Goal: Task Accomplishment & Management: Use online tool/utility

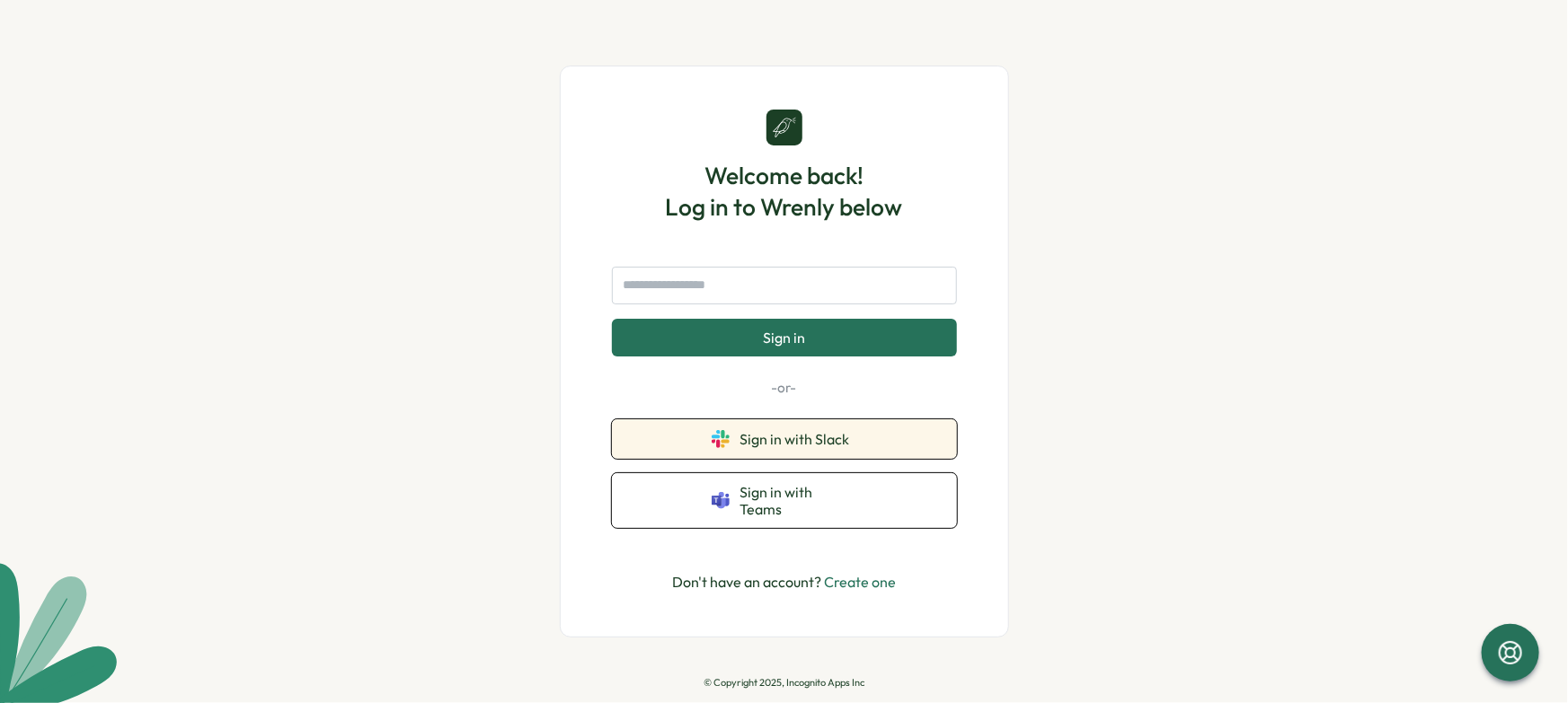
click at [864, 441] on button "Sign in with Slack" at bounding box center [784, 438] width 345 height 39
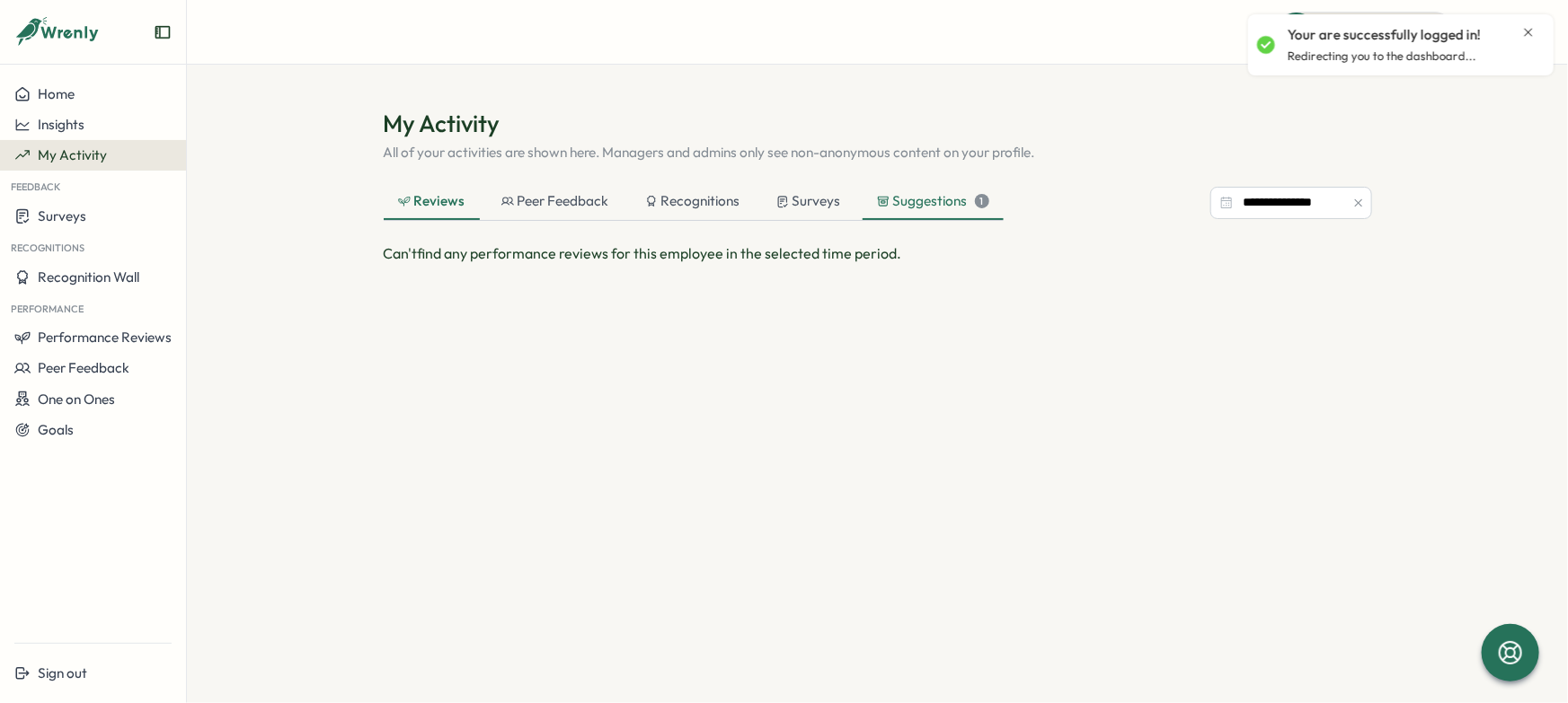
click at [905, 211] on div "Suggestions 1" at bounding box center [933, 201] width 113 height 20
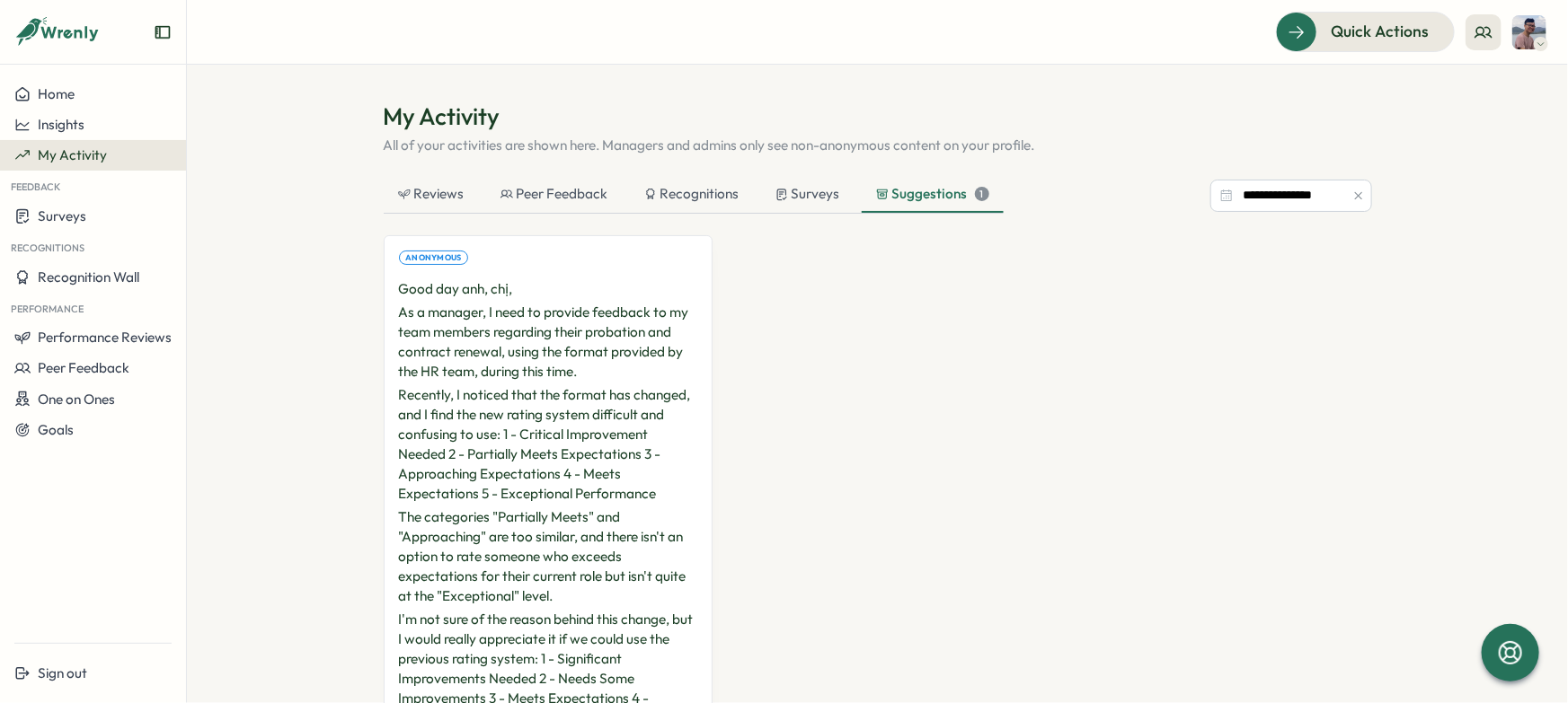
scroll to position [9, 0]
click at [581, 342] on p "As a manager, I need to provide feedback to my team members regarding their pro…" at bounding box center [549, 341] width 299 height 79
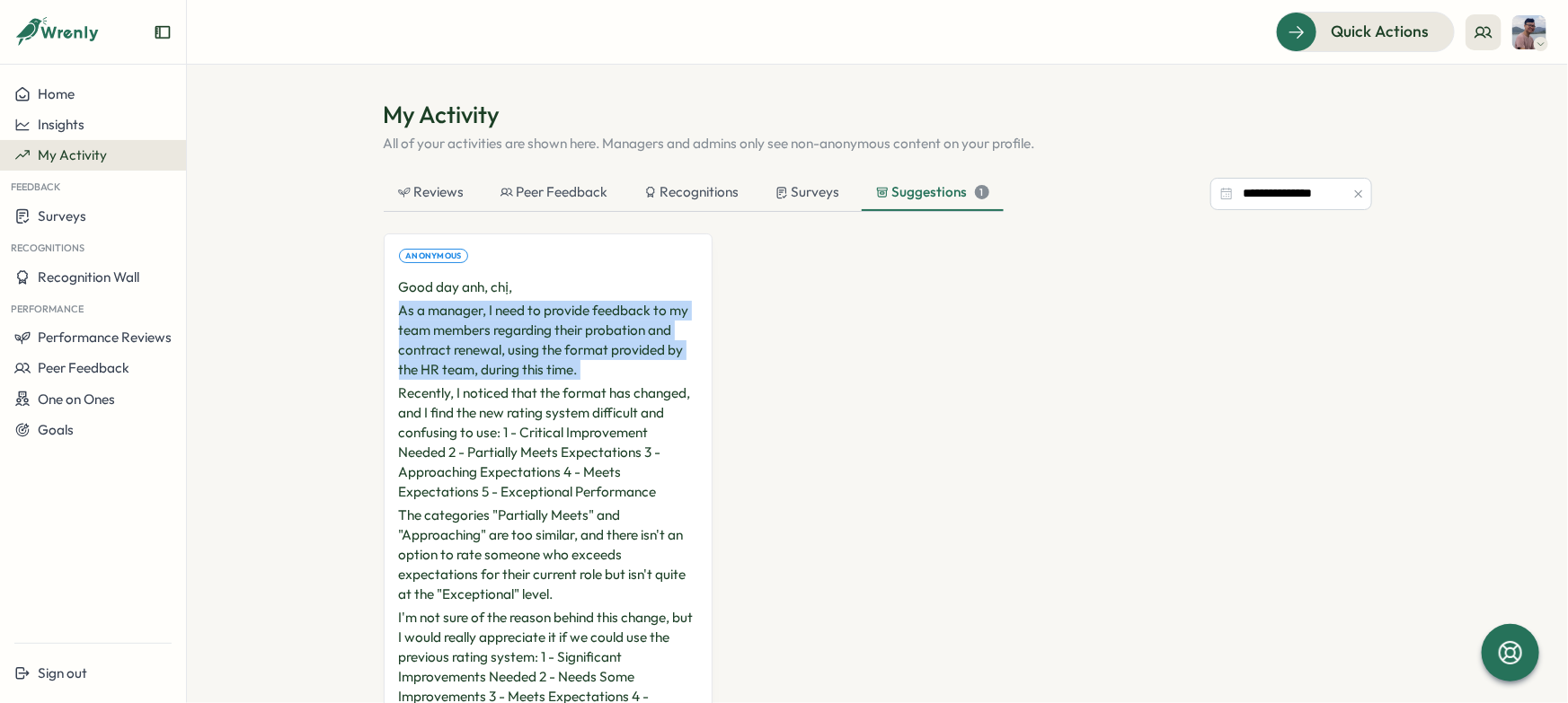
click at [581, 342] on p "As a manager, I need to provide feedback to my team members regarding their pro…" at bounding box center [549, 341] width 299 height 79
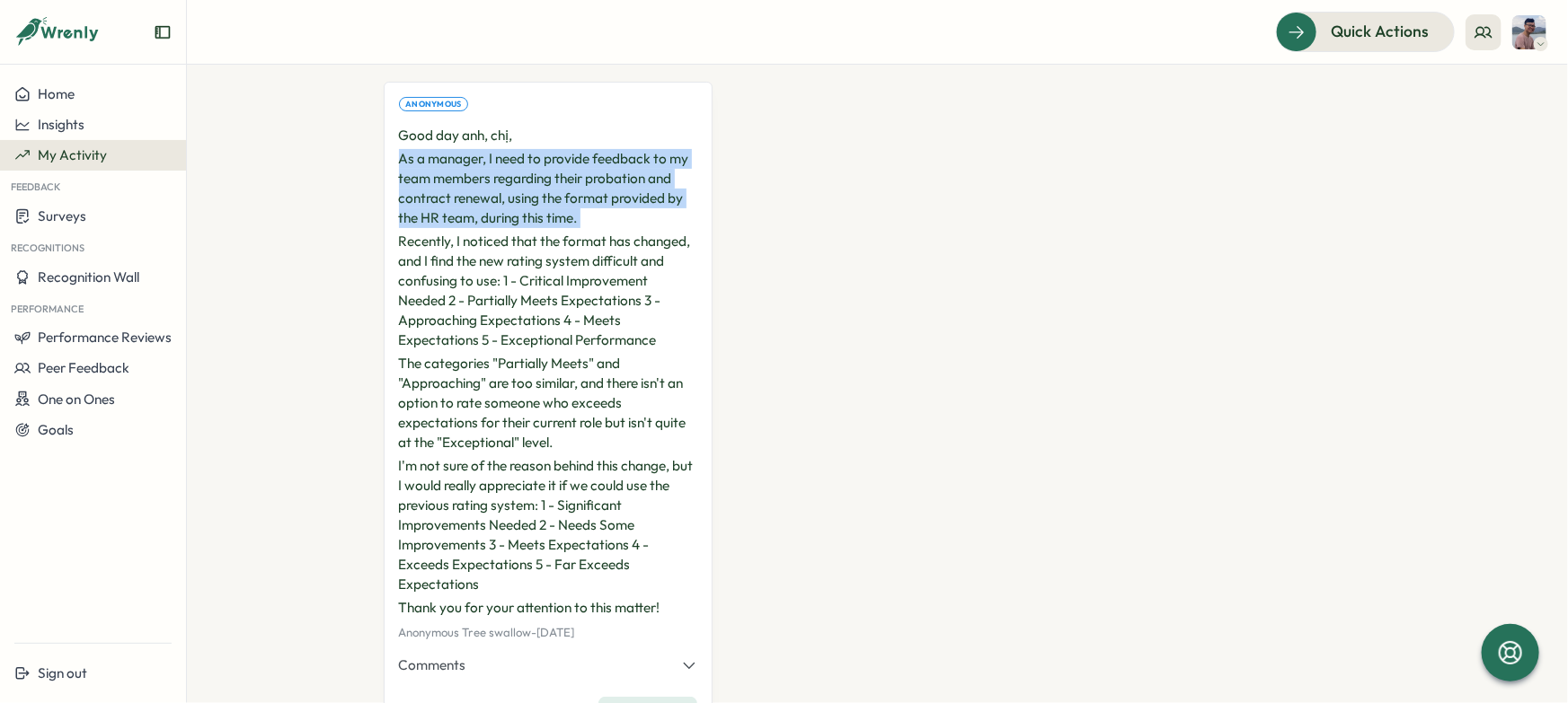
scroll to position [162, 0]
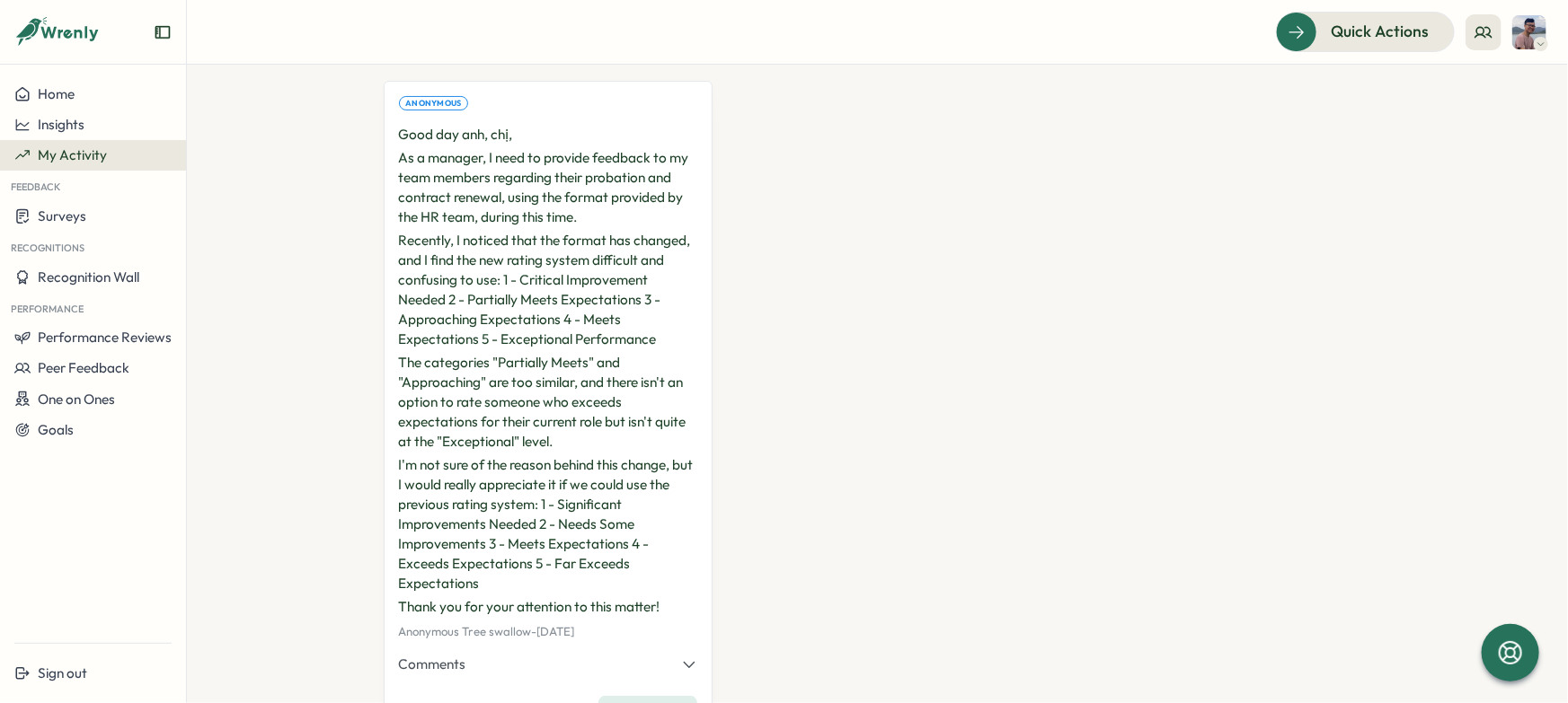
click at [543, 363] on p "The categories "Partially Meets" and "Approaching" are too similar, and there i…" at bounding box center [549, 403] width 299 height 99
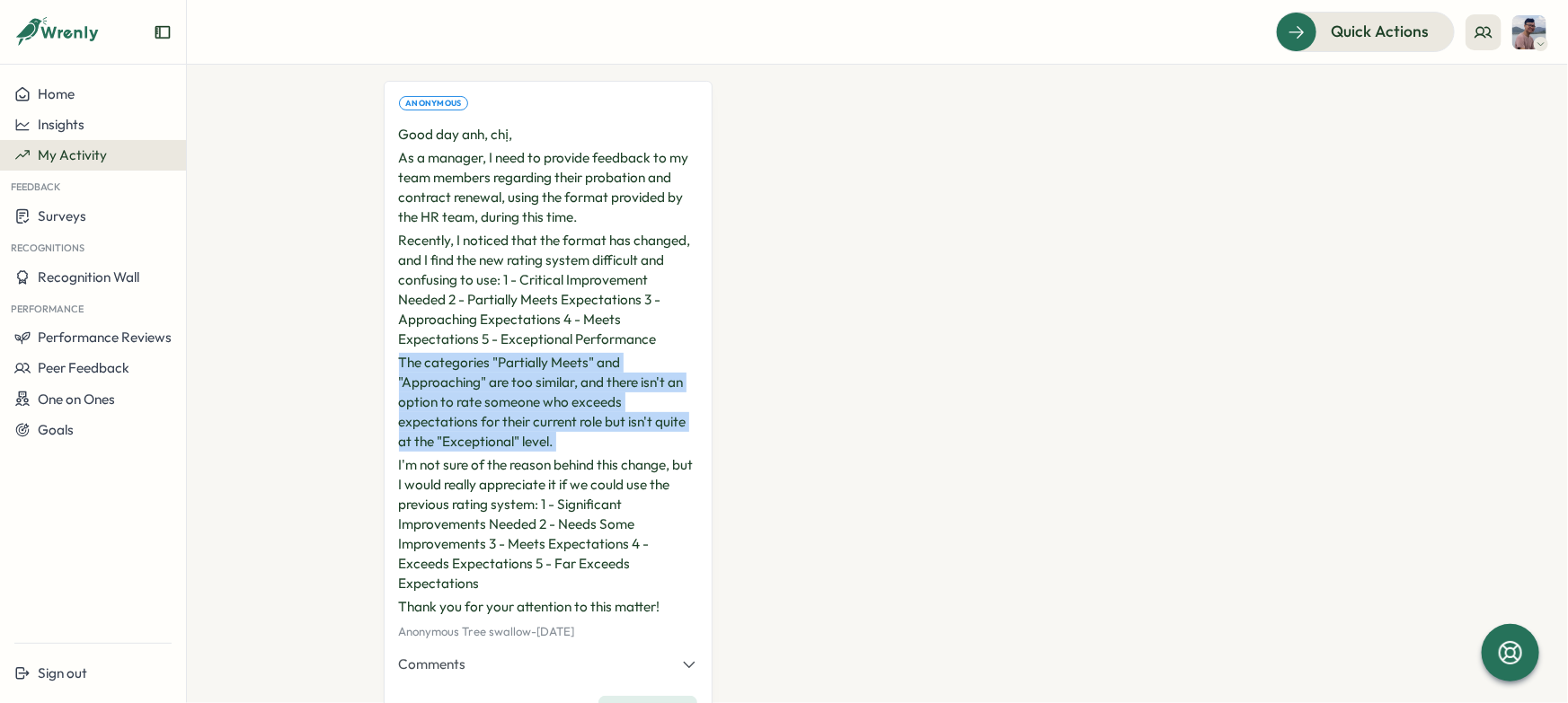
click at [543, 363] on p "The categories "Partially Meets" and "Approaching" are too similar, and there i…" at bounding box center [549, 403] width 299 height 99
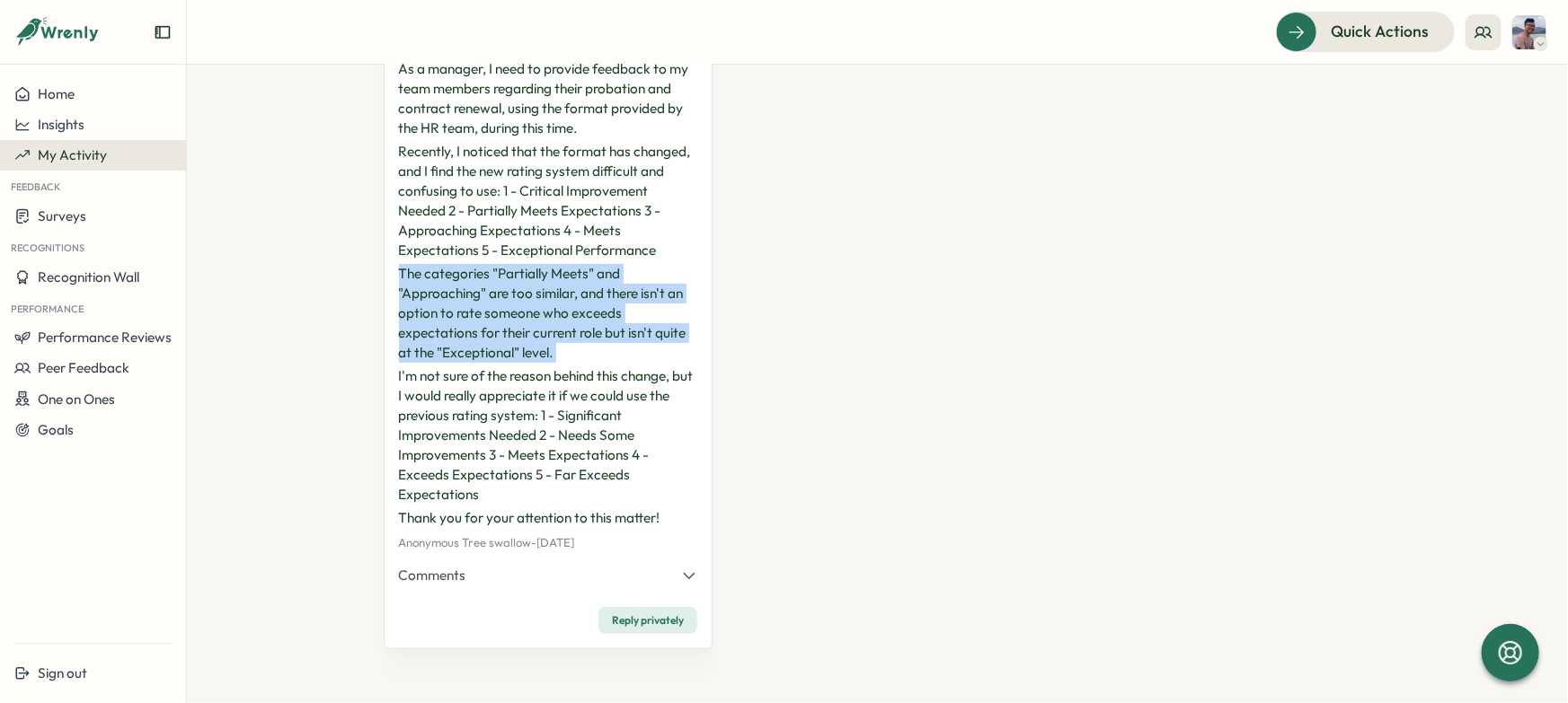
scroll to position [256, 0]
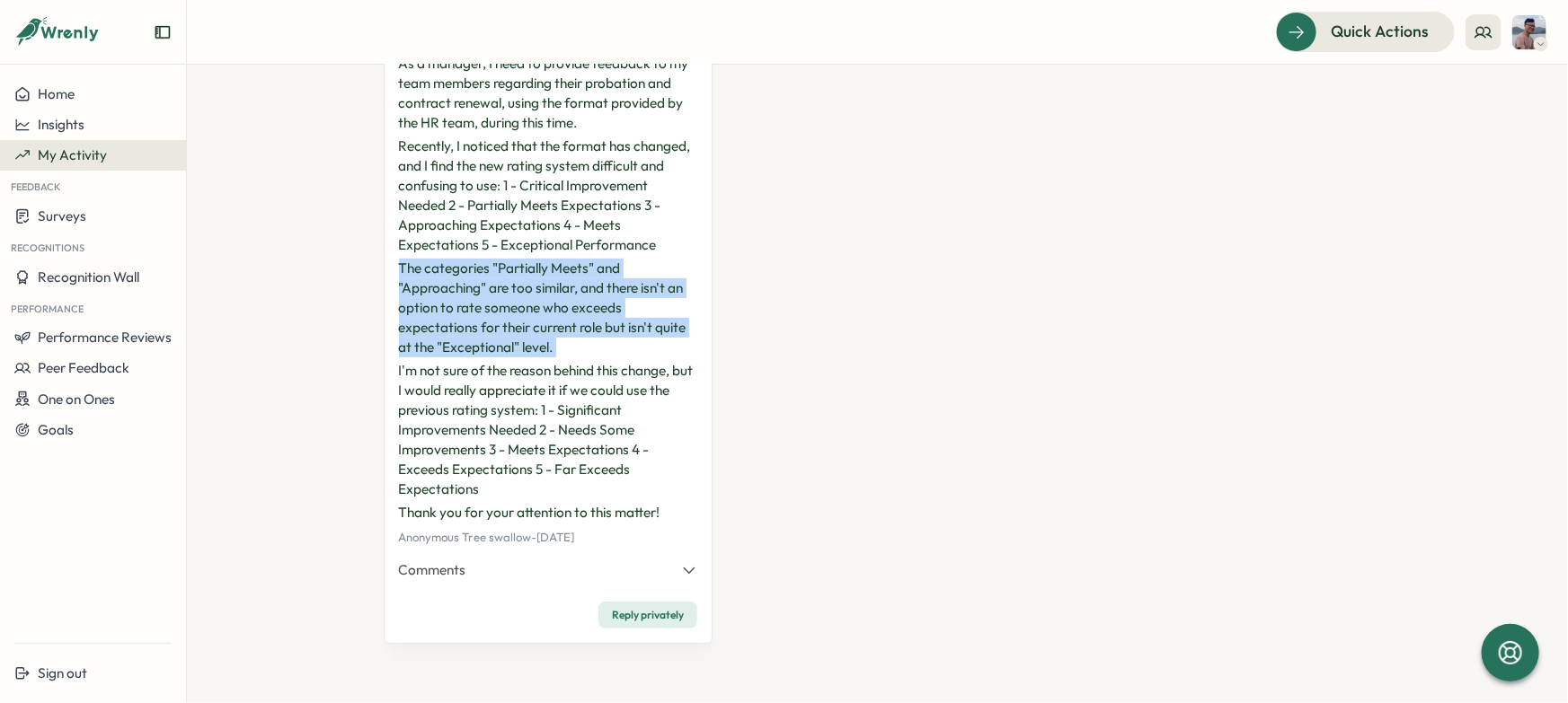
click at [660, 573] on button "Comments" at bounding box center [549, 570] width 299 height 20
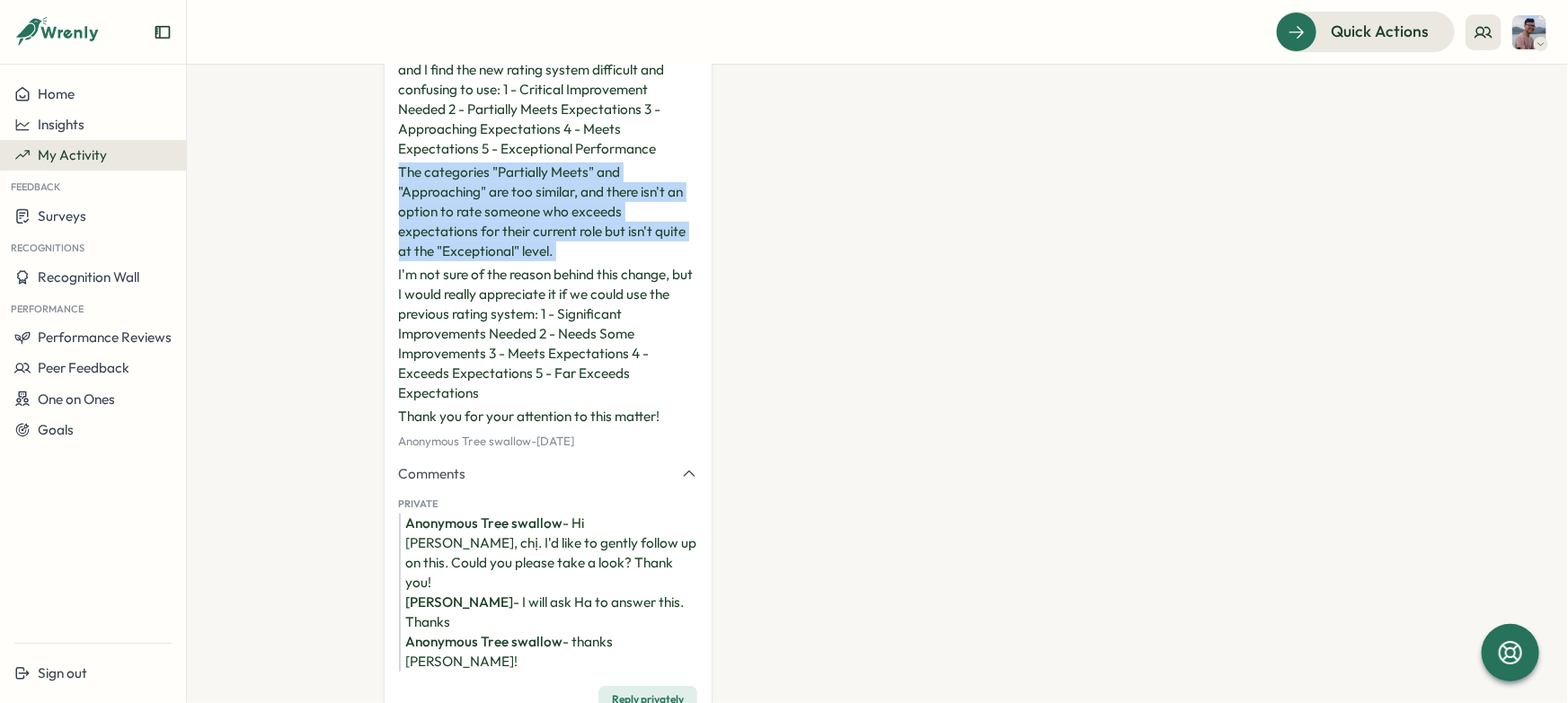
scroll to position [377, 0]
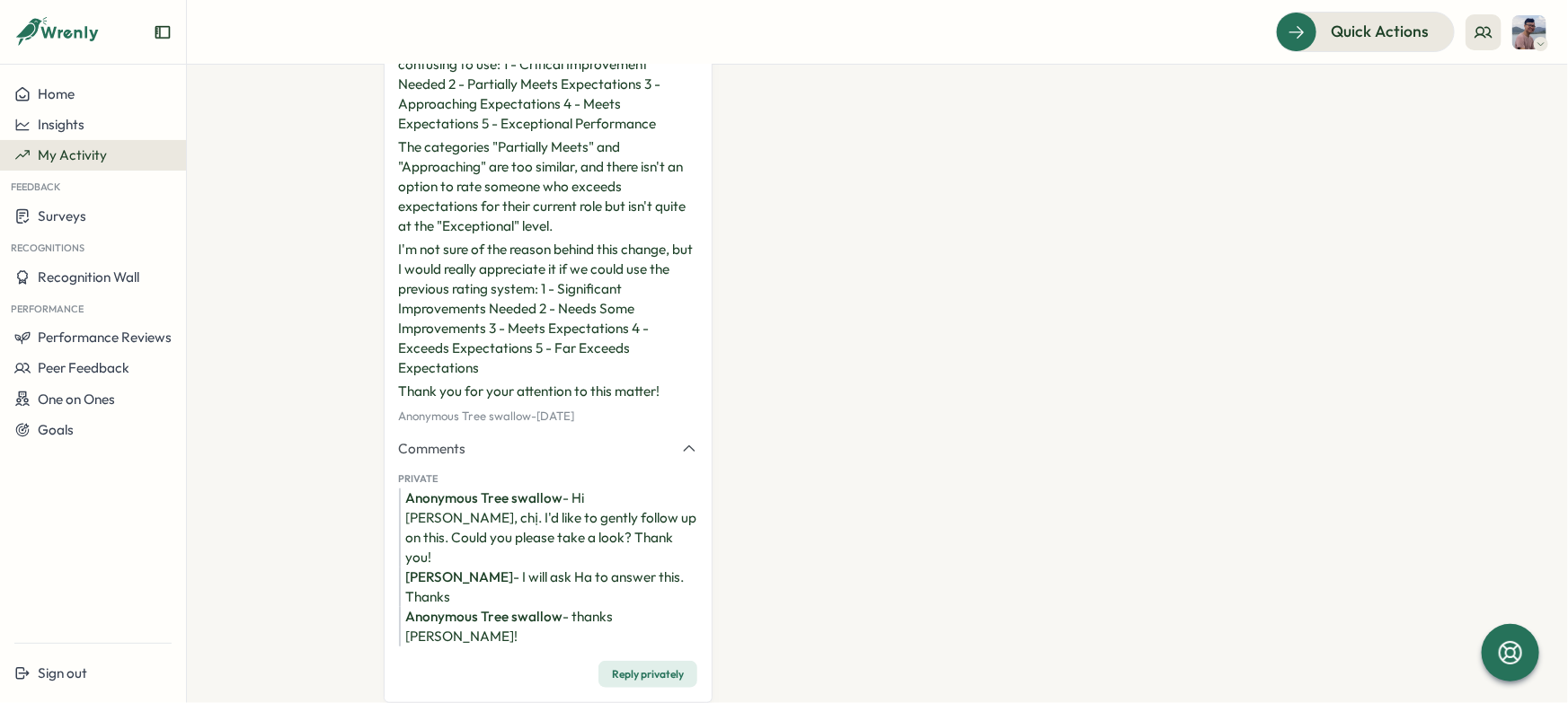
click at [617, 521] on div "Anonymous Tree swallow - Hi anh, chị. I'd like to gently follow up on this. Cou…" at bounding box center [549, 528] width 299 height 79
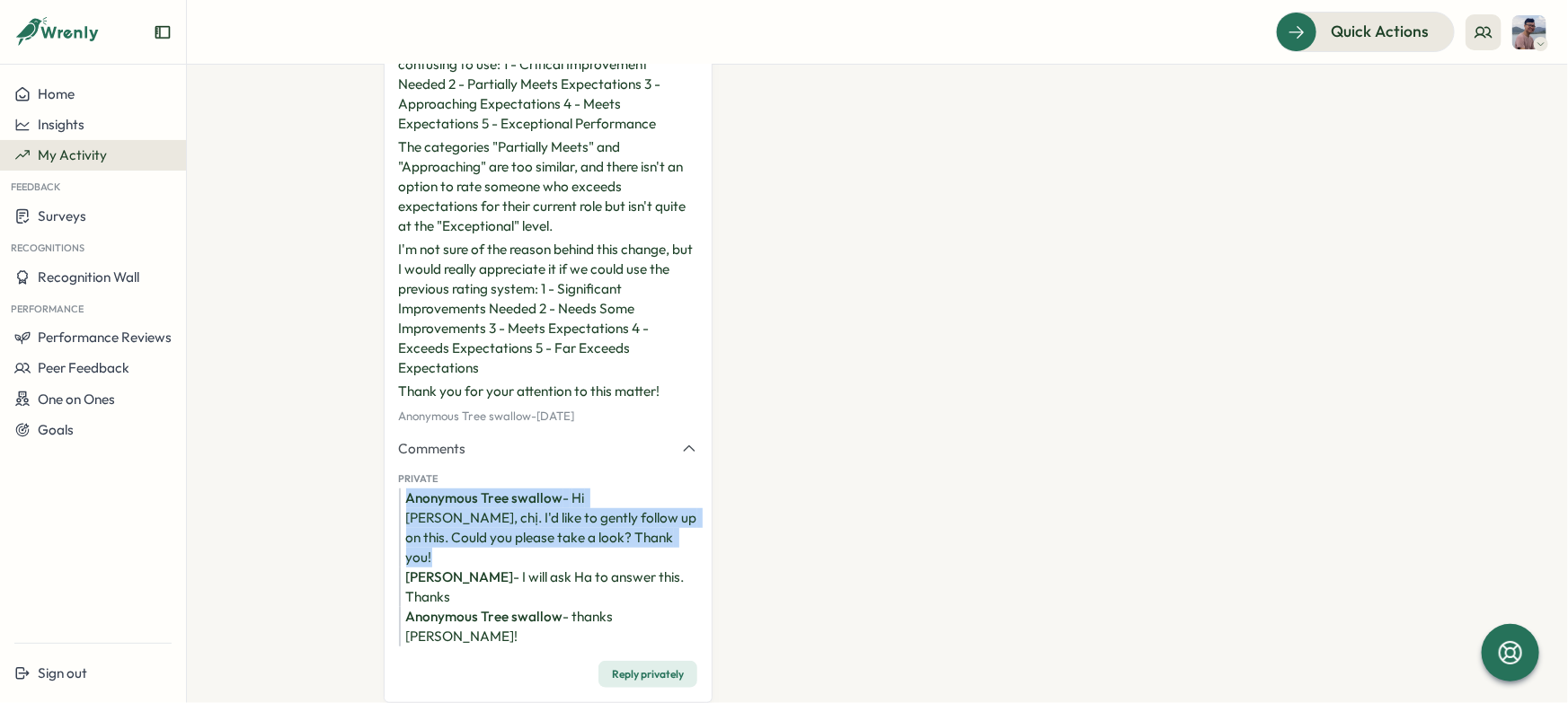
click at [617, 521] on div "Anonymous Tree swallow - Hi anh, chị. I'd like to gently follow up on this. Cou…" at bounding box center [549, 528] width 299 height 79
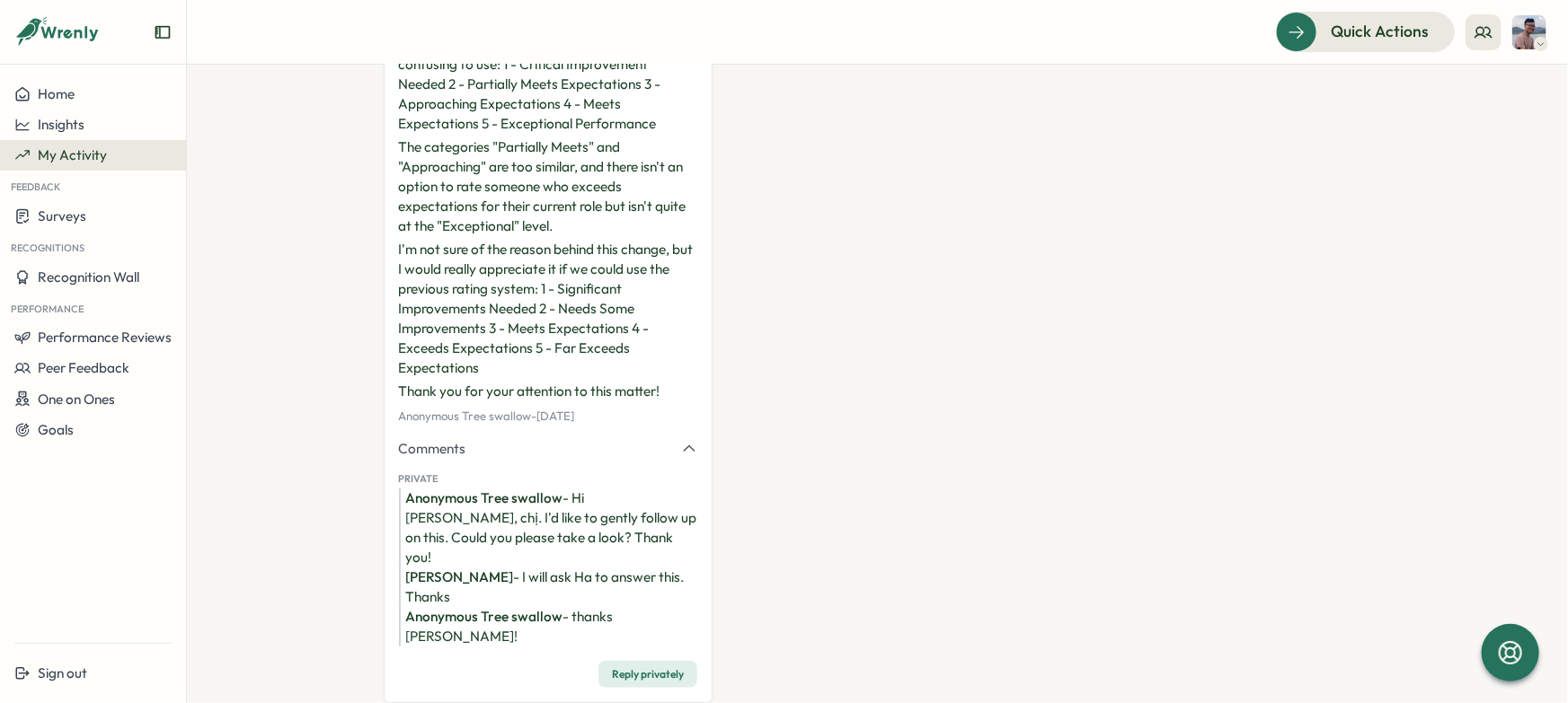
click at [868, 482] on div "Anonymous Good day anh, chị, As a manager, I need to provide feedback to my tea…" at bounding box center [877, 293] width 988 height 855
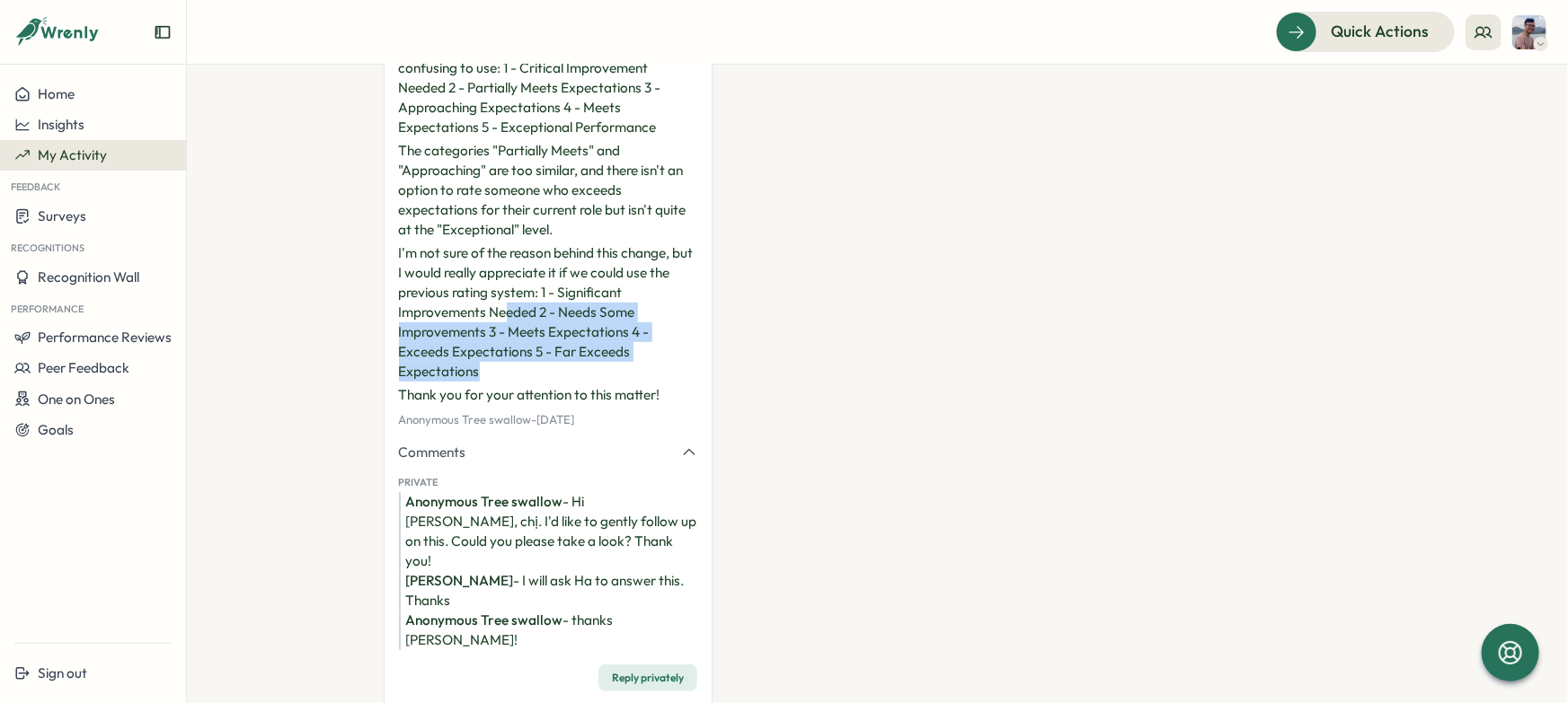
drag, startPoint x: 504, startPoint y: 313, endPoint x: 564, endPoint y: 370, distance: 82.8
click at [564, 370] on p "I'm not sure of the reason behind this change, but I would really appreciate it…" at bounding box center [549, 312] width 299 height 138
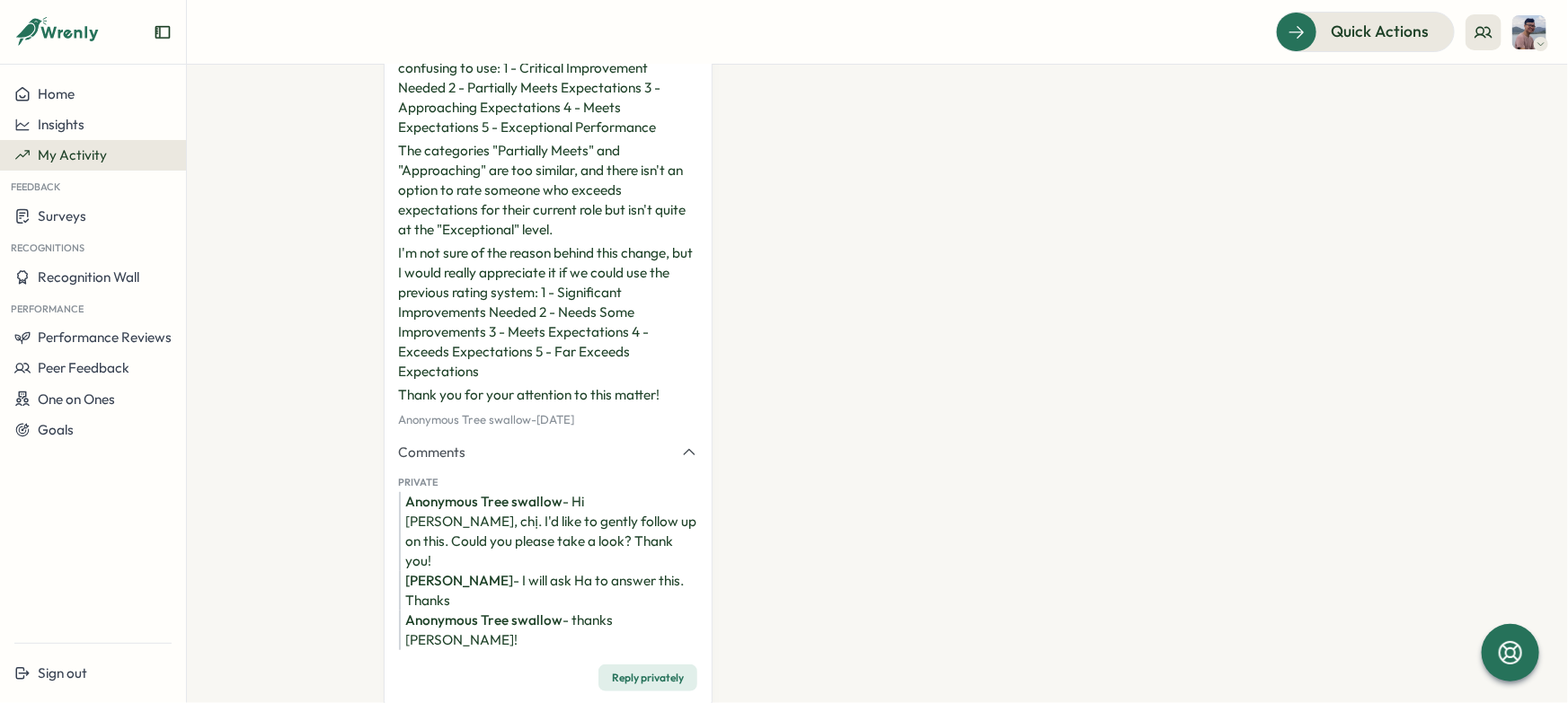
click at [583, 500] on div "Anonymous Tree swallow - Hi anh, chị. I'd like to gently follow up on this. Cou…" at bounding box center [549, 532] width 299 height 79
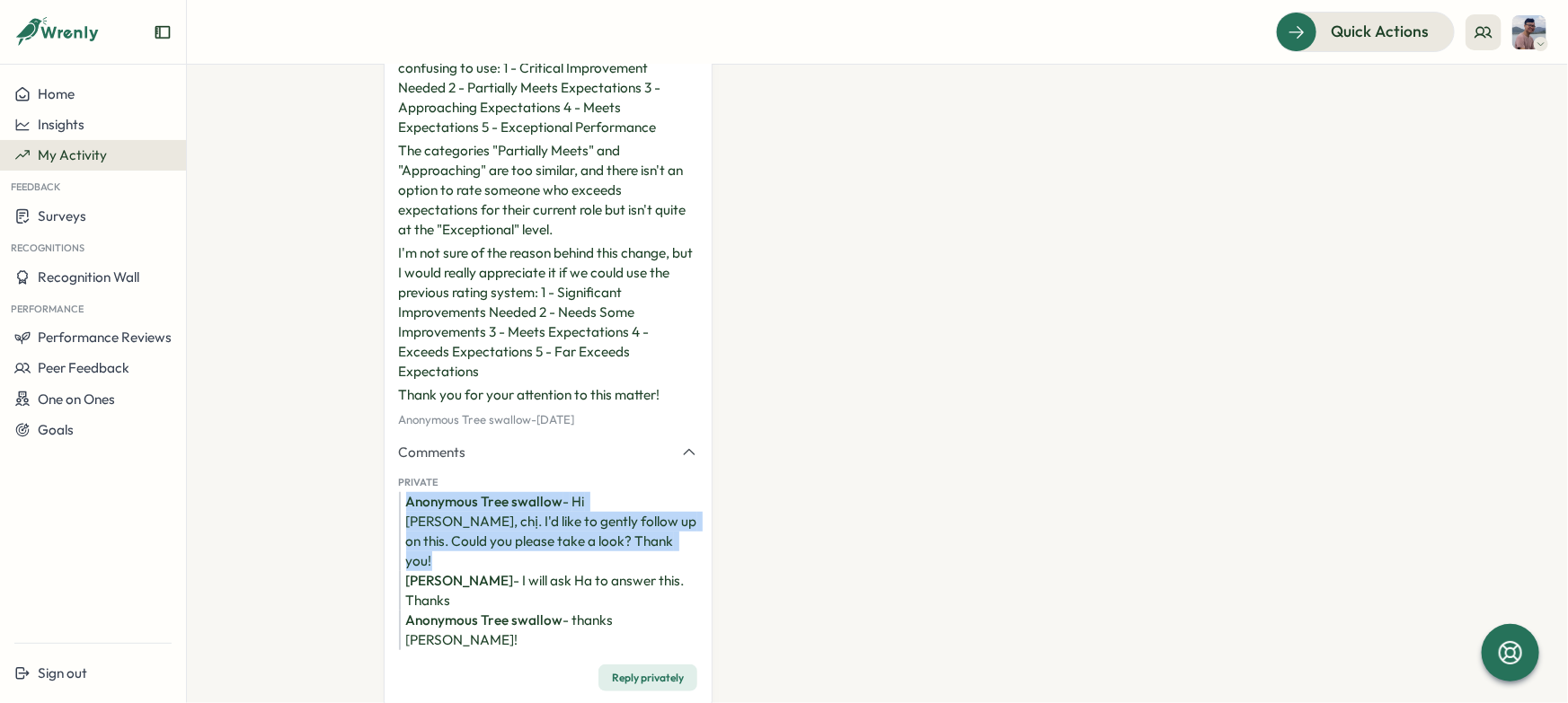
click at [583, 500] on div "Anonymous Tree swallow - Hi anh, chị. I'd like to gently follow up on this. Cou…" at bounding box center [549, 532] width 299 height 79
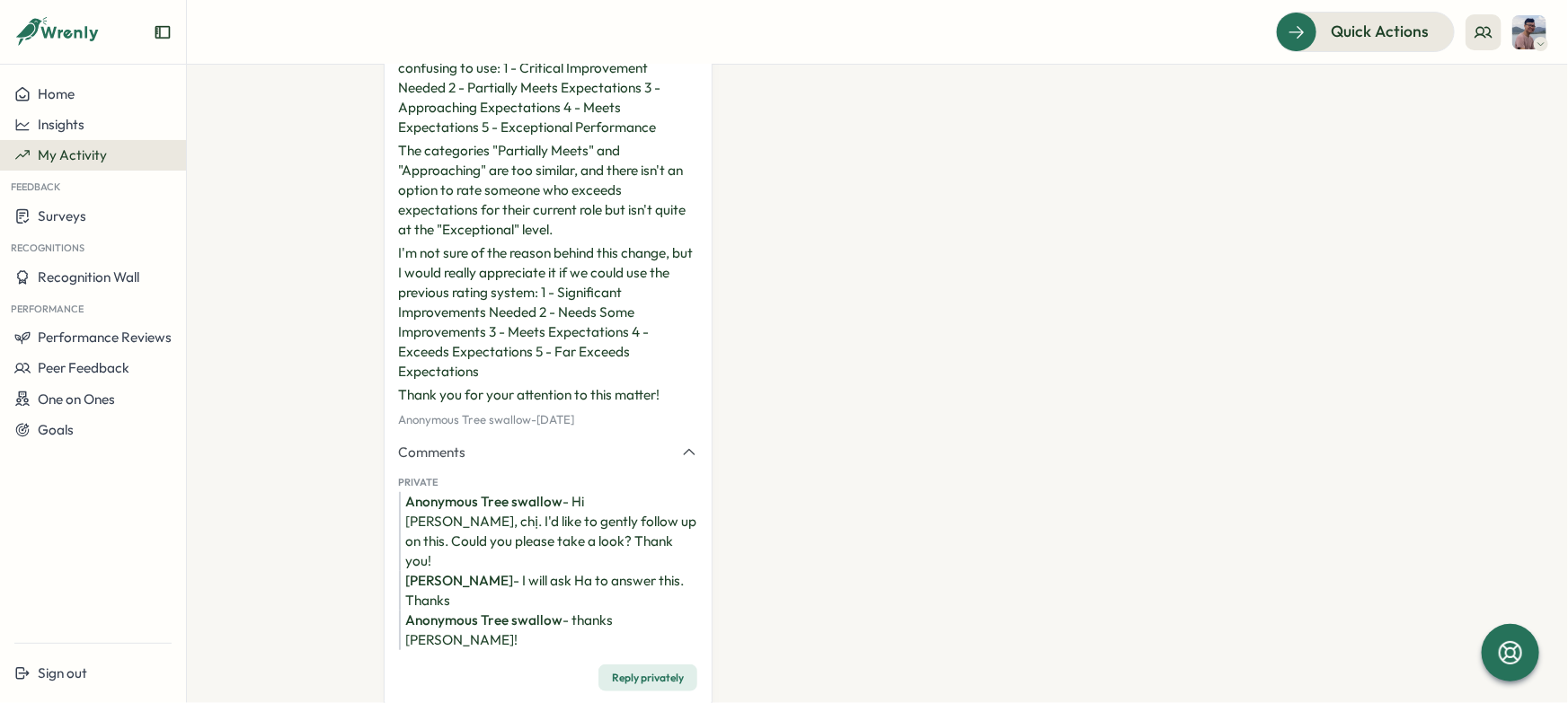
click at [595, 515] on div "Anonymous Tree swallow - Hi anh, chị. I'd like to gently follow up on this. Cou…" at bounding box center [549, 532] width 299 height 79
click at [593, 571] on div "Nguyen - I will ask Ha to answer this. Thanks" at bounding box center [549, 590] width 299 height 39
click at [554, 353] on p "I'm not sure of the reason behind this change, but I would really appreciate it…" at bounding box center [549, 312] width 299 height 138
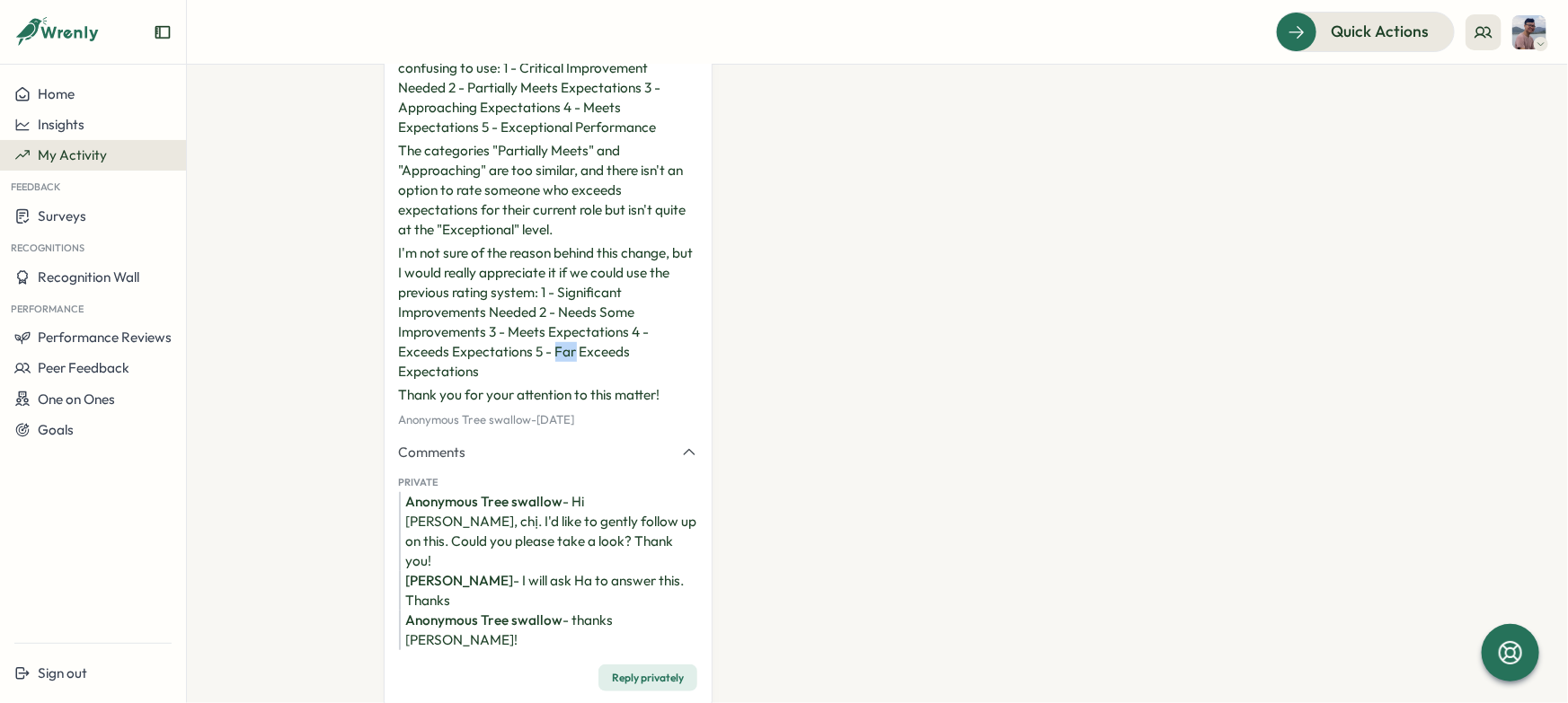
click at [554, 353] on p "I'm not sure of the reason behind this change, but I would really appreciate it…" at bounding box center [549, 312] width 299 height 138
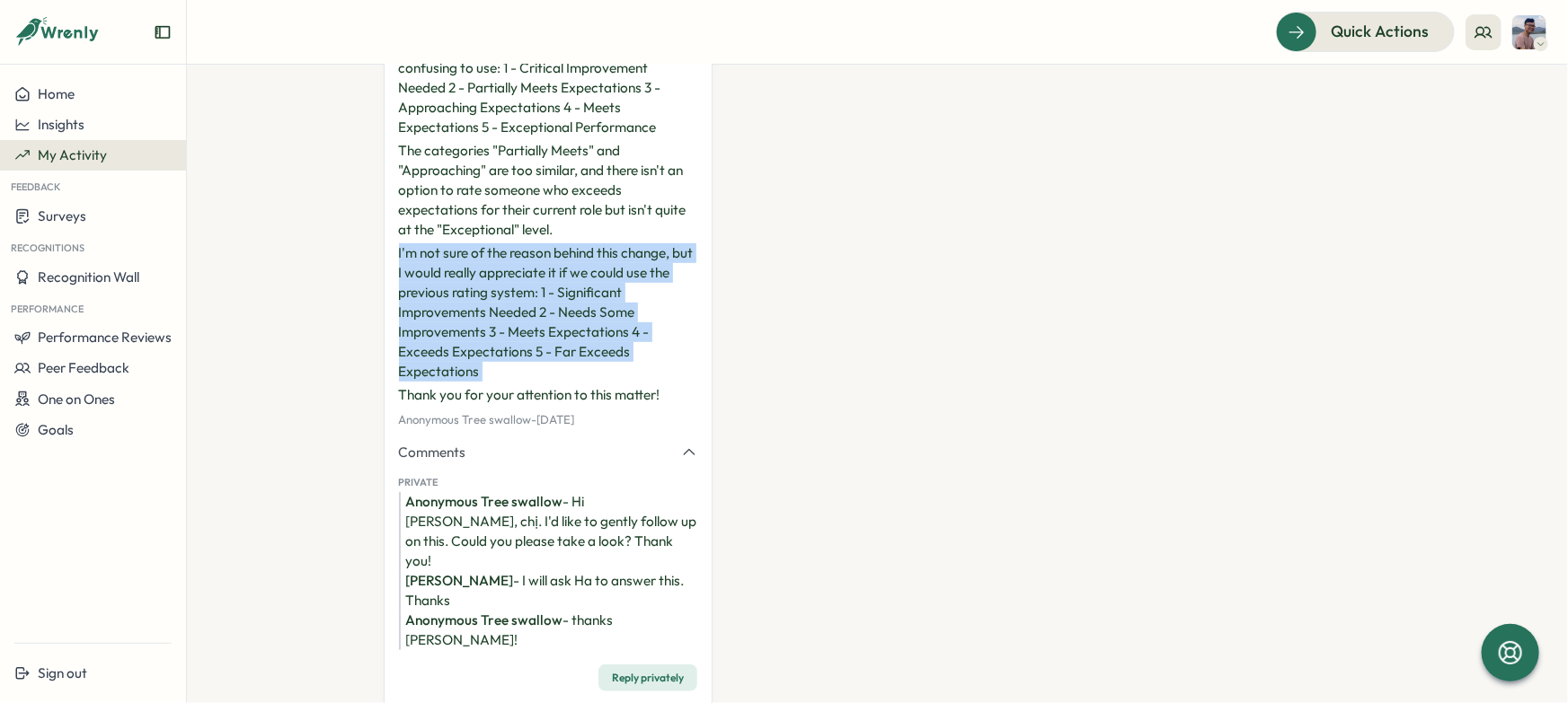
click at [554, 353] on p "I'm not sure of the reason behind this change, but I would really appreciate it…" at bounding box center [549, 312] width 299 height 138
click at [570, 351] on p "I'm not sure of the reason behind this change, but I would really appreciate it…" at bounding box center [549, 312] width 299 height 138
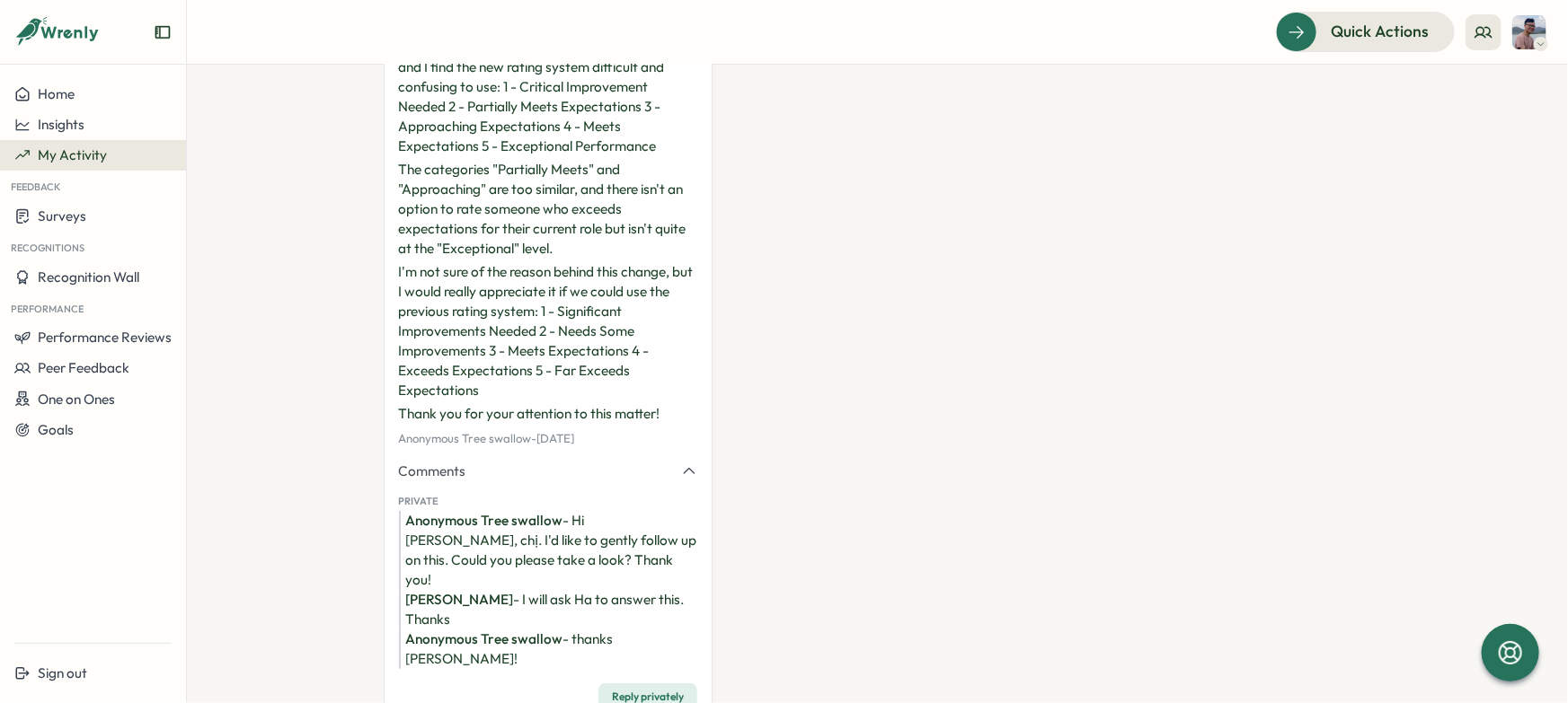
scroll to position [354, 0]
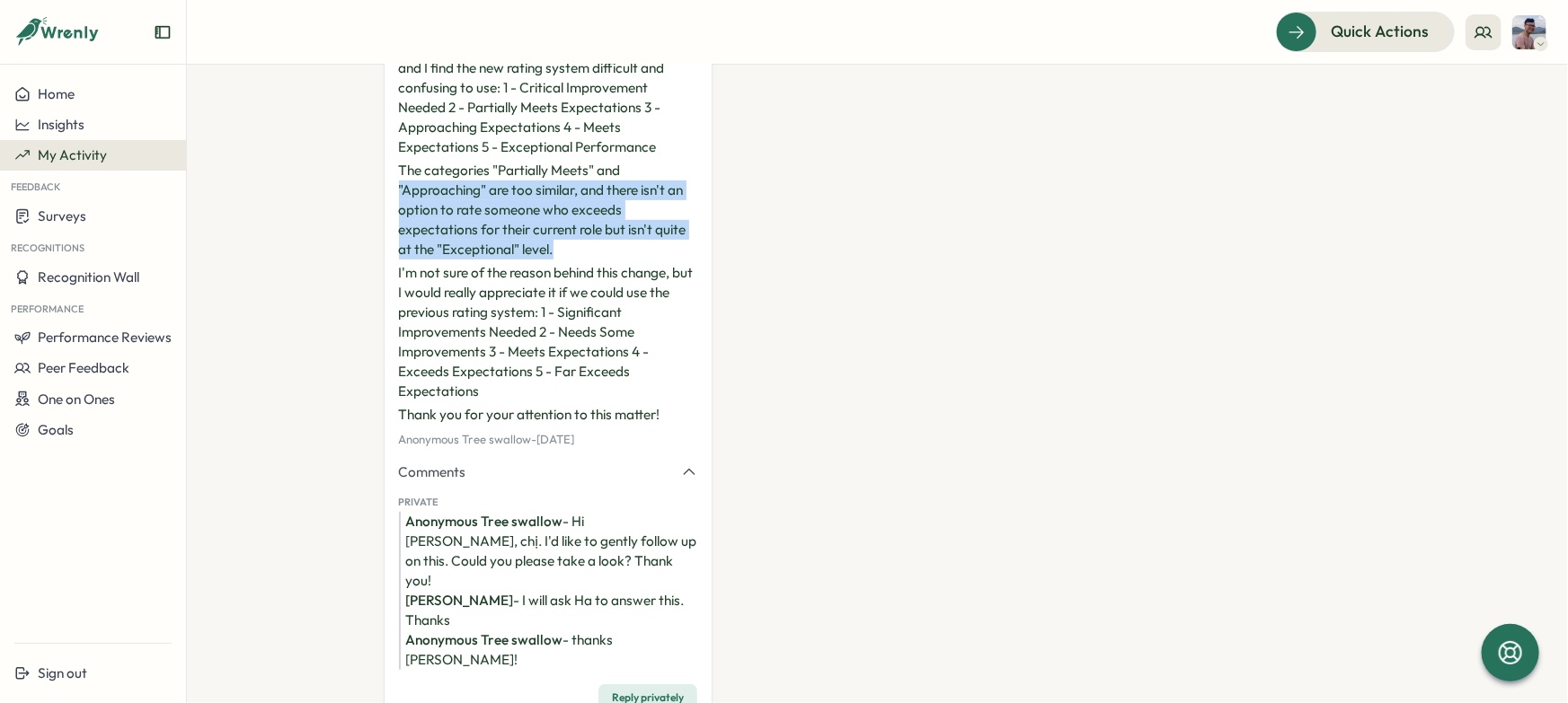
drag, startPoint x: 557, startPoint y: 248, endPoint x: 371, endPoint y: 191, distance: 194.5
click at [371, 191] on section "**********" at bounding box center [877, 384] width 1381 height 639
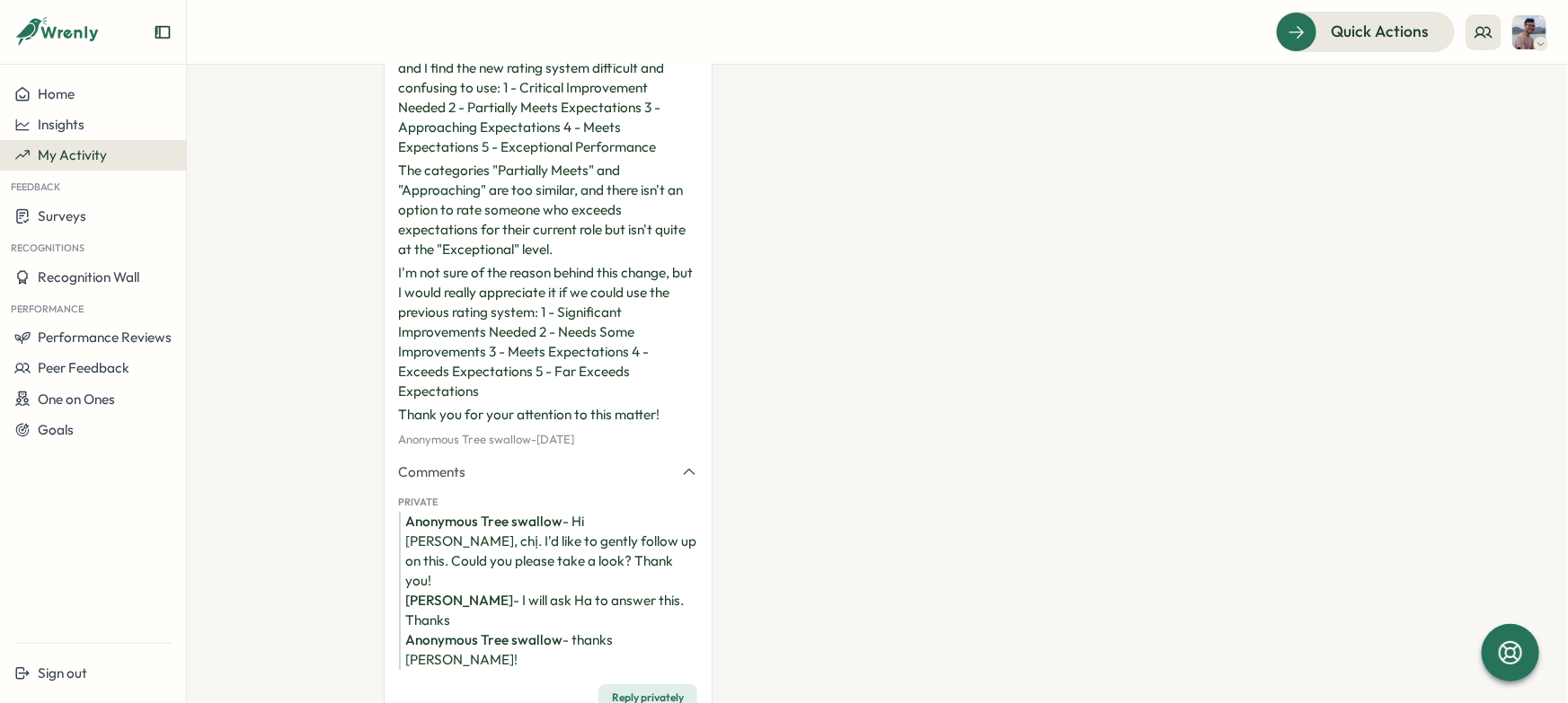
click at [494, 375] on p "I'm not sure of the reason behind this change, but I would really appreciate it…" at bounding box center [549, 332] width 299 height 138
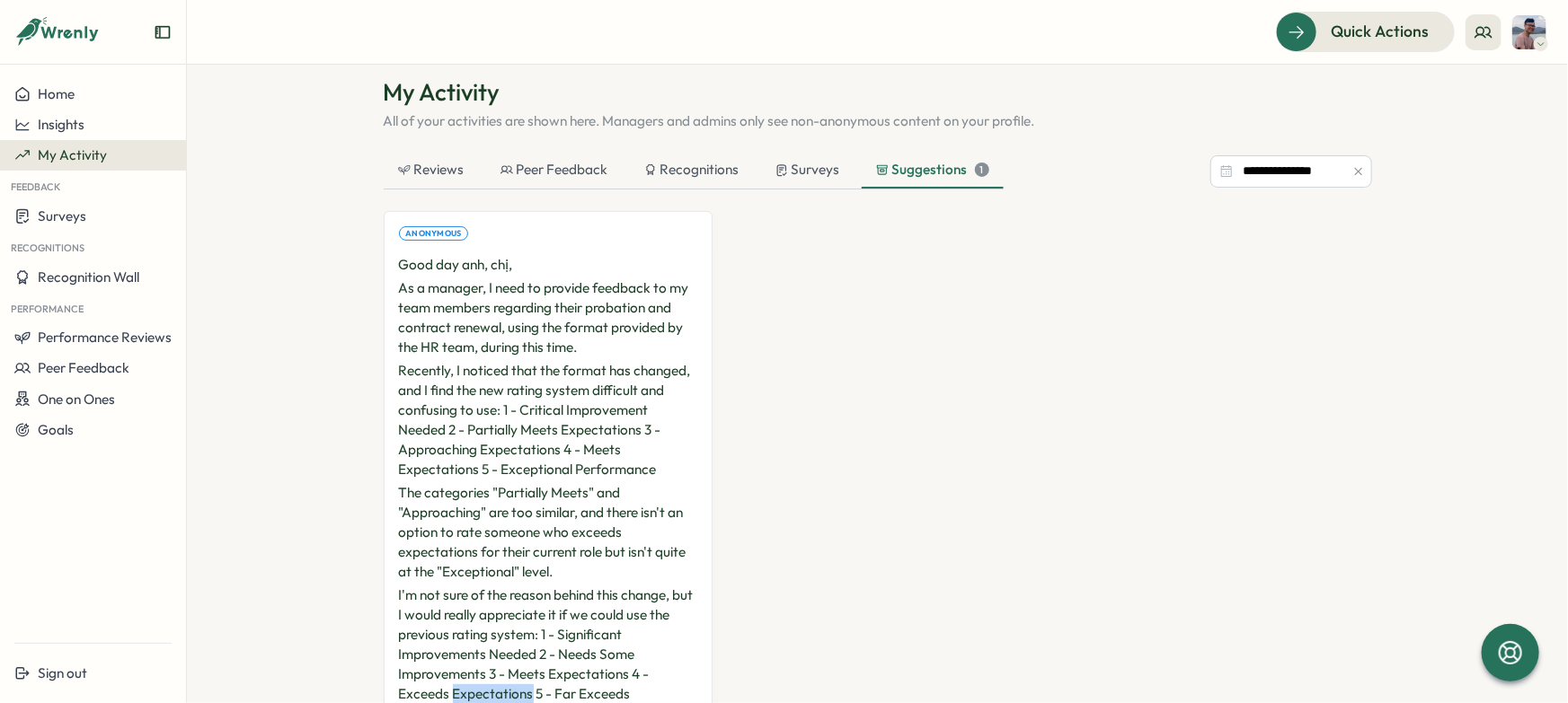
scroll to position [0, 0]
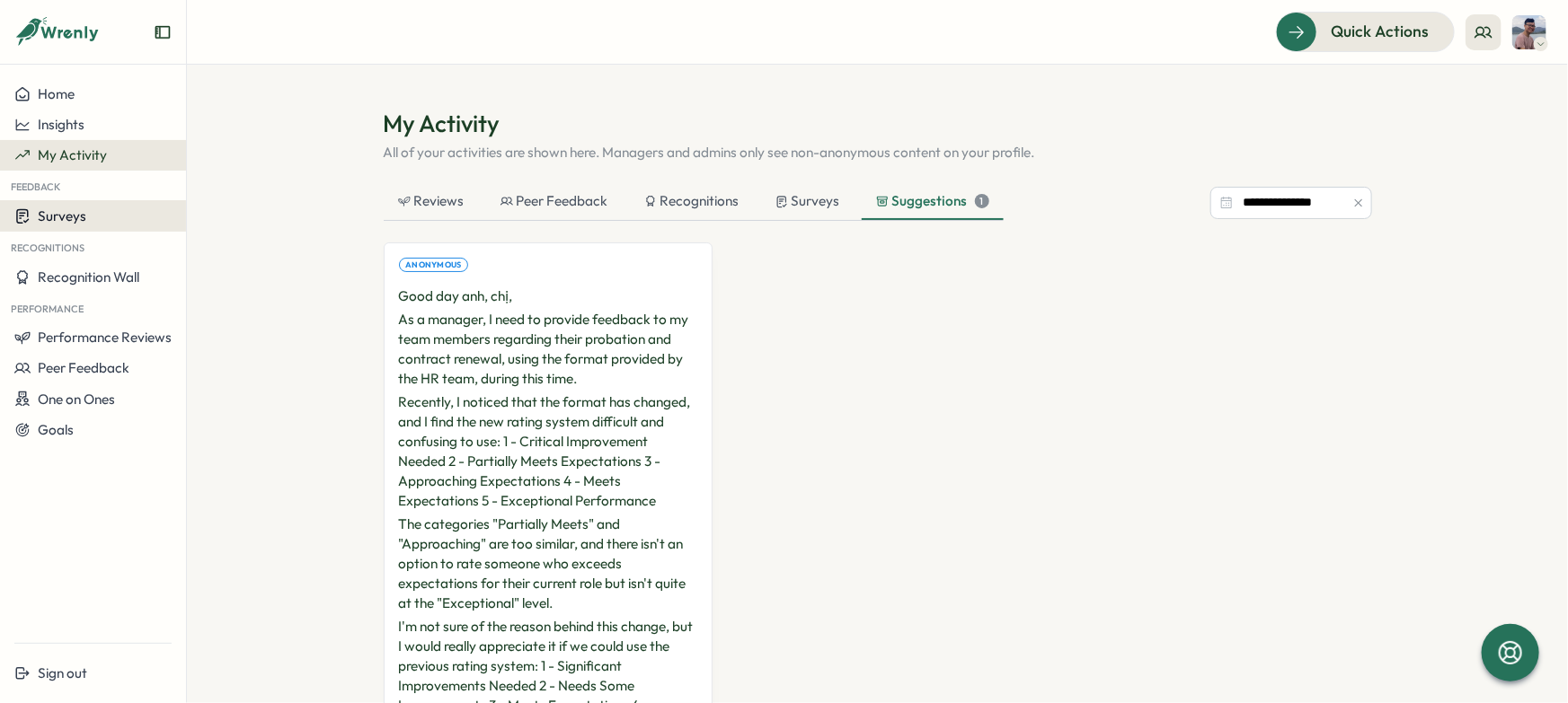
click at [85, 218] on div "Surveys" at bounding box center [93, 216] width 158 height 17
click at [299, 203] on div "Insights" at bounding box center [257, 200] width 134 height 20
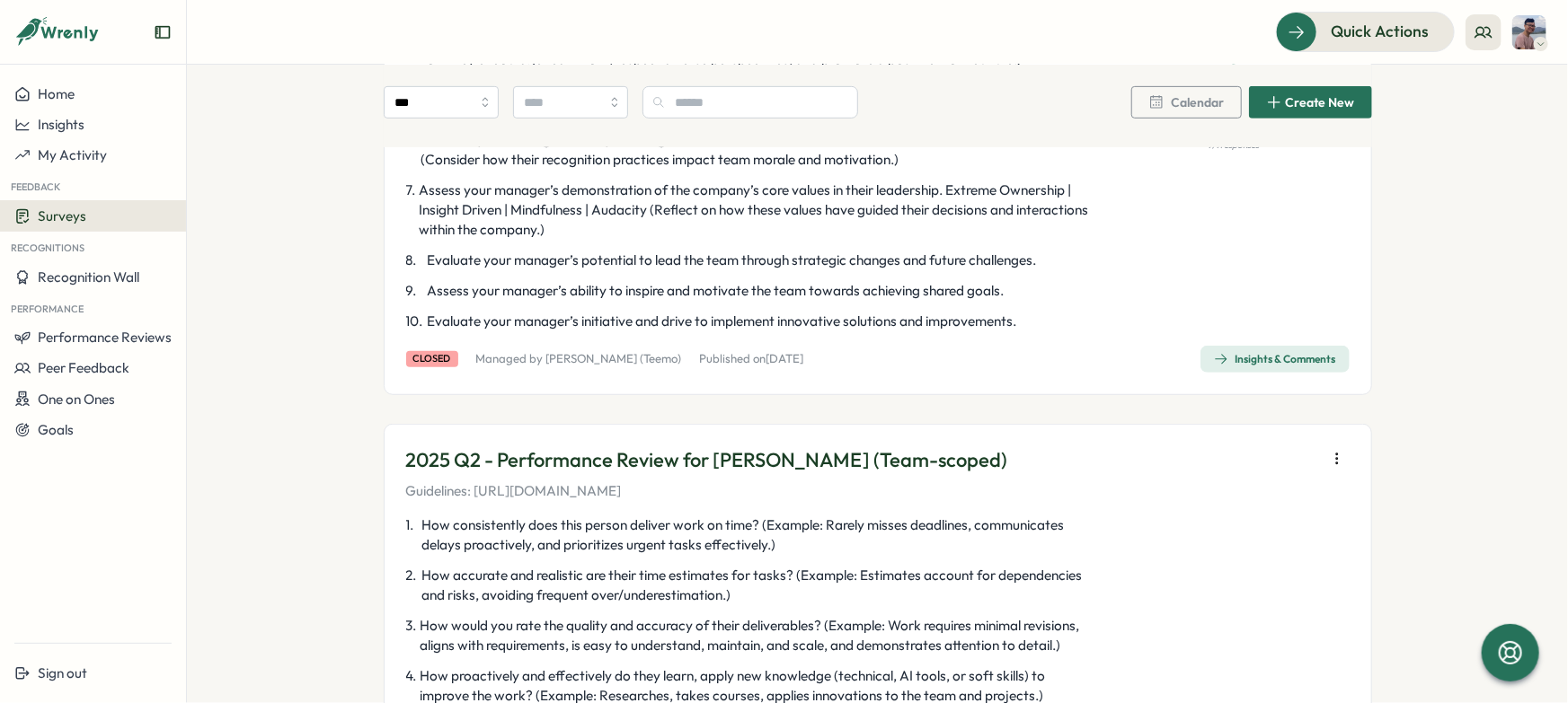
scroll to position [467, 0]
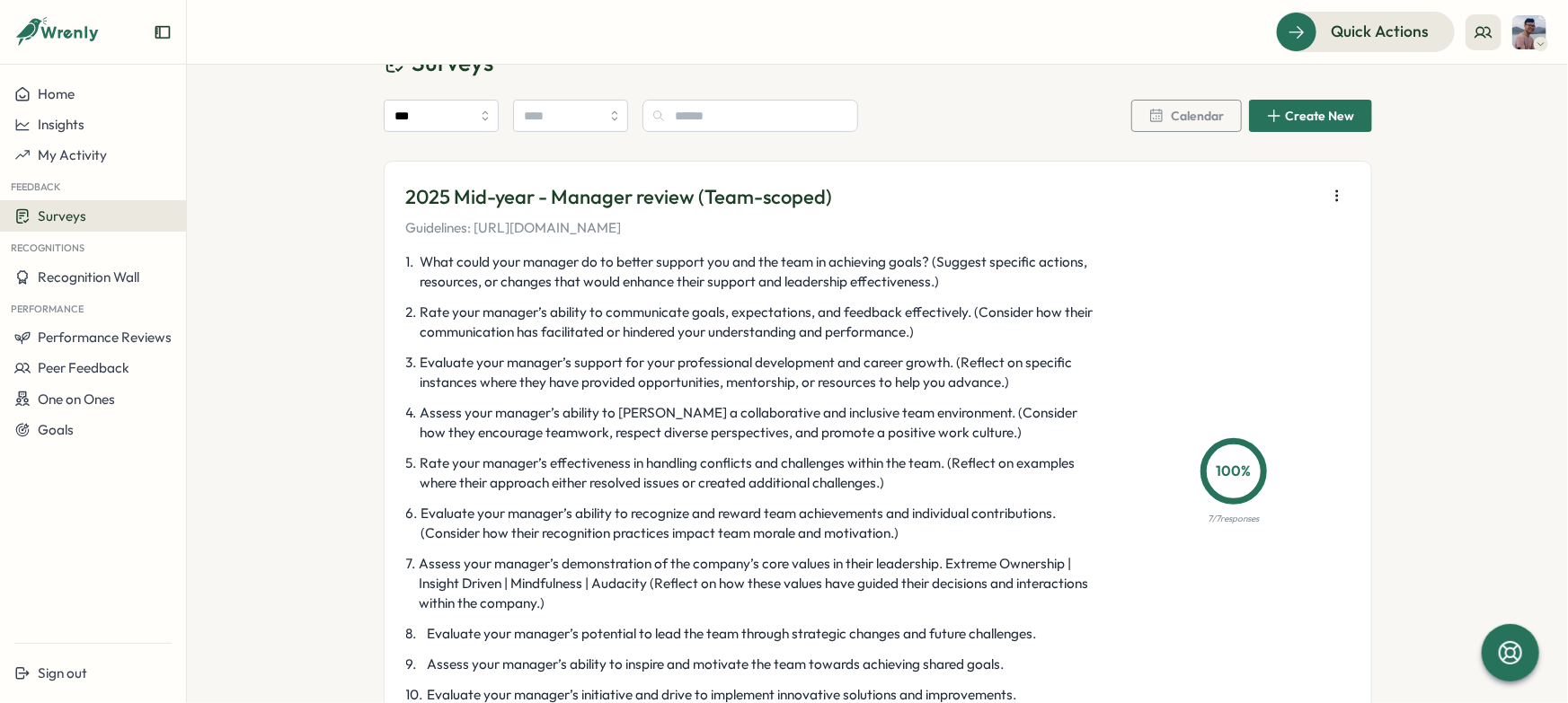
click at [1335, 188] on icon "button" at bounding box center [1337, 196] width 18 height 18
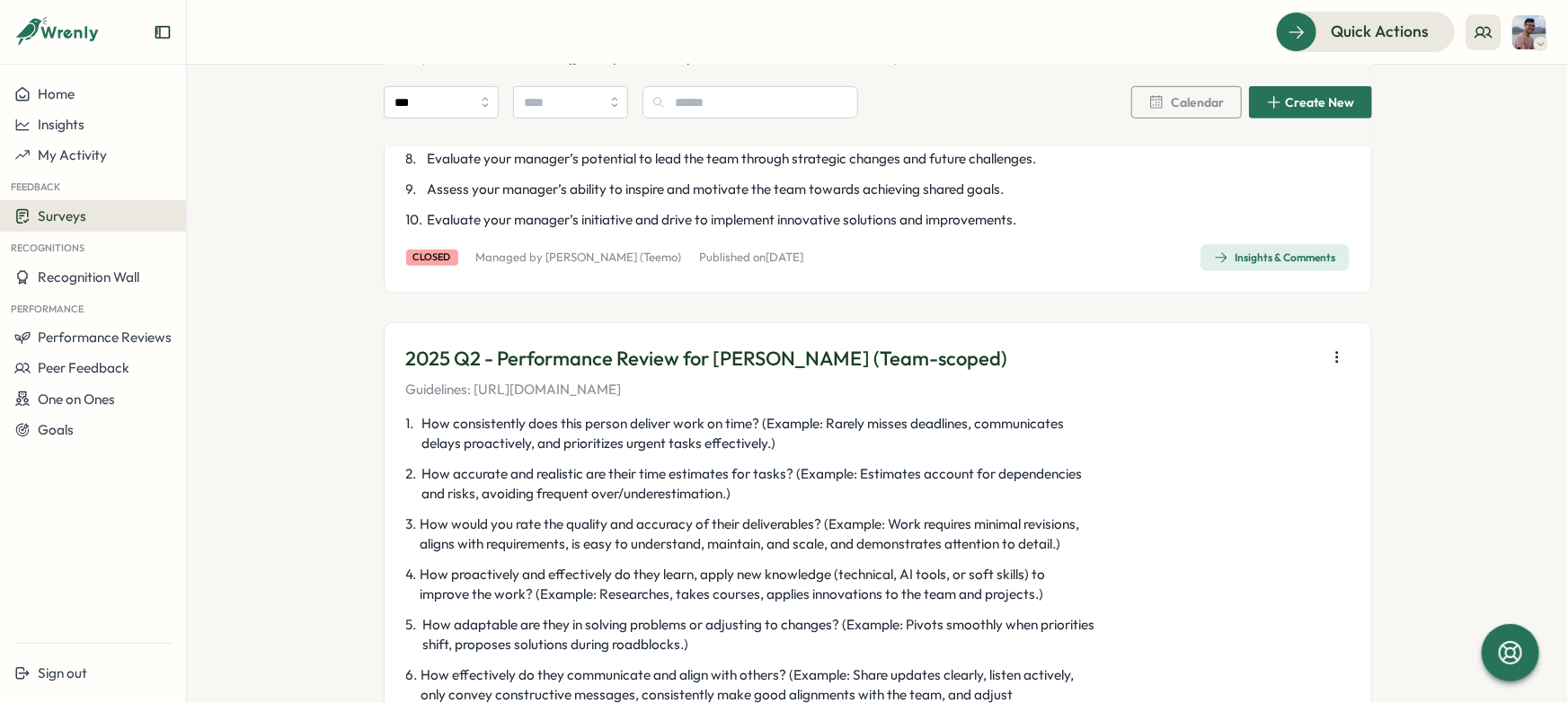
scroll to position [588, 0]
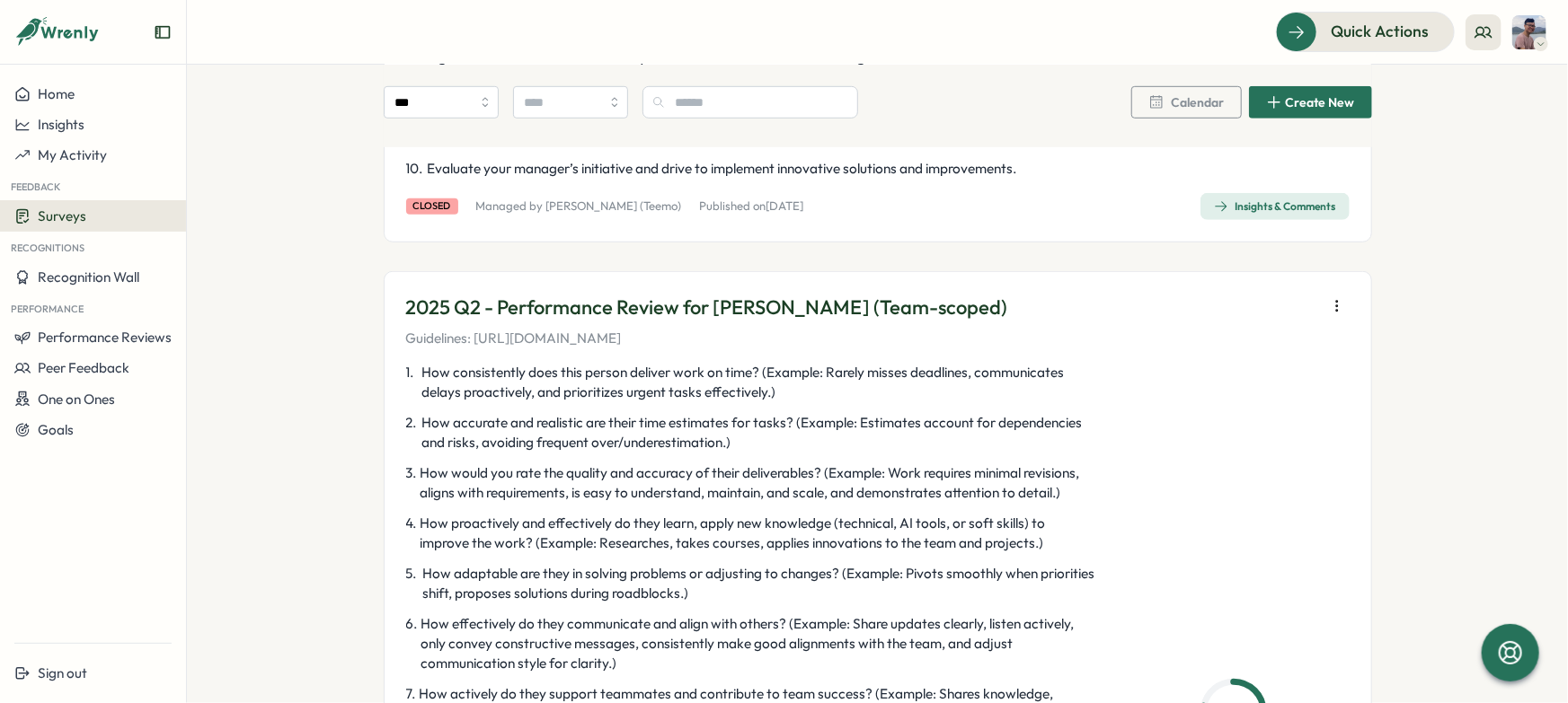
click at [1328, 303] on icon "button" at bounding box center [1337, 307] width 18 height 18
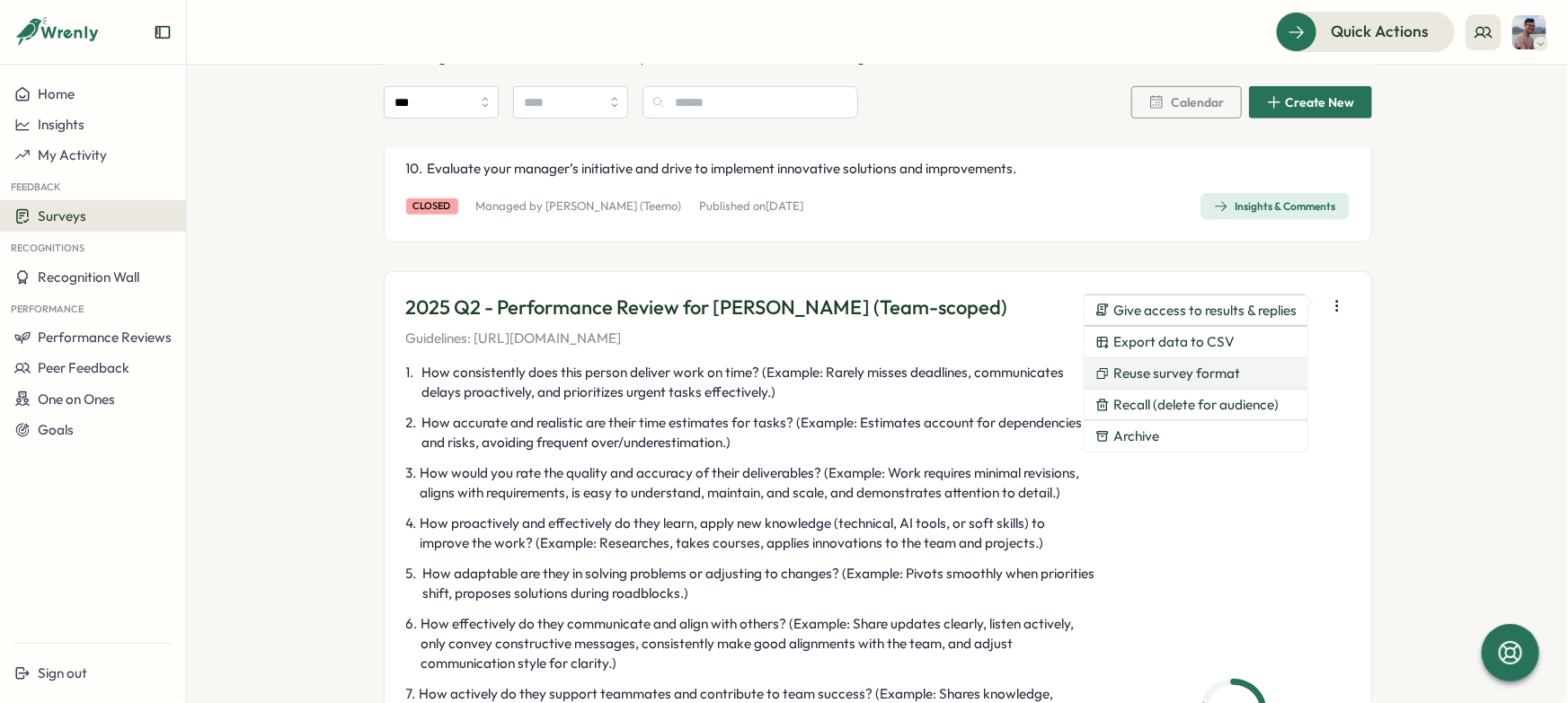
click at [1187, 378] on span "Reuse survey format" at bounding box center [1177, 373] width 126 height 16
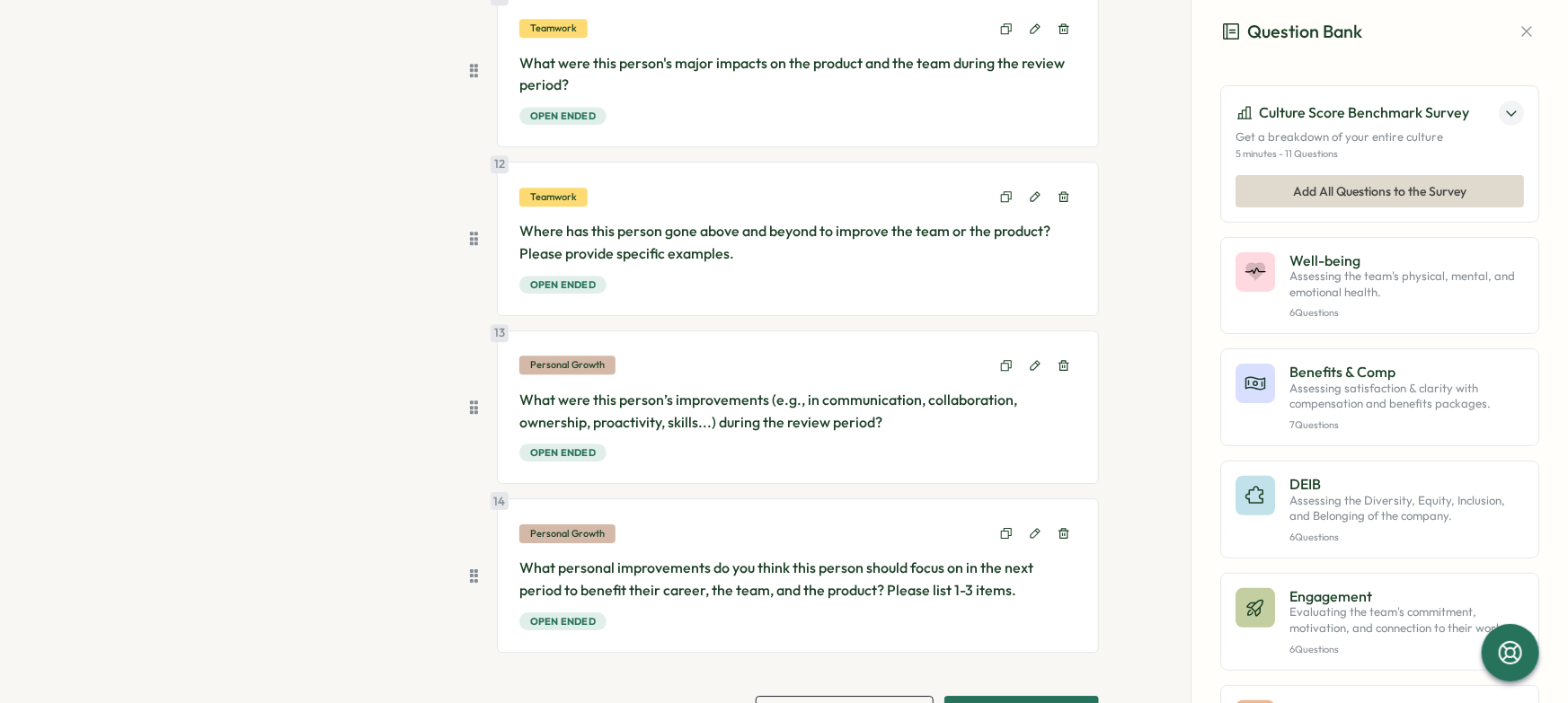
scroll to position [2497, 0]
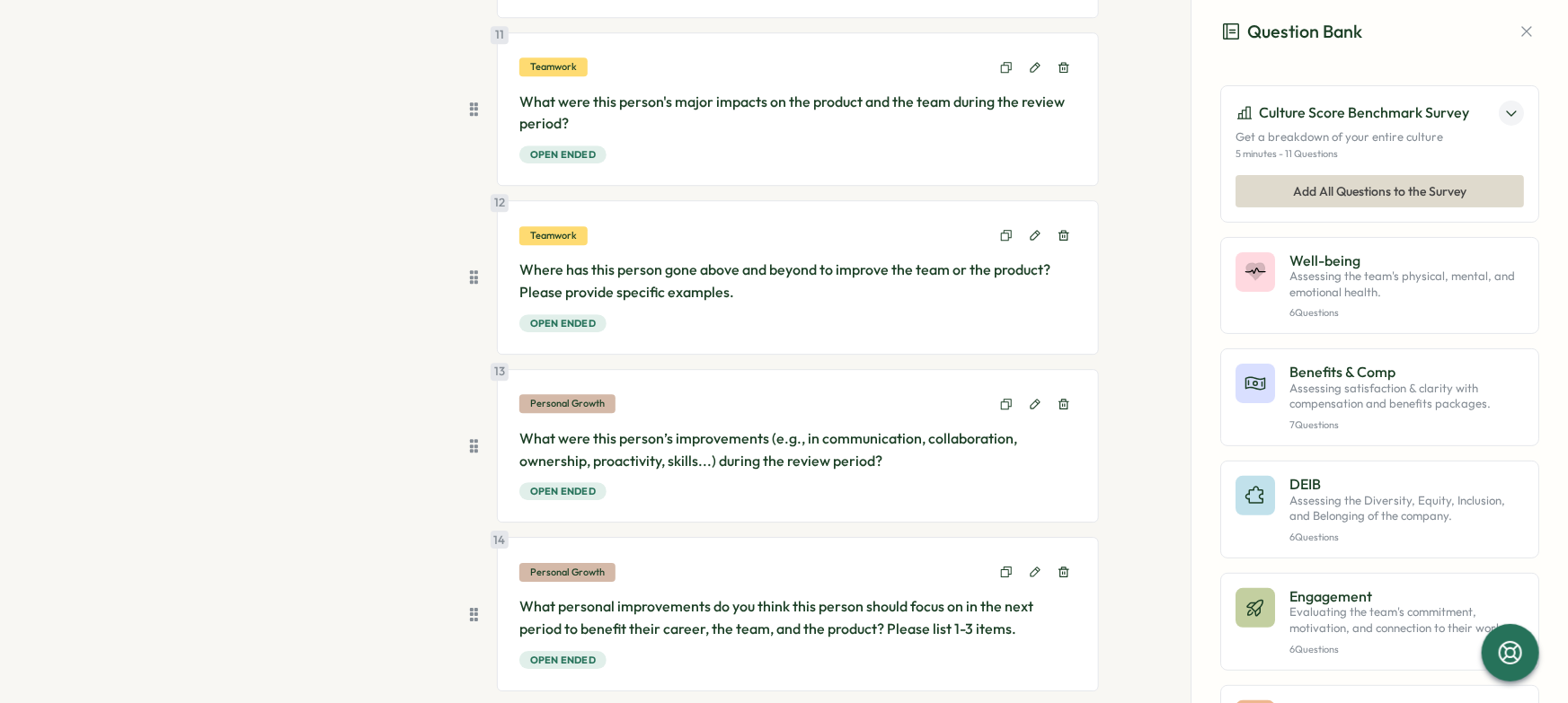
click at [779, 442] on p "What were this person’s improvements (e.g., in communication, collaboration, ow…" at bounding box center [798, 449] width 557 height 45
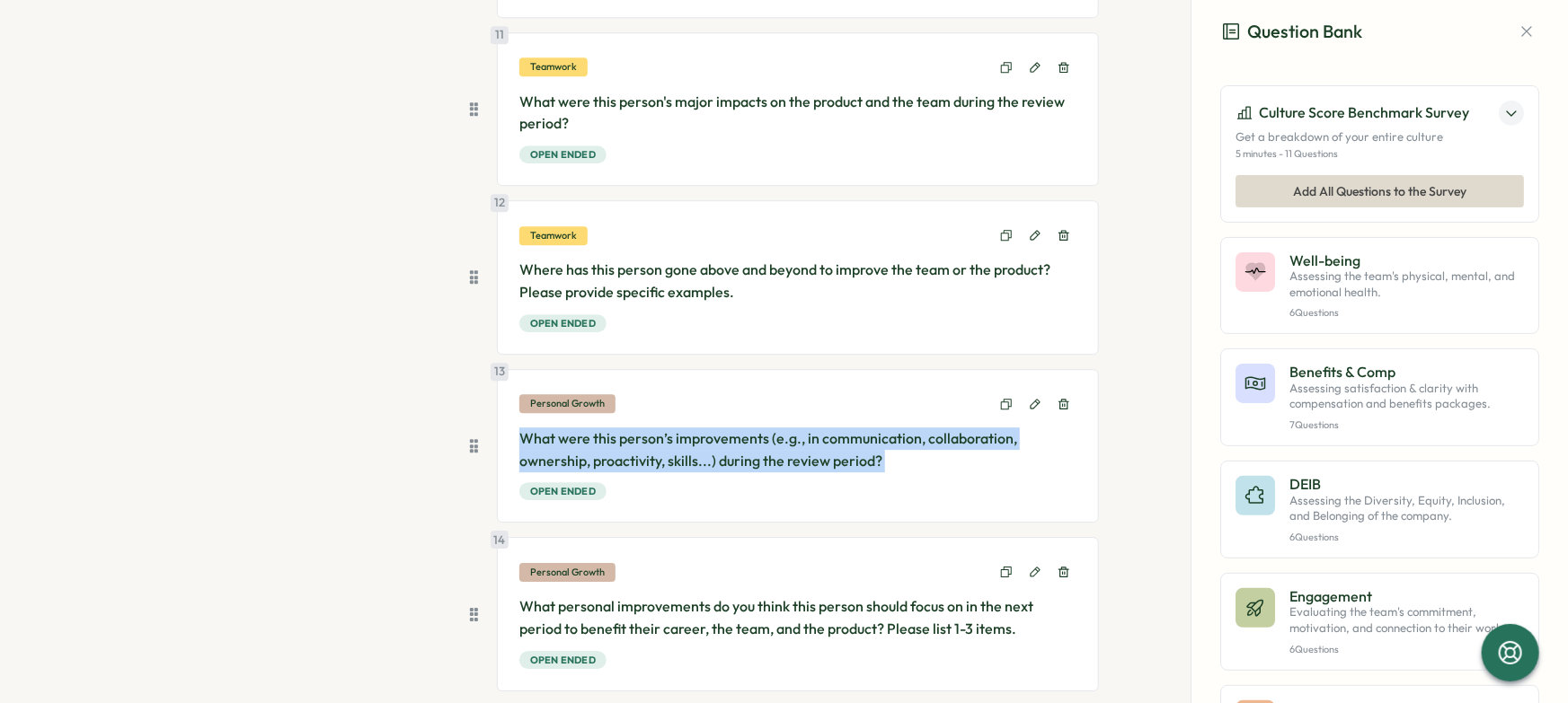
click at [779, 442] on p "What were this person’s improvements (e.g., in communication, collaboration, ow…" at bounding box center [798, 449] width 557 height 45
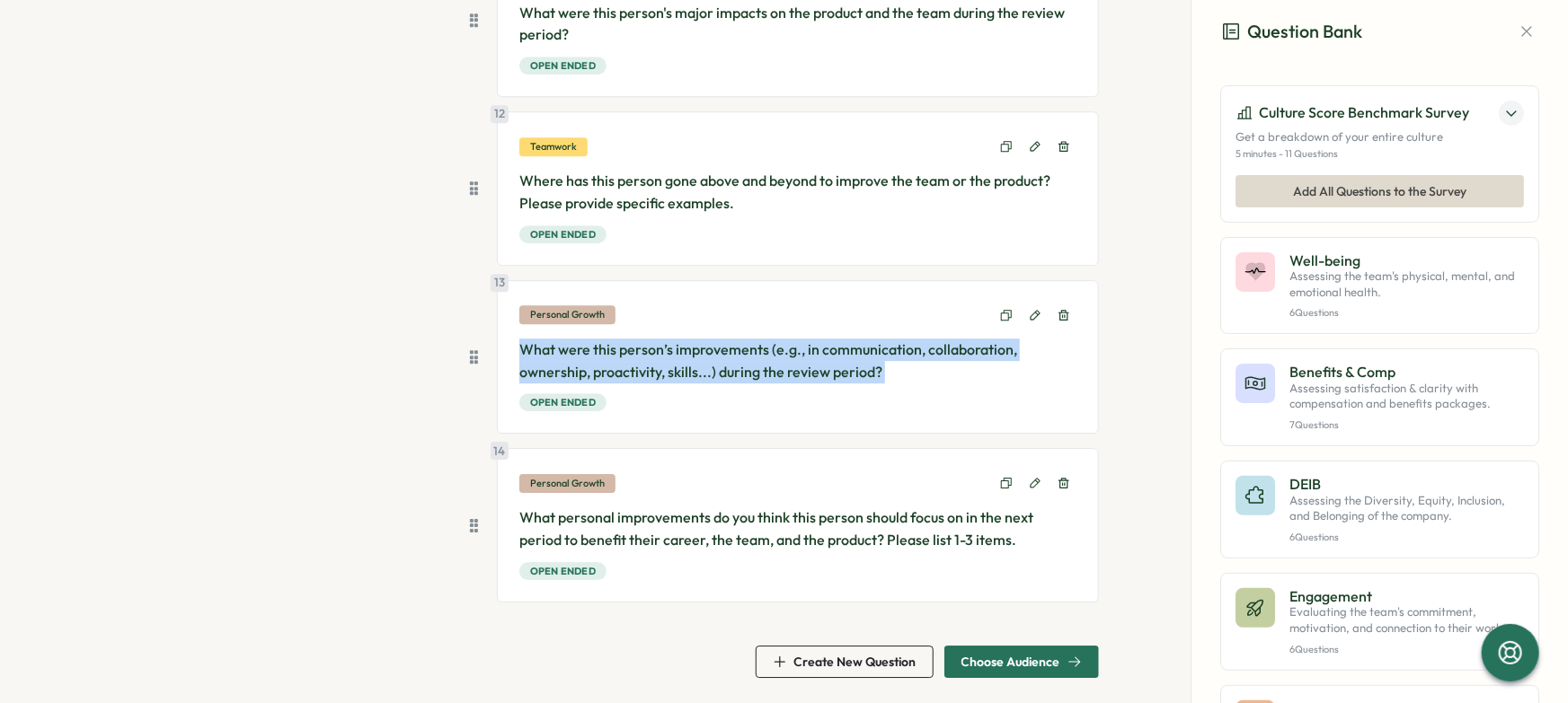
click at [1051, 655] on span "Choose Audience" at bounding box center [1011, 662] width 99 height 13
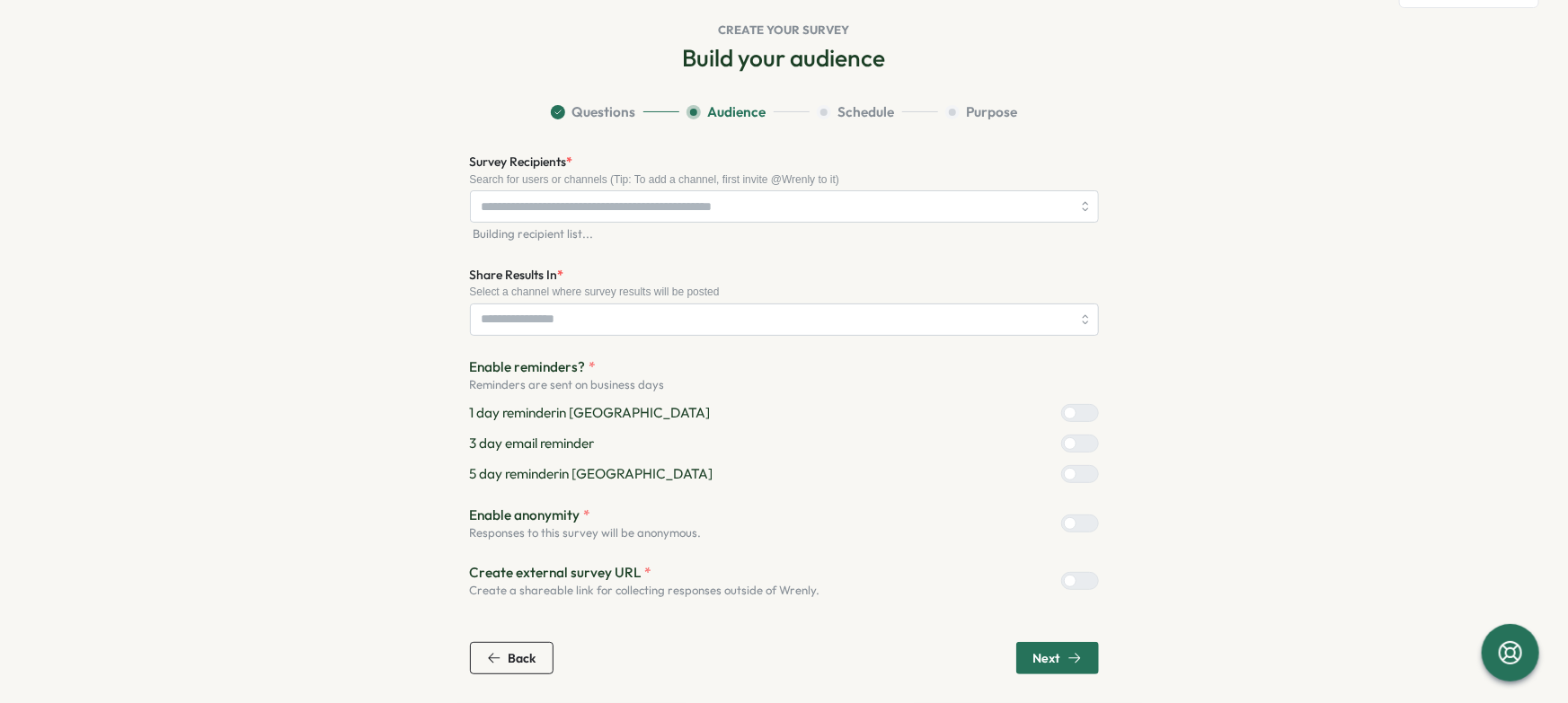
scroll to position [55, 0]
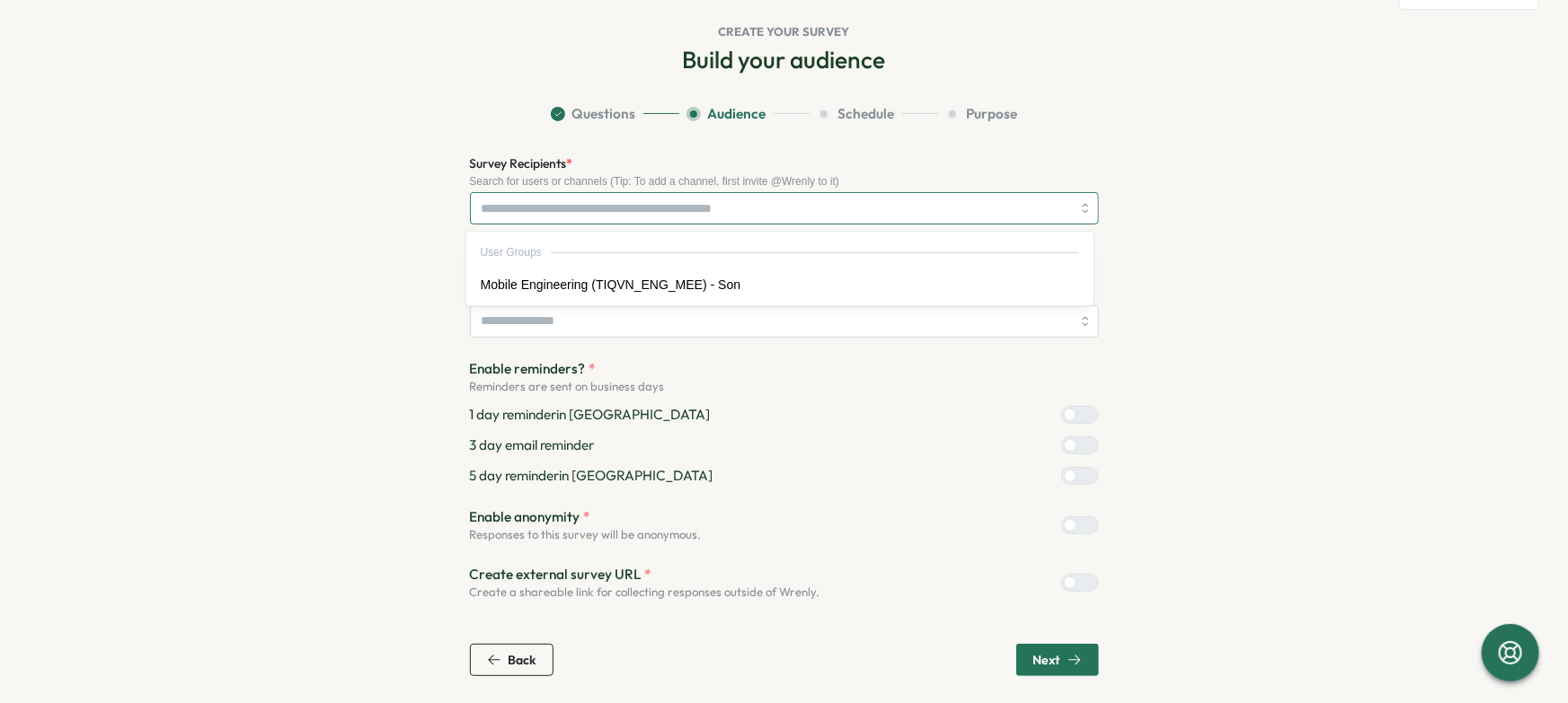
click at [600, 202] on input "Survey Recipients *" at bounding box center [777, 208] width 590 height 30
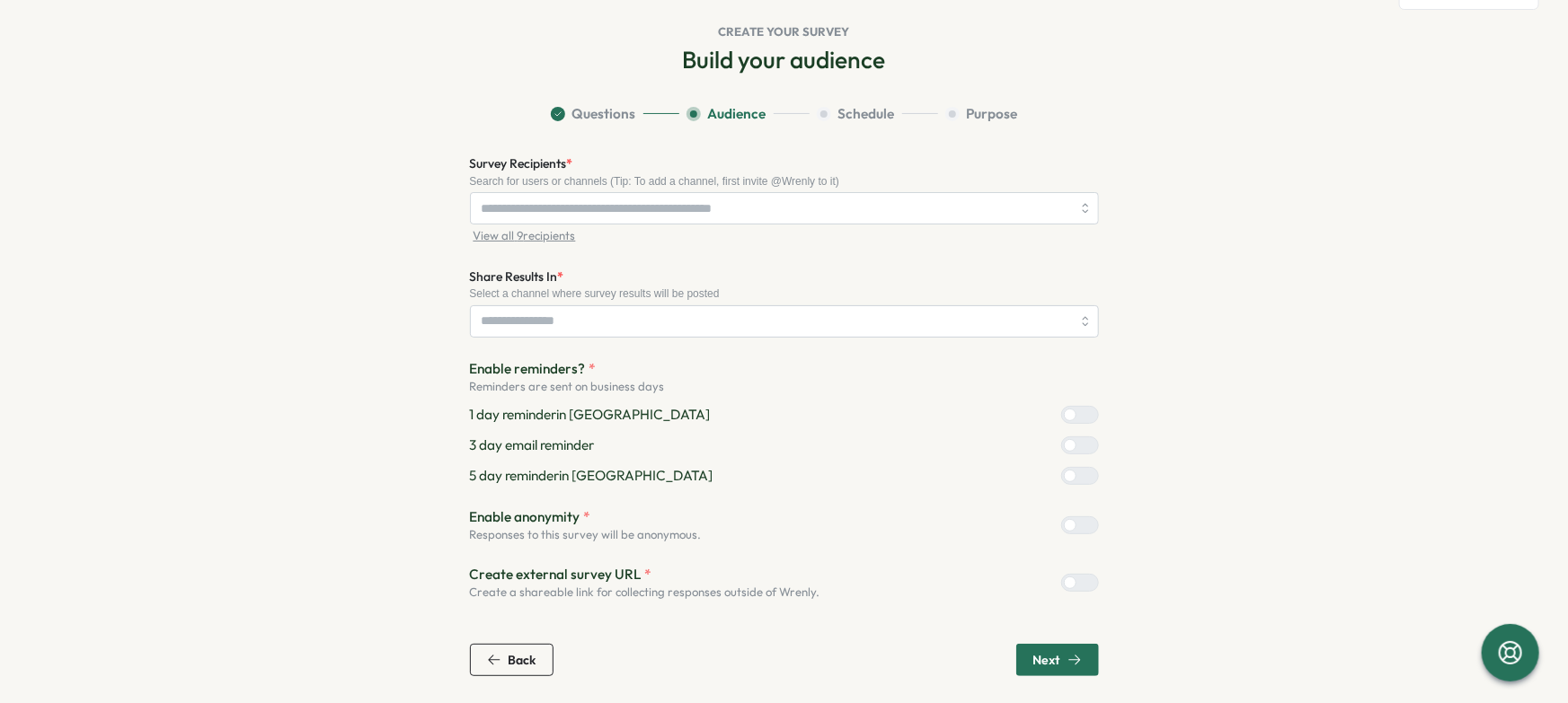
click at [1162, 251] on section "Questions Audience Schedule Purpose Survey Recipients * Search for users or cha…" at bounding box center [785, 390] width 1150 height 572
type input "**********"
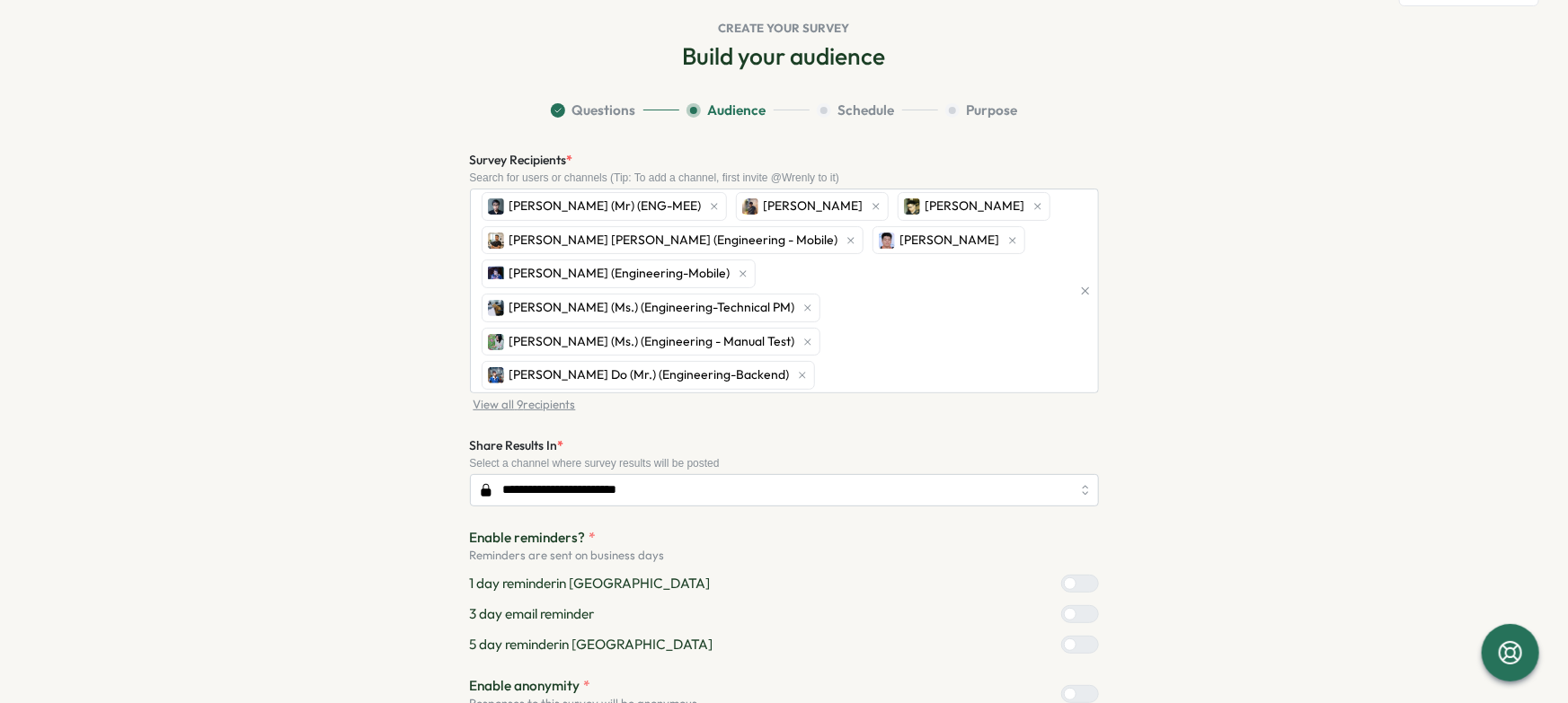
scroll to position [59, 0]
click at [524, 397] on span "View all 9 recipients" at bounding box center [525, 406] width 103 height 16
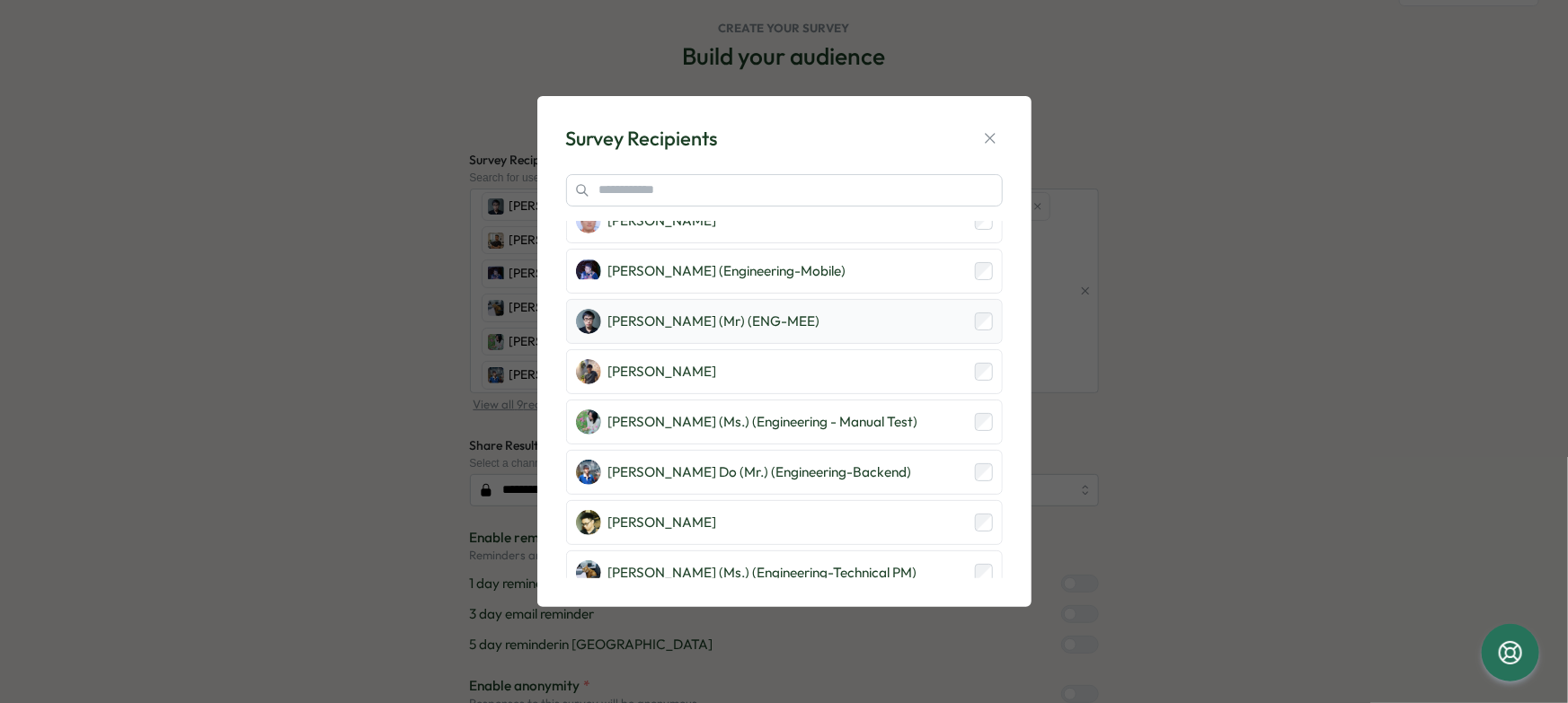
scroll to position [88, 0]
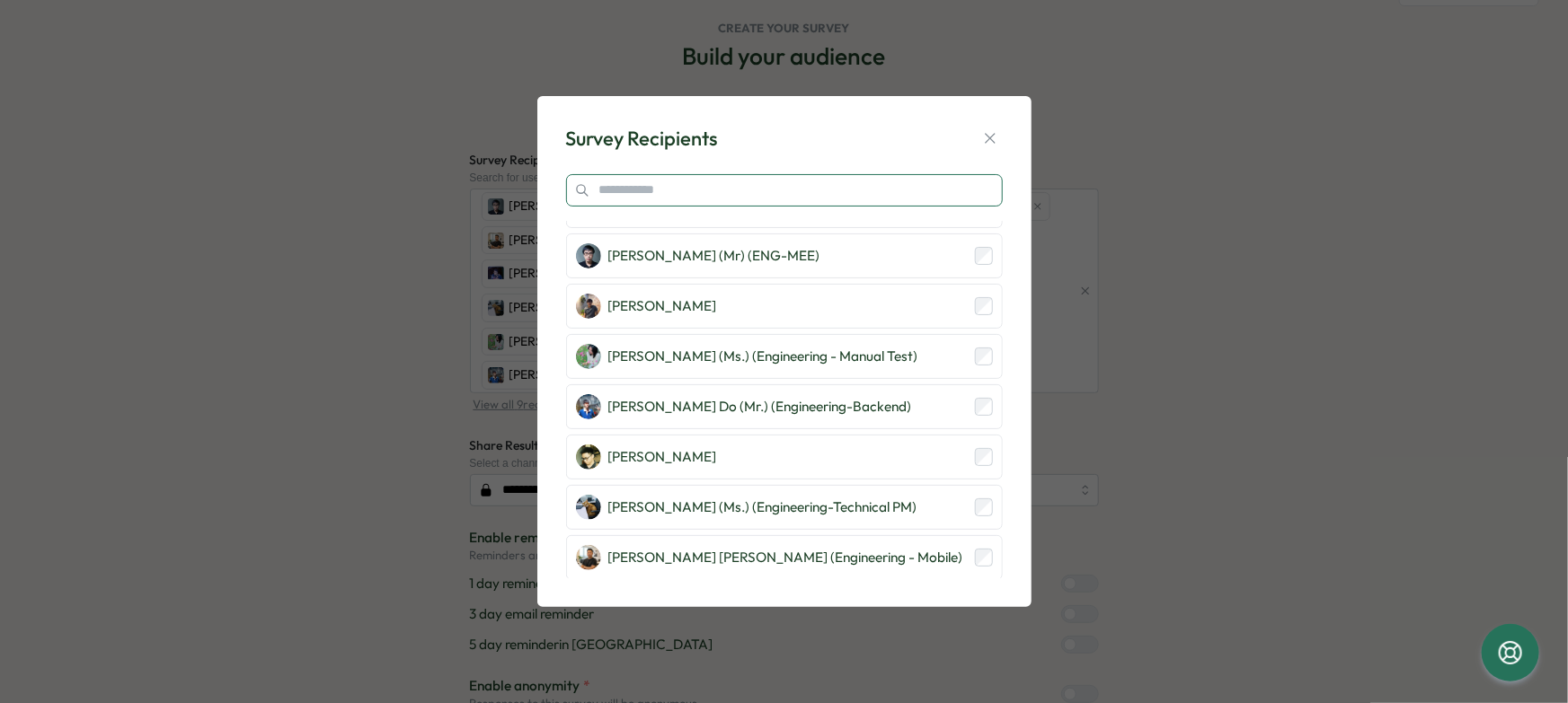
click at [683, 174] on input "text" at bounding box center [784, 189] width 437 height 32
type input "***"
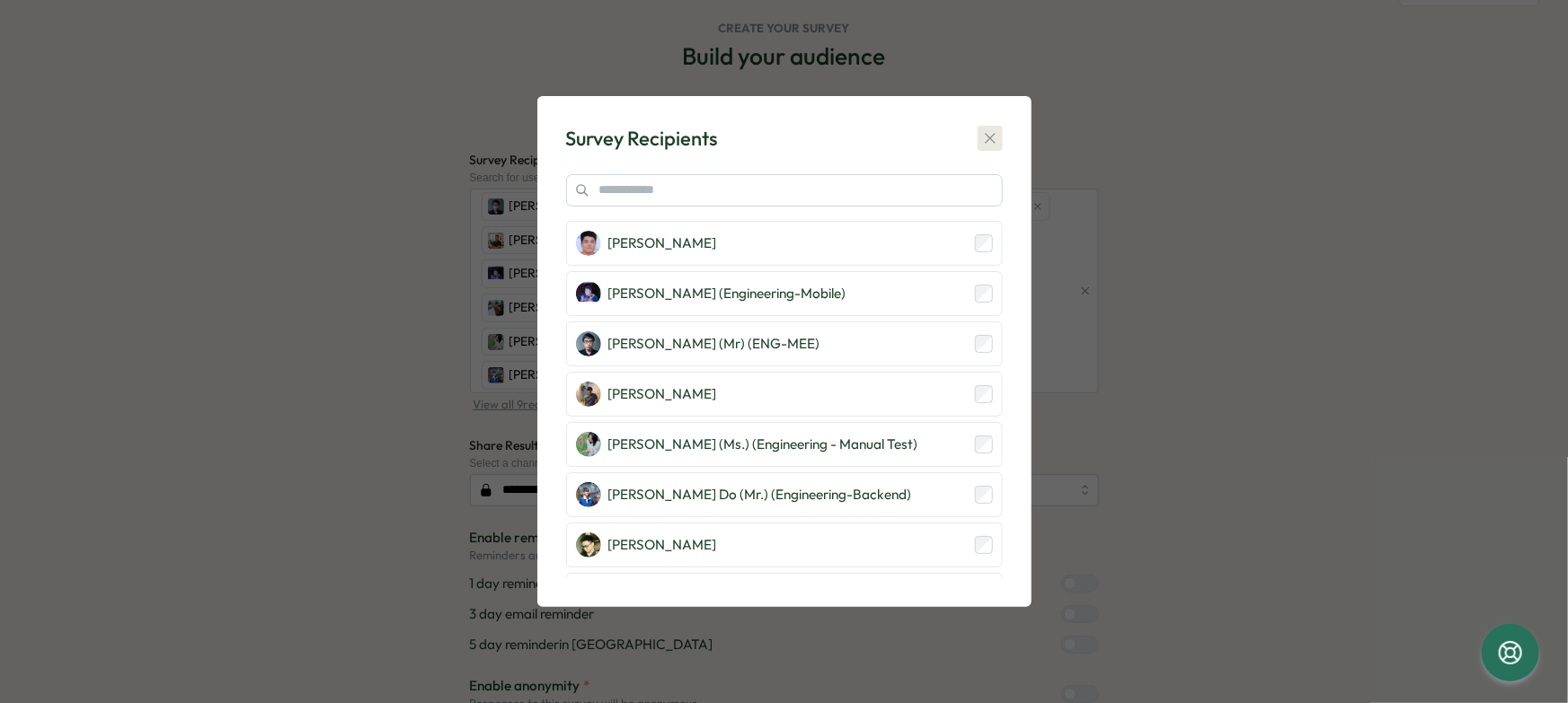
click at [984, 146] on icon "button" at bounding box center [991, 138] width 18 height 18
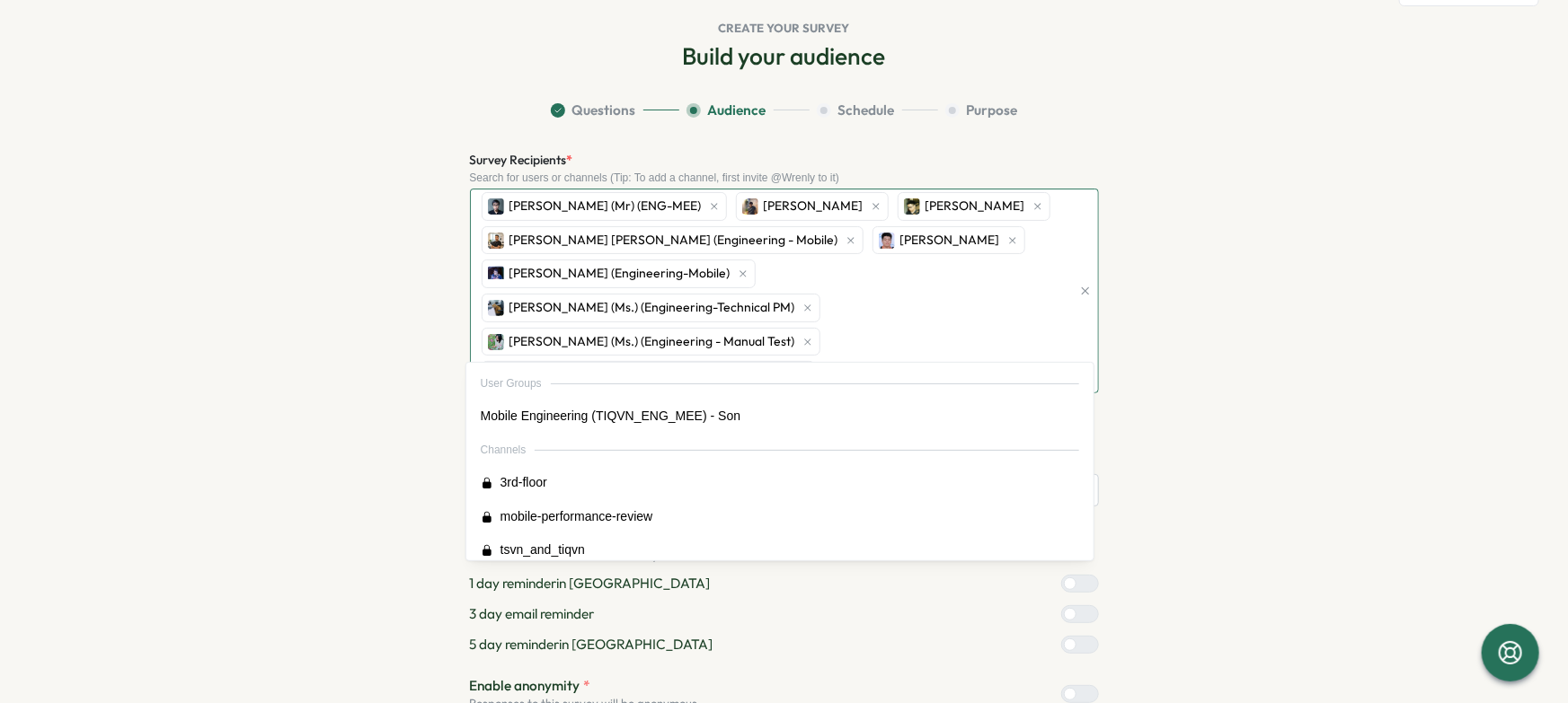
click at [996, 219] on div "Hieu PHAM (Mr) (ENG-MEE) Hoang Nguyen Quan Ngo Viet Le Hoang (Engineering - Mob…" at bounding box center [774, 291] width 594 height 203
type input "***"
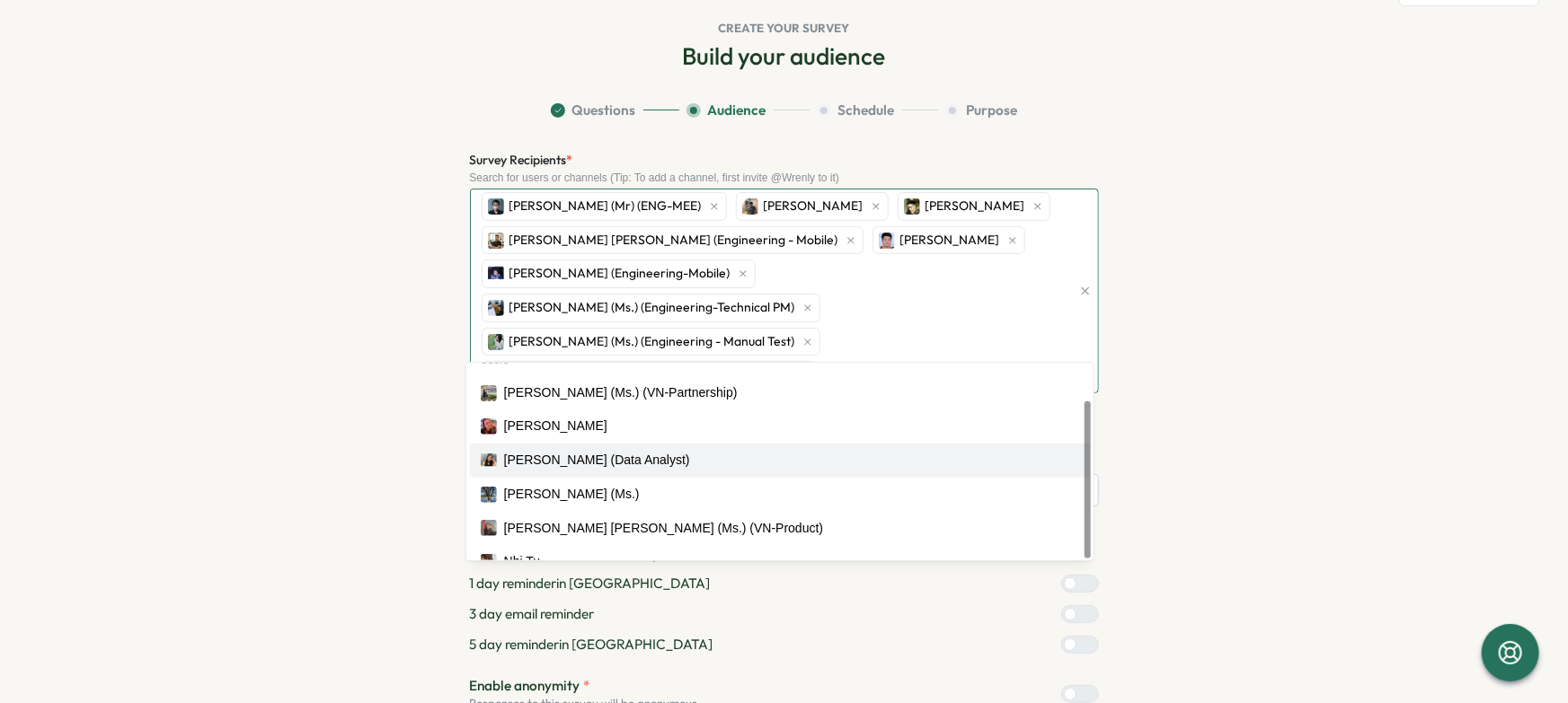
scroll to position [45, 0]
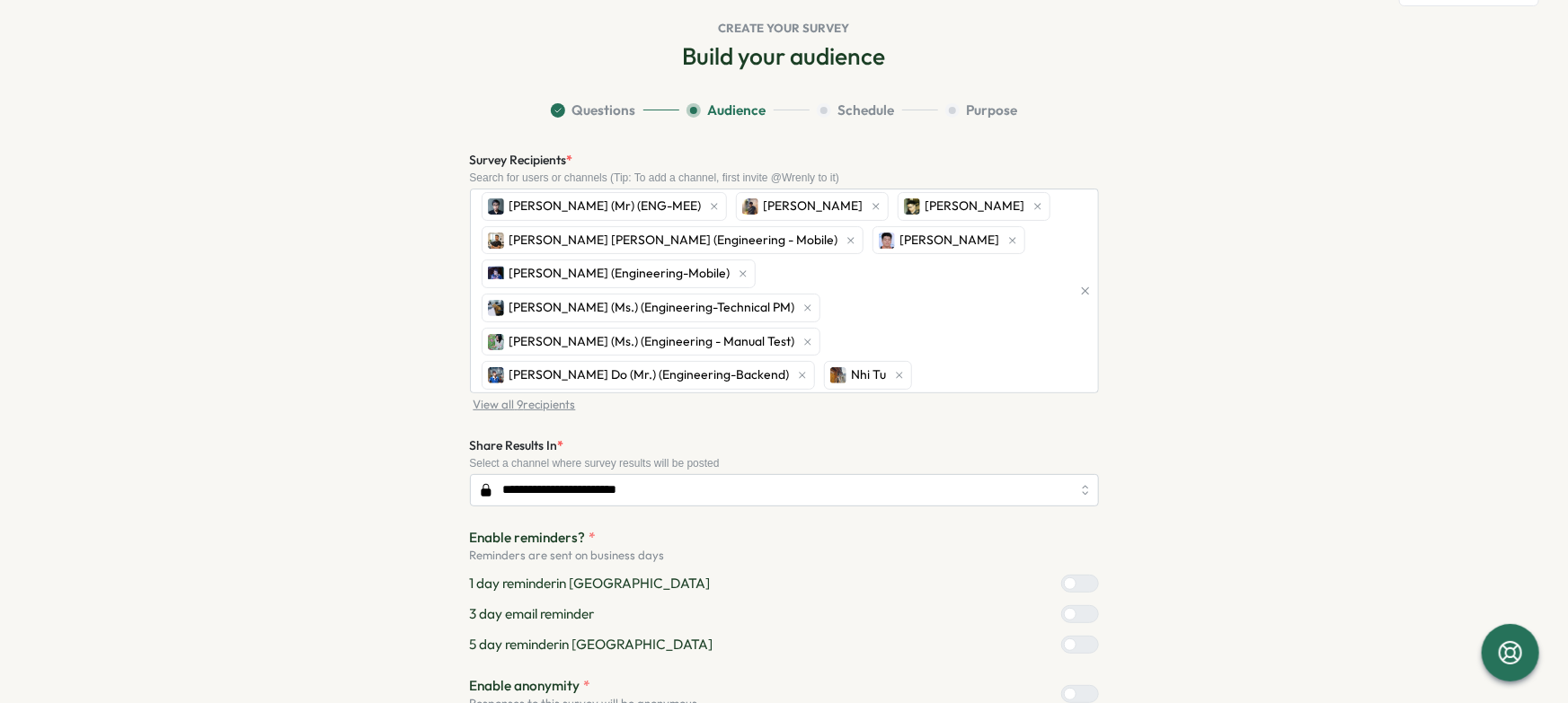
click at [1238, 397] on section "**********" at bounding box center [785, 472] width 1150 height 744
click at [1202, 320] on section "**********" at bounding box center [785, 472] width 1150 height 744
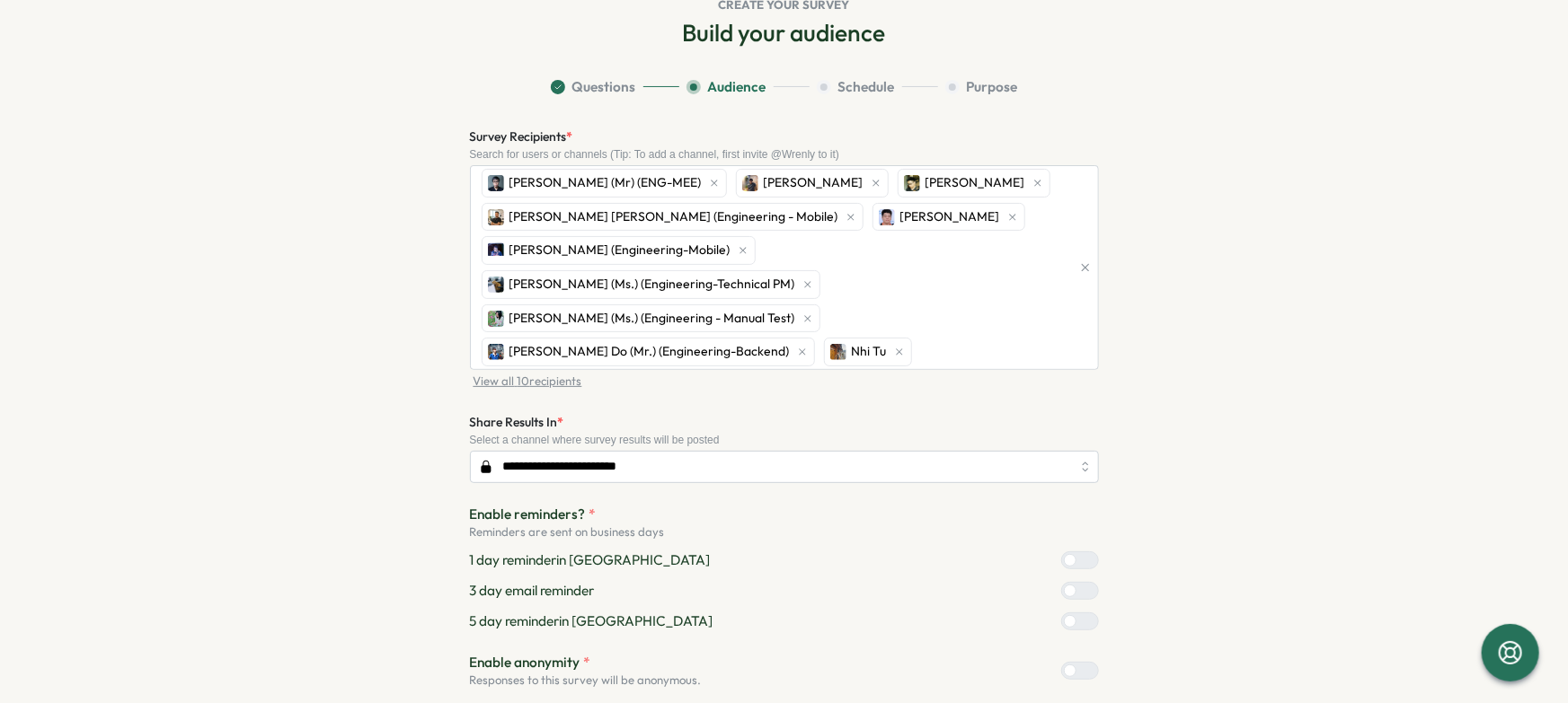
scroll to position [82, 0]
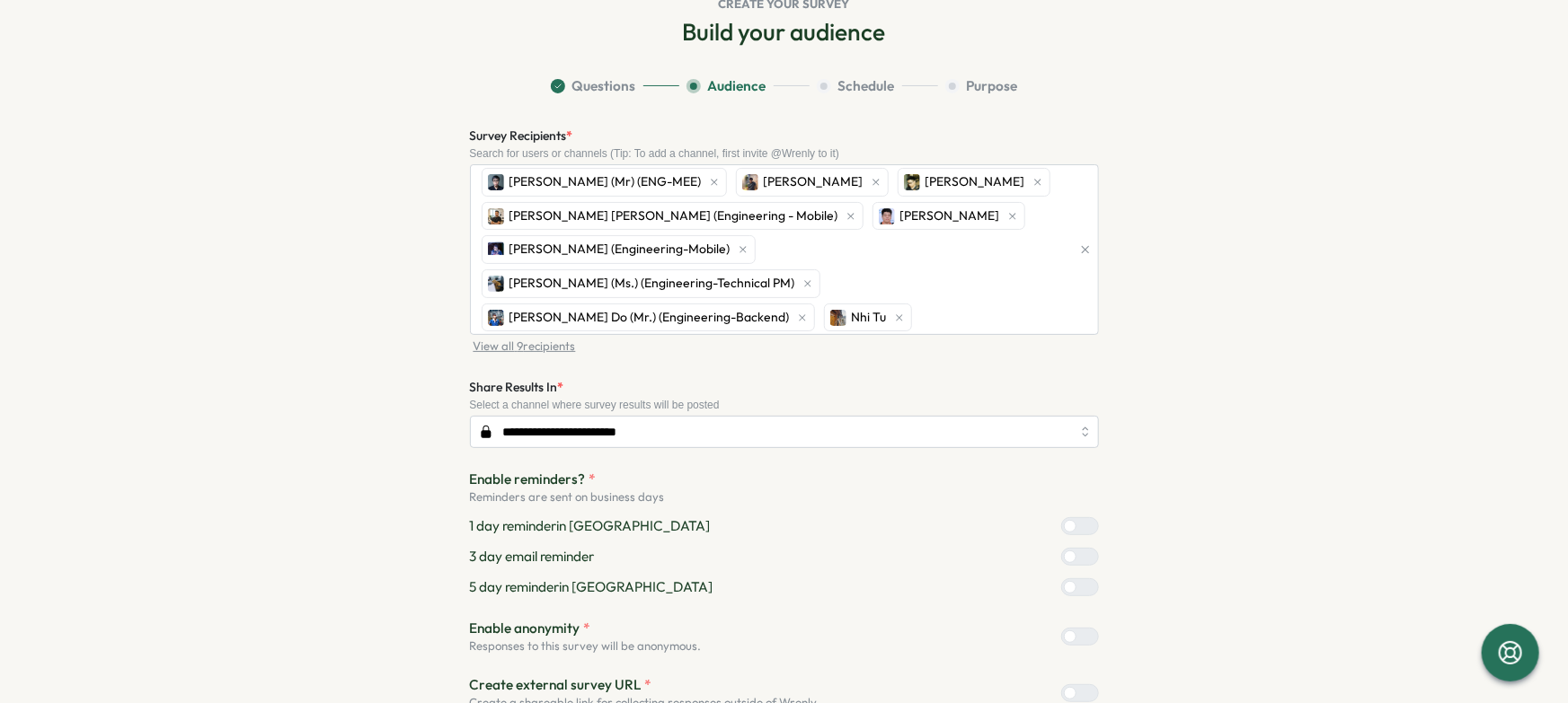
drag, startPoint x: 1189, startPoint y: 374, endPoint x: 1182, endPoint y: 234, distance: 140.2
click at [1189, 374] on section "**********" at bounding box center [785, 431] width 1150 height 710
click at [1390, 308] on div "Build your audience Question Bank Culture Score Benchmark Survey Get a breakdow…" at bounding box center [784, 402] width 1511 height 771
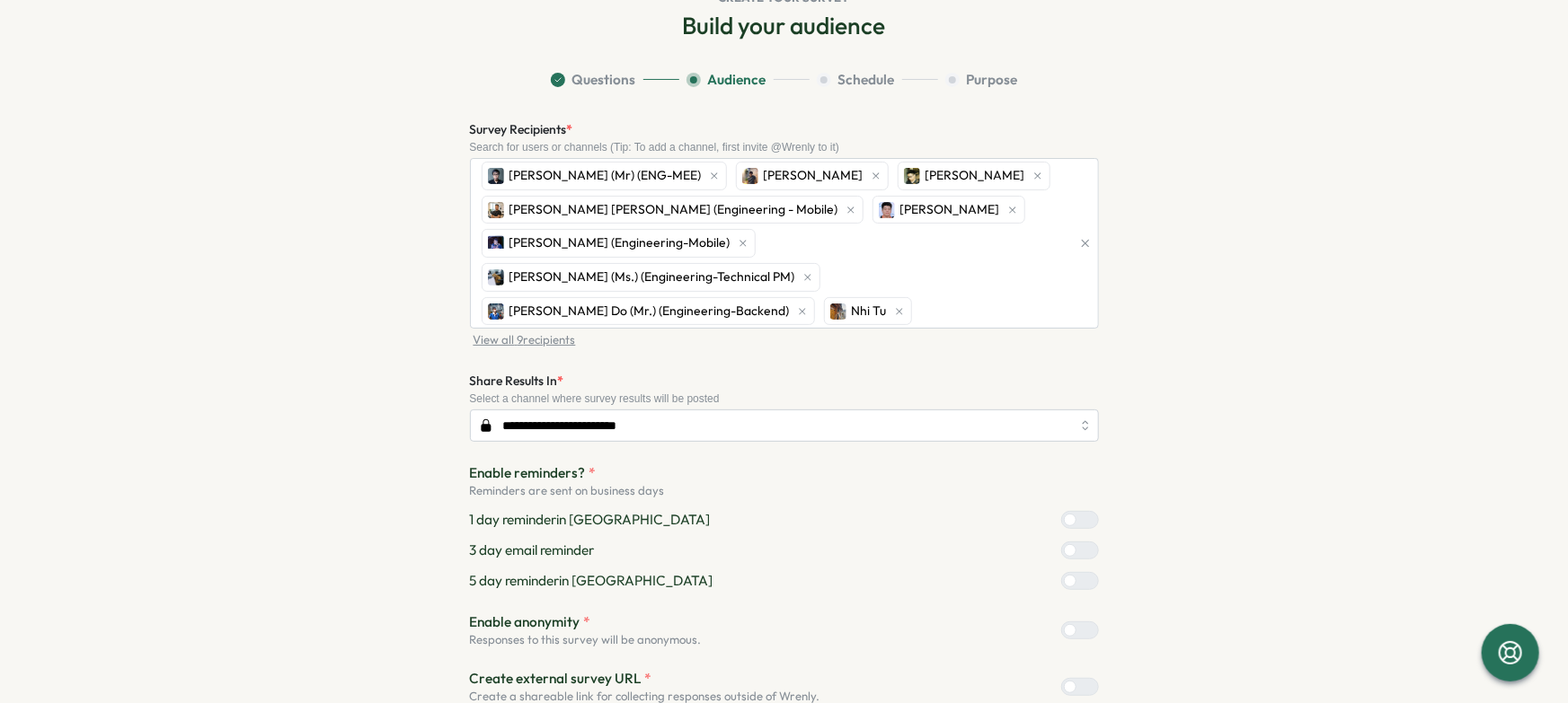
scroll to position [90, 0]
click at [533, 331] on span "View all 9 recipients" at bounding box center [525, 340] width 103 height 16
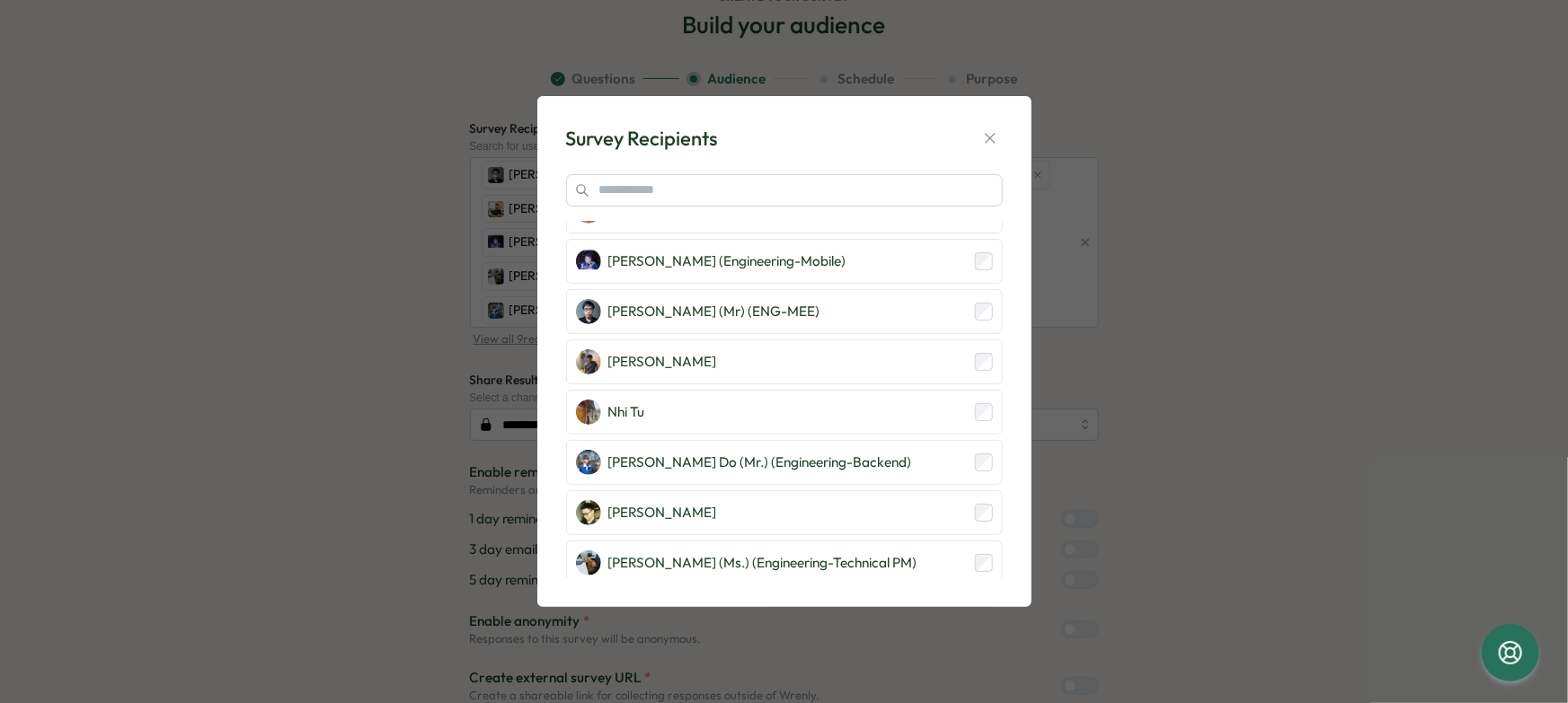
scroll to position [0, 0]
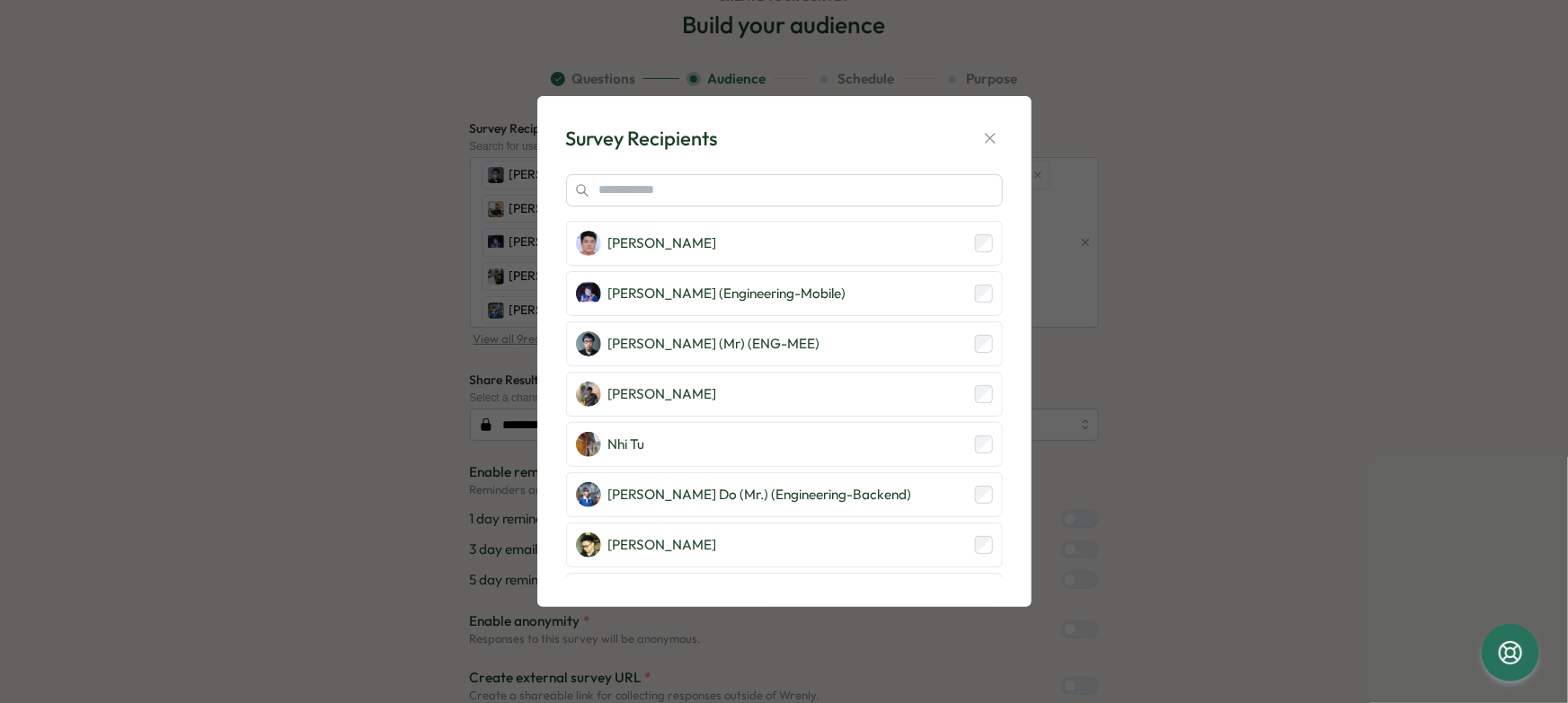
click at [1197, 377] on div "Survey Recipients Bac Nguyen Bao Huu NGUYEN (Engineering-Mobile) Hieu PHAM (Mr)…" at bounding box center [784, 352] width 1568 height 703
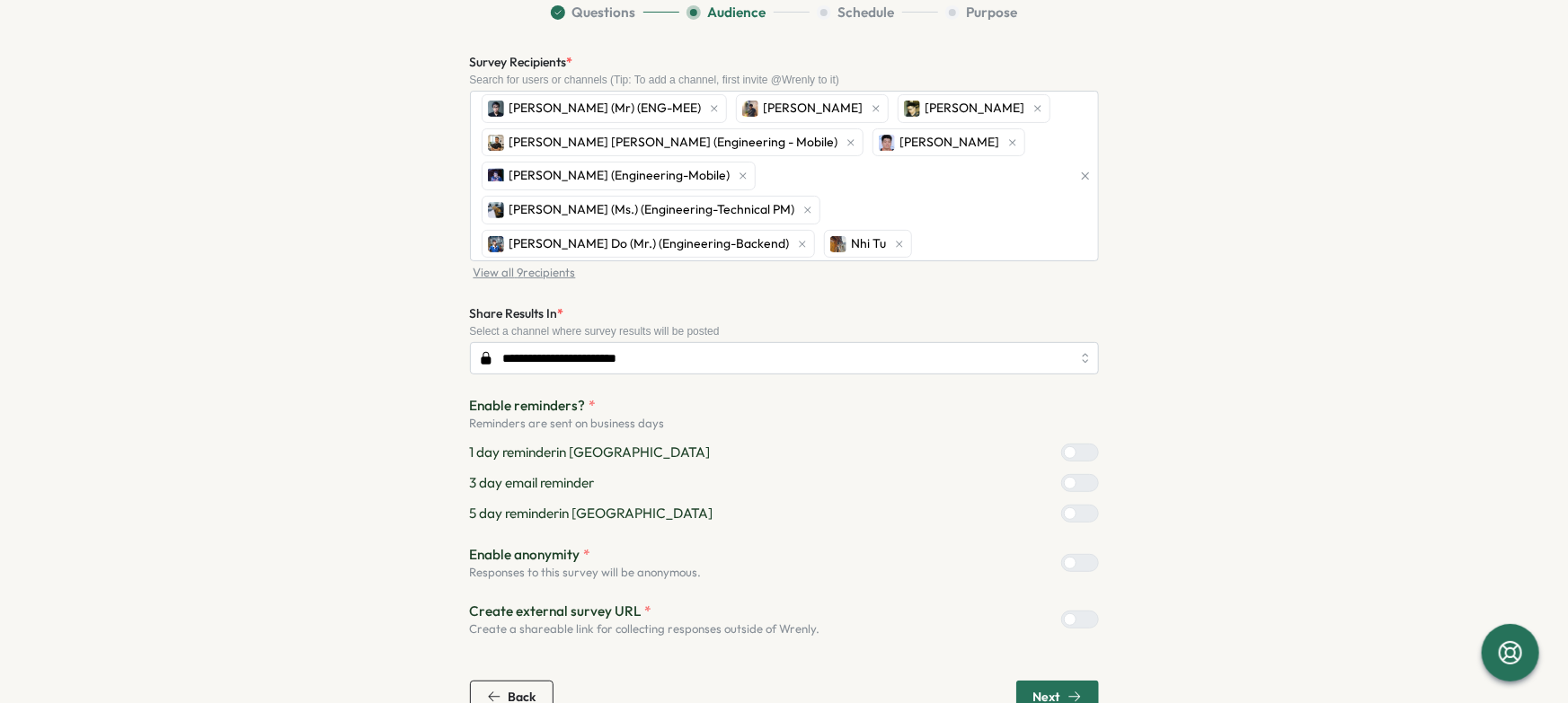
scroll to position [159, 0]
click at [1065, 474] on div at bounding box center [1071, 481] width 13 height 13
click at [1213, 481] on section "**********" at bounding box center [785, 355] width 1150 height 710
click at [1062, 687] on div "Next" at bounding box center [1057, 695] width 49 height 15
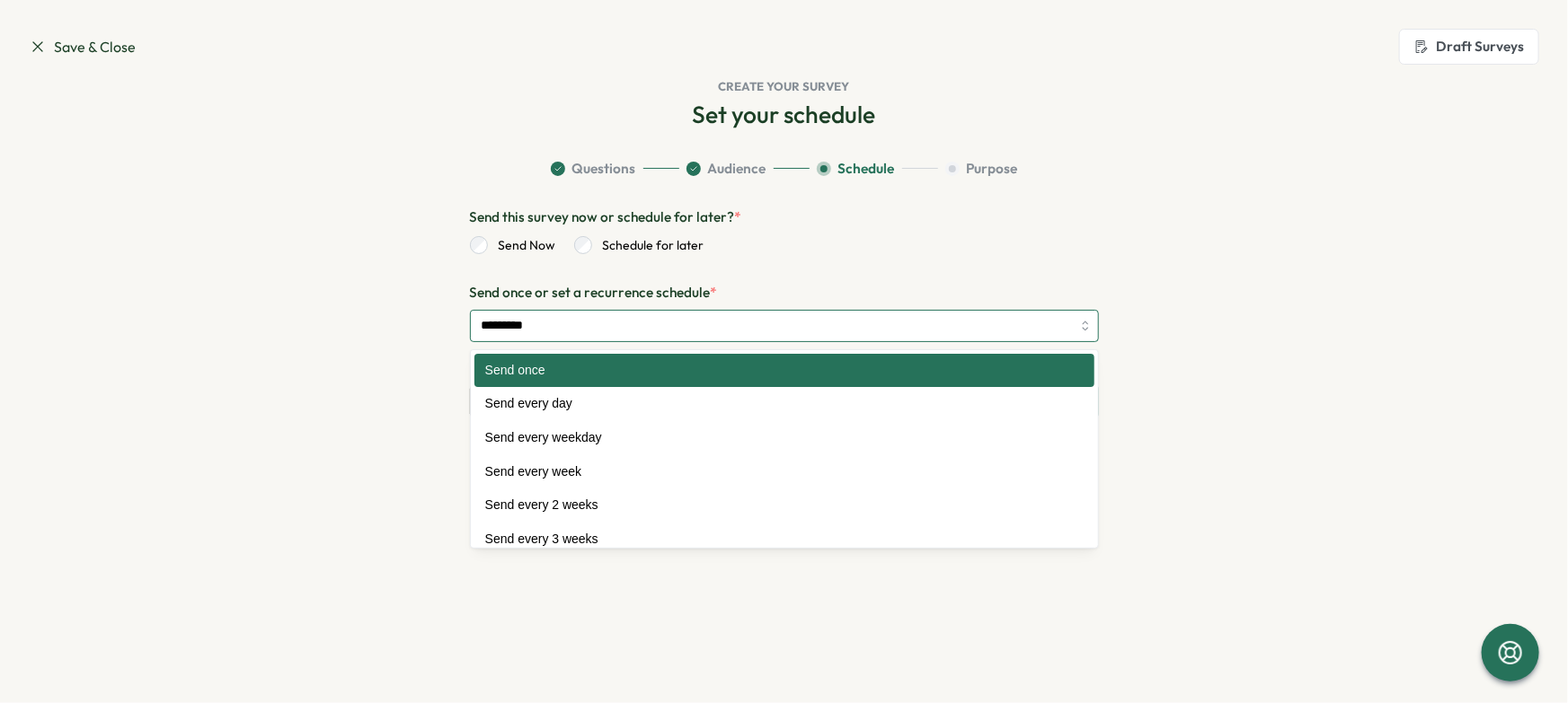
click at [659, 328] on input "*********" at bounding box center [784, 326] width 629 height 32
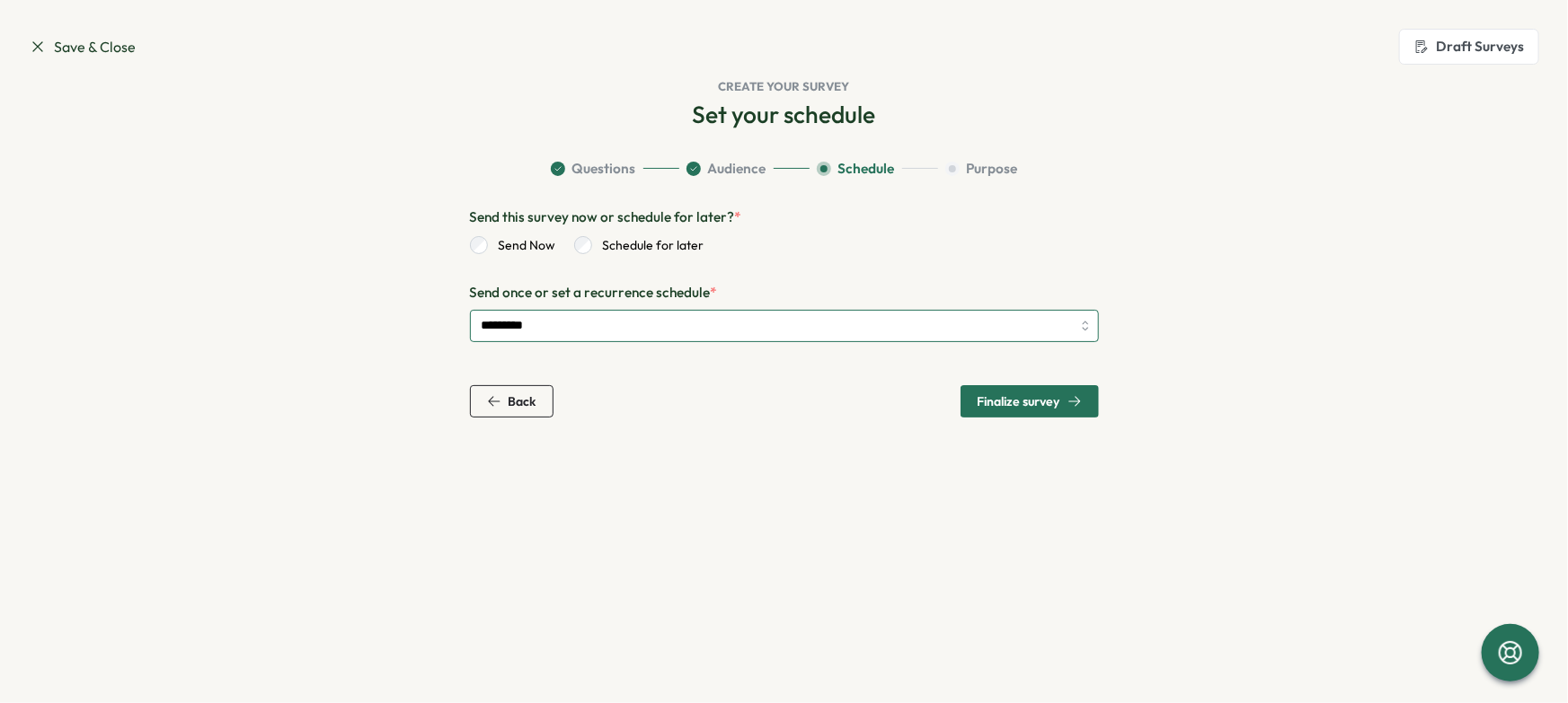
click at [659, 328] on input "*********" at bounding box center [784, 326] width 629 height 32
click at [1047, 411] on span "Finalize survey" at bounding box center [1030, 401] width 104 height 30
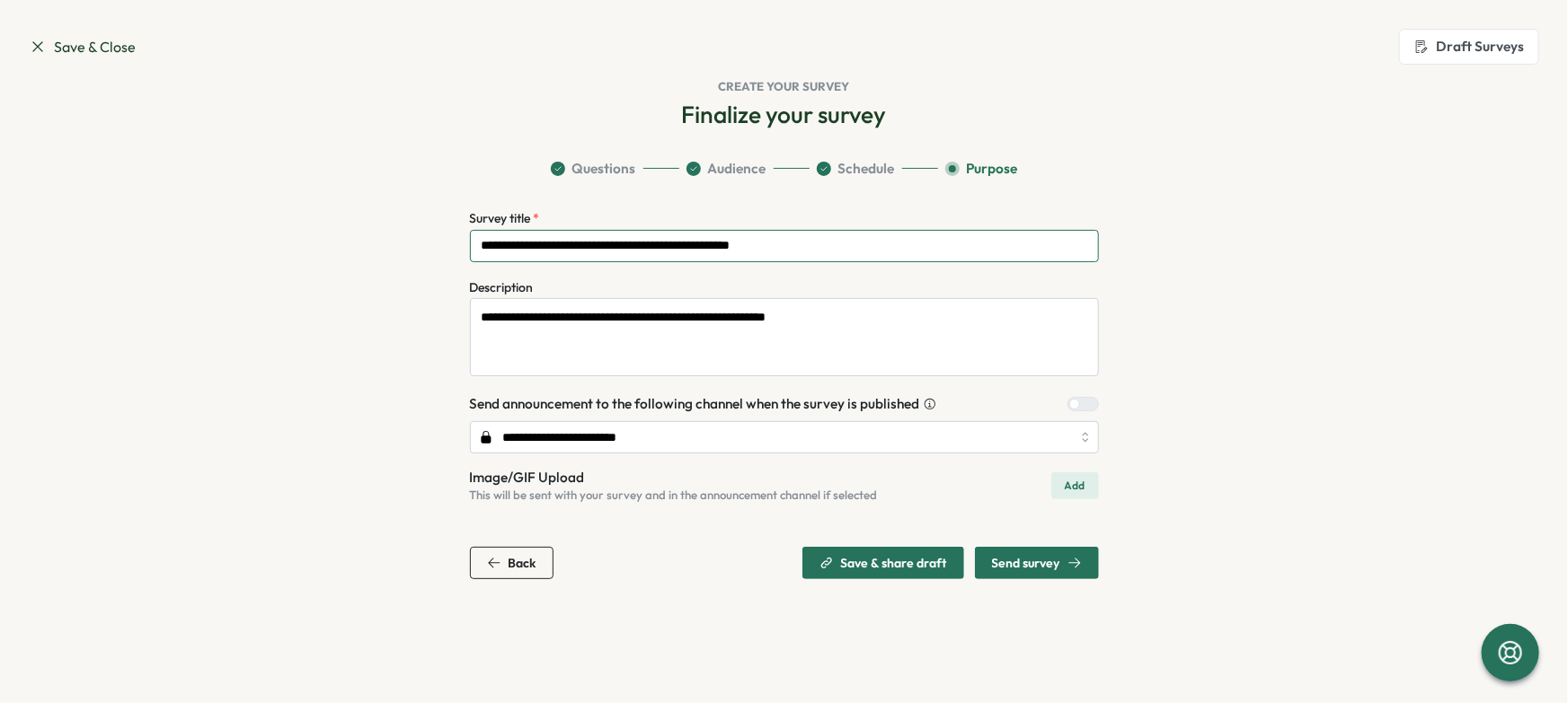
click at [526, 250] on input "**********" at bounding box center [784, 245] width 629 height 32
type input "**********"
click at [340, 416] on section "**********" at bounding box center [785, 369] width 1150 height 420
click at [1081, 567] on icon "button" at bounding box center [1075, 563] width 15 height 15
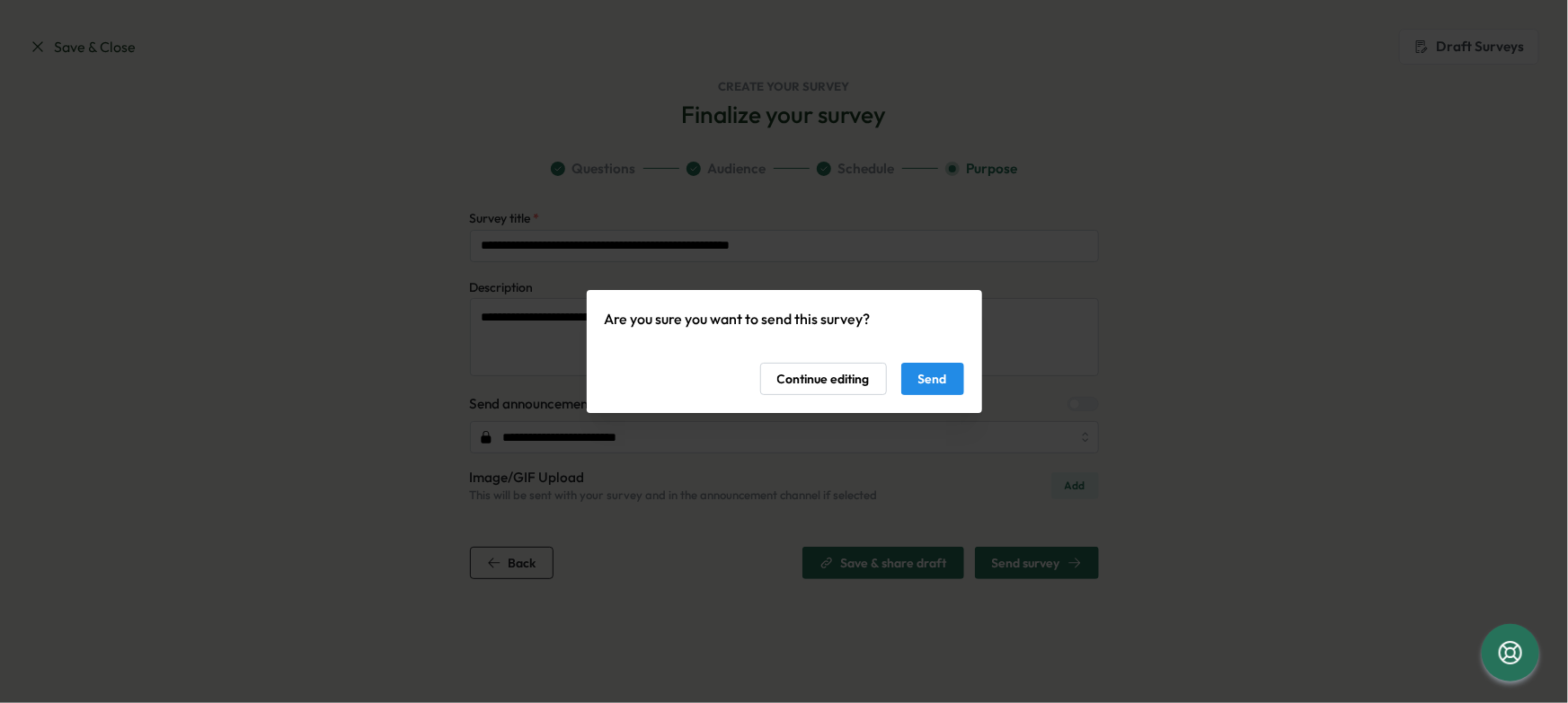
click at [949, 384] on button "Send" at bounding box center [932, 378] width 63 height 32
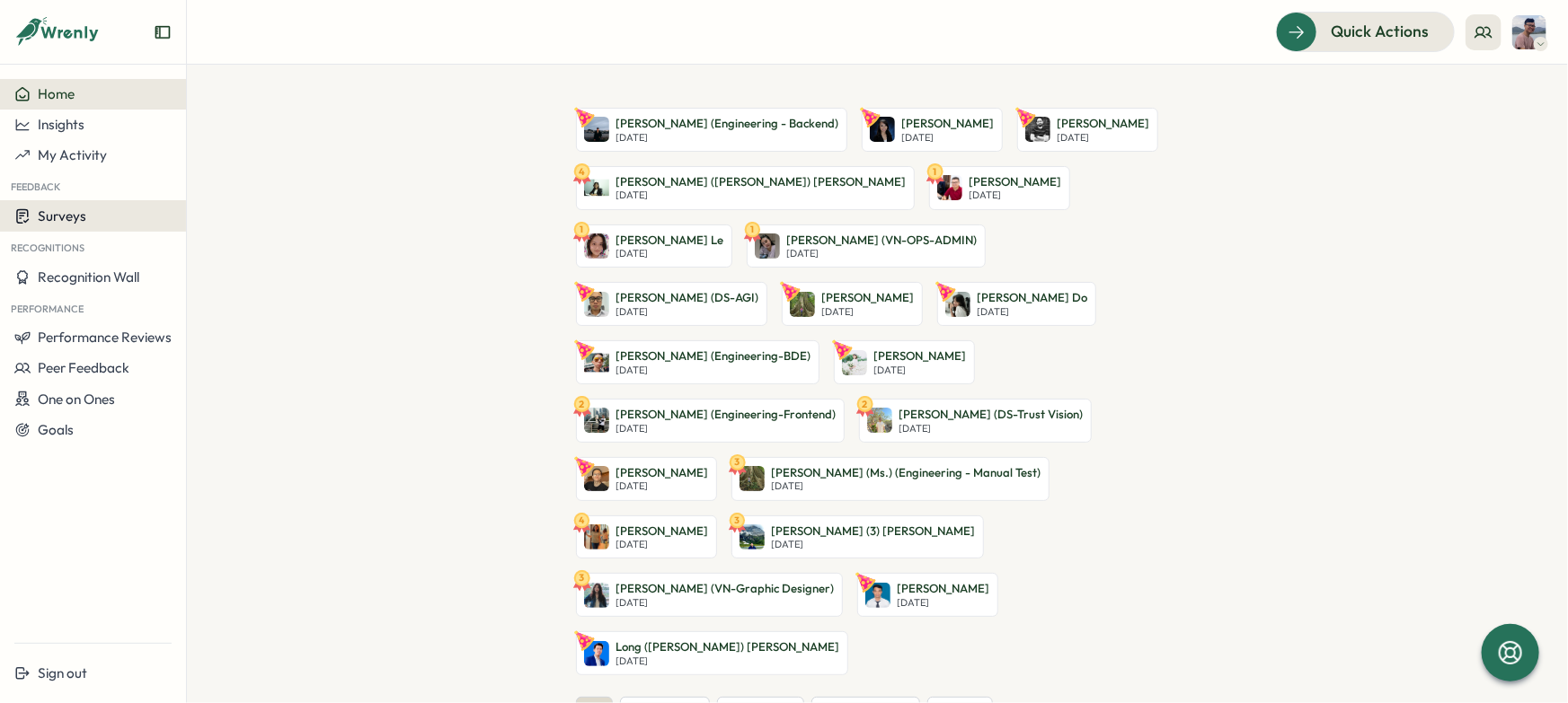
click at [62, 216] on span "Surveys" at bounding box center [61, 216] width 49 height 17
click at [215, 206] on div "Insights" at bounding box center [257, 200] width 134 height 20
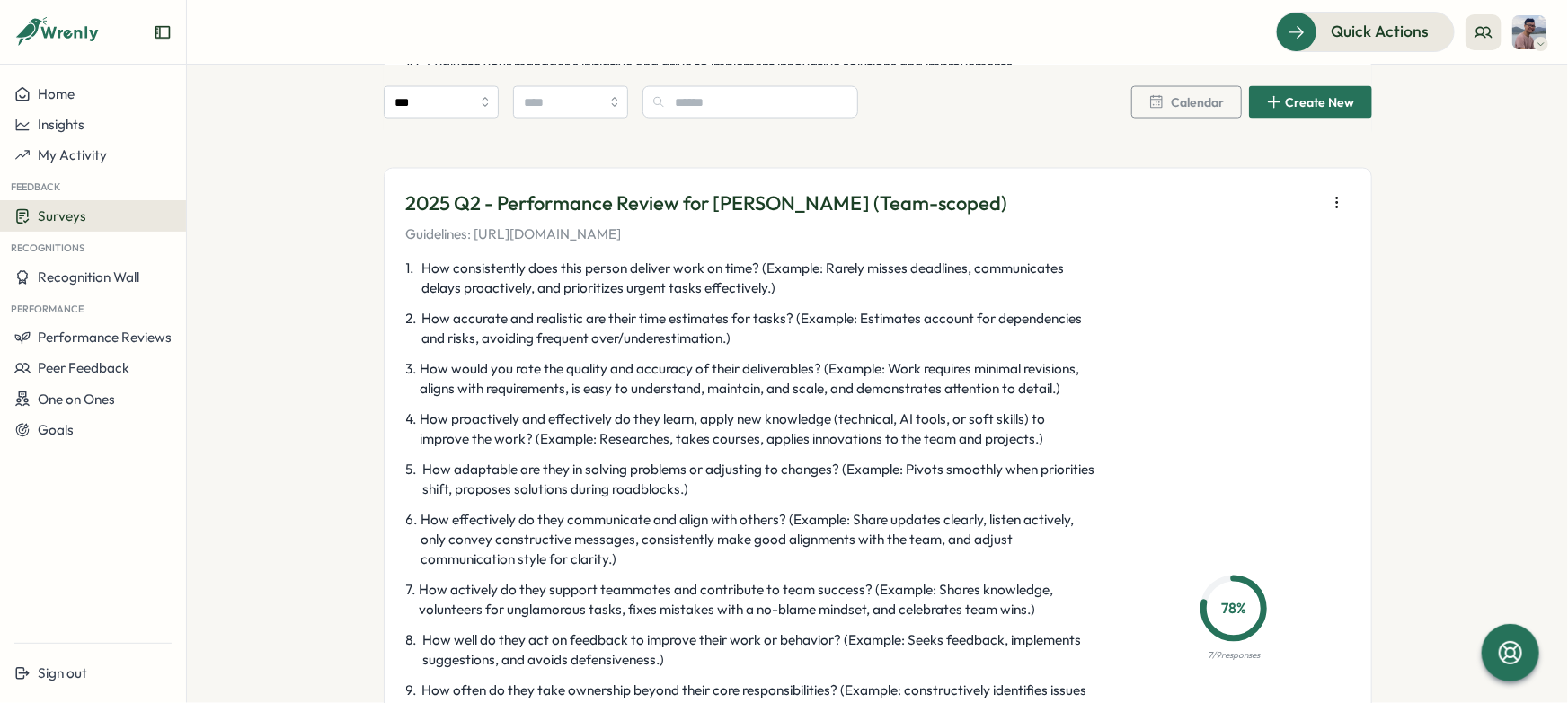
scroll to position [1584, 0]
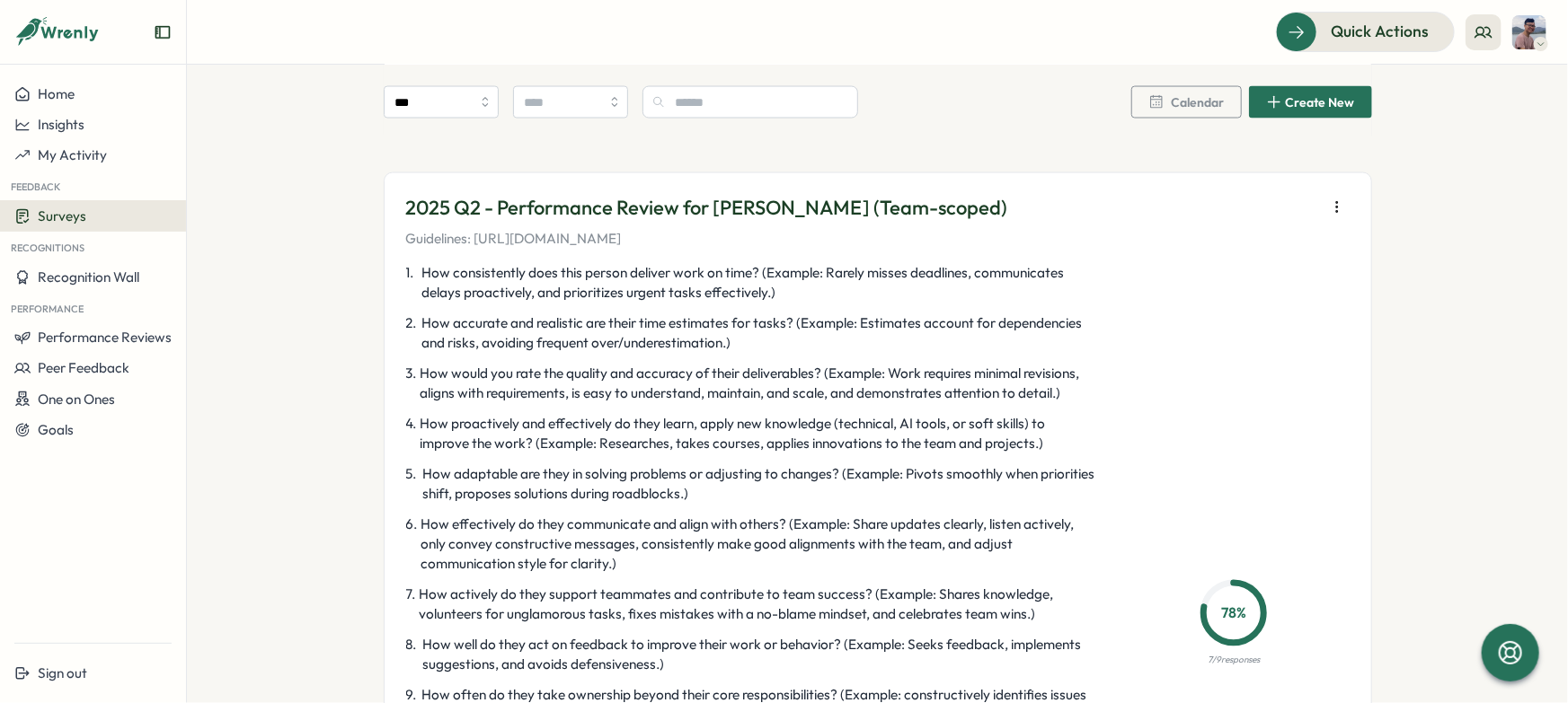
click at [1336, 206] on icon "button" at bounding box center [1337, 208] width 18 height 18
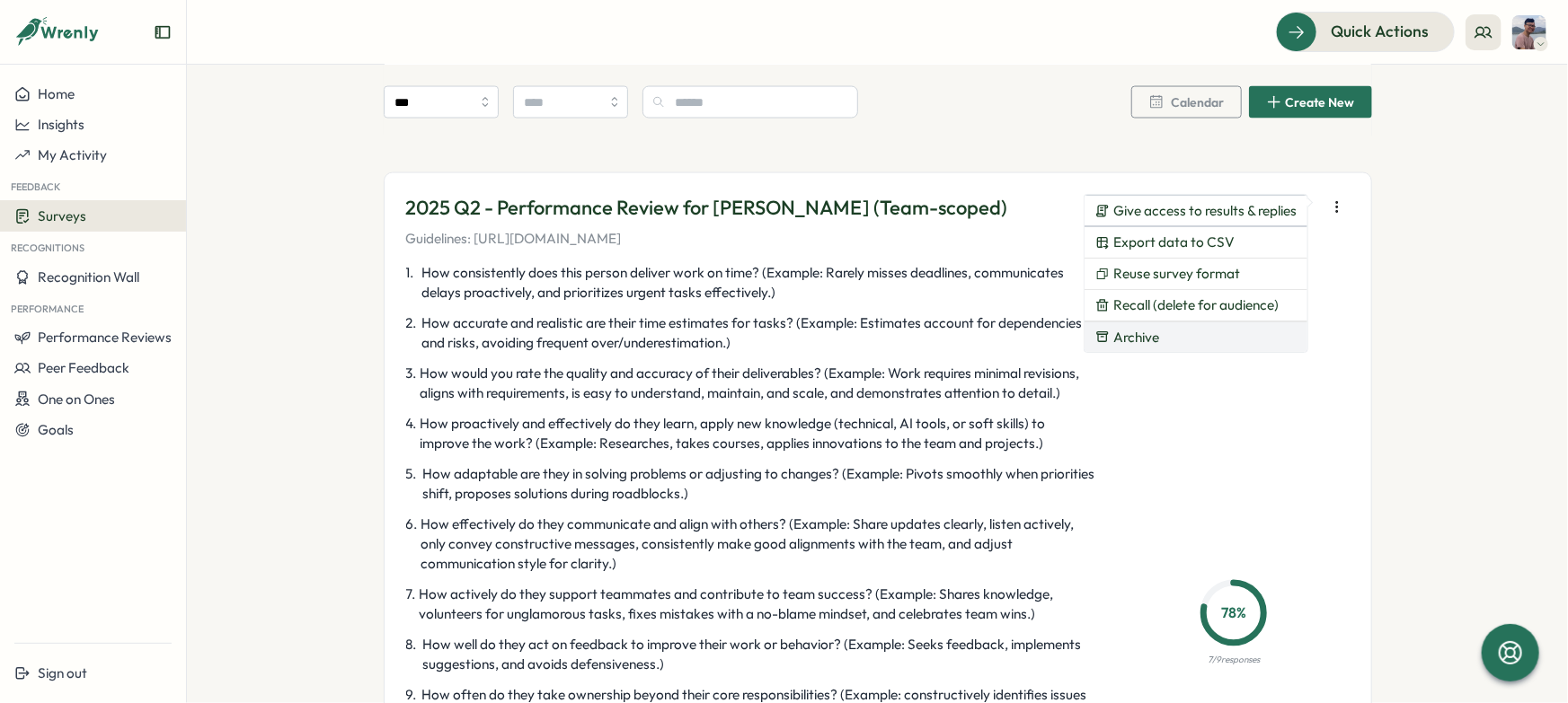
click at [1250, 325] on button "Archive" at bounding box center [1195, 337] width 223 height 30
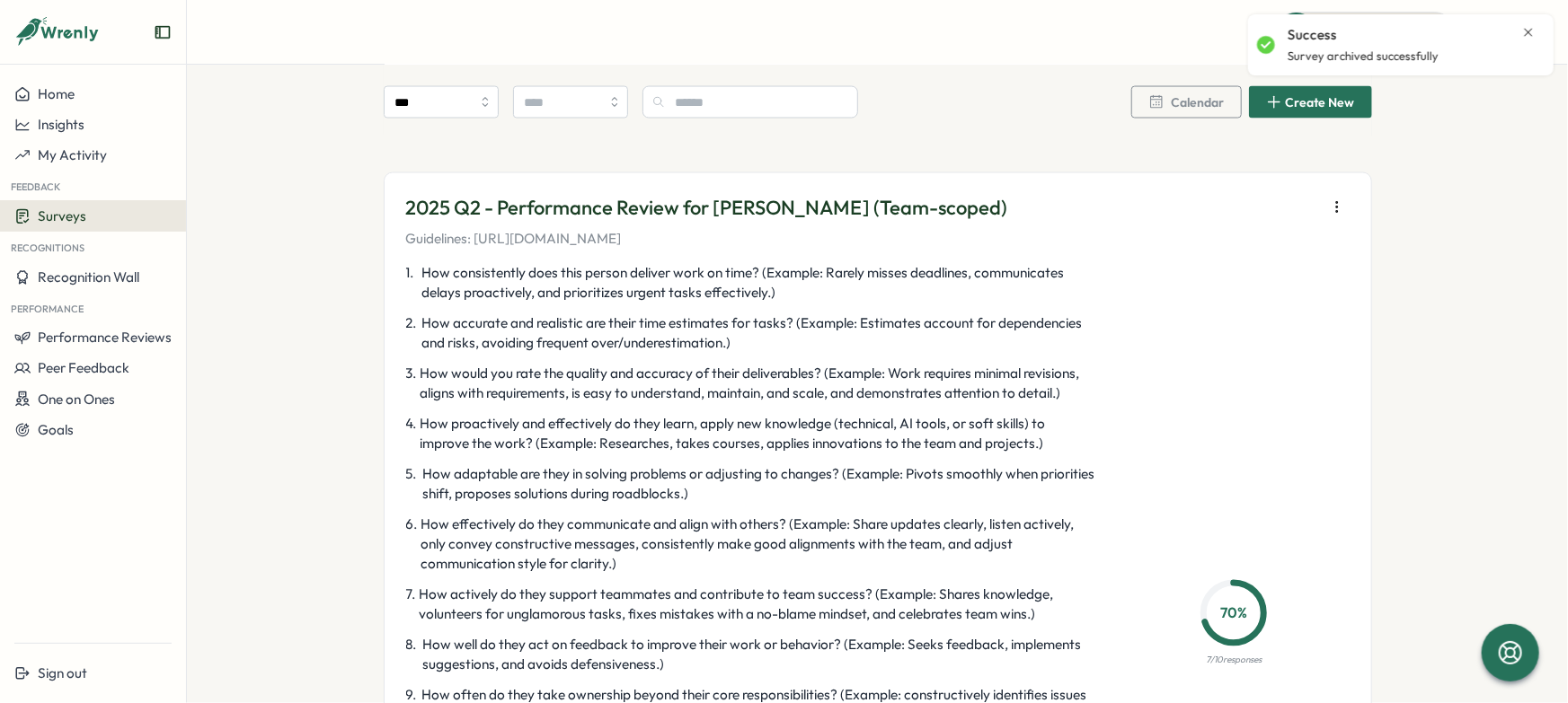
drag, startPoint x: 1334, startPoint y: 200, endPoint x: 1317, endPoint y: 208, distance: 18.8
click at [1334, 200] on icon "button" at bounding box center [1337, 208] width 18 height 18
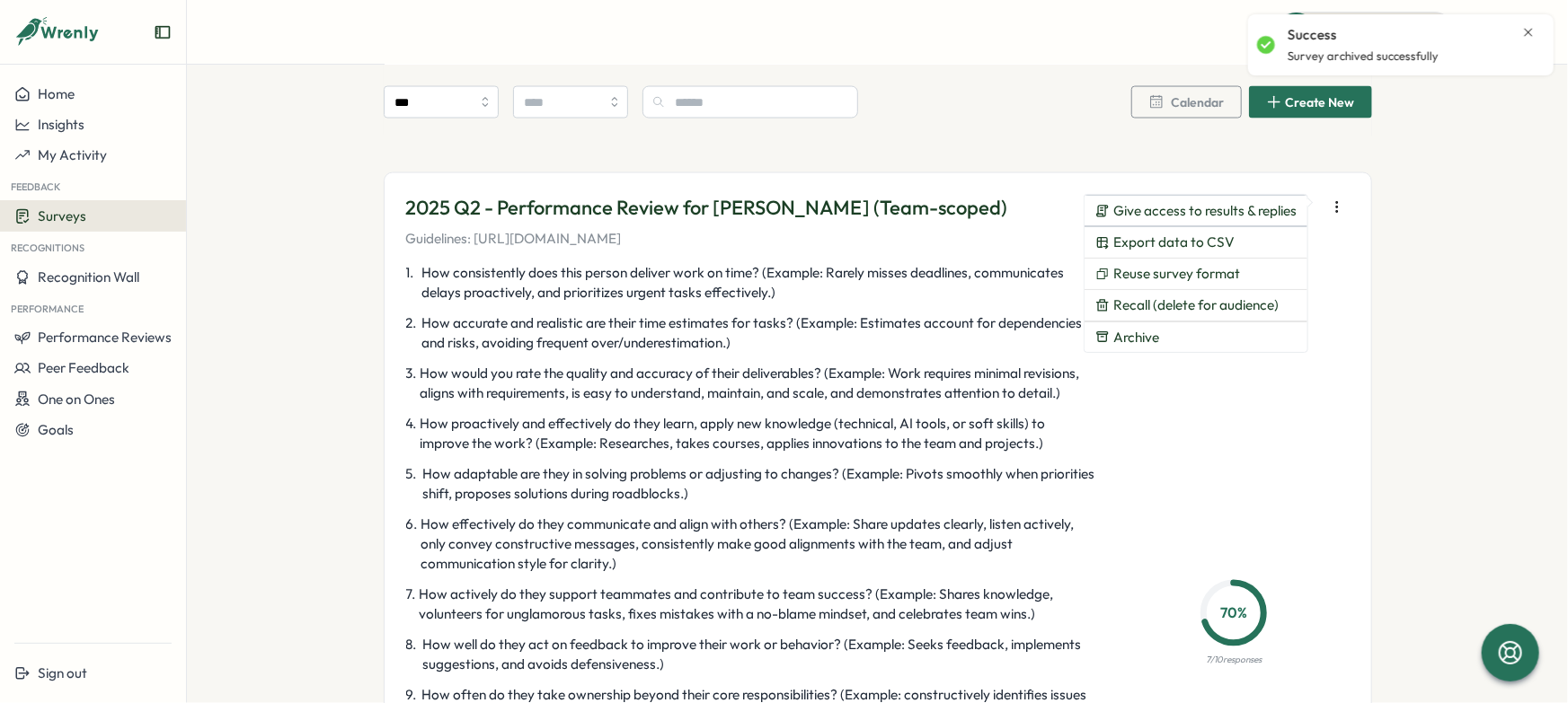
drag, startPoint x: 884, startPoint y: 317, endPoint x: 959, endPoint y: 337, distance: 77.6
click at [884, 317] on span "How accurate and realistic are their time estimates for tasks? (Example: Estima…" at bounding box center [759, 333] width 676 height 39
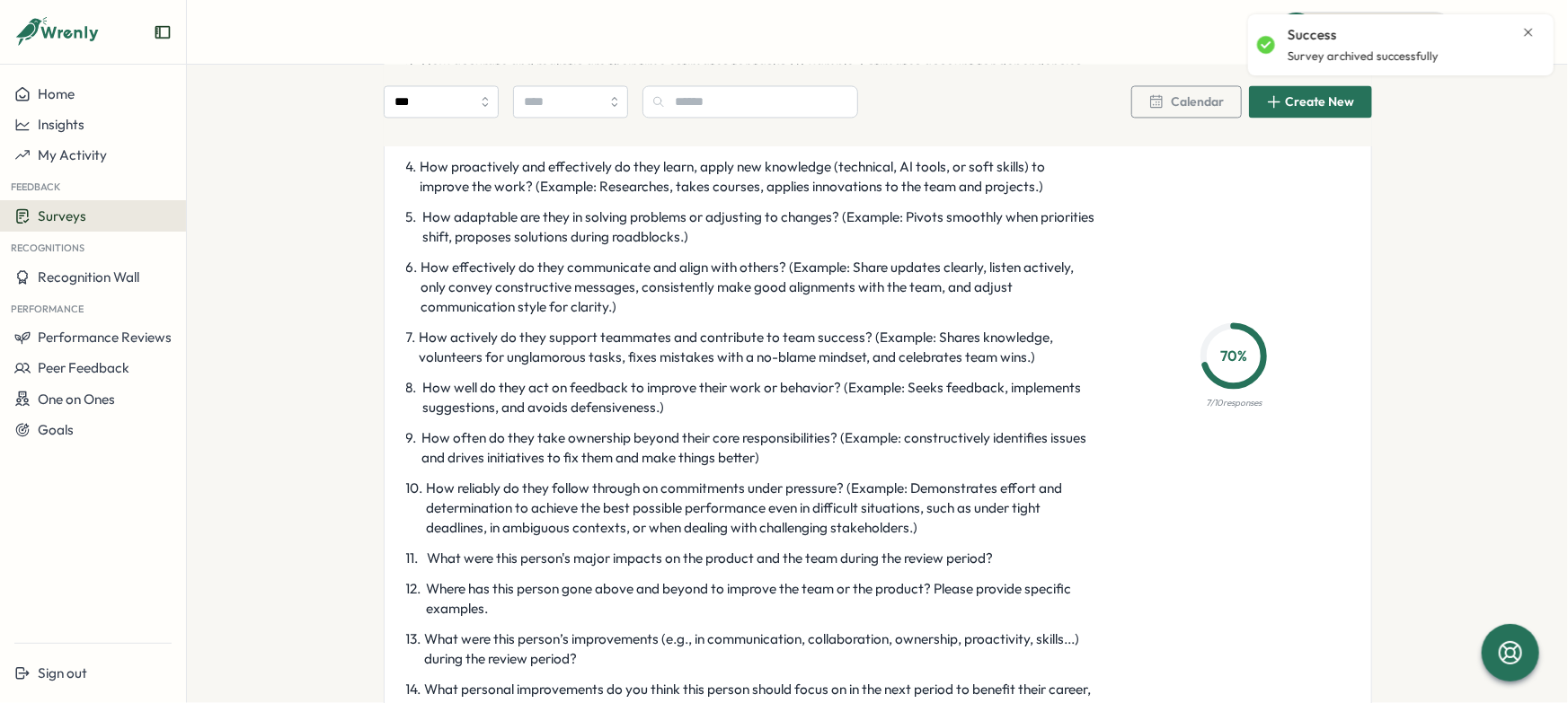
scroll to position [2229, 0]
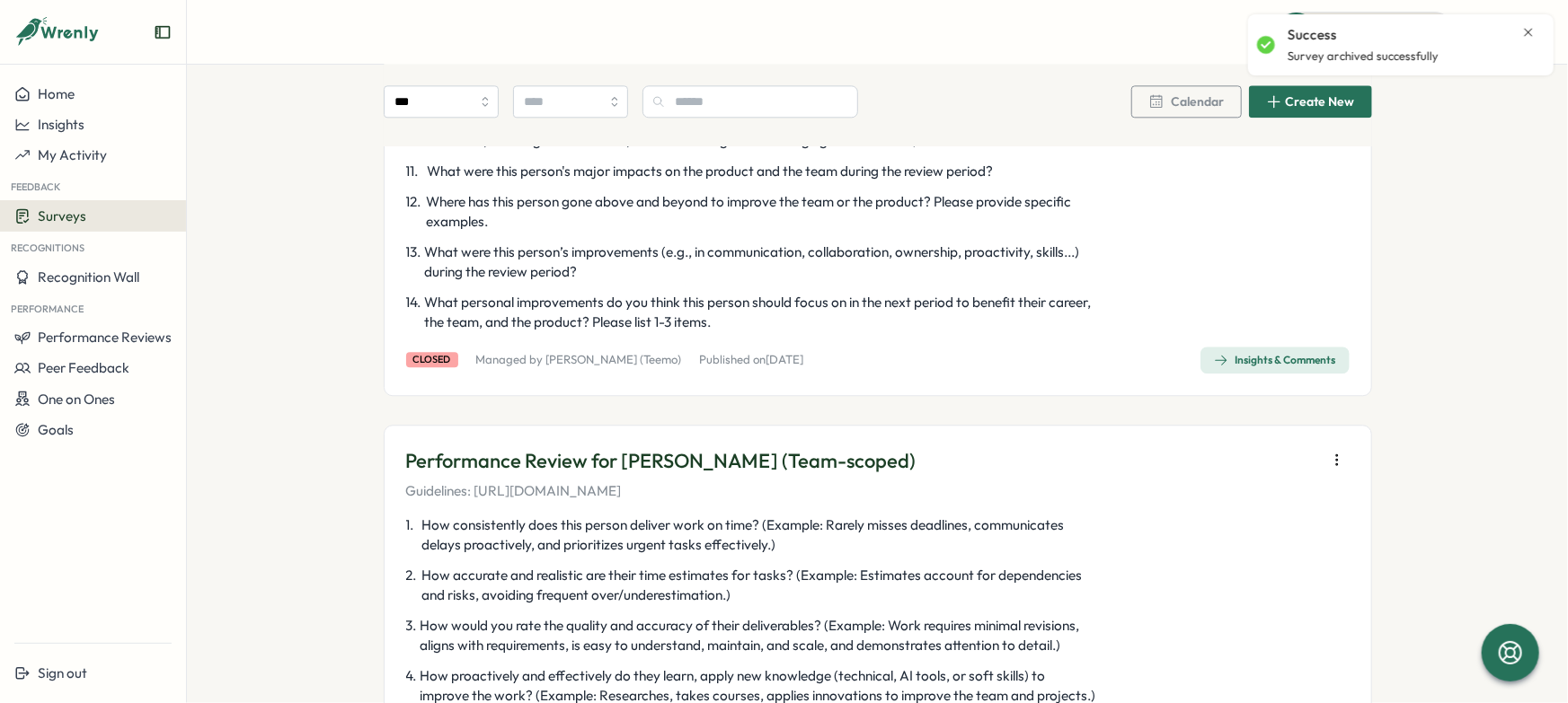
click at [1269, 364] on div "Insights & Comments" at bounding box center [1275, 361] width 122 height 15
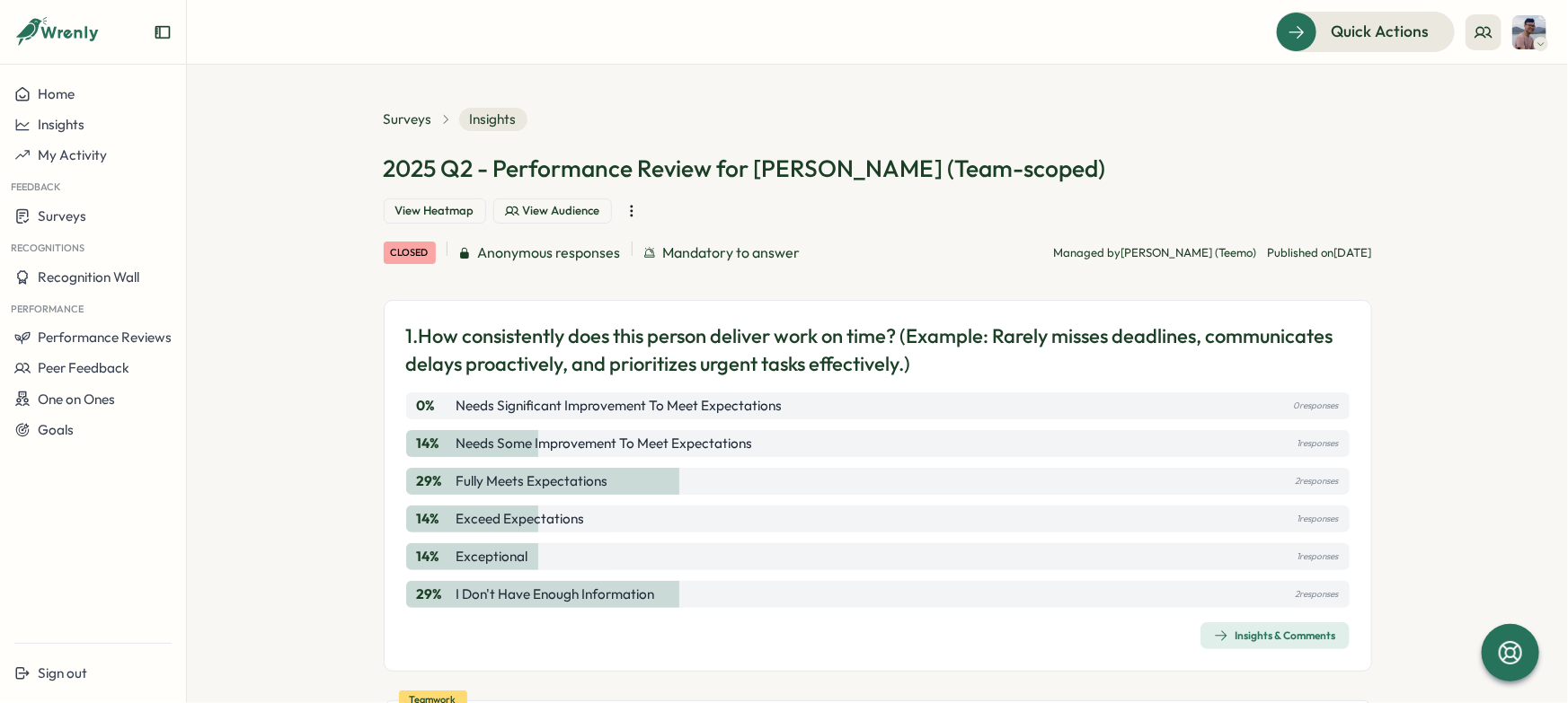
click at [641, 202] on icon "button" at bounding box center [632, 211] width 18 height 18
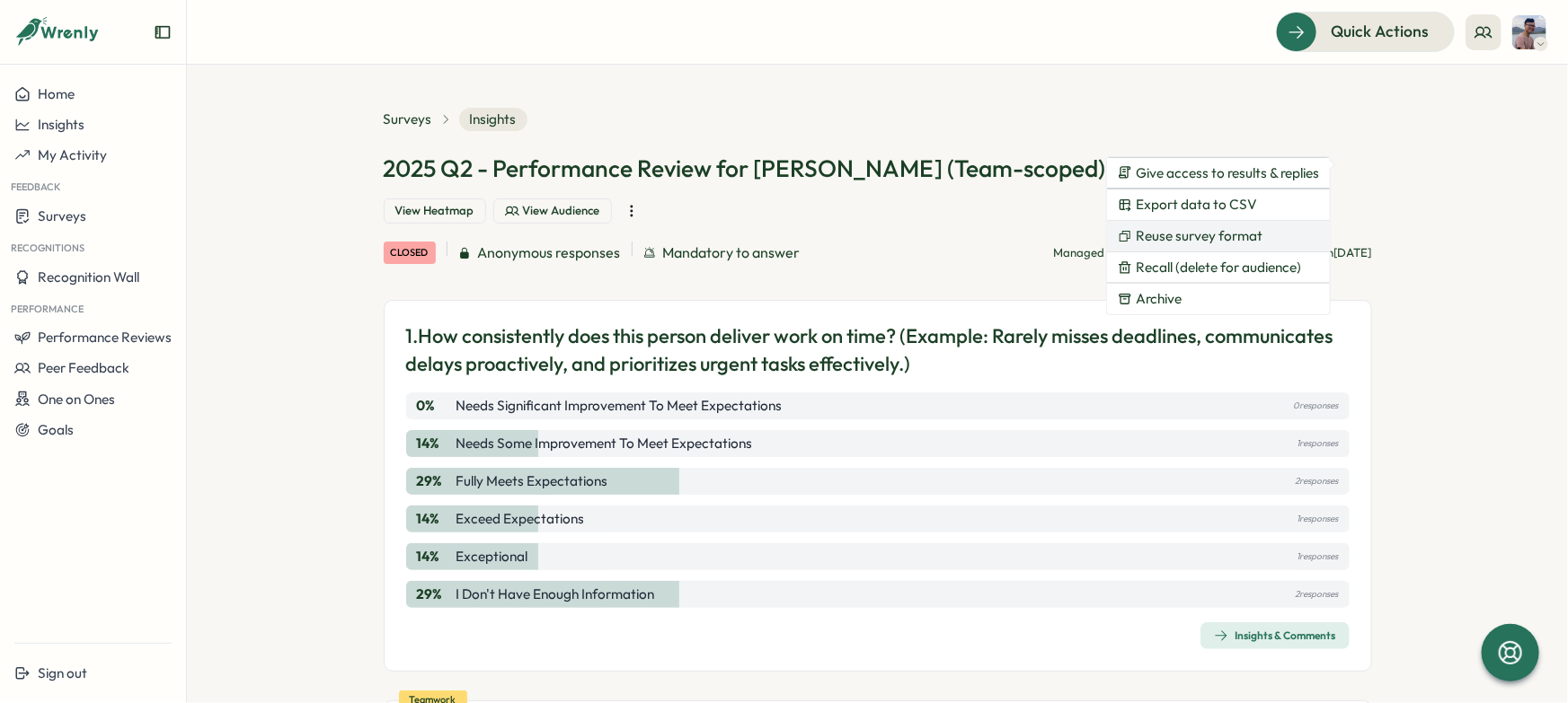
click at [1276, 238] on button "Reuse survey format" at bounding box center [1218, 235] width 223 height 30
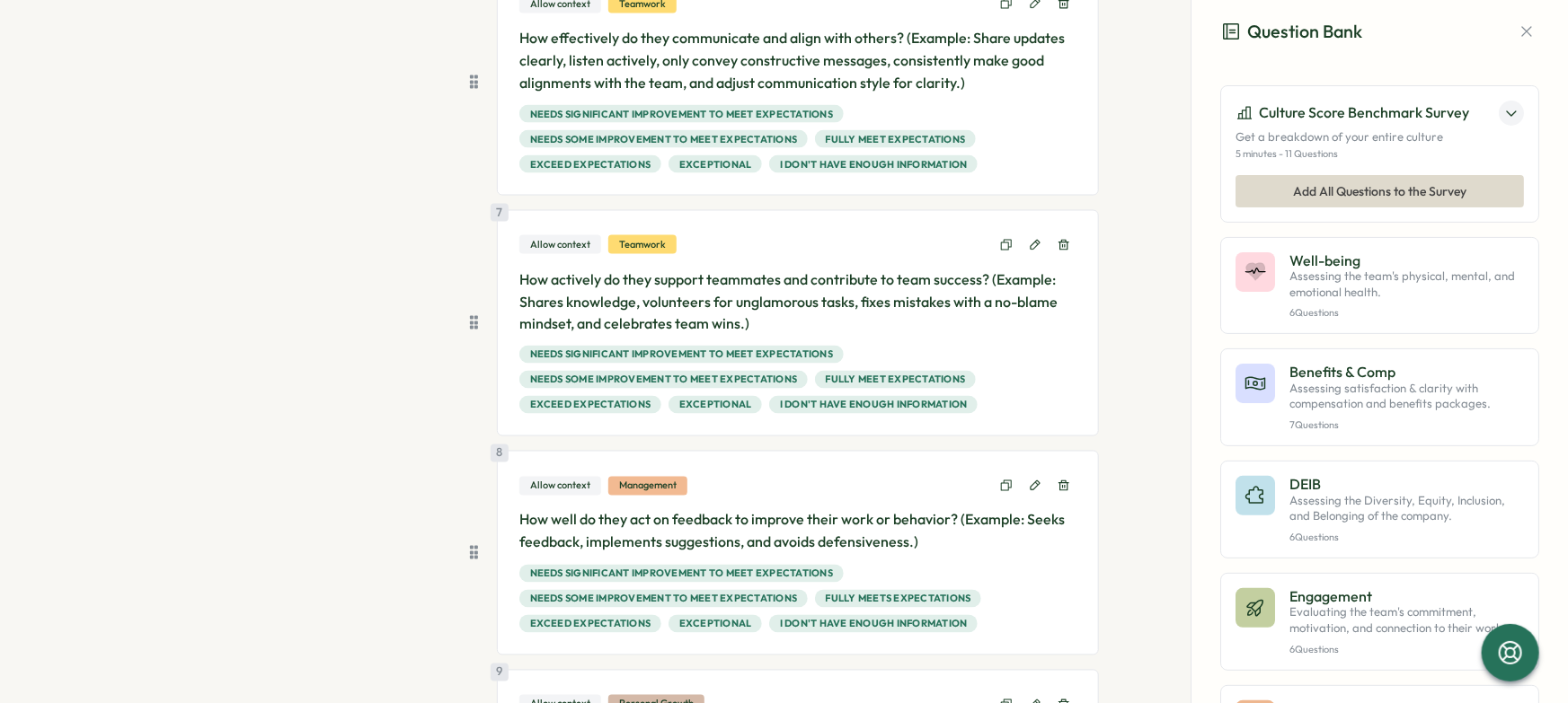
scroll to position [639, 0]
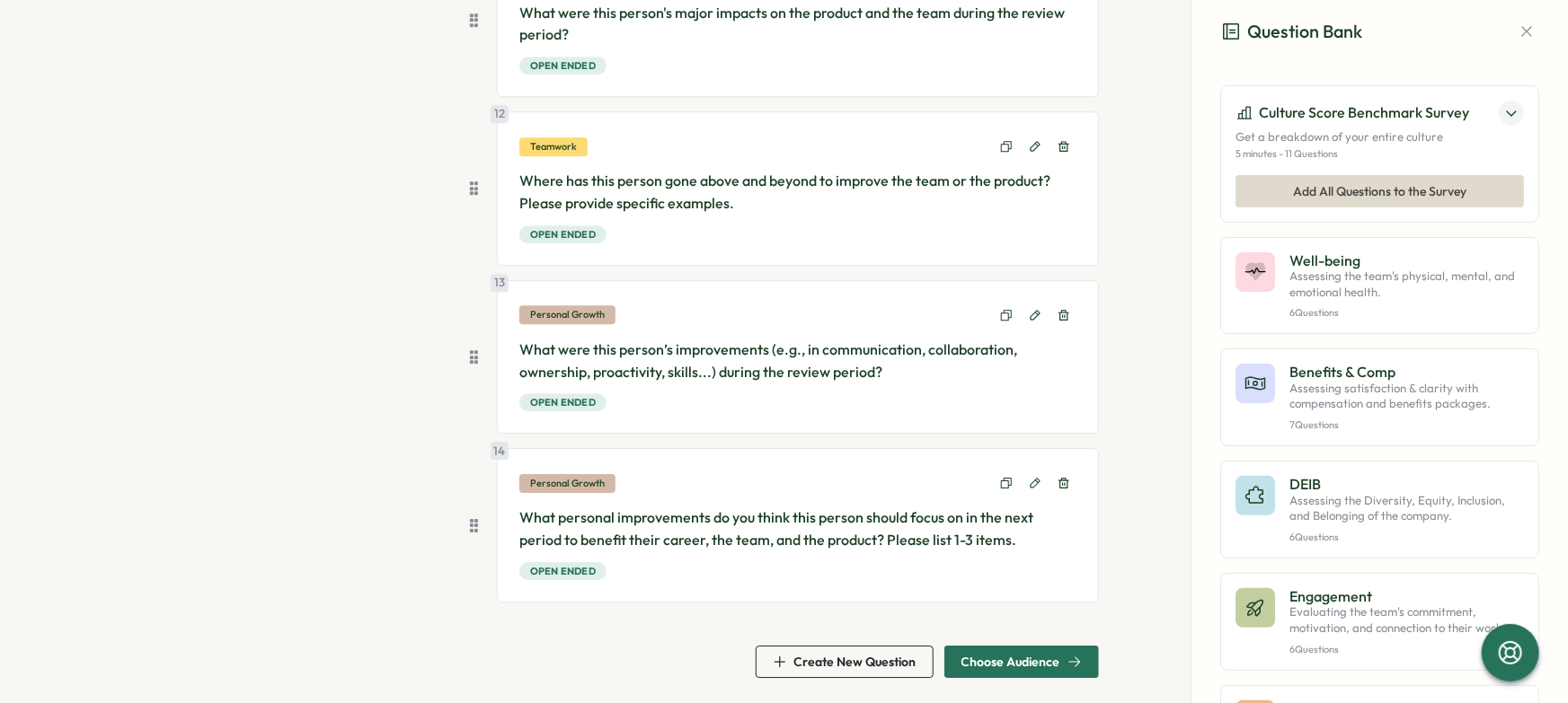
click at [1051, 655] on span "Choose Audience" at bounding box center [1011, 662] width 99 height 13
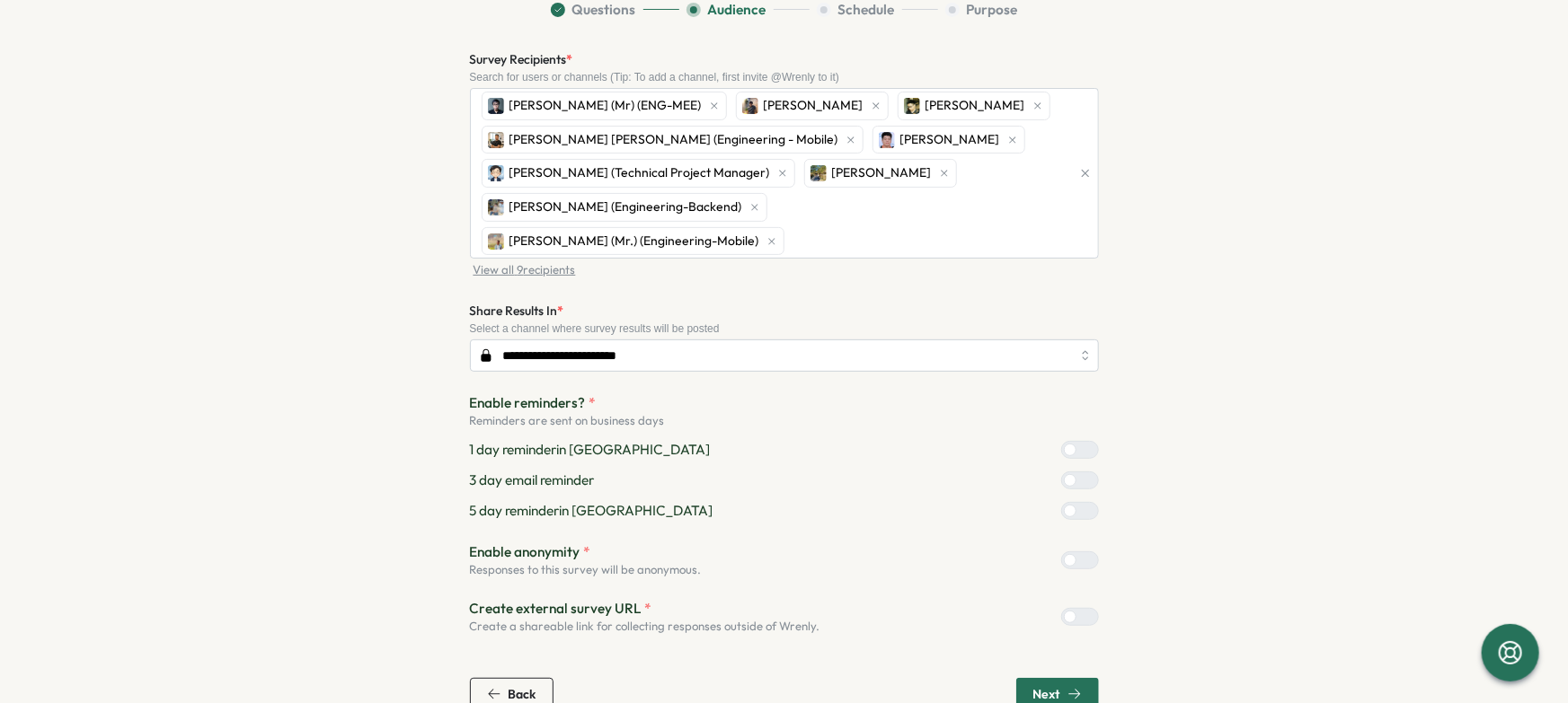
click at [531, 263] on span "View all 9 recipients" at bounding box center [525, 271] width 103 height 16
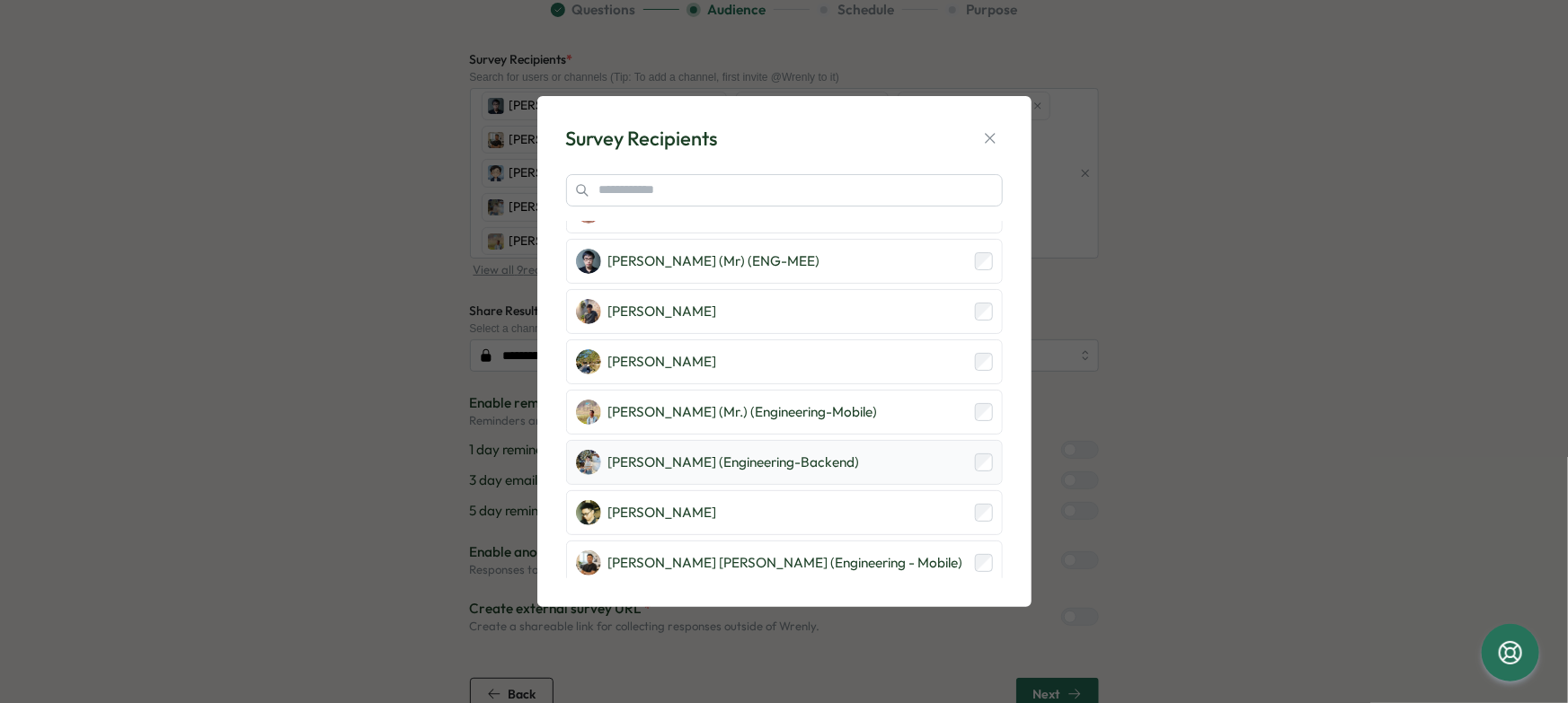
scroll to position [88, 0]
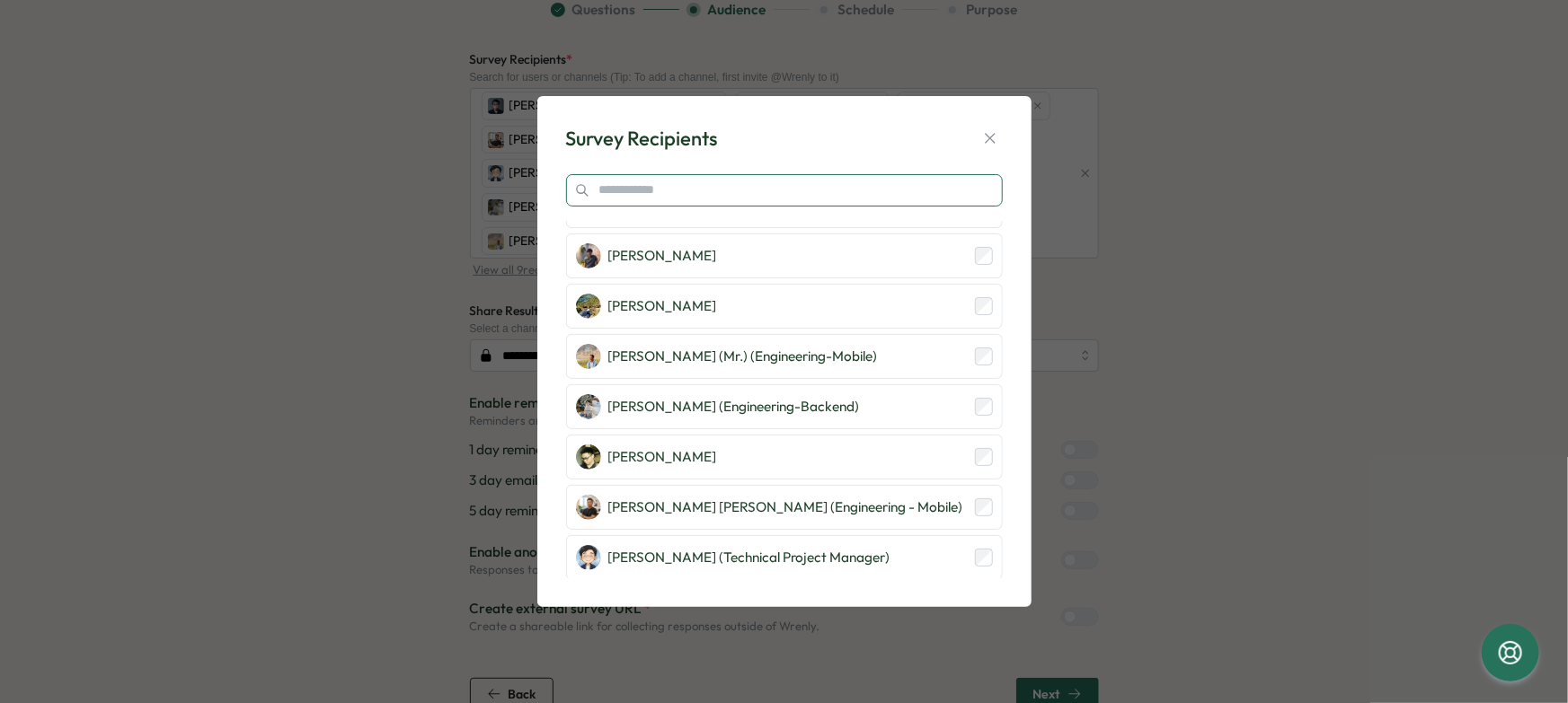
click at [707, 198] on input "text" at bounding box center [784, 189] width 437 height 32
type input "*"
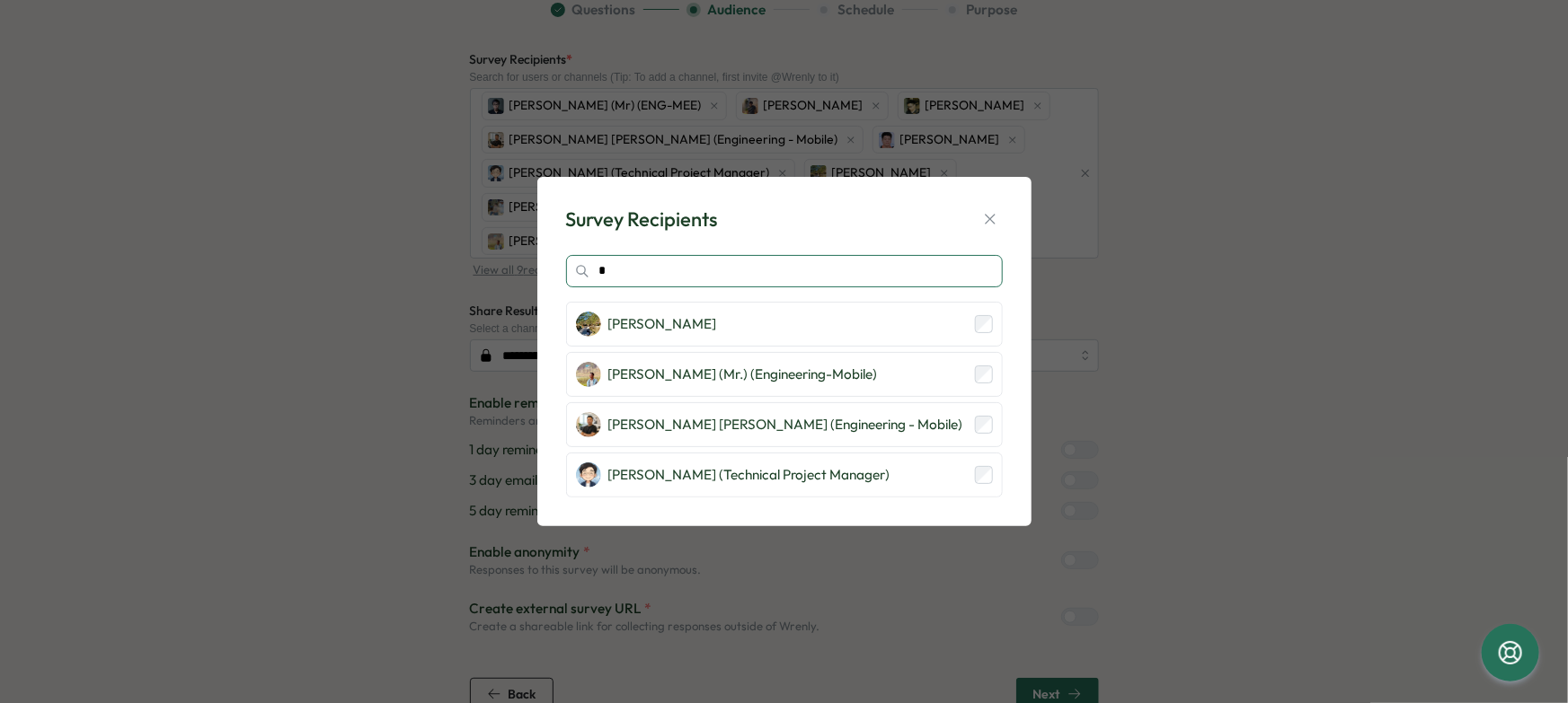
scroll to position [0, 0]
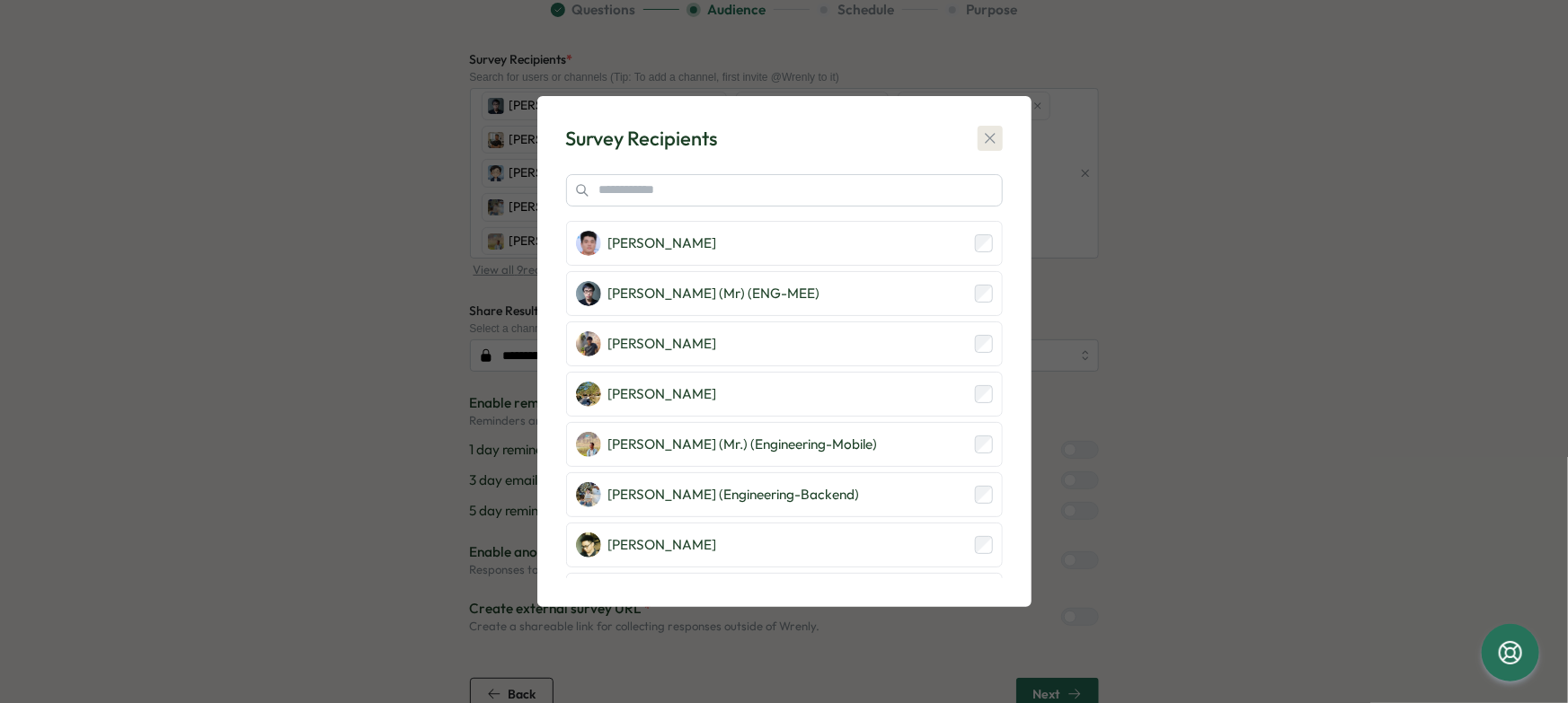
click at [981, 135] on button "button" at bounding box center [990, 137] width 25 height 25
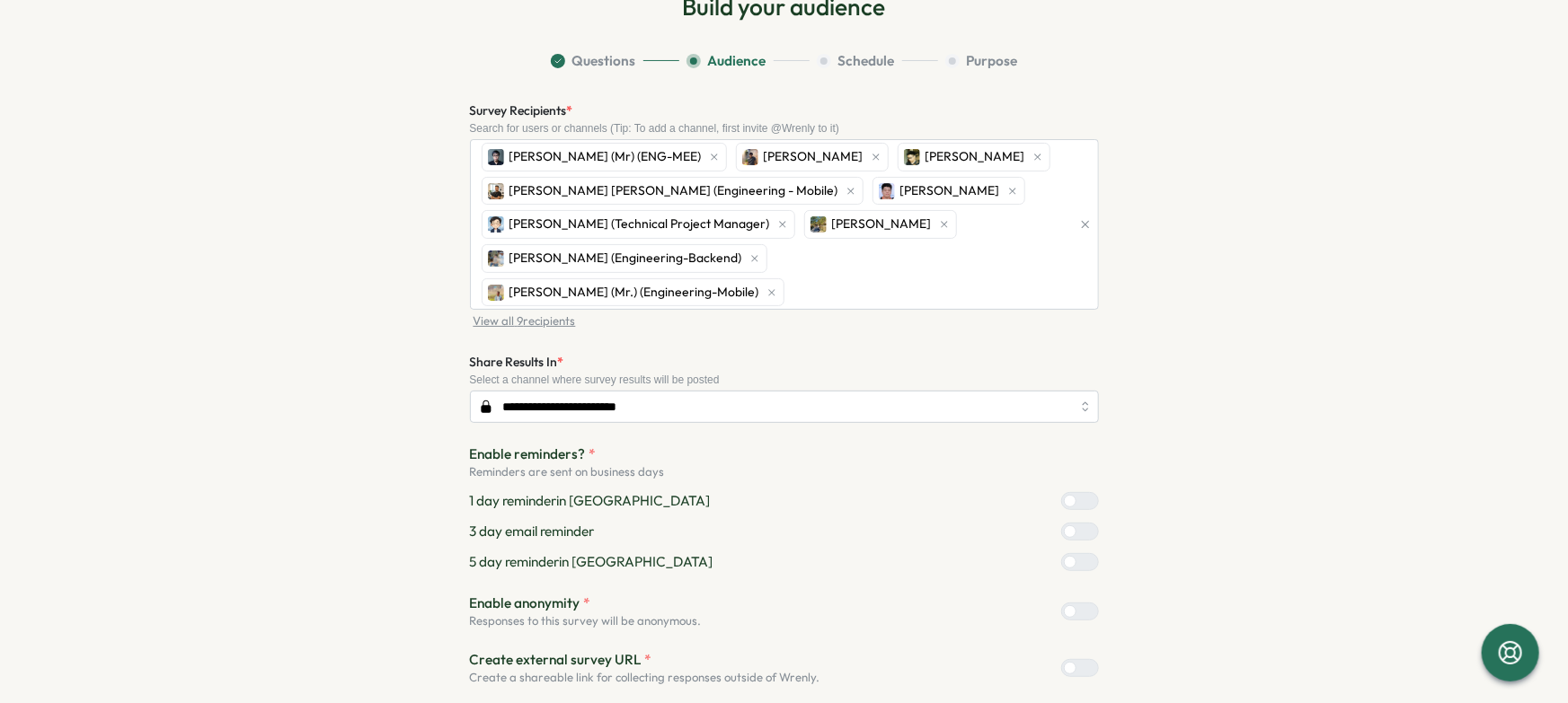
scroll to position [108, 0]
click at [552, 313] on span "View all 9 recipients" at bounding box center [525, 321] width 103 height 16
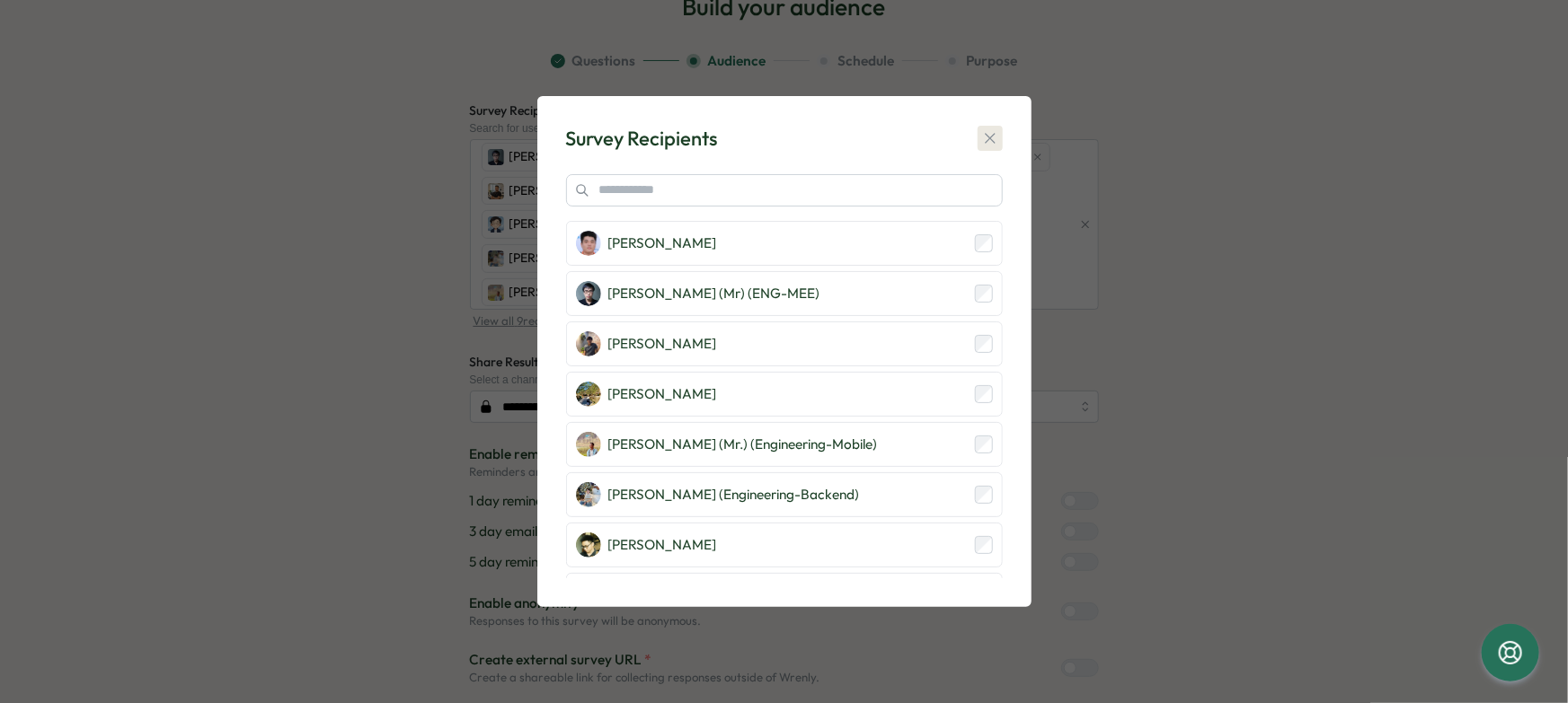
click at [1006, 128] on div "Survey Recipients Bac Nguyen Hieu PHAM (Mr) (ENG-MEE) Hoang Nguyen Lam Tran Nam…" at bounding box center [784, 352] width 452 height 468
click at [989, 134] on icon "button" at bounding box center [991, 138] width 18 height 18
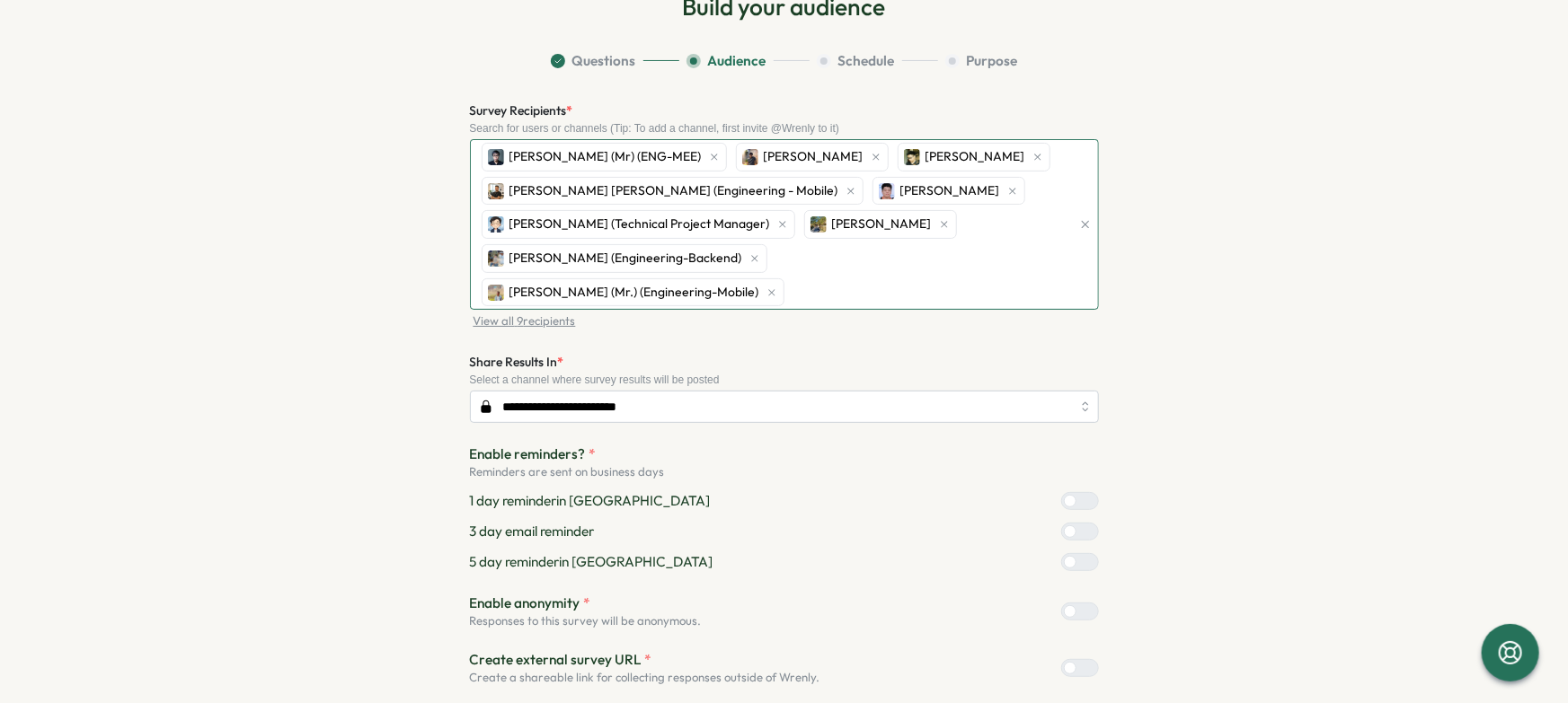
click at [1029, 253] on div "Hieu PHAM (Mr) (ENG-MEE) Hoang Nguyen Quan Ngo Viet Le Hoang (Engineering - Mob…" at bounding box center [774, 224] width 594 height 168
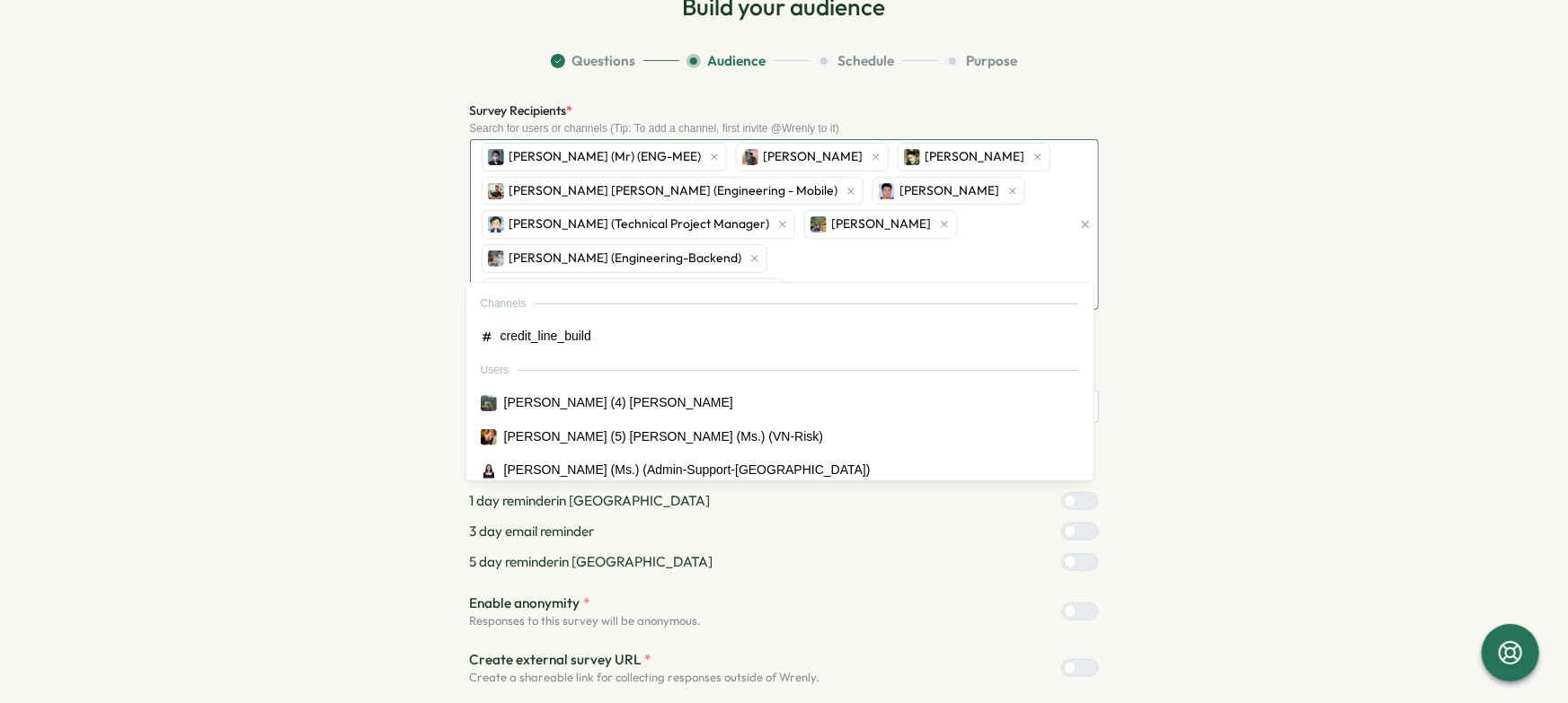
type input "****"
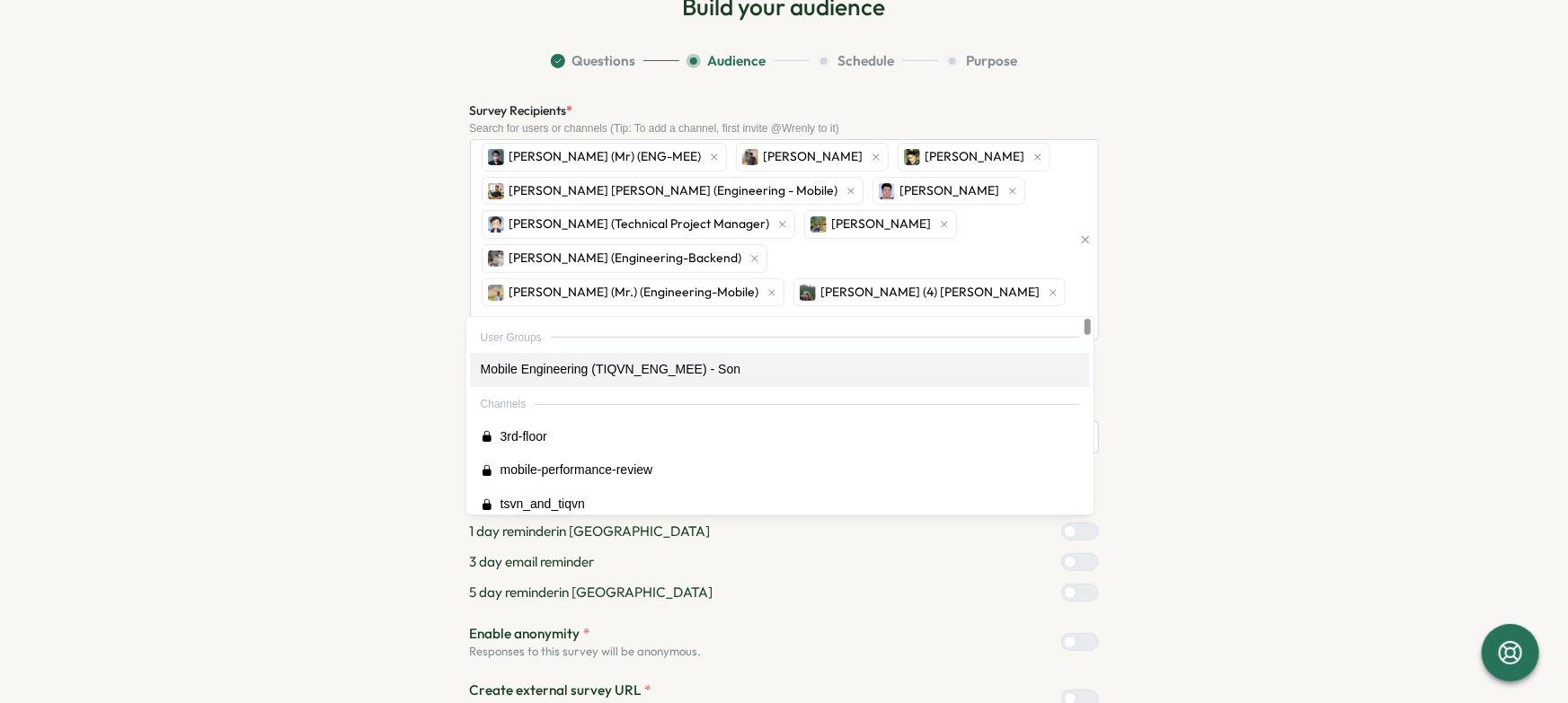
click at [1170, 304] on section "Questions Audience Schedule Purpose Survey Recipients * Search for users or cha…" at bounding box center [785, 422] width 1150 height 741
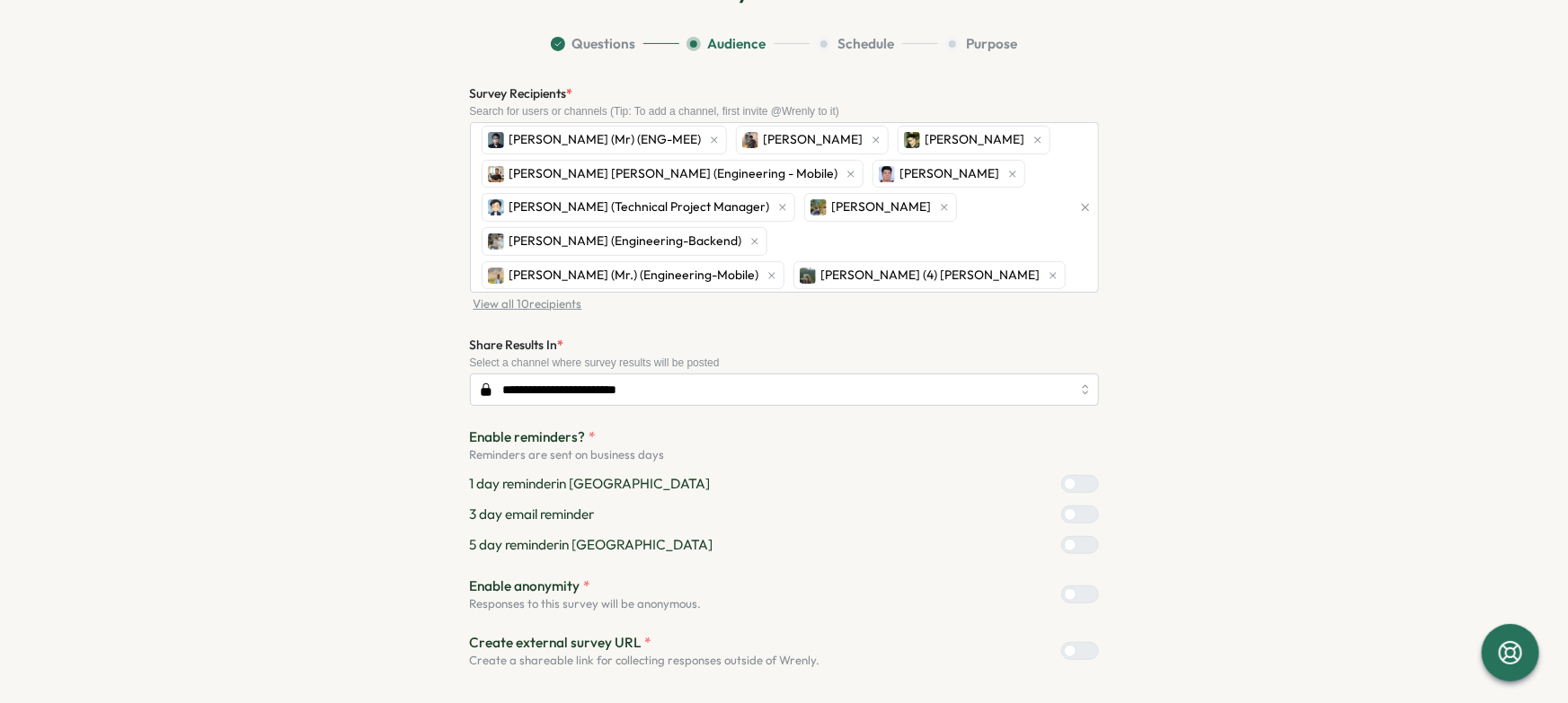
scroll to position [130, 0]
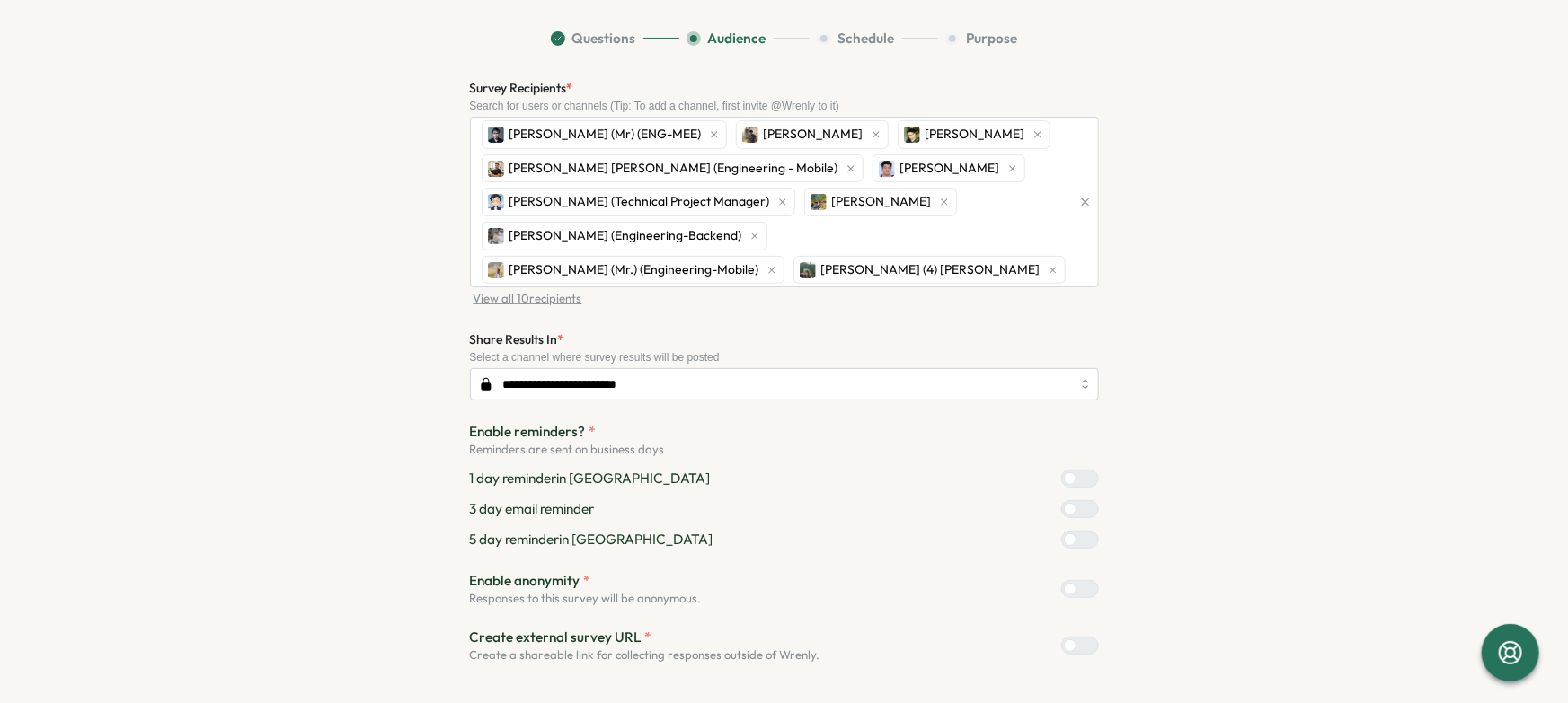
click at [1240, 287] on section "**********" at bounding box center [785, 384] width 1150 height 710
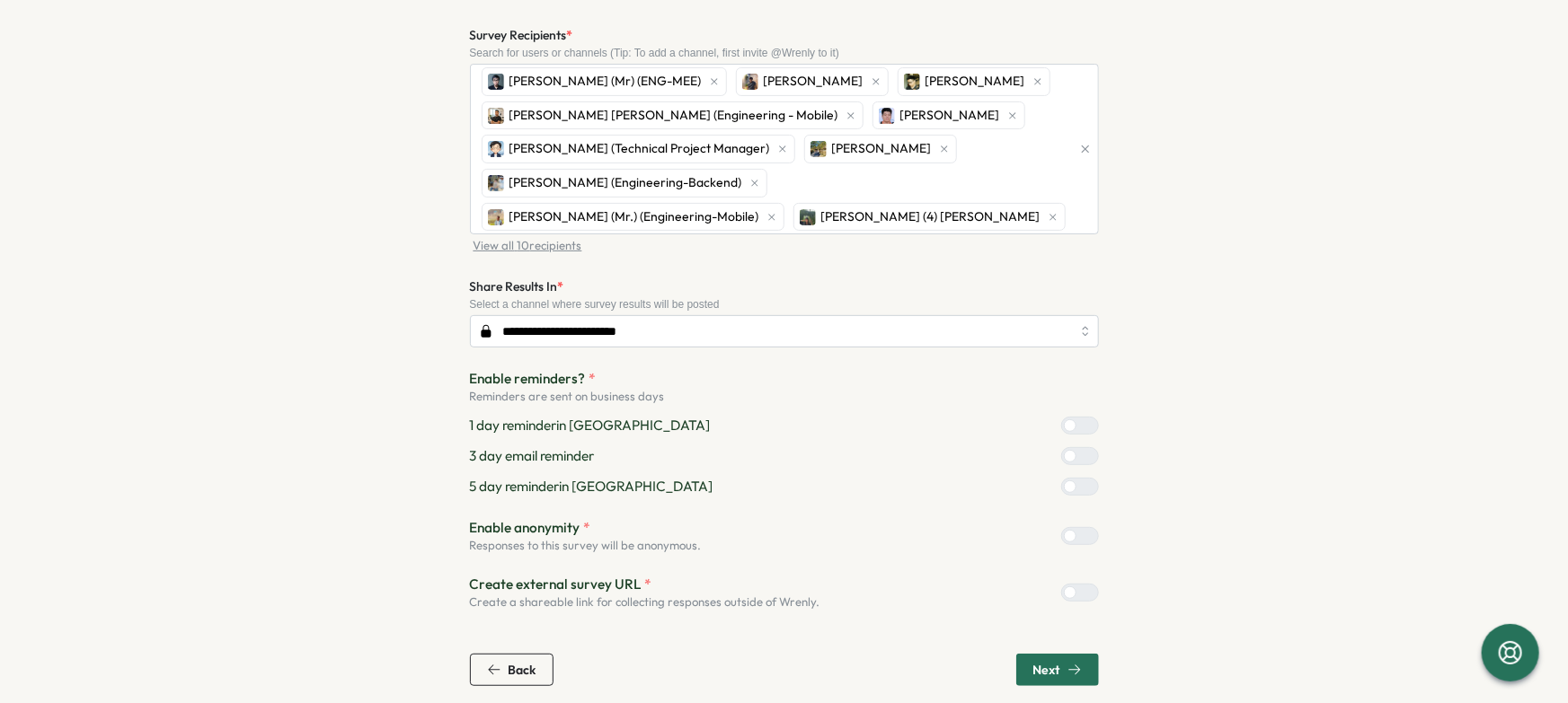
scroll to position [193, 0]
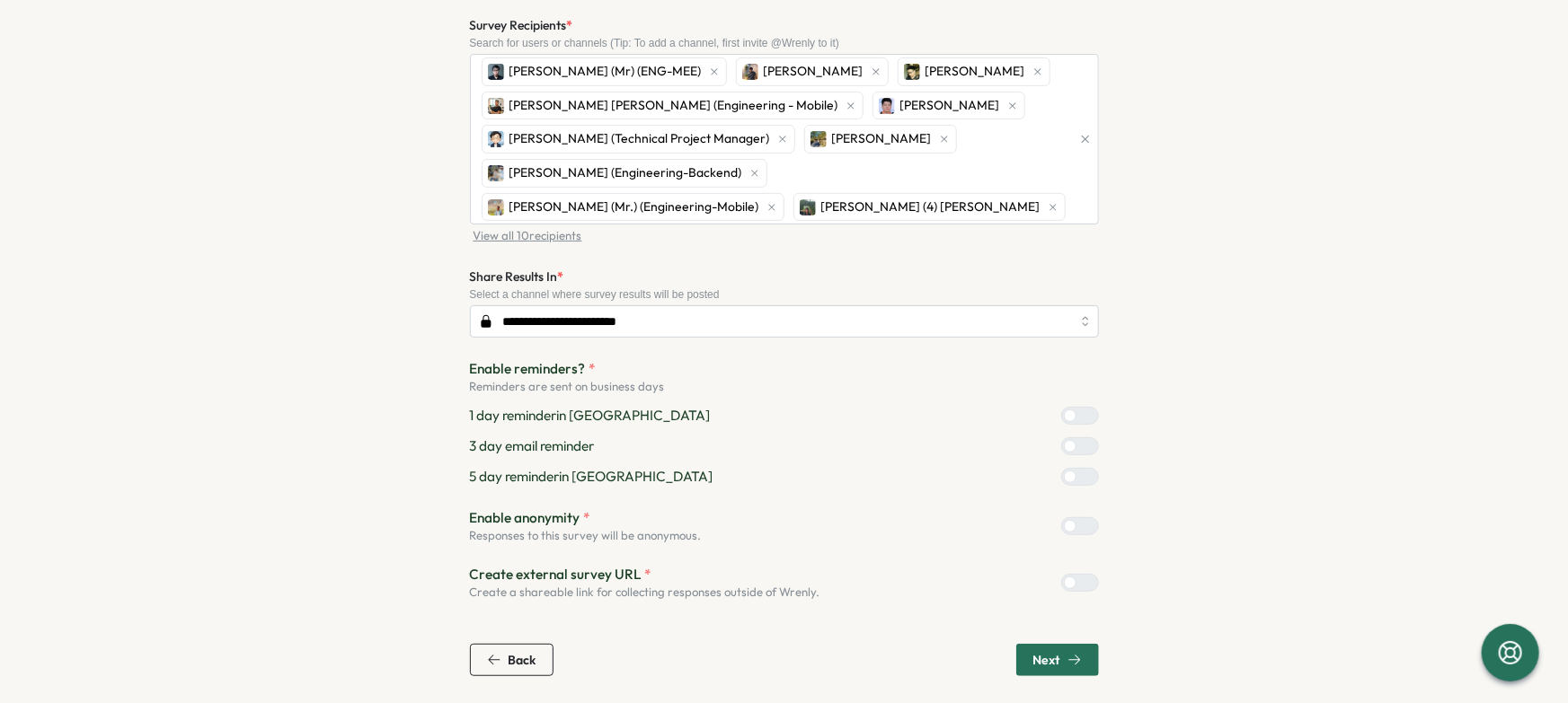
click at [1077, 450] on div at bounding box center [1088, 447] width 22 height 16
click at [1247, 486] on section "**********" at bounding box center [785, 321] width 1150 height 710
click at [1039, 662] on span "Next" at bounding box center [1046, 660] width 27 height 13
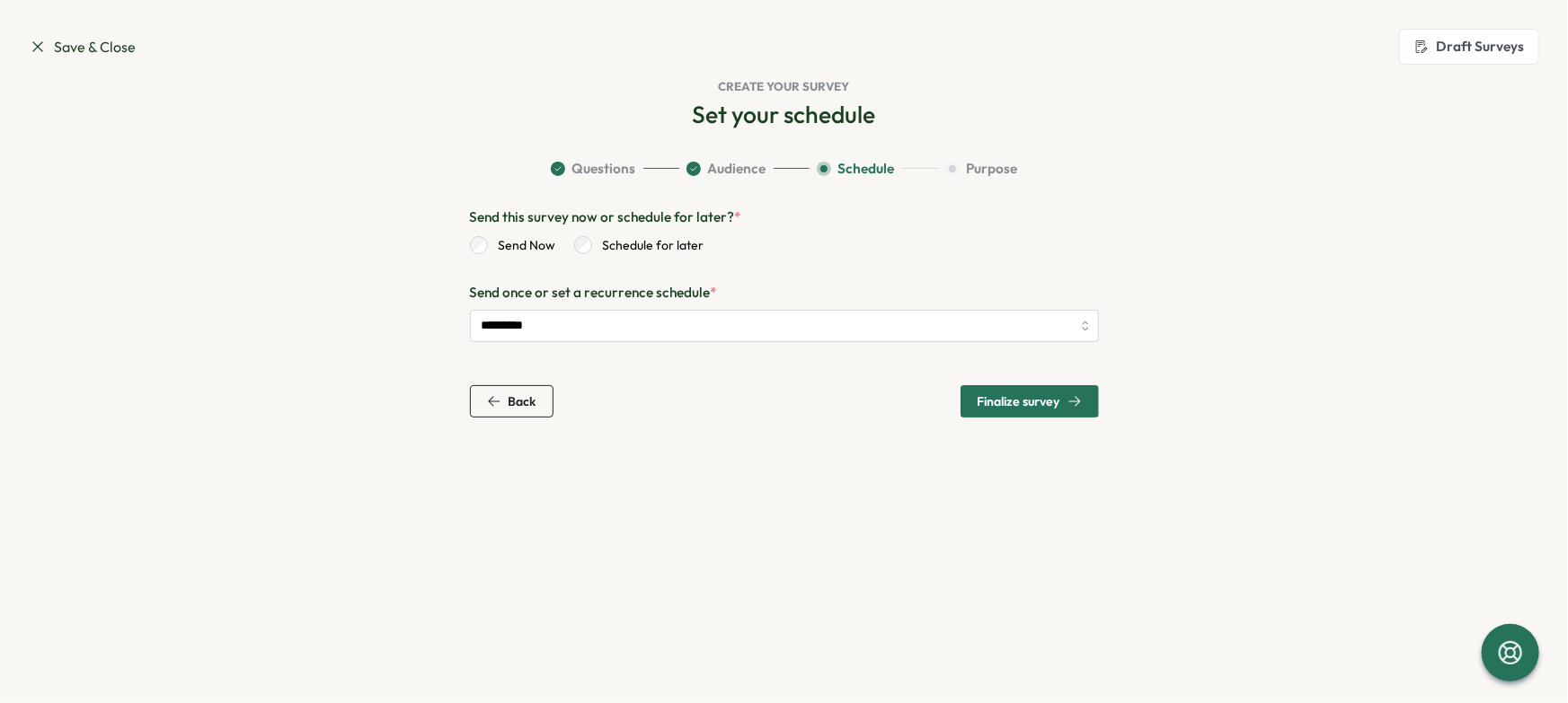
scroll to position [0, 0]
click at [985, 398] on span "Finalize survey" at bounding box center [1019, 402] width 82 height 13
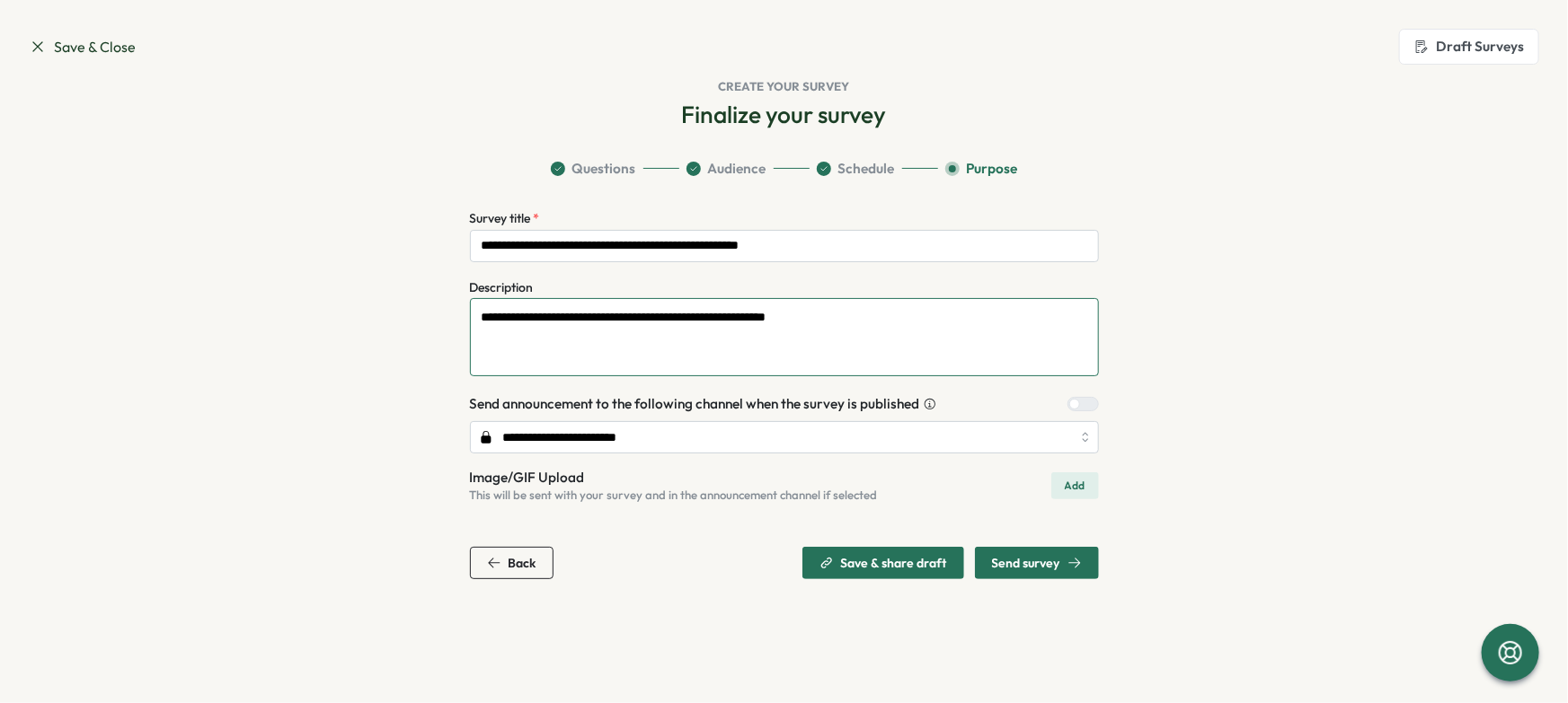
click at [866, 330] on textarea "**********" at bounding box center [784, 337] width 629 height 78
type textarea "**********"
click at [530, 250] on input "**********" at bounding box center [784, 245] width 629 height 32
type input "**********"
click at [505, 632] on section "Save & Close Draft Surveys Create your survey Finalize your survey Question Ban…" at bounding box center [784, 352] width 1568 height 703
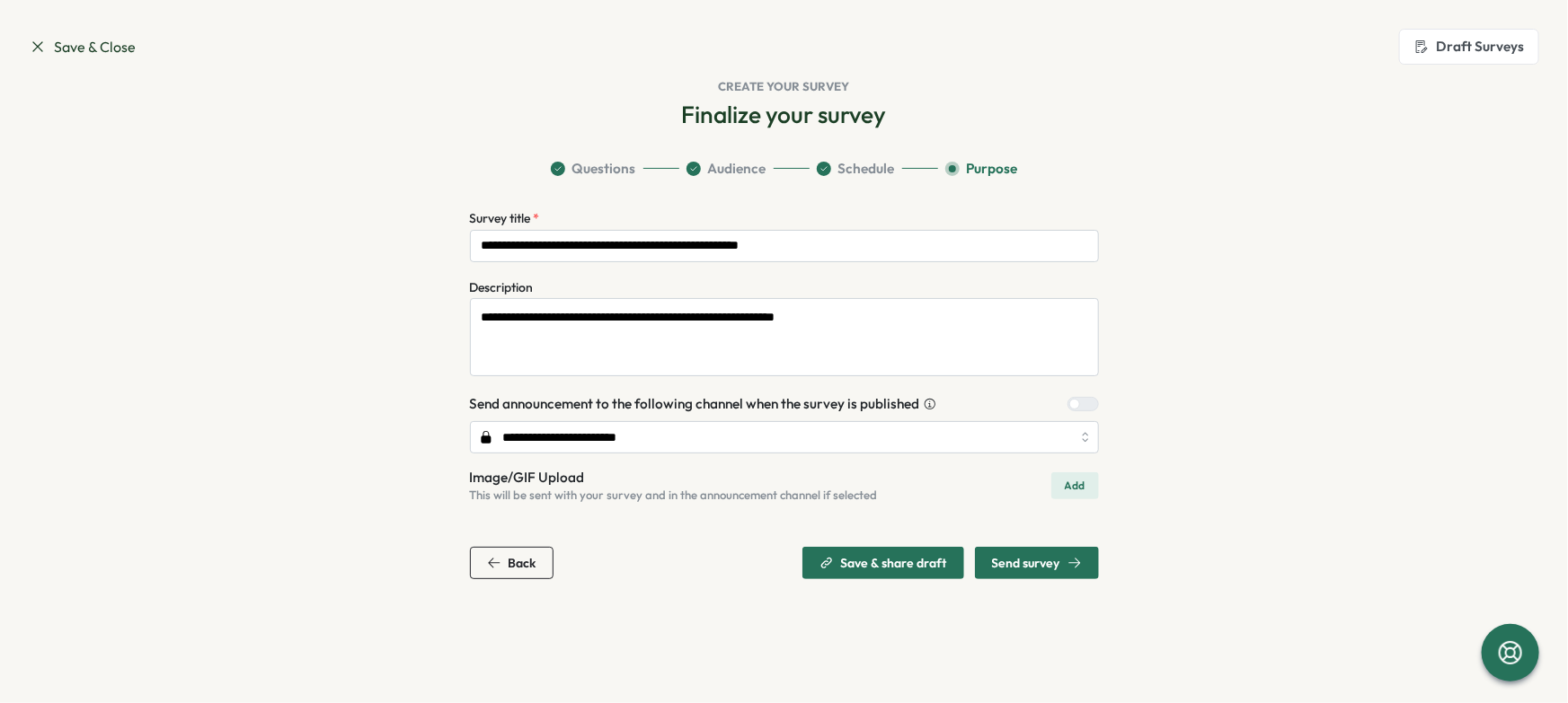
click at [1008, 565] on span "Send survey" at bounding box center [1026, 563] width 69 height 13
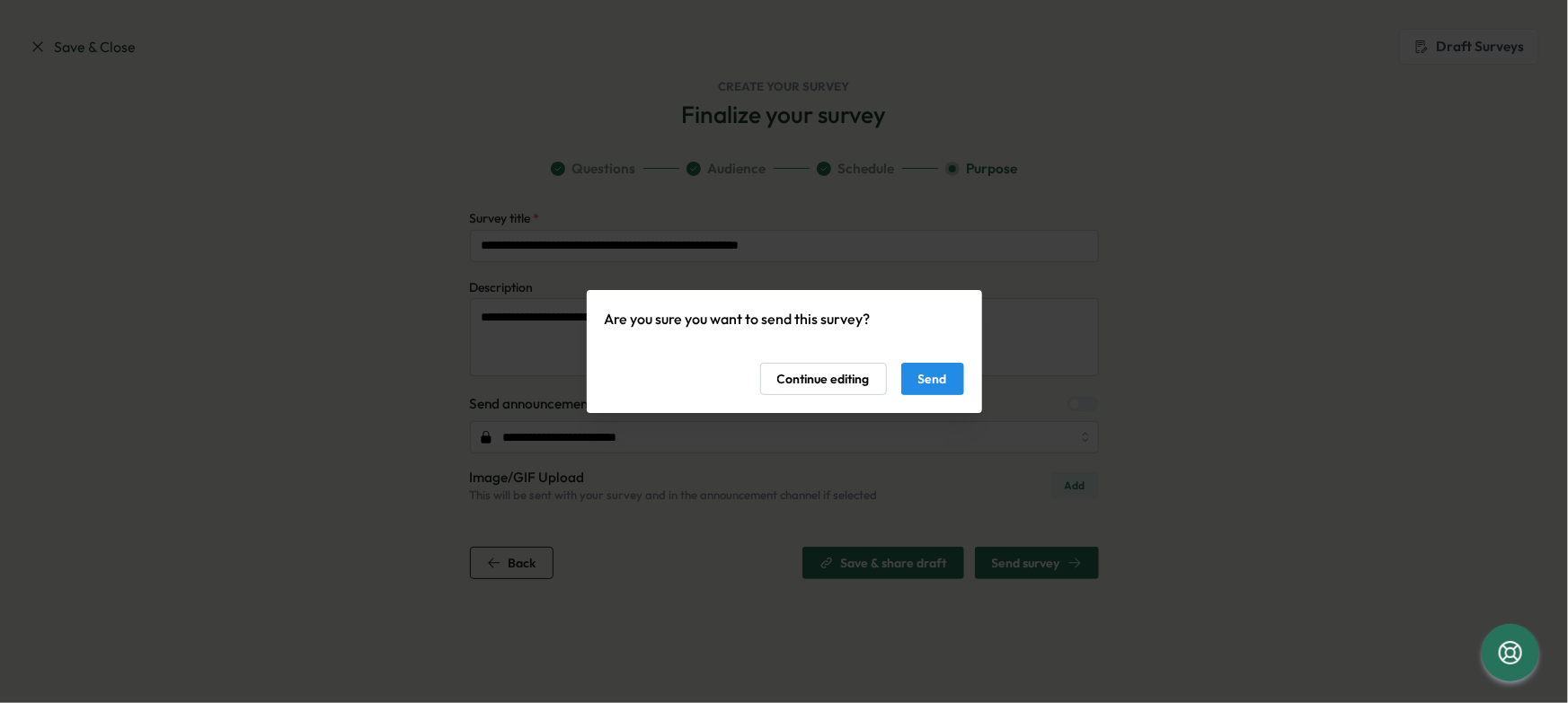
click at [919, 374] on span "Send" at bounding box center [932, 378] width 28 height 30
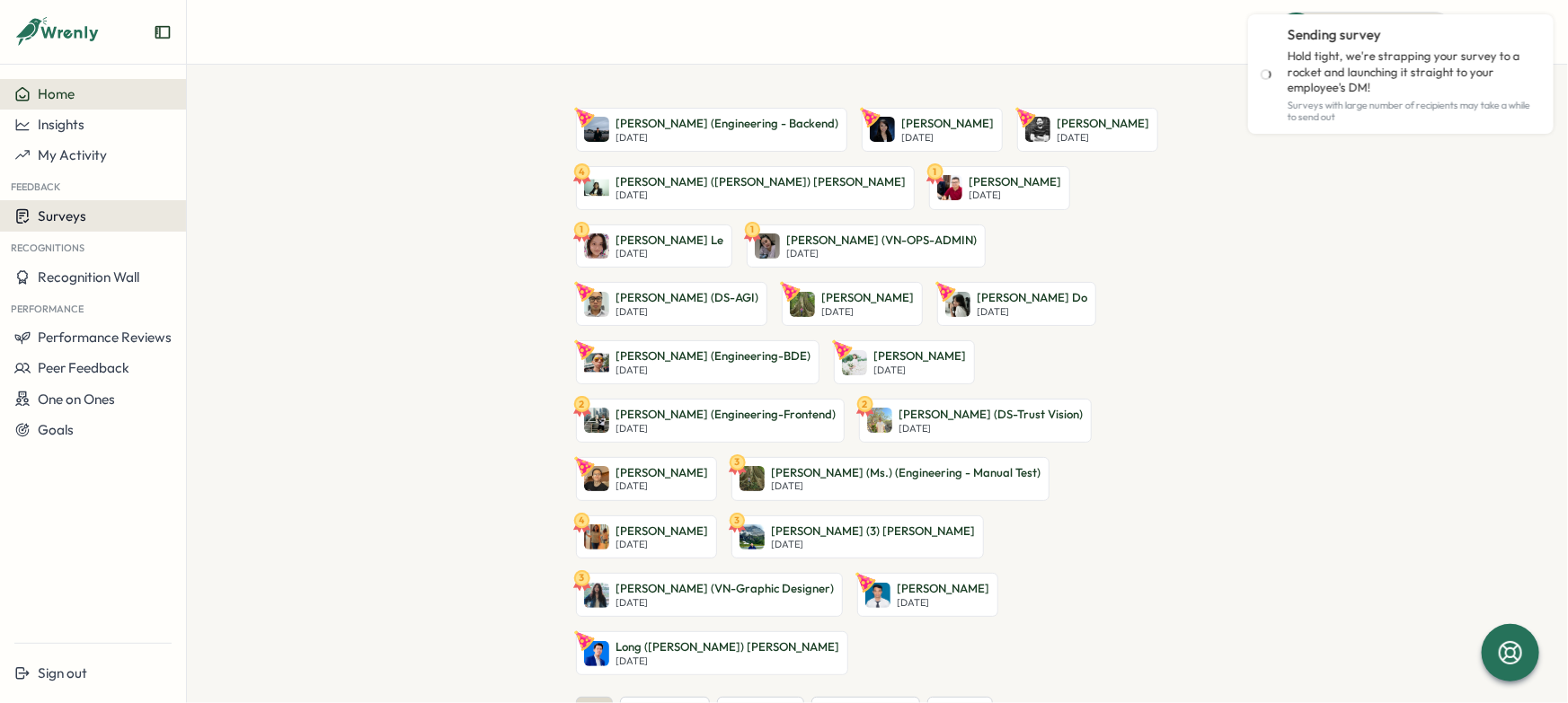
click at [60, 226] on button "Surveys" at bounding box center [93, 216] width 186 height 31
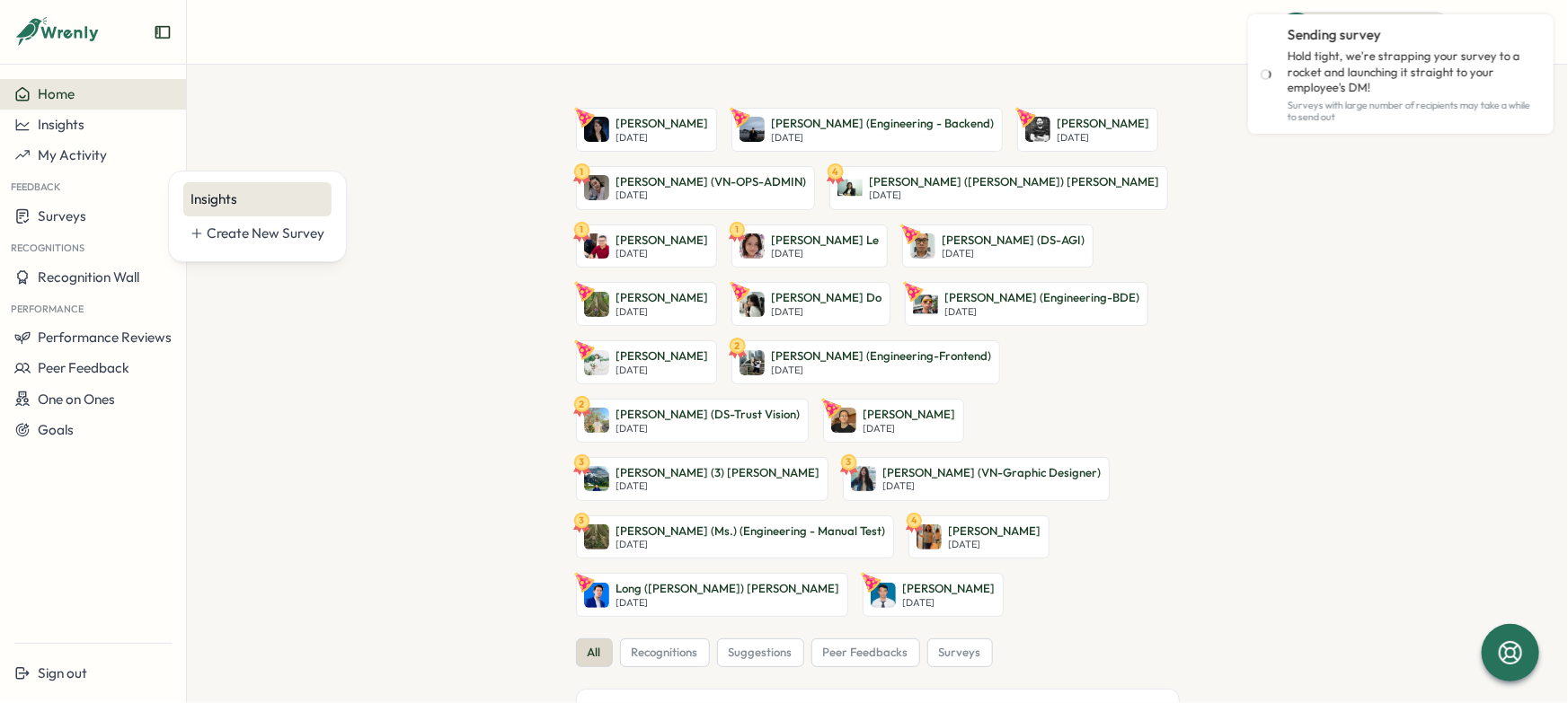
click at [213, 209] on div "Insights" at bounding box center [257, 200] width 134 height 20
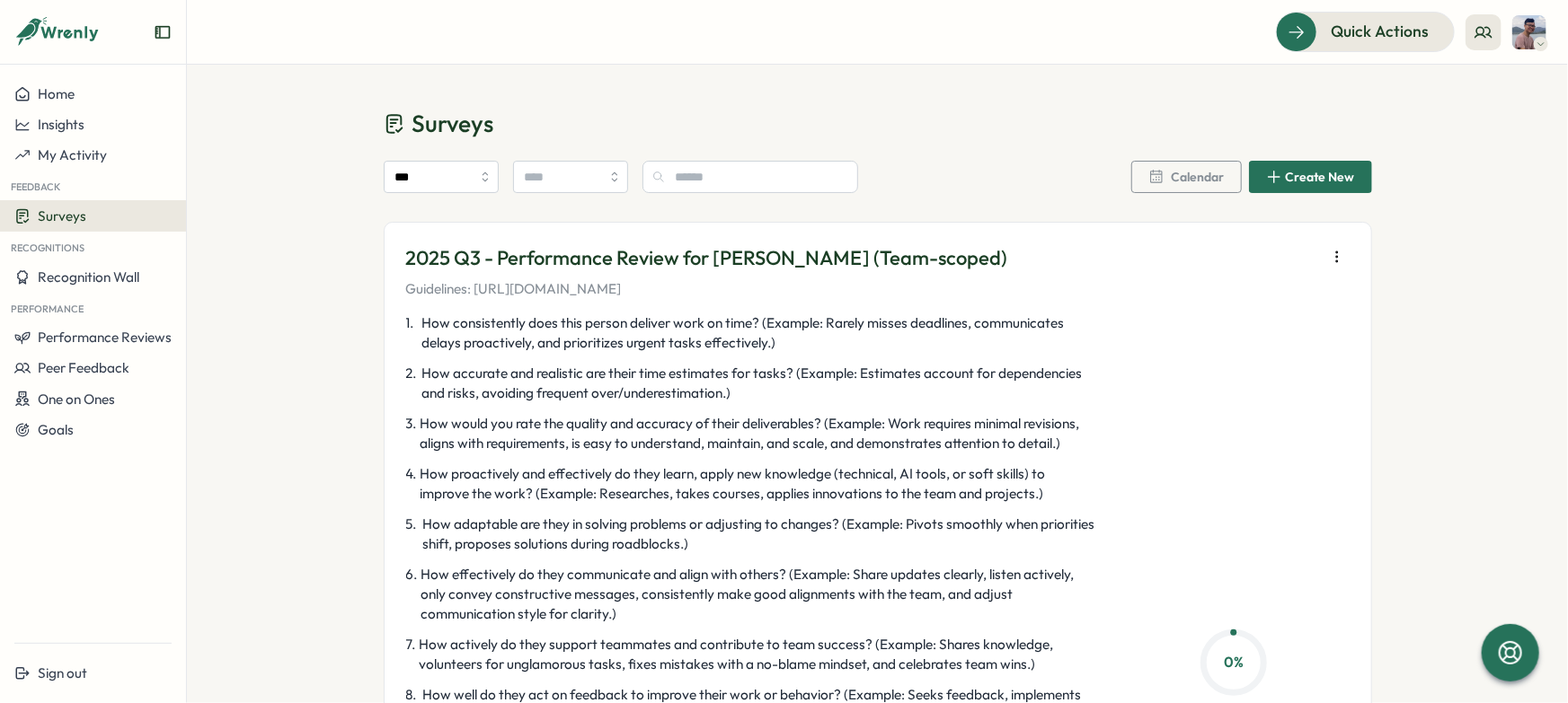
click at [1319, 253] on div "2025 Q3 - Performance Review for Nam Pham (Team-scoped) Guidelines: https://tru…" at bounding box center [878, 272] width 943 height 55
click at [1328, 257] on icon "button" at bounding box center [1337, 257] width 18 height 18
click at [905, 360] on div "1 . How consistently does this person deliver work on time? (Example: Rarely mi…" at bounding box center [753, 669] width 692 height 713
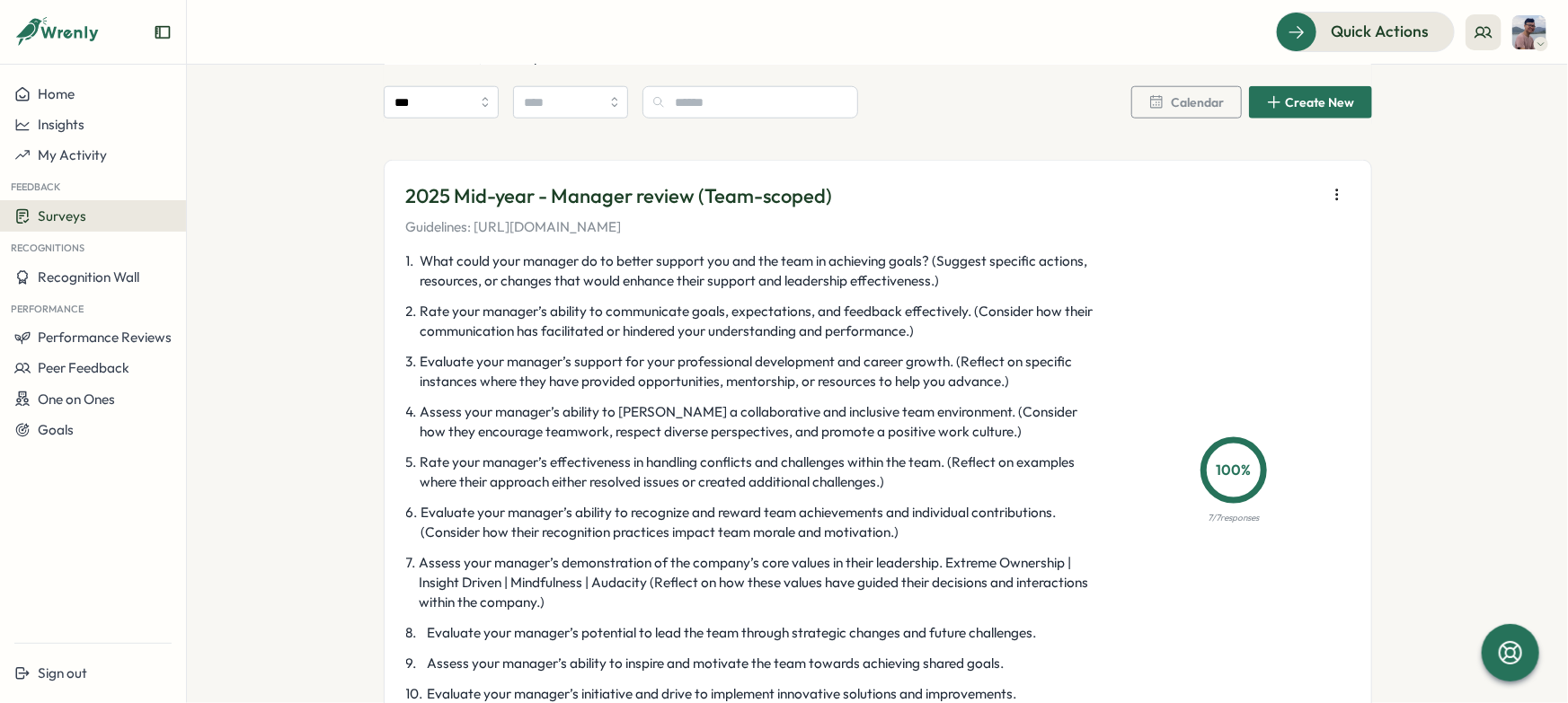
scroll to position [1558, 0]
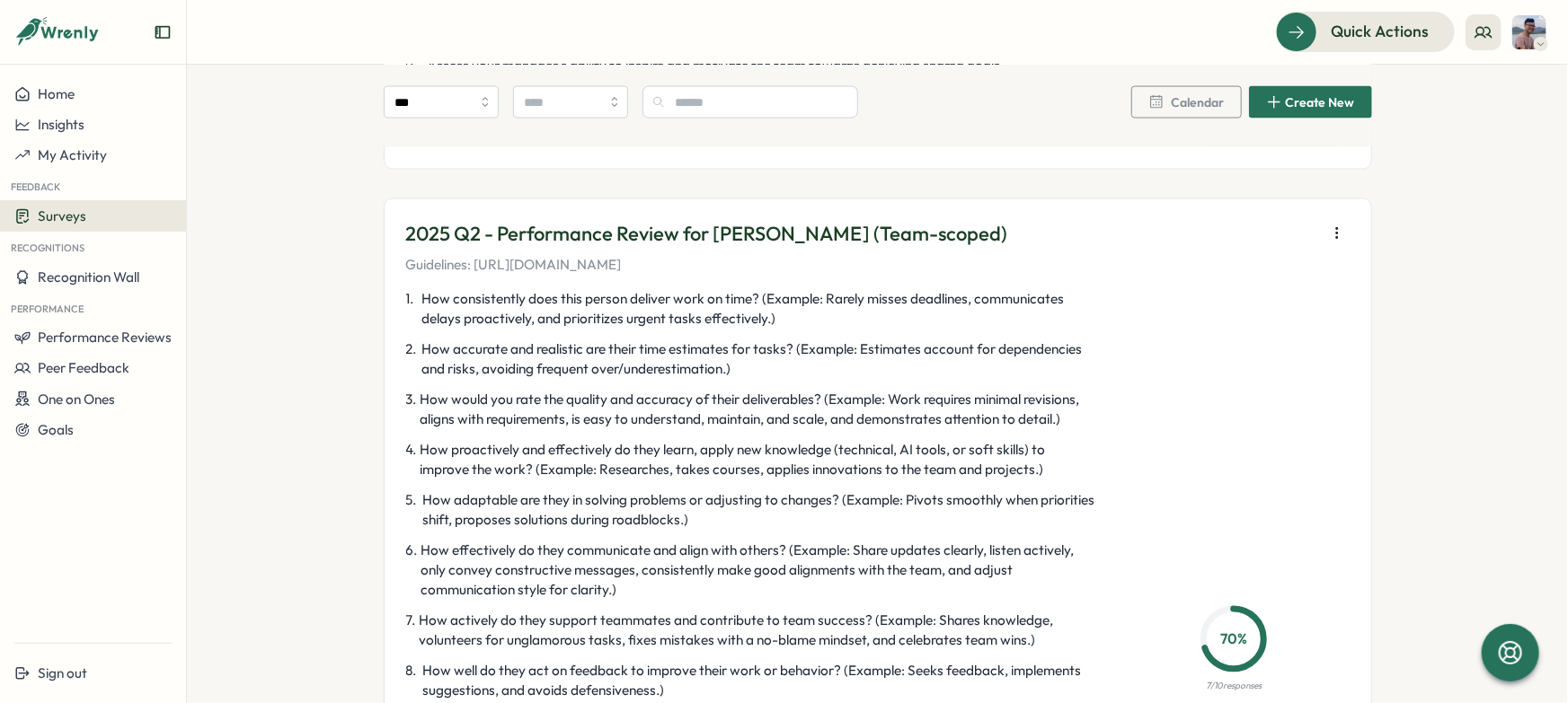
click at [1330, 233] on icon "button" at bounding box center [1337, 233] width 18 height 18
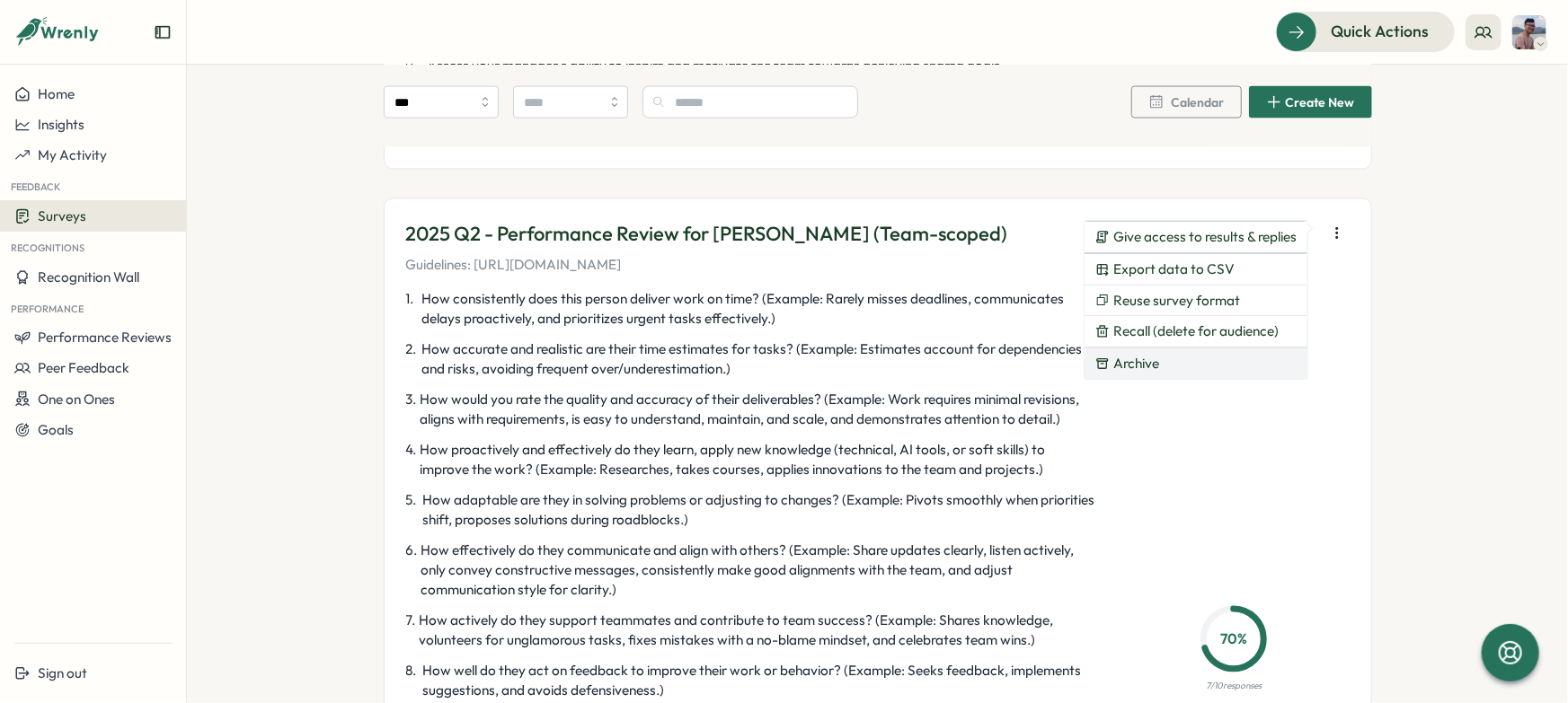
click at [1203, 365] on button "Archive" at bounding box center [1195, 363] width 223 height 30
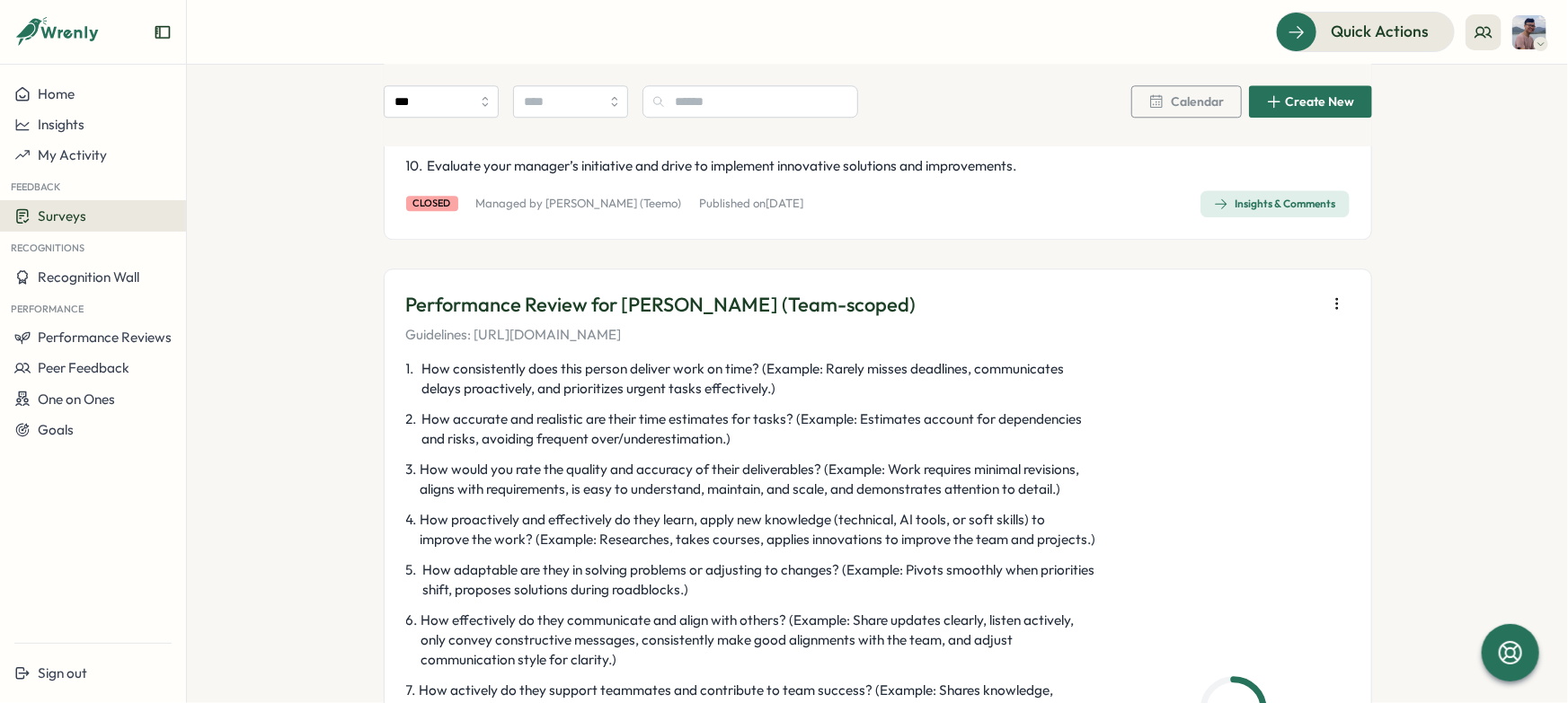
scroll to position [2417, 0]
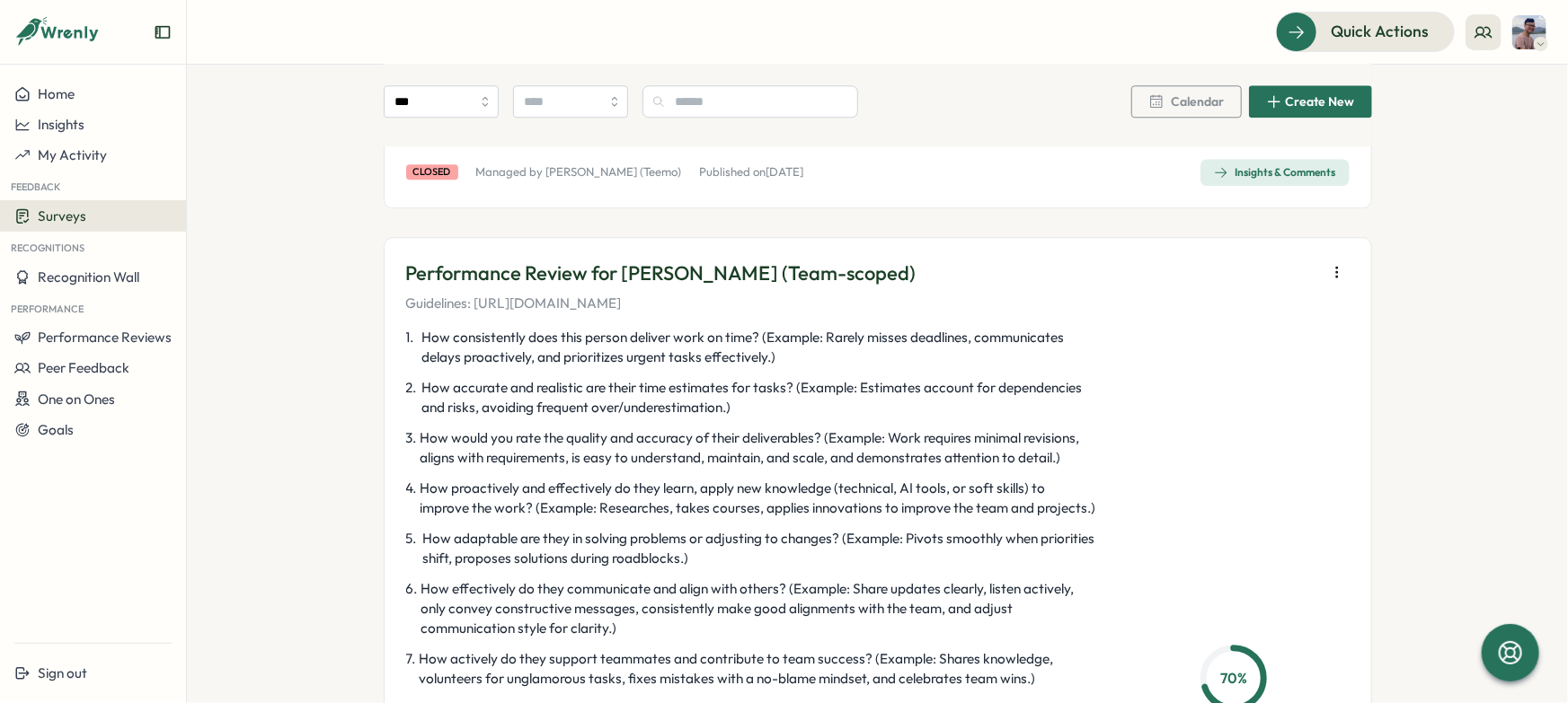
click at [1328, 275] on icon "button" at bounding box center [1337, 273] width 18 height 18
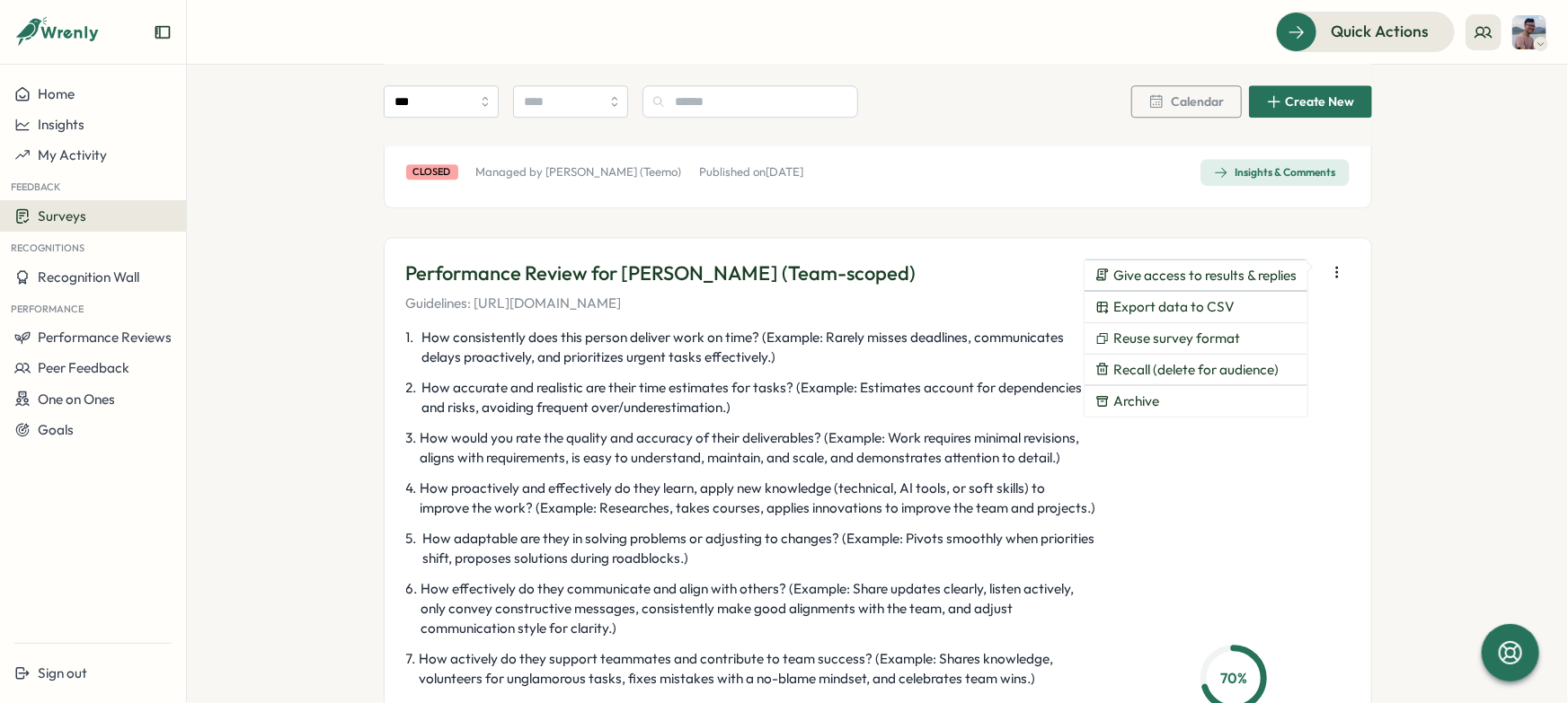
click at [853, 469] on div "1 . How consistently does this person deliver work on time? (Example: Rarely mi…" at bounding box center [753, 684] width 692 height 713
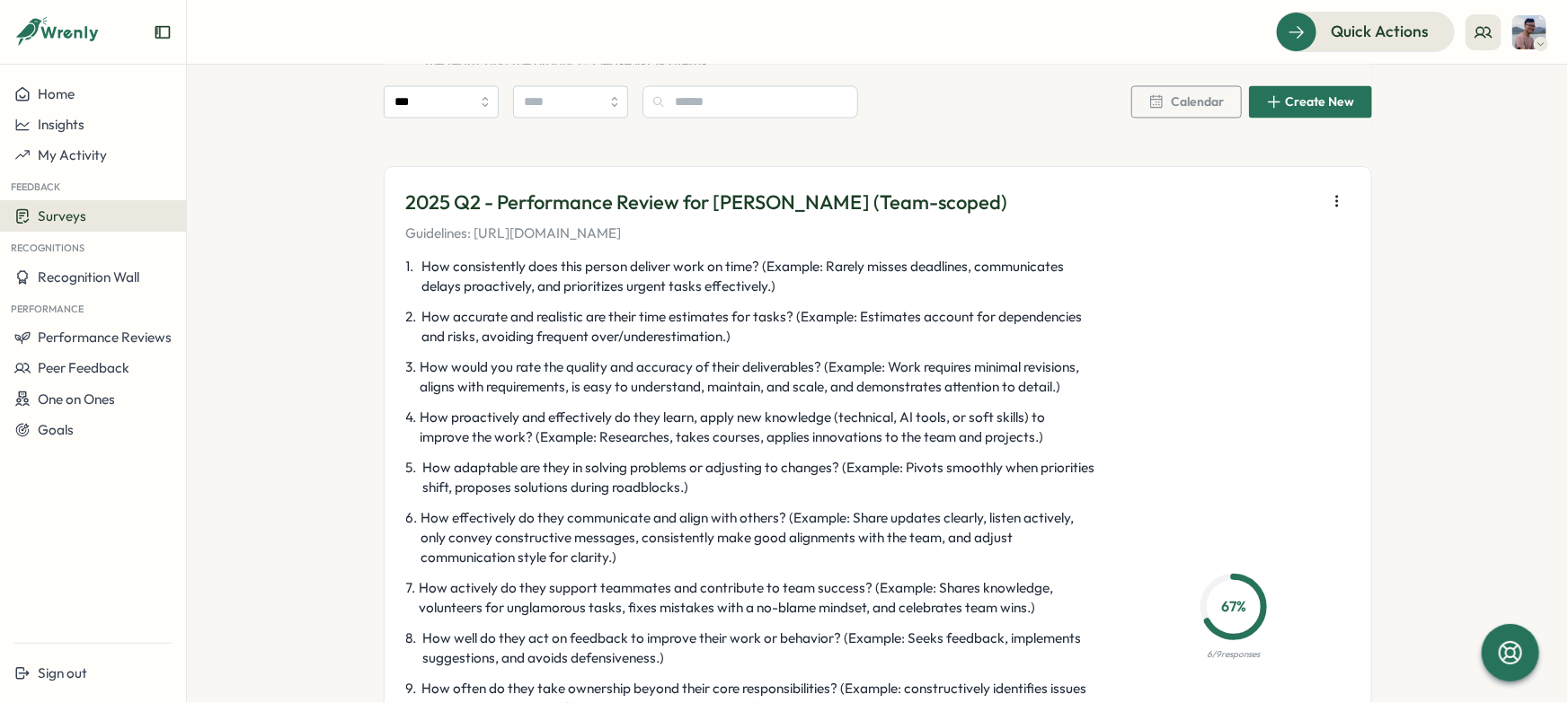
scroll to position [5097, 0]
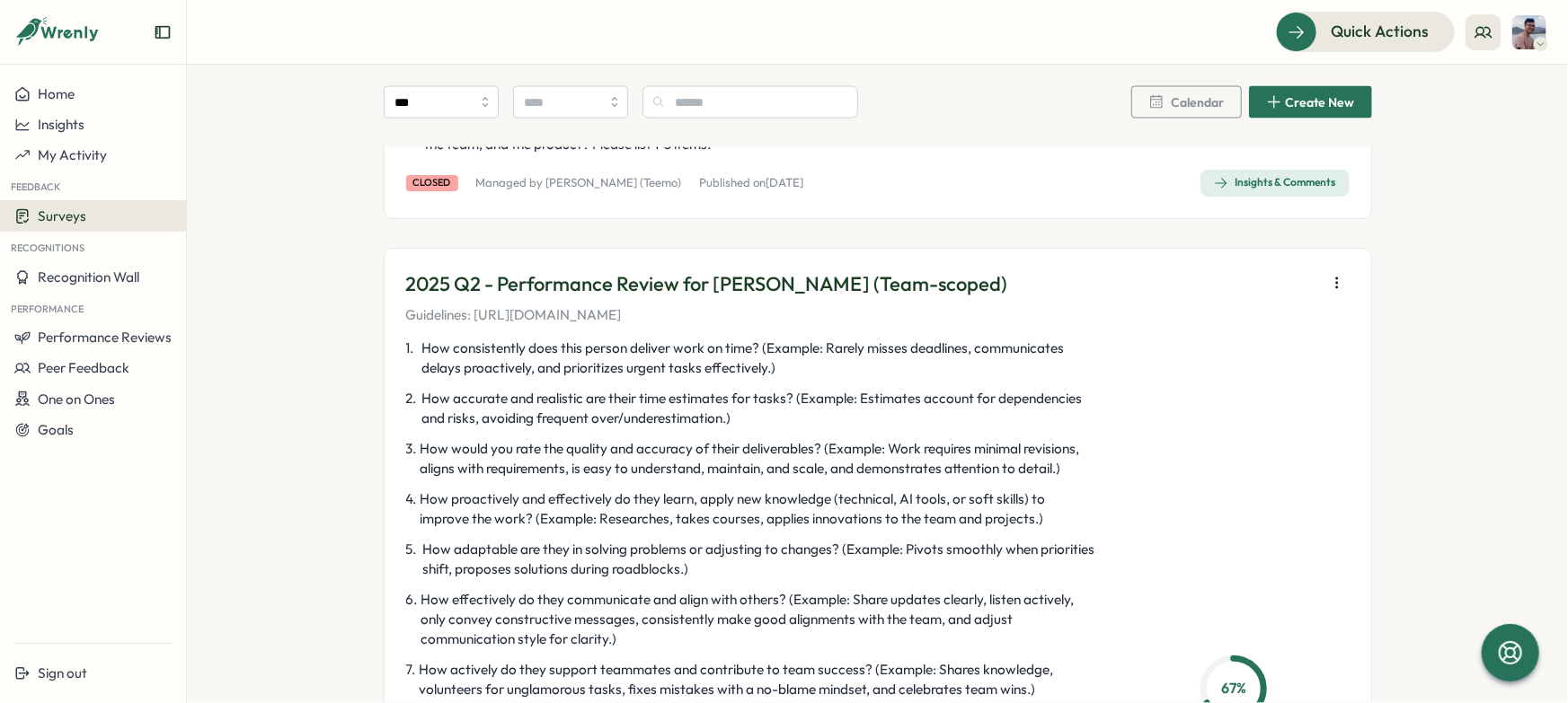
click at [1338, 270] on button "button" at bounding box center [1336, 282] width 25 height 25
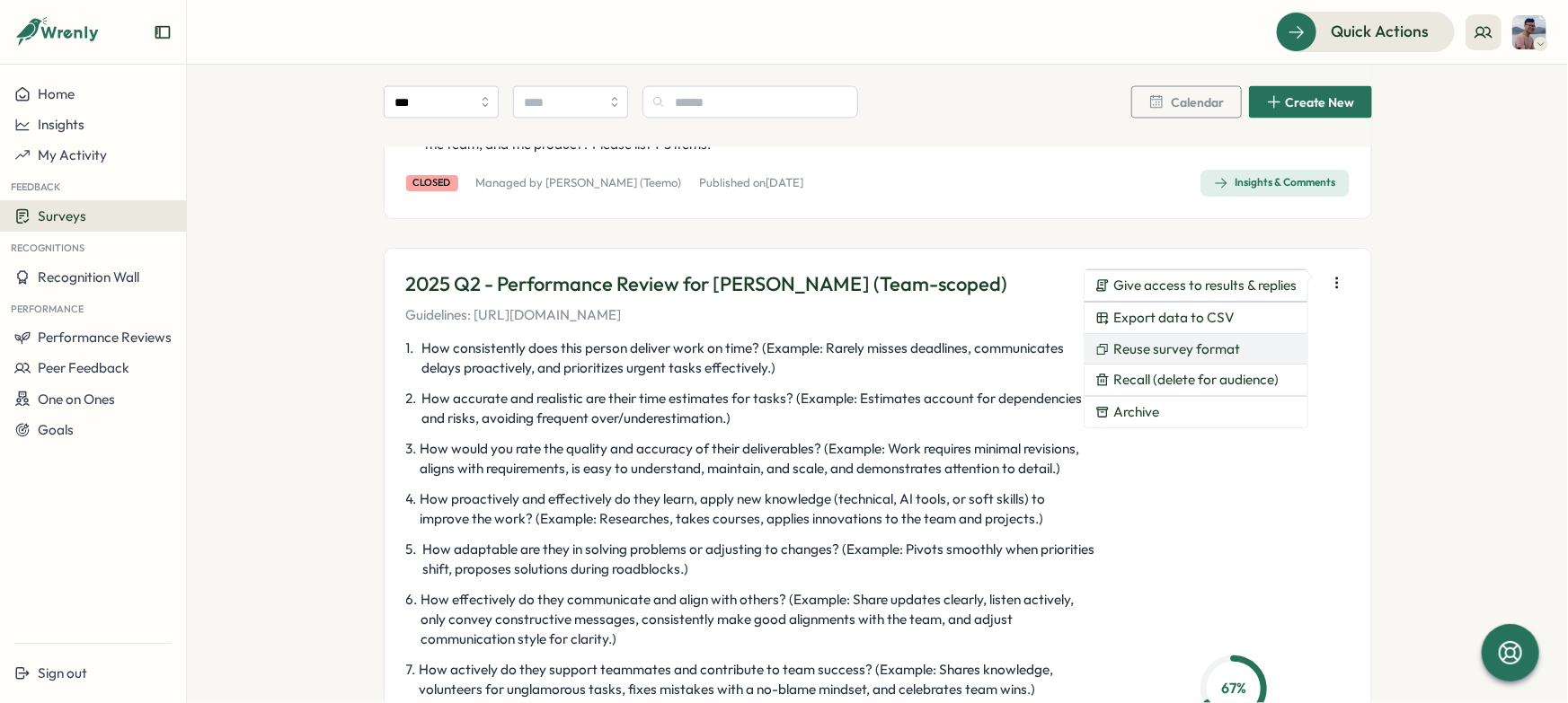
click at [1192, 342] on span "Reuse survey format" at bounding box center [1177, 350] width 126 height 16
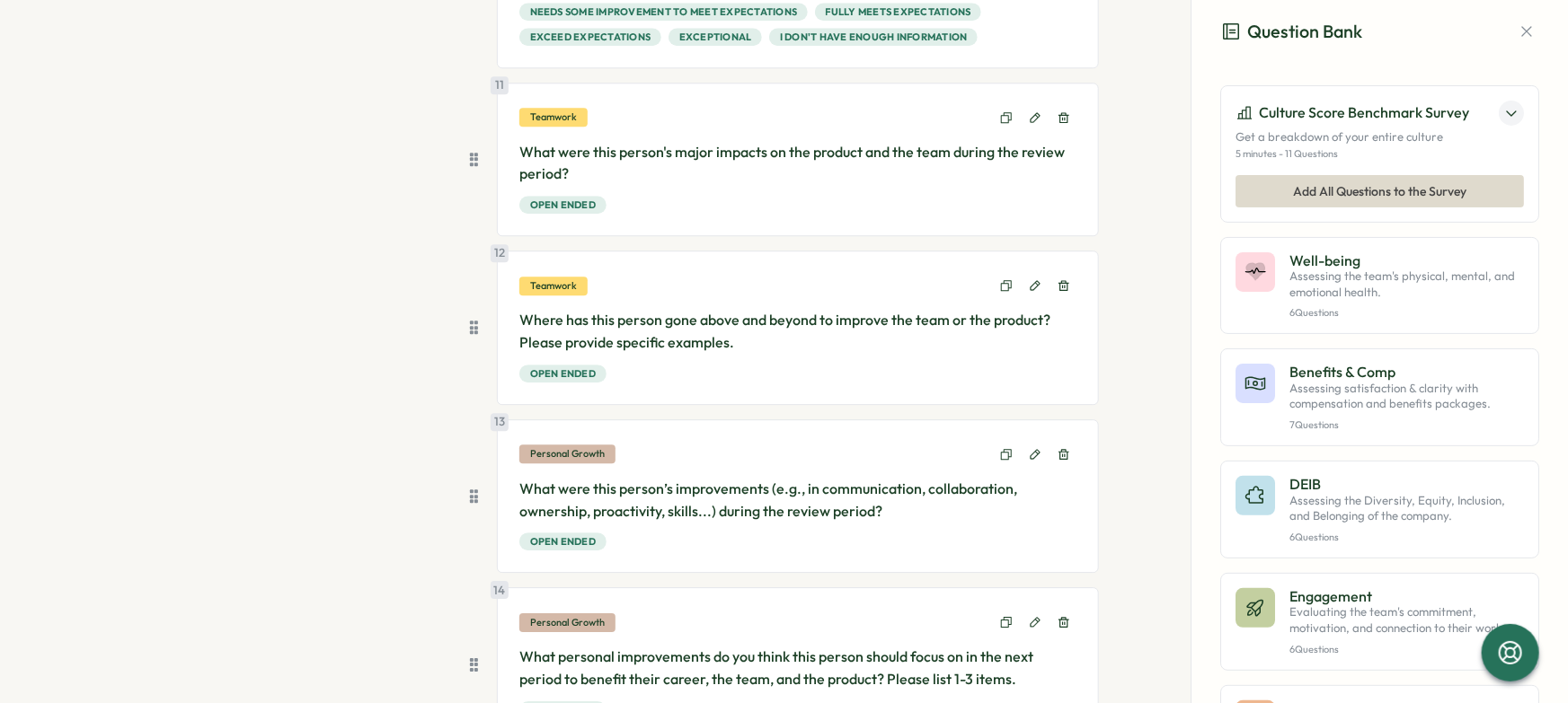
scroll to position [2586, 0]
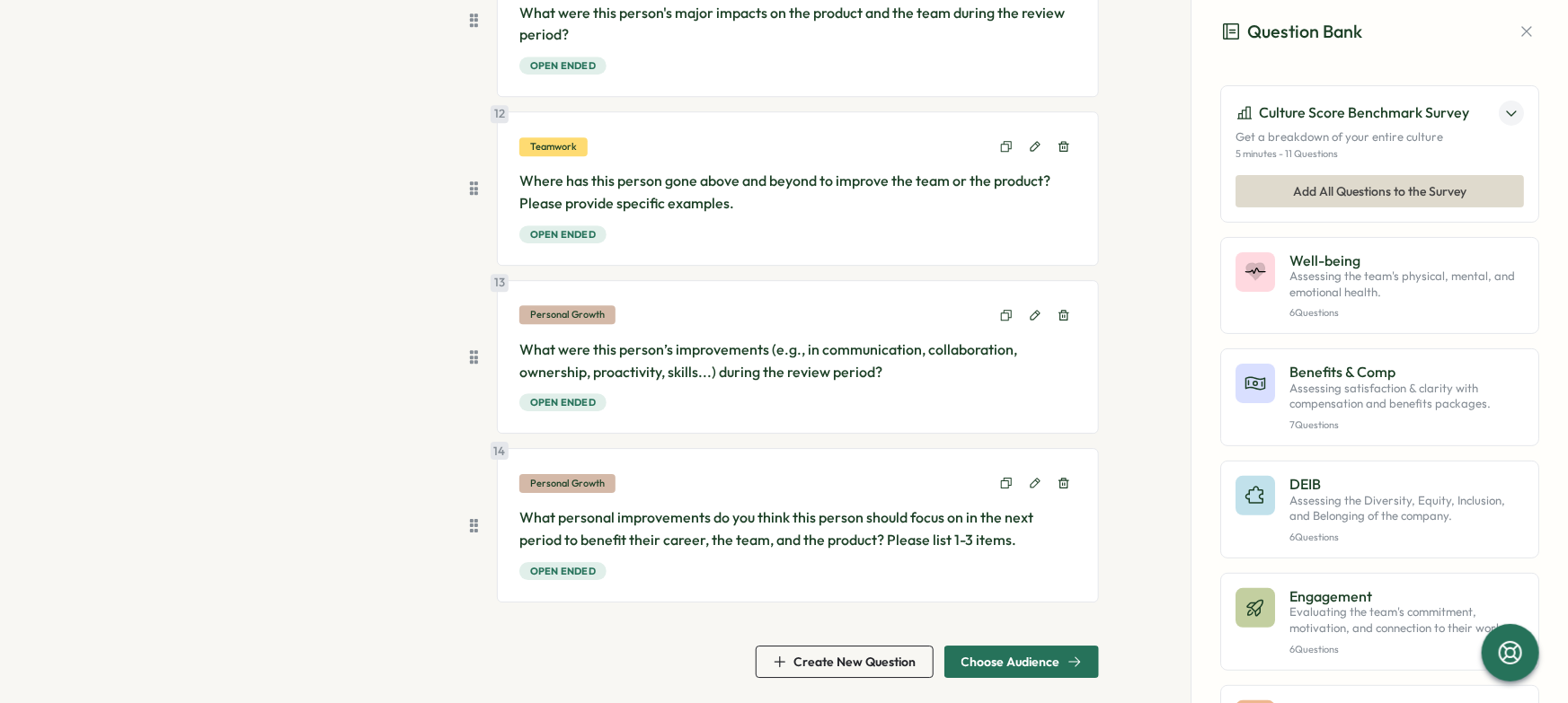
click at [1002, 647] on span "Choose Audience" at bounding box center [1021, 662] width 120 height 30
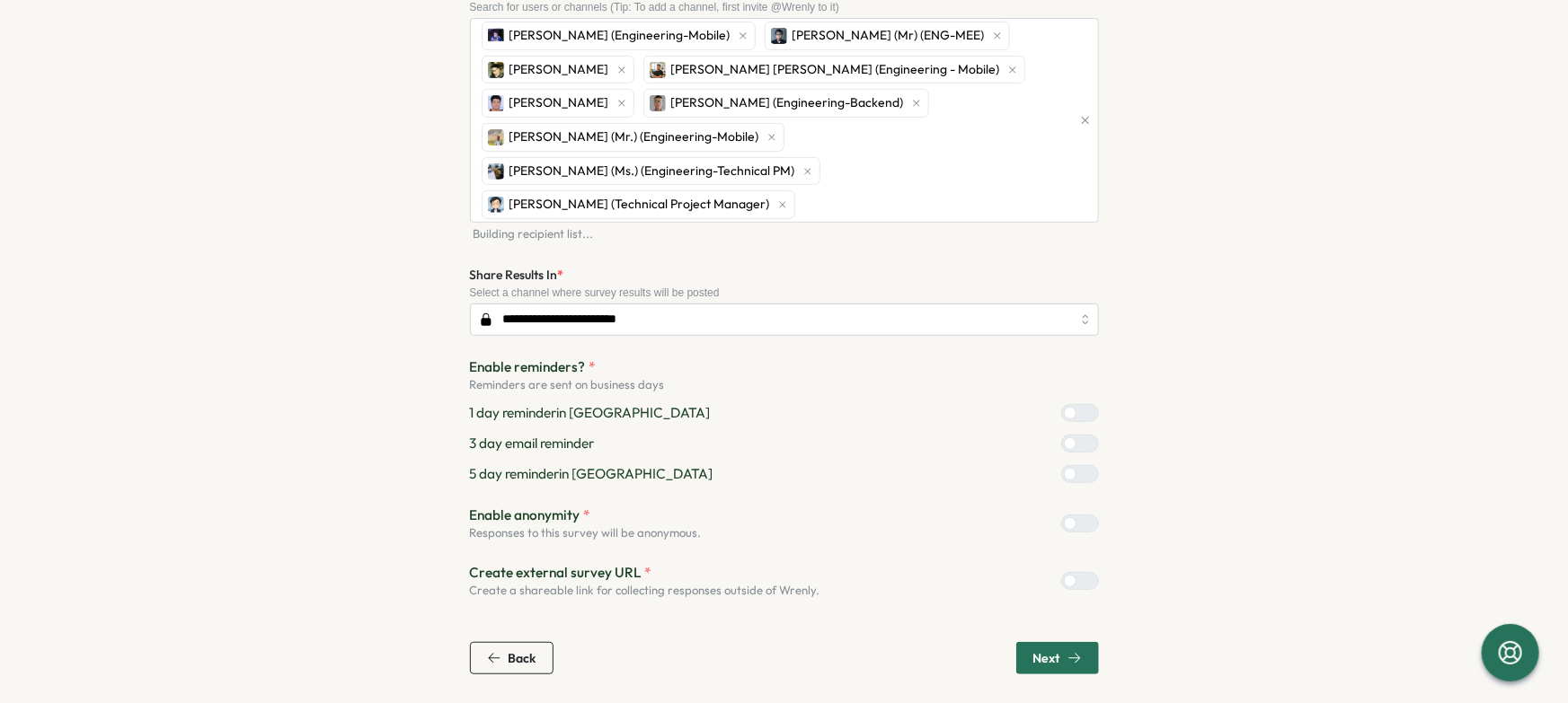
scroll to position [159, 0]
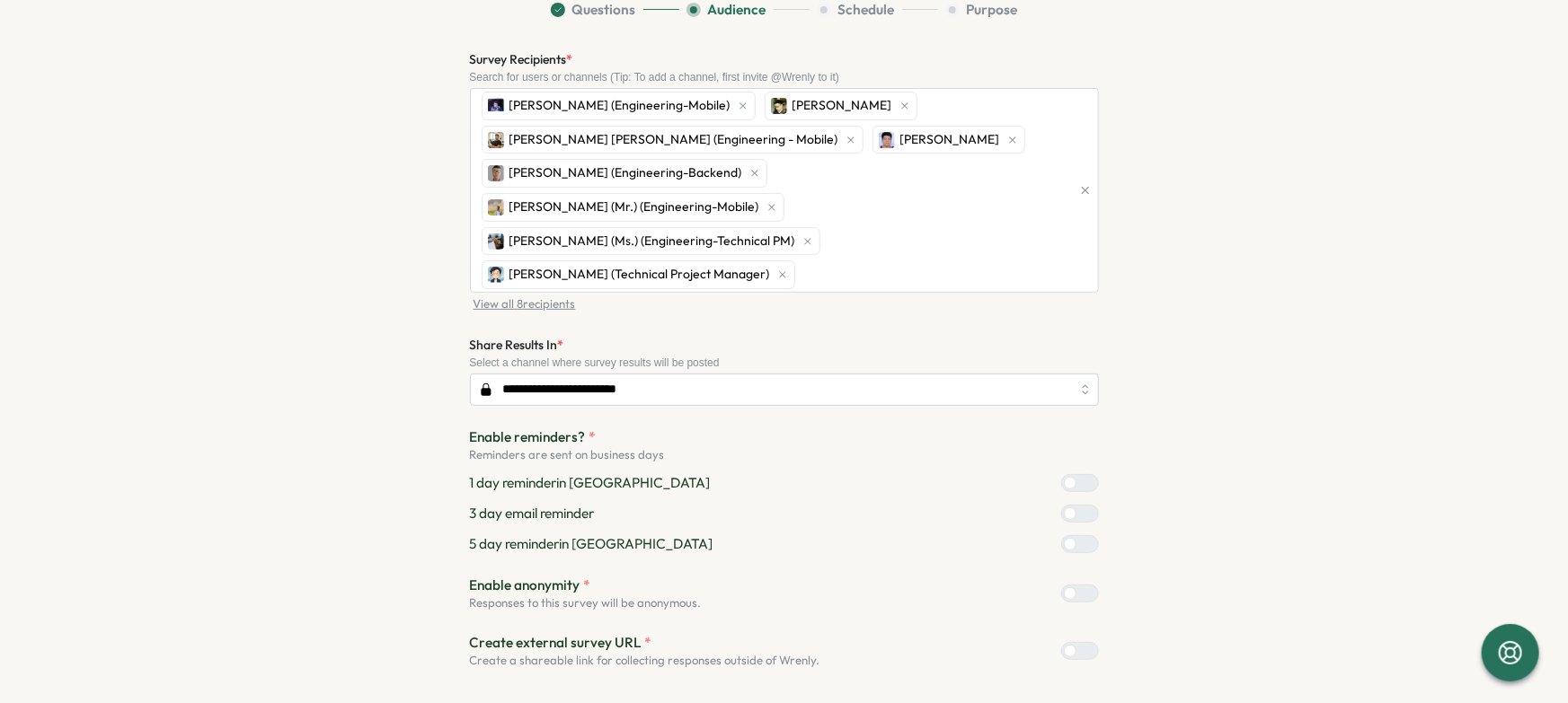
click at [1287, 243] on section "**********" at bounding box center [785, 372] width 1150 height 744
click at [1040, 150] on div "Bao Huu NGUYEN (Engineering-Mobile) Quan Ngo Viet Le Hoang (Engineering - Mobil…" at bounding box center [774, 190] width 594 height 203
click at [1228, 320] on section "**********" at bounding box center [785, 372] width 1150 height 744
click at [1332, 298] on section "**********" at bounding box center [785, 372] width 1150 height 744
click at [861, 243] on div "Bao Huu NGUYEN (Engineering-Mobile) Quan Ngo Viet Le Hoang (Engineering - Mobil…" at bounding box center [774, 190] width 594 height 203
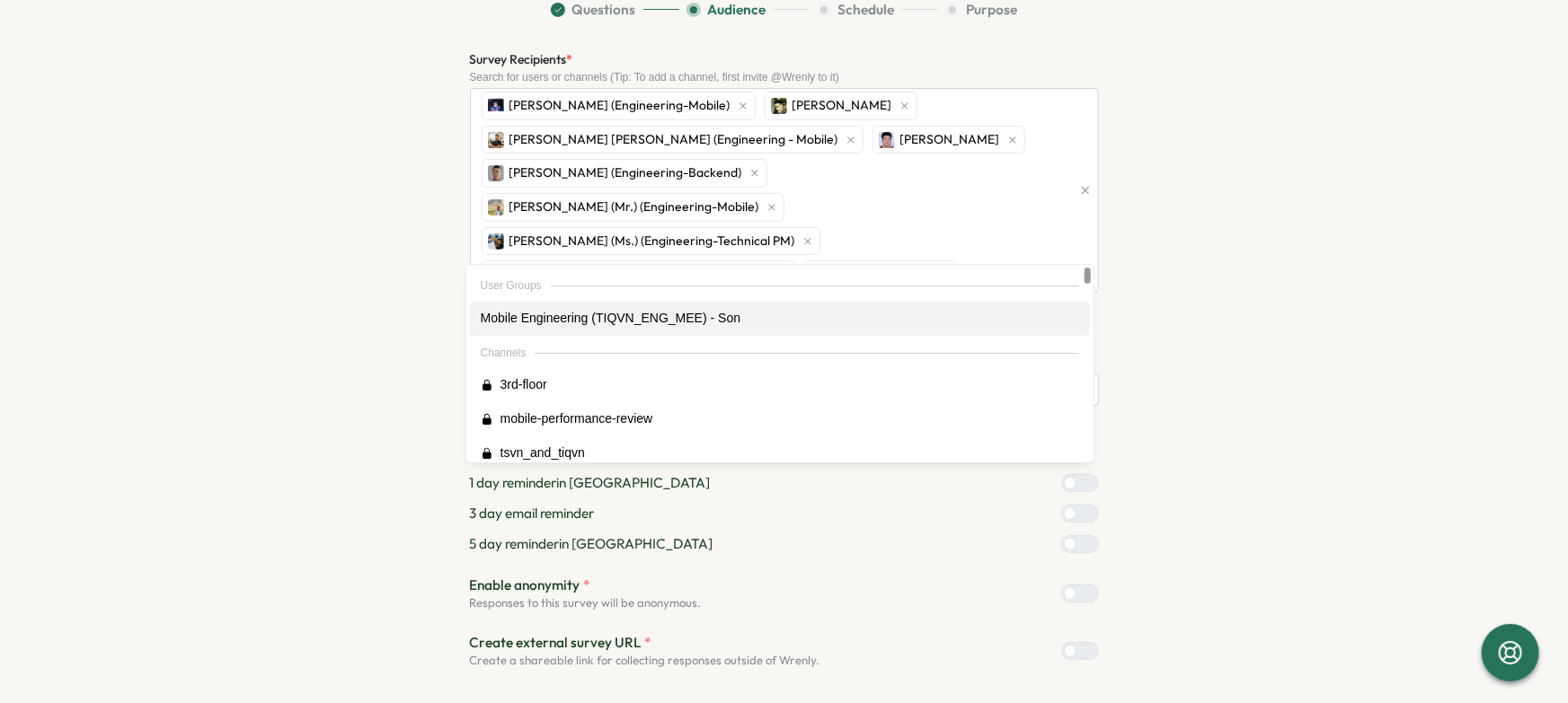
click at [1220, 313] on section "Questions Audience Schedule Purpose Survey Recipients * Search for users or cha…" at bounding box center [785, 372] width 1150 height 744
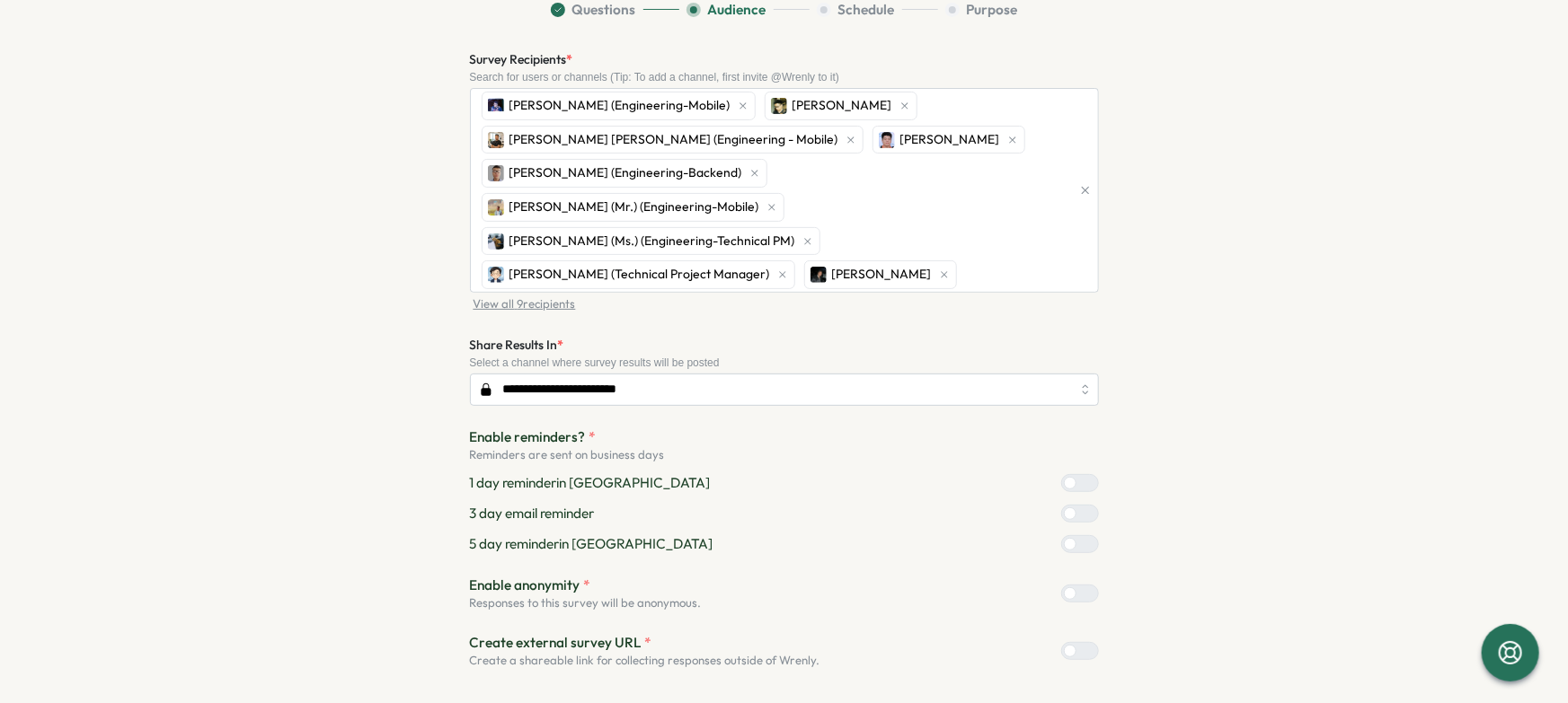
click at [1198, 303] on section "**********" at bounding box center [785, 372] width 1150 height 744
click at [750, 243] on div "Bao Huu NGUYEN (Engineering-Mobile) Quan Ngo Viet Le Hoang (Engineering - Mobil…" at bounding box center [774, 190] width 594 height 203
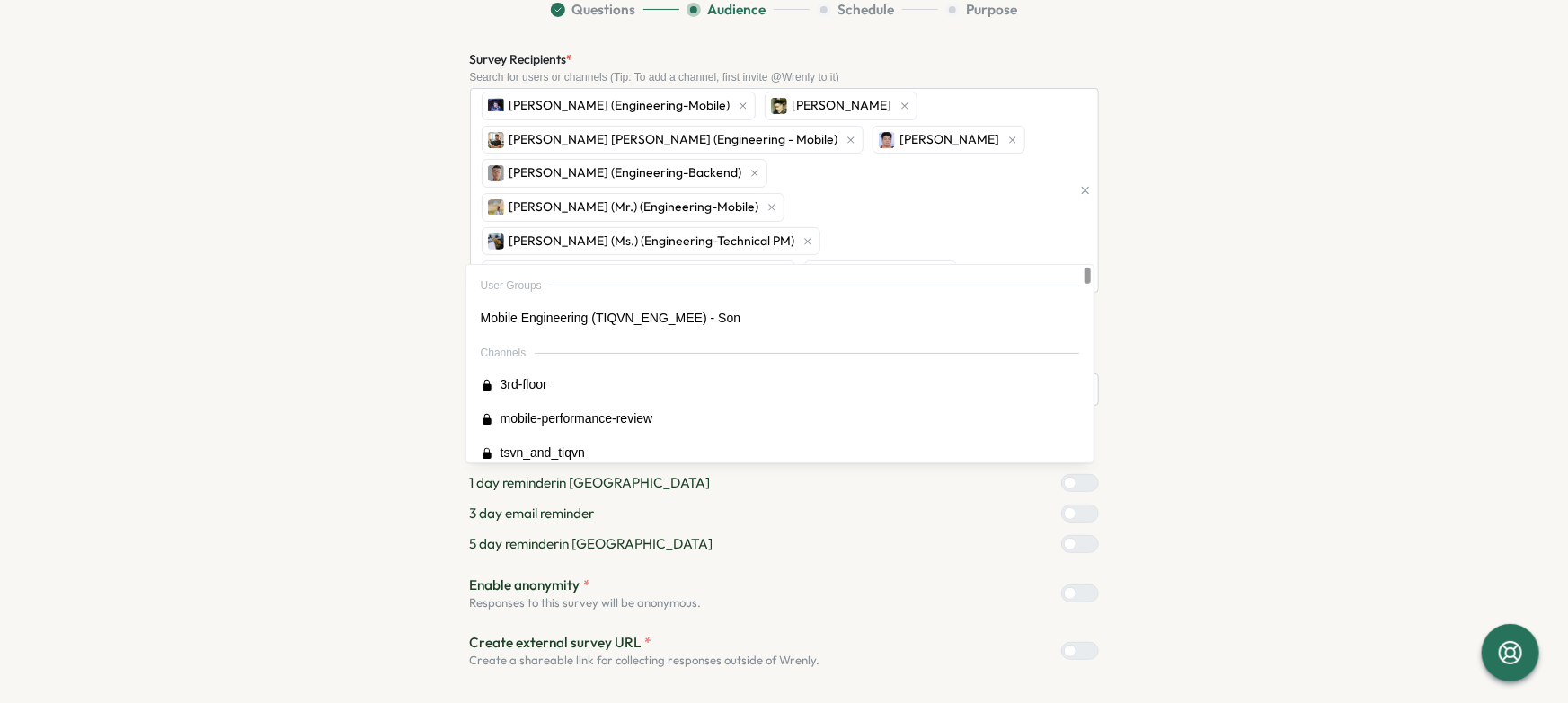
click at [1236, 277] on section "Questions Audience Schedule Purpose Survey Recipients * Search for users or cha…" at bounding box center [785, 372] width 1150 height 744
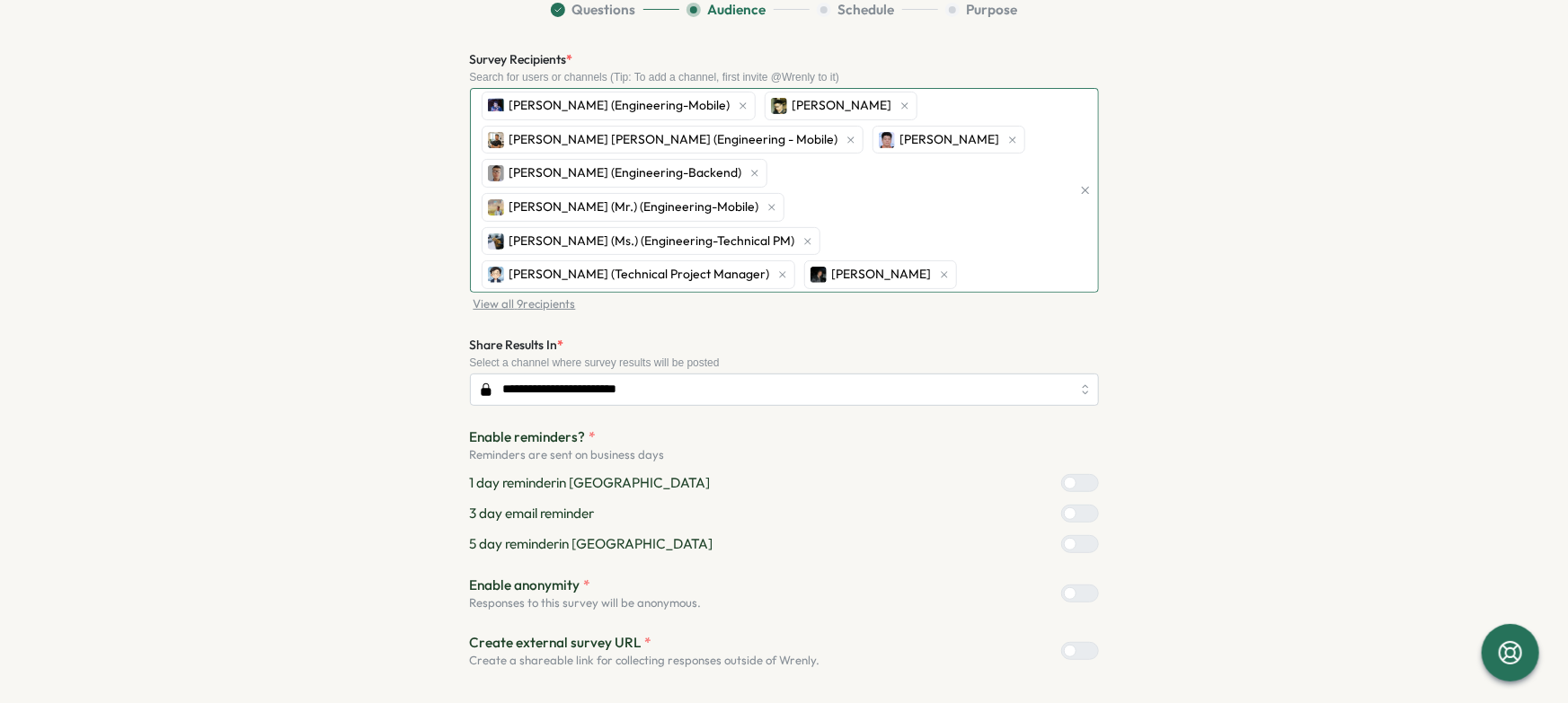
click at [800, 226] on div "Bao Huu NGUYEN (Engineering-Mobile) Quan Ngo Viet Le Hoang (Engineering - Mobil…" at bounding box center [774, 190] width 594 height 203
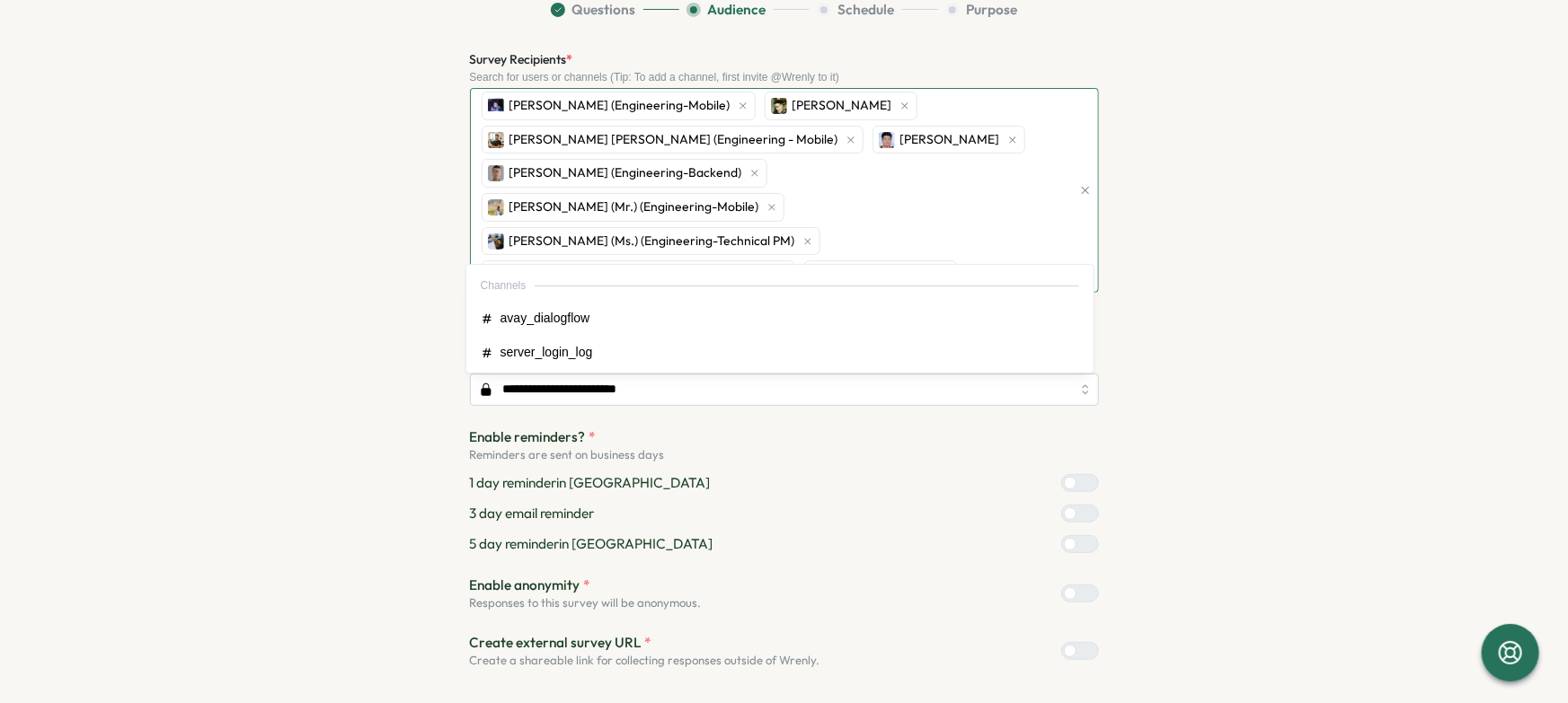
type input "*"
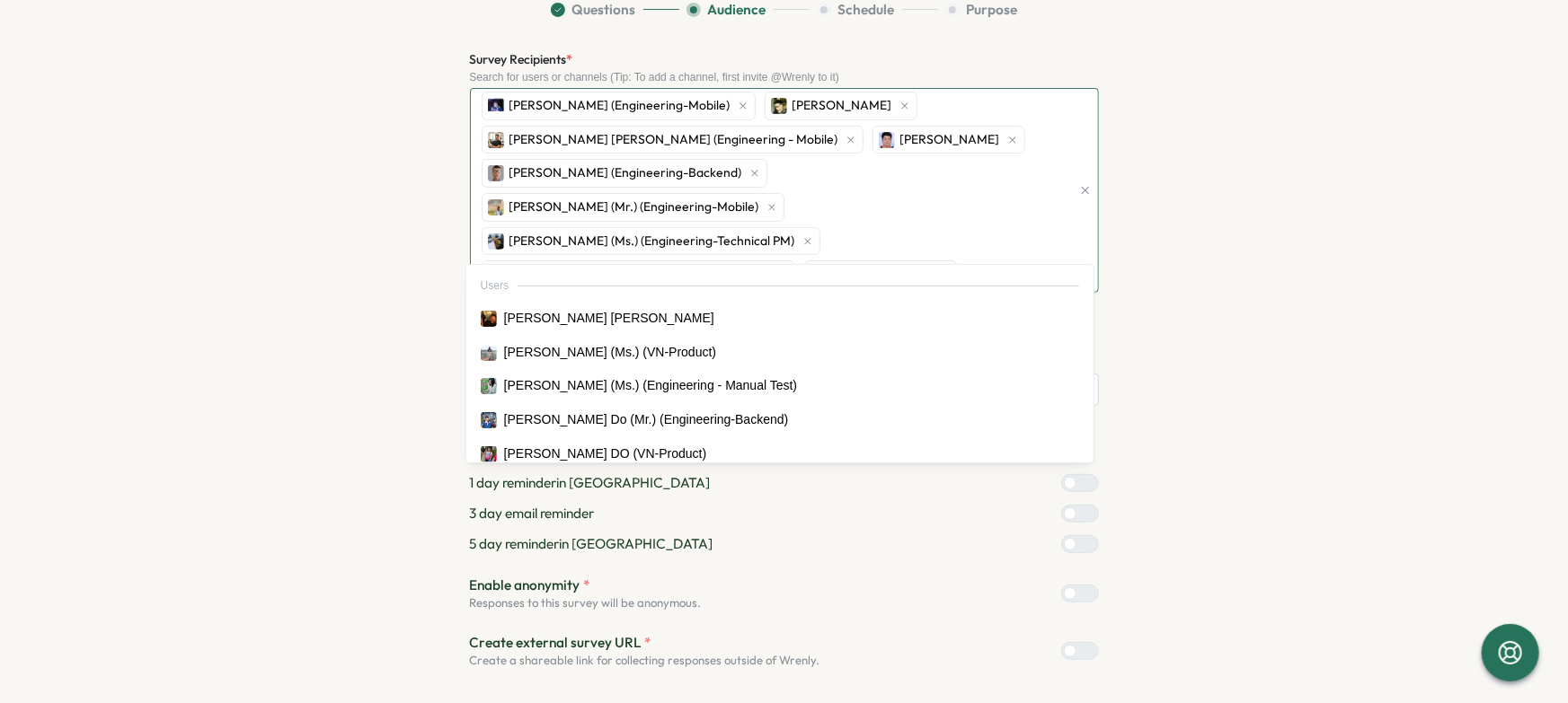
type input "******"
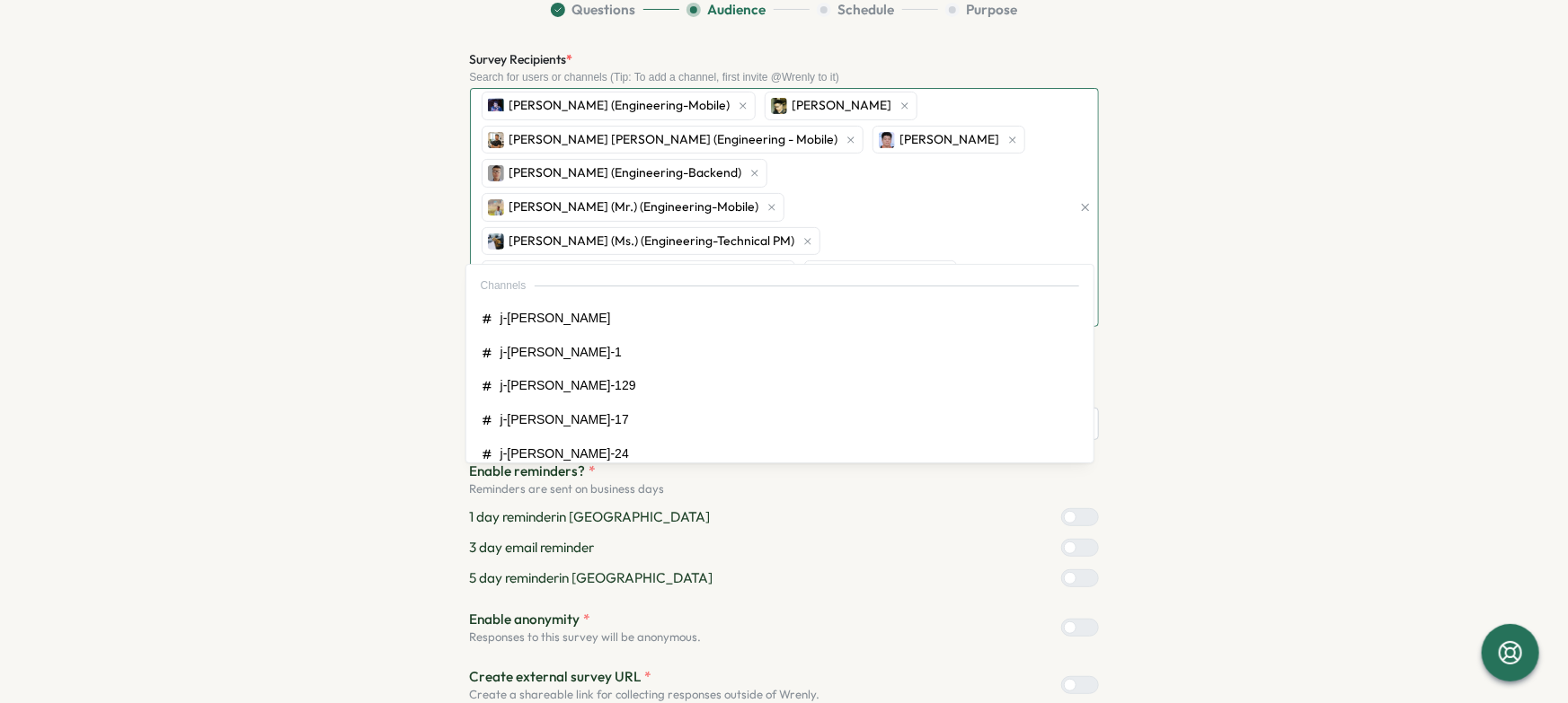
type input "***"
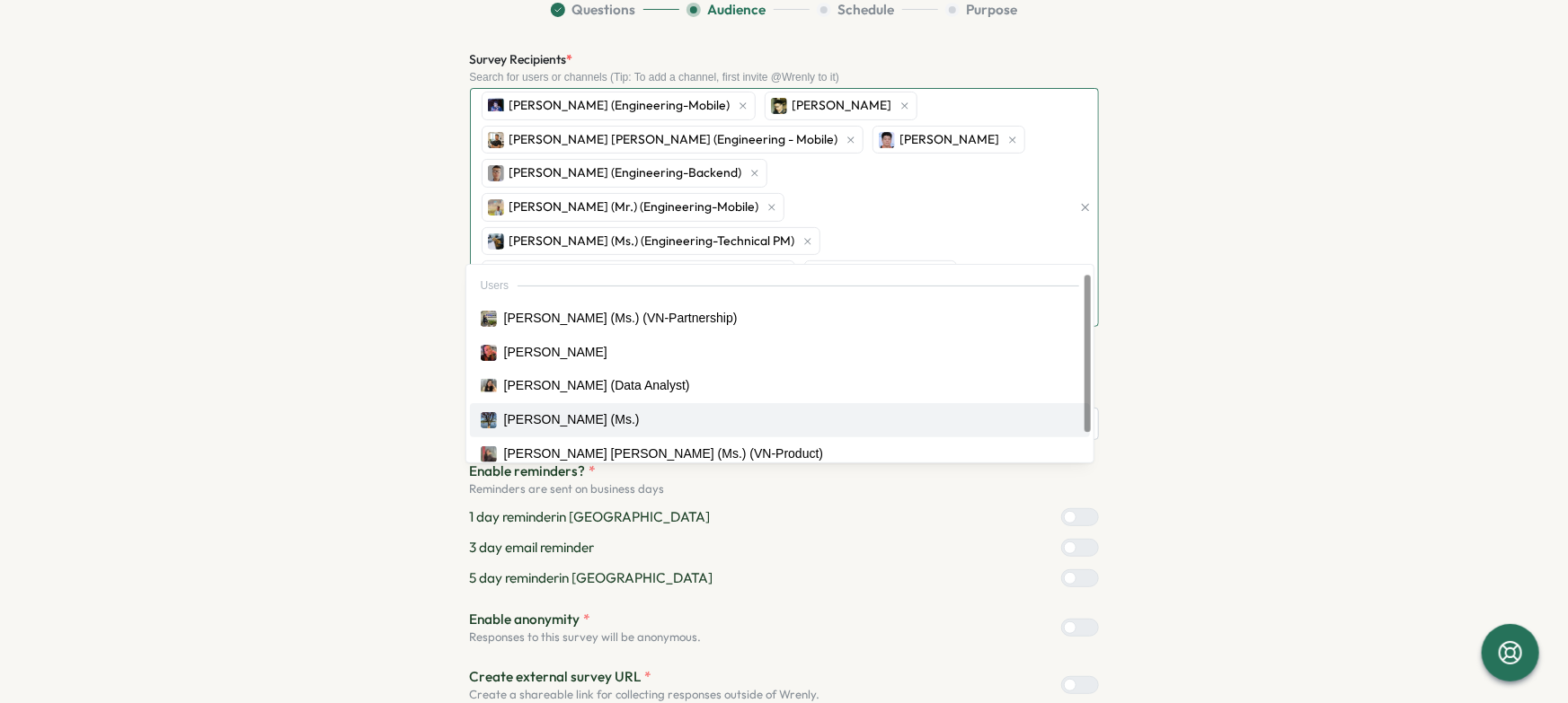
scroll to position [45, 0]
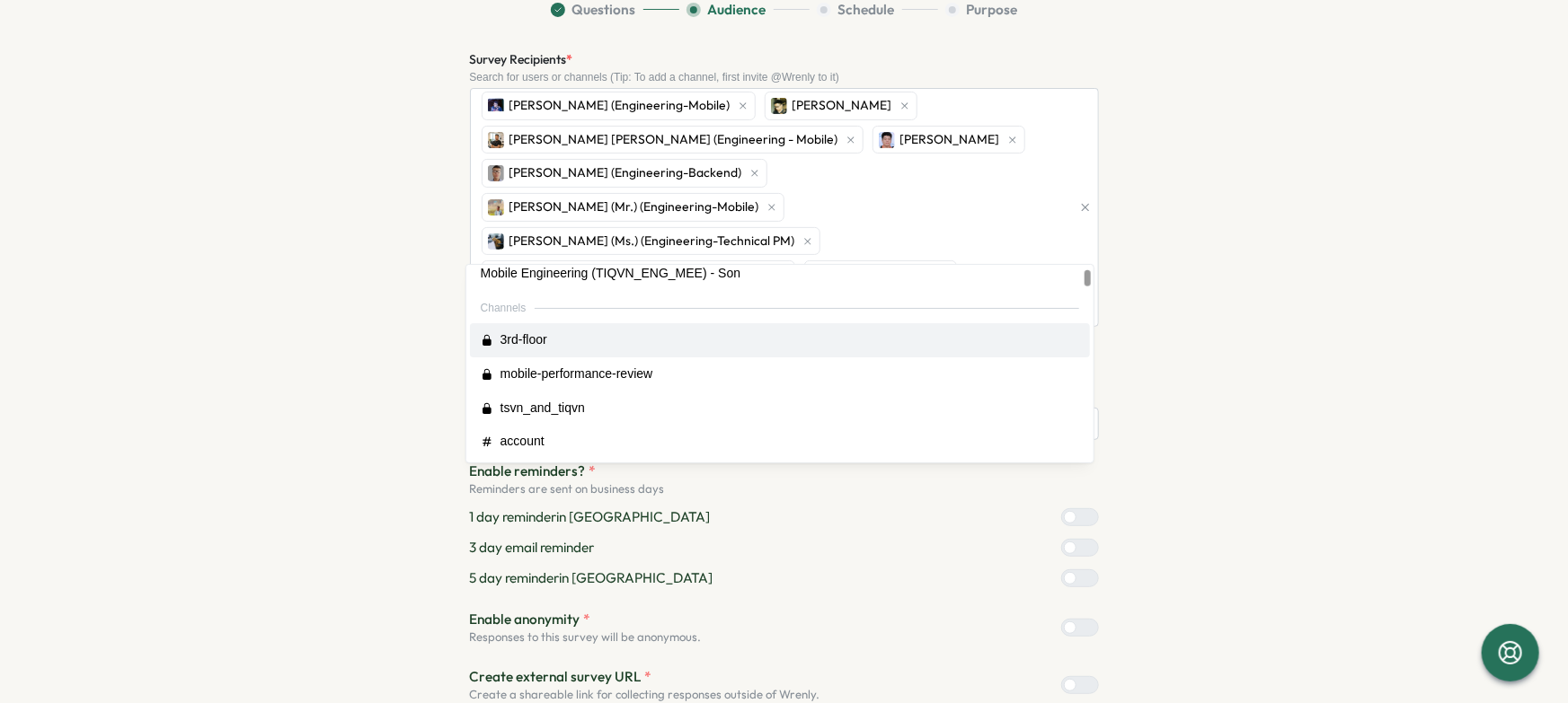
click at [1185, 260] on section "Questions Audience Schedule Purpose Survey Recipients * Search for users or cha…" at bounding box center [785, 389] width 1150 height 779
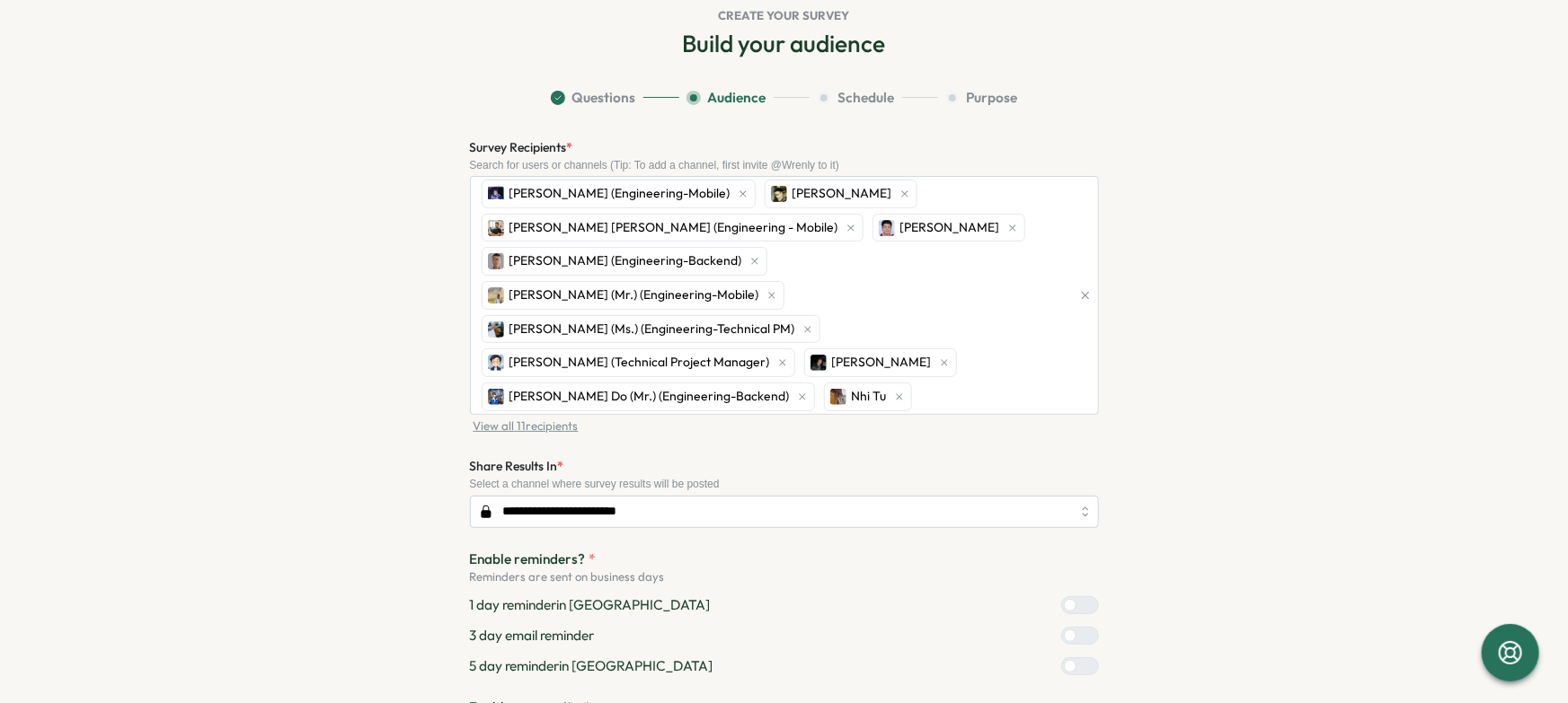
scroll to position [71, 0]
click at [1240, 344] on section "**********" at bounding box center [785, 477] width 1150 height 779
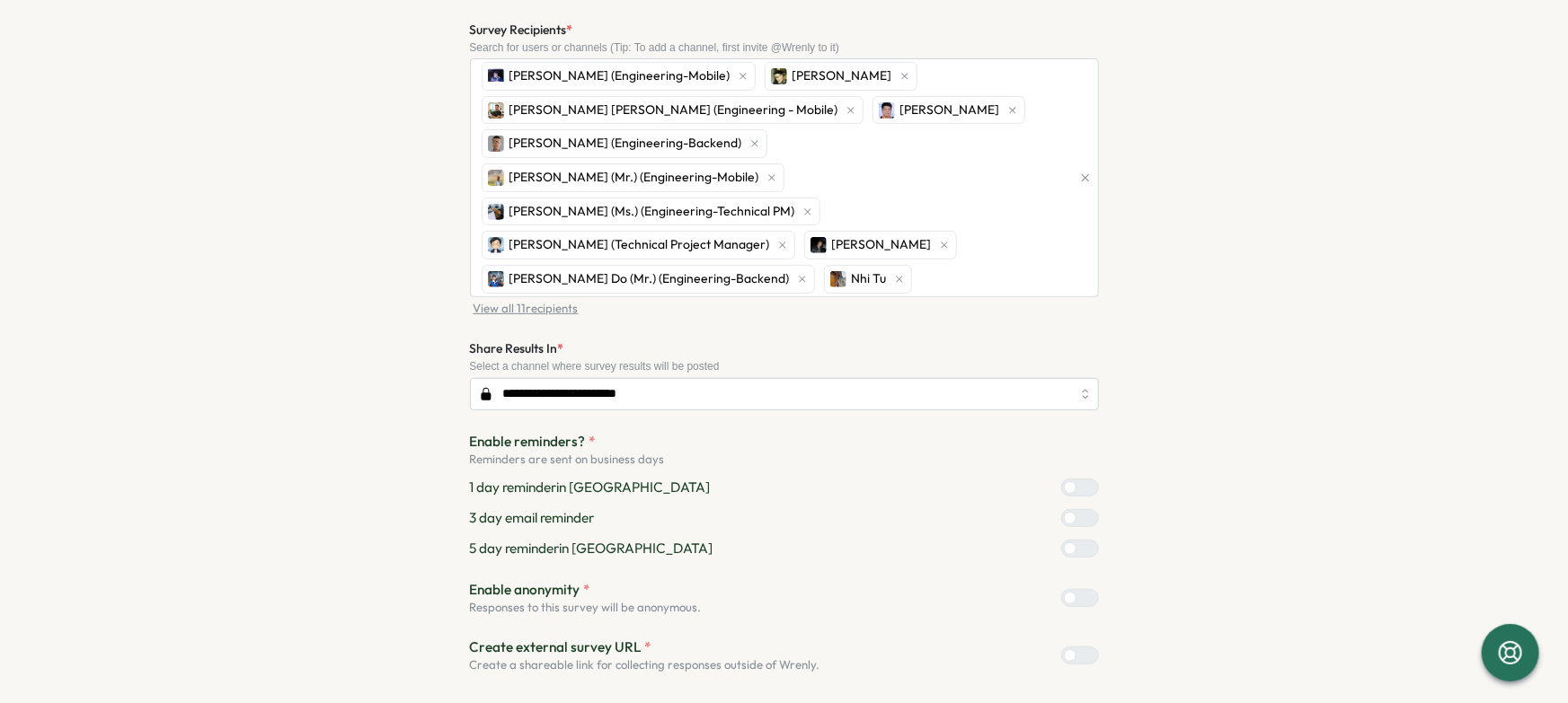
scroll to position [193, 0]
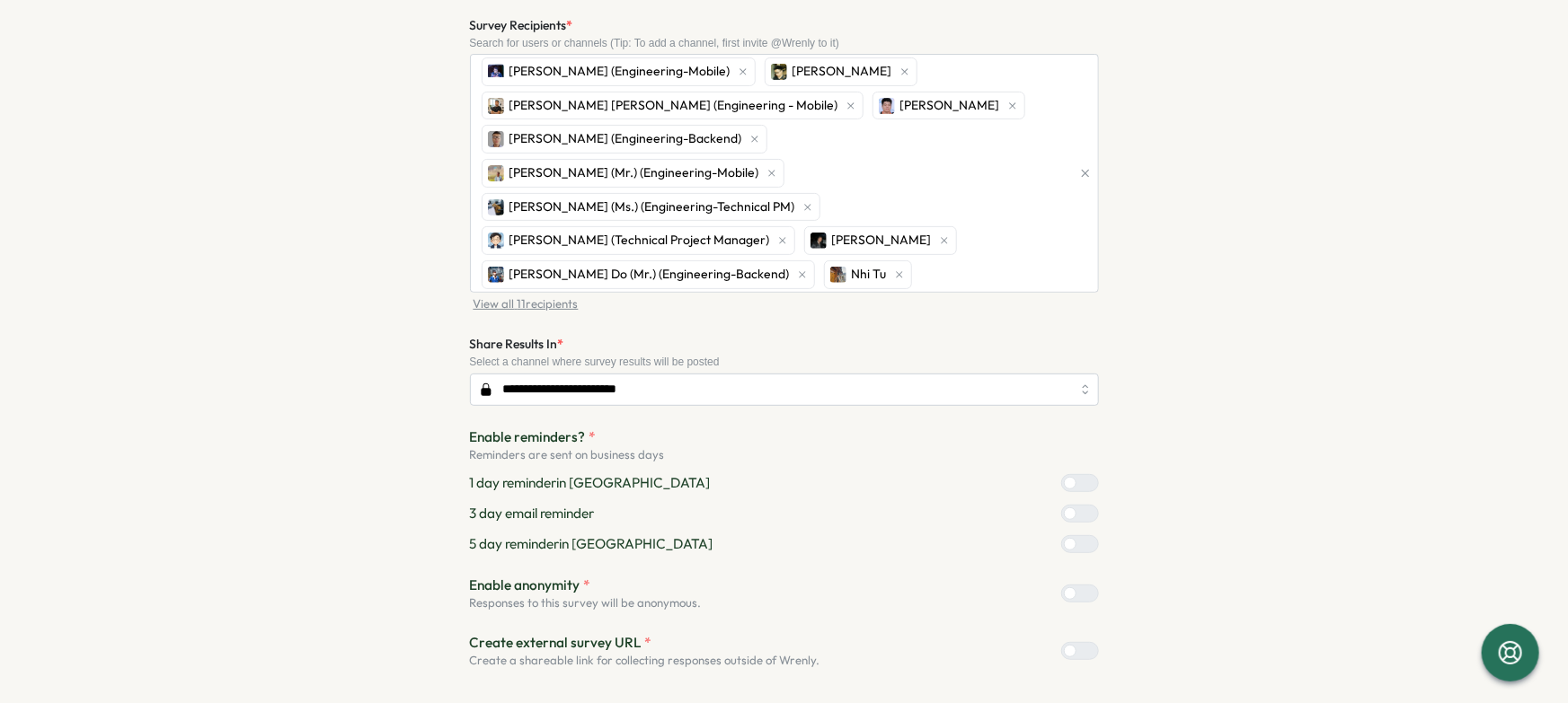
click at [1087, 505] on div at bounding box center [1088, 514] width 22 height 16
click at [1233, 507] on section "**********" at bounding box center [785, 355] width 1150 height 779
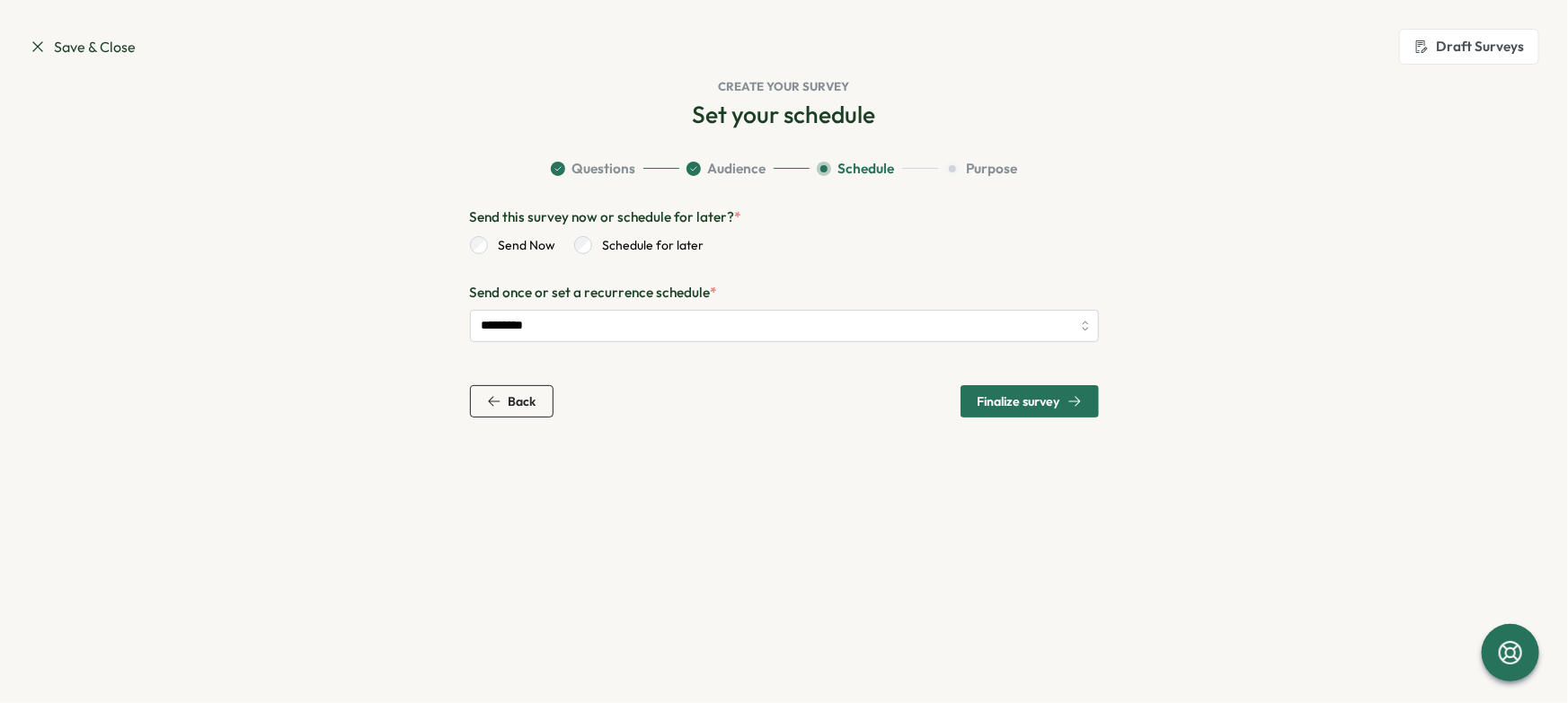
scroll to position [0, 0]
click at [1008, 391] on span "Finalize survey" at bounding box center [1030, 401] width 104 height 30
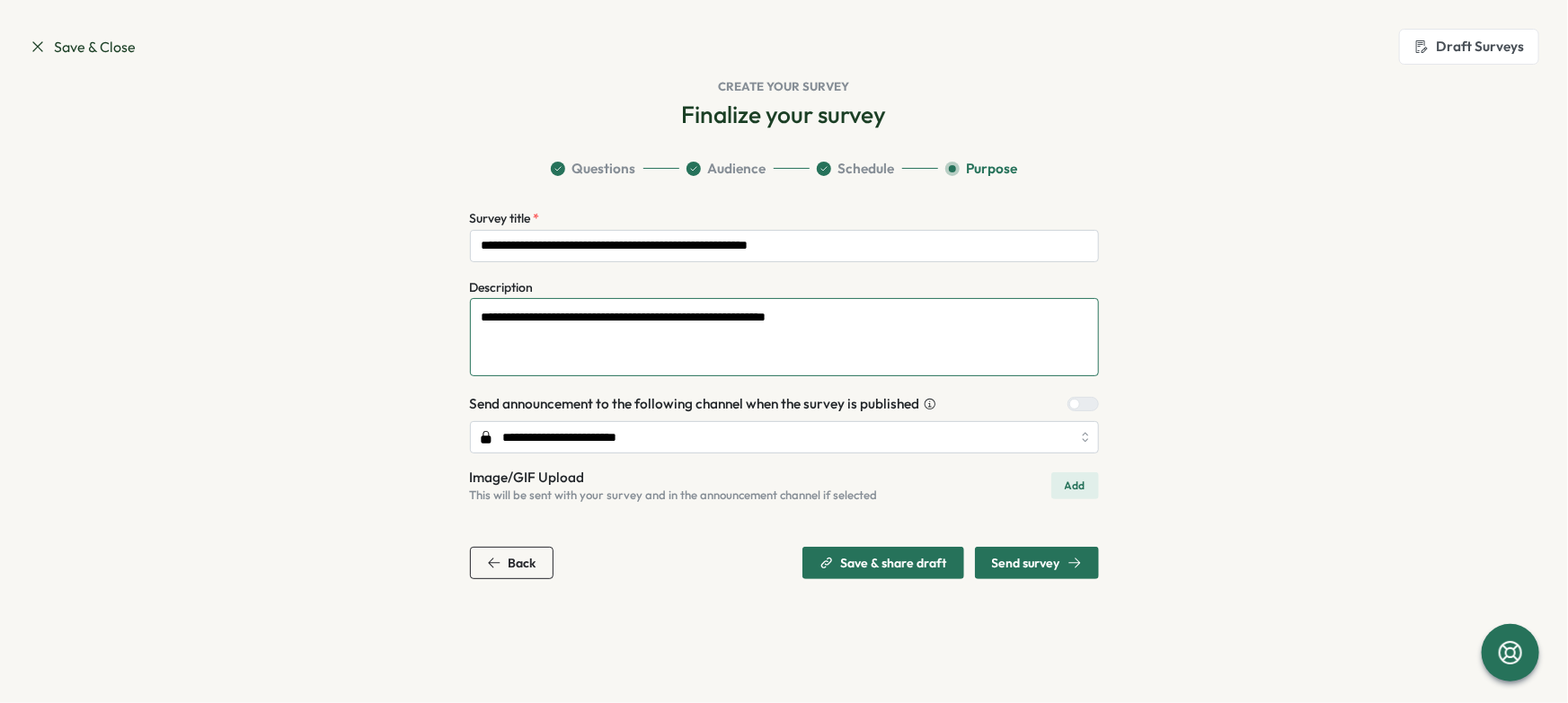
click at [891, 353] on textarea "**********" at bounding box center [784, 337] width 629 height 78
type textarea "**********"
click at [528, 249] on input "**********" at bounding box center [784, 245] width 629 height 32
type input "**********"
click at [1126, 287] on section "**********" at bounding box center [785, 369] width 1150 height 420
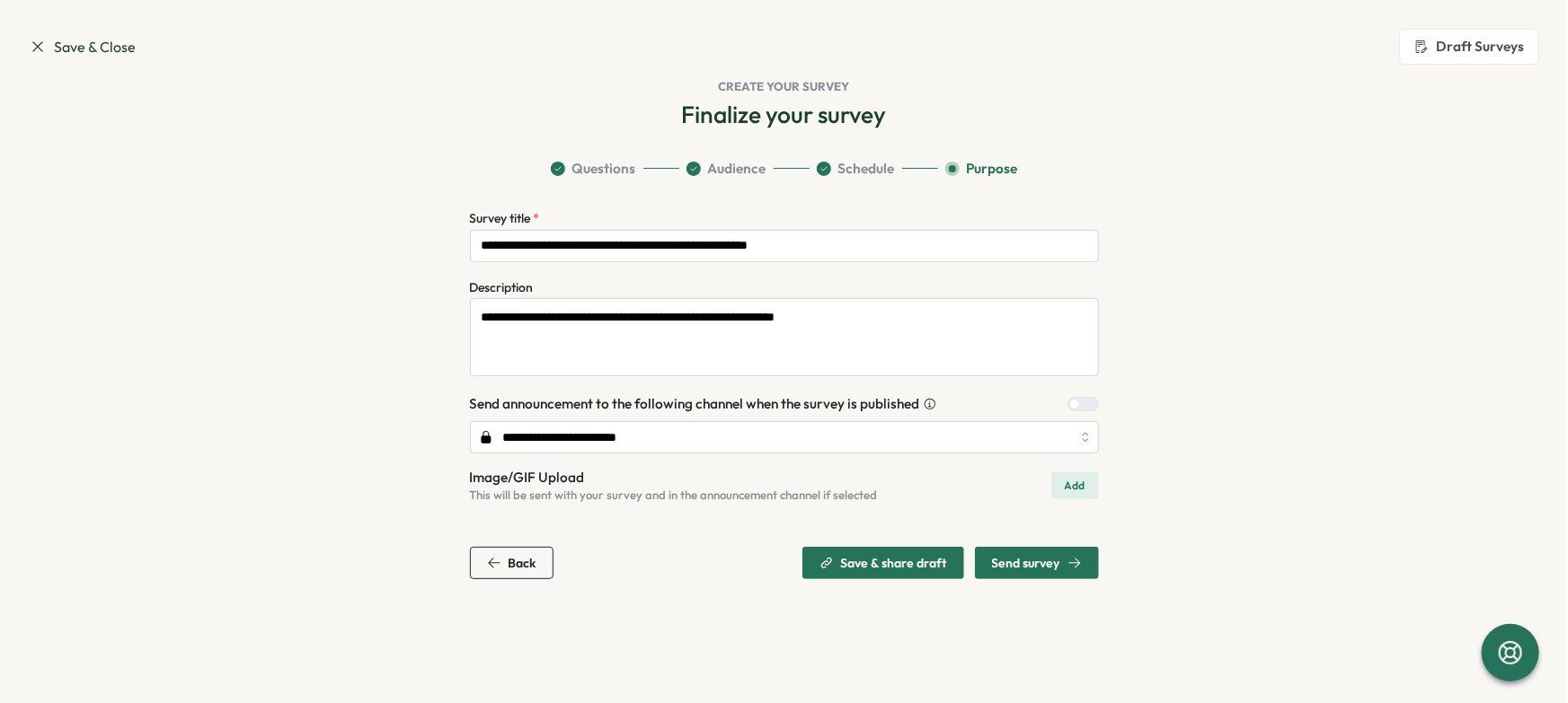
click at [1054, 574] on span "Send survey" at bounding box center [1037, 563] width 90 height 30
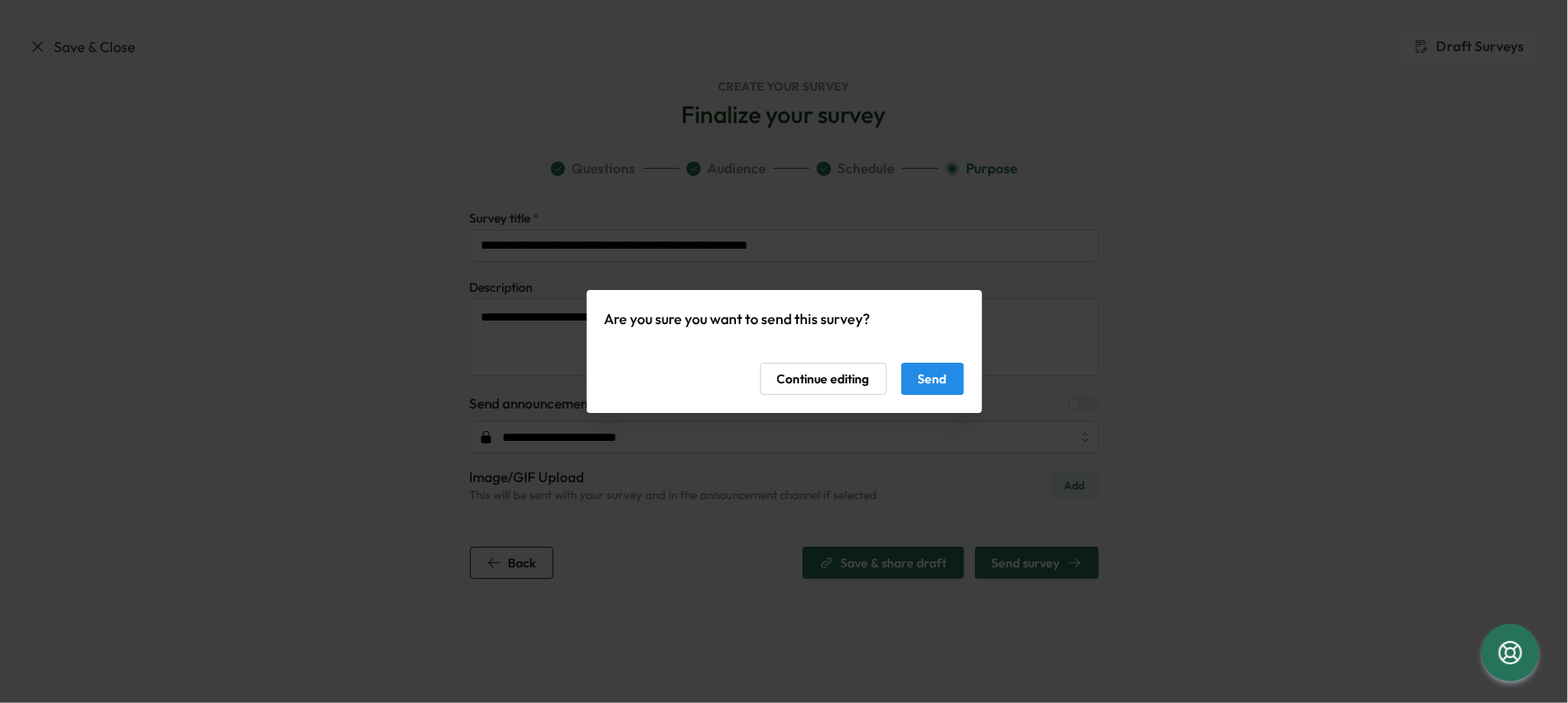
click at [942, 372] on span "Send" at bounding box center [932, 378] width 28 height 30
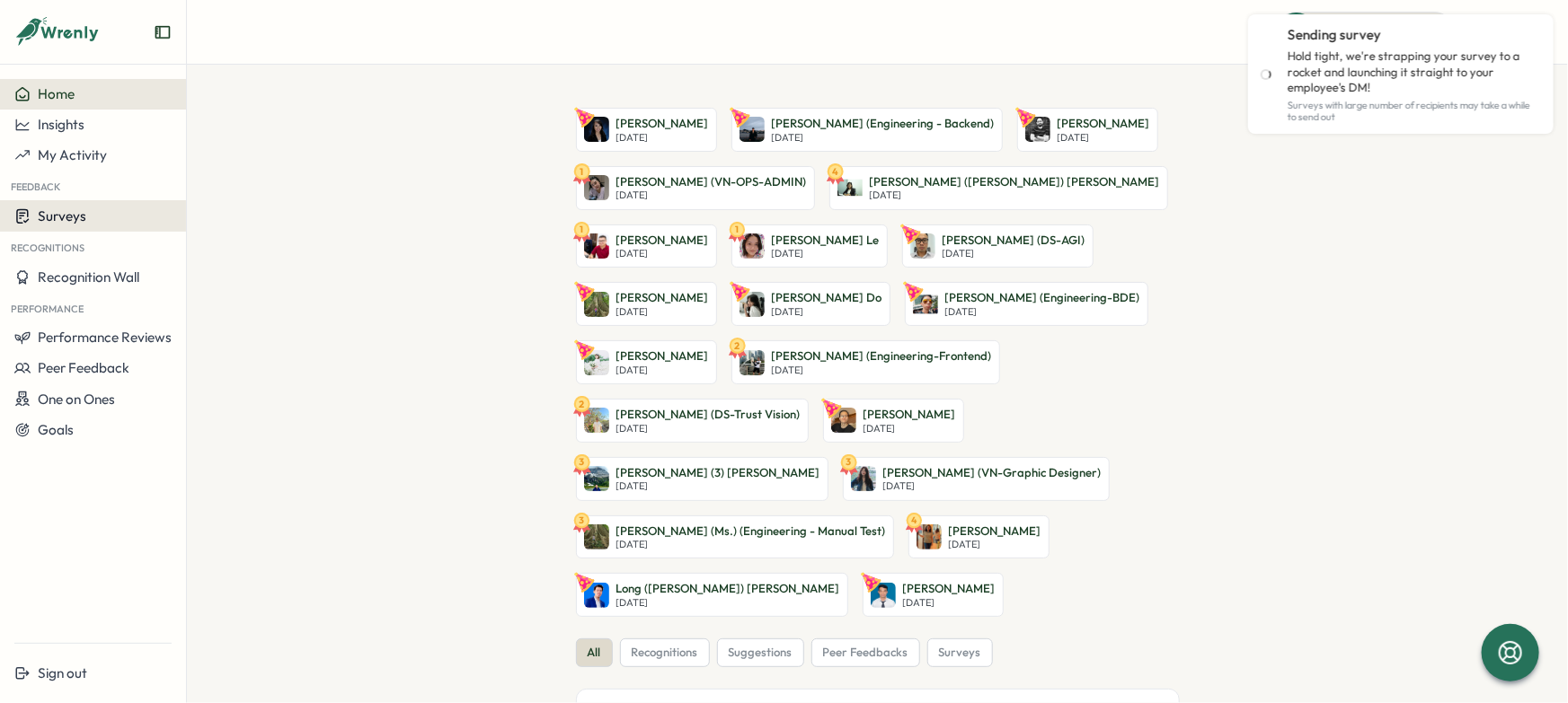
click at [71, 229] on button "Surveys" at bounding box center [93, 216] width 186 height 31
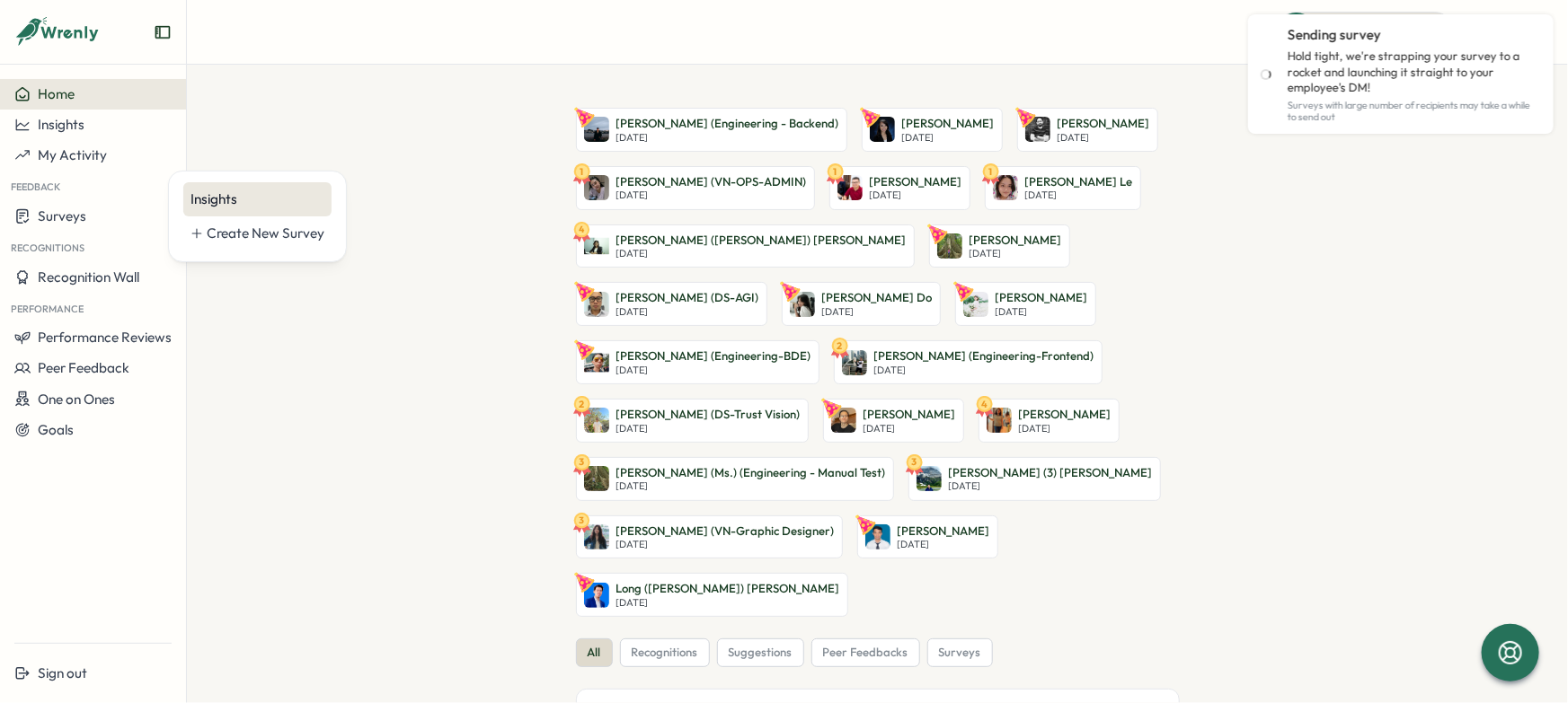
click at [251, 209] on div "Insights" at bounding box center [257, 200] width 134 height 20
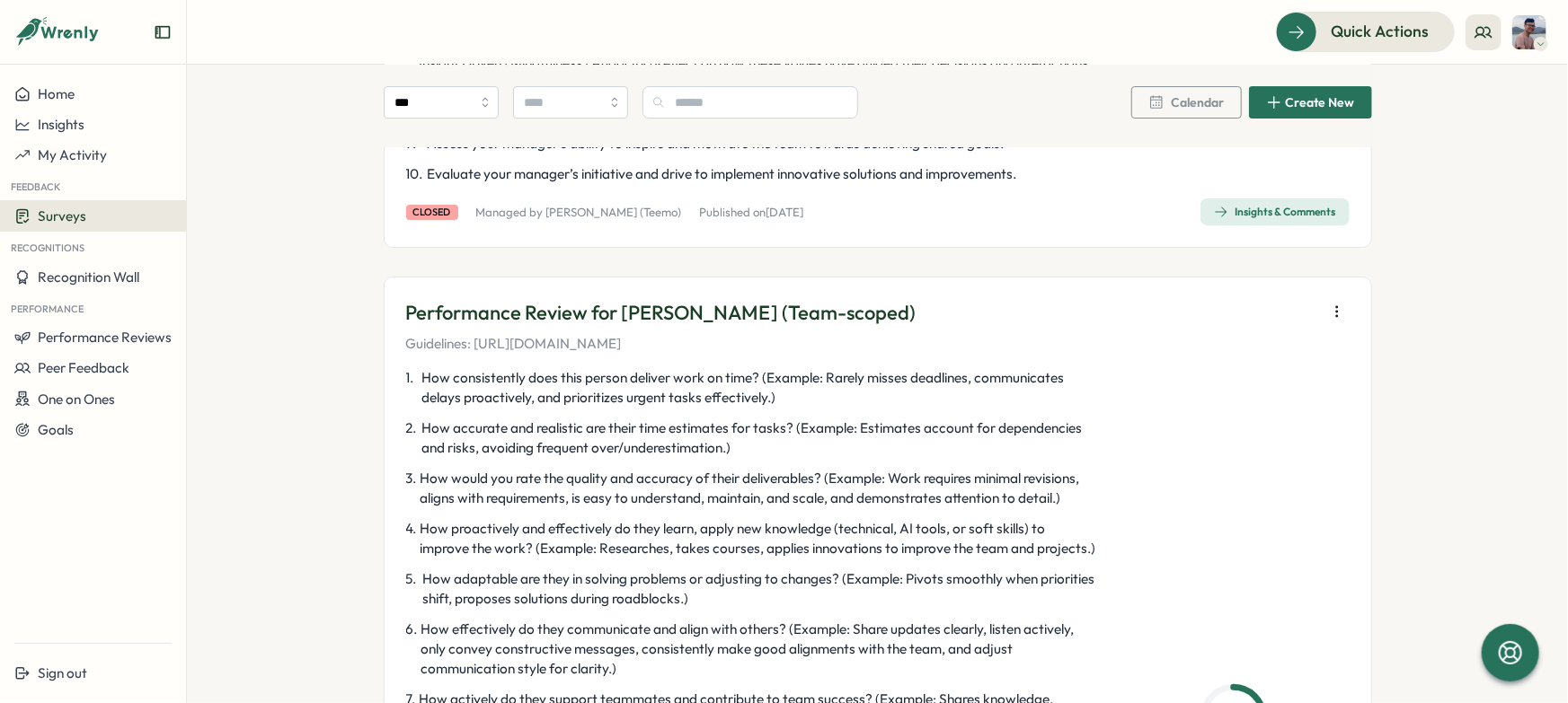
scroll to position [2612, 0]
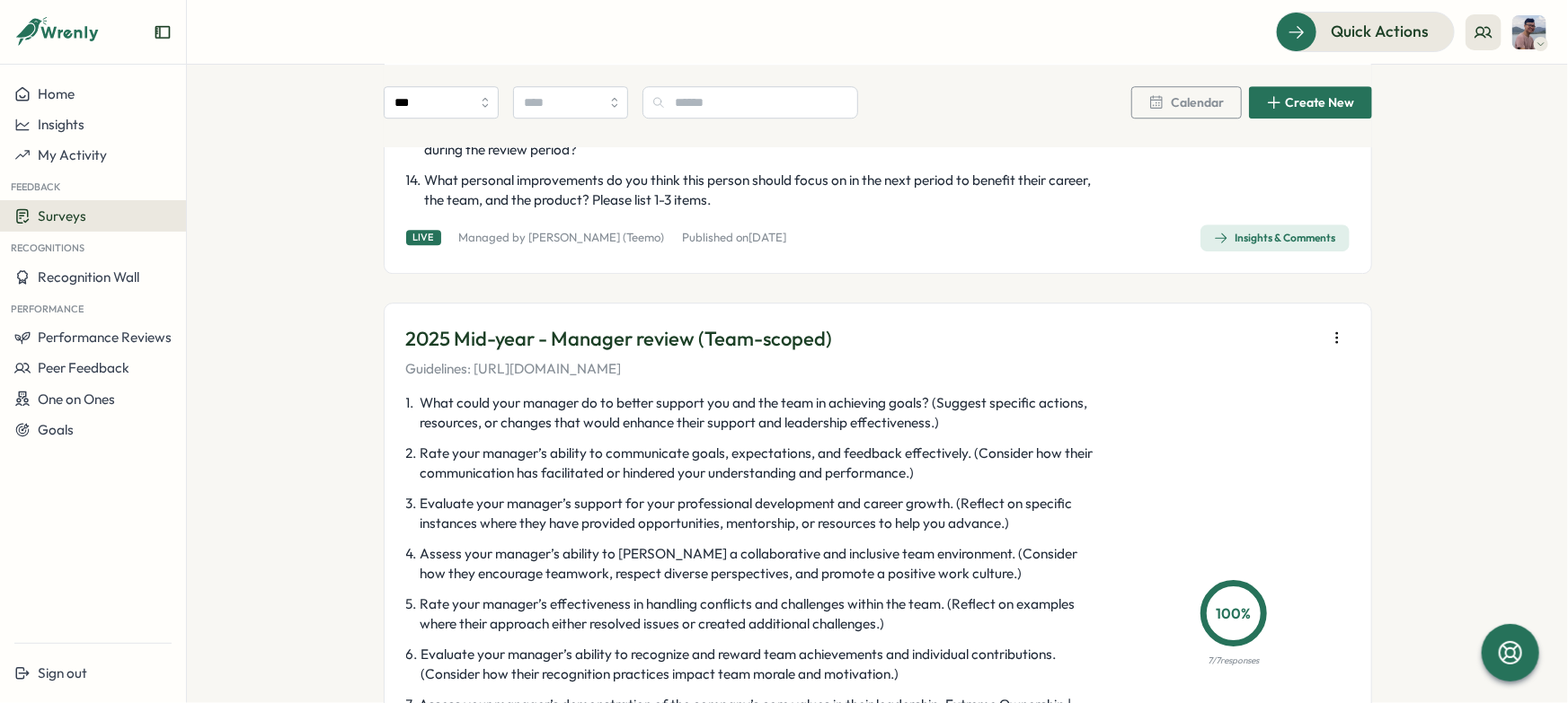
click at [1339, 338] on icon "button" at bounding box center [1337, 338] width 18 height 18
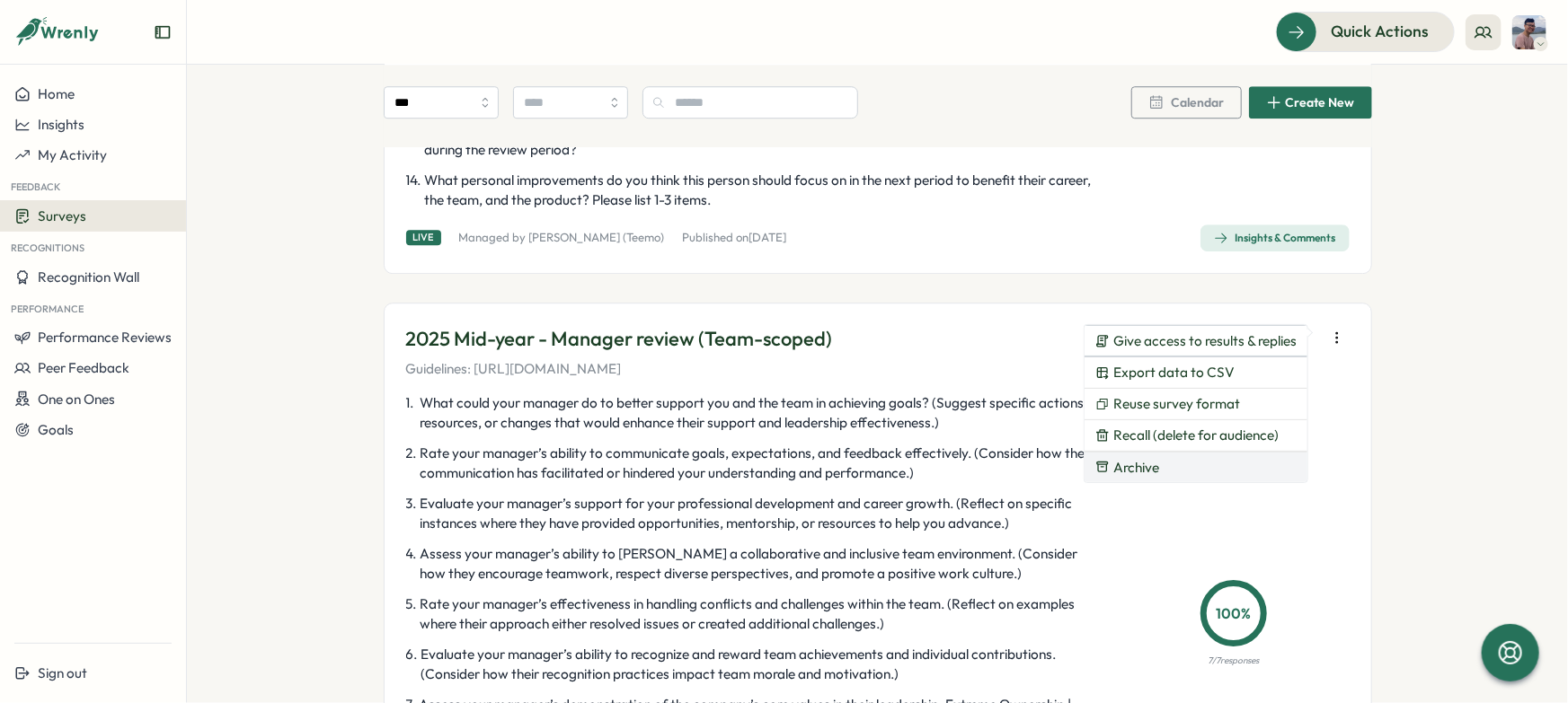
click at [1254, 466] on button "Archive" at bounding box center [1195, 468] width 223 height 30
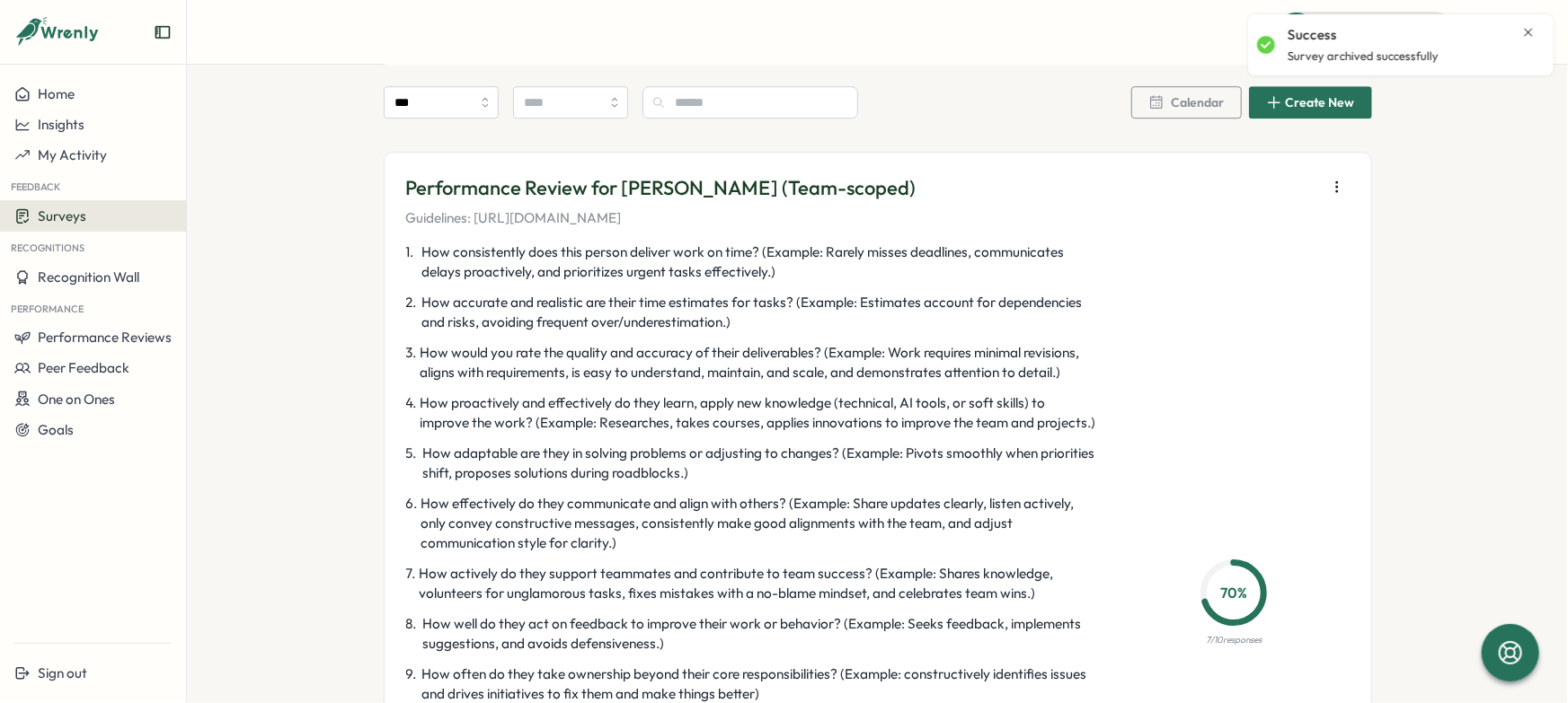
scroll to position [2567, 0]
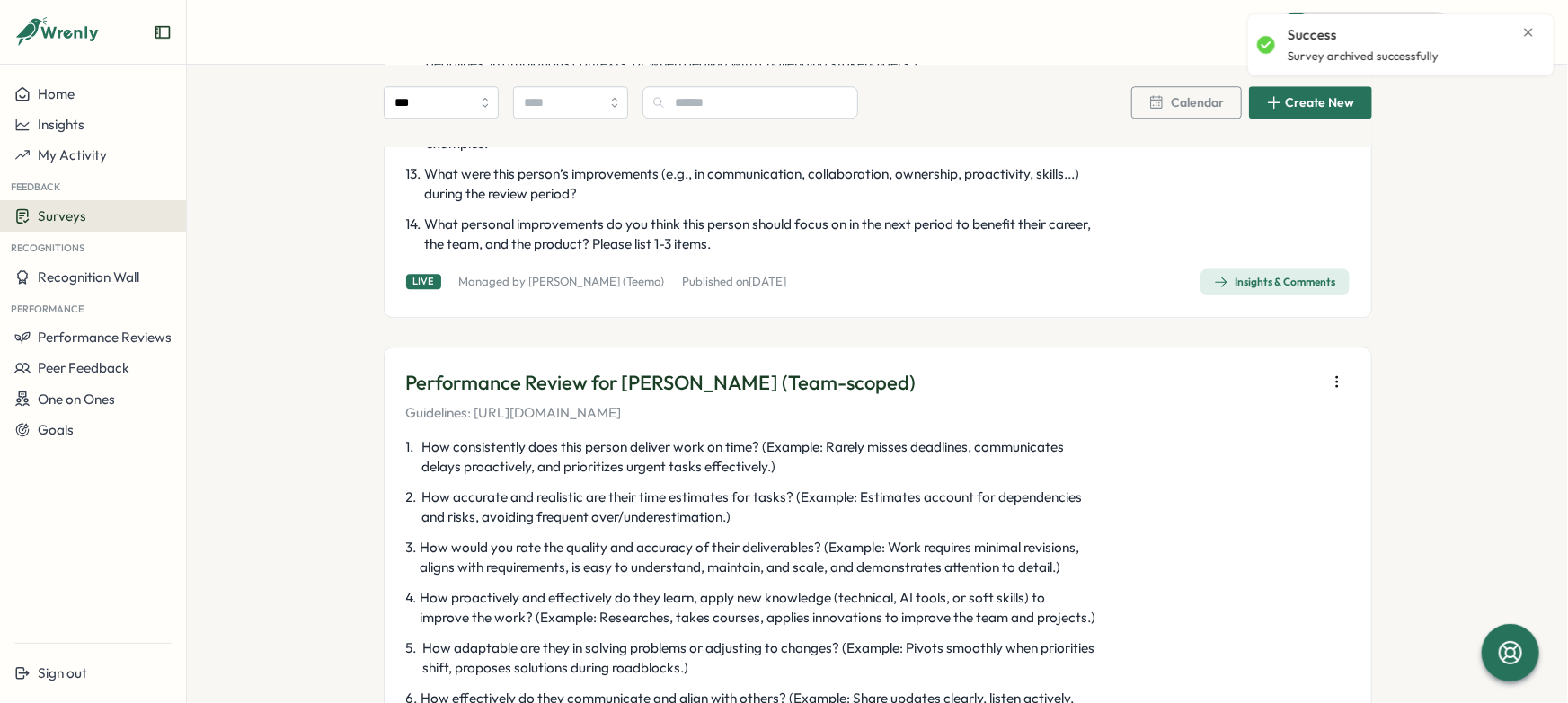
click at [1325, 372] on button "button" at bounding box center [1336, 381] width 25 height 25
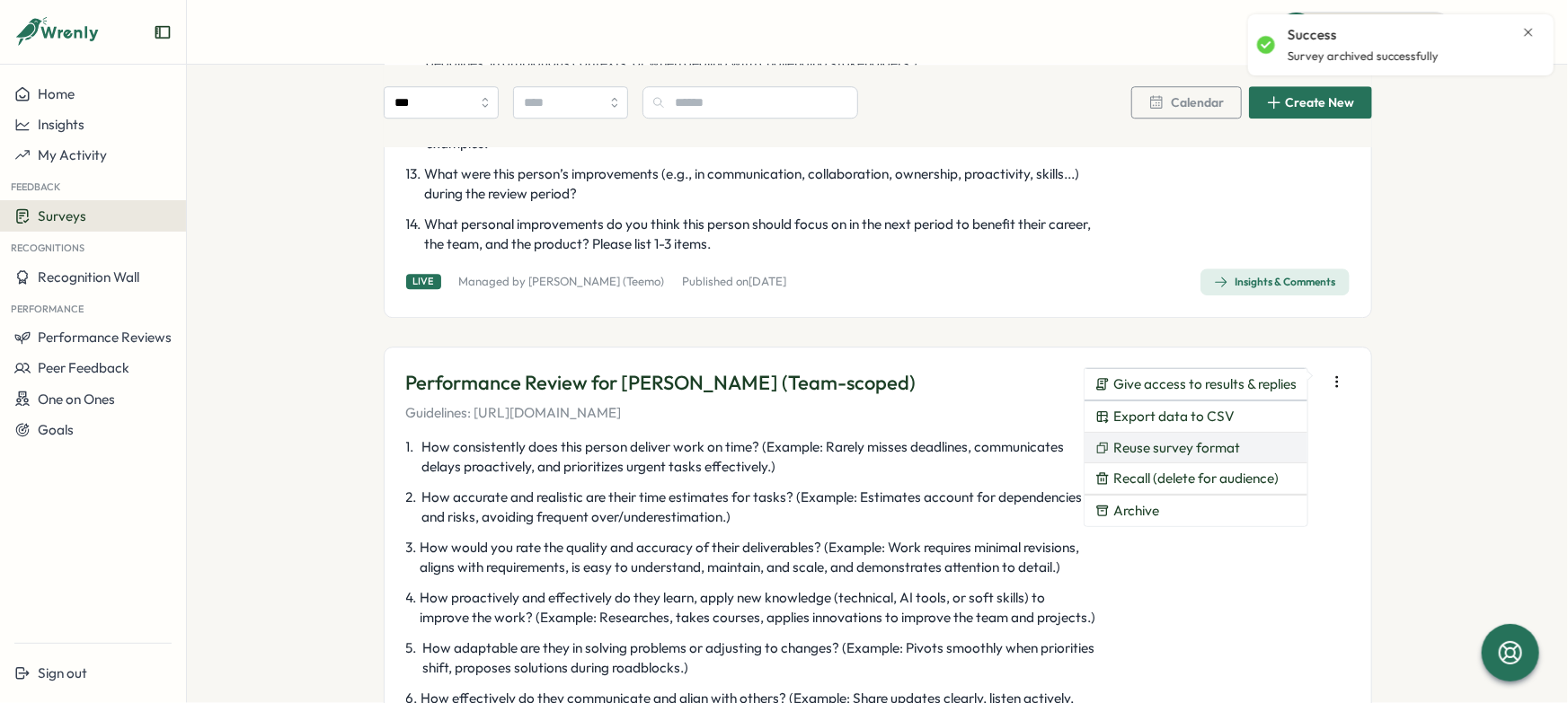
click at [1237, 451] on span "Reuse survey format" at bounding box center [1177, 449] width 126 height 16
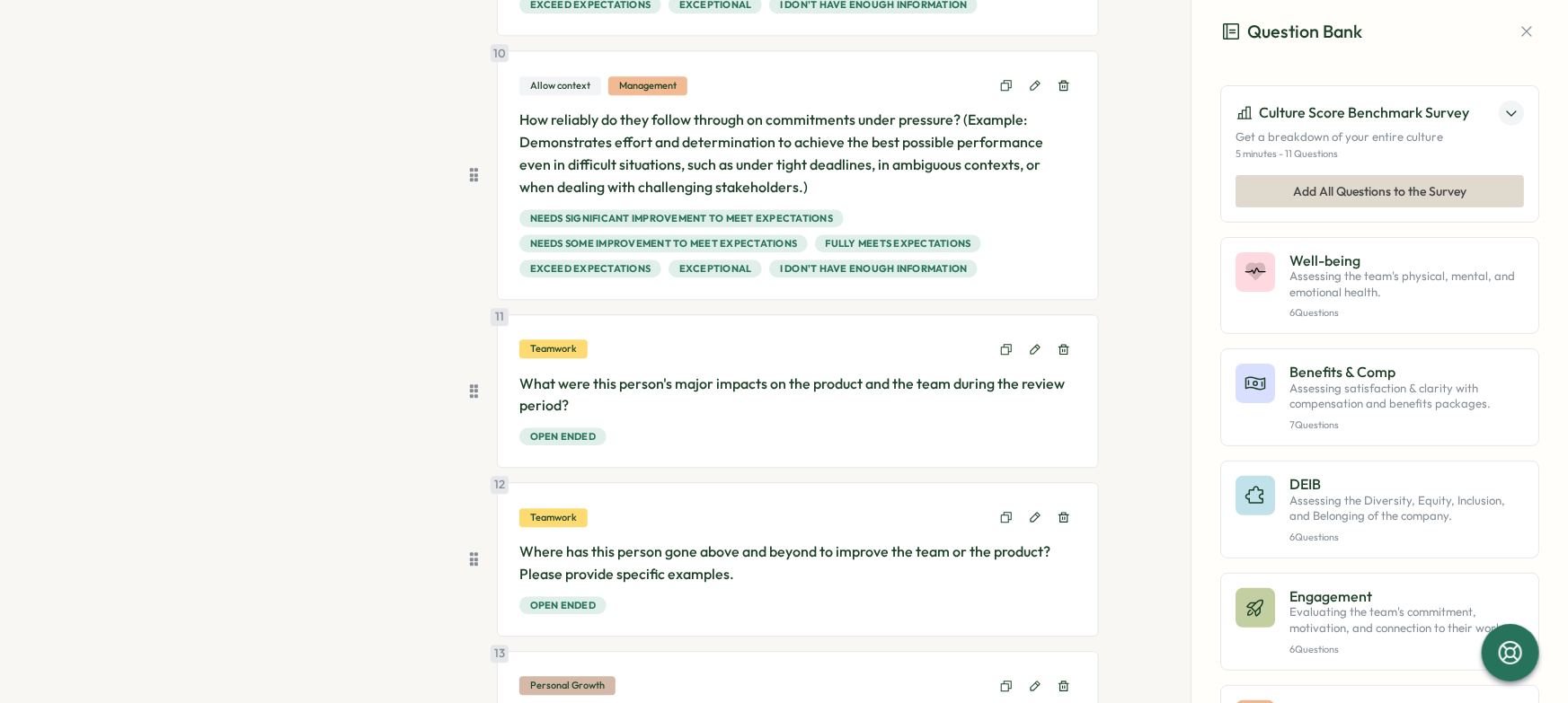
scroll to position [2586, 0]
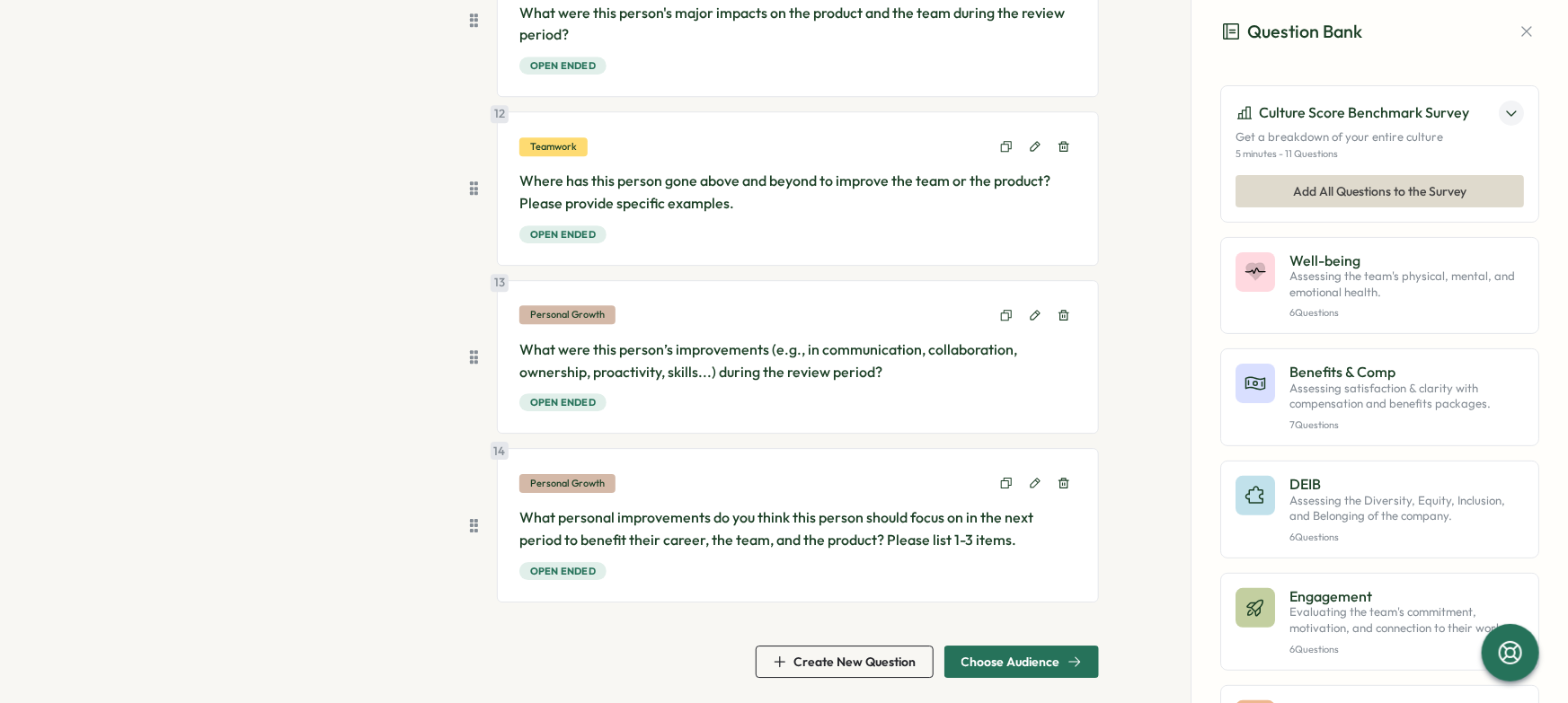
click at [998, 663] on span "Choose Audience" at bounding box center [1011, 662] width 99 height 13
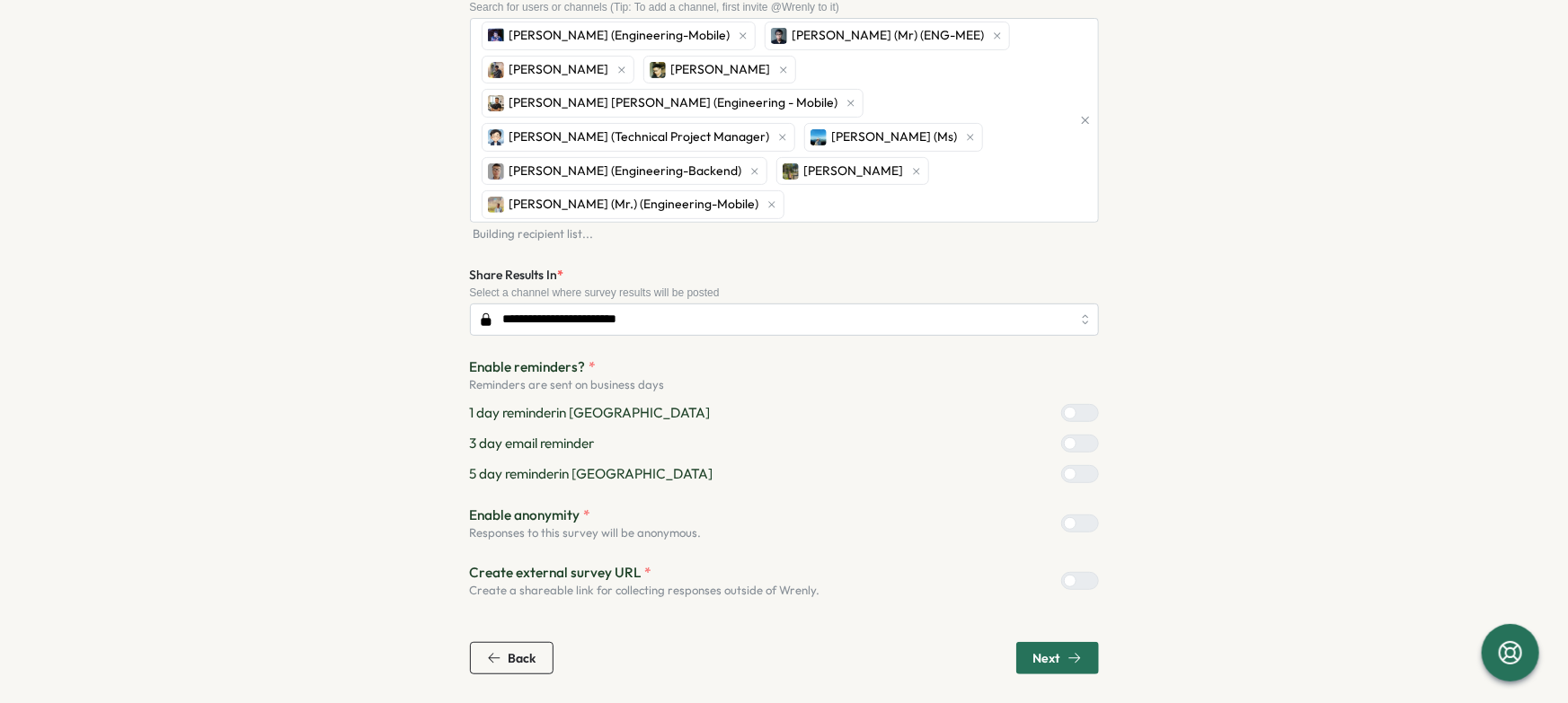
scroll to position [193, 0]
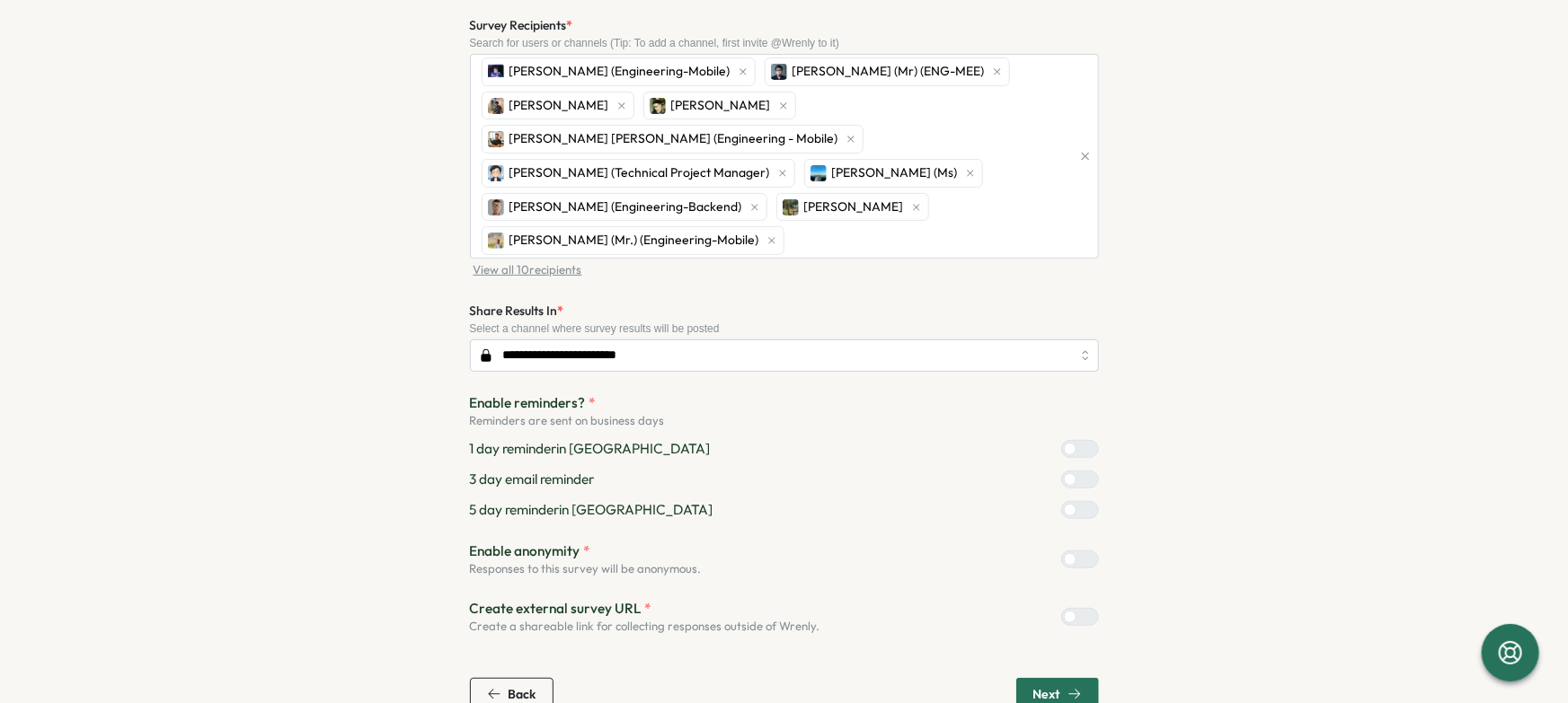
click at [1064, 473] on div at bounding box center [1071, 480] width 13 height 13
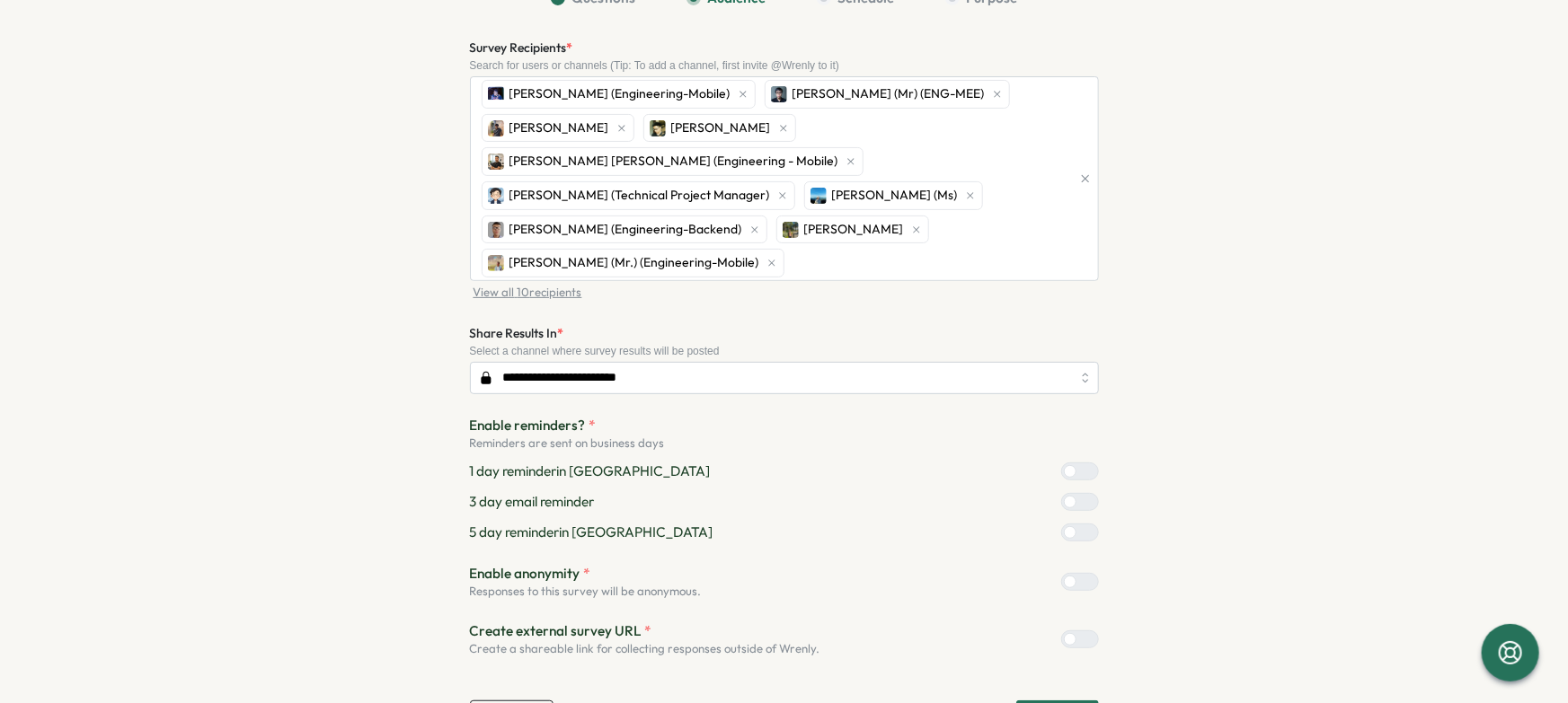
scroll to position [145, 0]
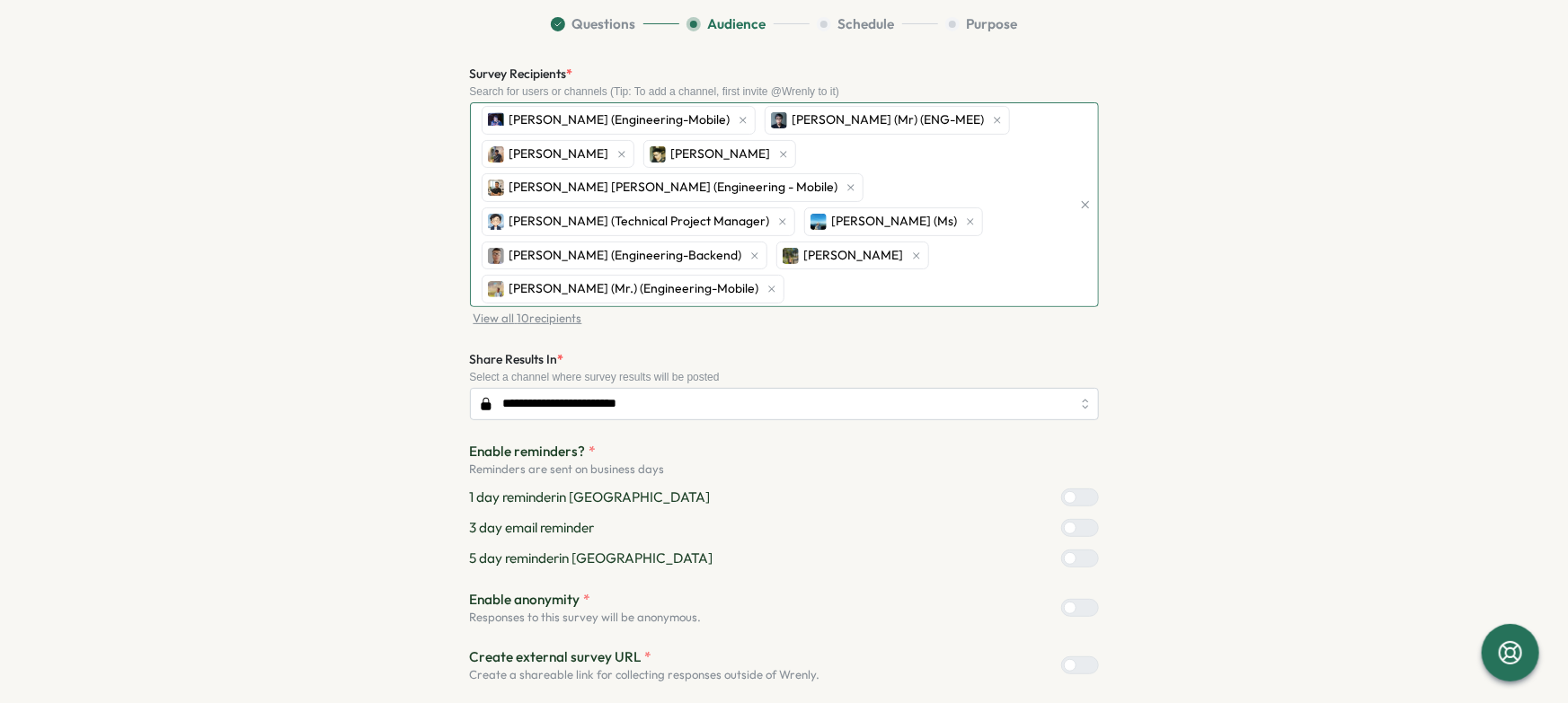
click at [963, 121] on div "Hieu PHAM (Mr) (ENG-MEE)" at bounding box center [887, 120] width 245 height 28
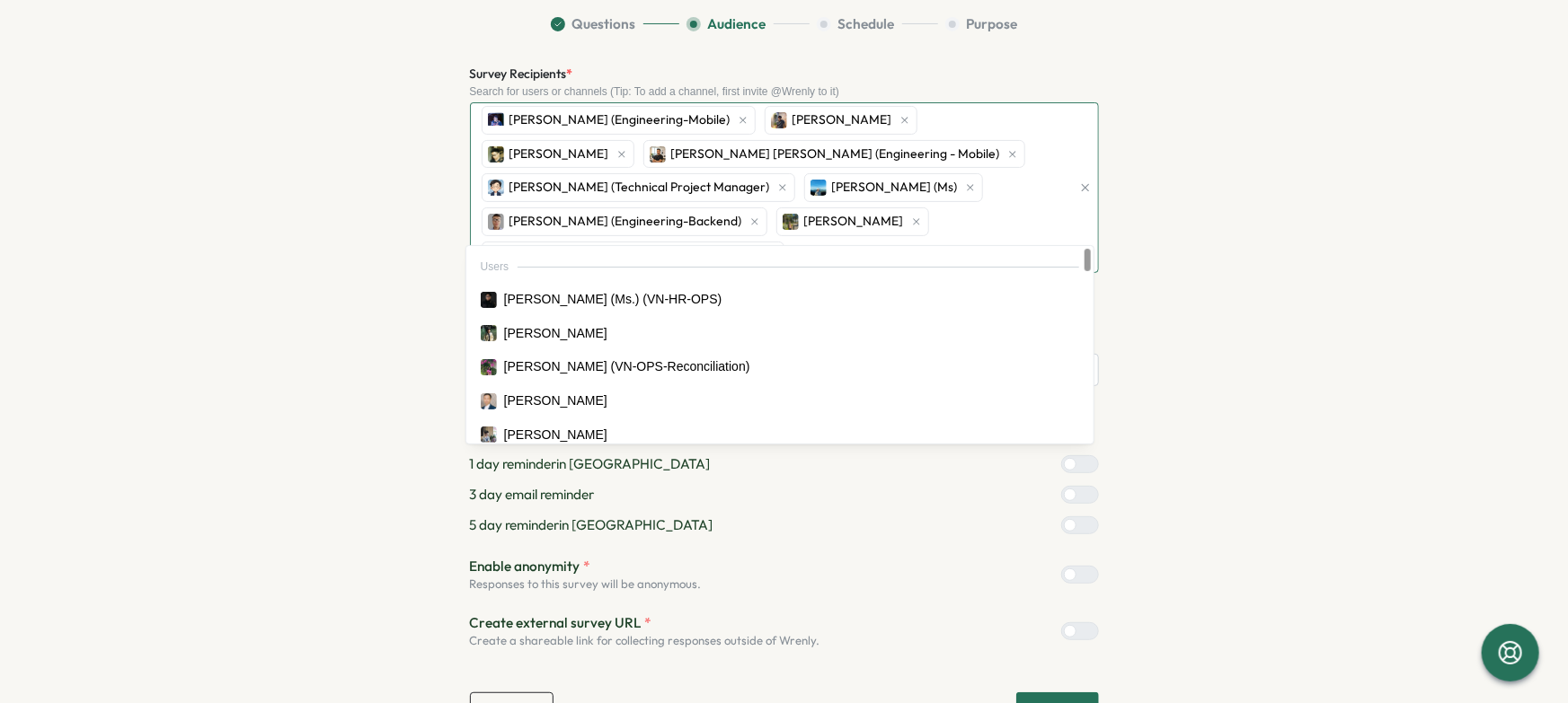
type input "*****"
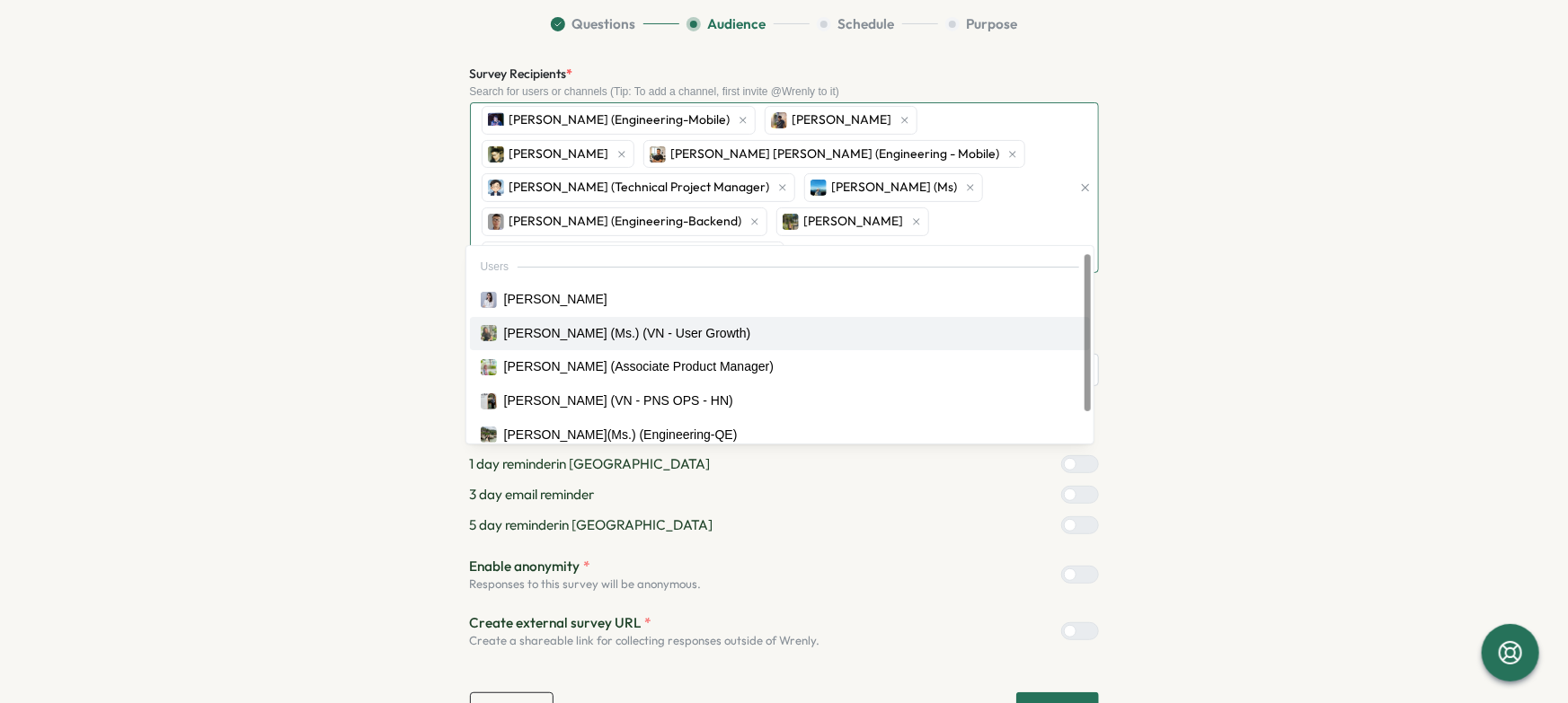
scroll to position [45, 0]
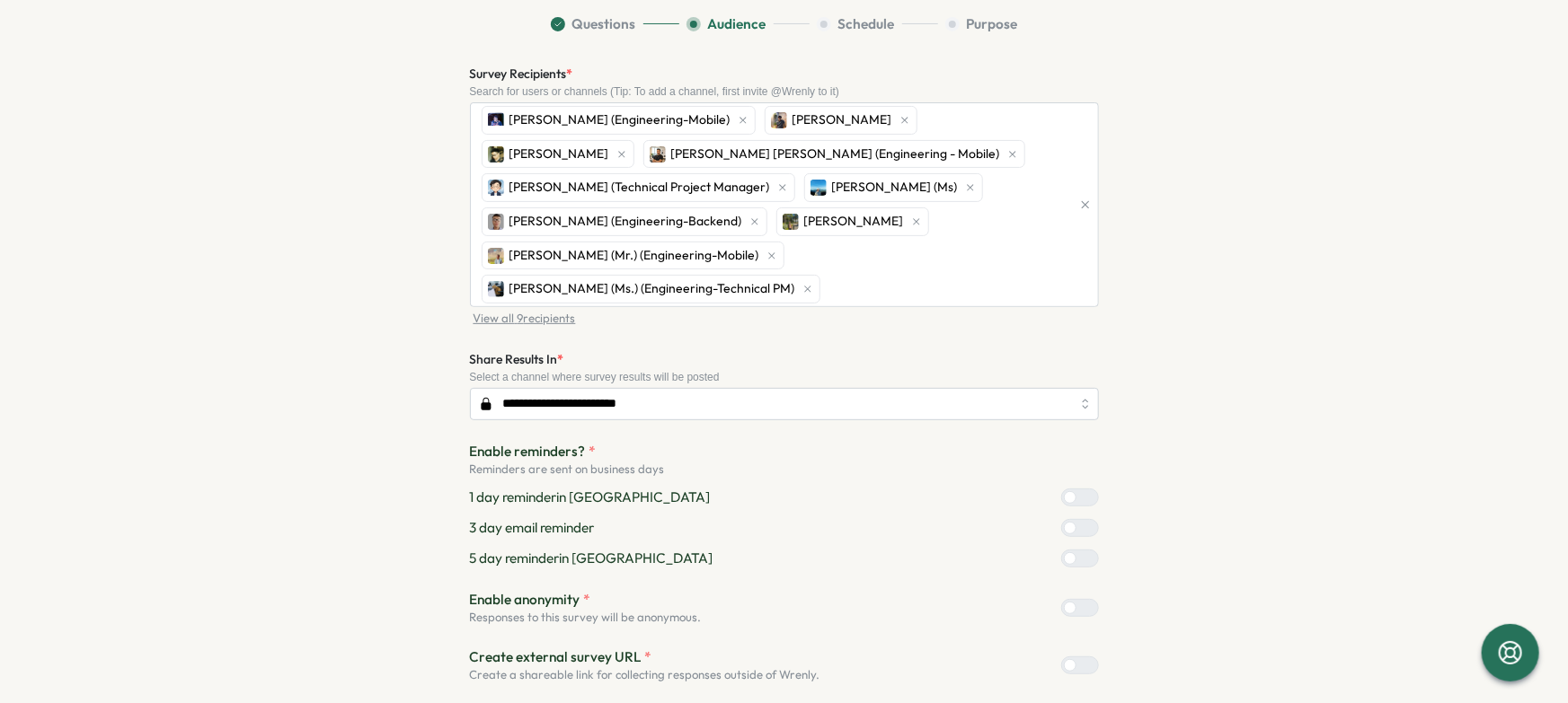
click at [1254, 269] on section "**********" at bounding box center [785, 386] width 1150 height 744
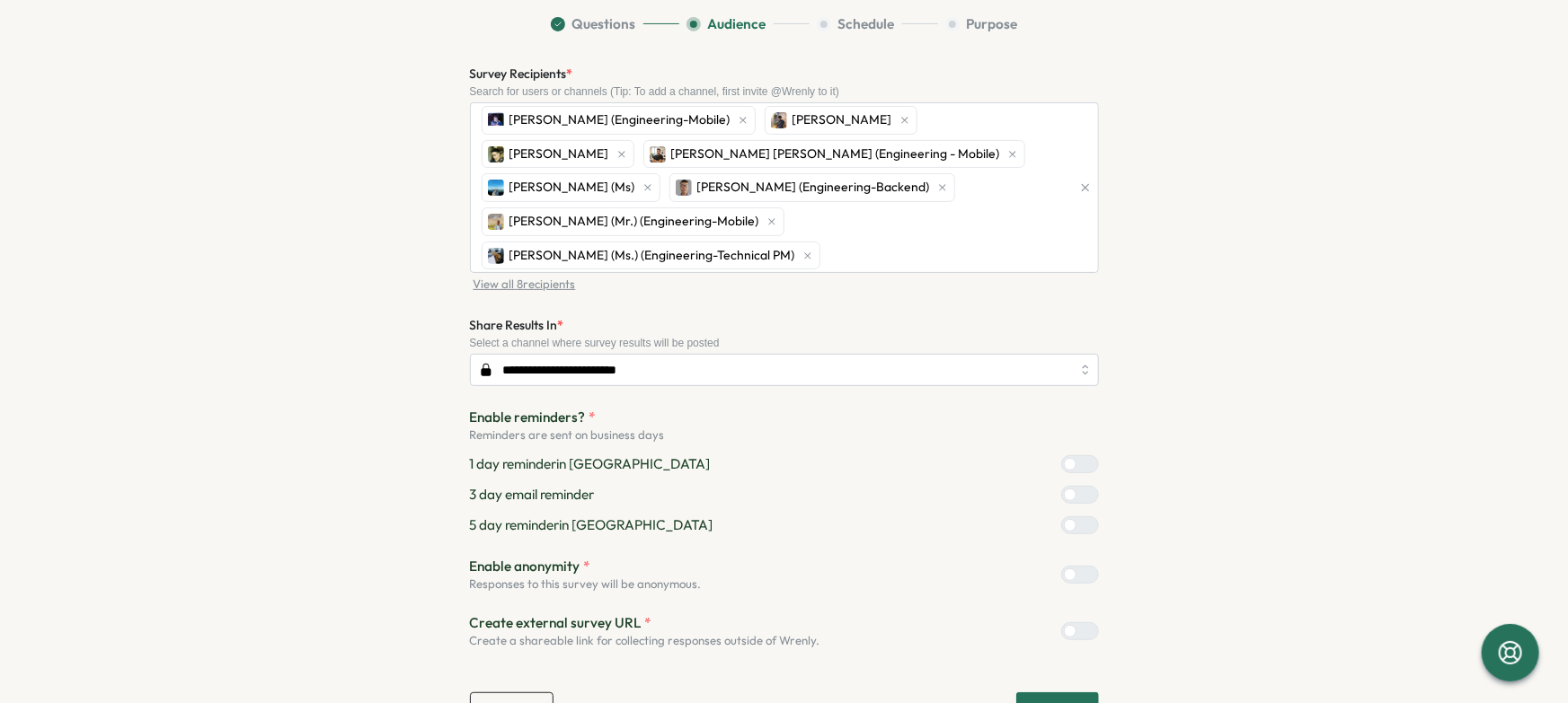
scroll to position [125, 0]
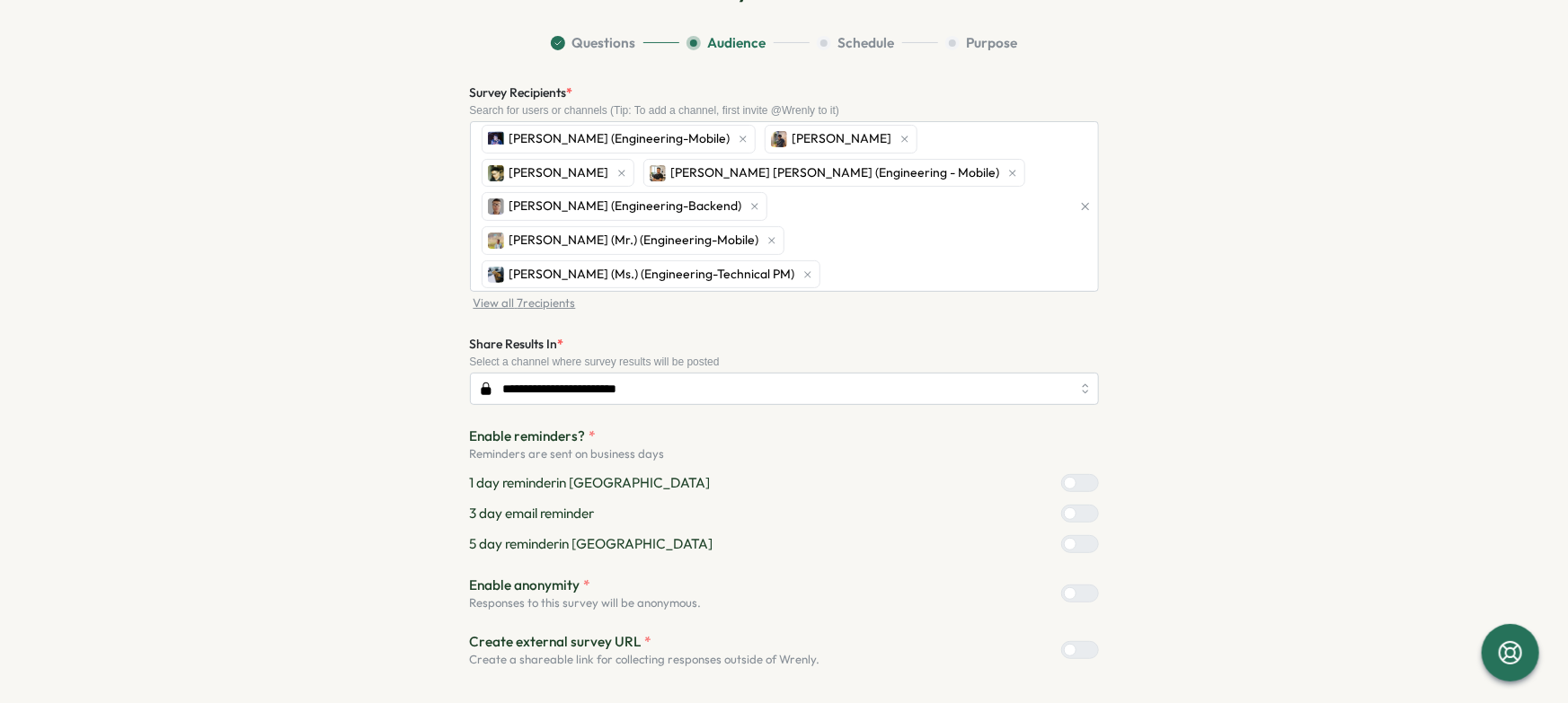
click at [1233, 360] on section "**********" at bounding box center [785, 388] width 1150 height 710
click at [1014, 168] on div "Bao Huu NGUYEN (Engineering-Mobile) Hoang Nguyen Quan Ngo Viet Le Hoang (Engine…" at bounding box center [774, 206] width 594 height 168
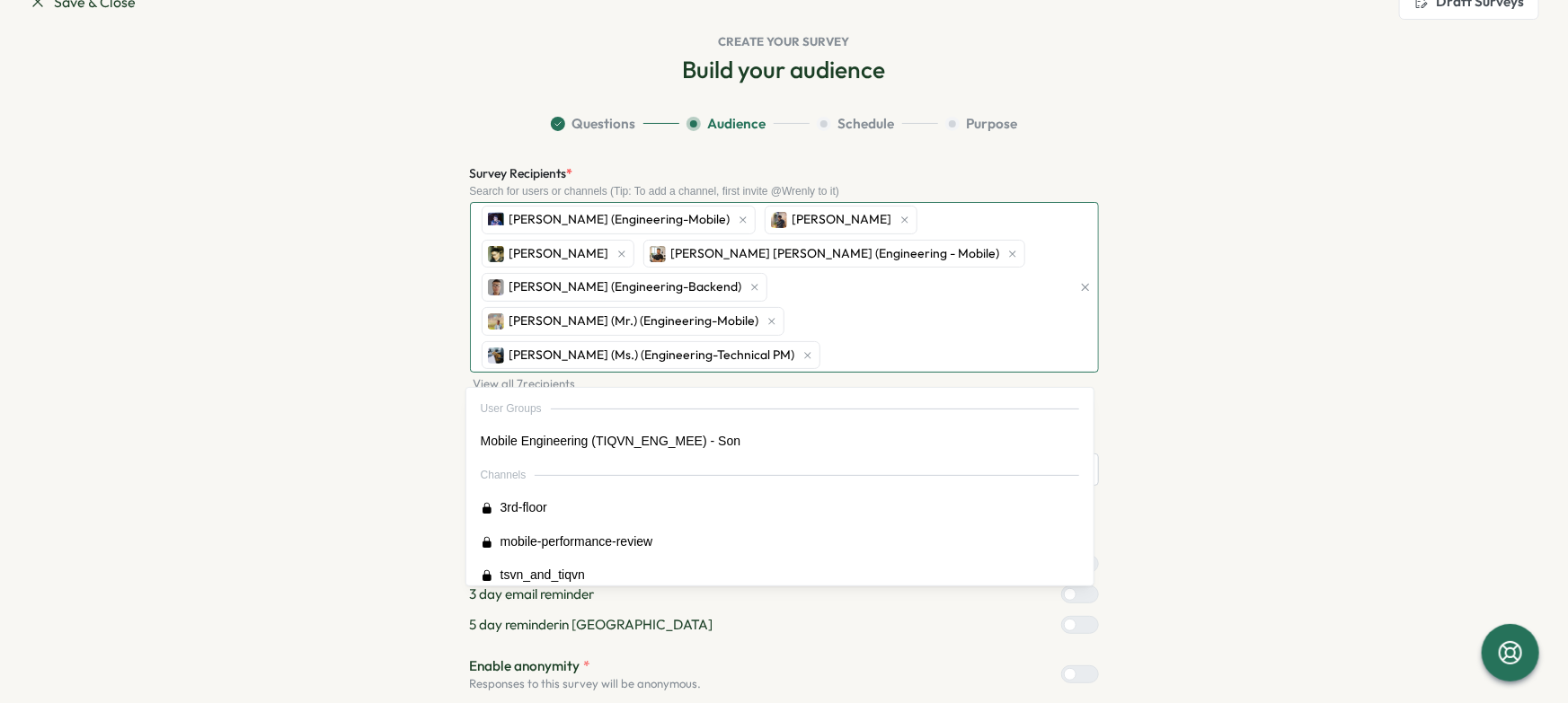
scroll to position [0, 0]
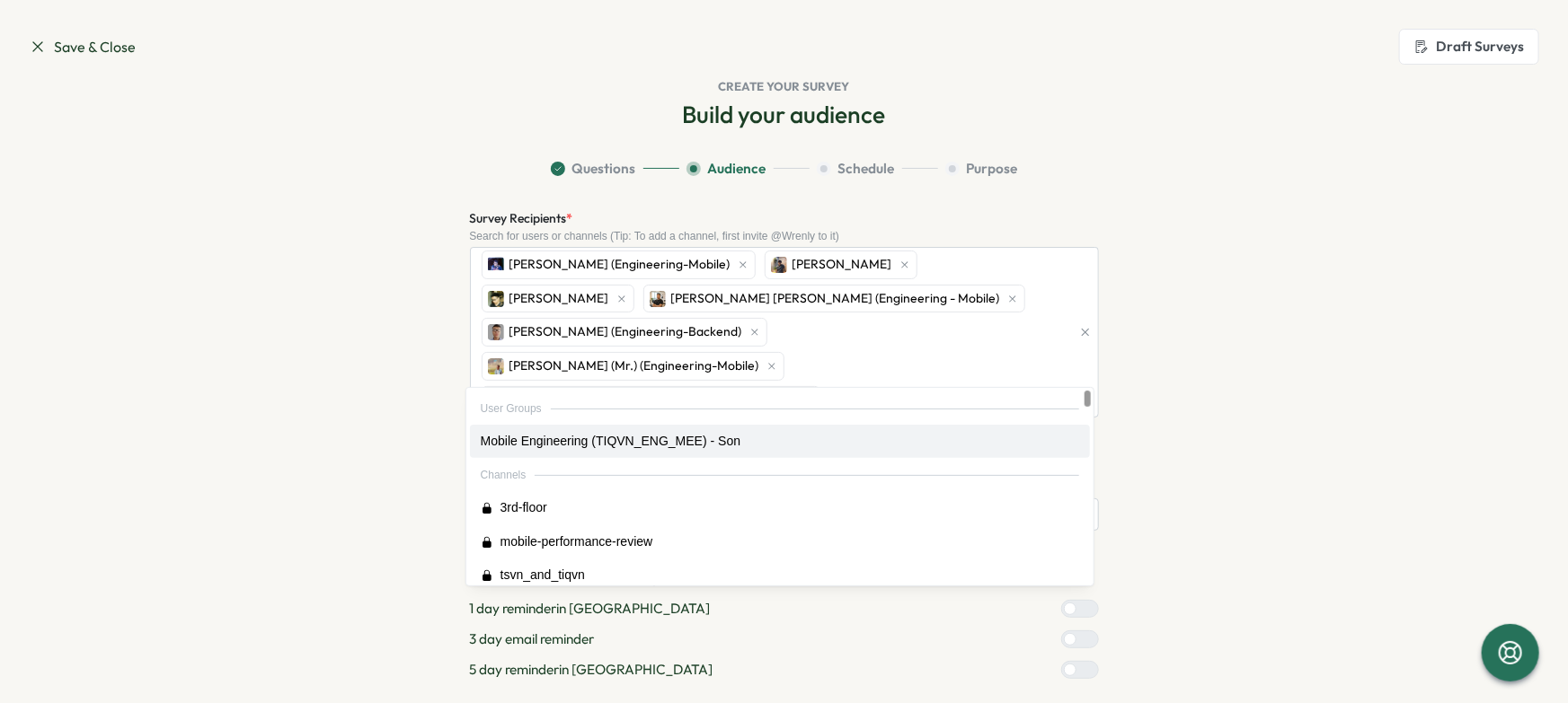
click at [1239, 401] on section "Questions Audience Schedule Purpose Survey Recipients * Search for users or cha…" at bounding box center [785, 514] width 1150 height 710
click at [1022, 304] on div "Bao Huu NGUYEN (Engineering-Mobile) Hoang Nguyen Quan Ngo Viet Le Hoang (Engine…" at bounding box center [774, 332] width 594 height 168
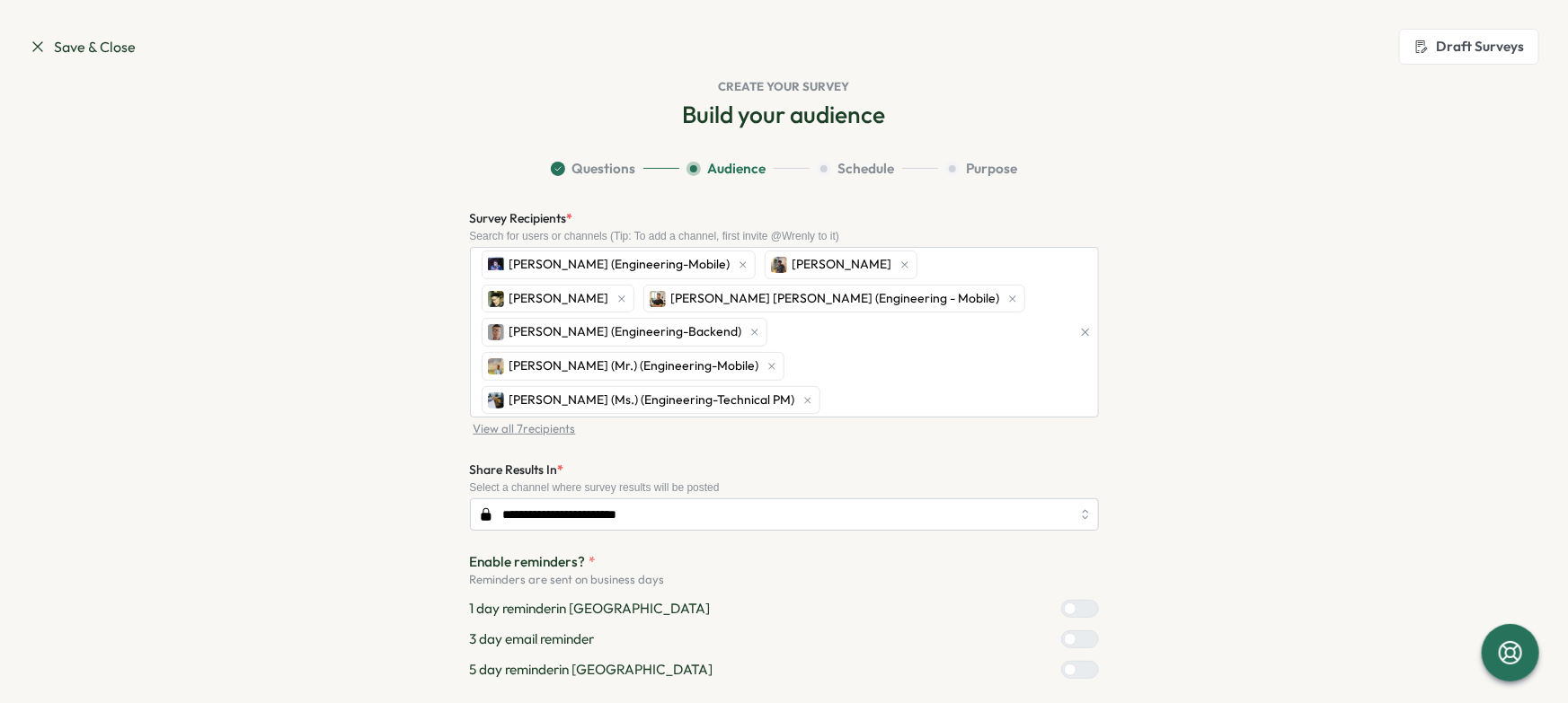
click at [1176, 436] on section "**********" at bounding box center [785, 514] width 1150 height 710
click at [1299, 352] on section "**********" at bounding box center [785, 514] width 1150 height 710
click at [1297, 333] on section "**********" at bounding box center [785, 514] width 1150 height 710
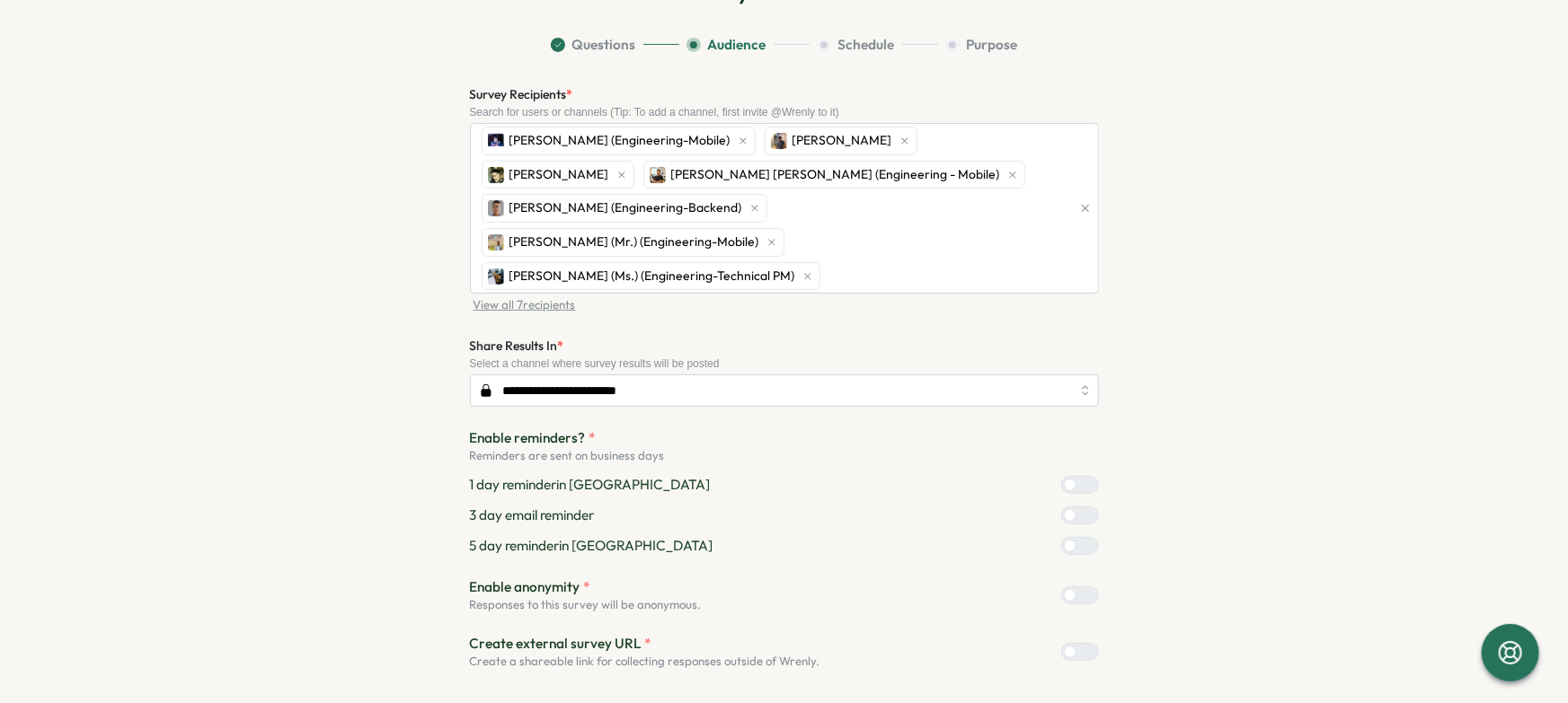
scroll to position [125, 0]
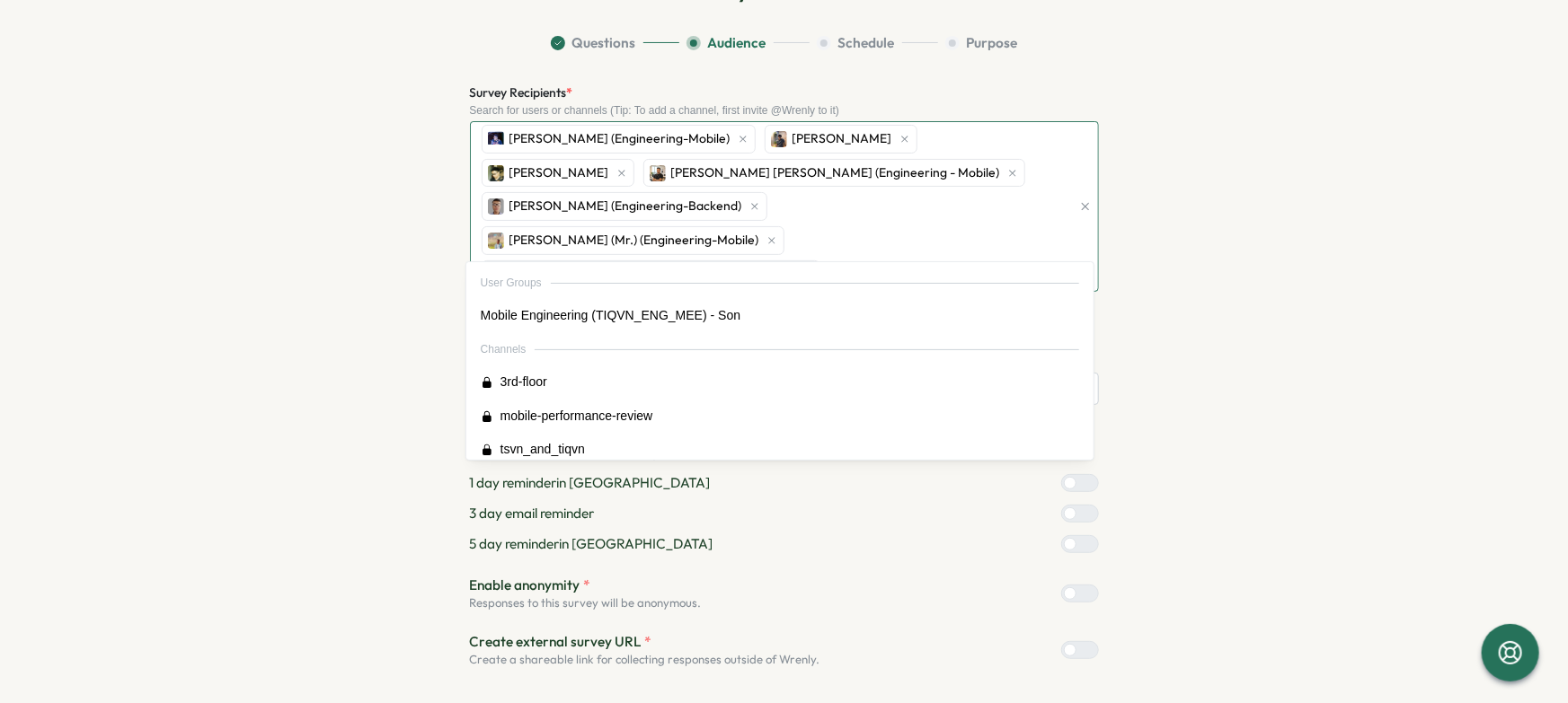
click at [1042, 174] on div "Bao Huu NGUYEN (Engineering-Mobile) Hoang Nguyen Quan Ngo Viet Le Hoang (Engine…" at bounding box center [774, 206] width 594 height 168
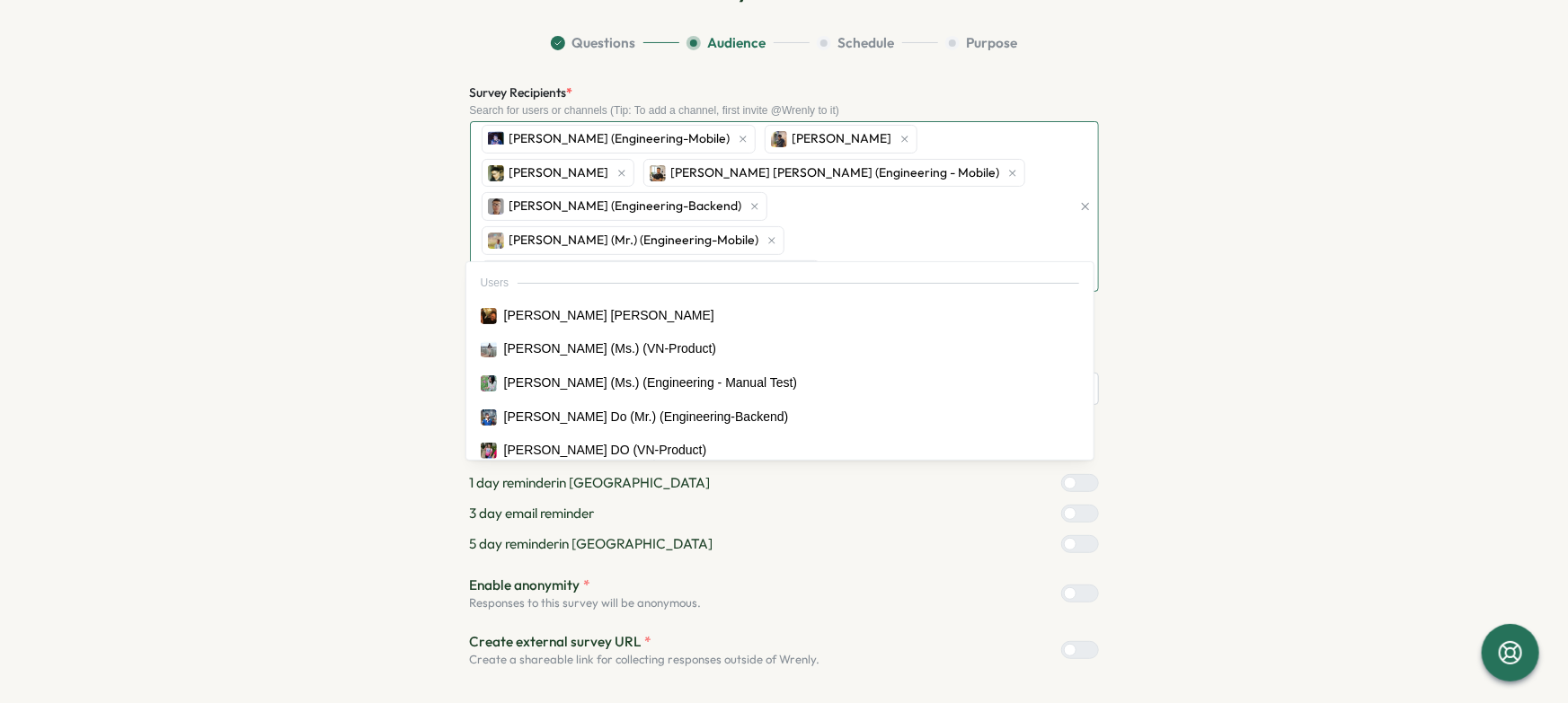
type input "******"
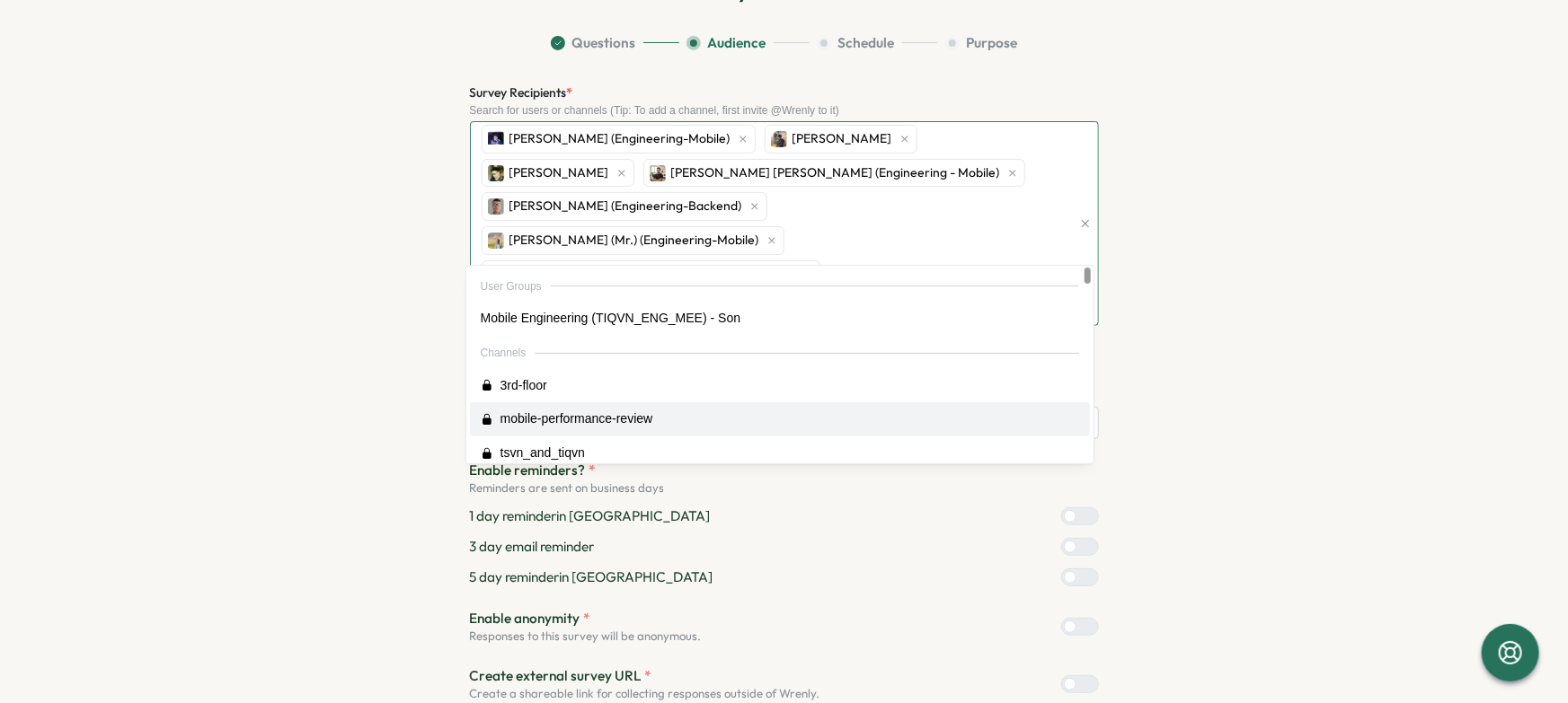
type input "*"
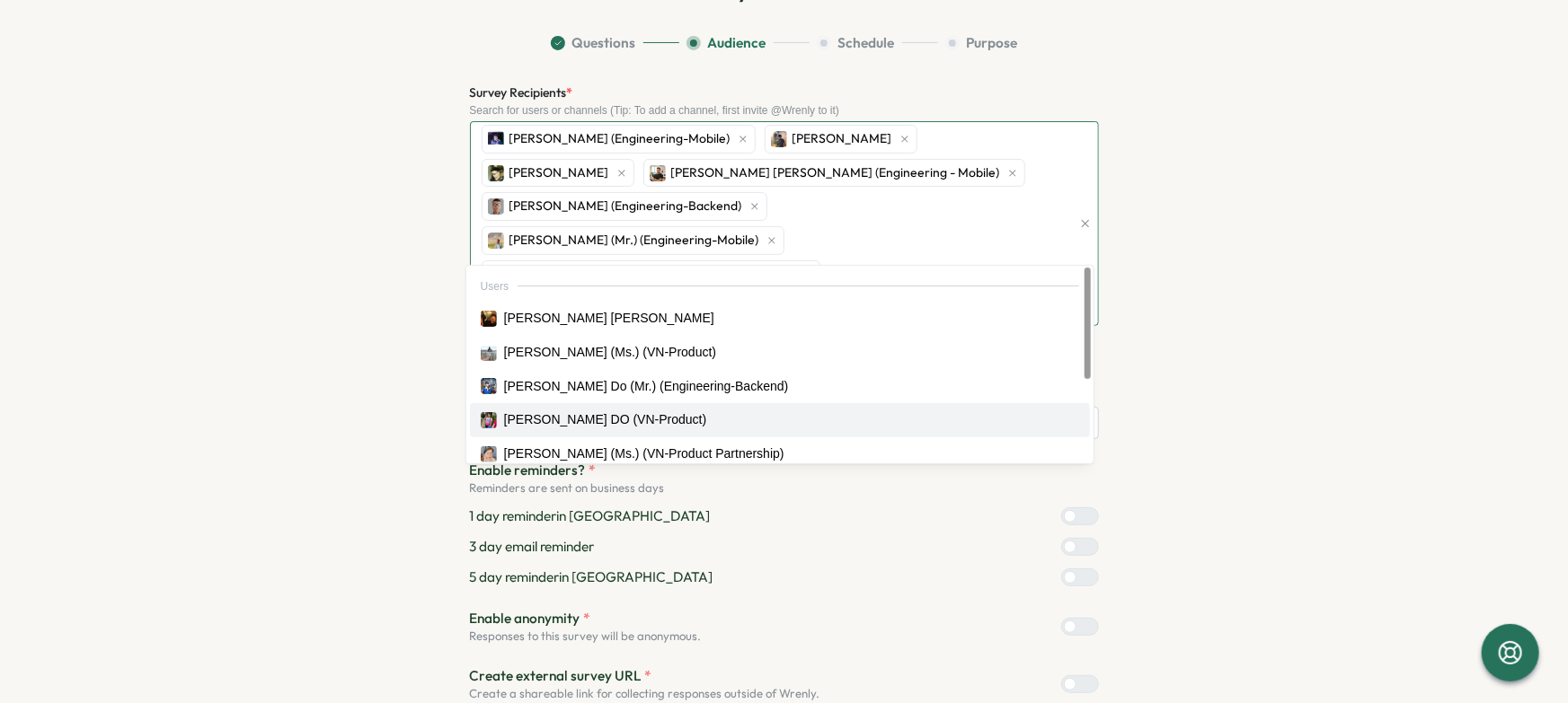
type input "******"
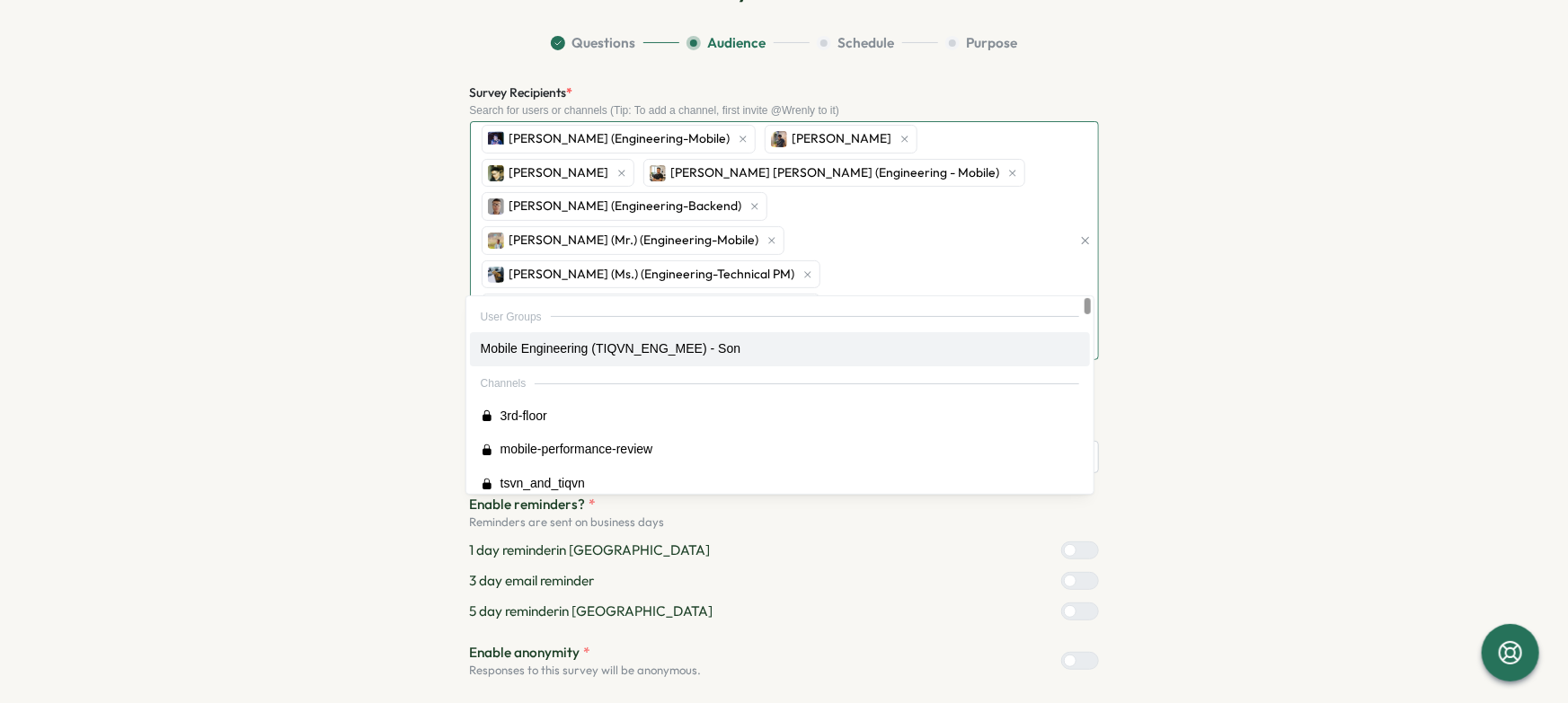
type input "**"
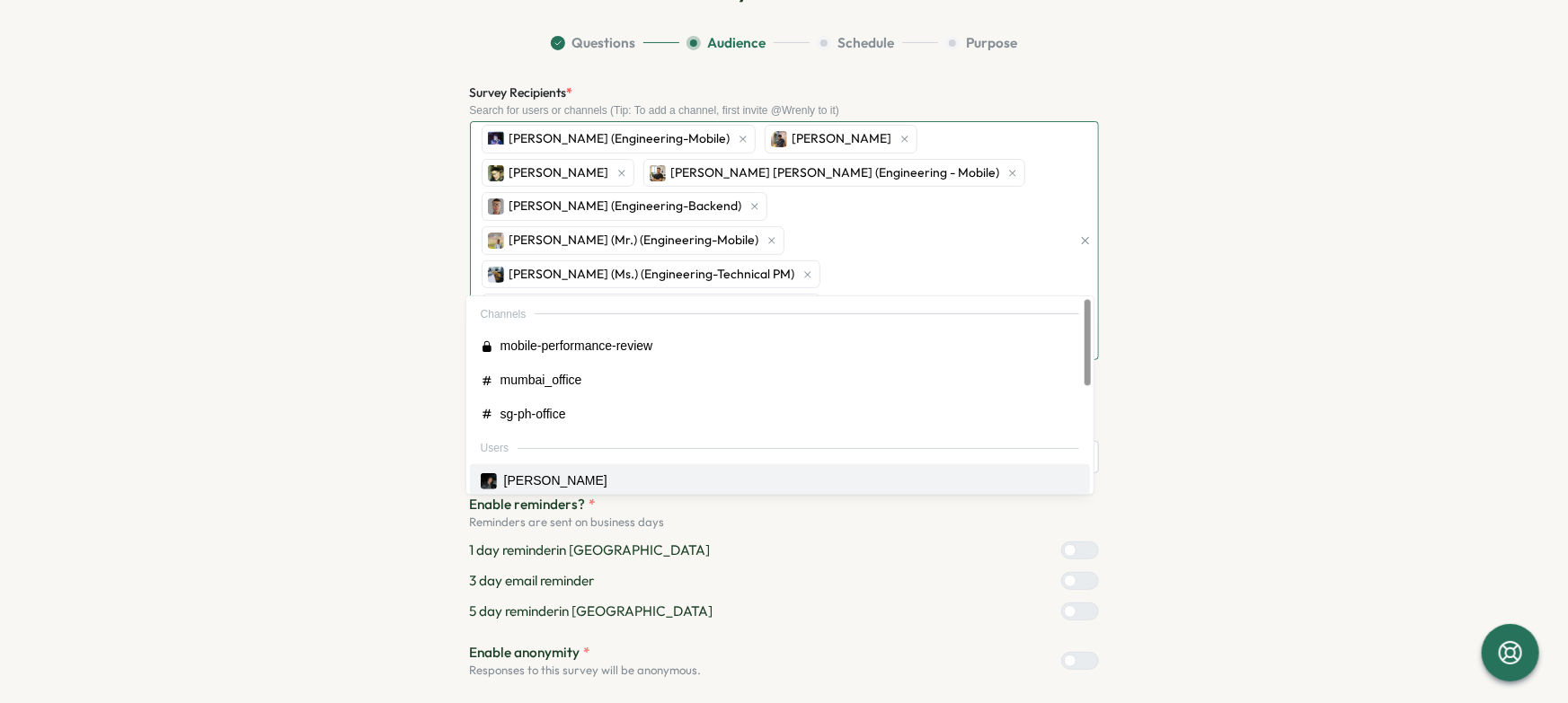
scroll to position [3, 0]
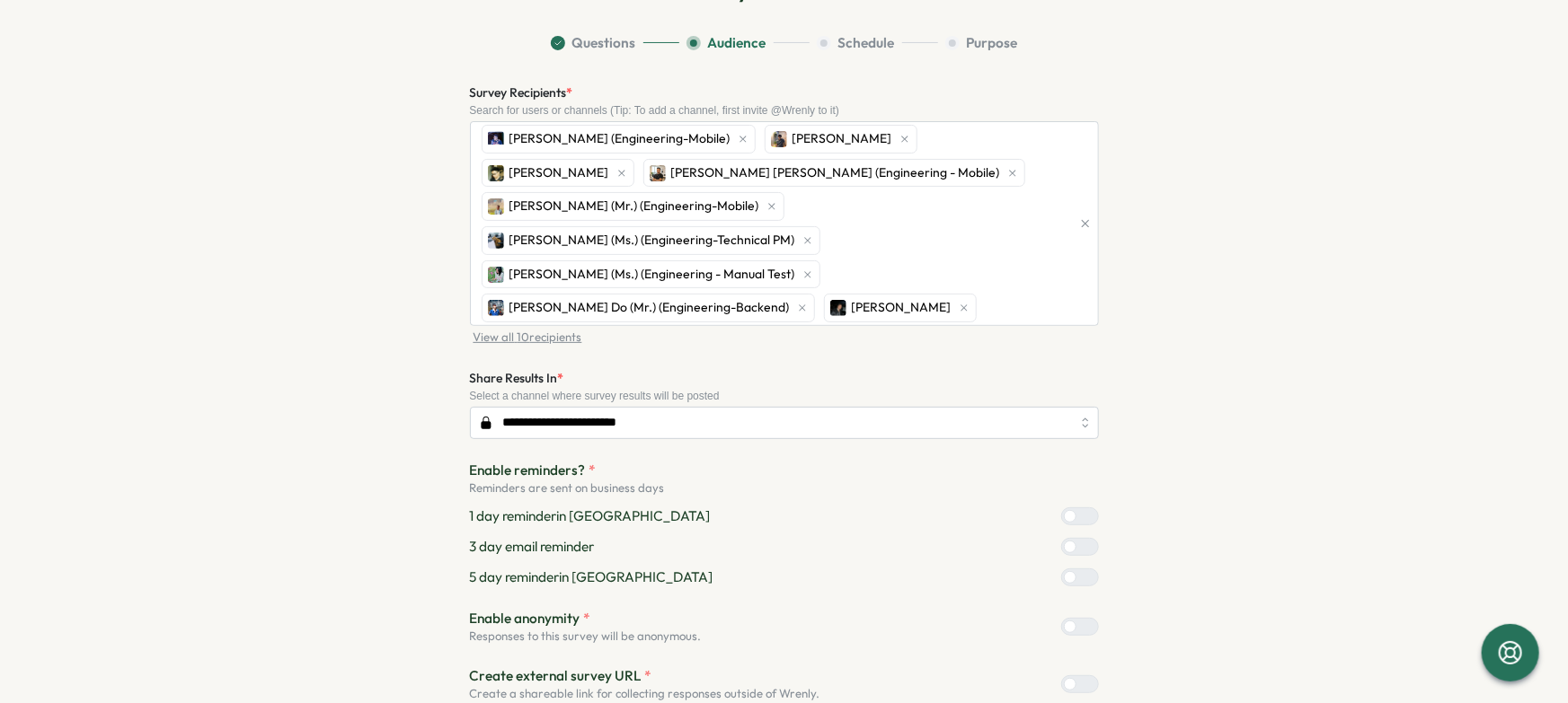
click at [1345, 216] on section "**********" at bounding box center [785, 405] width 1150 height 744
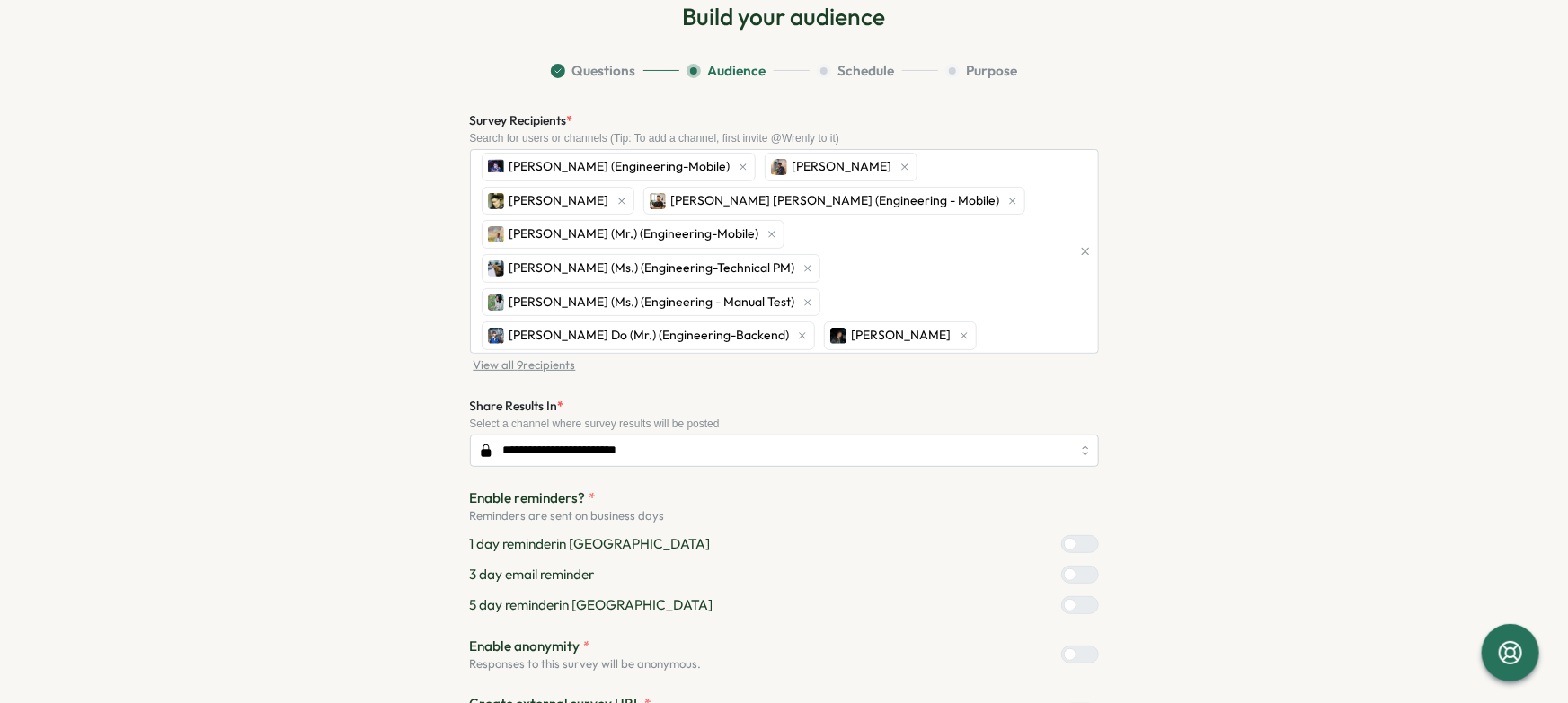
scroll to position [93, 0]
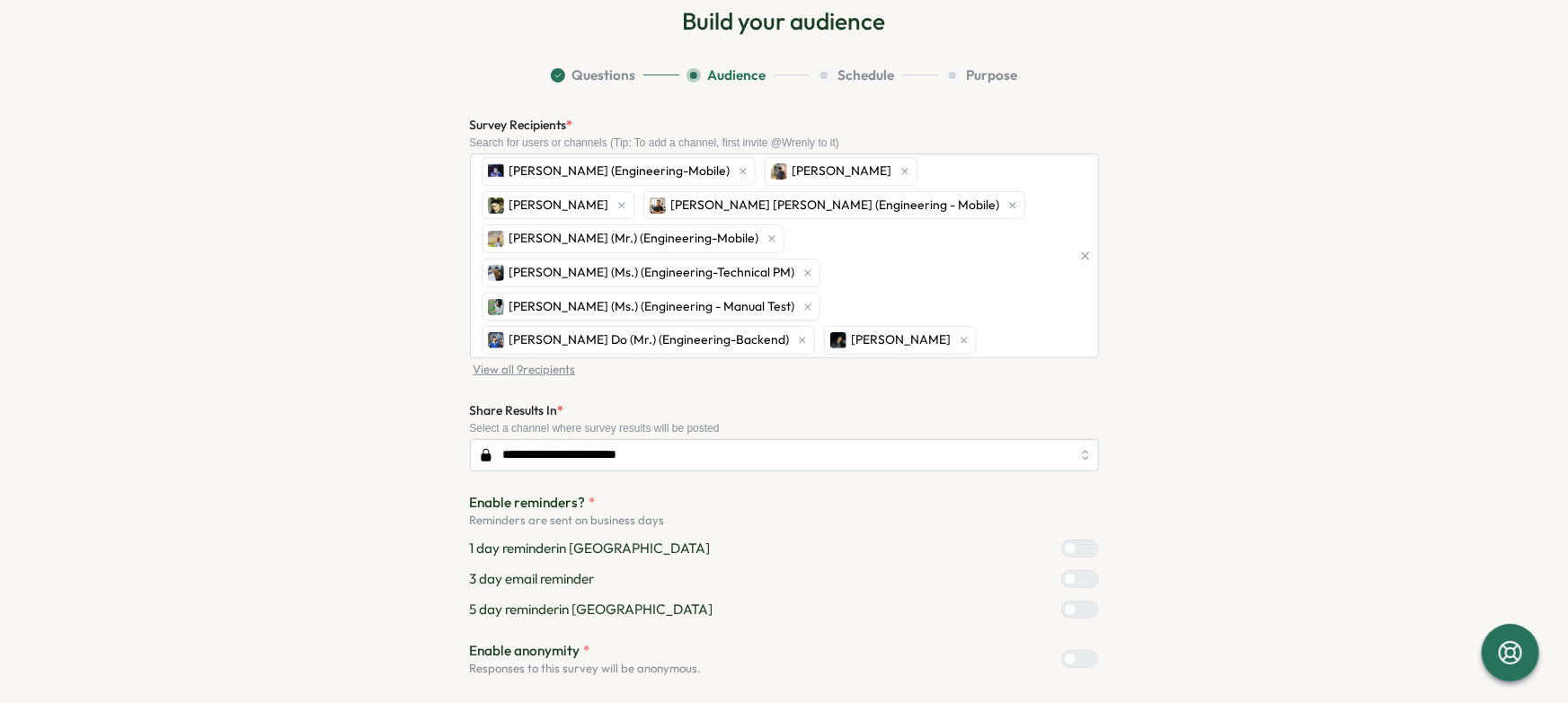
click at [316, 373] on section "**********" at bounding box center [785, 438] width 1150 height 744
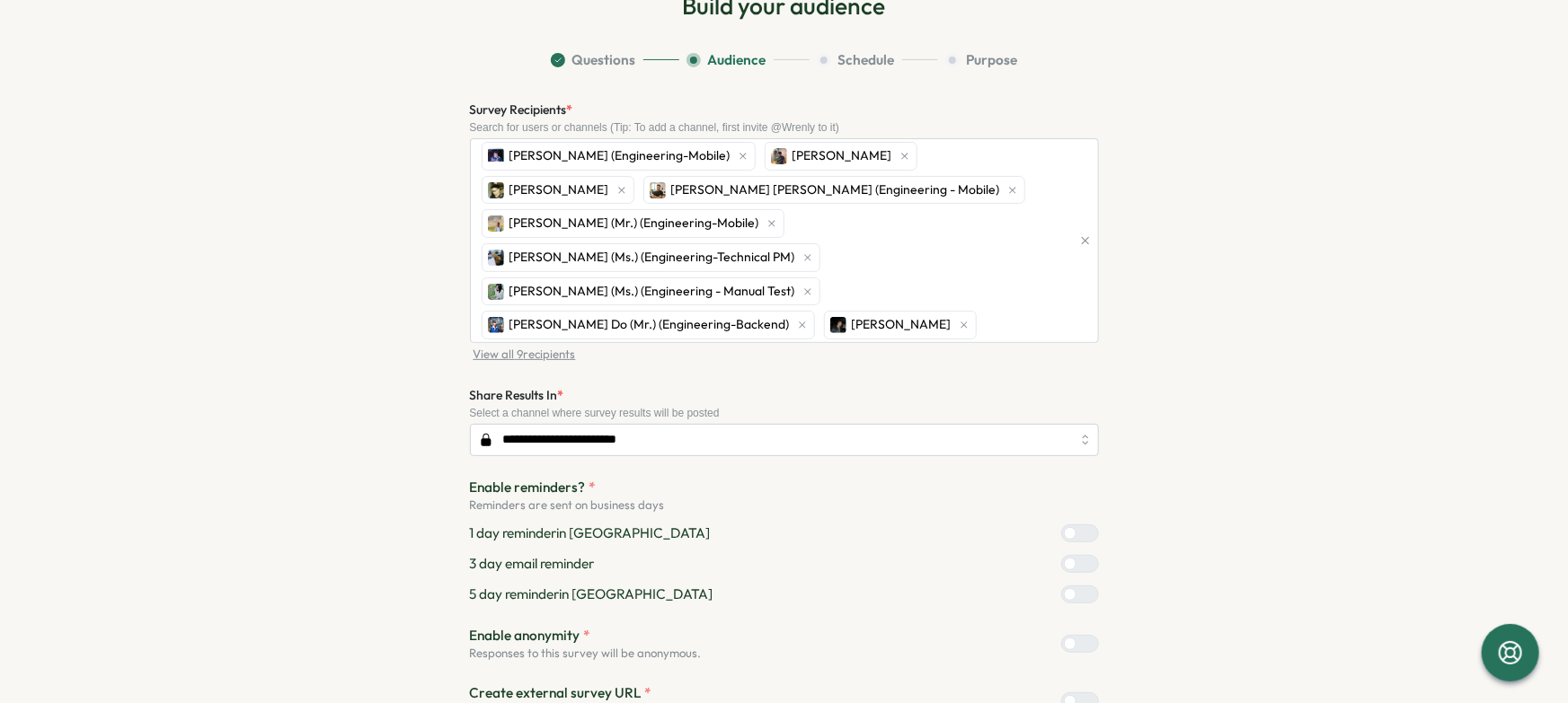
scroll to position [193, 0]
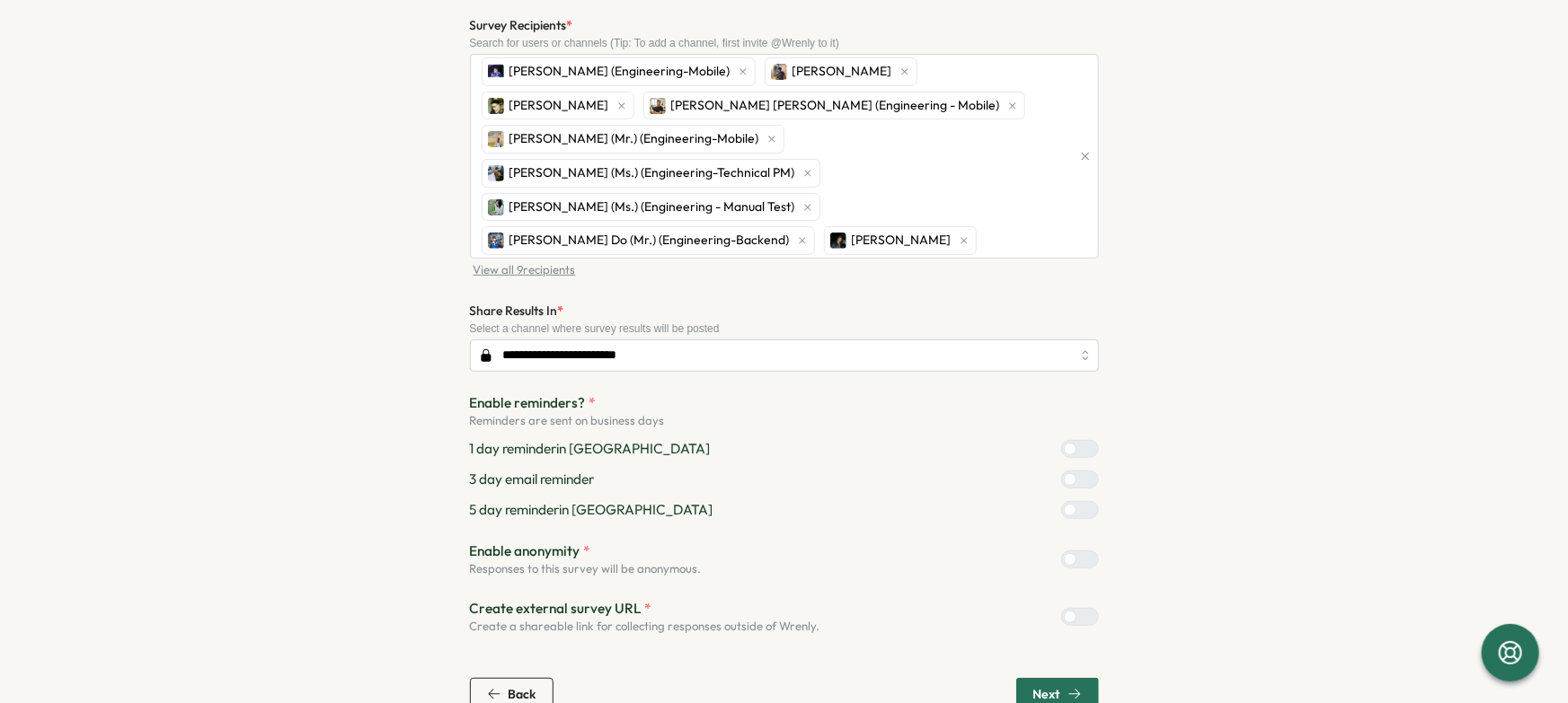
click at [1048, 688] on span "Next" at bounding box center [1046, 695] width 27 height 13
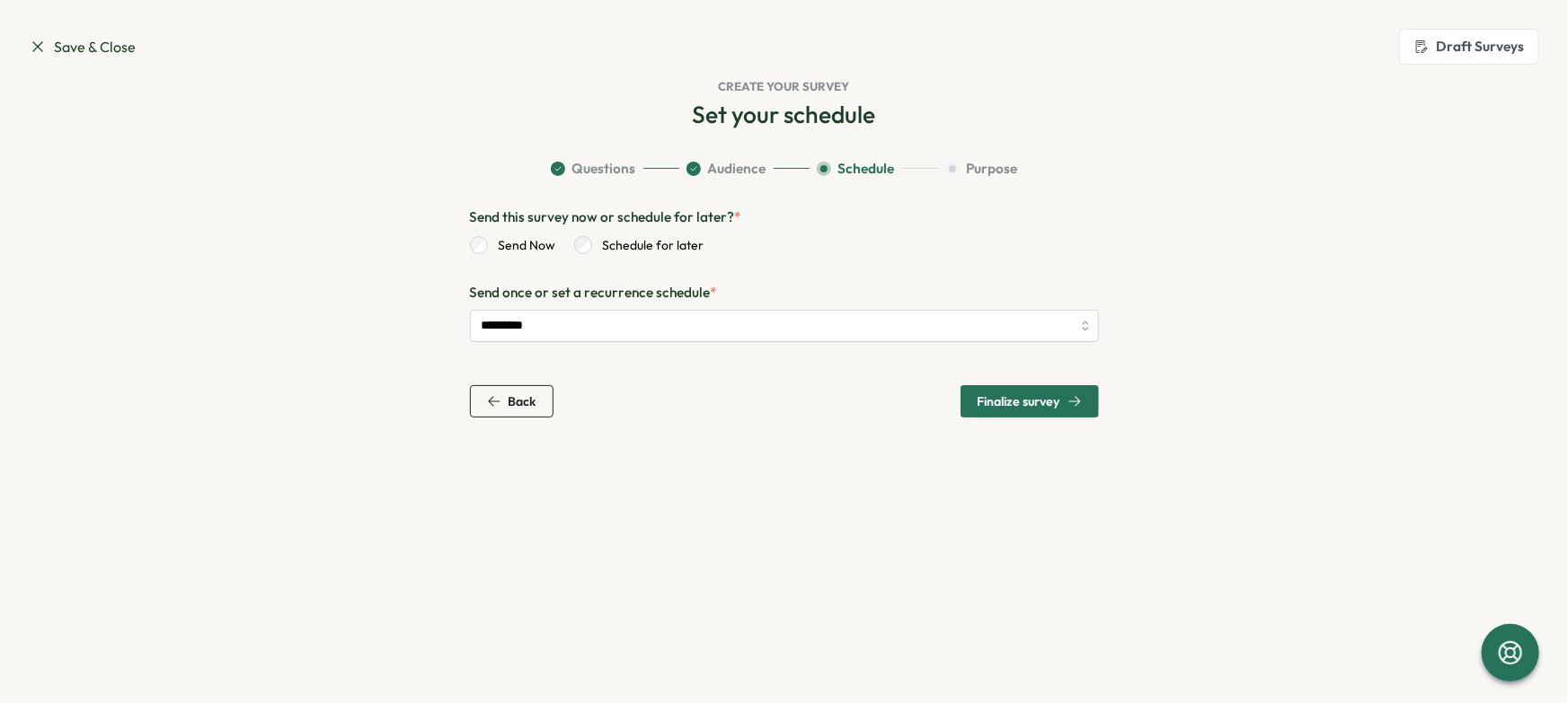
scroll to position [0, 0]
click at [1003, 389] on span "Finalize survey" at bounding box center [1030, 401] width 104 height 30
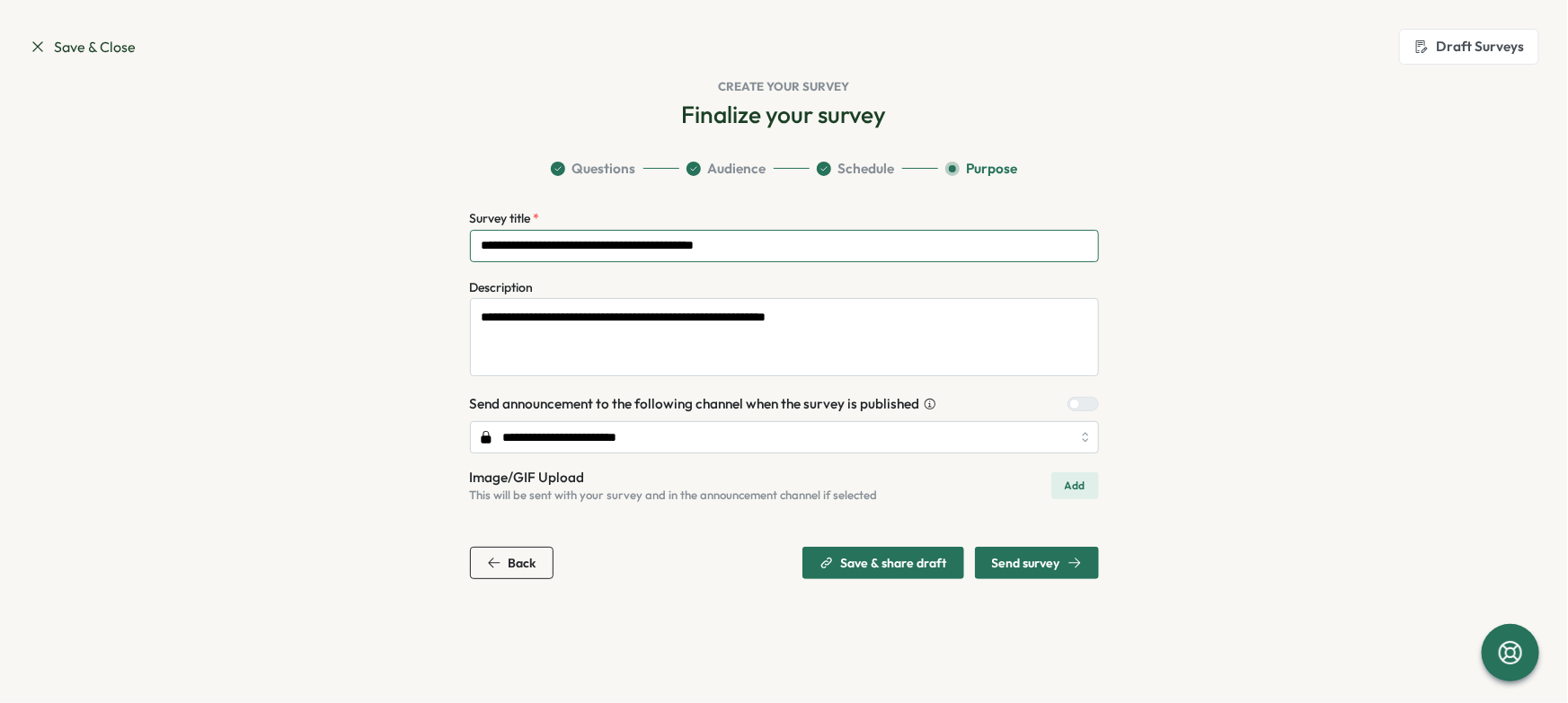
click at [570, 245] on input "**********" at bounding box center [784, 245] width 629 height 32
type input "**********"
click at [870, 320] on textarea "**********" at bounding box center [784, 337] width 629 height 78
type textarea "**********"
click at [1303, 351] on section "**********" at bounding box center [785, 369] width 1150 height 420
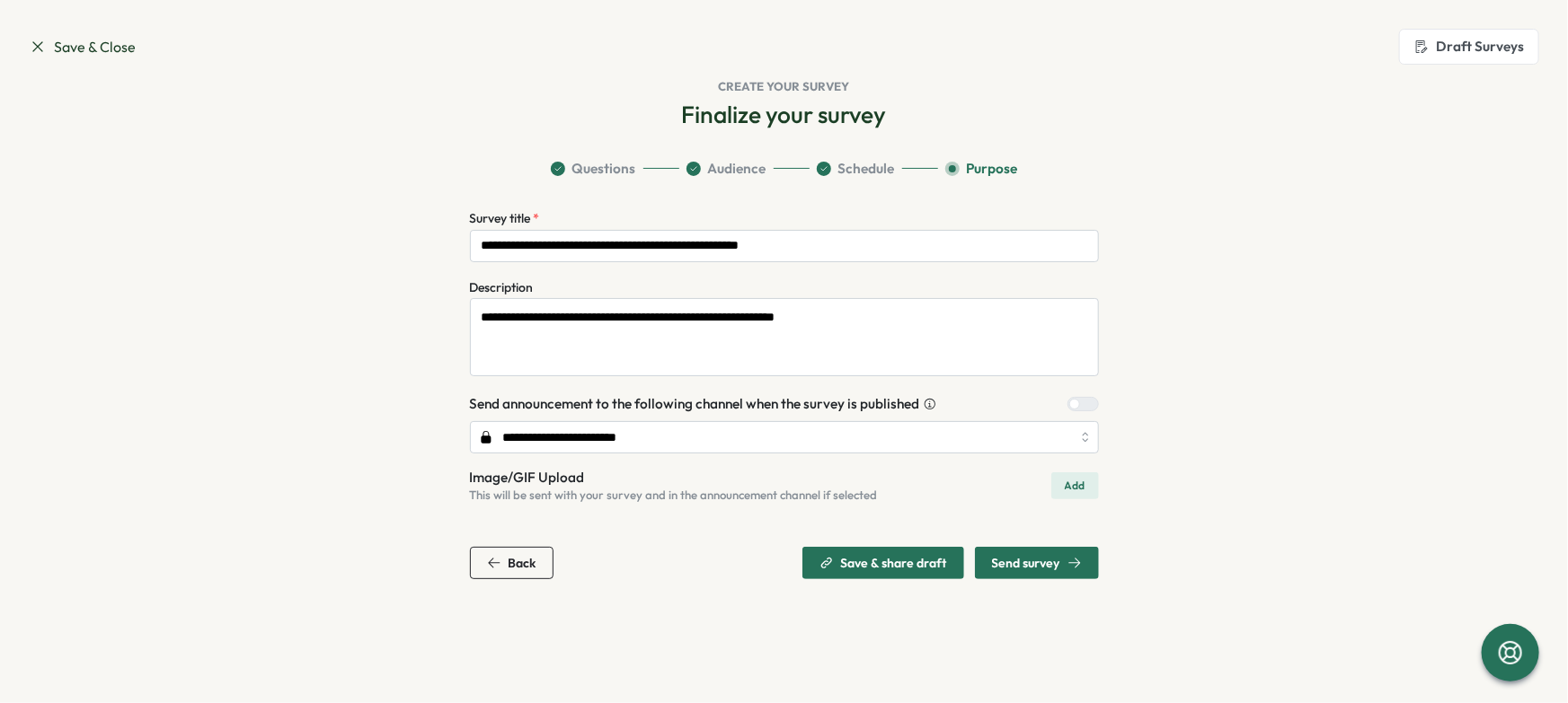
click at [1064, 559] on div "Send survey" at bounding box center [1037, 563] width 90 height 15
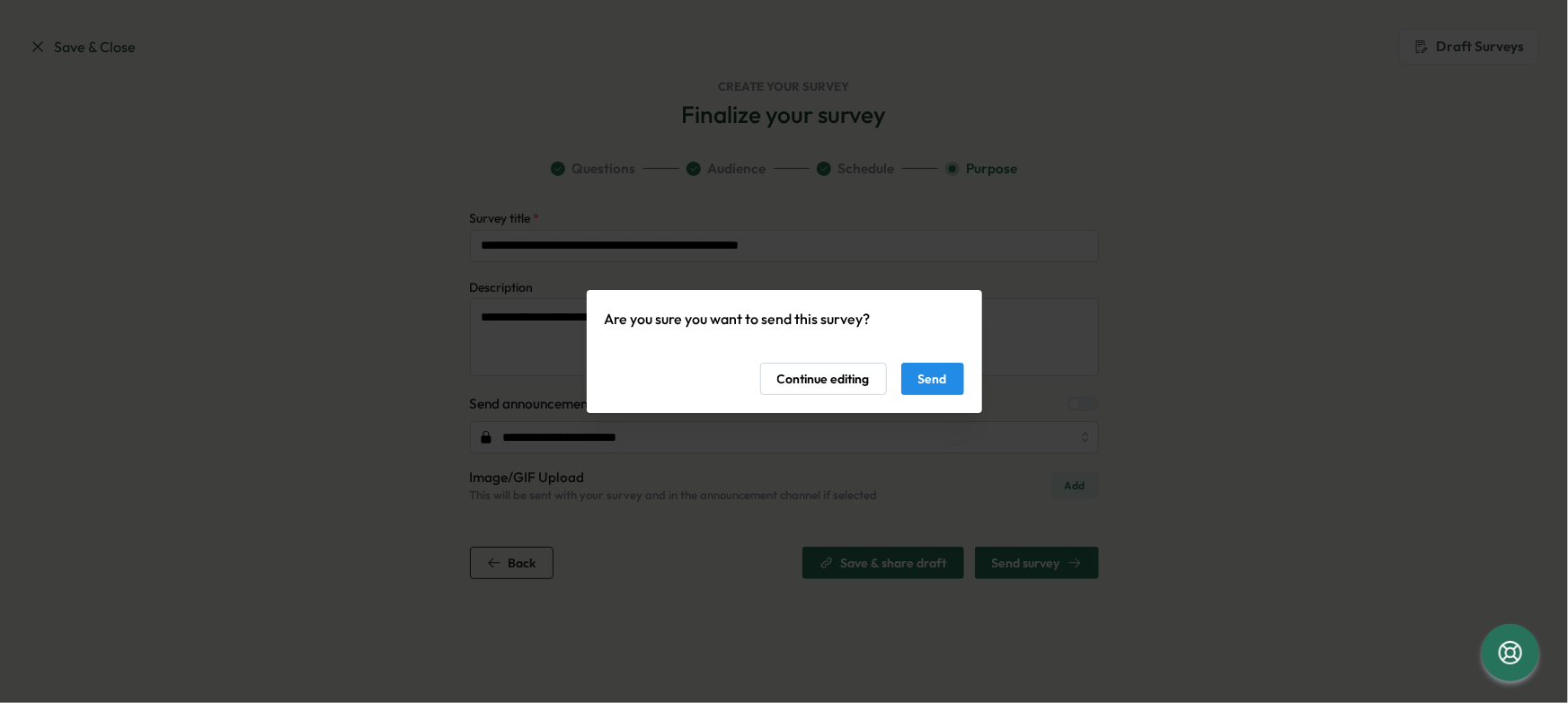
click at [846, 379] on span "Continue editing" at bounding box center [823, 378] width 93 height 30
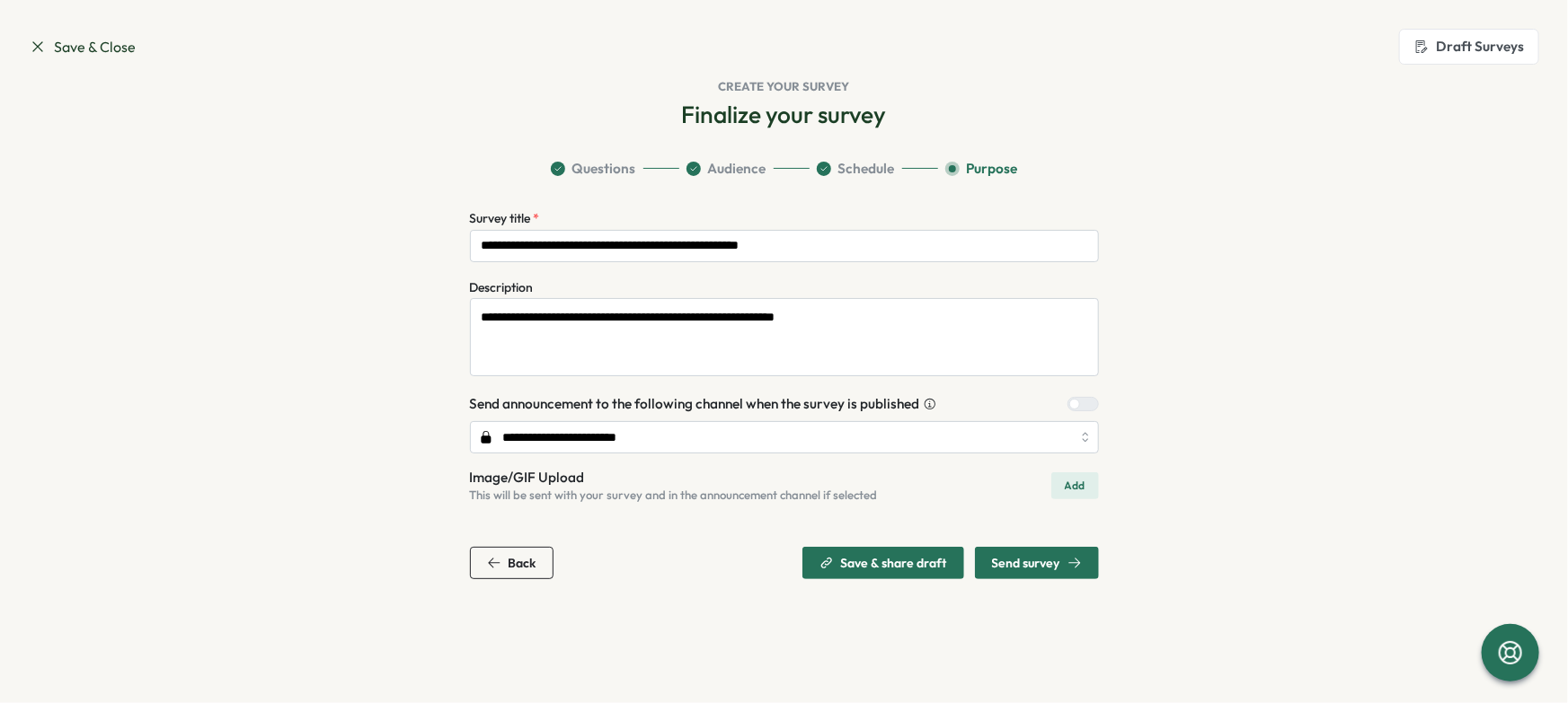
click at [526, 565] on span "Back" at bounding box center [522, 563] width 27 height 13
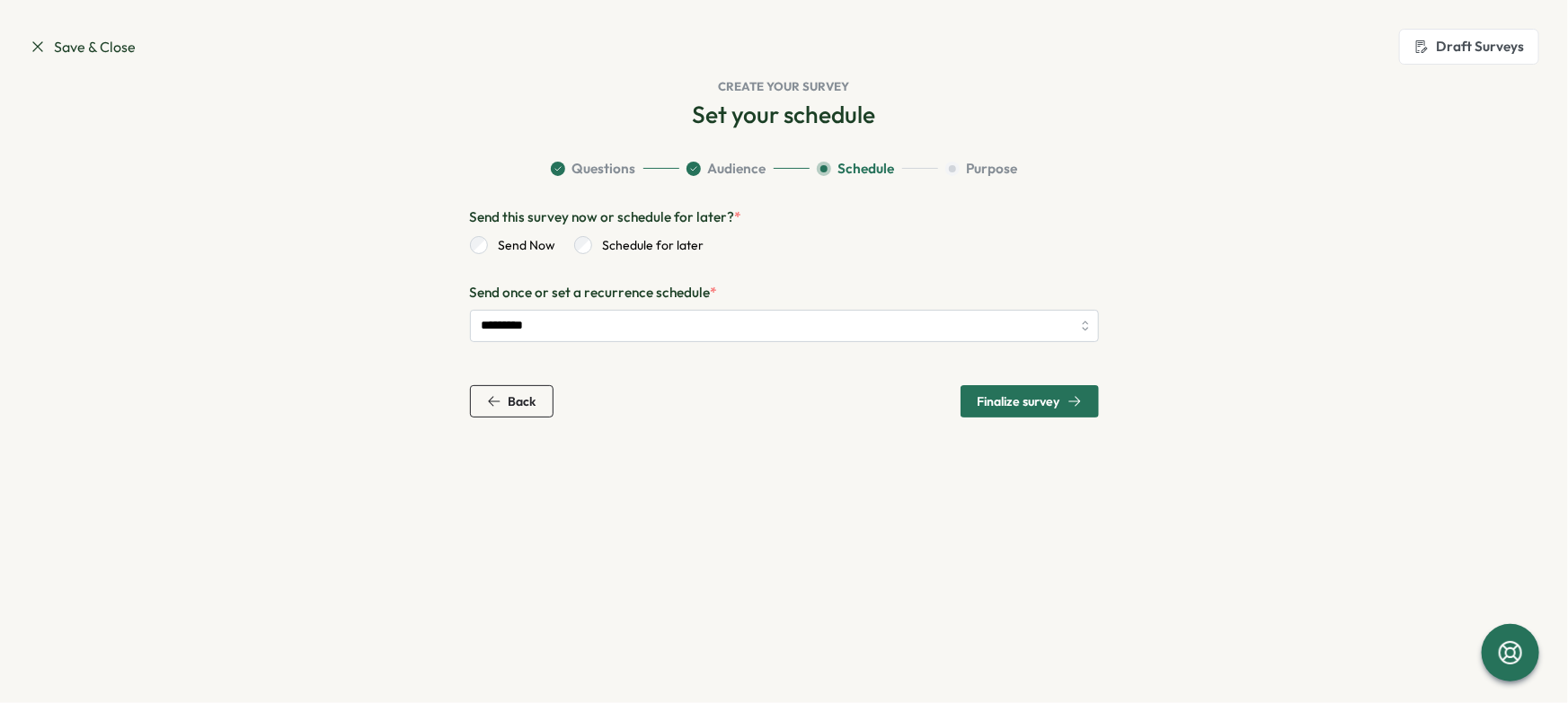
click at [534, 391] on span "Back" at bounding box center [512, 401] width 49 height 30
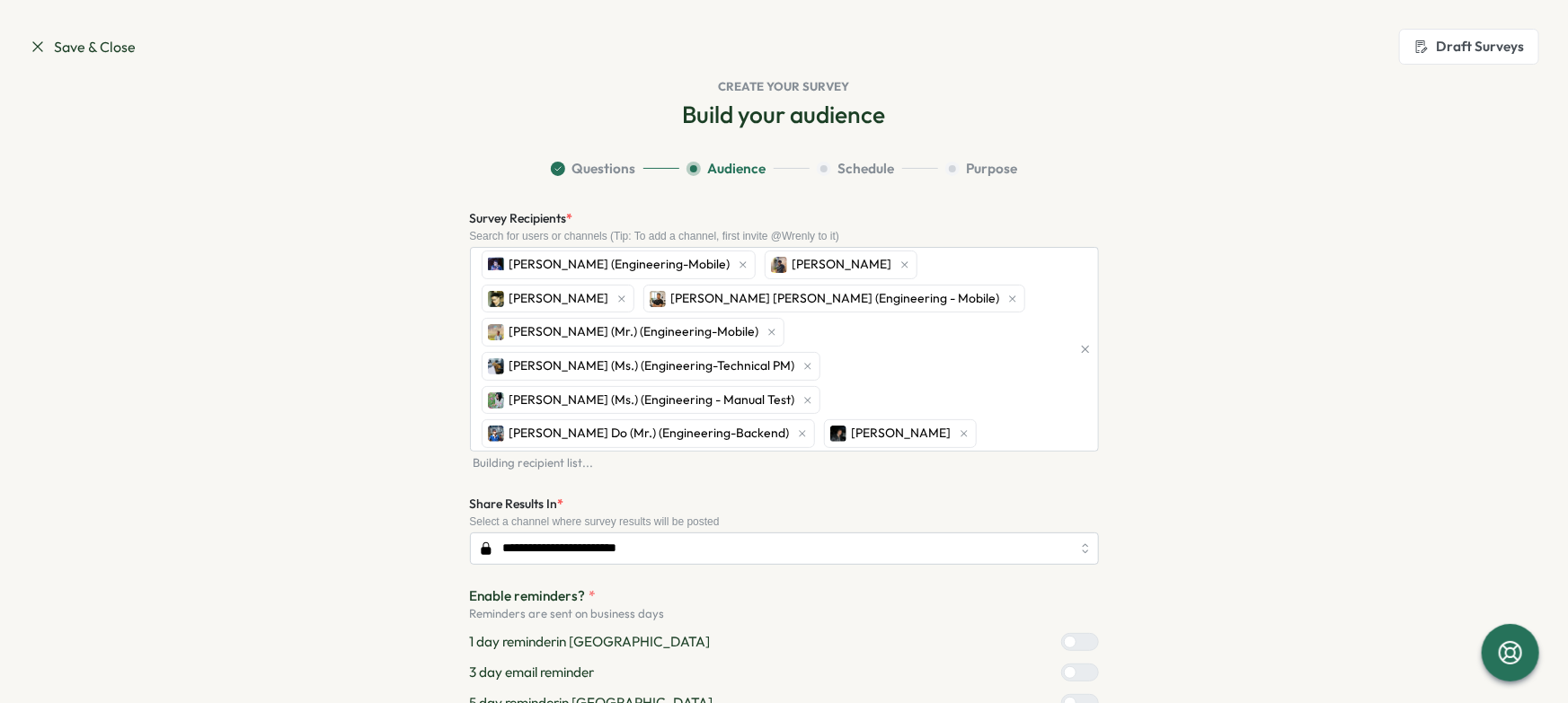
scroll to position [193, 0]
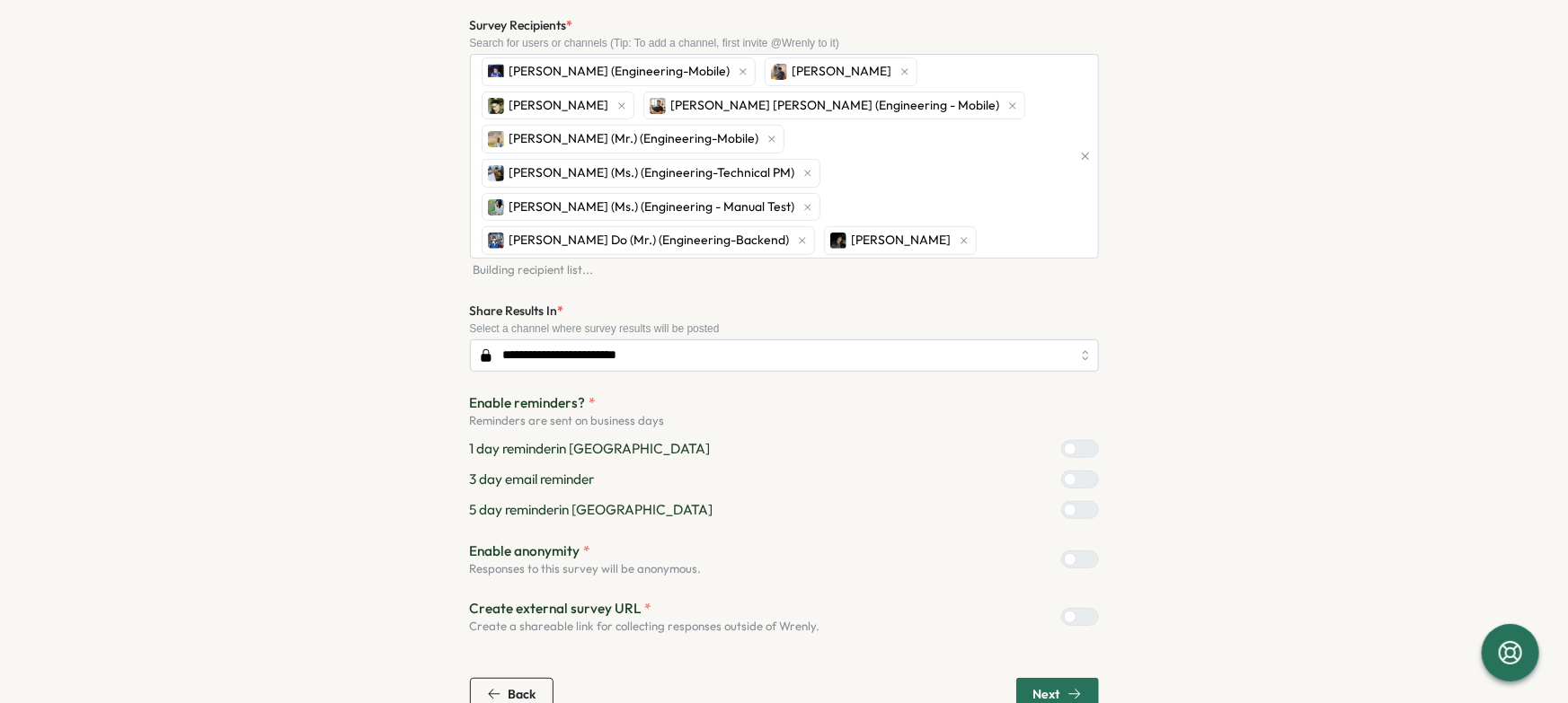
click at [535, 678] on button "Back" at bounding box center [511, 694] width 83 height 32
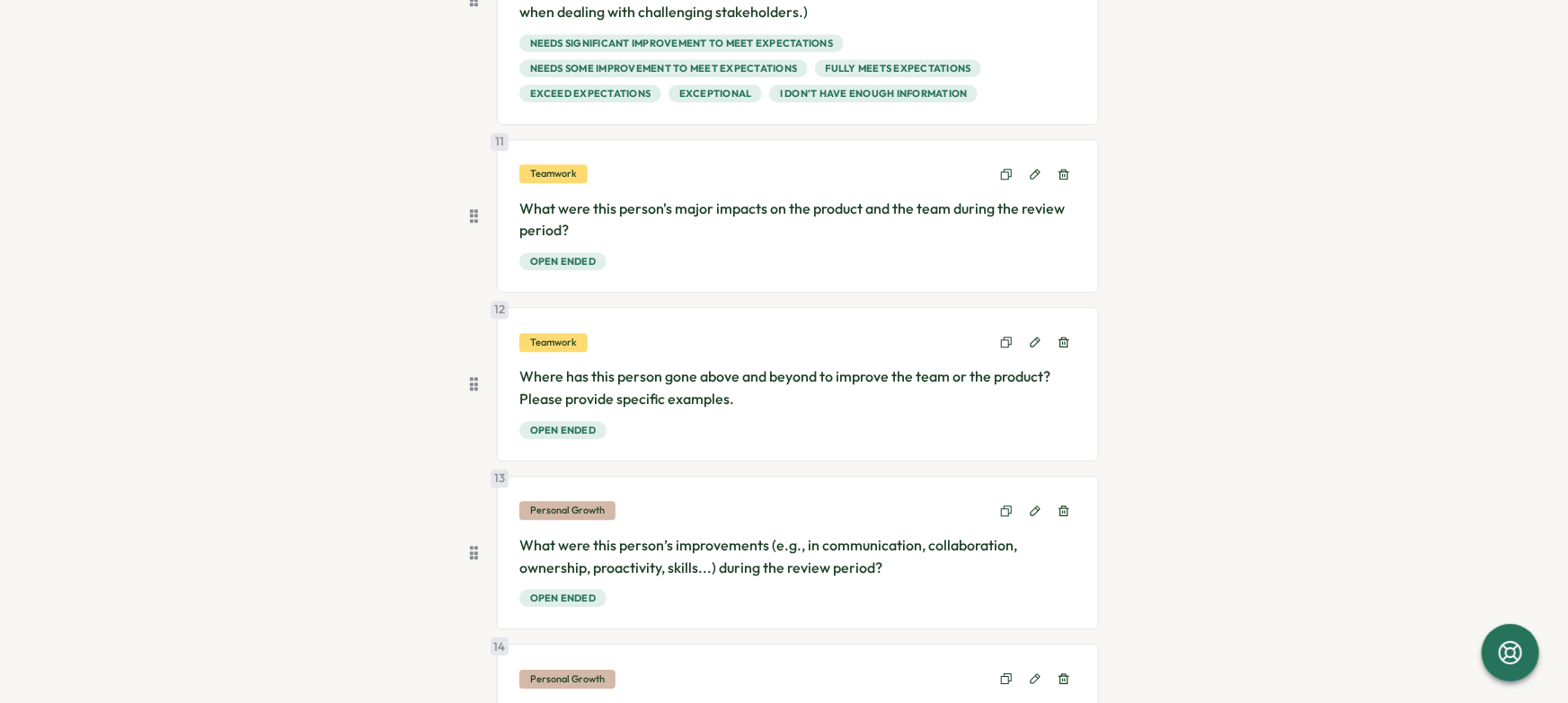
scroll to position [2339, 0]
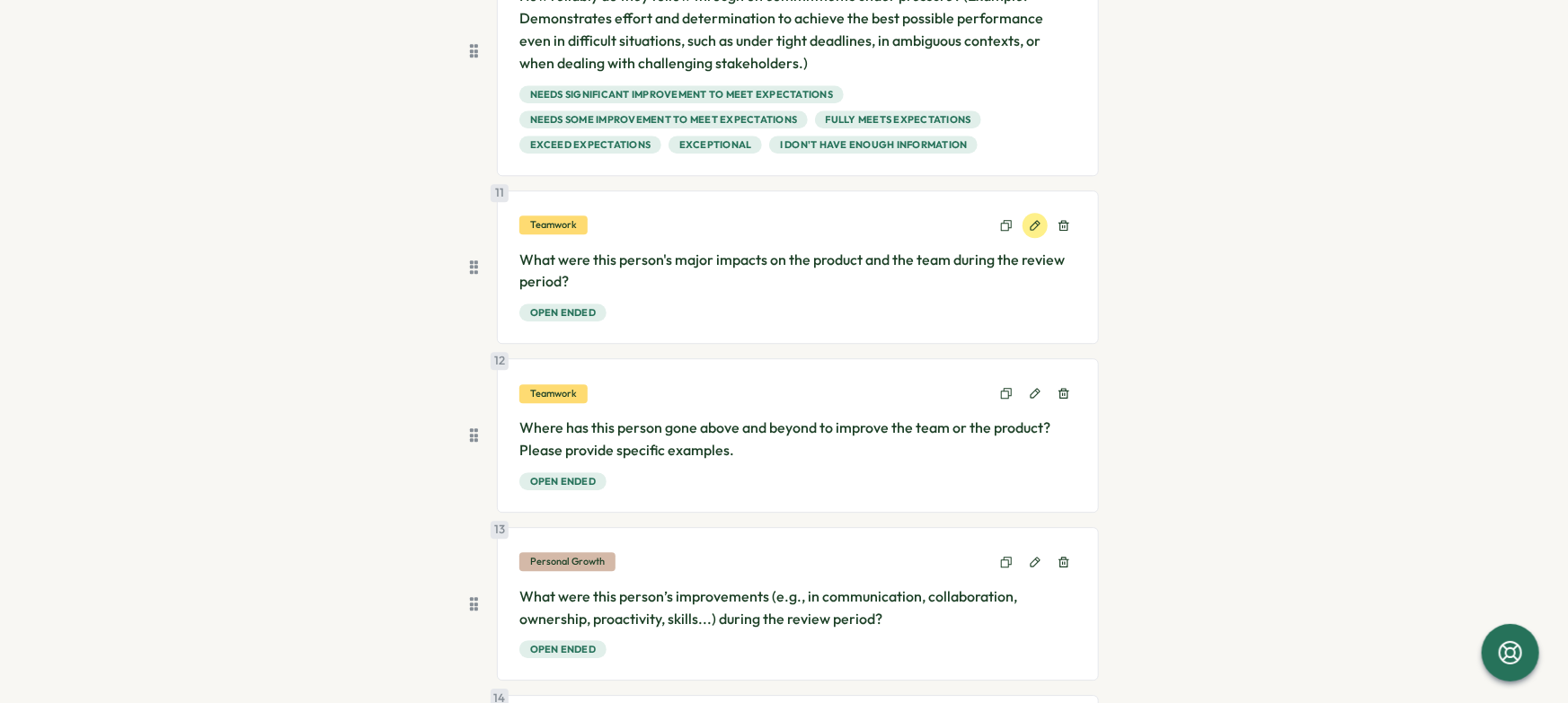
click at [1034, 227] on icon at bounding box center [1036, 225] width 13 height 13
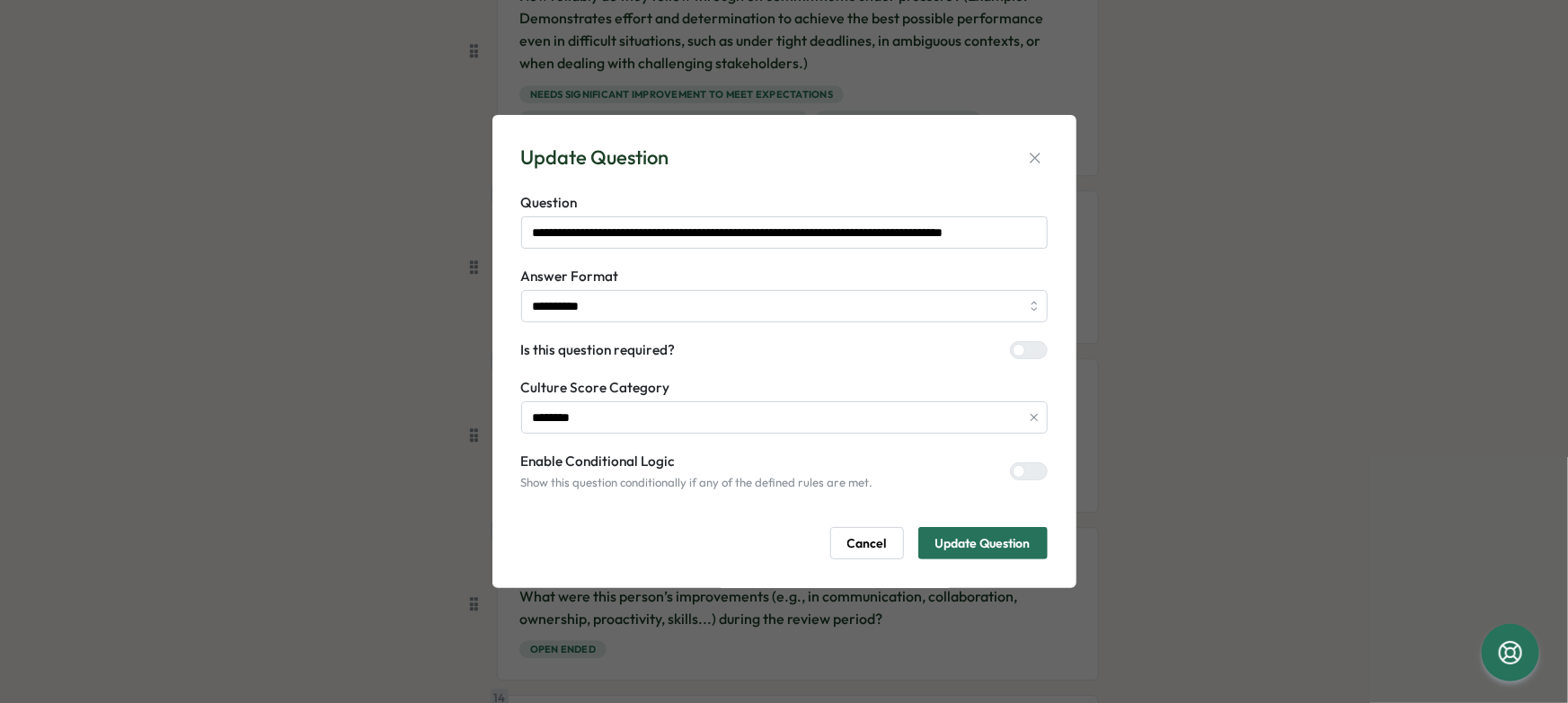
click at [1026, 356] on div at bounding box center [1037, 351] width 22 height 16
click at [1017, 543] on span "Update Question" at bounding box center [984, 543] width 95 height 30
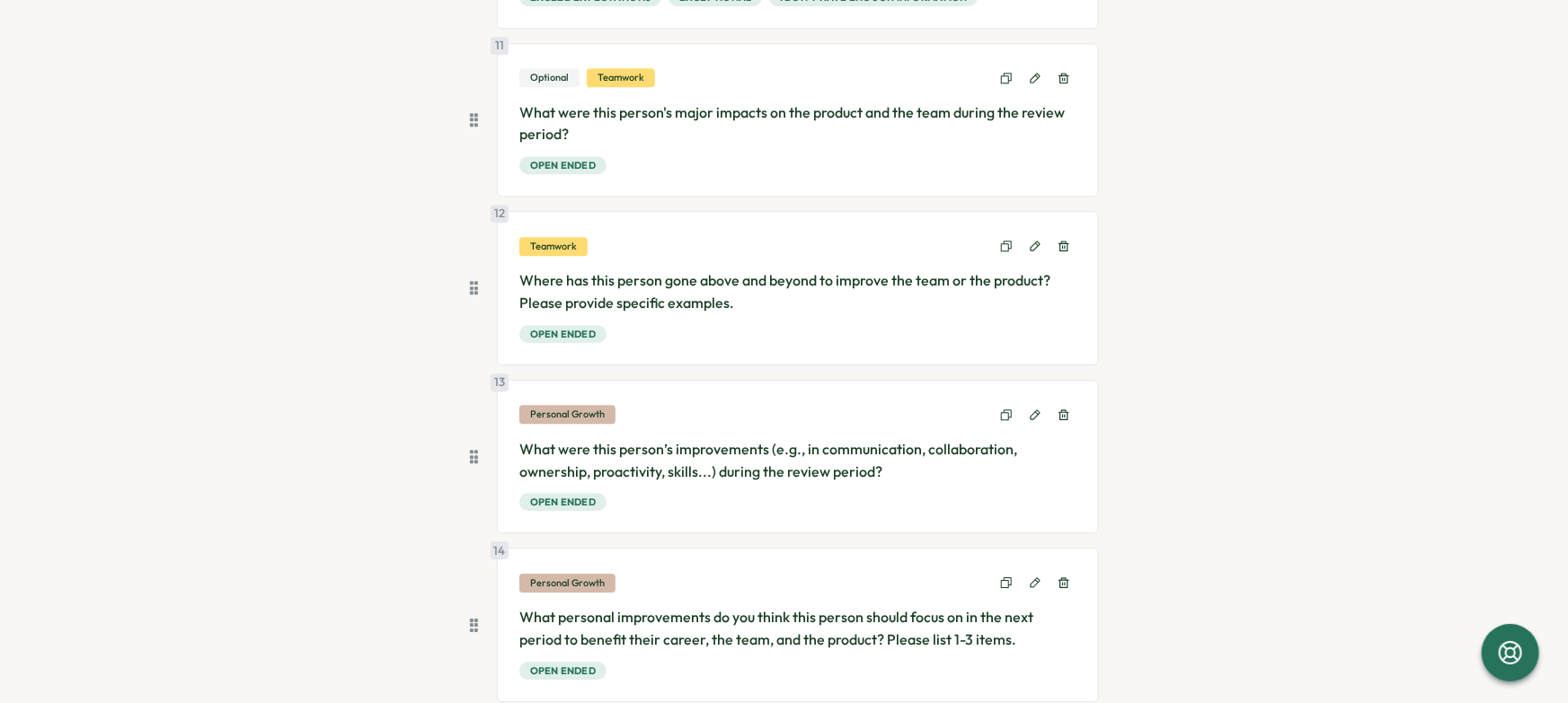
scroll to position [2486, 0]
click at [1030, 243] on icon at bounding box center [1036, 246] width 13 height 13
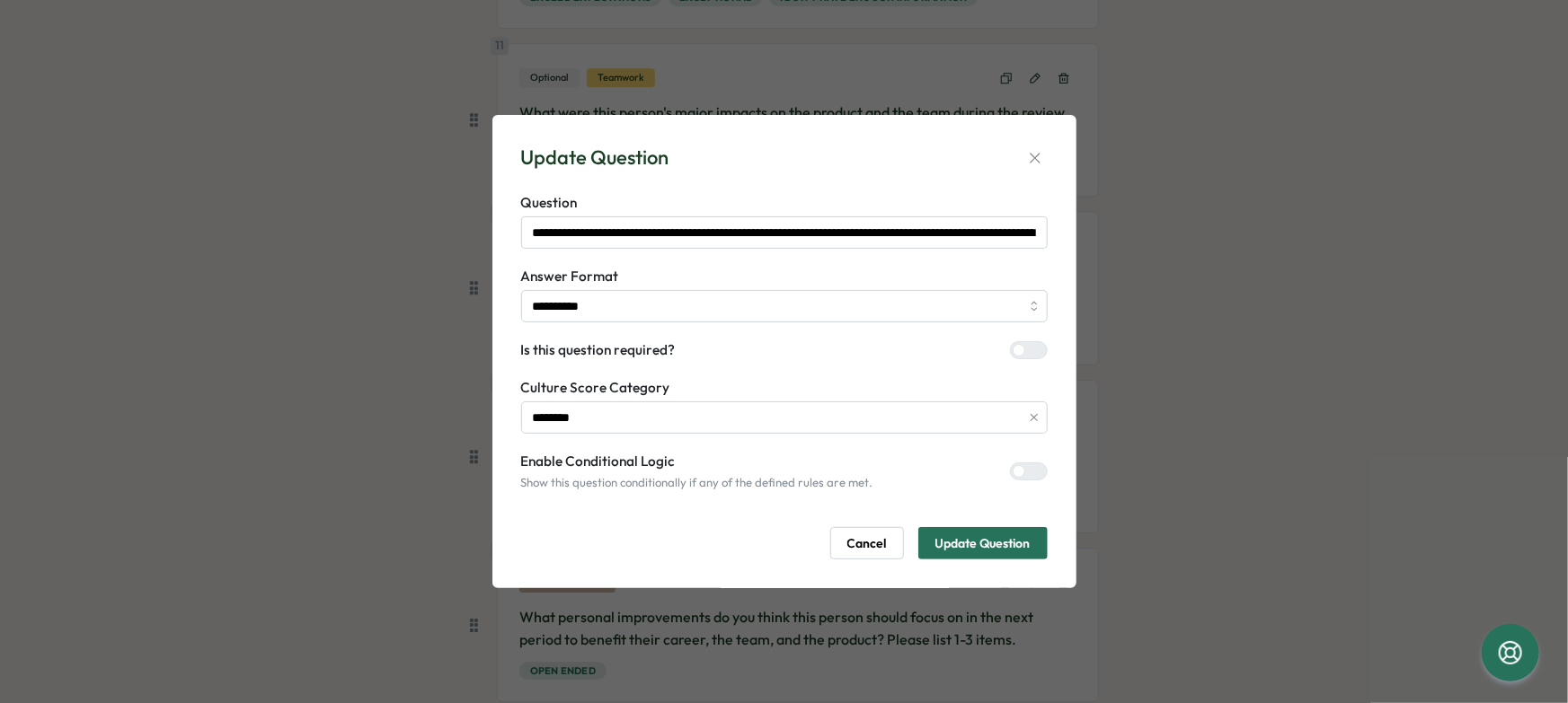
click at [1033, 344] on label at bounding box center [1029, 351] width 38 height 18
click at [985, 547] on span "Update Question" at bounding box center [984, 543] width 95 height 30
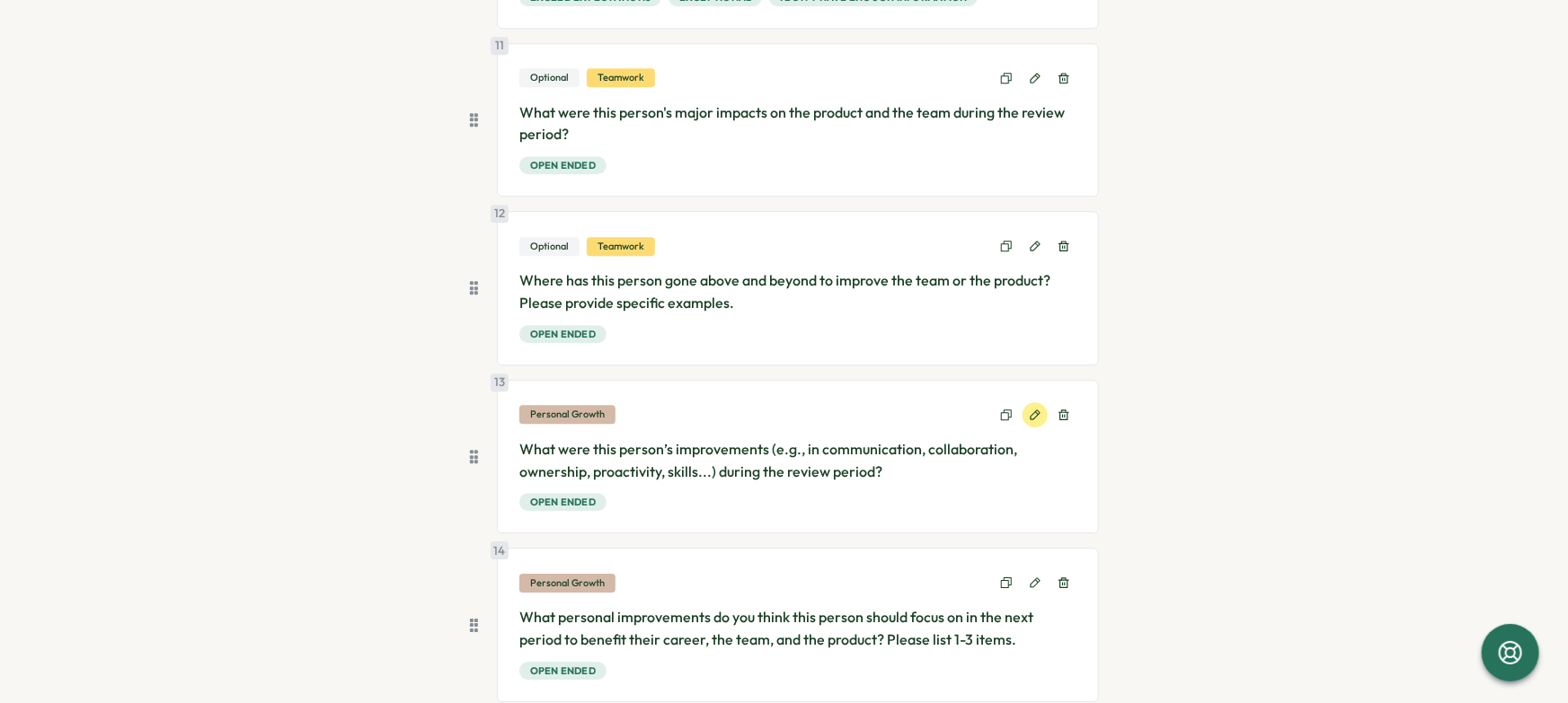
click at [1032, 405] on button at bounding box center [1035, 415] width 25 height 25
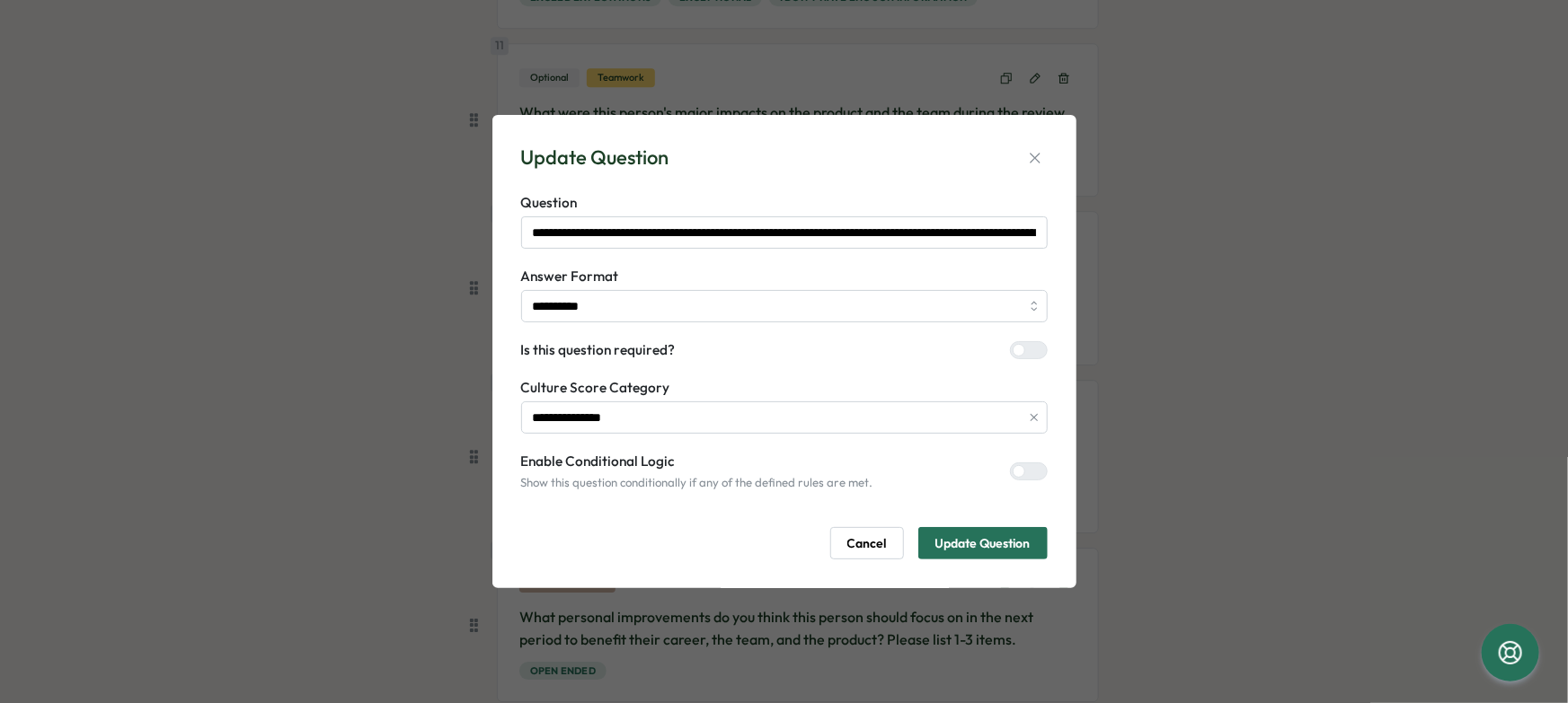
click at [1031, 347] on div at bounding box center [1037, 351] width 22 height 16
click at [982, 532] on span "Update Question" at bounding box center [984, 543] width 95 height 30
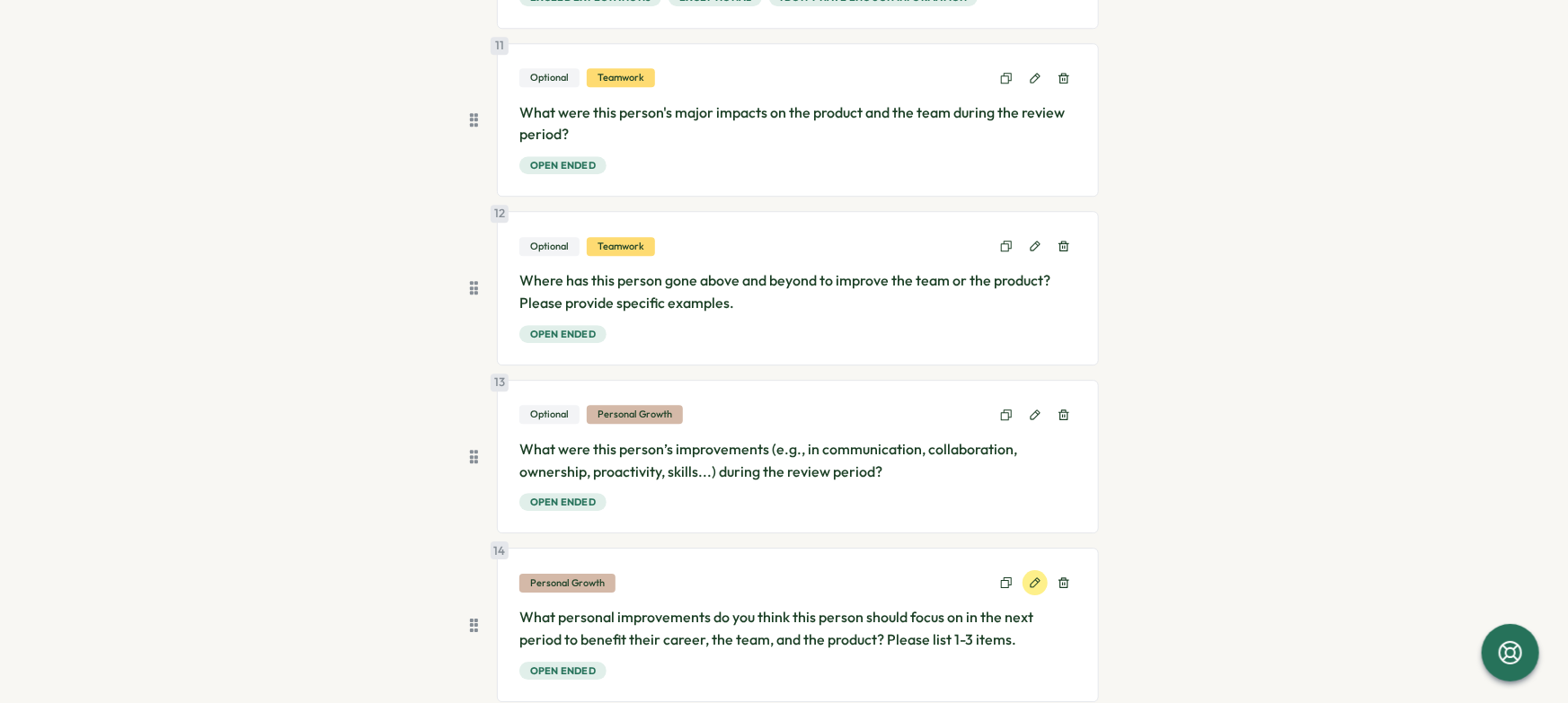
click at [1030, 577] on icon at bounding box center [1036, 583] width 13 height 13
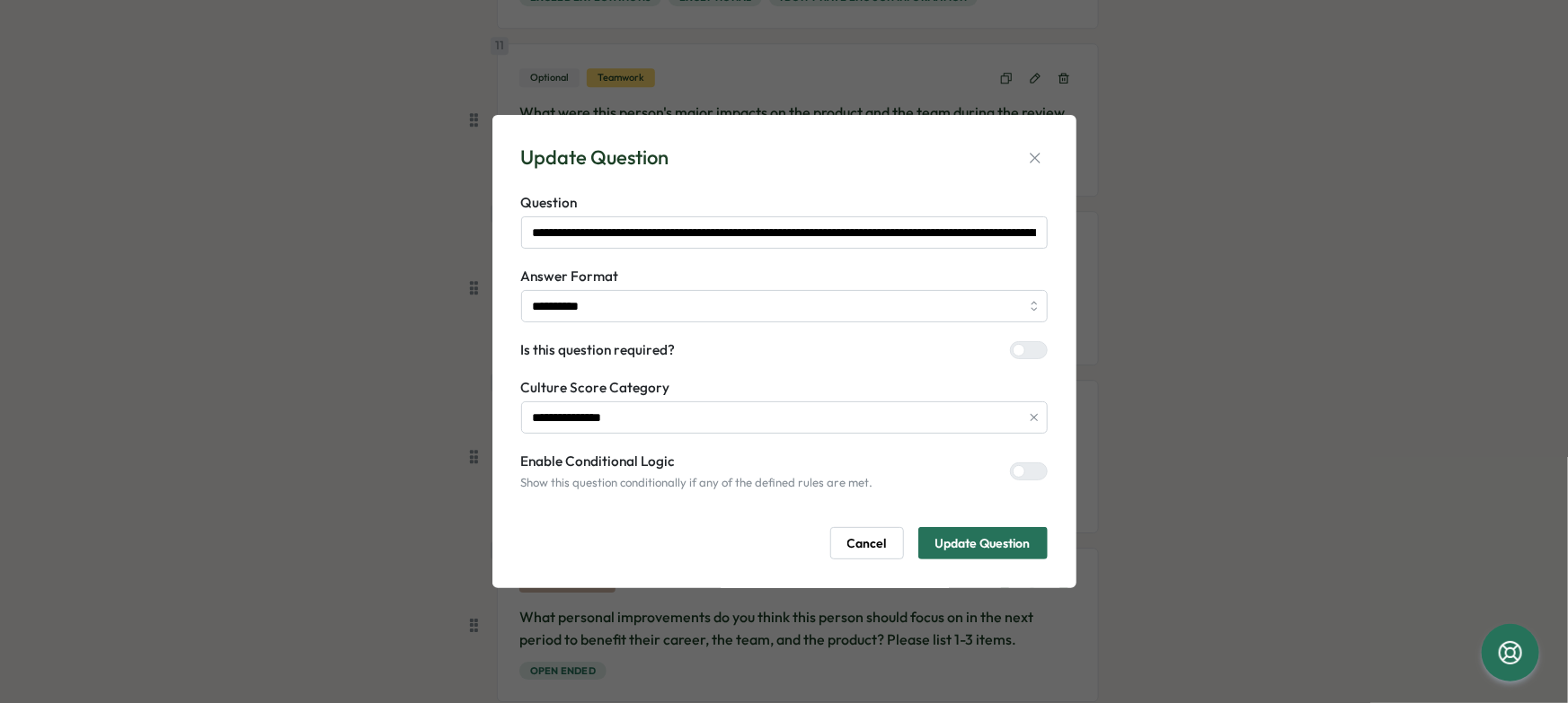
click at [1026, 357] on div at bounding box center [1037, 351] width 22 height 16
click at [996, 547] on span "Update Question" at bounding box center [984, 543] width 95 height 30
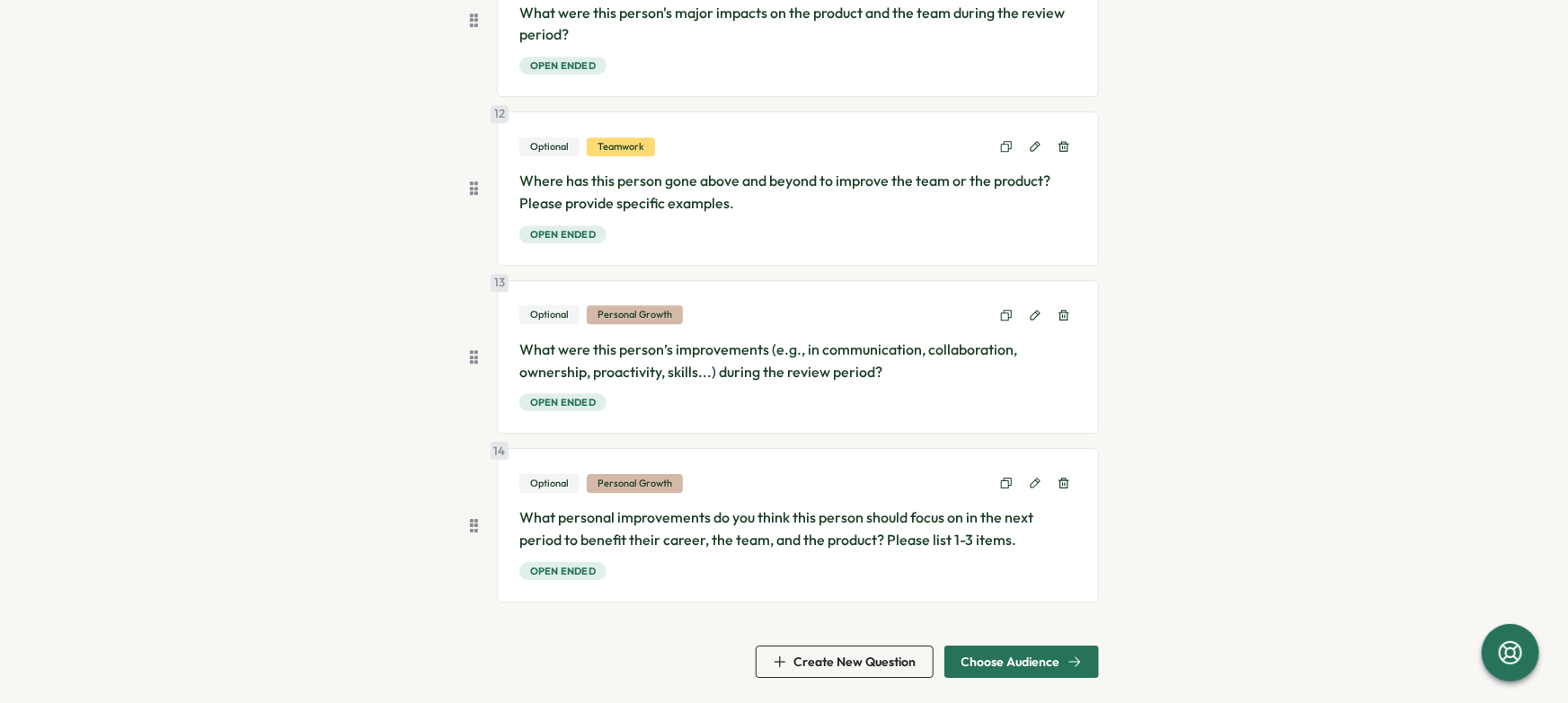
click at [1054, 656] on span "Choose Audience" at bounding box center [1011, 662] width 99 height 13
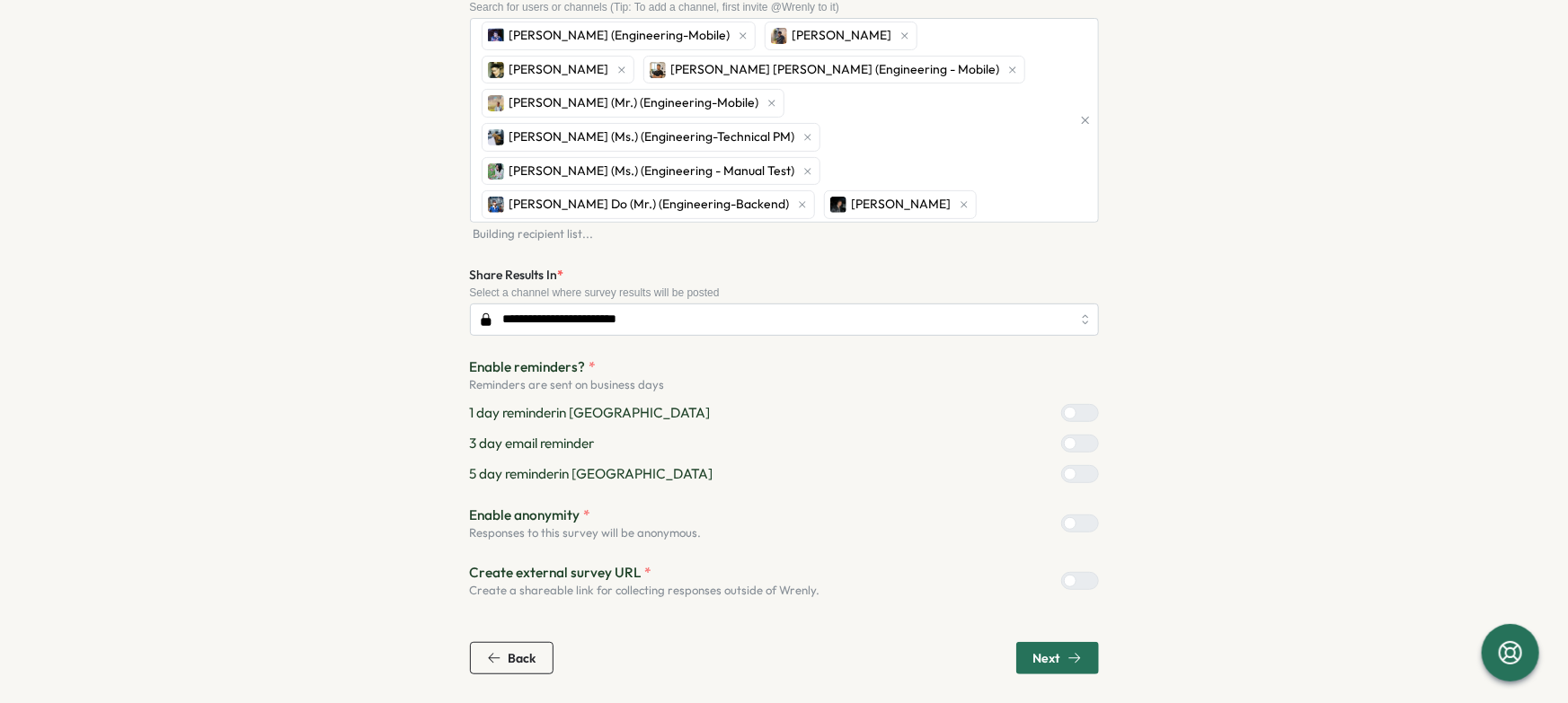
scroll to position [193, 0]
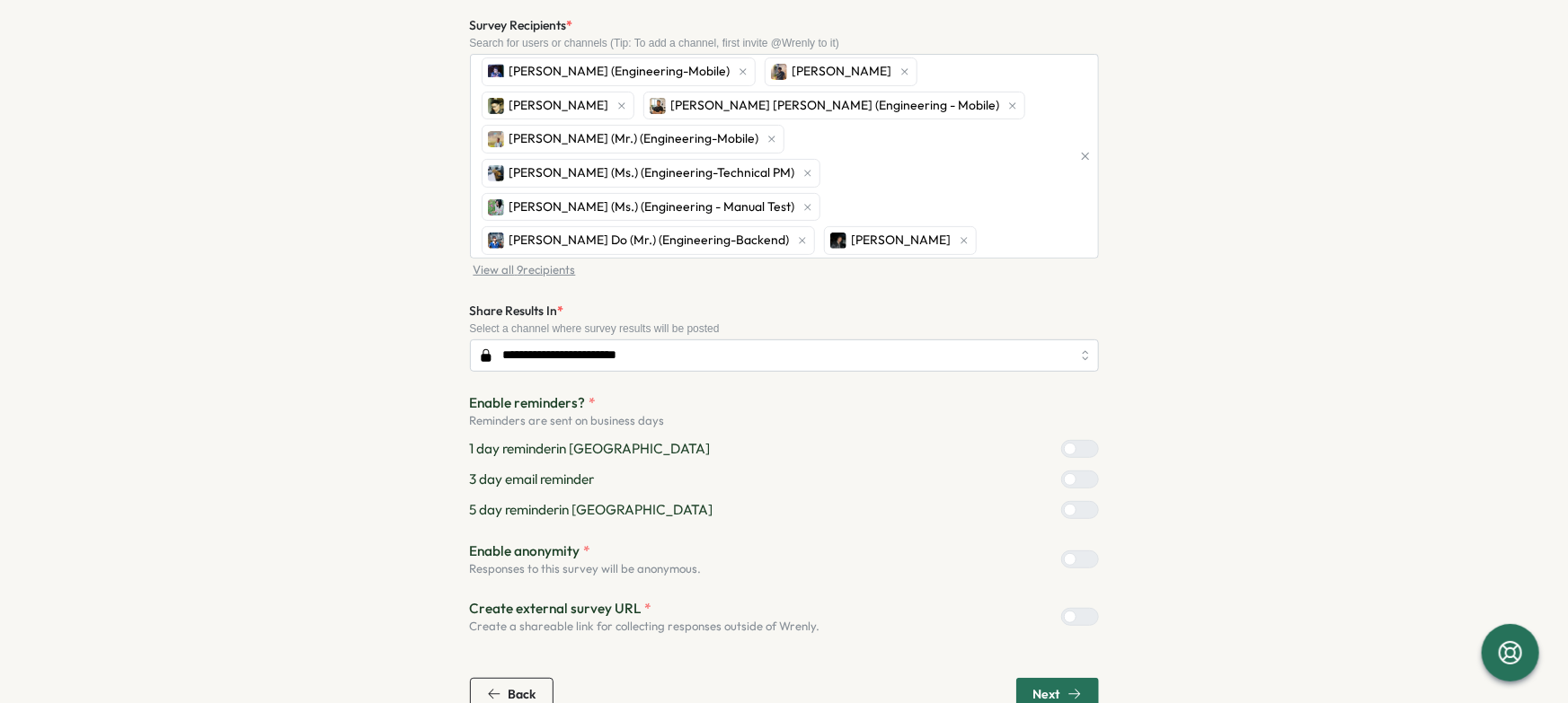
click at [1049, 688] on span "Next" at bounding box center [1046, 695] width 27 height 13
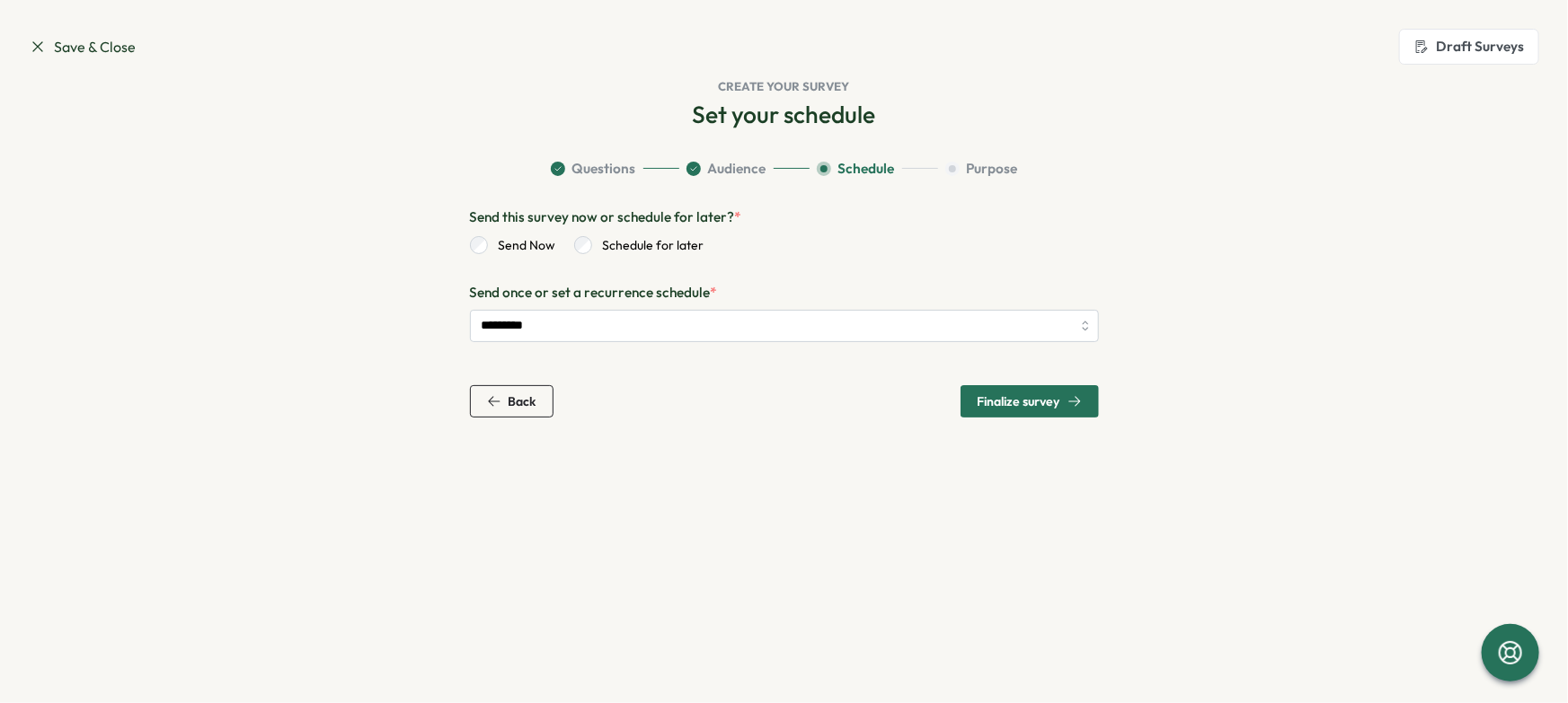
click at [1076, 405] on icon "button" at bounding box center [1075, 402] width 15 height 15
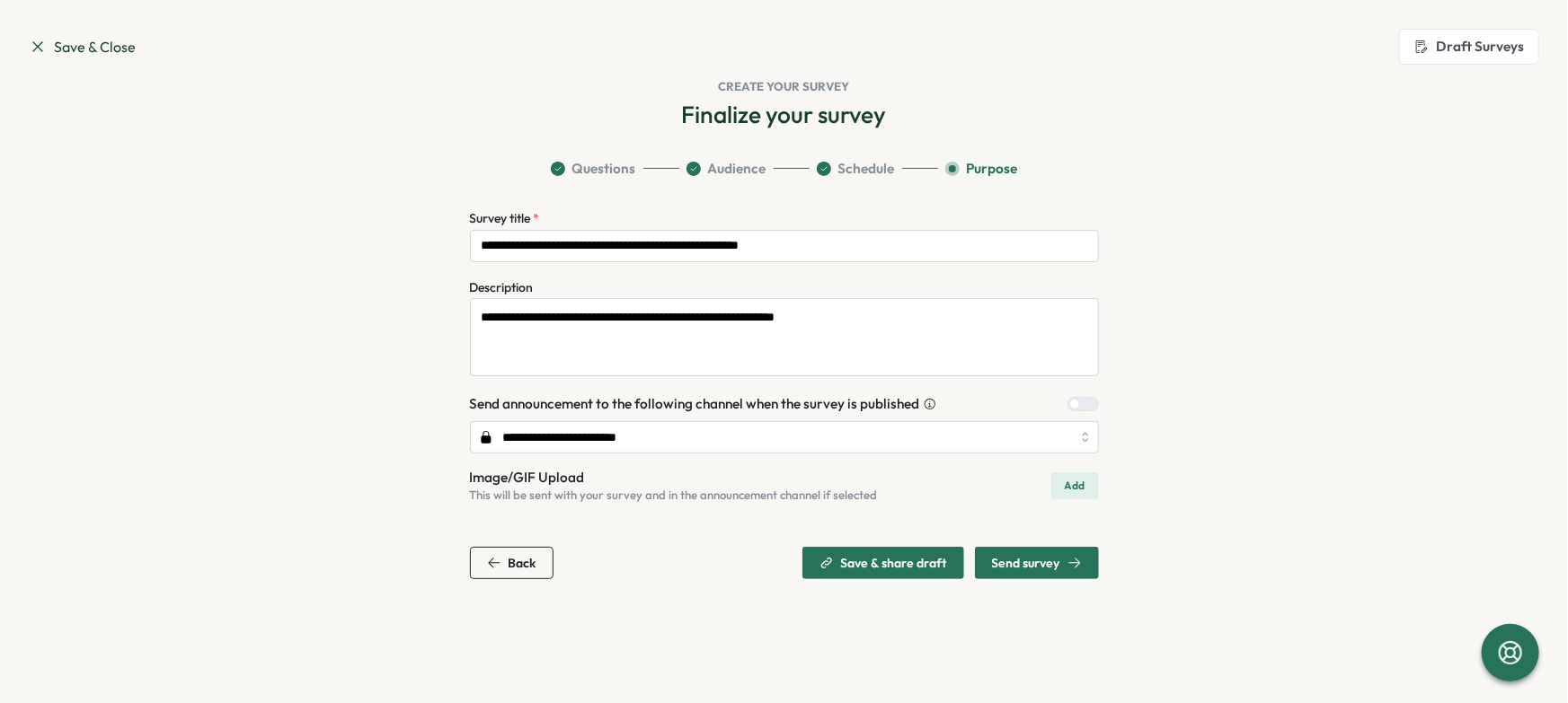
click at [1078, 560] on icon "button" at bounding box center [1075, 563] width 15 height 15
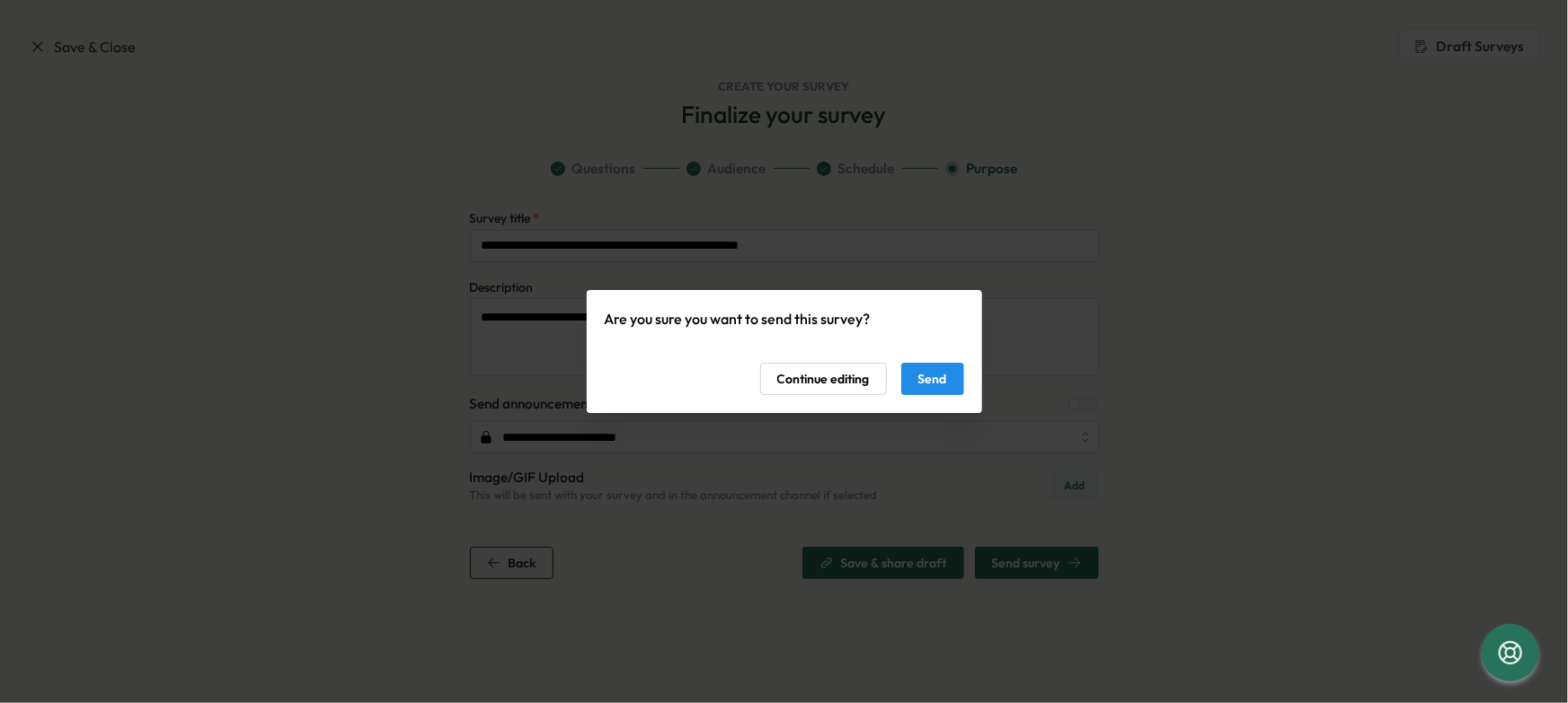
click at [952, 383] on button "Send" at bounding box center [932, 378] width 63 height 32
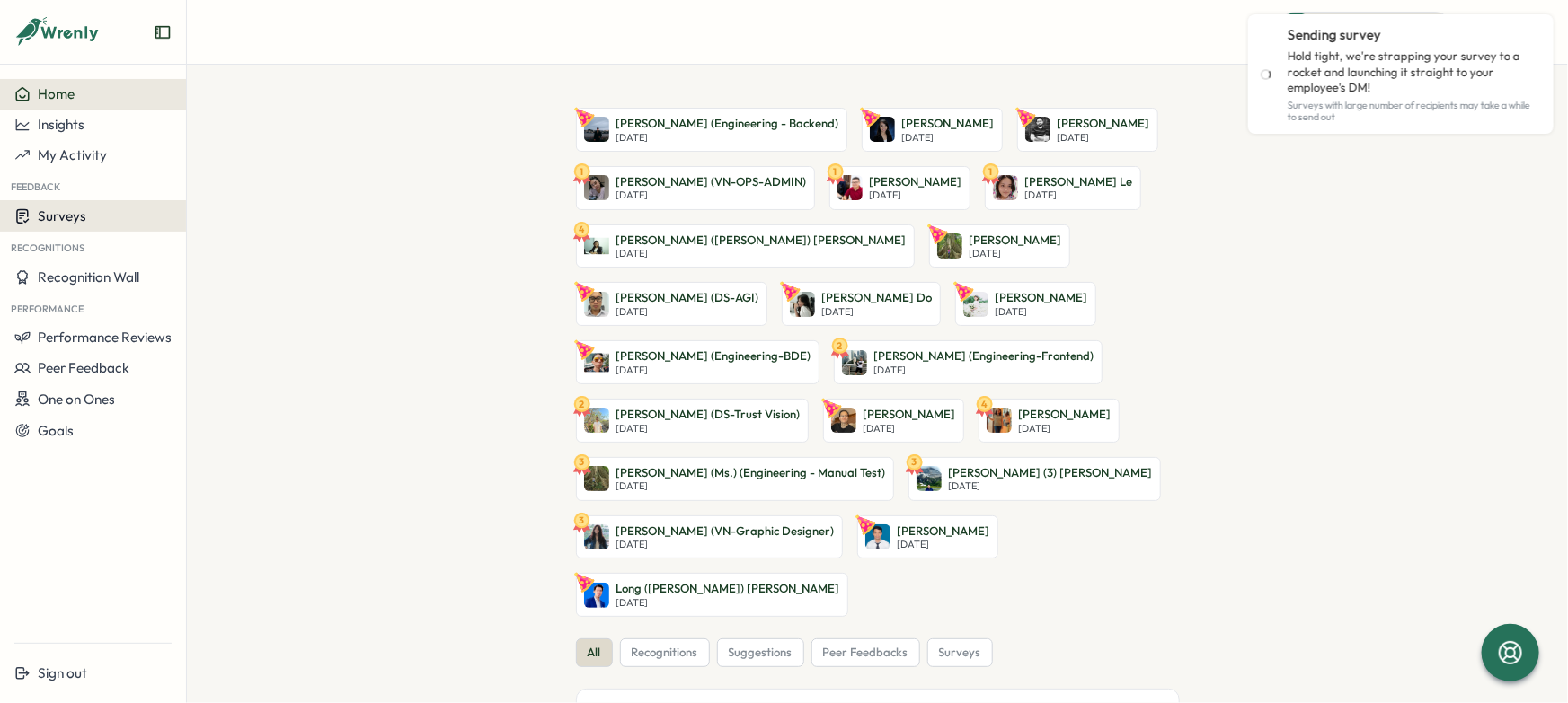
click at [89, 214] on div "Surveys" at bounding box center [93, 216] width 158 height 17
click at [253, 205] on div "Insights" at bounding box center [257, 200] width 134 height 20
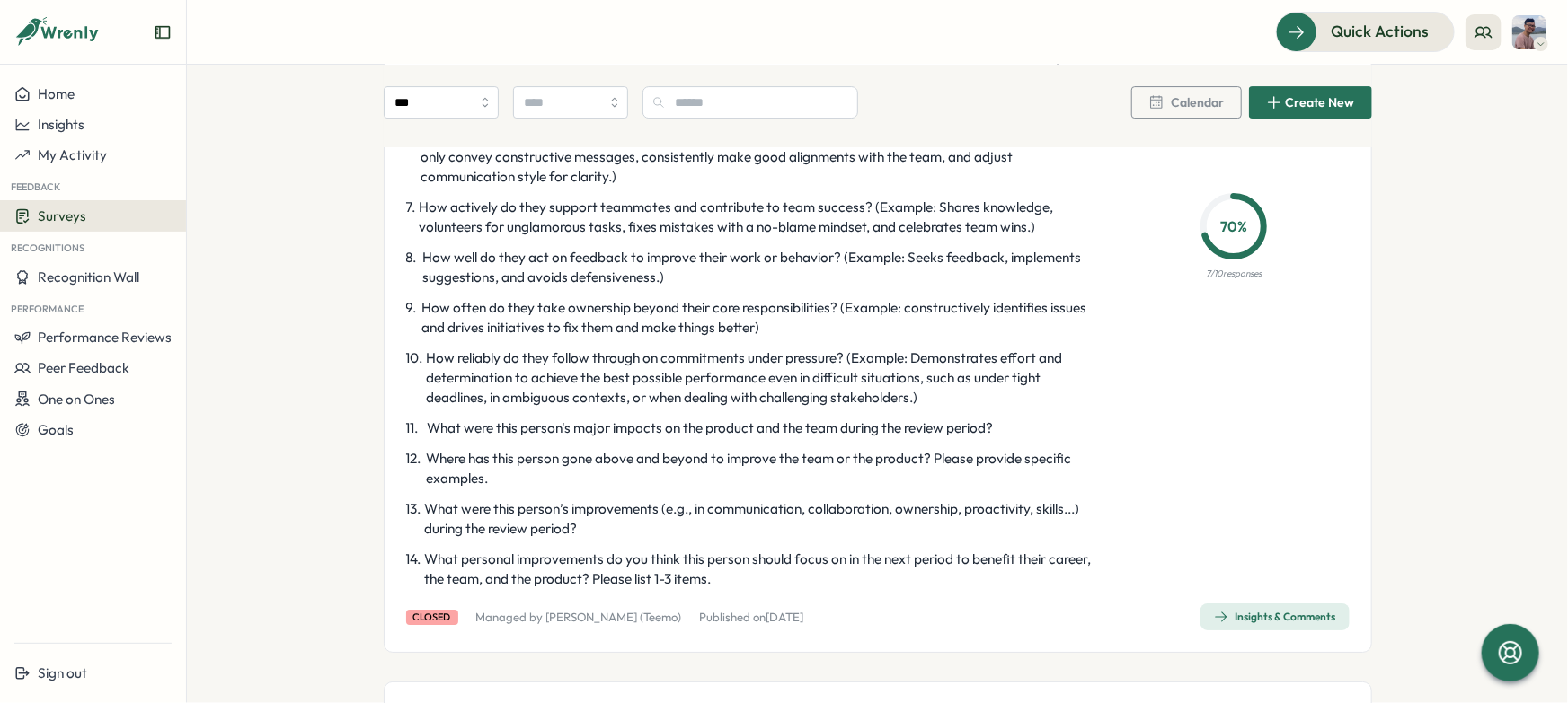
scroll to position [3127, 0]
click at [1248, 609] on span "Insights & Comments" at bounding box center [1275, 618] width 122 height 25
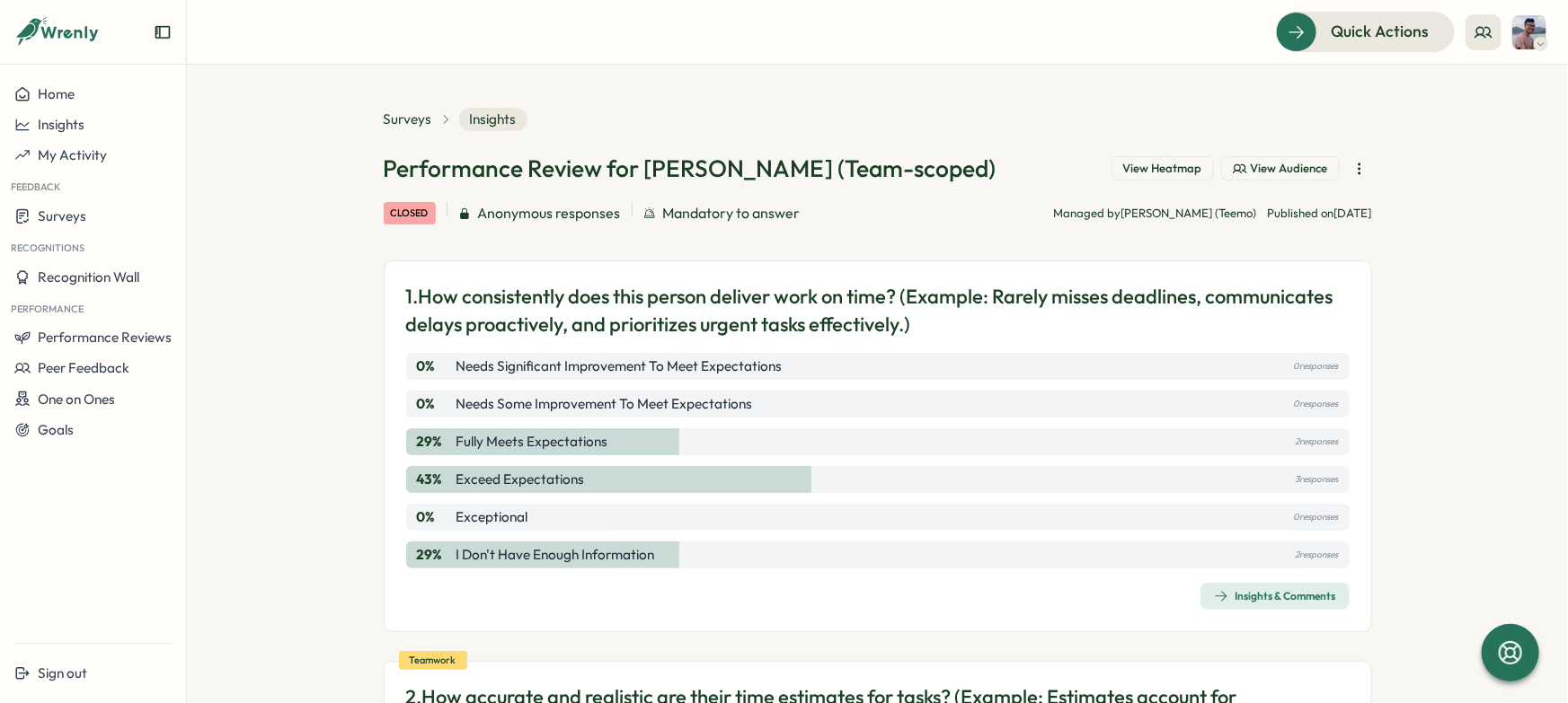
click at [1361, 174] on icon "button" at bounding box center [1360, 169] width 18 height 18
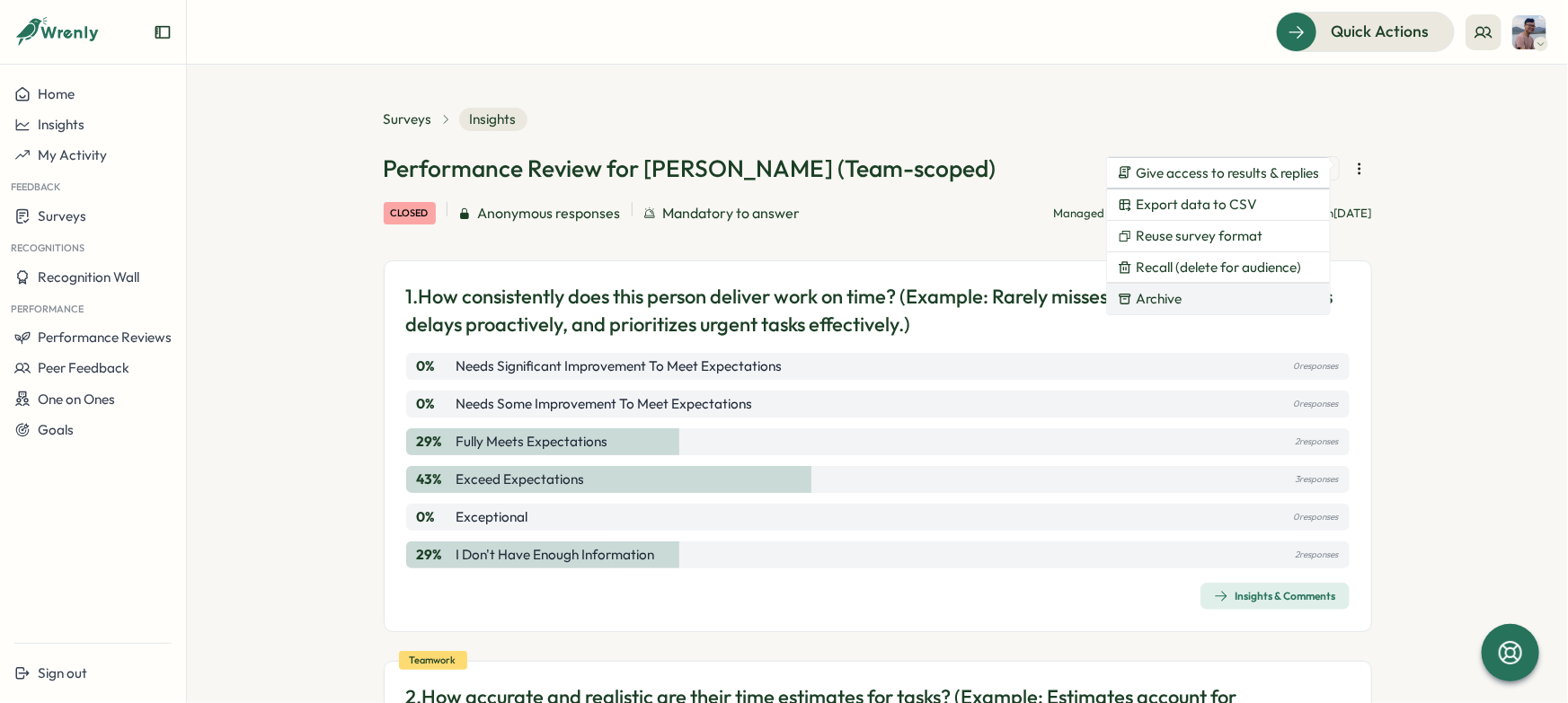
click at [1267, 290] on button "Archive" at bounding box center [1218, 298] width 223 height 30
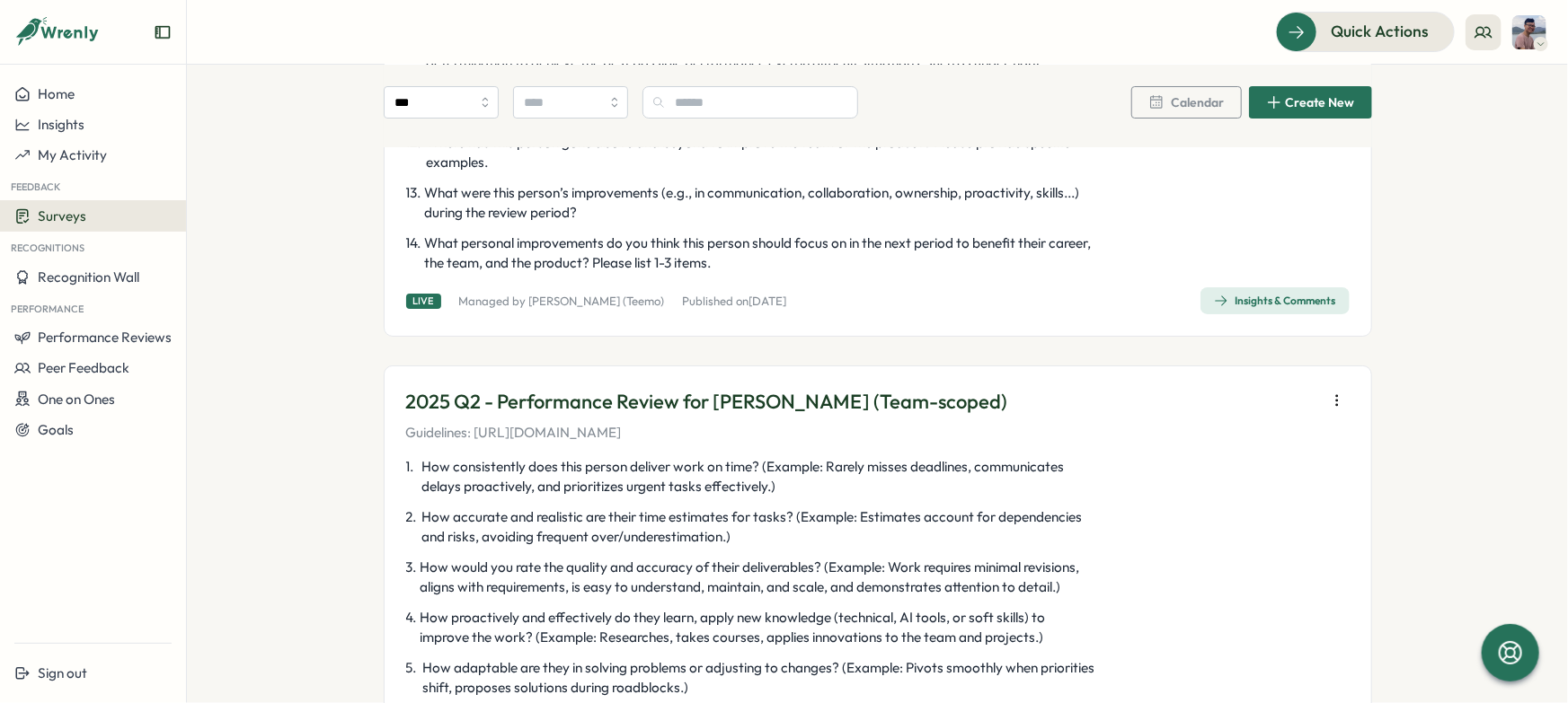
scroll to position [3602, 0]
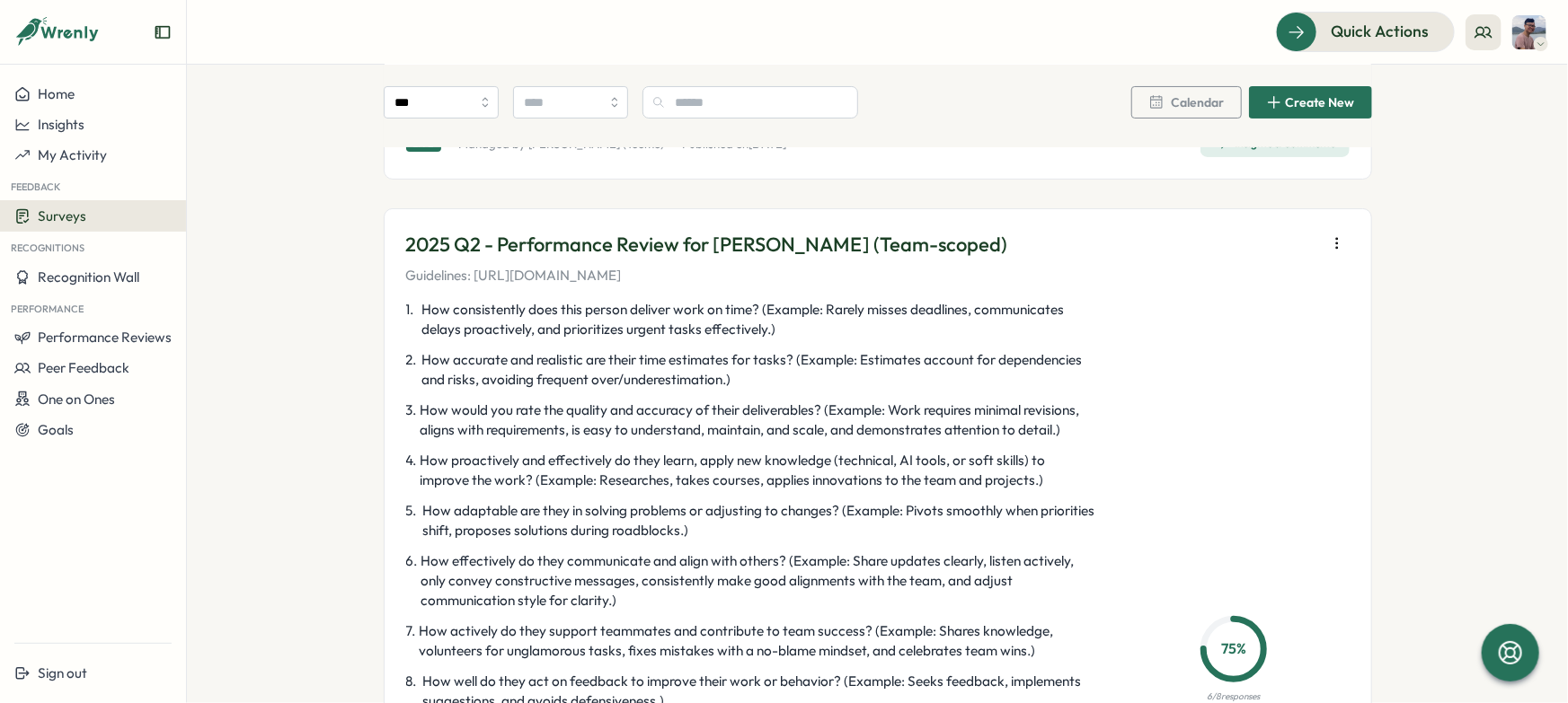
click at [1327, 232] on button "button" at bounding box center [1336, 243] width 25 height 25
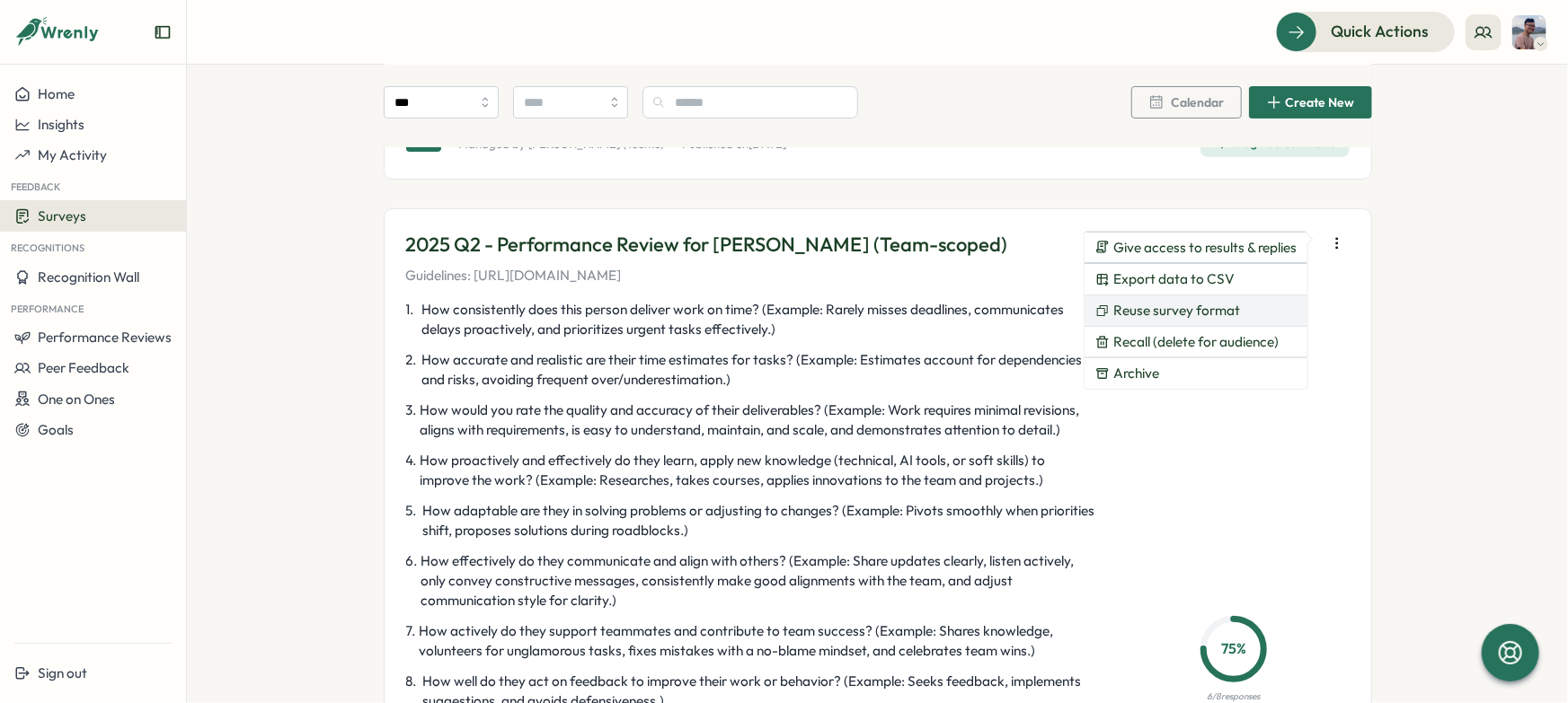
click at [1201, 312] on span "Reuse survey format" at bounding box center [1177, 311] width 126 height 16
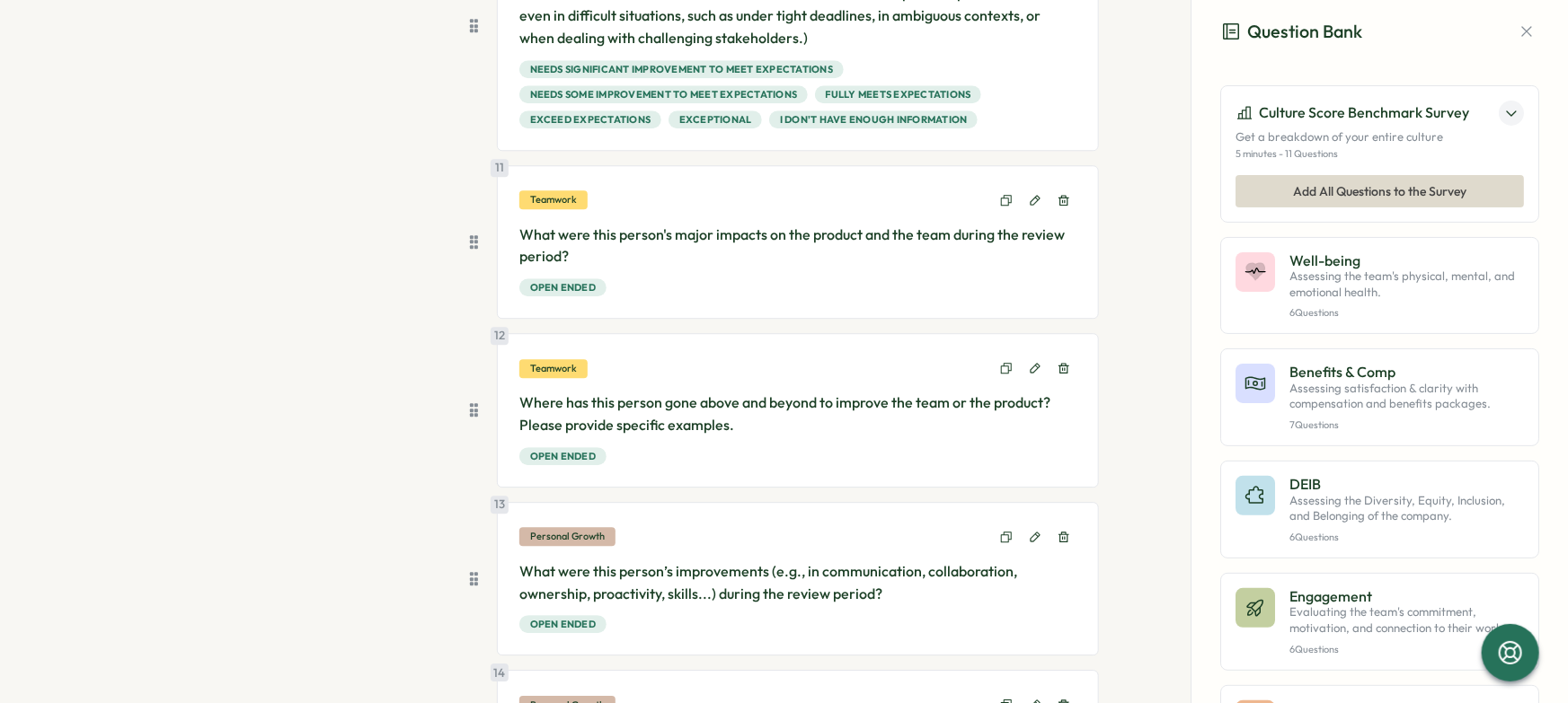
scroll to position [2236, 0]
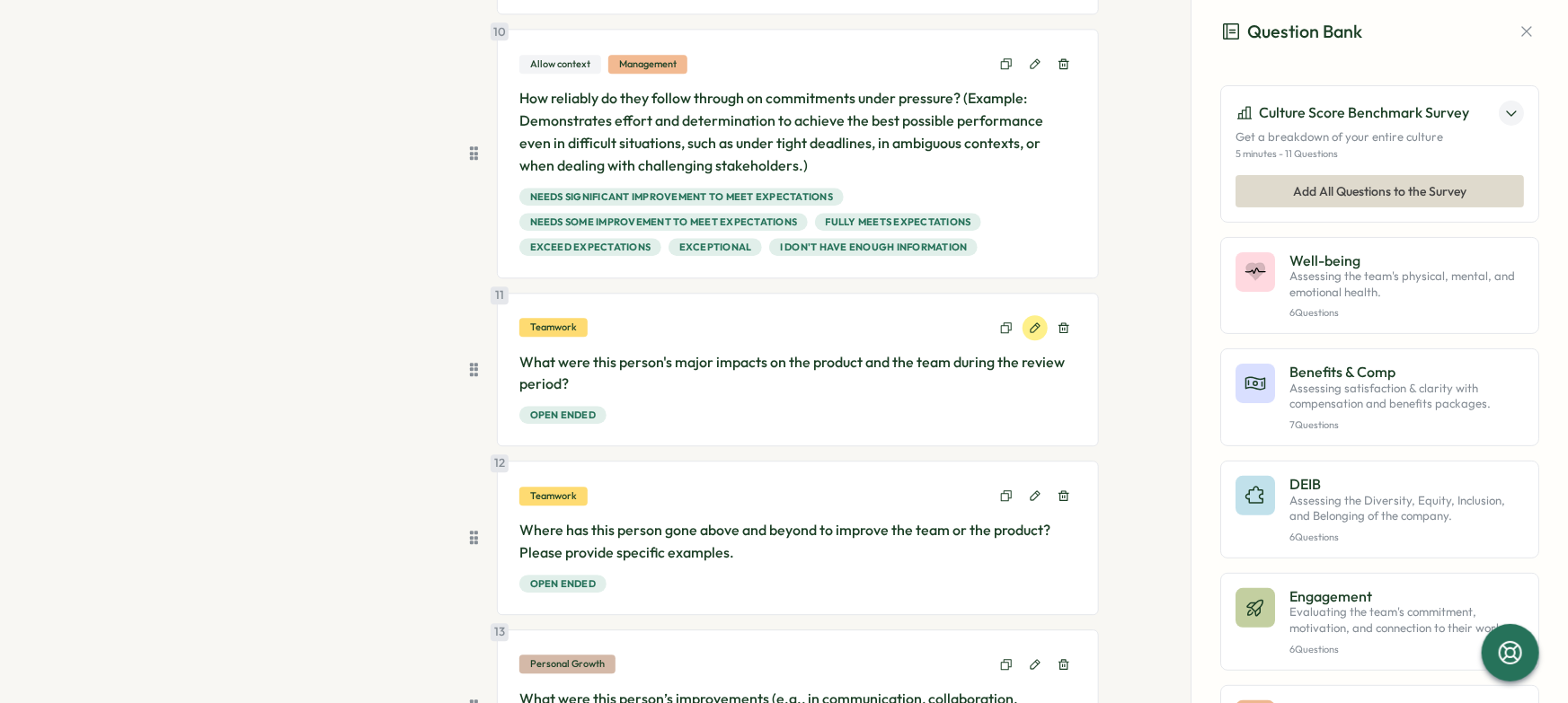
click at [1031, 331] on button at bounding box center [1035, 327] width 25 height 25
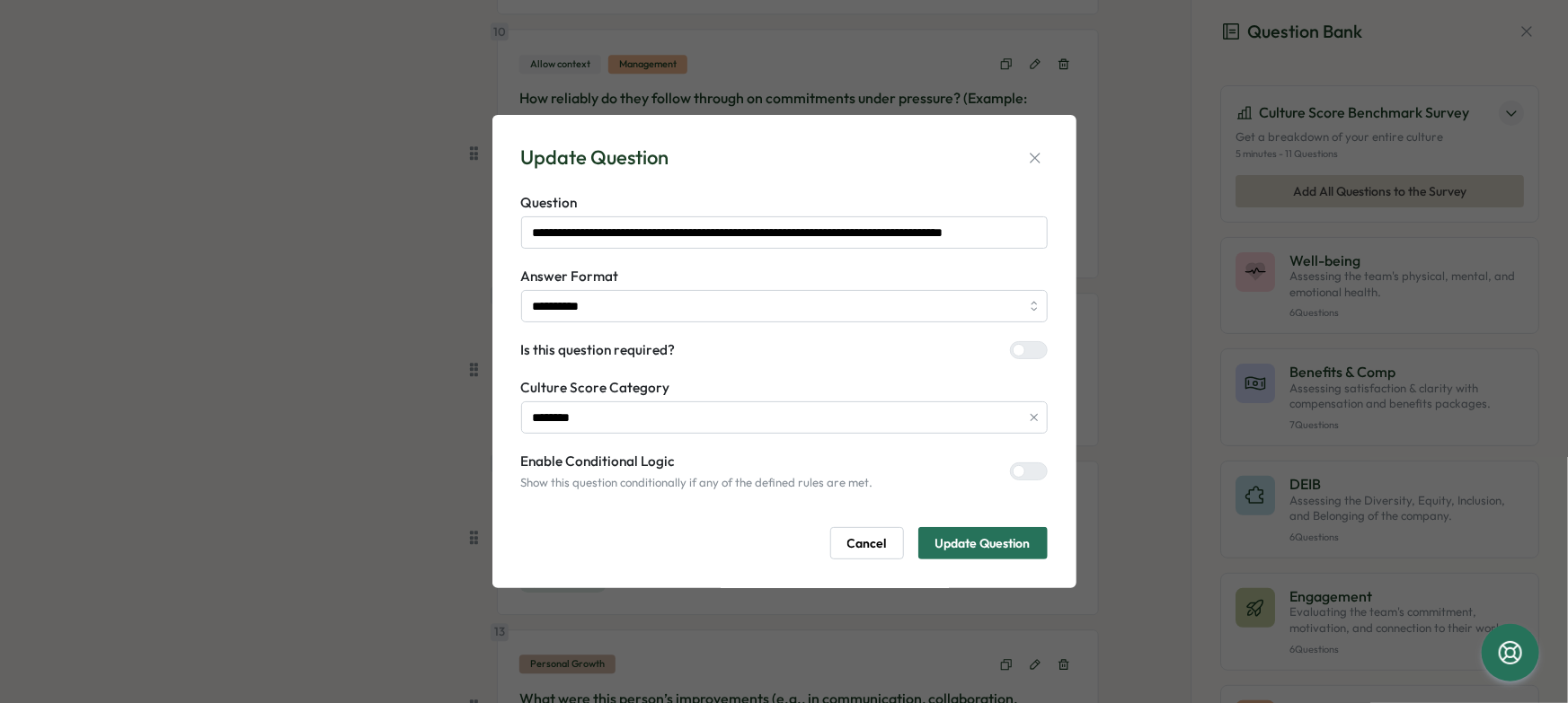
click at [1026, 351] on div at bounding box center [1037, 351] width 22 height 16
click at [984, 545] on span "Update Question" at bounding box center [984, 543] width 95 height 30
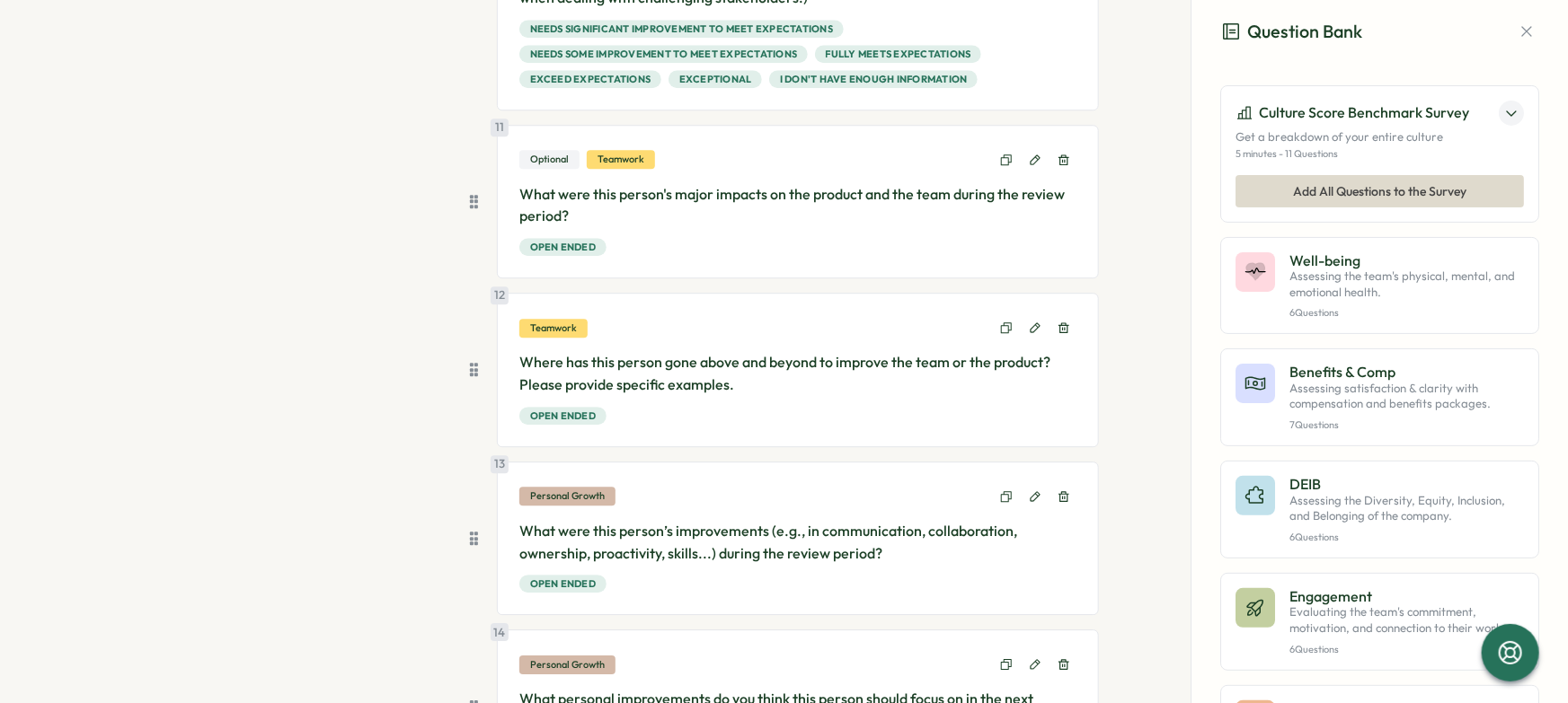
scroll to position [2424, 0]
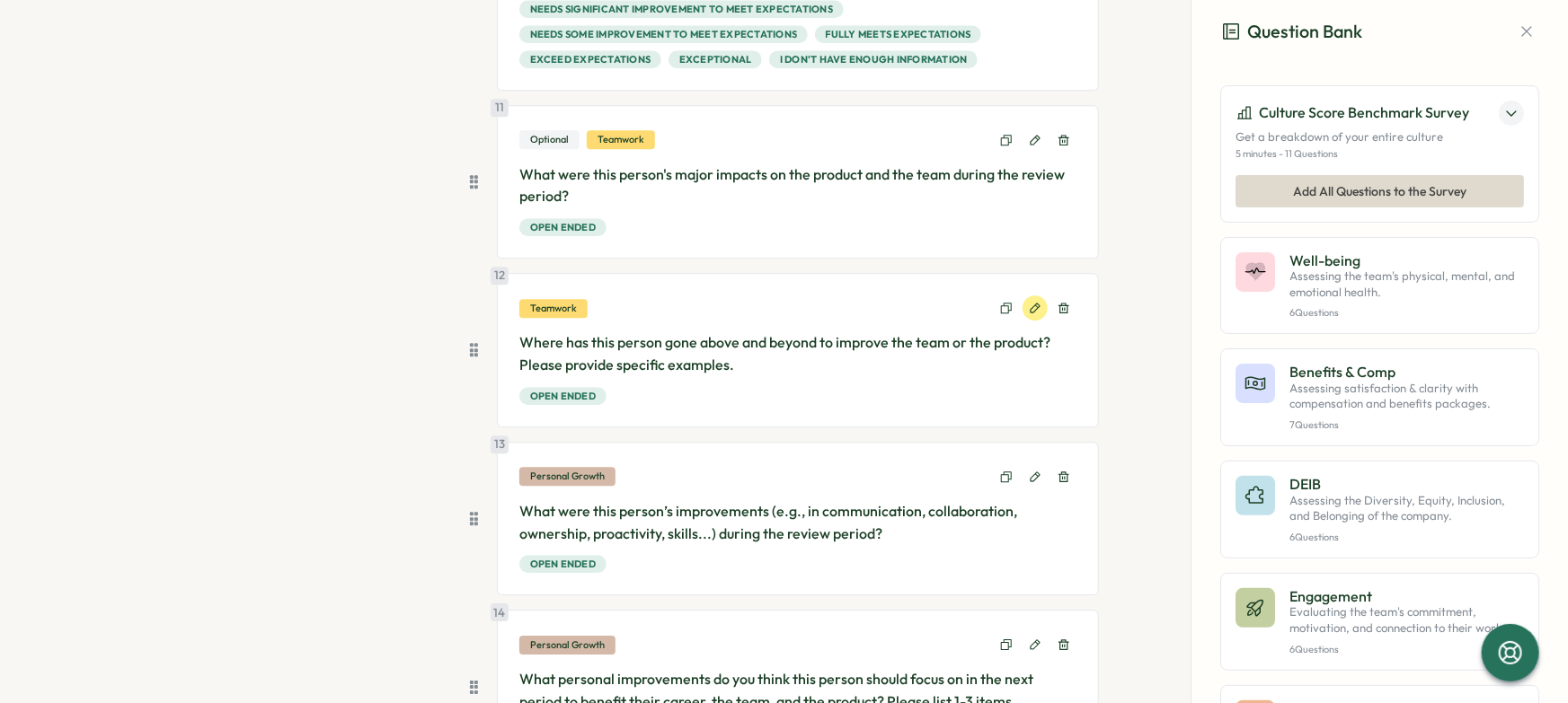
click at [1023, 304] on button at bounding box center [1035, 308] width 25 height 25
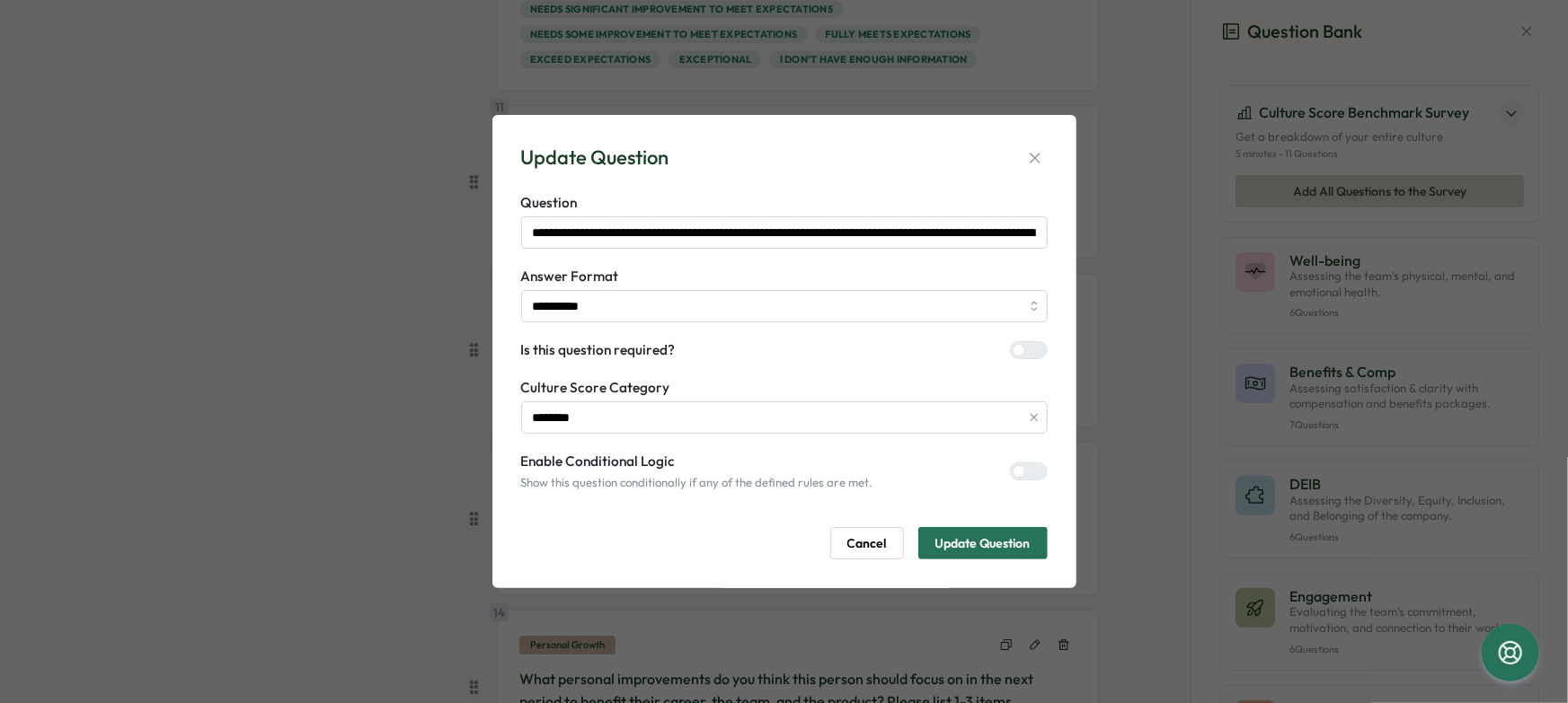
click at [1026, 347] on div at bounding box center [1037, 351] width 22 height 16
click at [1011, 538] on span "Update Question" at bounding box center [984, 543] width 95 height 30
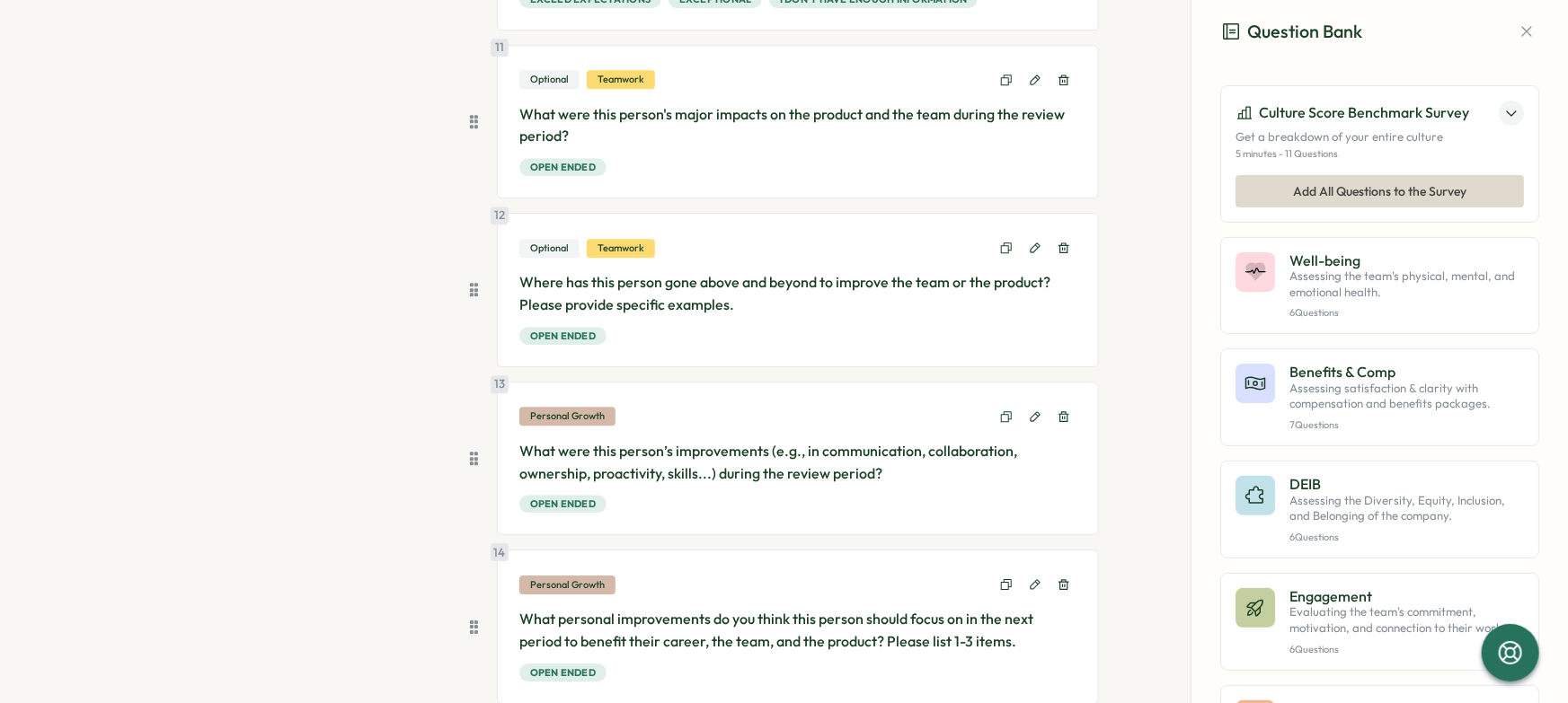
scroll to position [2486, 0]
click at [1035, 412] on icon at bounding box center [1036, 415] width 13 height 13
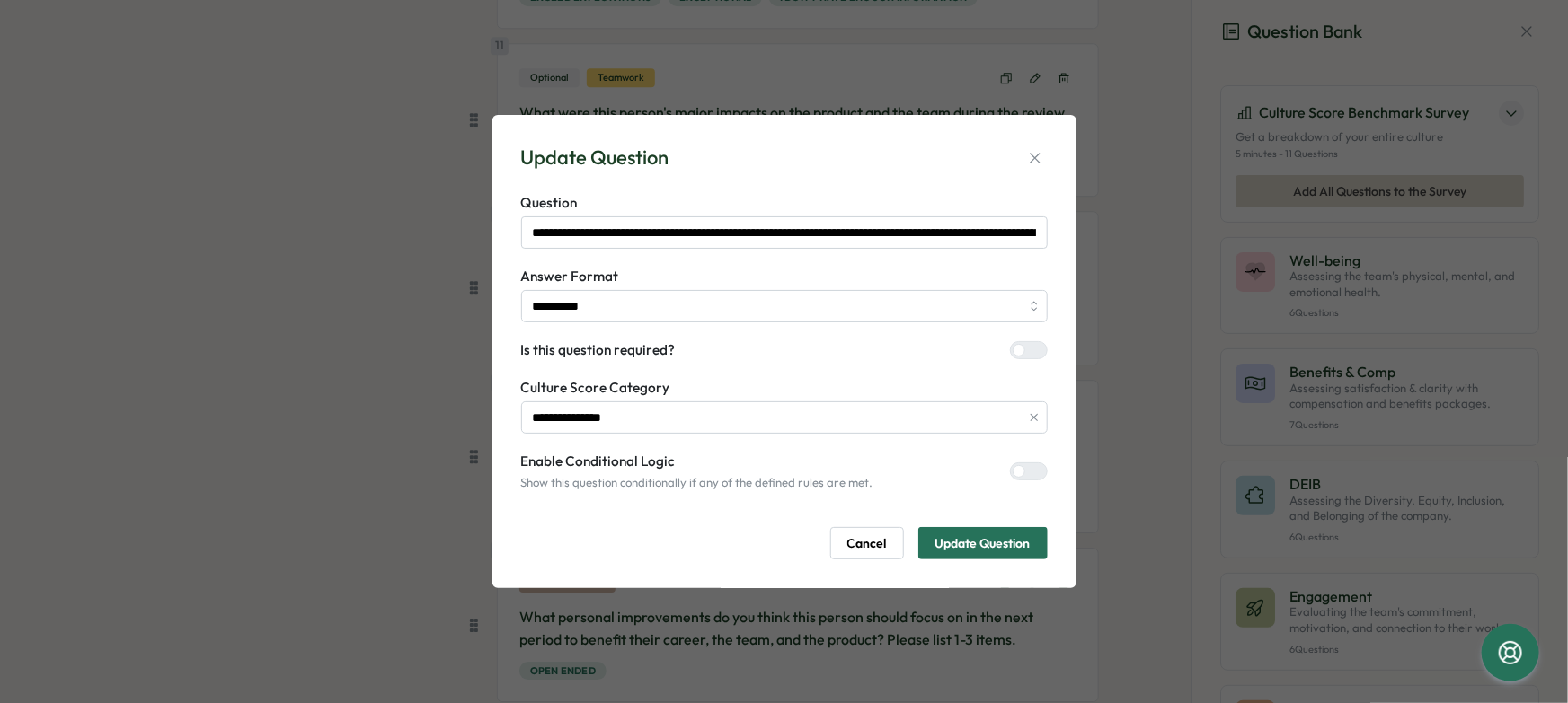
click at [1026, 356] on div at bounding box center [1037, 351] width 22 height 16
click at [1004, 549] on span "Update Question" at bounding box center [984, 543] width 95 height 30
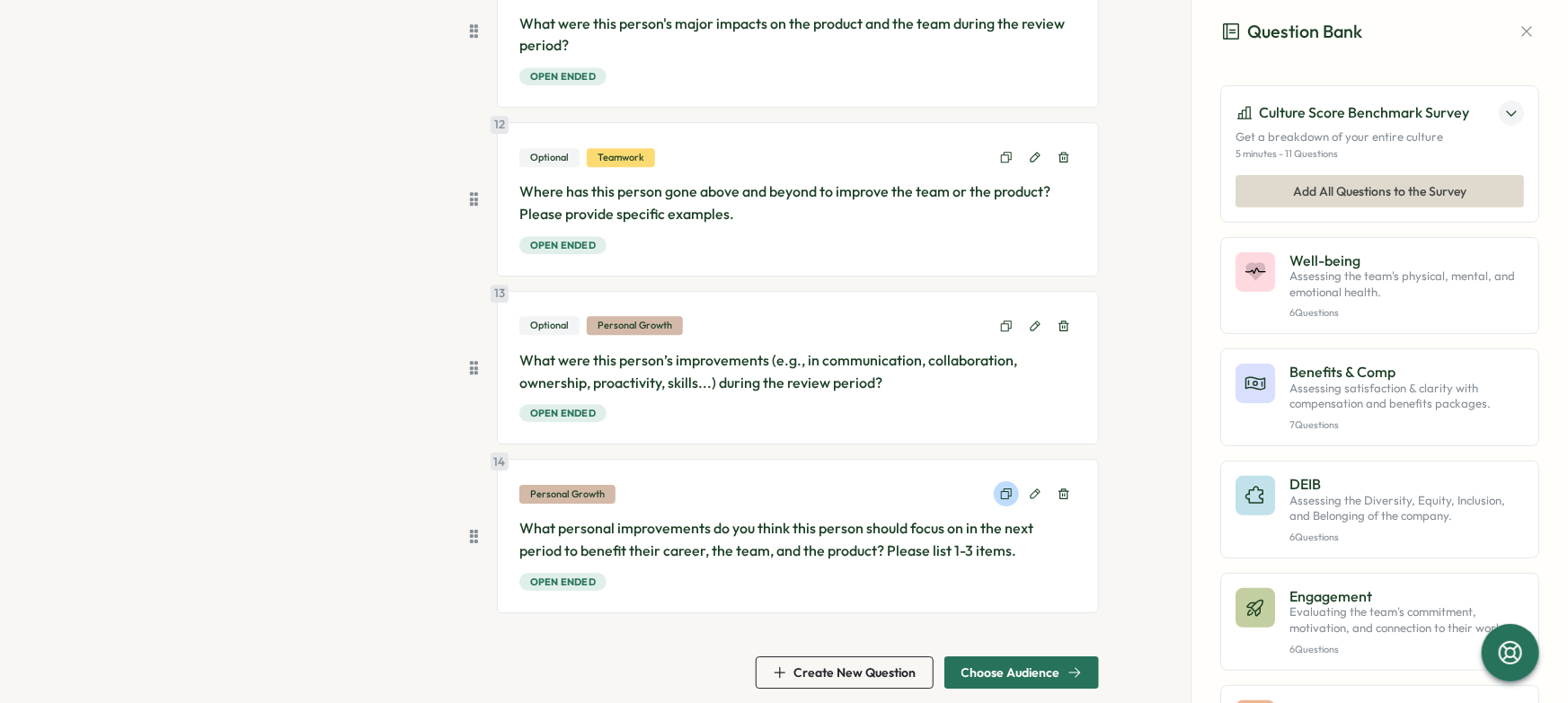
scroll to position [2586, 0]
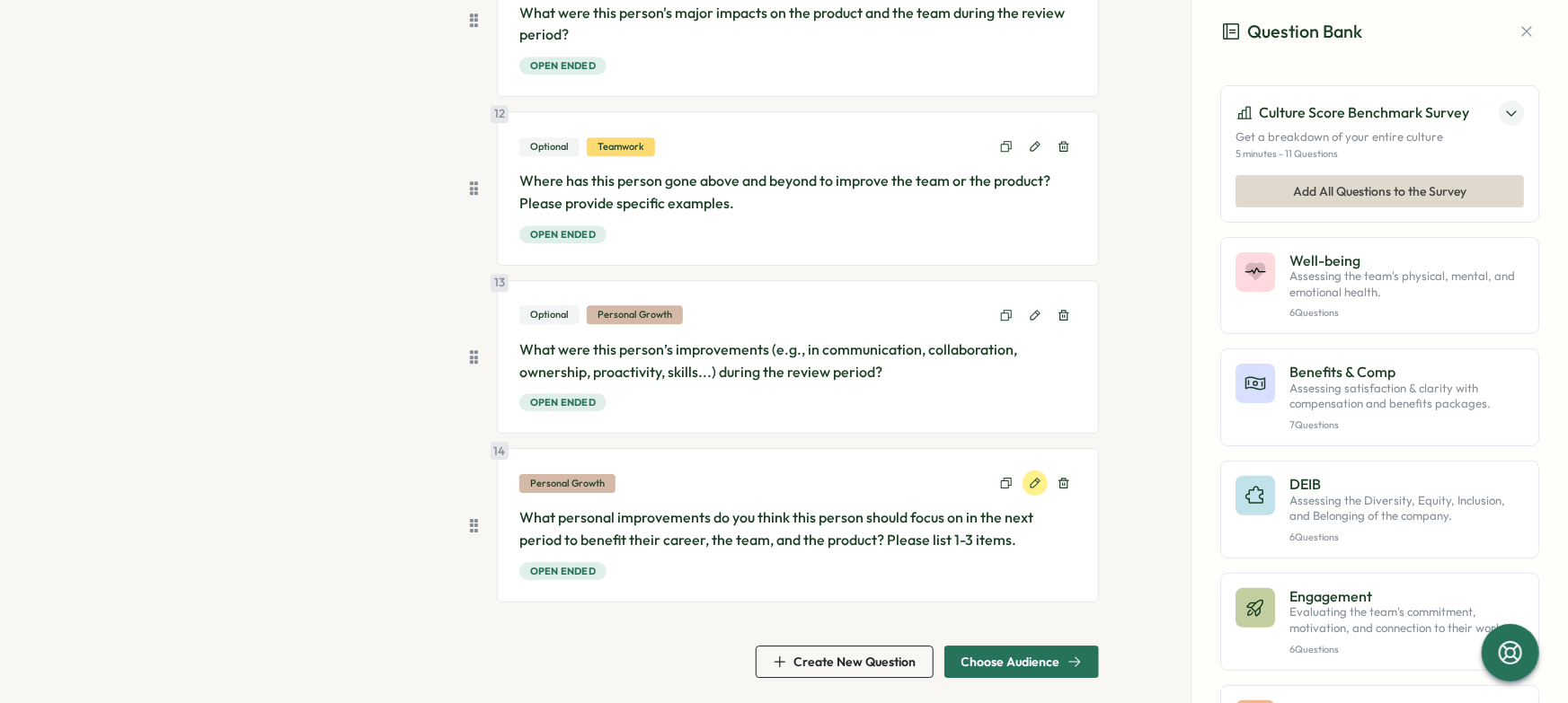
click at [1024, 488] on button at bounding box center [1035, 482] width 25 height 25
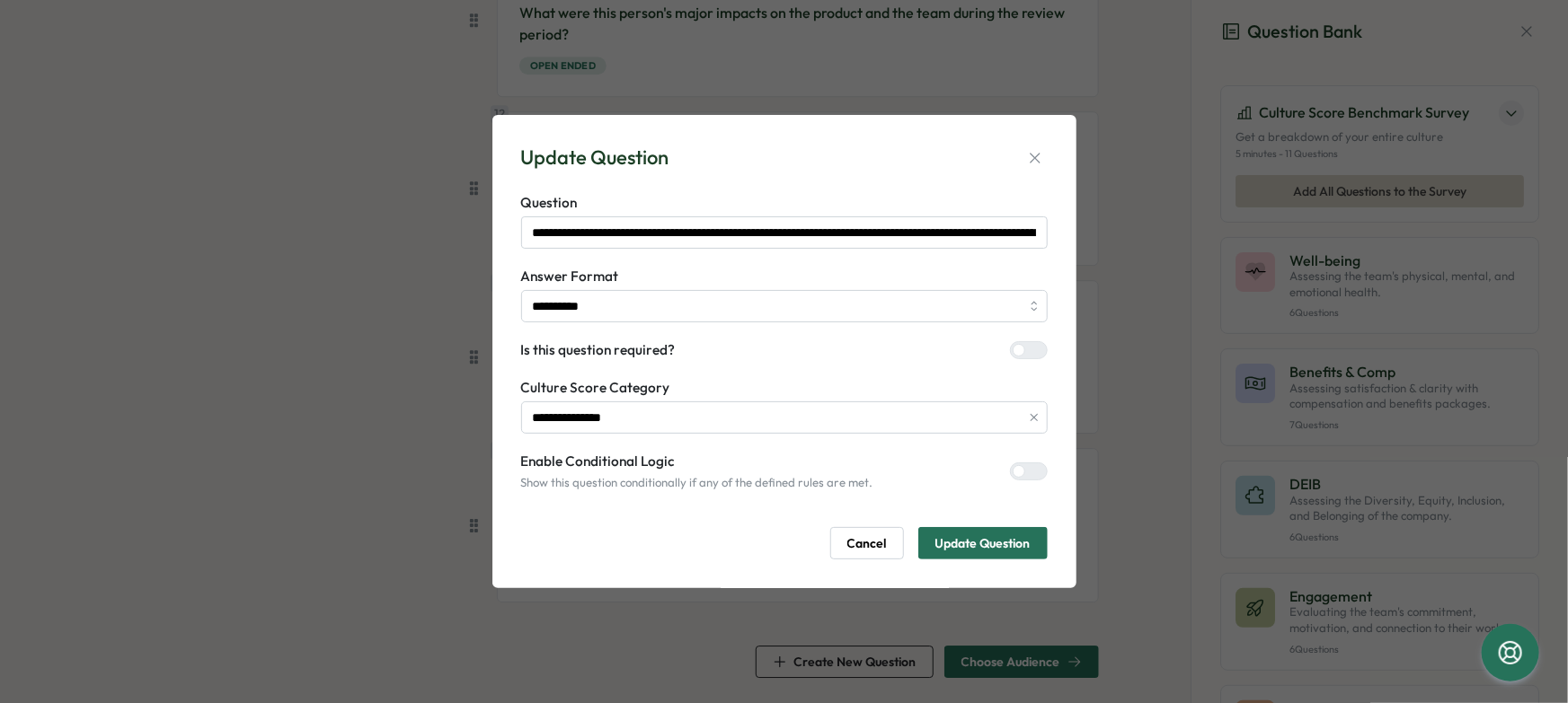
click at [1031, 354] on div at bounding box center [1037, 351] width 22 height 16
click at [976, 545] on span "Update Question" at bounding box center [984, 543] width 95 height 30
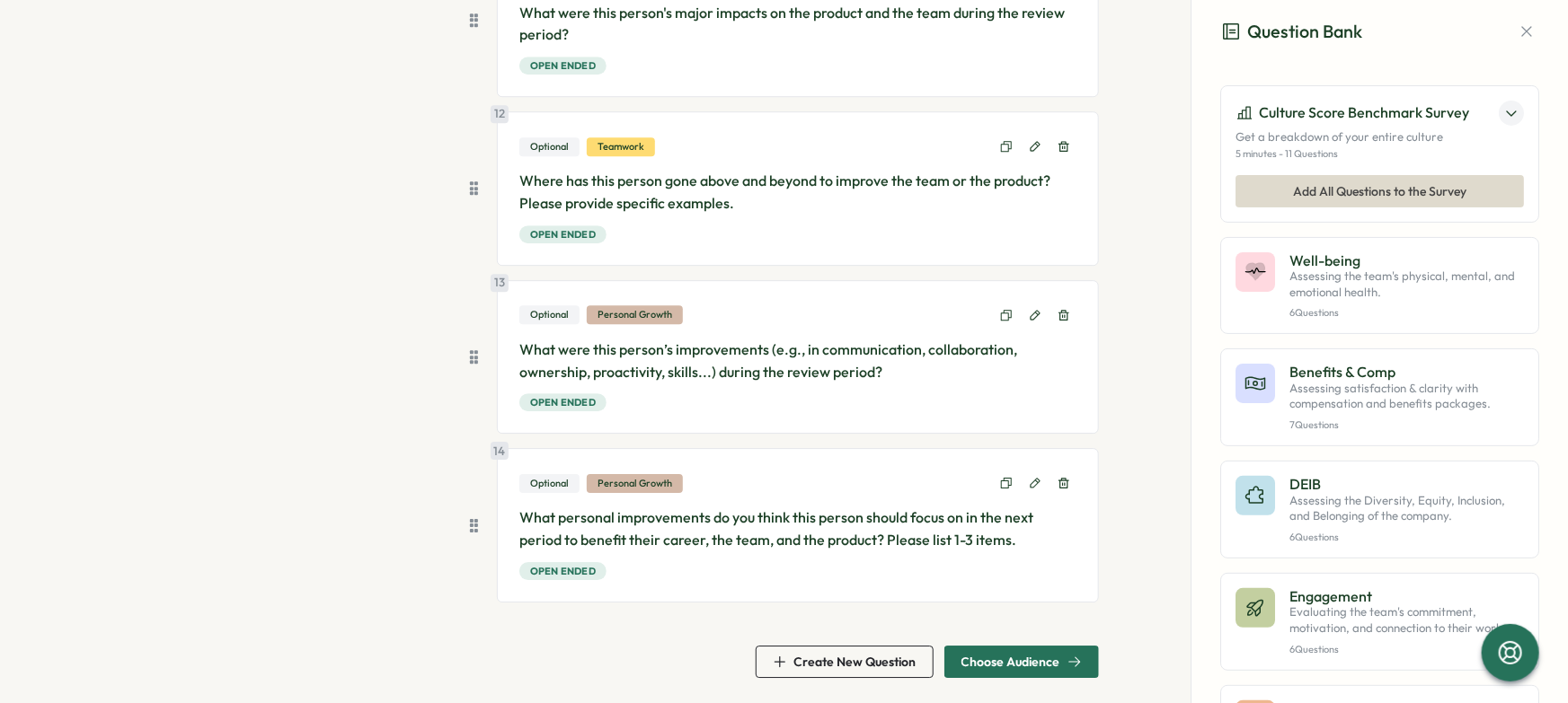
click at [1006, 655] on span "Choose Audience" at bounding box center [1011, 662] width 99 height 13
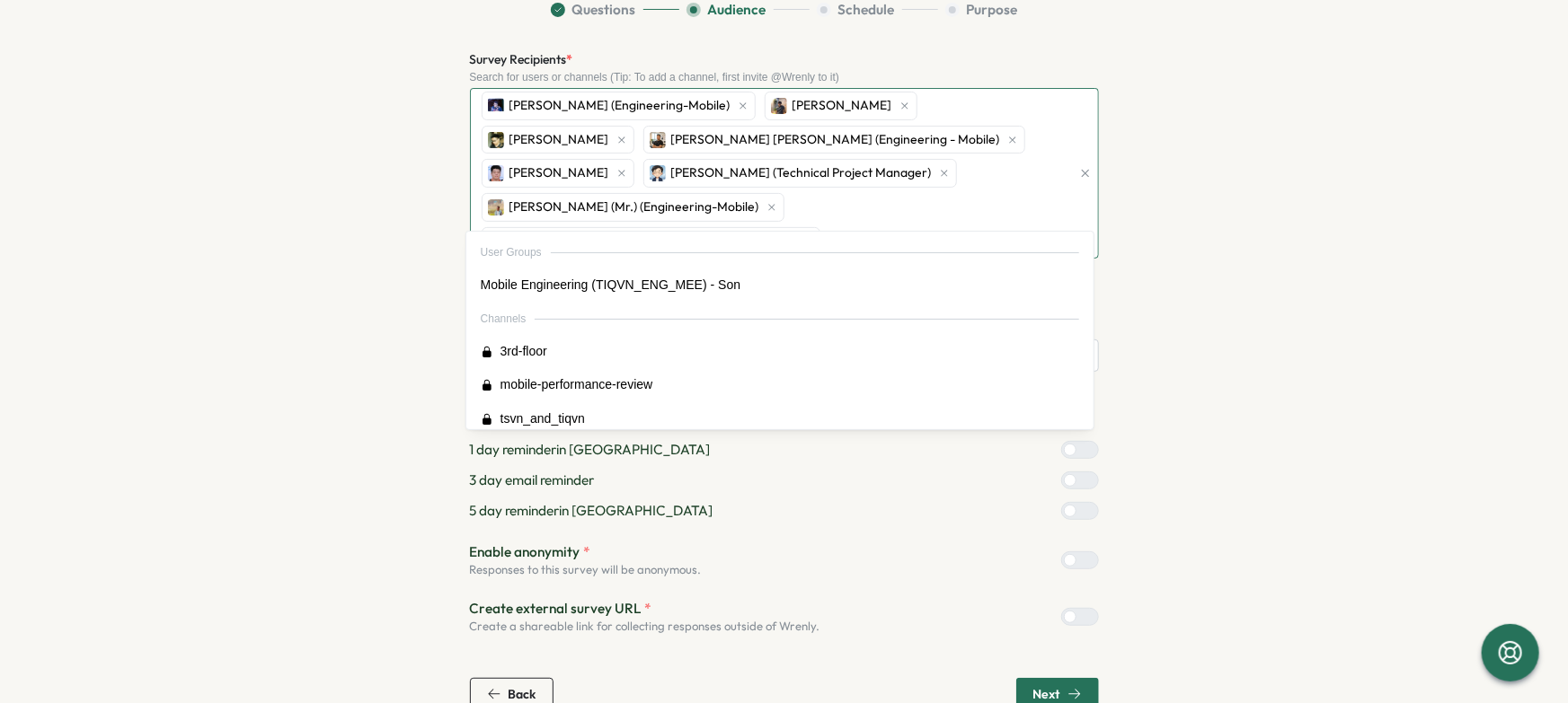
click at [826, 200] on div "Bao Huu NGUYEN (Engineering-Mobile) Hoang Nguyen Quan Ngo Viet Le Hoang (Engine…" at bounding box center [774, 173] width 594 height 168
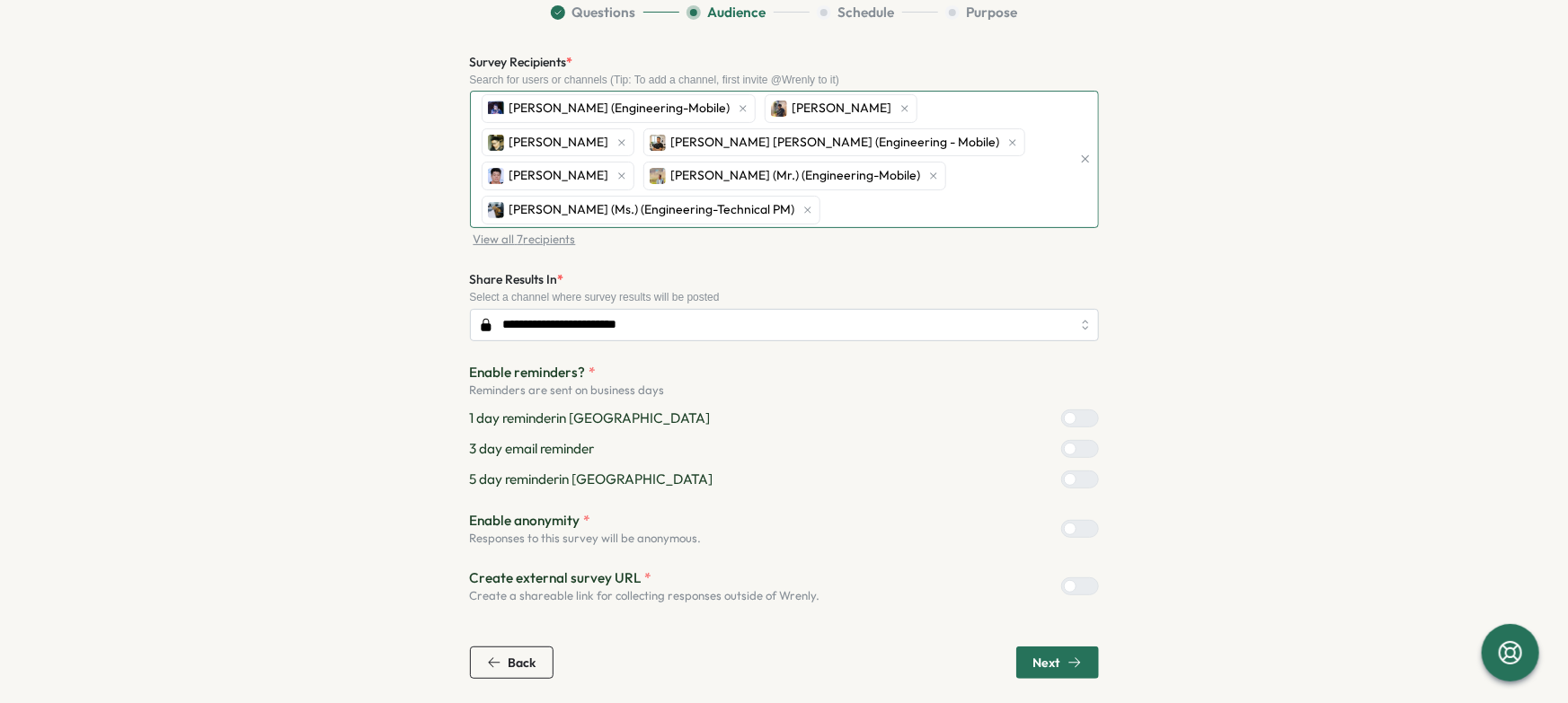
click at [838, 205] on div "Bao Huu NGUYEN (Engineering-Mobile) Hoang Nguyen Quan Ngo Viet Le Hoang (Engine…" at bounding box center [774, 159] width 594 height 135
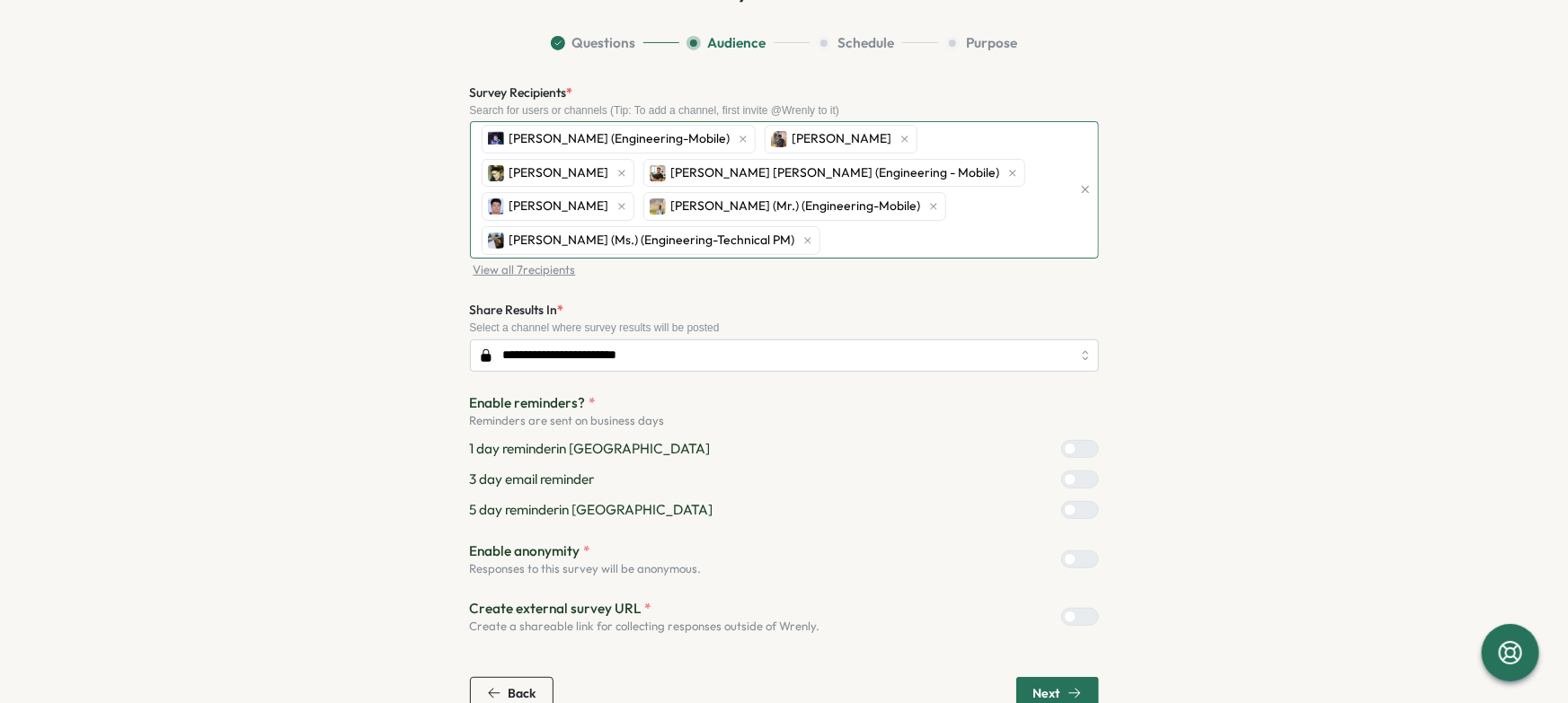
click at [904, 177] on div "Bao Huu NGUYEN (Engineering-Mobile) Hoang Nguyen Quan Ngo Viet Le Hoang (Engine…" at bounding box center [774, 189] width 594 height 135
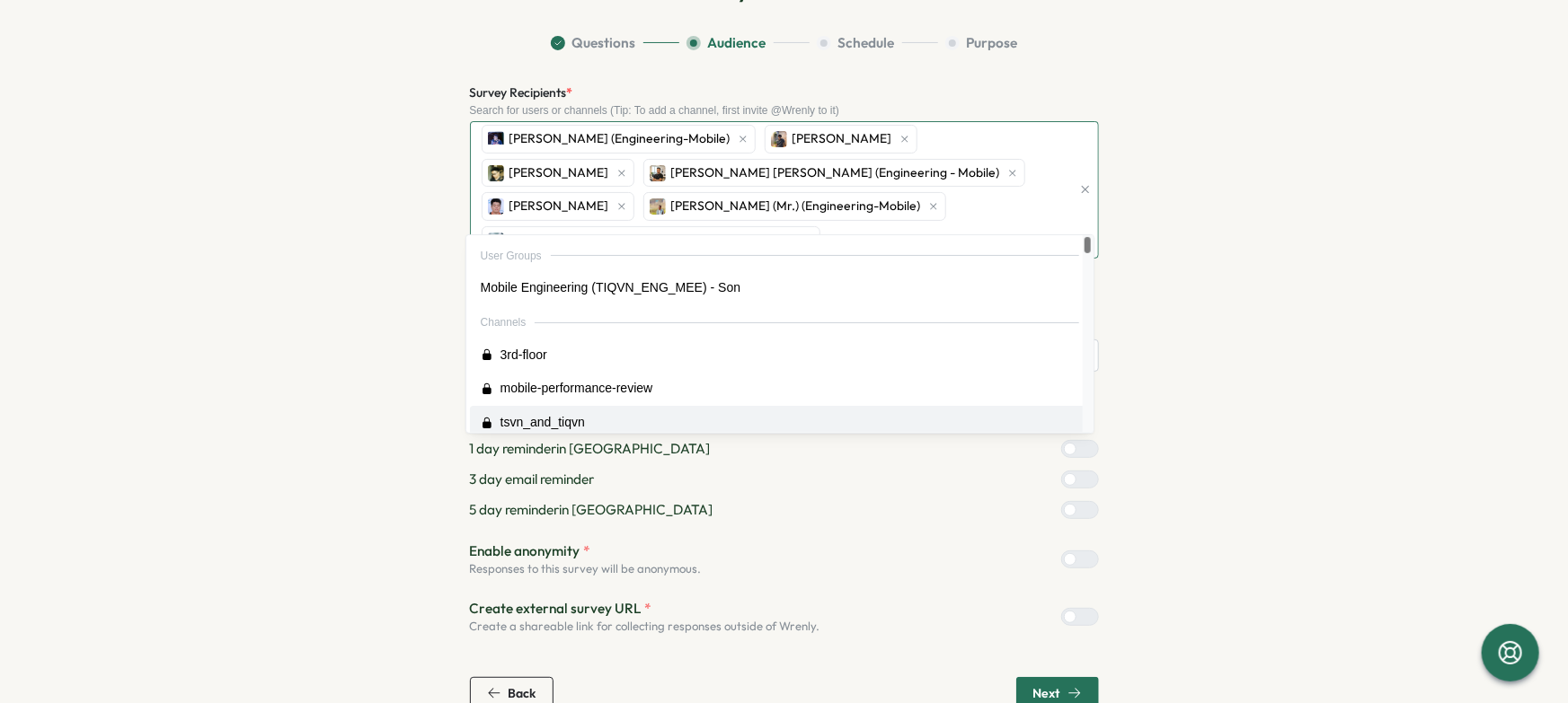
scroll to position [153, 0]
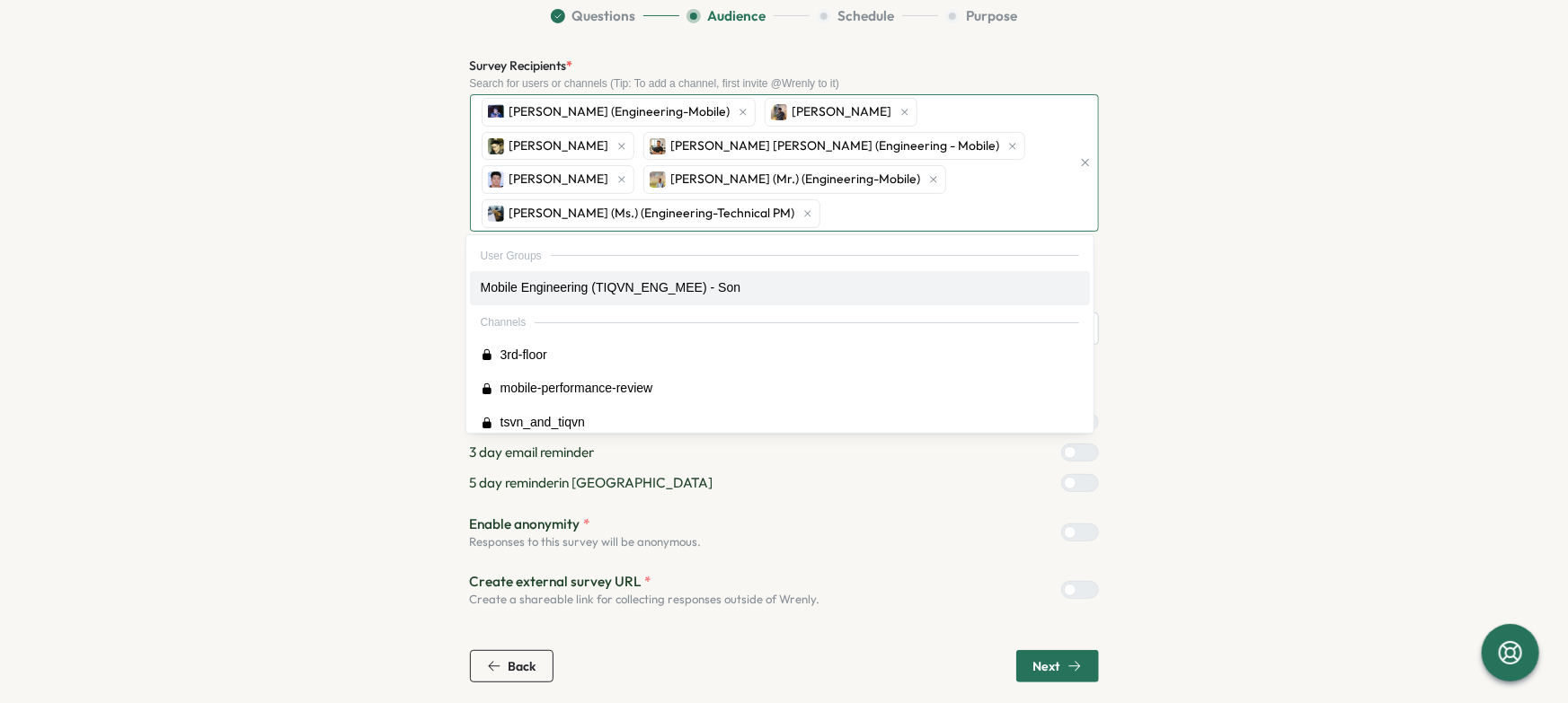
click at [800, 225] on div "Survey Recipients * Search for users or channels (Tip: To add a channel, first …" at bounding box center [784, 153] width 629 height 197
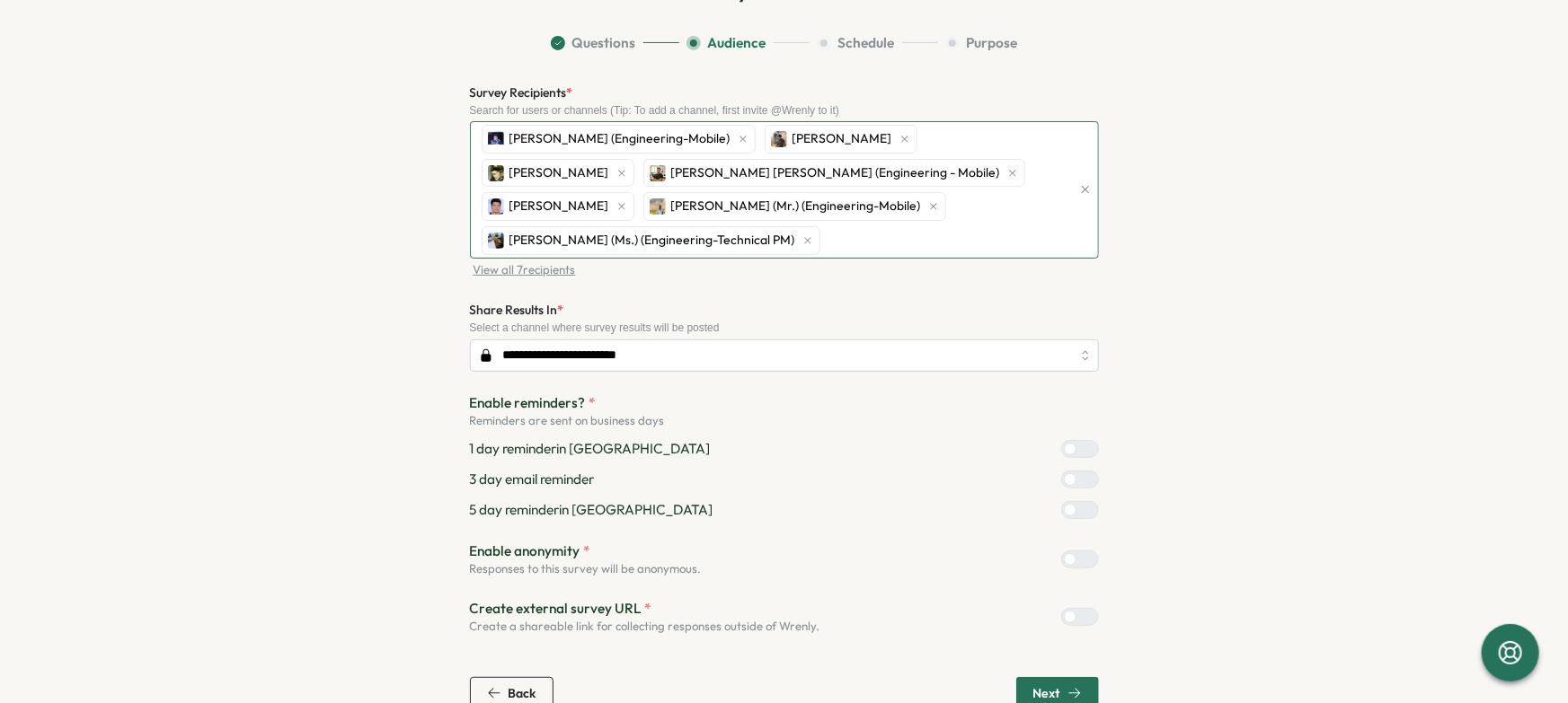
click at [948, 170] on div "Bao Huu NGUYEN (Engineering-Mobile) Hoang Nguyen Quan Ngo Viet Le Hoang (Engine…" at bounding box center [774, 189] width 594 height 135
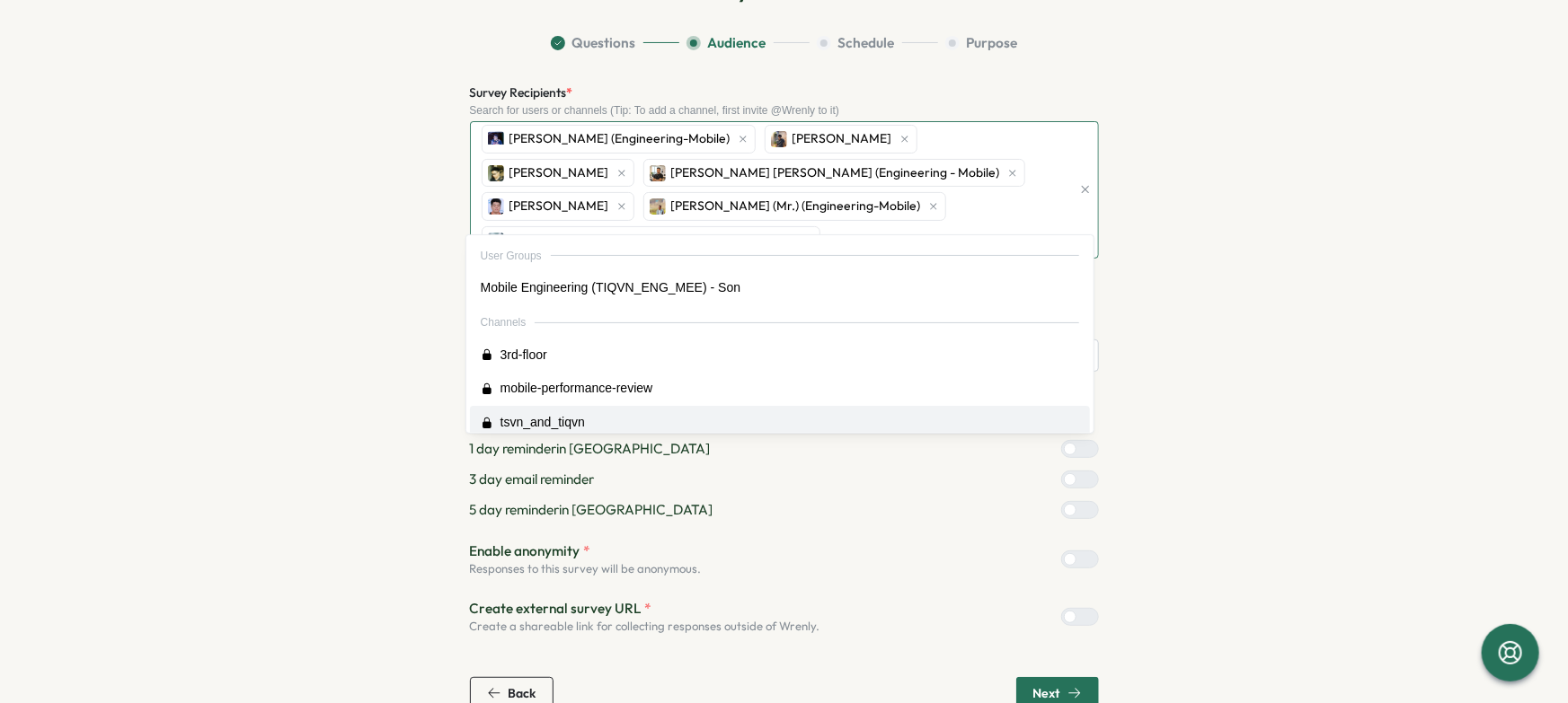
scroll to position [153, 0]
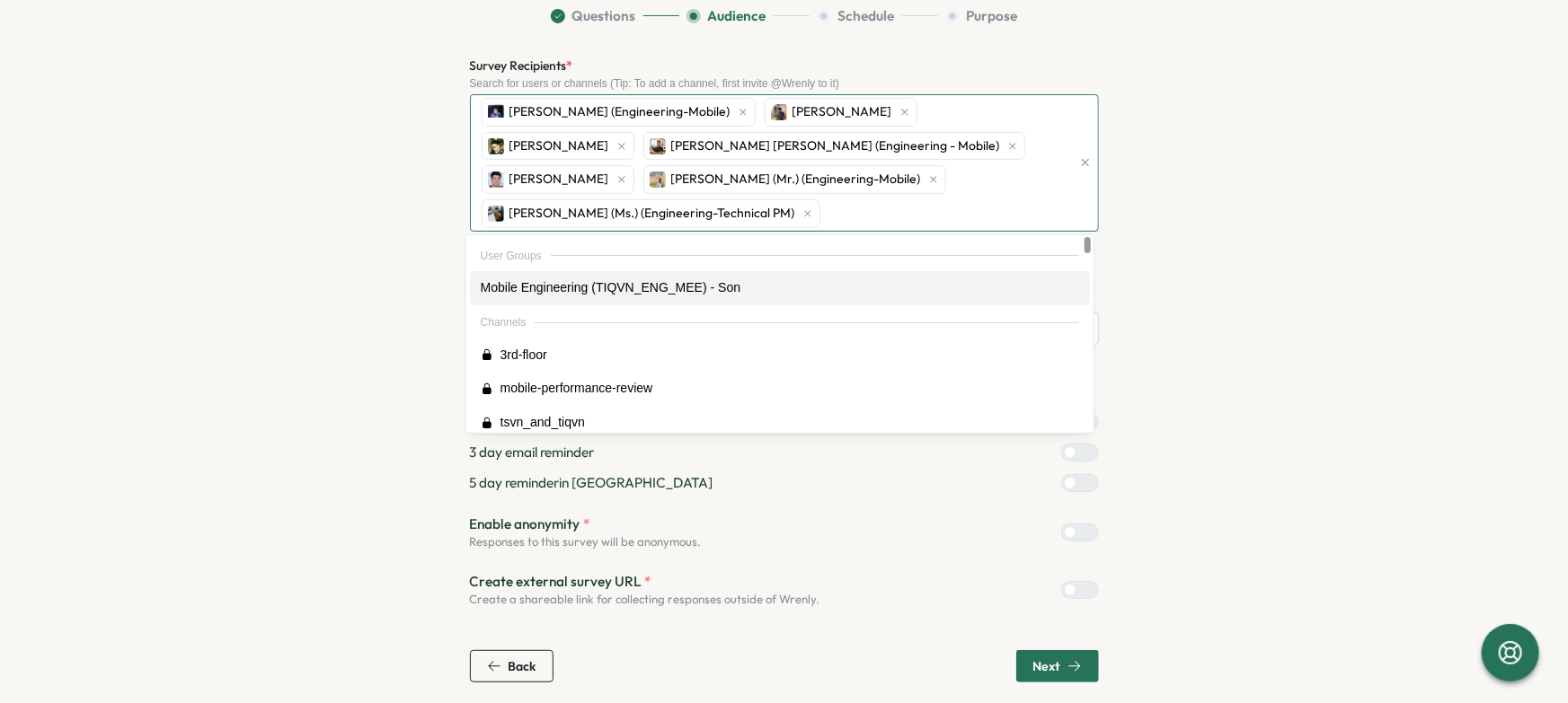
click at [648, 222] on div "Bao Huu NGUYEN (Engineering-Mobile) Hoang Nguyen Quan Ngo Viet Le Hoang (Engine…" at bounding box center [774, 163] width 594 height 135
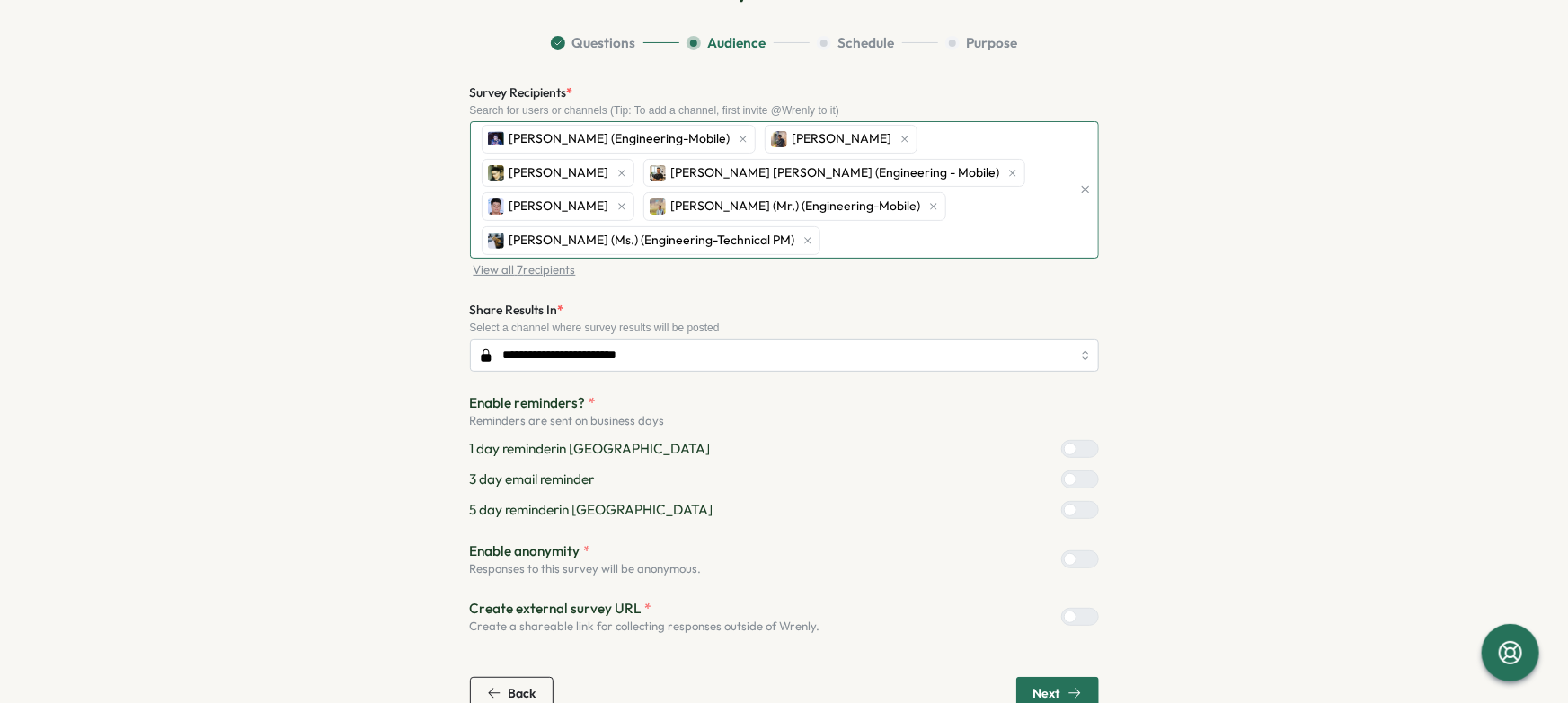
click at [990, 170] on div "Bao Huu NGUYEN (Engineering-Mobile) Hoang Nguyen Quan Ngo Viet Le Hoang (Engine…" at bounding box center [774, 189] width 594 height 135
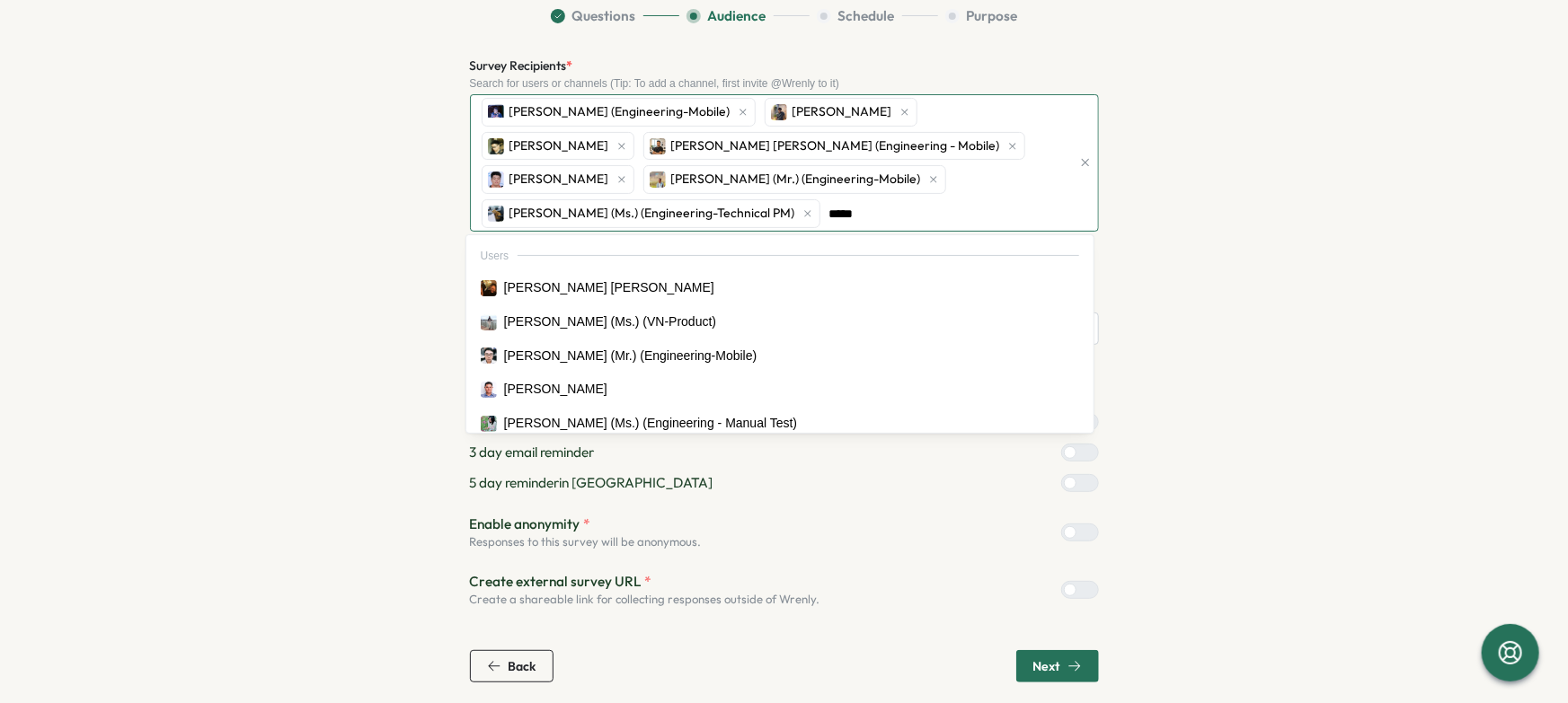
type input "******"
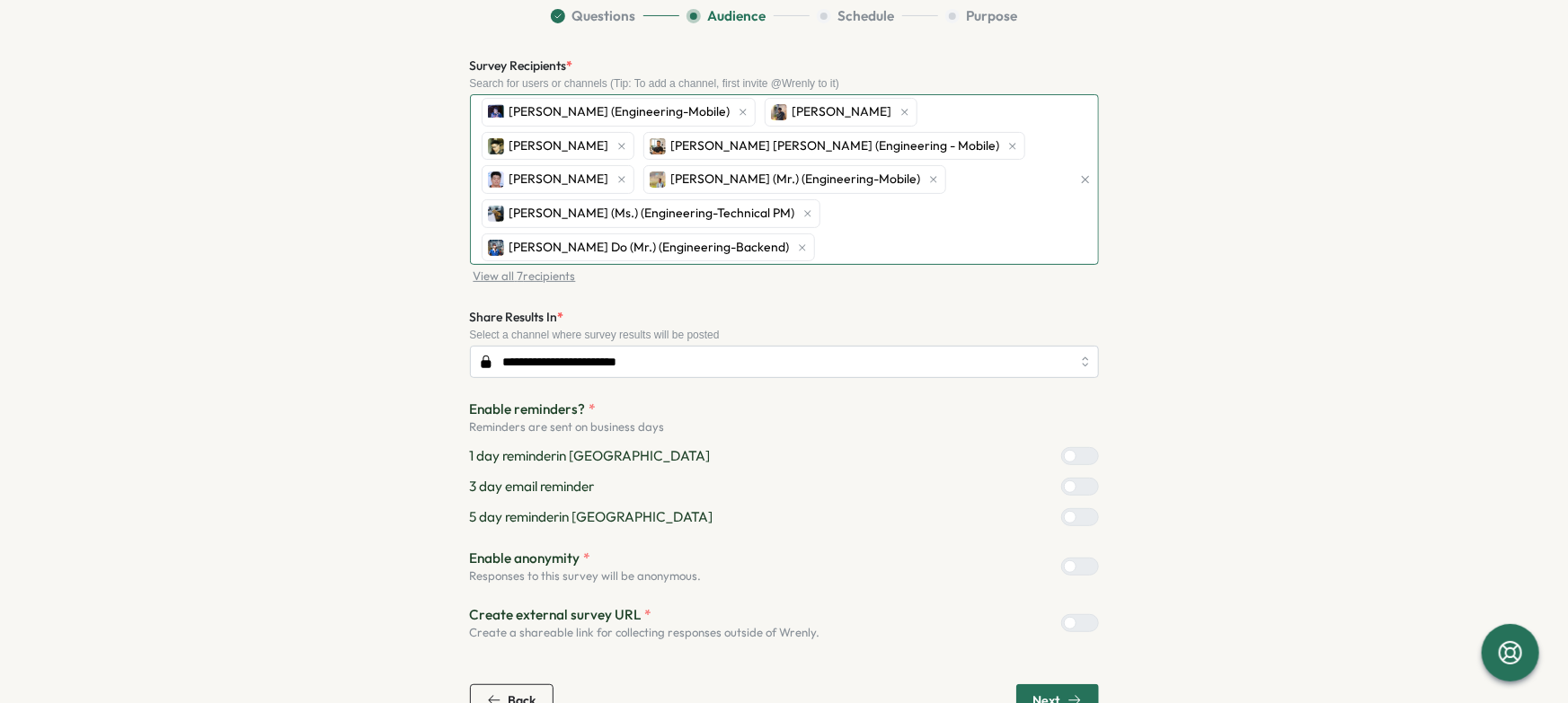
click at [827, 210] on div "Bao Huu NGUYEN (Engineering-Mobile) Hoang Nguyen Quan Ngo Viet Le Hoang (Engine…" at bounding box center [774, 179] width 594 height 168
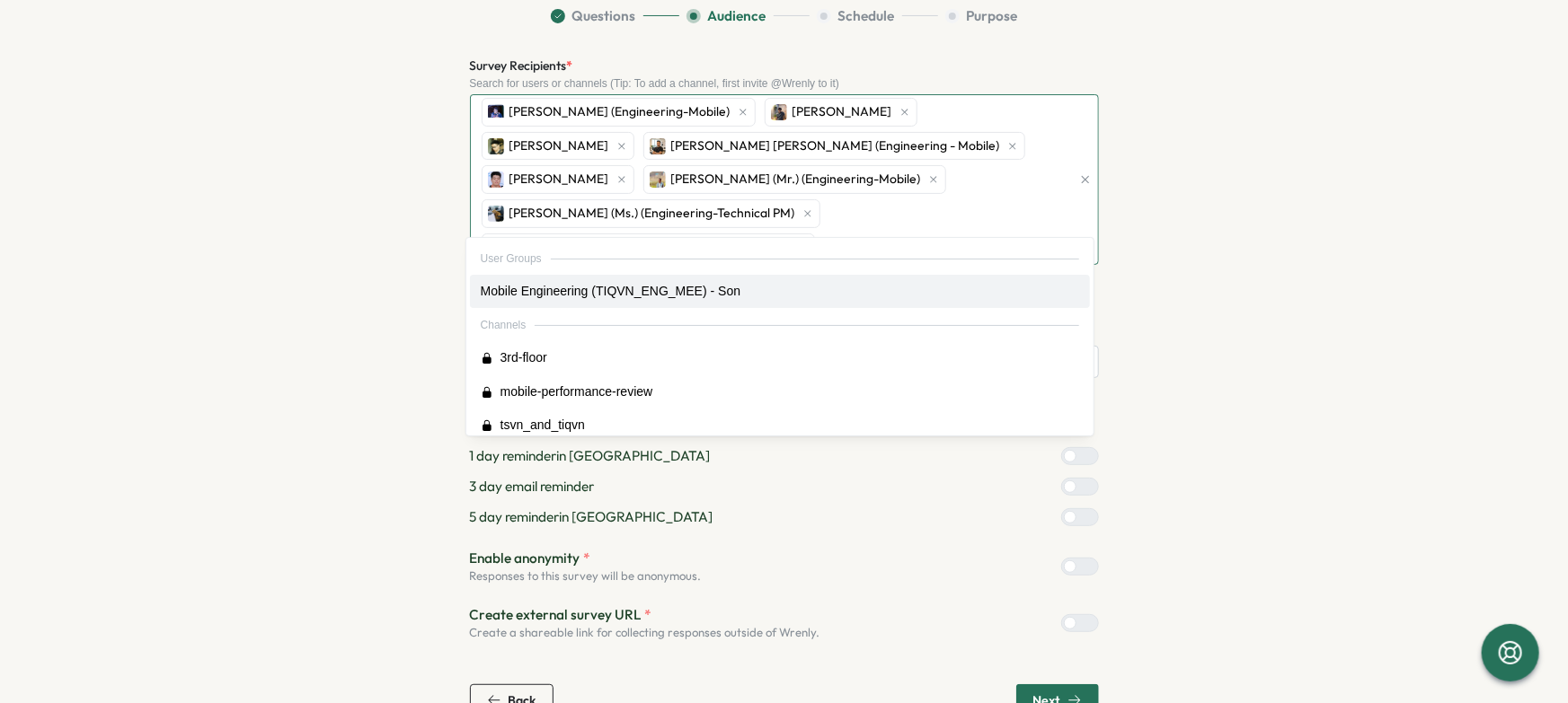
click at [819, 212] on div "Bao Huu NGUYEN (Engineering-Mobile) Hoang Nguyen Quan Ngo Viet Le Hoang (Engine…" at bounding box center [774, 179] width 594 height 168
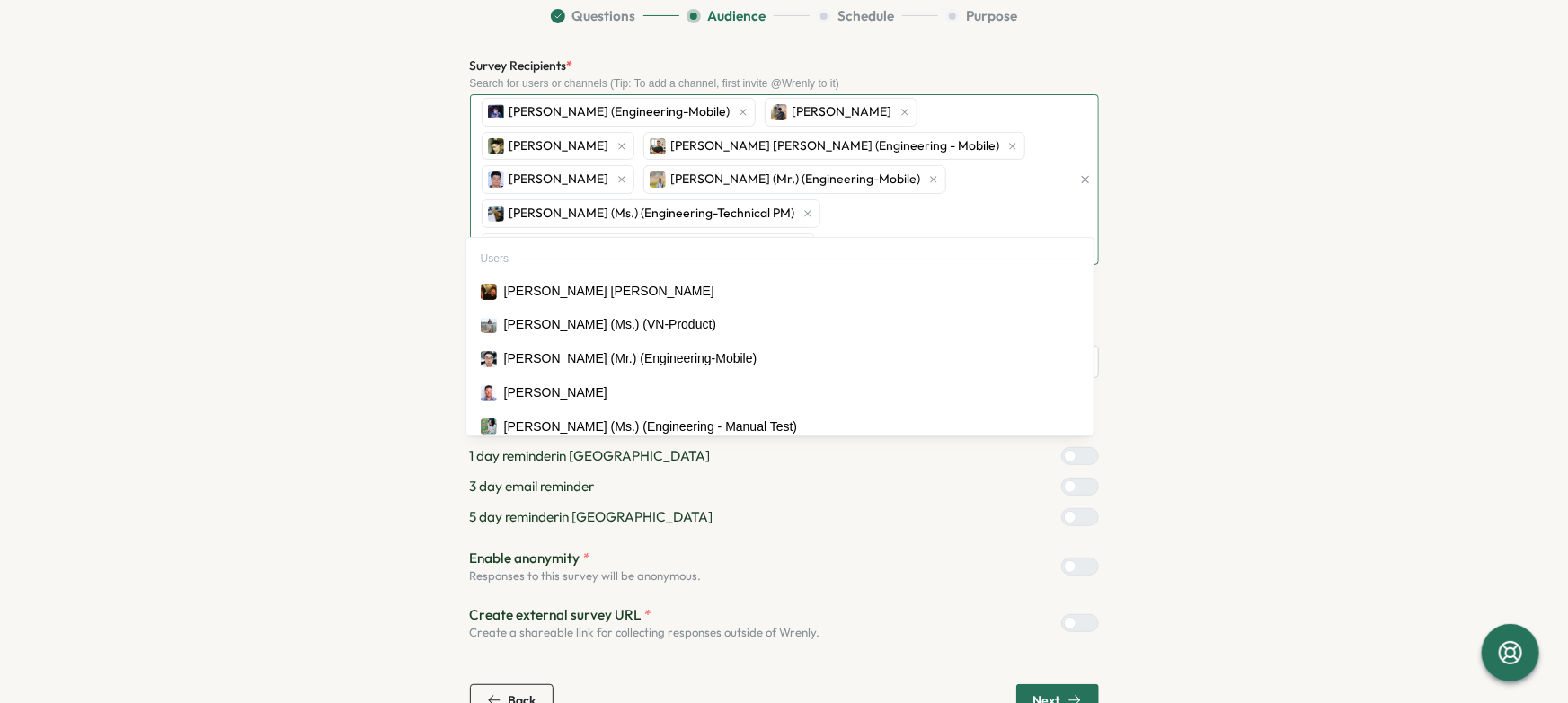
type input "******"
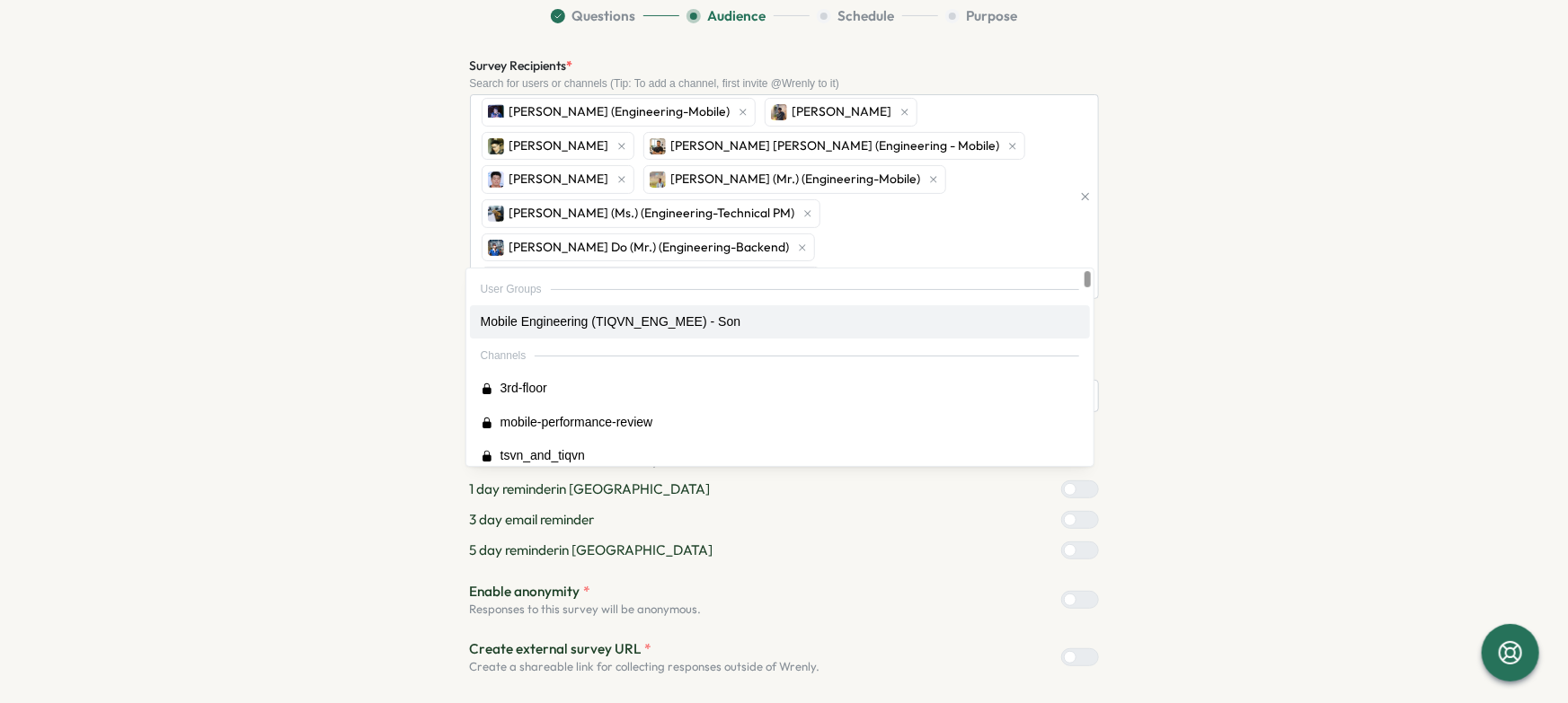
click at [1372, 311] on div "Build your audience Question Bank Culture Score Benchmark Survey Get a breakdow…" at bounding box center [784, 348] width 1511 height 805
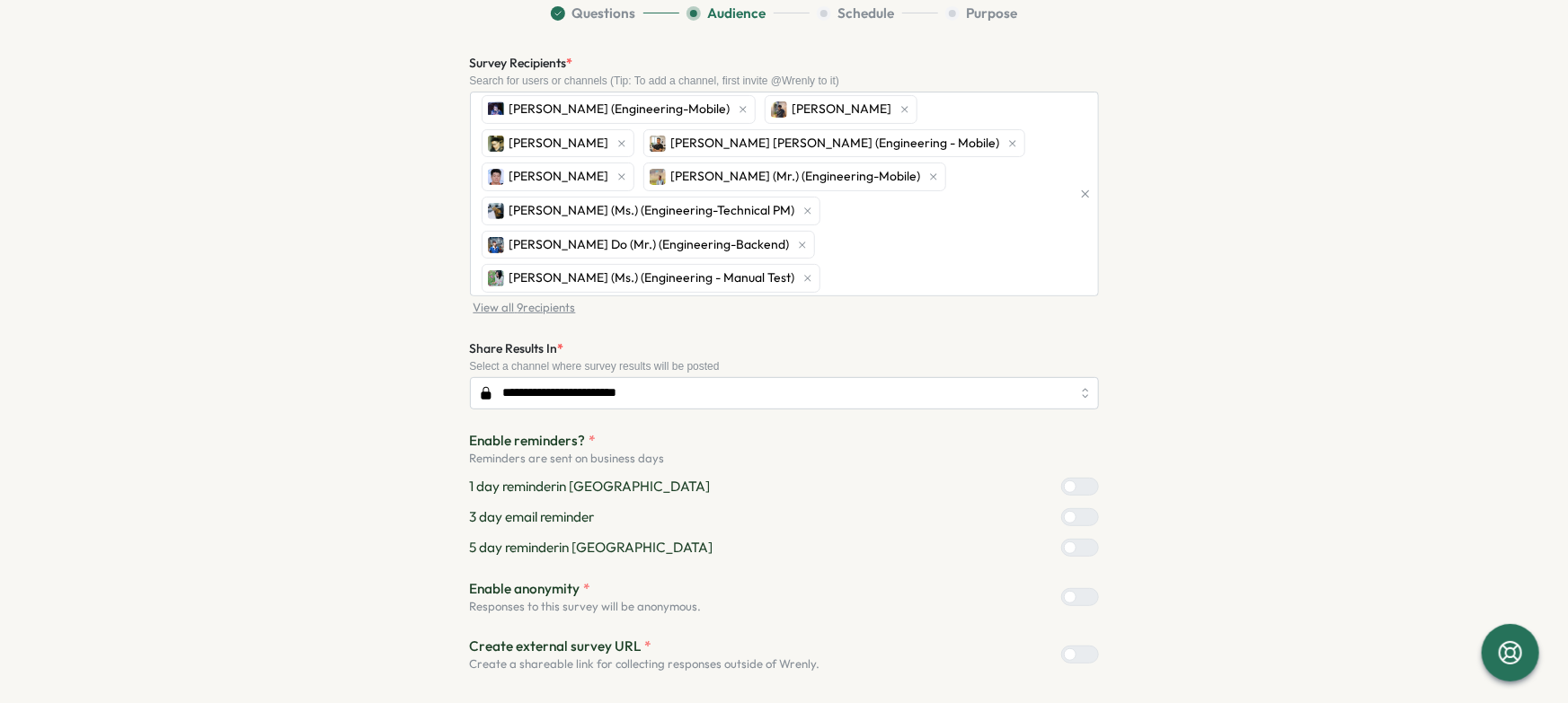
scroll to position [157, 0]
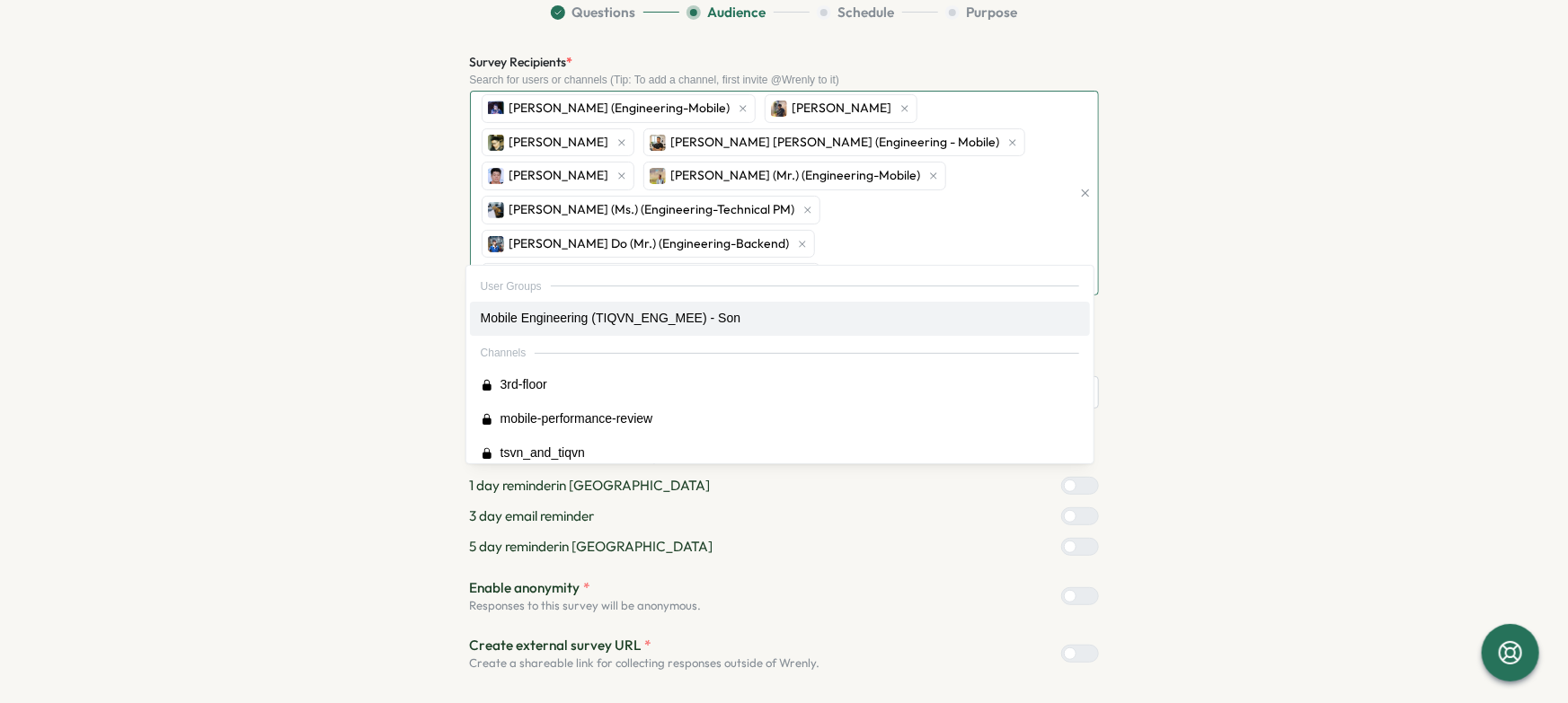
click at [962, 137] on div "Bao Huu NGUYEN (Engineering-Mobile) Hoang Nguyen Quan Ngo Viet Le Hoang (Engine…" at bounding box center [774, 193] width 594 height 203
type input "**"
click at [1184, 312] on section "Questions Audience Schedule Purpose Survey Recipients * Search for users or cha…" at bounding box center [785, 374] width 1150 height 744
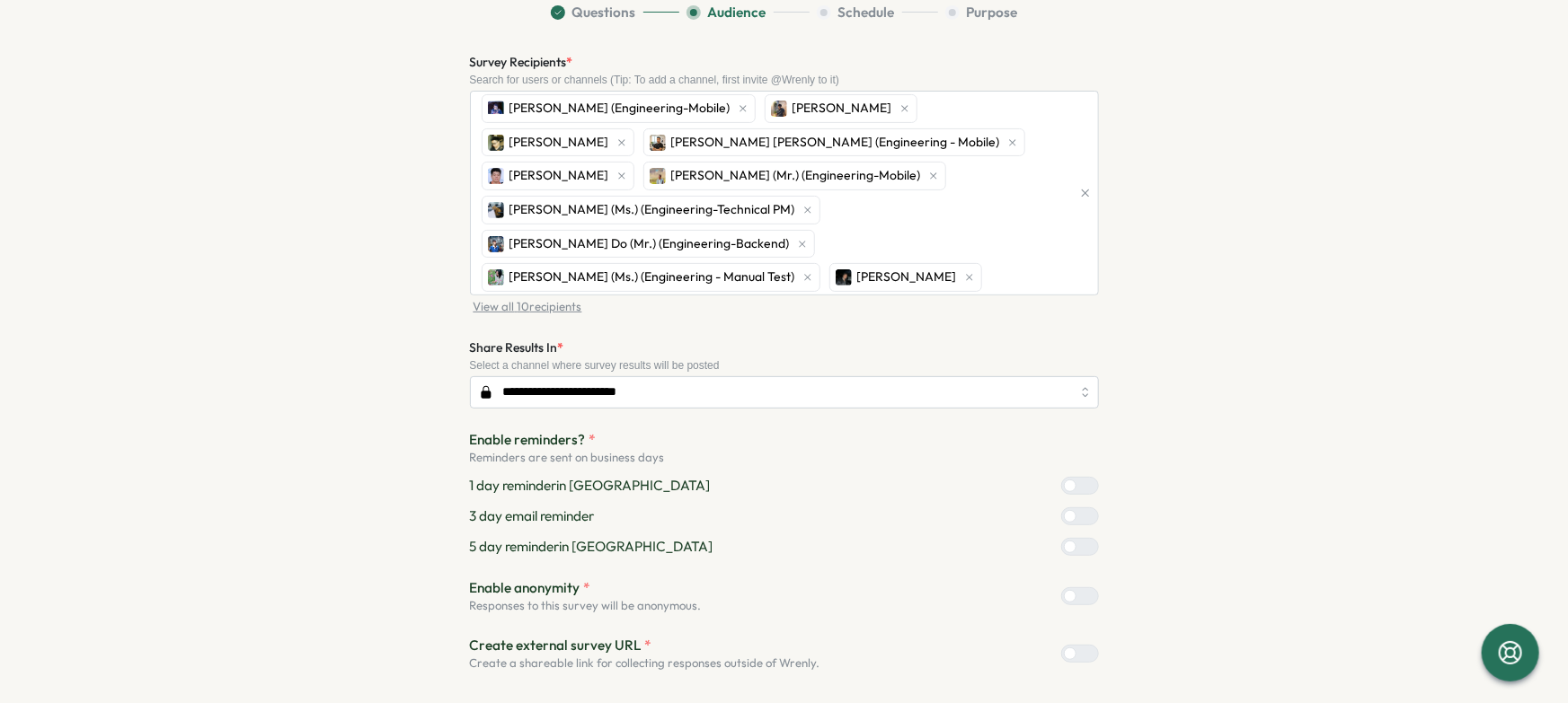
click at [1308, 283] on section "**********" at bounding box center [785, 374] width 1150 height 744
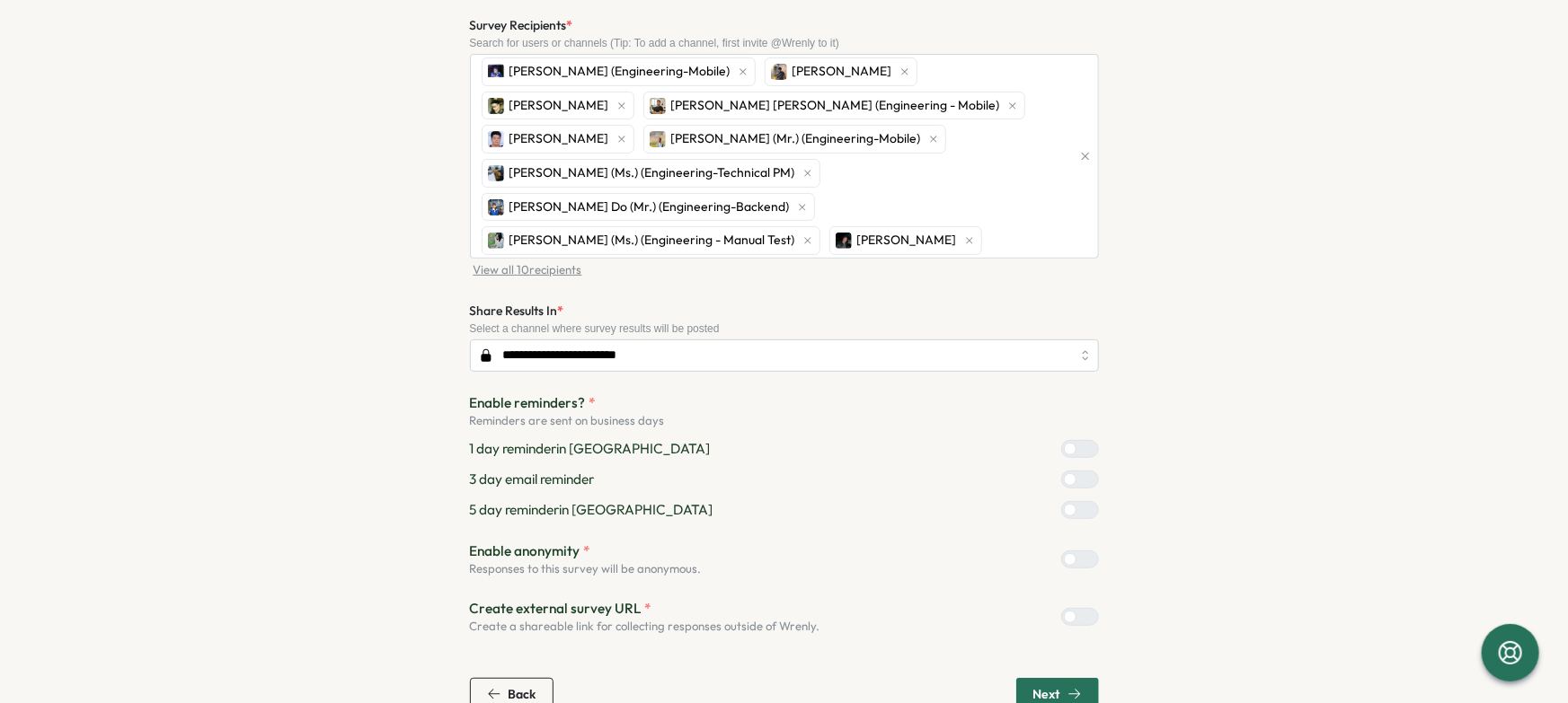
click at [1064, 473] on div at bounding box center [1071, 480] width 13 height 13
click at [1062, 687] on div "Next" at bounding box center [1057, 695] width 49 height 15
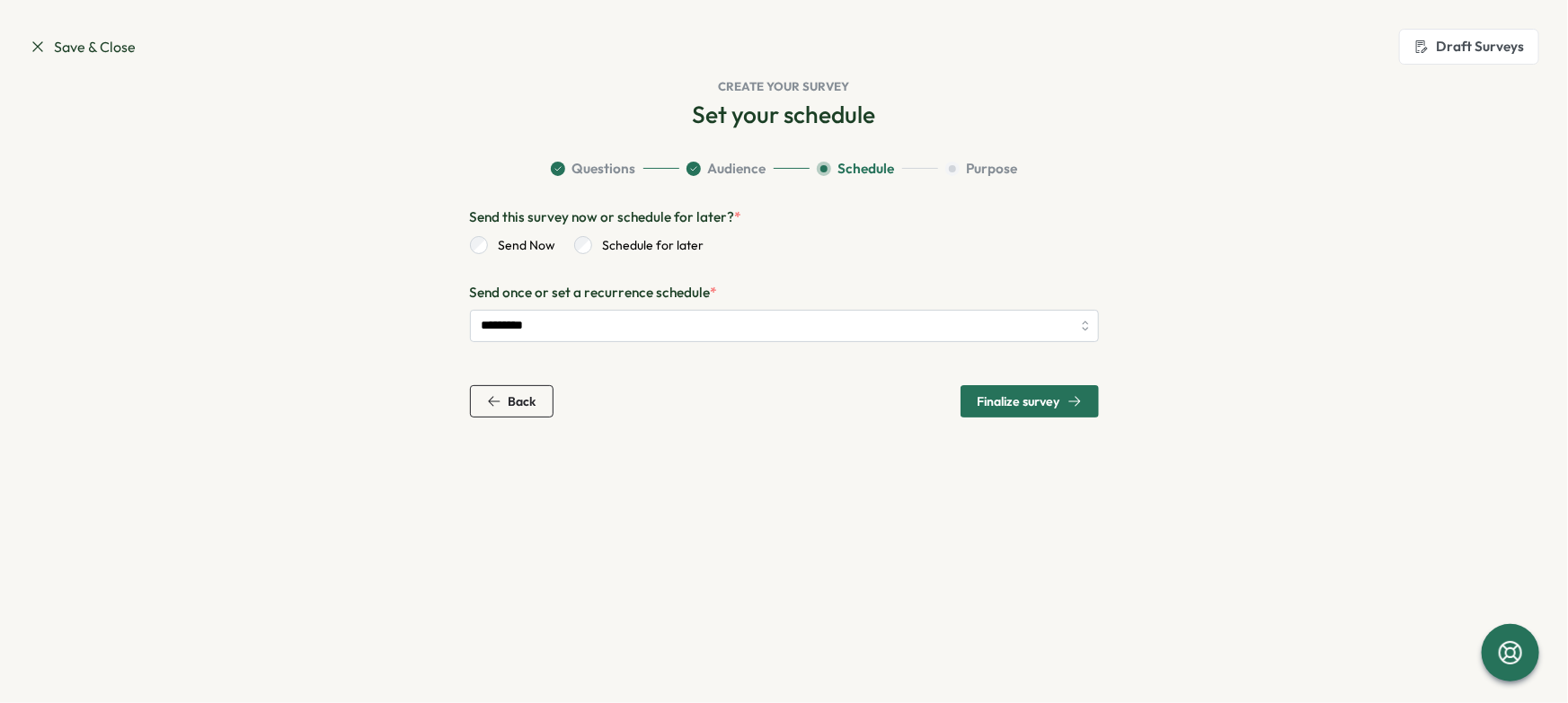
scroll to position [0, 0]
click at [1004, 395] on span "Finalize survey" at bounding box center [1019, 402] width 82 height 13
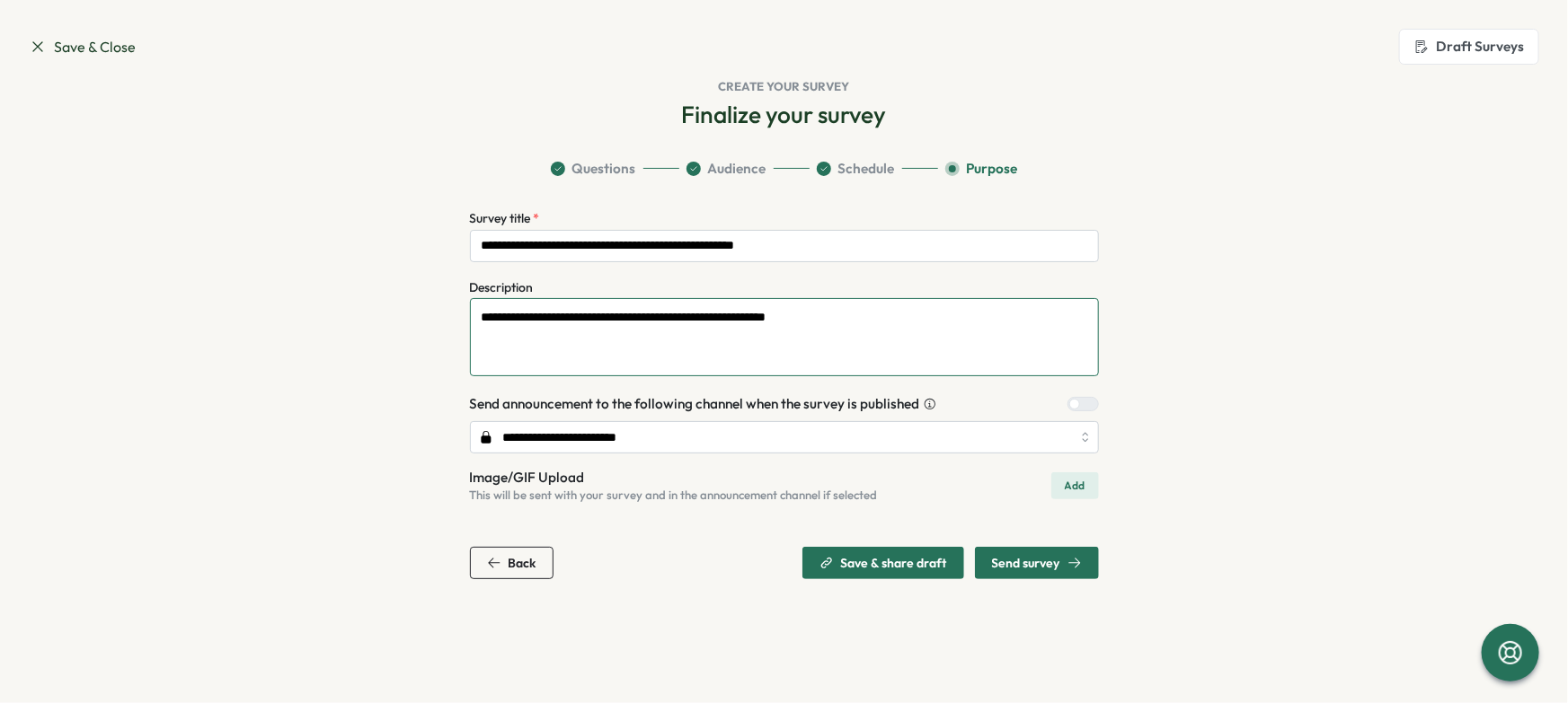
click at [904, 336] on textarea "**********" at bounding box center [784, 337] width 629 height 78
type textarea "**********"
click at [535, 243] on input "**********" at bounding box center [784, 245] width 629 height 32
type input "**********"
click at [1073, 561] on icon "button" at bounding box center [1075, 563] width 15 height 15
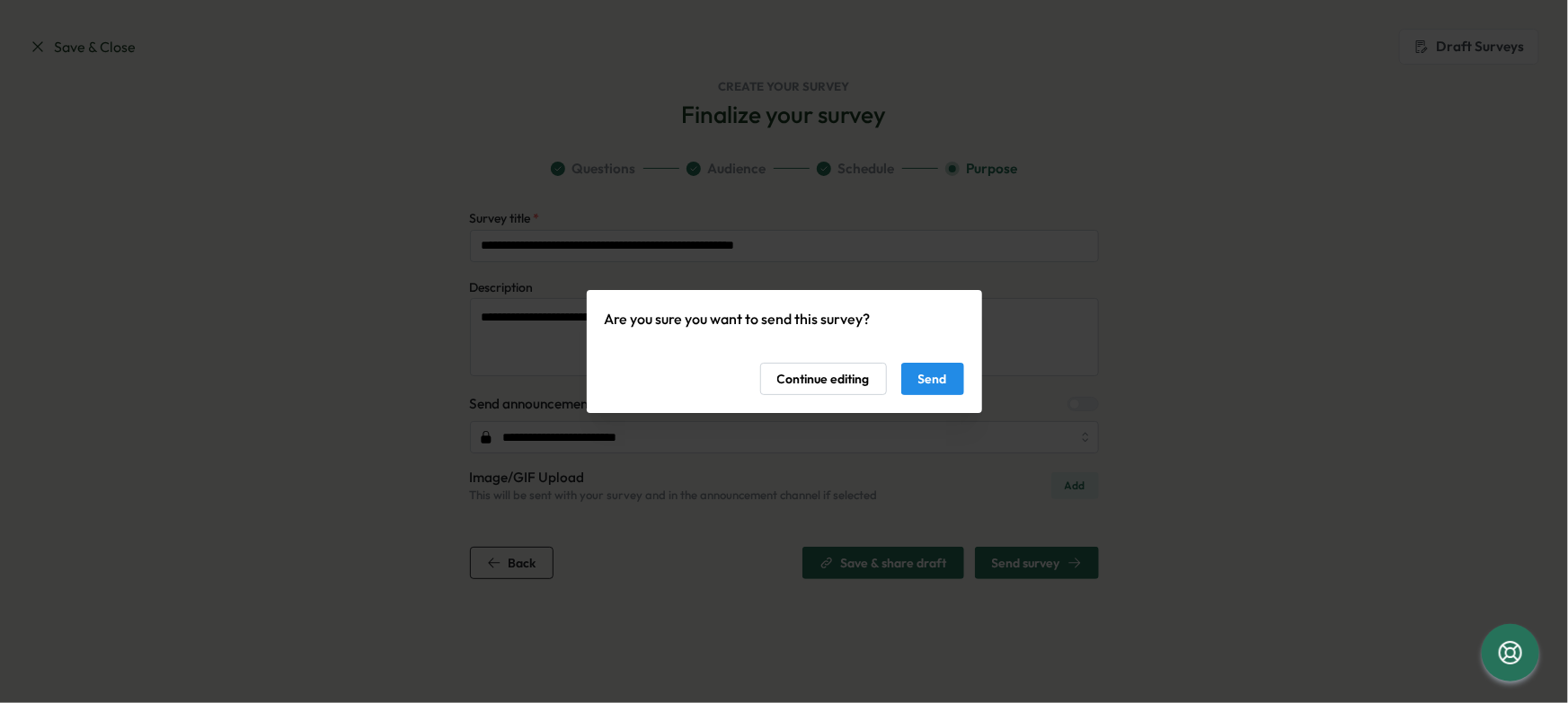
click at [929, 380] on span "Send" at bounding box center [932, 378] width 28 height 30
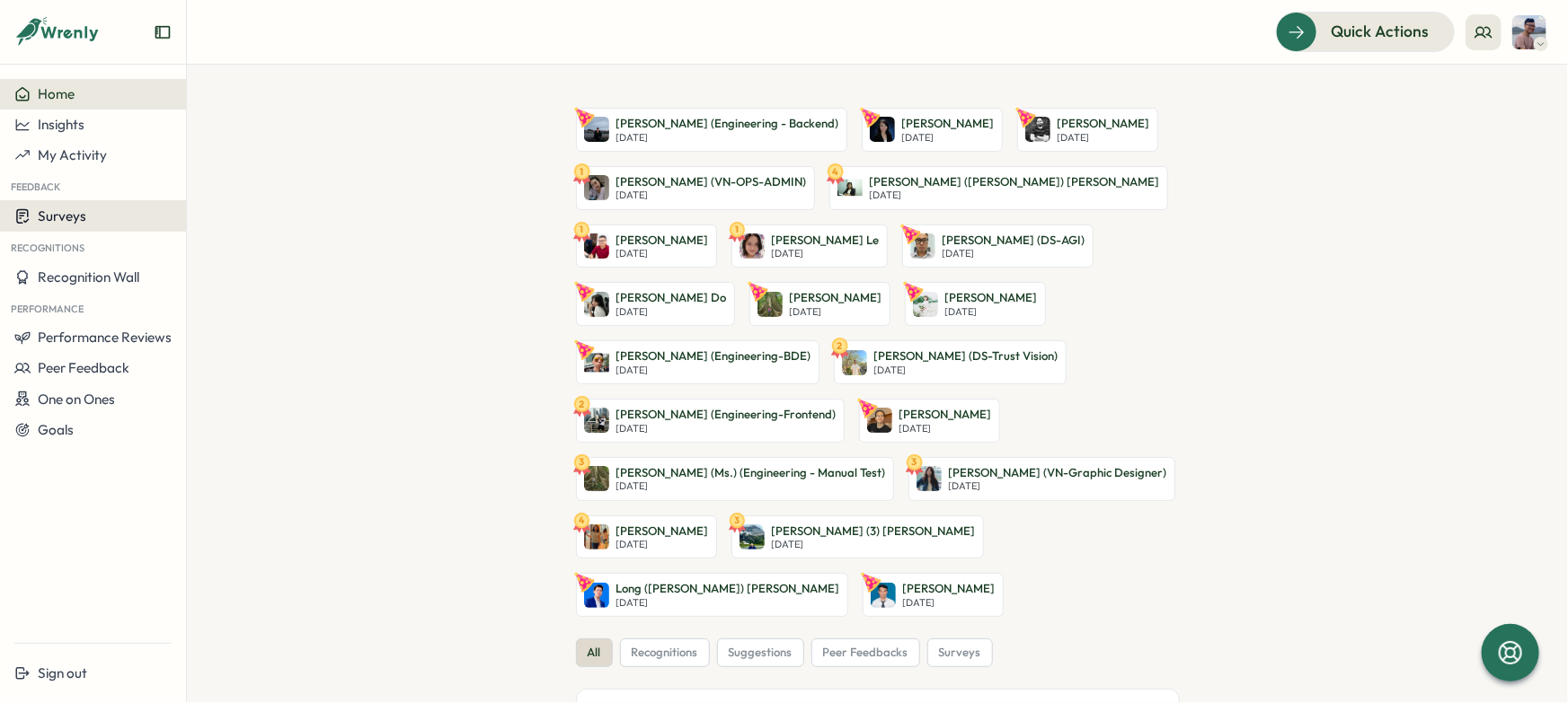
click at [122, 211] on div "Surveys" at bounding box center [93, 216] width 158 height 17
click at [239, 204] on div "Insights" at bounding box center [257, 200] width 134 height 20
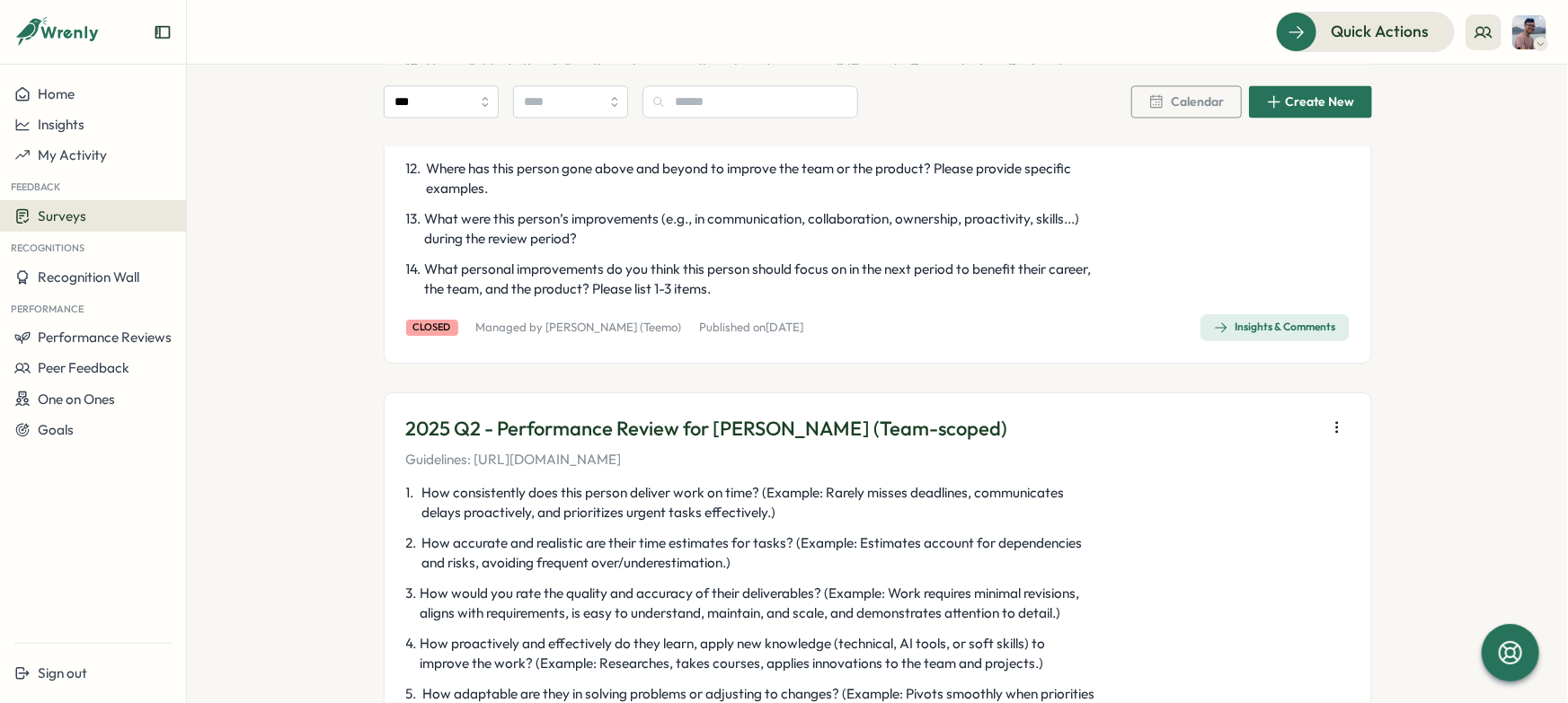
scroll to position [5207, 0]
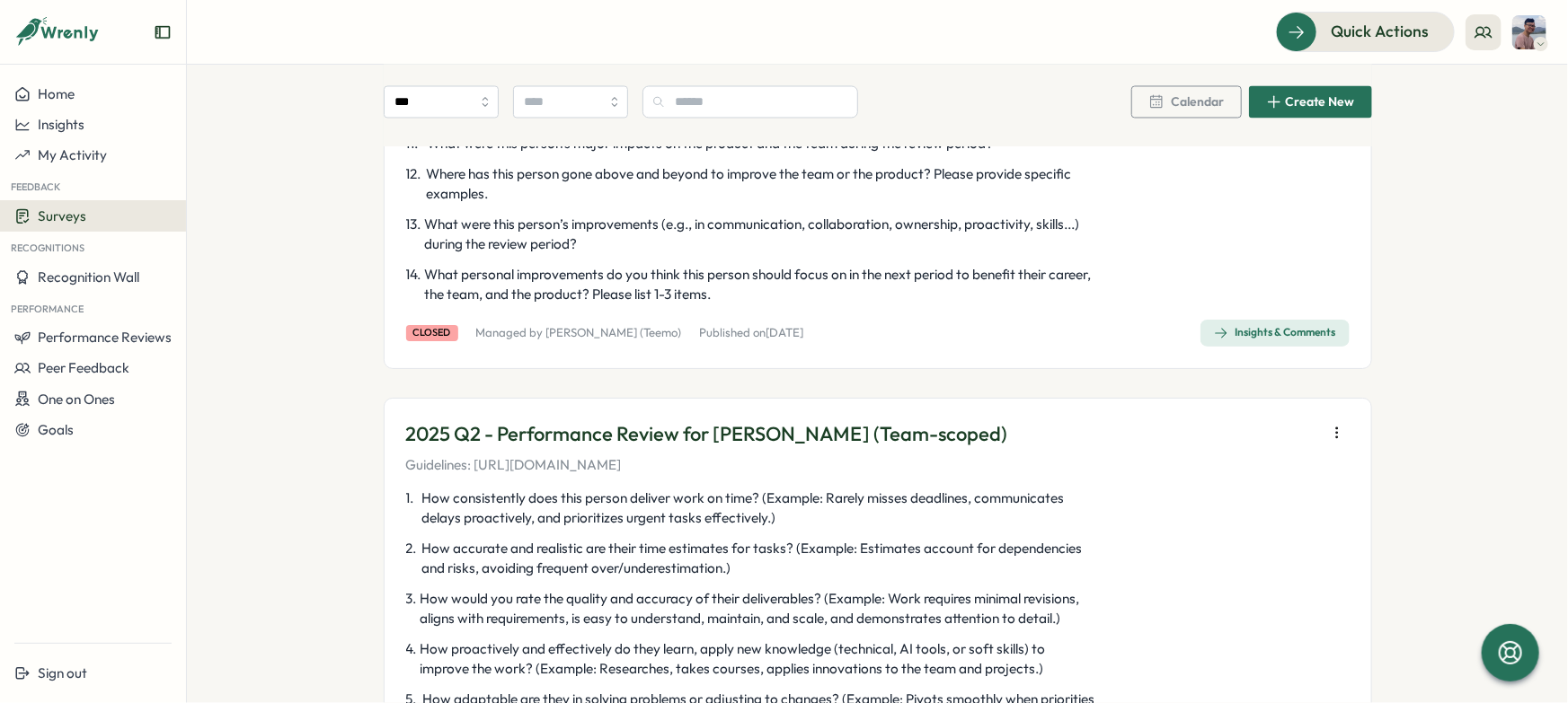
click at [1298, 326] on div "Insights & Comments" at bounding box center [1275, 333] width 122 height 15
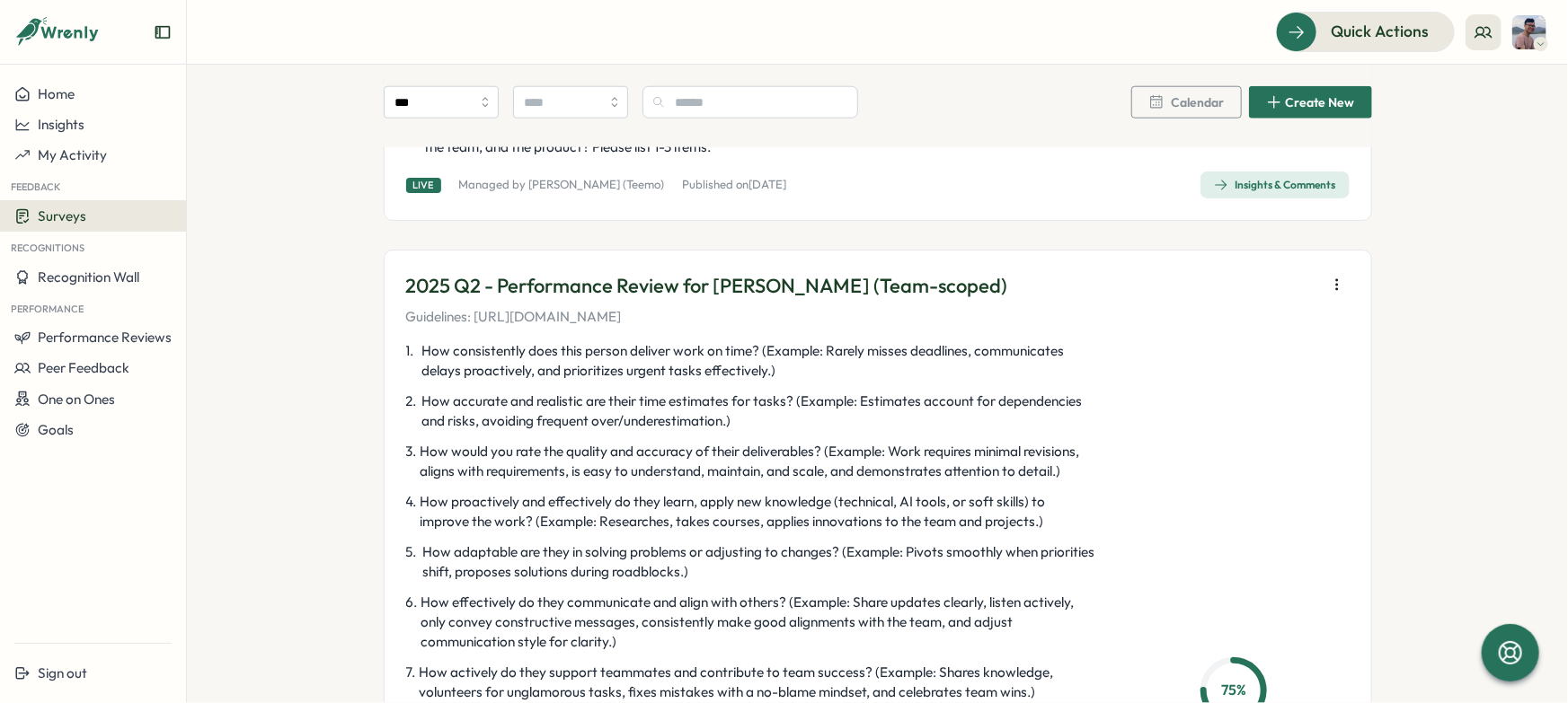
scroll to position [4554, 0]
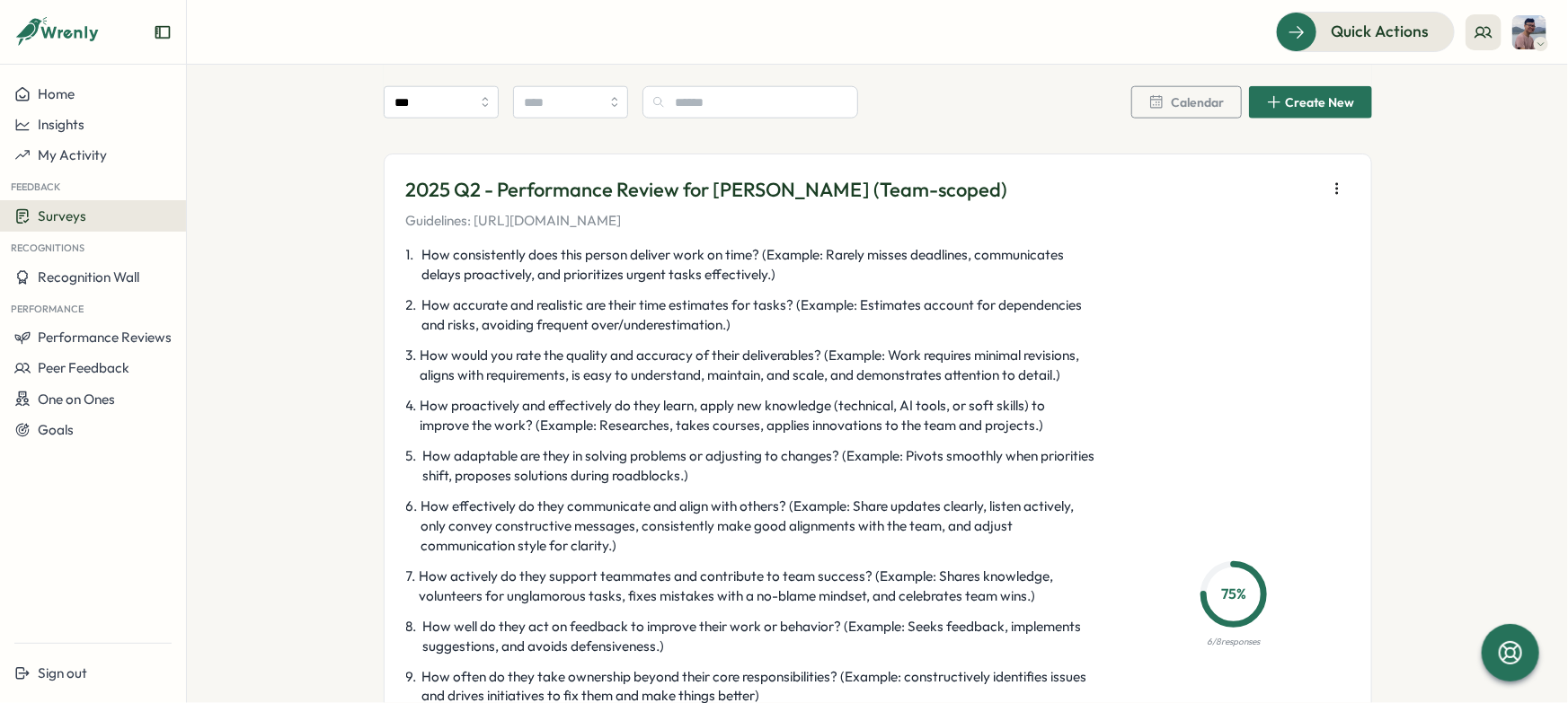
click at [1328, 188] on icon "button" at bounding box center [1337, 189] width 18 height 18
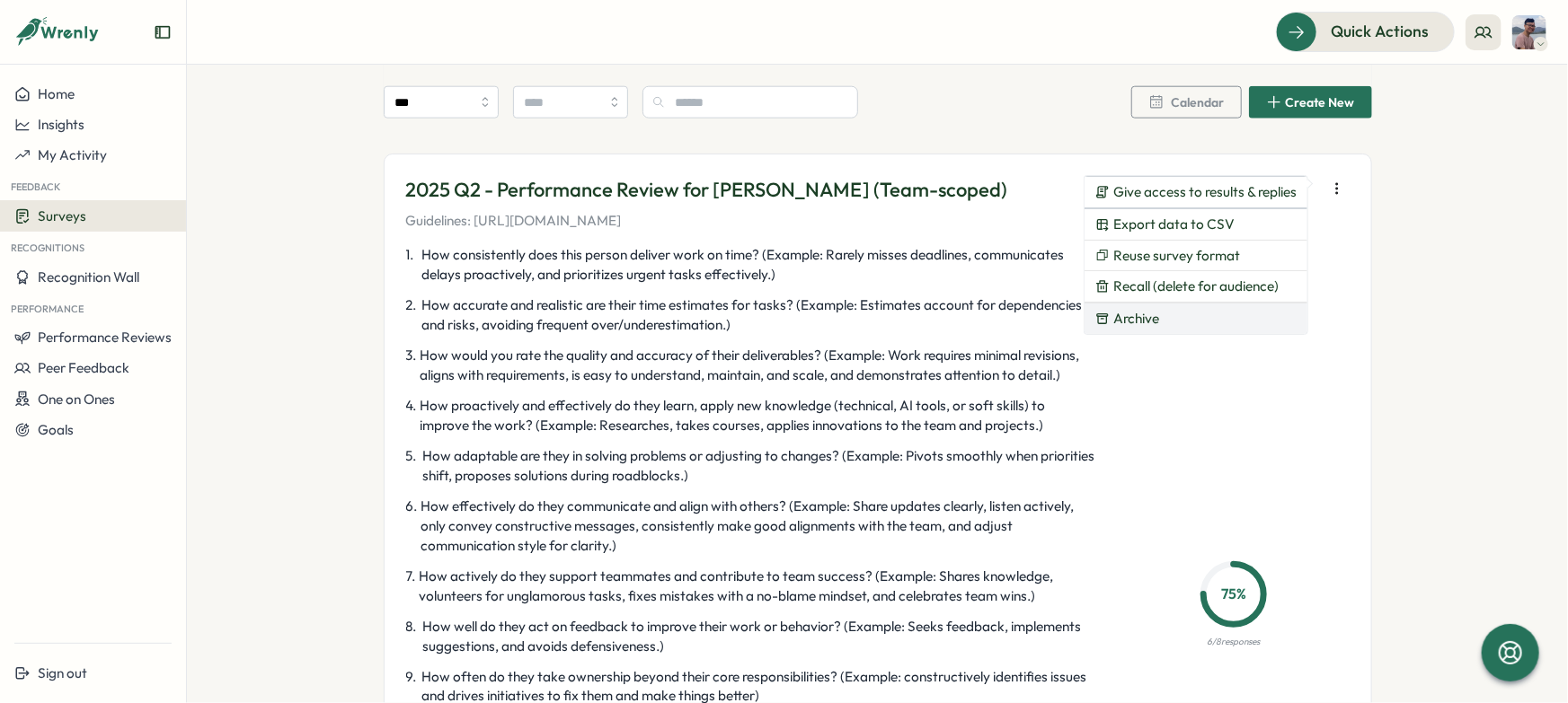
click at [1228, 318] on button "Archive" at bounding box center [1195, 319] width 223 height 30
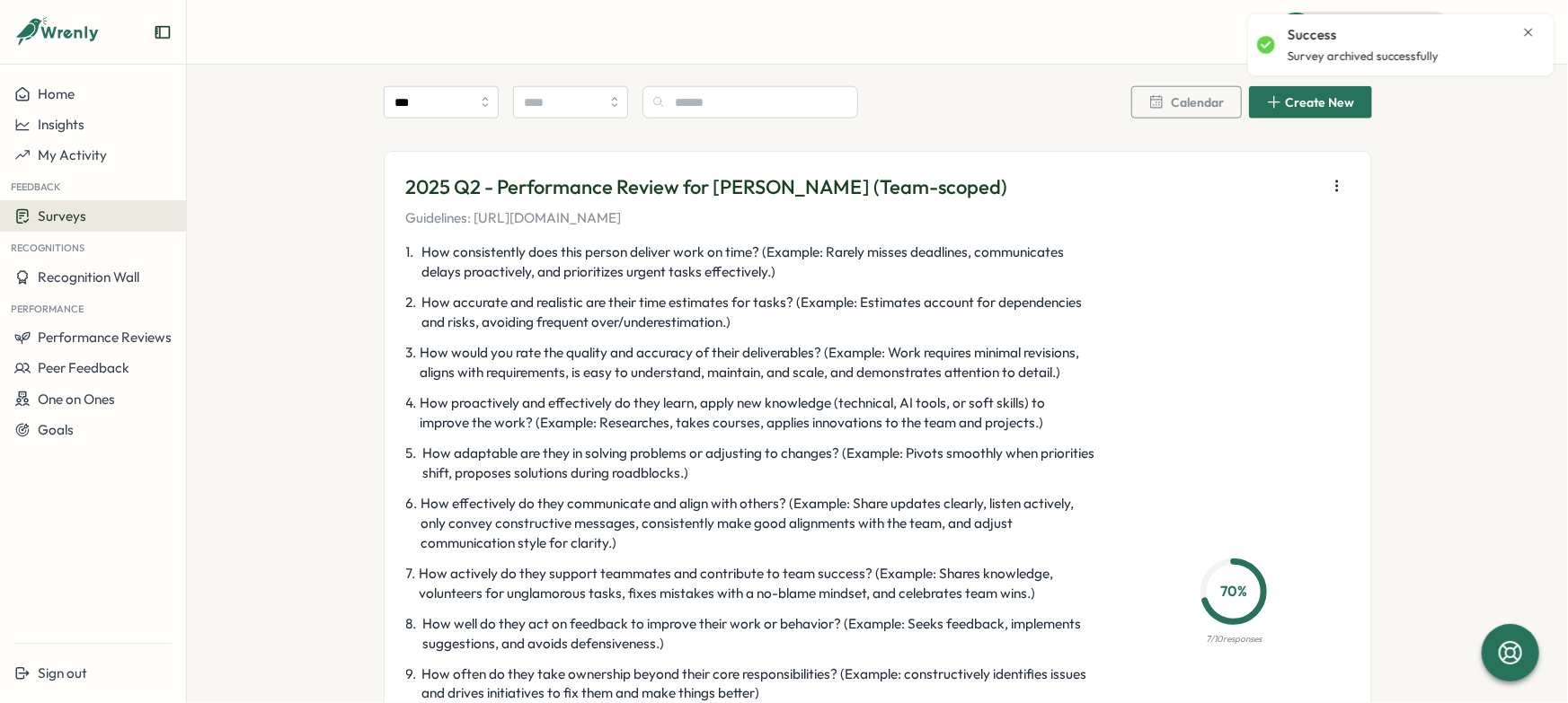
scroll to position [4557, 0]
click at [1340, 190] on icon "button" at bounding box center [1337, 186] width 18 height 18
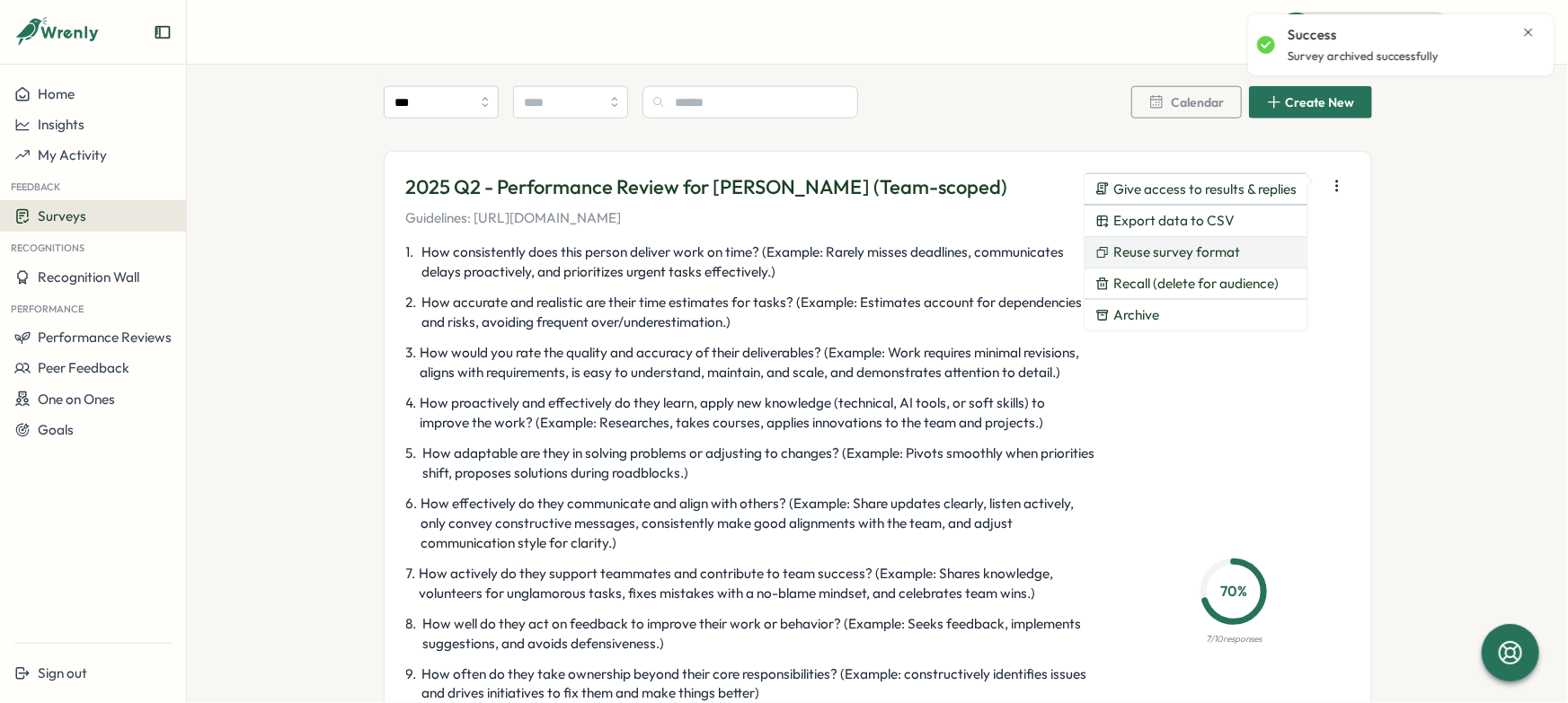
click at [1241, 255] on button "Reuse survey format" at bounding box center [1195, 252] width 223 height 30
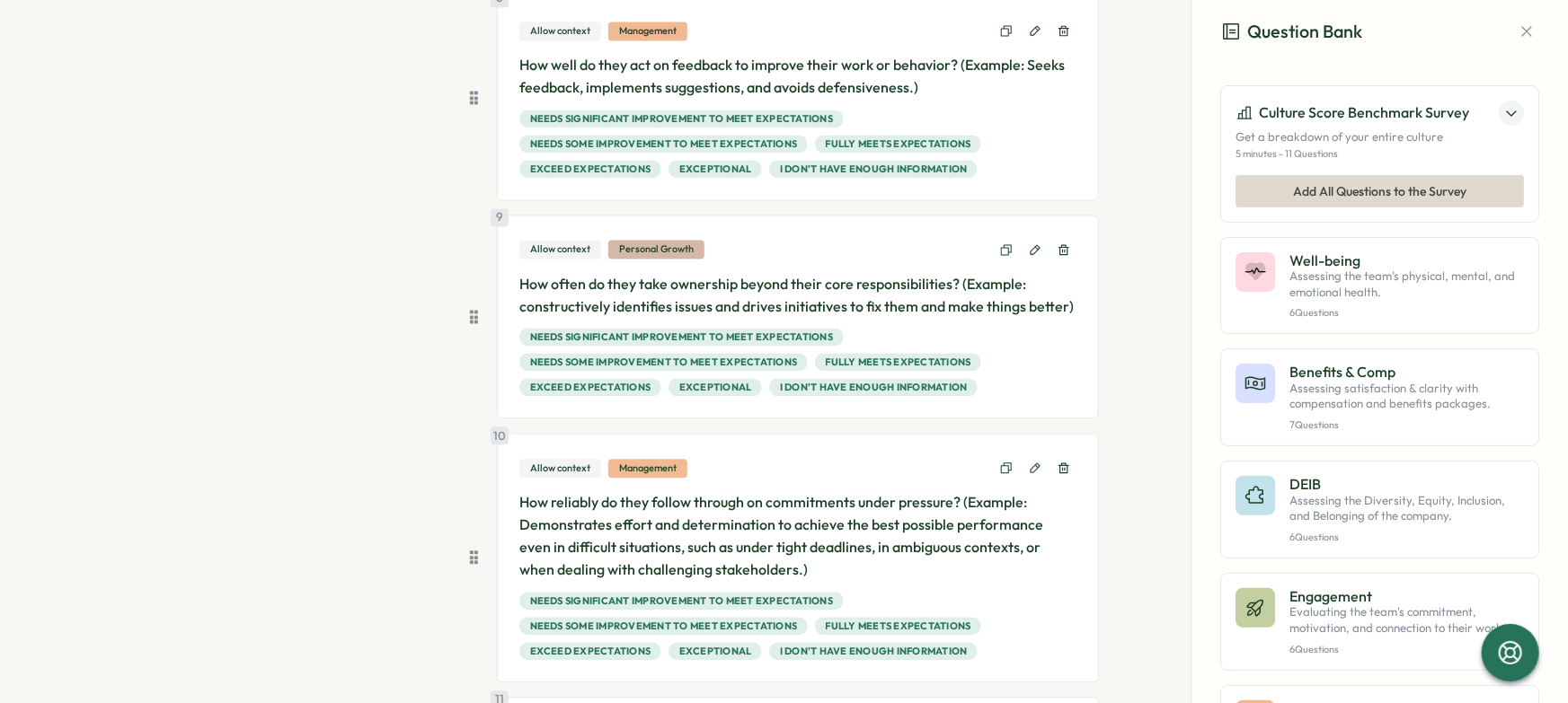
scroll to position [2586, 0]
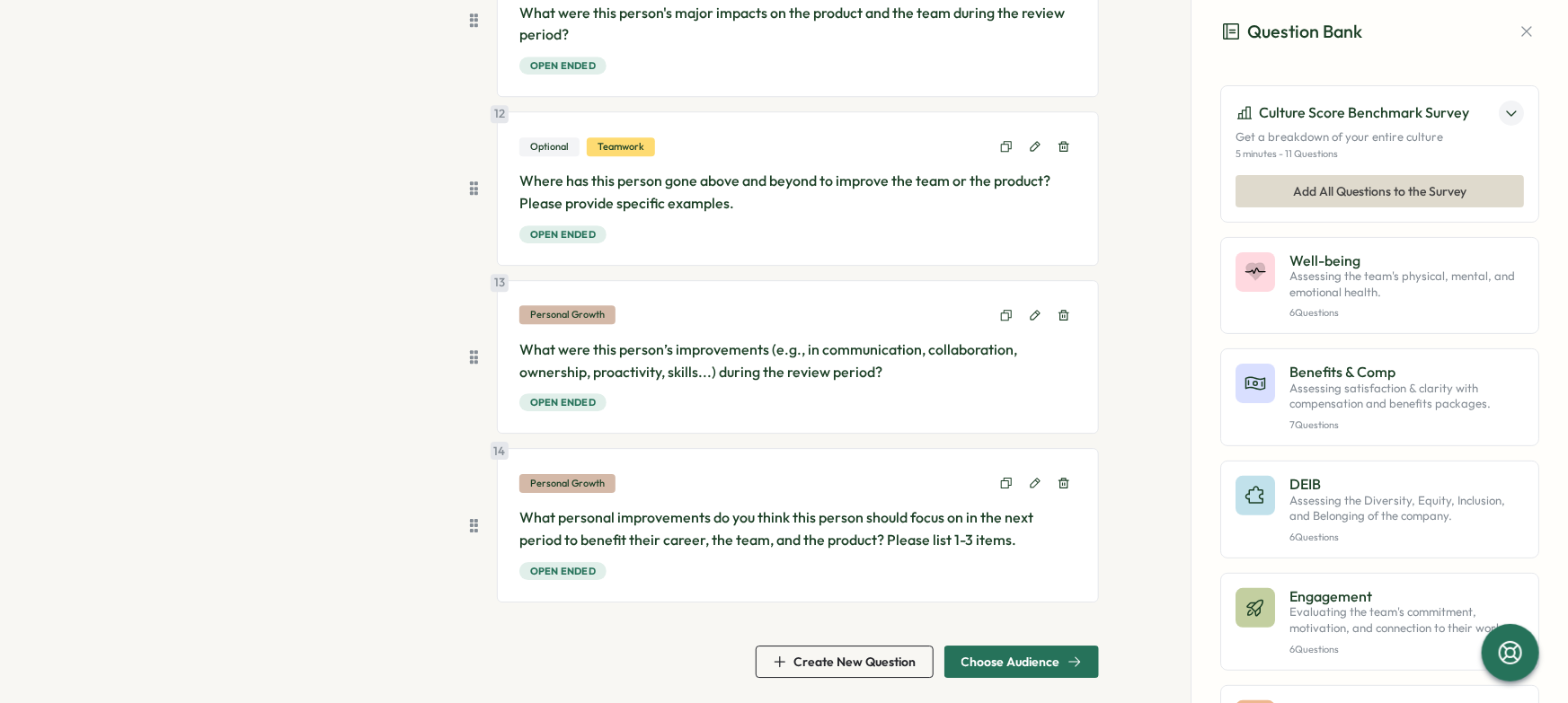
click at [1013, 666] on span "Choose Audience" at bounding box center [1021, 662] width 120 height 30
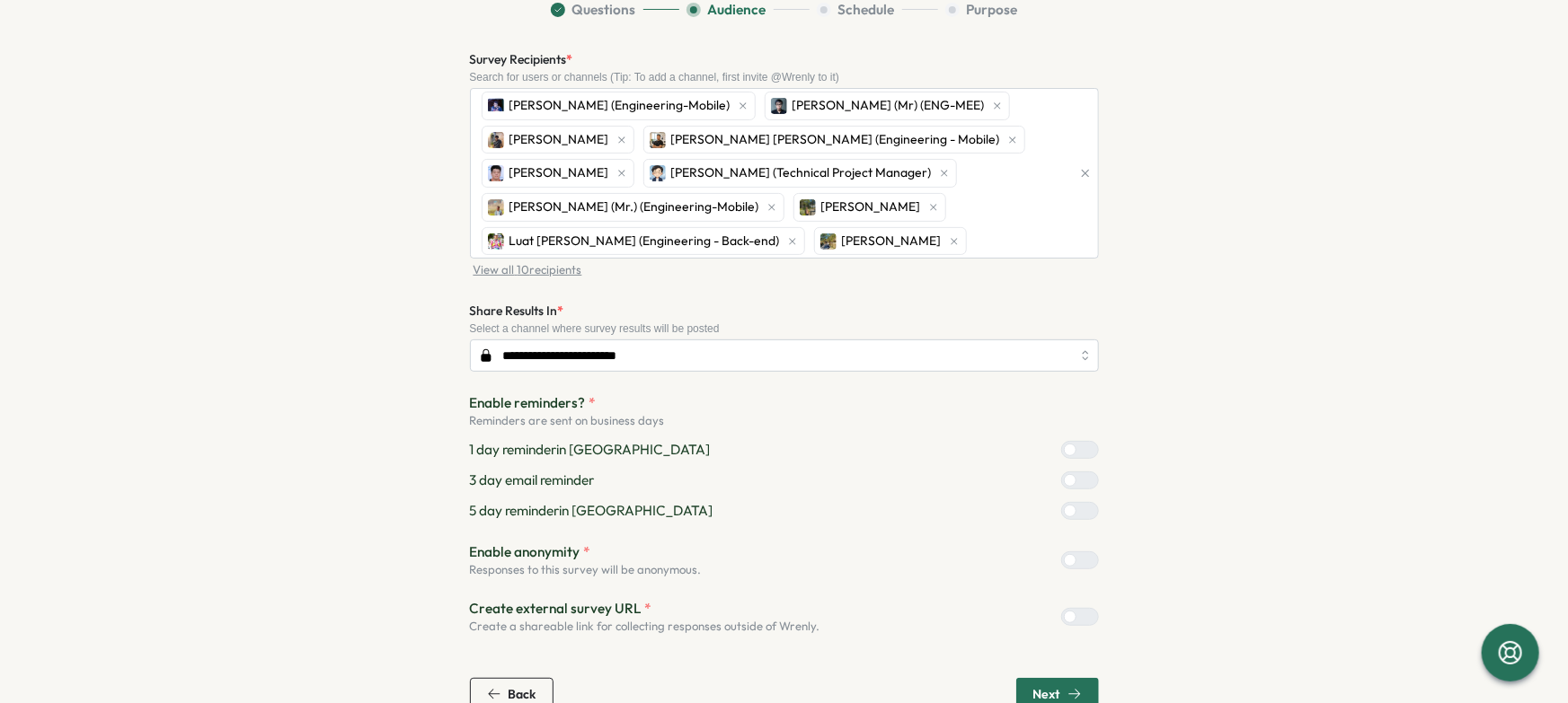
drag, startPoint x: 1223, startPoint y: 298, endPoint x: 1186, endPoint y: 313, distance: 39.9
click at [1224, 297] on section "**********" at bounding box center [785, 355] width 1150 height 710
click at [1070, 474] on div at bounding box center [1071, 481] width 13 height 13
click at [1224, 437] on section "**********" at bounding box center [785, 355] width 1150 height 710
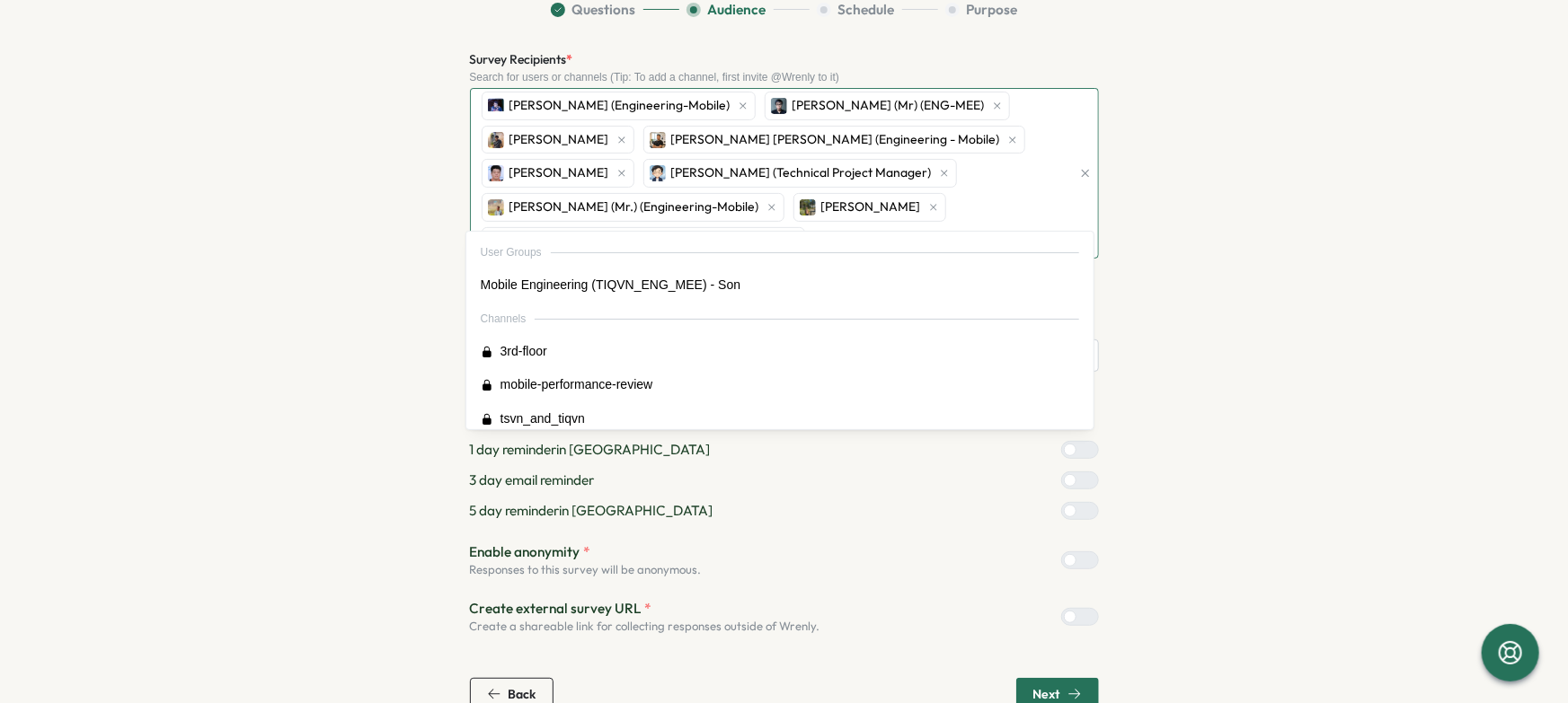
click at [1019, 204] on div "Bao Huu NGUYEN (Engineering-Mobile) Hieu PHAM (Mr) (ENG-MEE) Hoang Nguyen Viet …" at bounding box center [774, 173] width 594 height 168
type input "****"
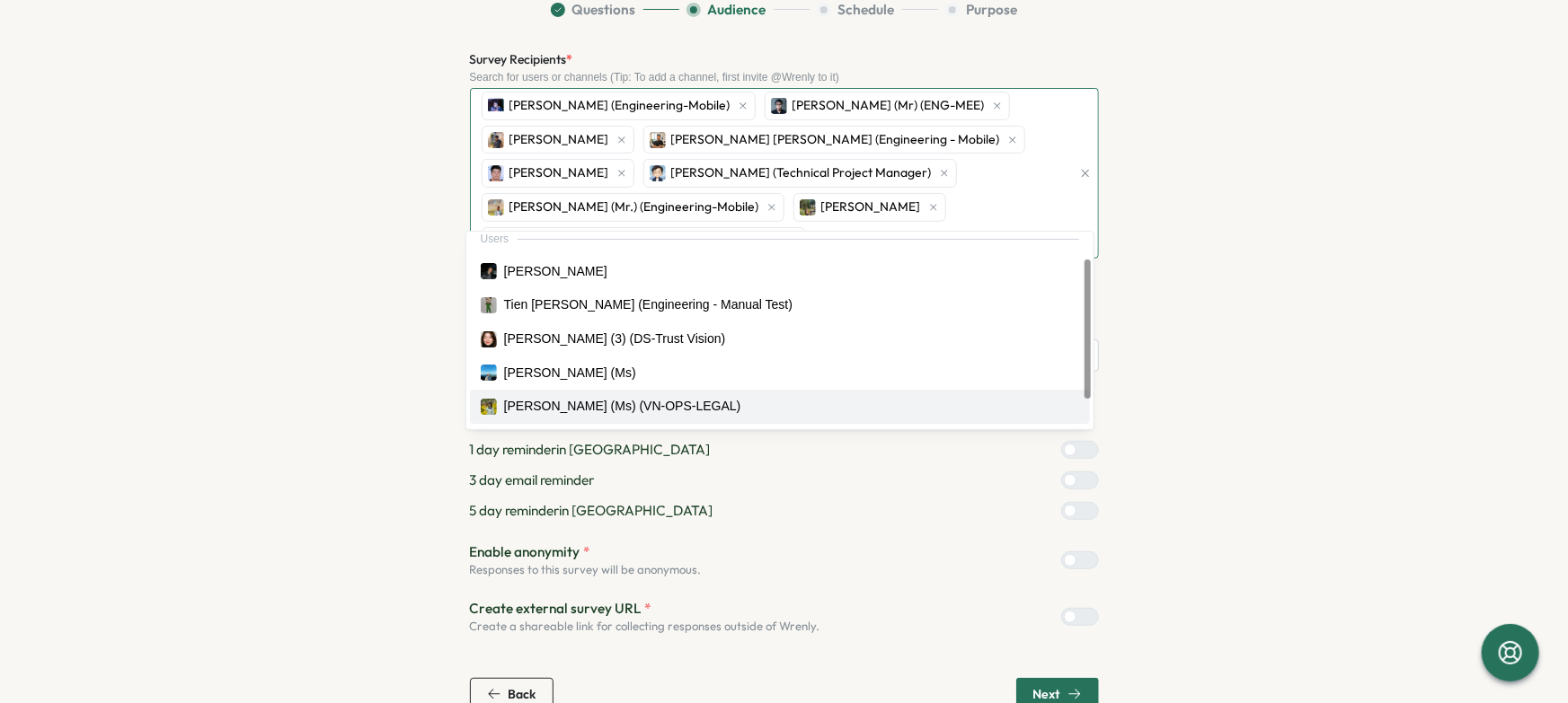
scroll to position [0, 0]
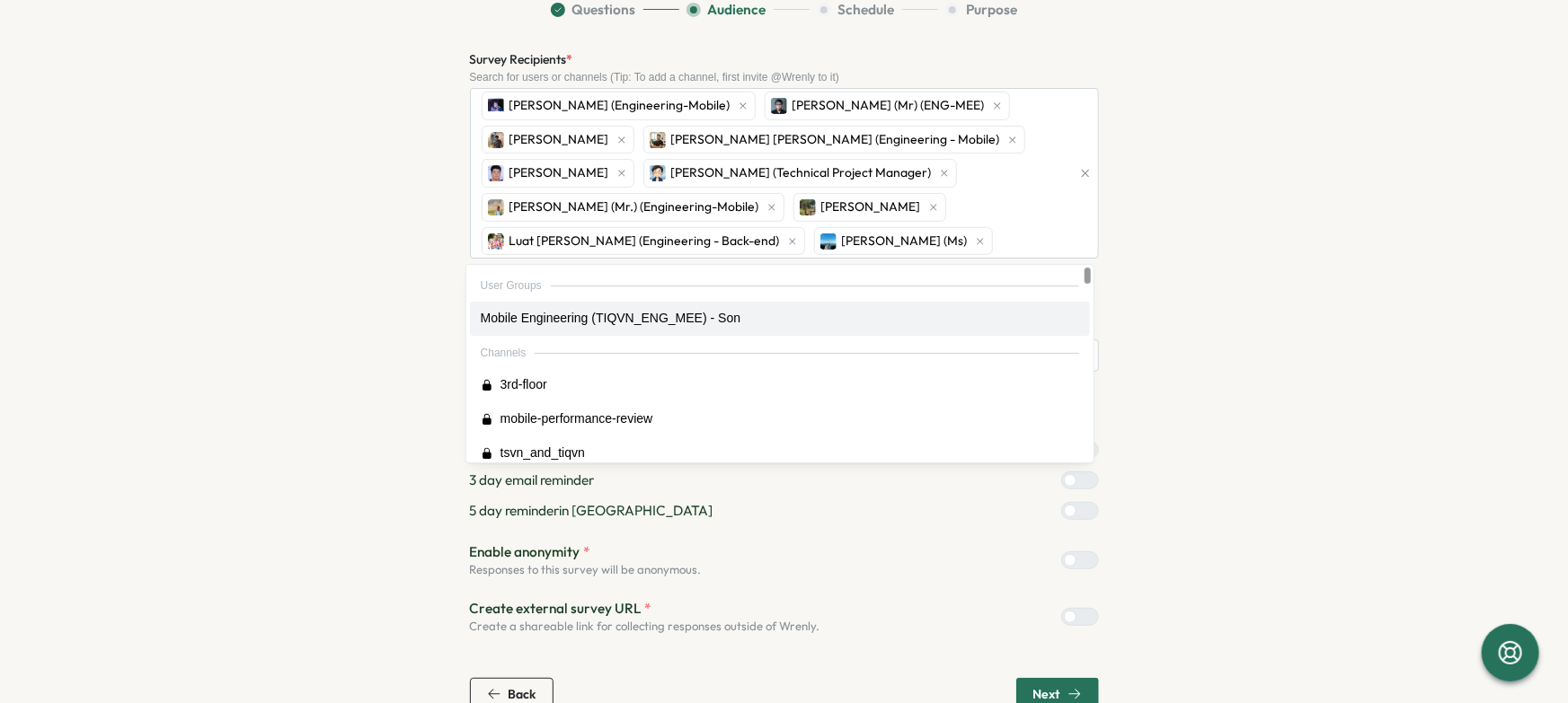
click at [1358, 251] on div "Build your audience Question Bank Culture Score Benchmark Survey Get a breakdow…" at bounding box center [784, 325] width 1511 height 771
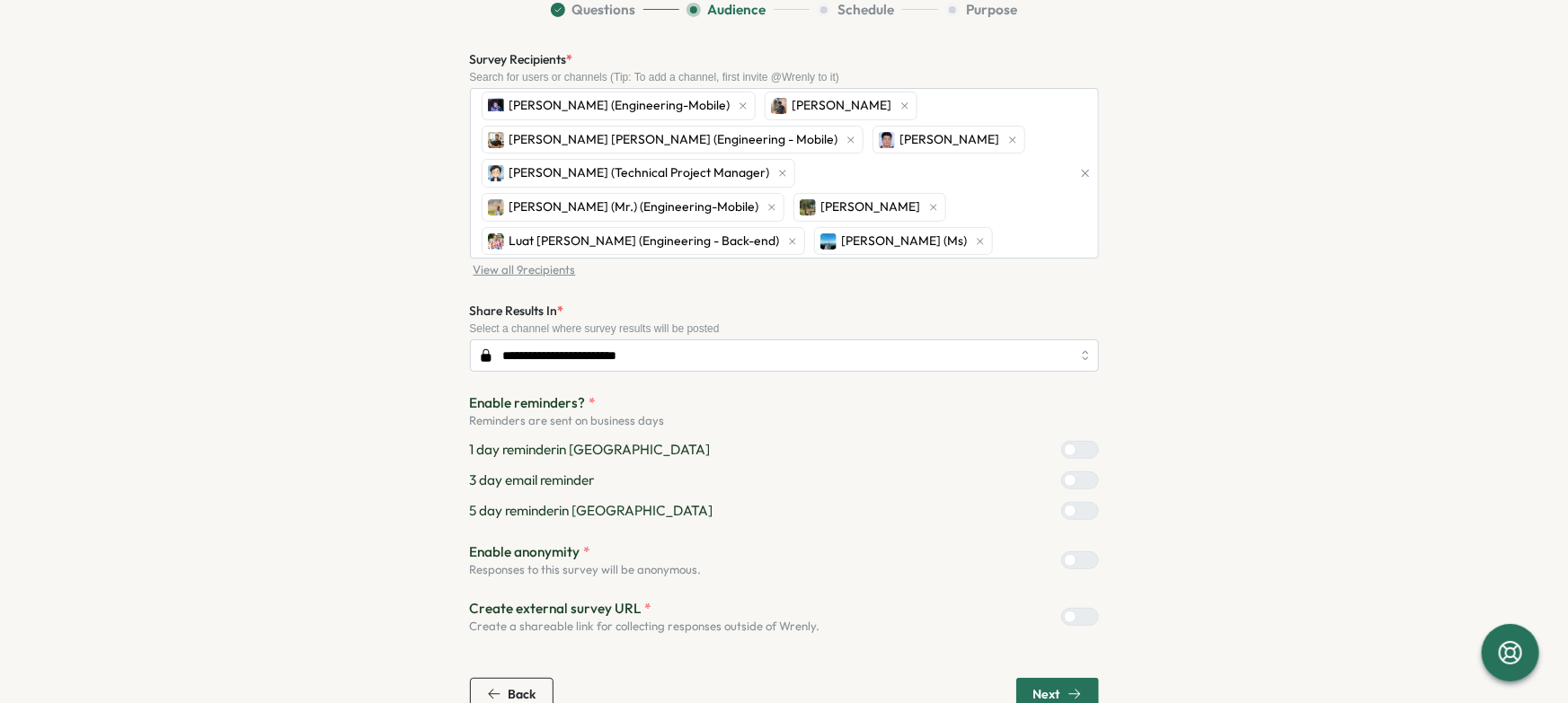
click at [1495, 296] on div "Build your audience Question Bank Culture Score Benchmark Survey Get a breakdow…" at bounding box center [784, 325] width 1511 height 771
click at [1263, 328] on section "**********" at bounding box center [785, 355] width 1150 height 710
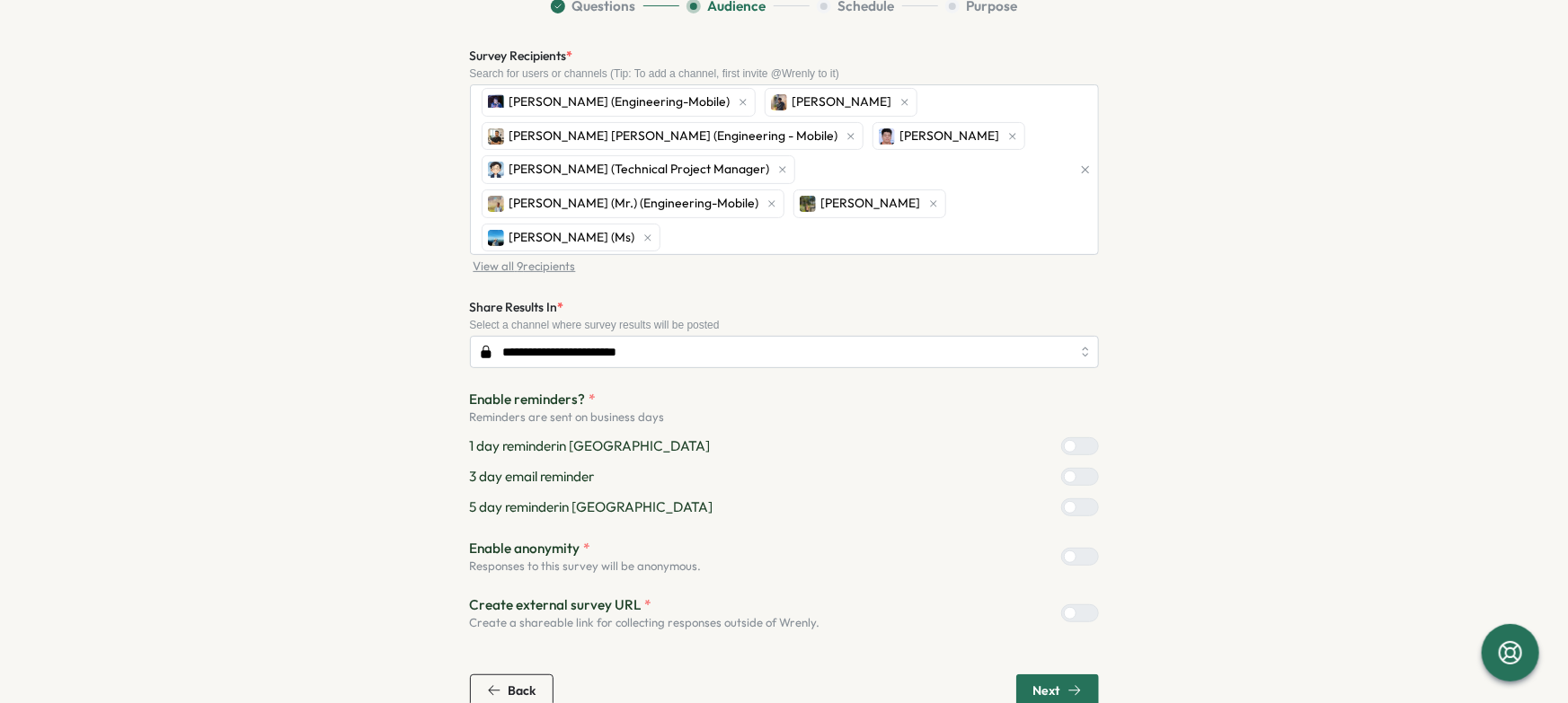
scroll to position [159, 0]
click at [1221, 279] on section "**********" at bounding box center [785, 355] width 1150 height 710
click at [1258, 230] on section "**********" at bounding box center [785, 355] width 1150 height 710
click at [1291, 304] on section "**********" at bounding box center [785, 355] width 1150 height 710
click at [1029, 678] on section "Save & Close Draft Surveys Create your survey Build your audience Question Bank…" at bounding box center [784, 352] width 1568 height 703
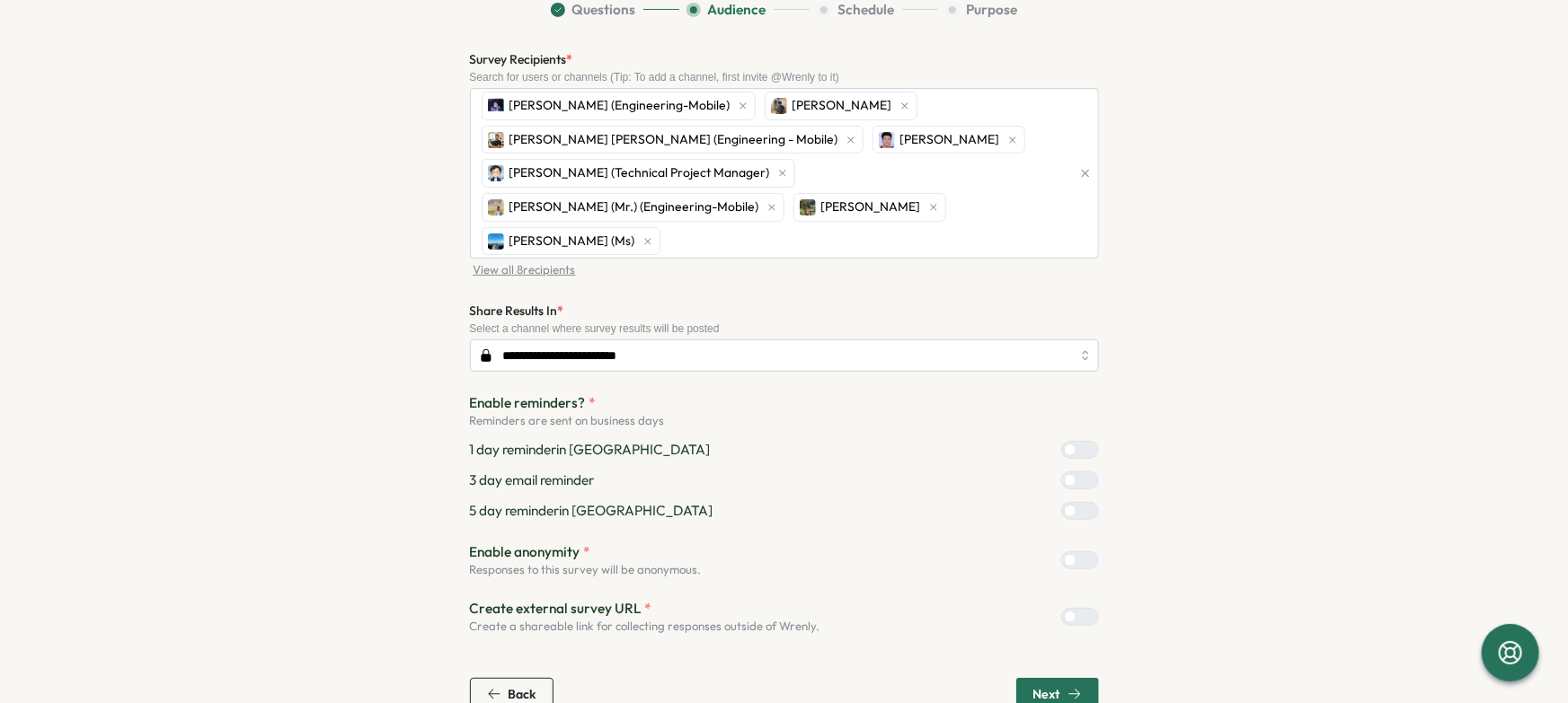
click at [1039, 679] on span "Next" at bounding box center [1057, 694] width 49 height 30
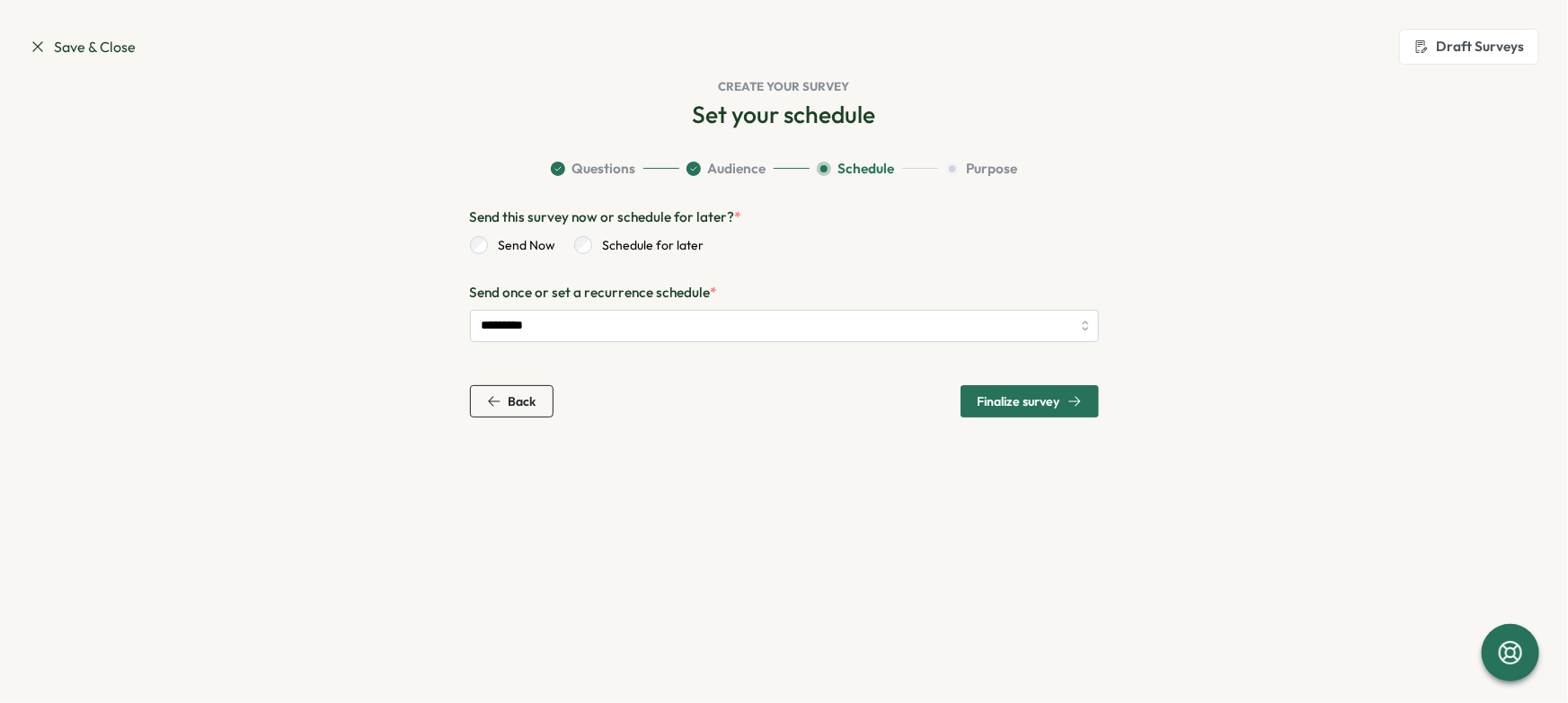
click at [1067, 410] on span "Finalize survey" at bounding box center [1030, 401] width 104 height 30
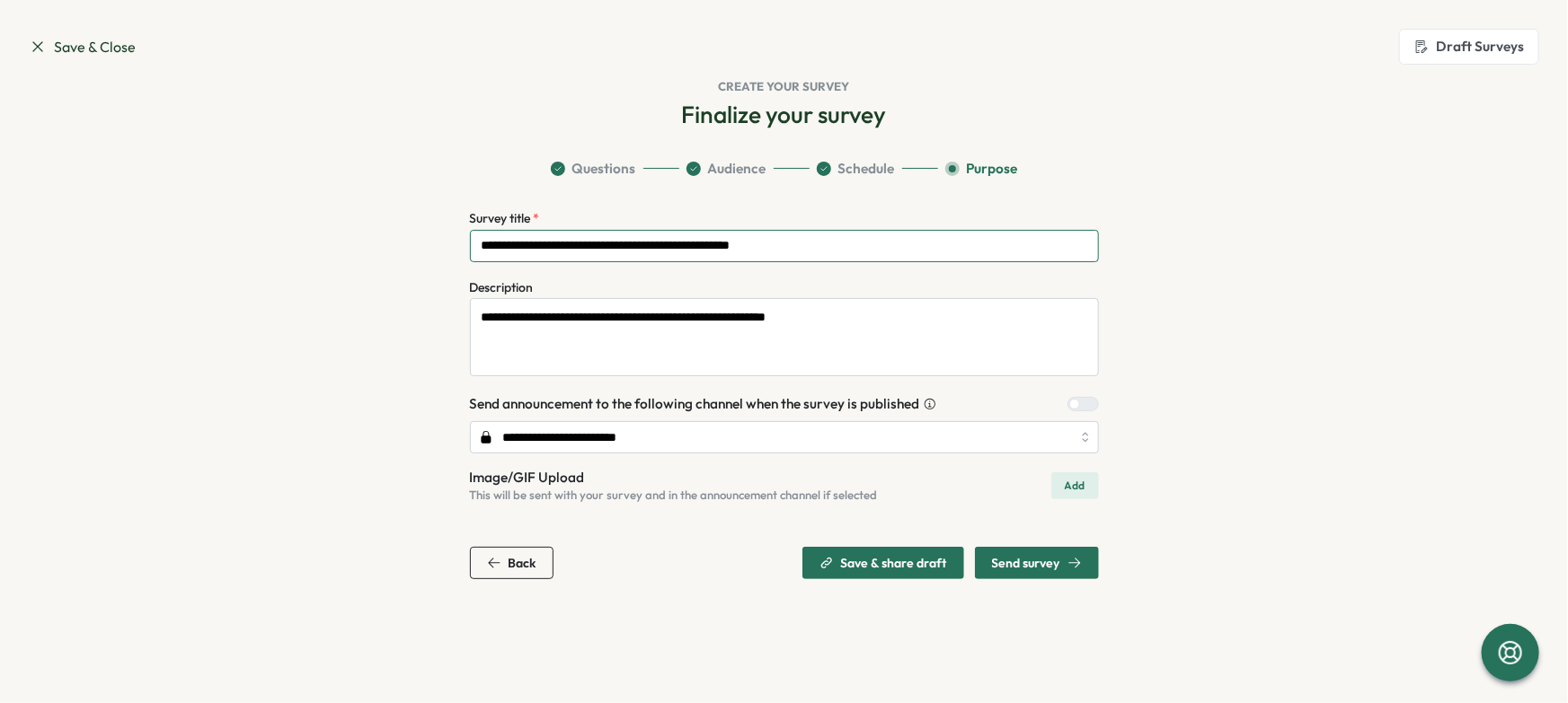
click at [533, 243] on input "**********" at bounding box center [784, 245] width 629 height 32
type input "**********"
click at [939, 334] on textarea "**********" at bounding box center [784, 337] width 629 height 78
type textarea "**********"
click at [1163, 432] on section "**********" at bounding box center [785, 369] width 1150 height 420
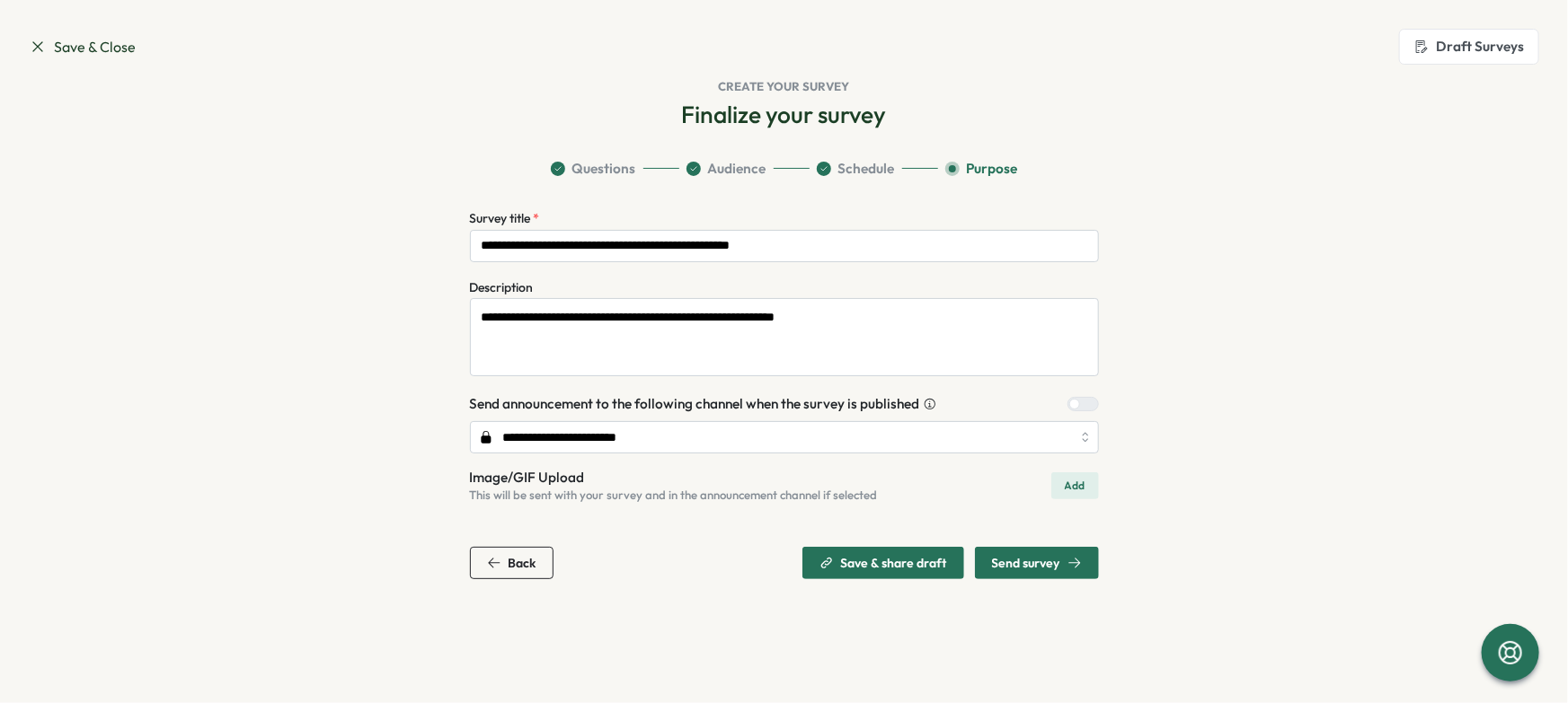
click at [1069, 574] on span "Send survey" at bounding box center [1037, 563] width 90 height 30
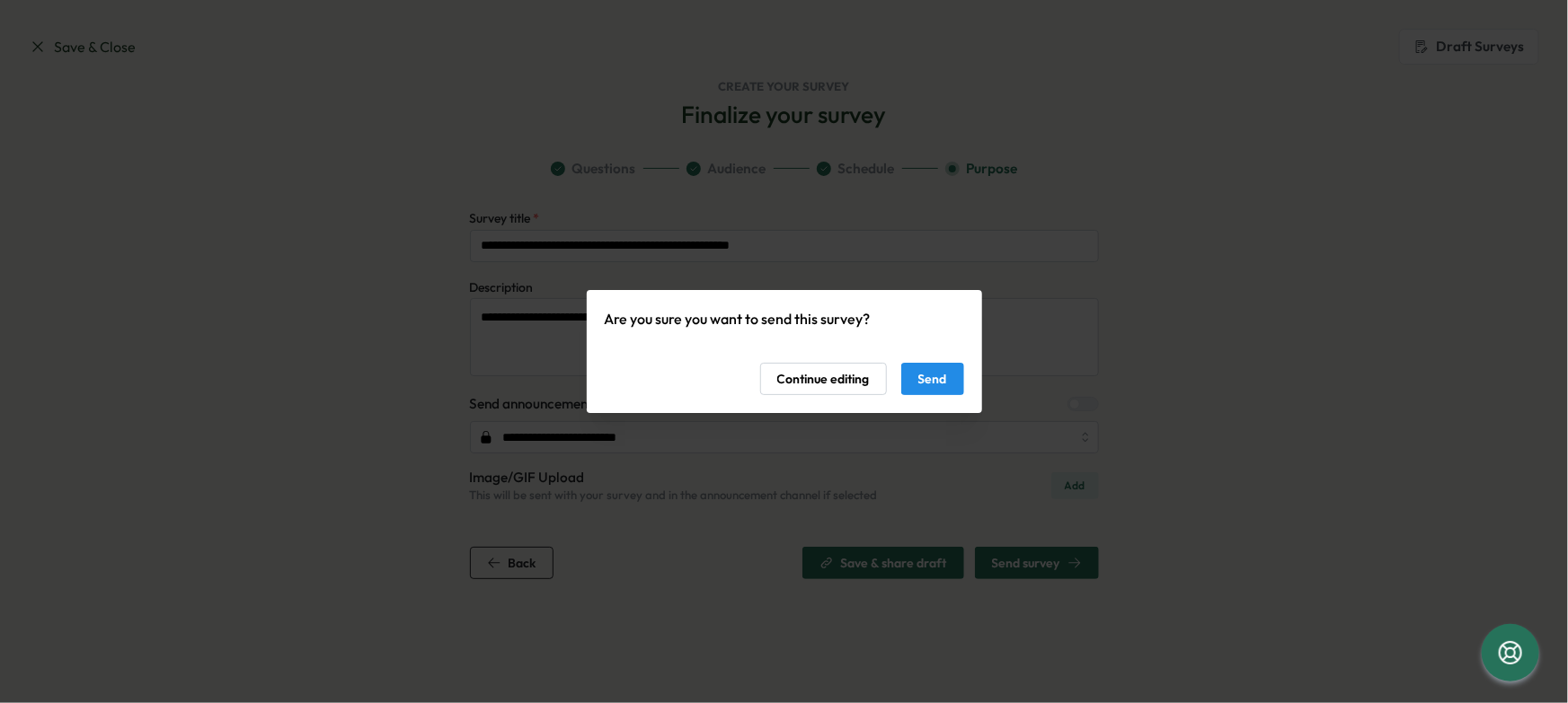
click at [942, 361] on div "Are you sure you want to send this survey? Continue editing Send" at bounding box center [784, 352] width 360 height 87
click at [942, 369] on span "Send" at bounding box center [932, 378] width 28 height 30
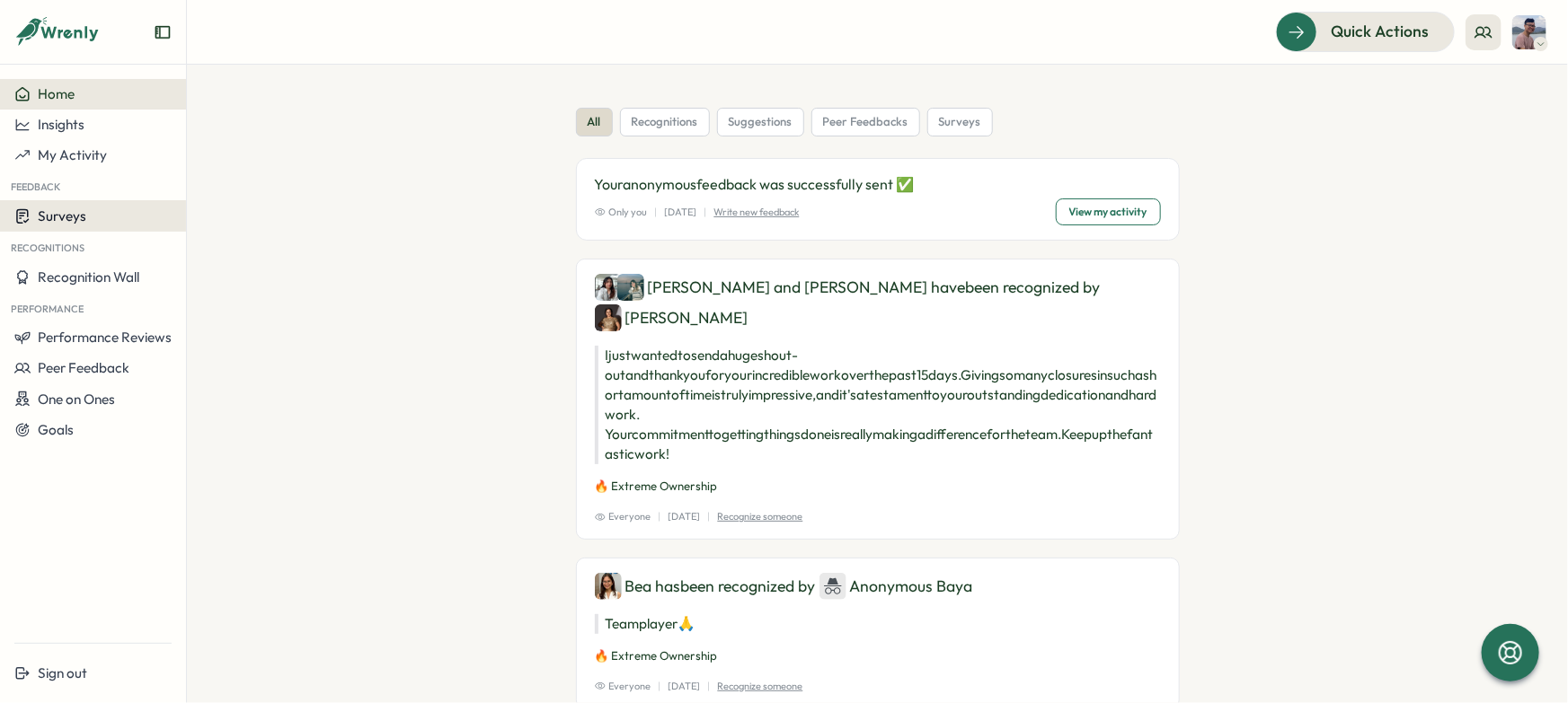
click at [102, 223] on div "Surveys" at bounding box center [93, 216] width 158 height 17
click at [243, 207] on div "Insights" at bounding box center [257, 200] width 134 height 20
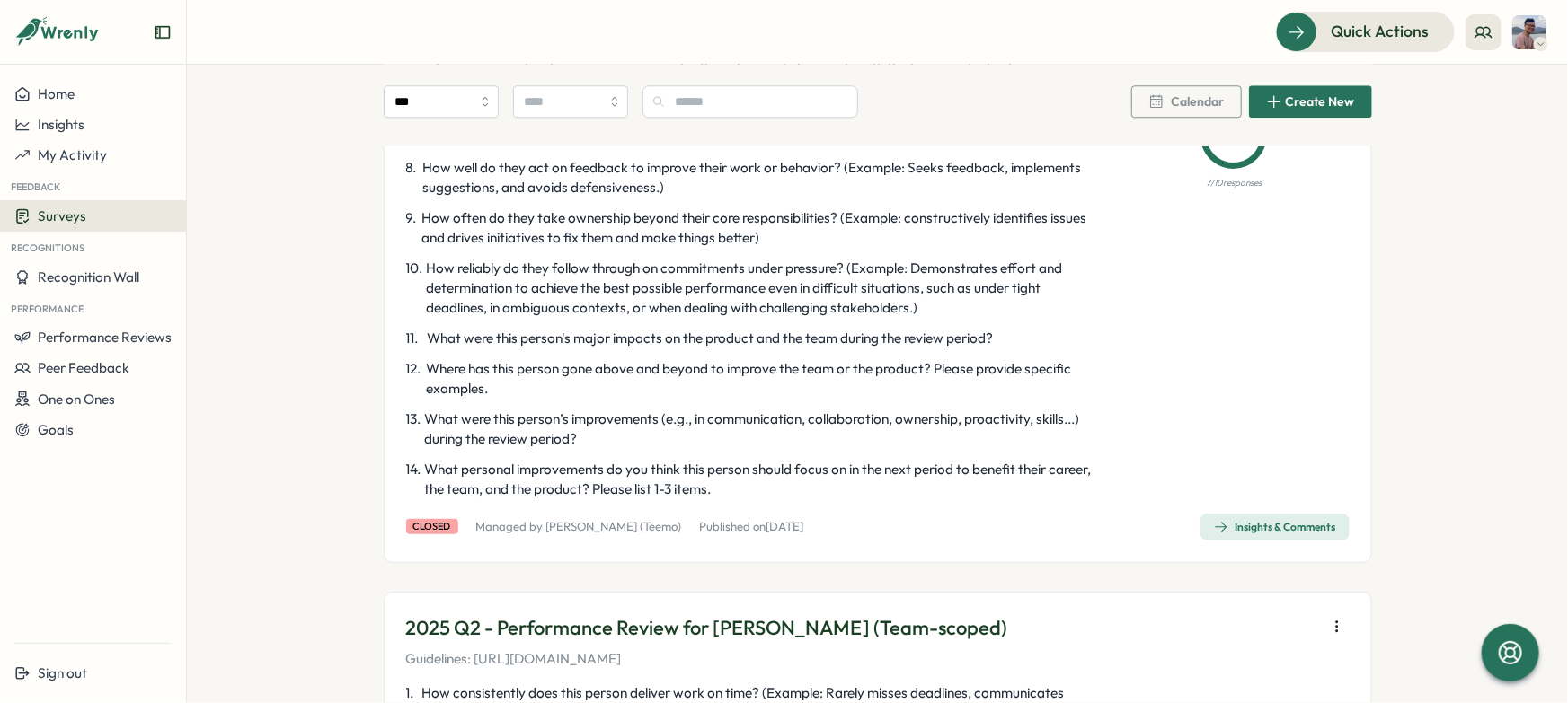
scroll to position [6006, 0]
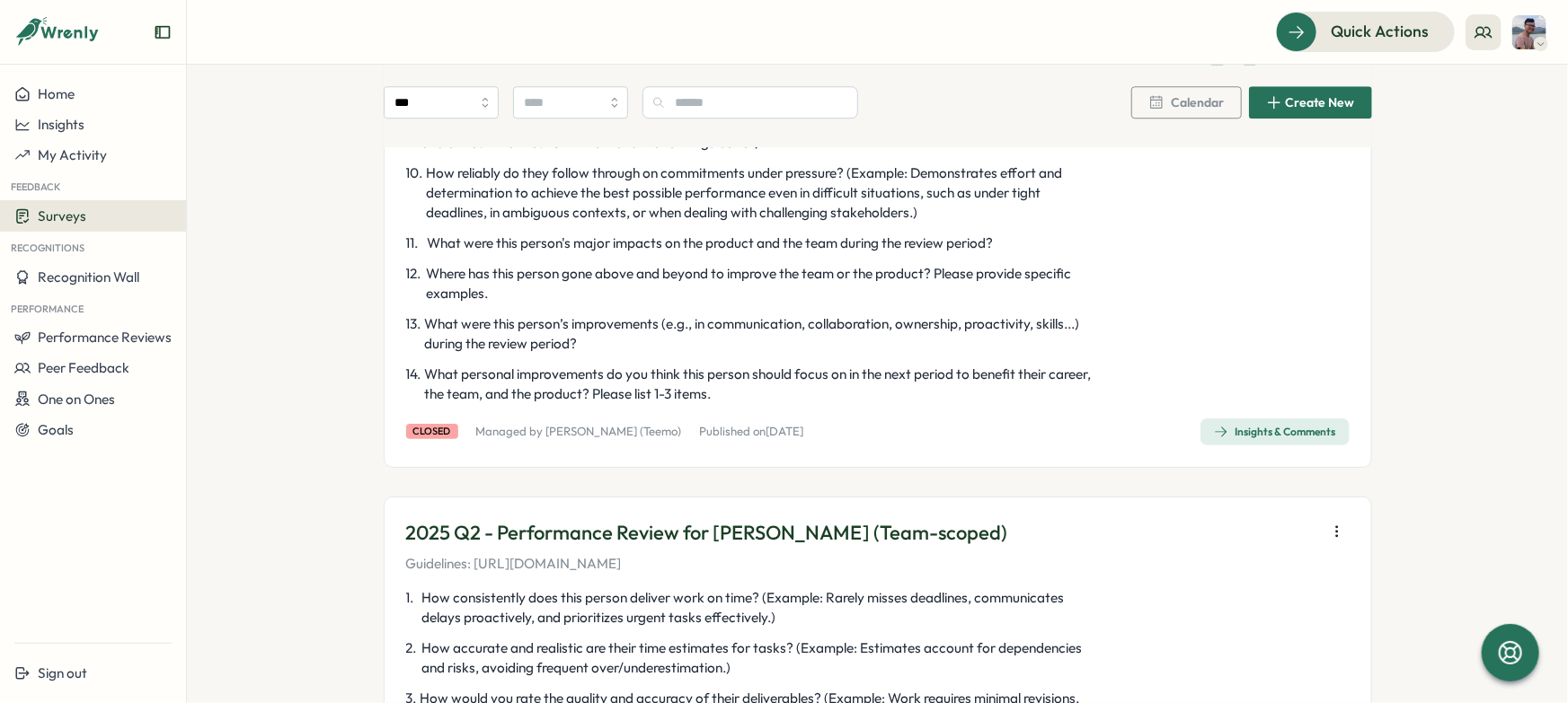
click at [1252, 423] on span "Insights & Comments" at bounding box center [1275, 431] width 122 height 25
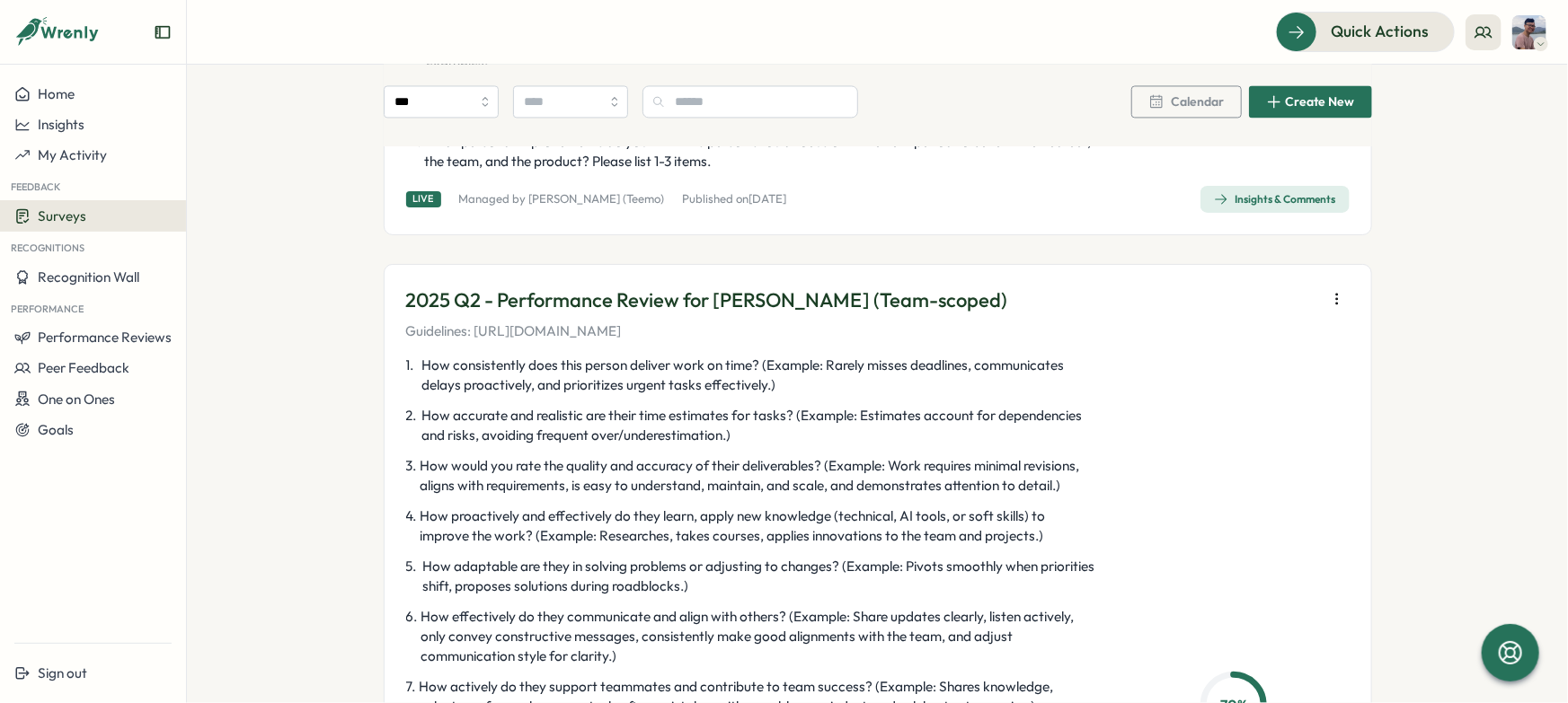
scroll to position [5268, 0]
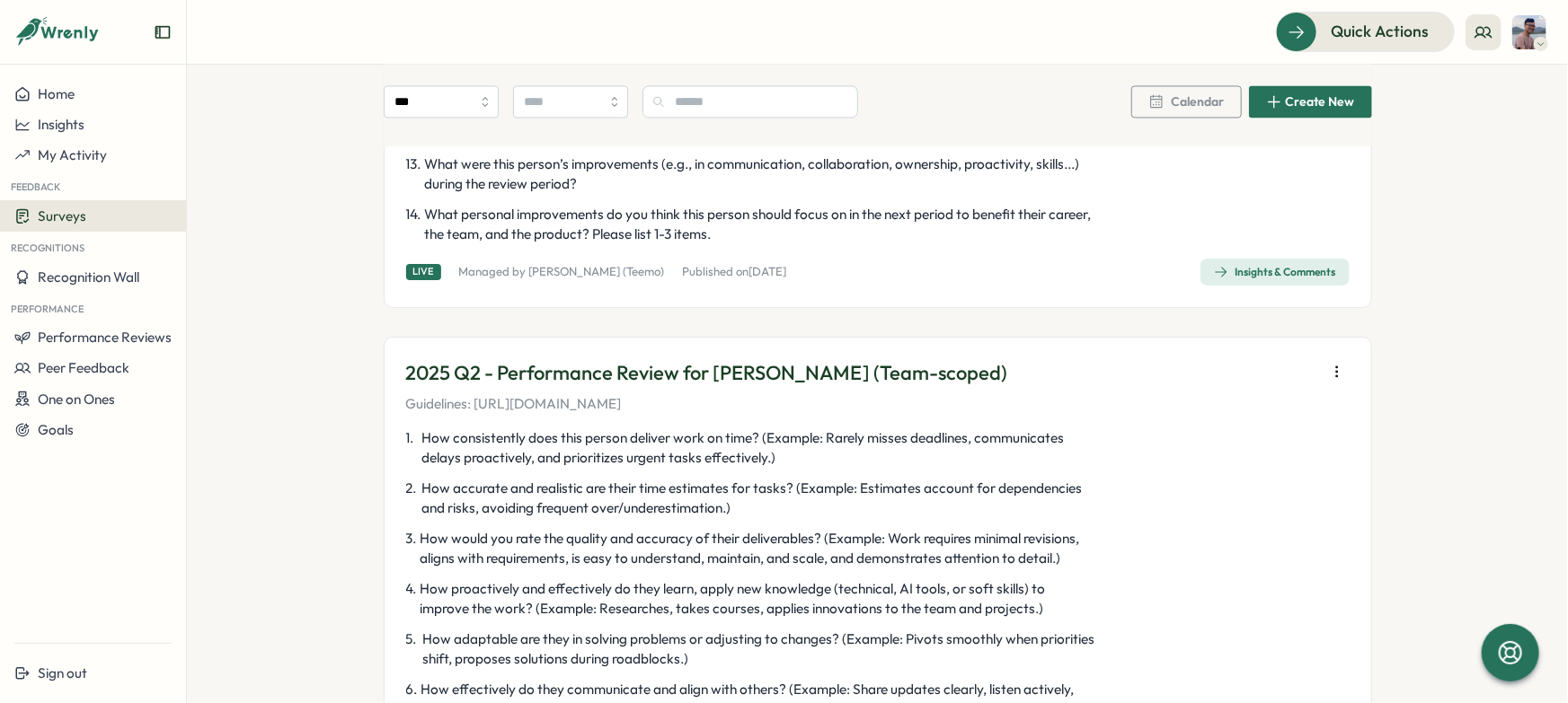
click at [1331, 372] on icon "button" at bounding box center [1337, 372] width 18 height 18
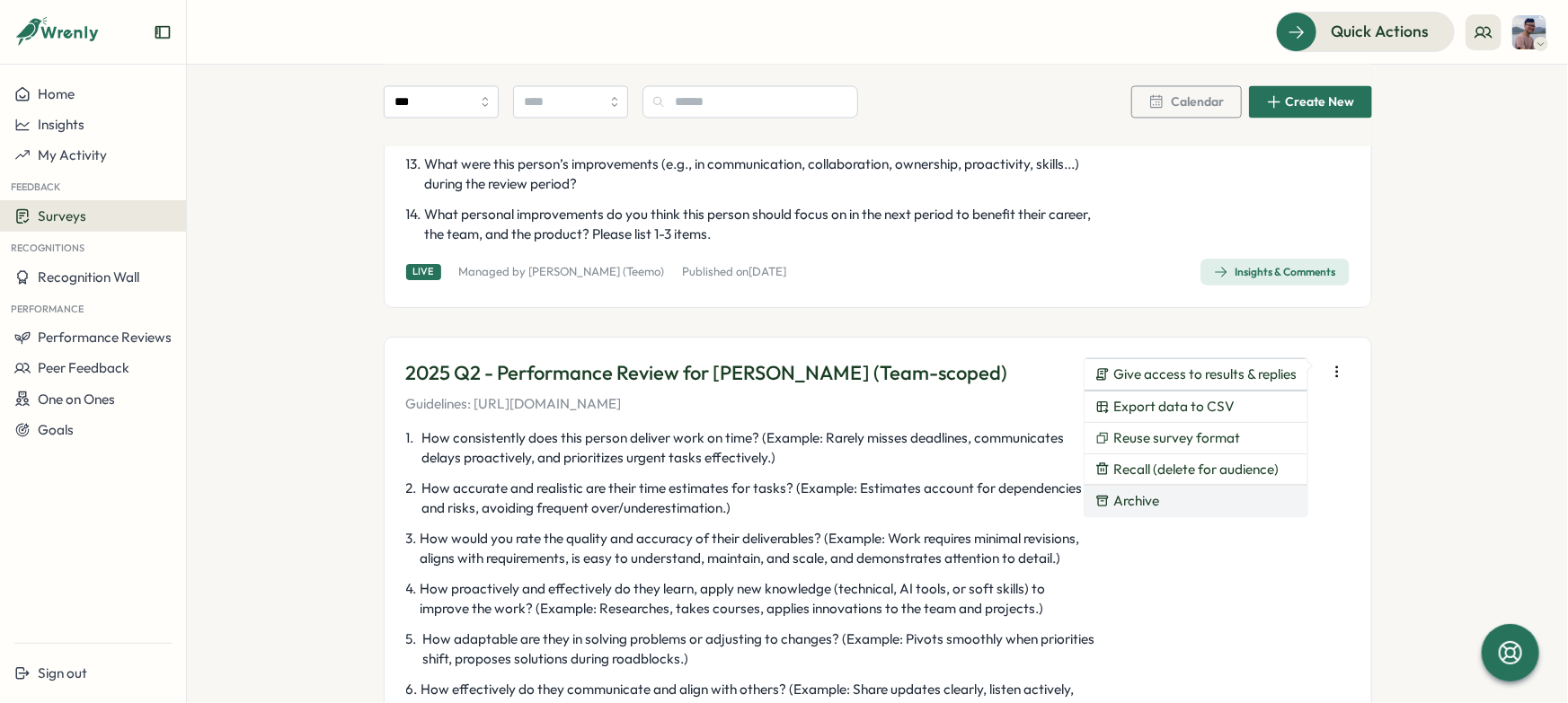
click at [1225, 495] on button "Archive" at bounding box center [1195, 501] width 223 height 30
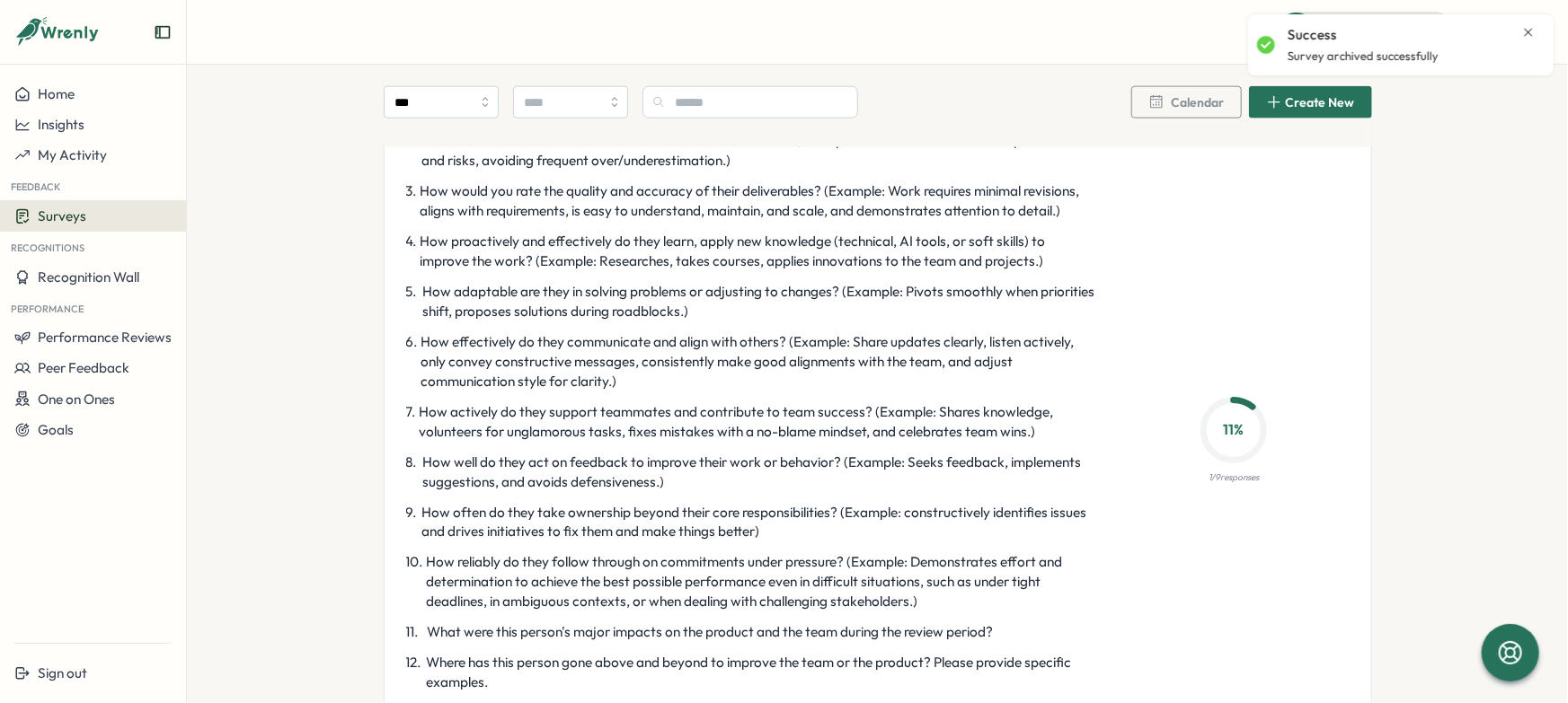
scroll to position [5376, 0]
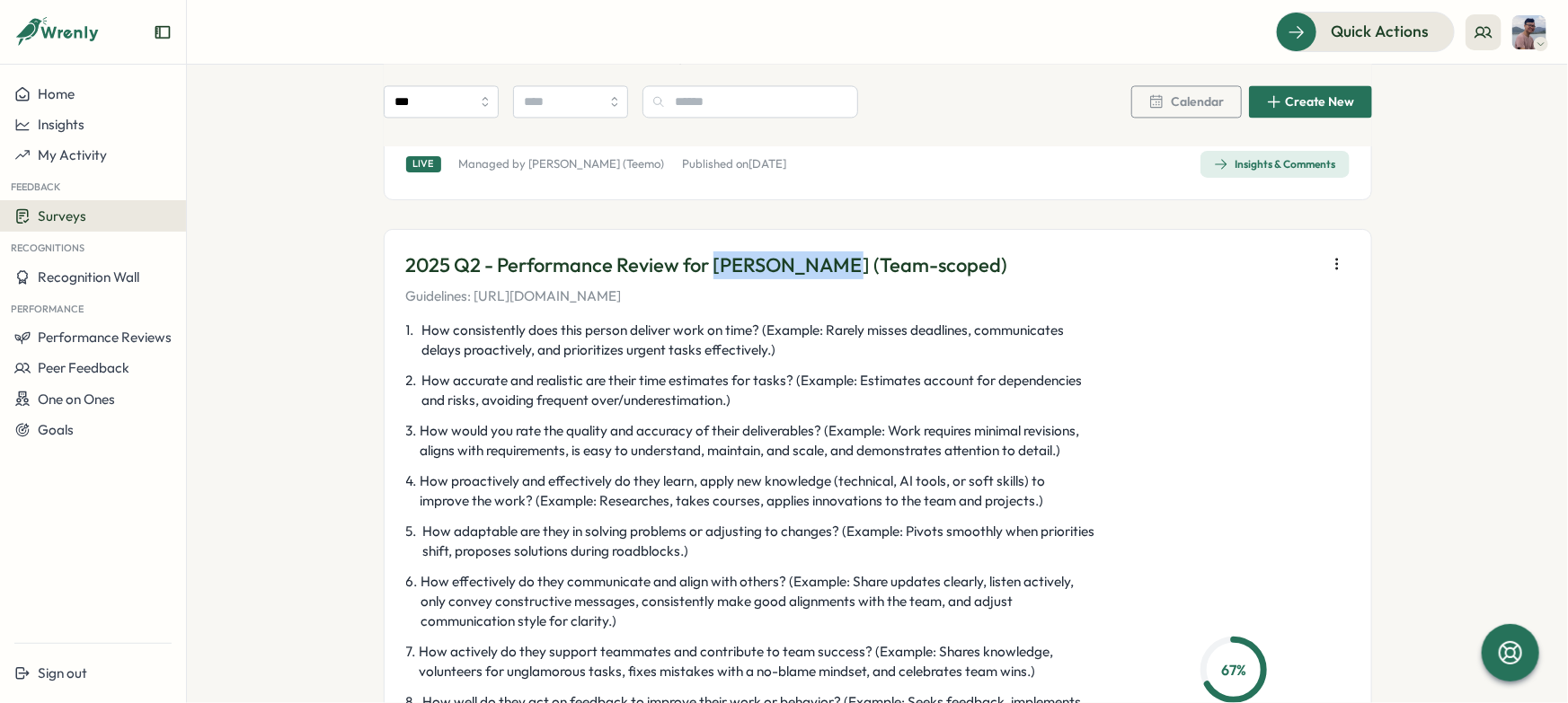
drag, startPoint x: 841, startPoint y: 265, endPoint x: 711, endPoint y: 263, distance: 130.0
click at [711, 263] on p "2025 Q2 - Performance Review for Hoang Nguyen (Team-scoped)" at bounding box center [707, 265] width 602 height 27
copy p "Hoang Nguyen"
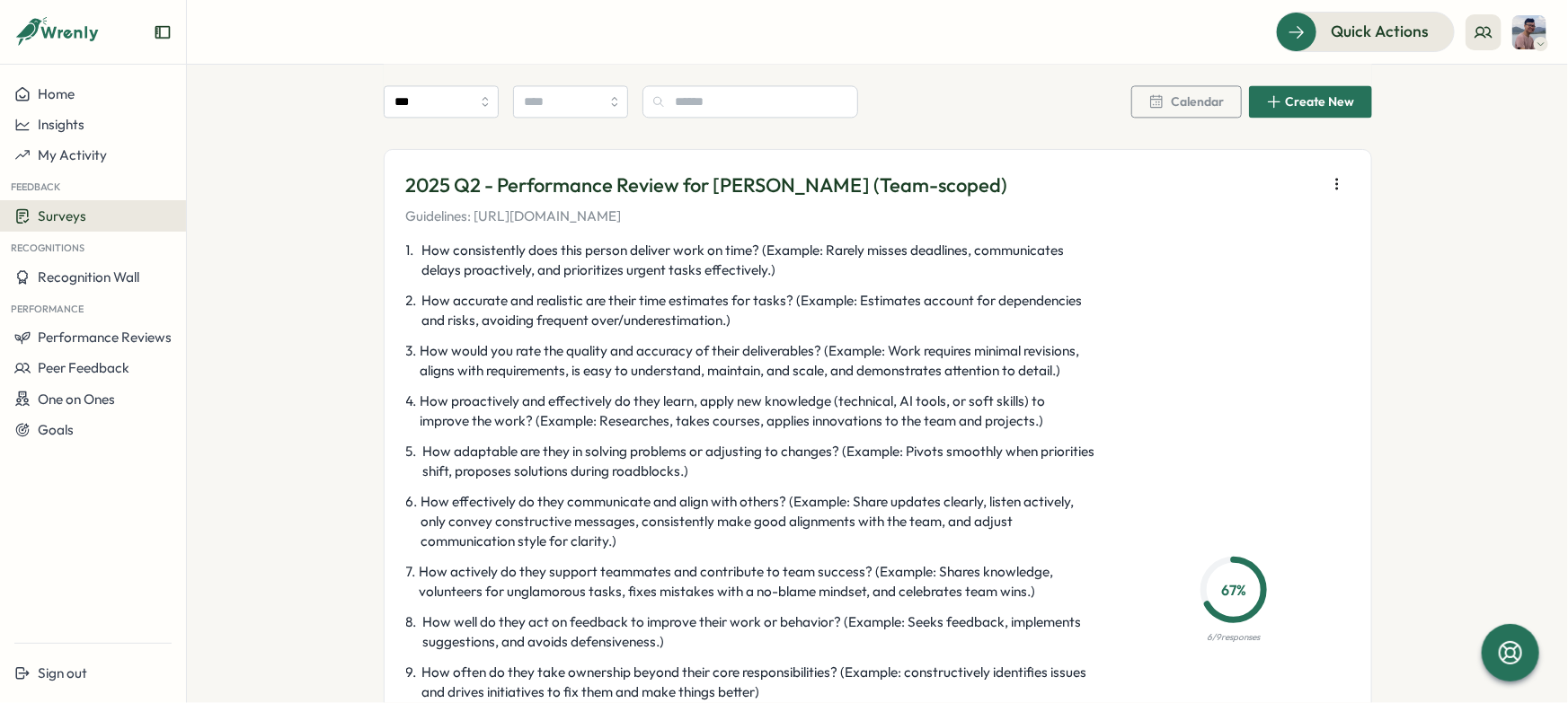
scroll to position [5446, 0]
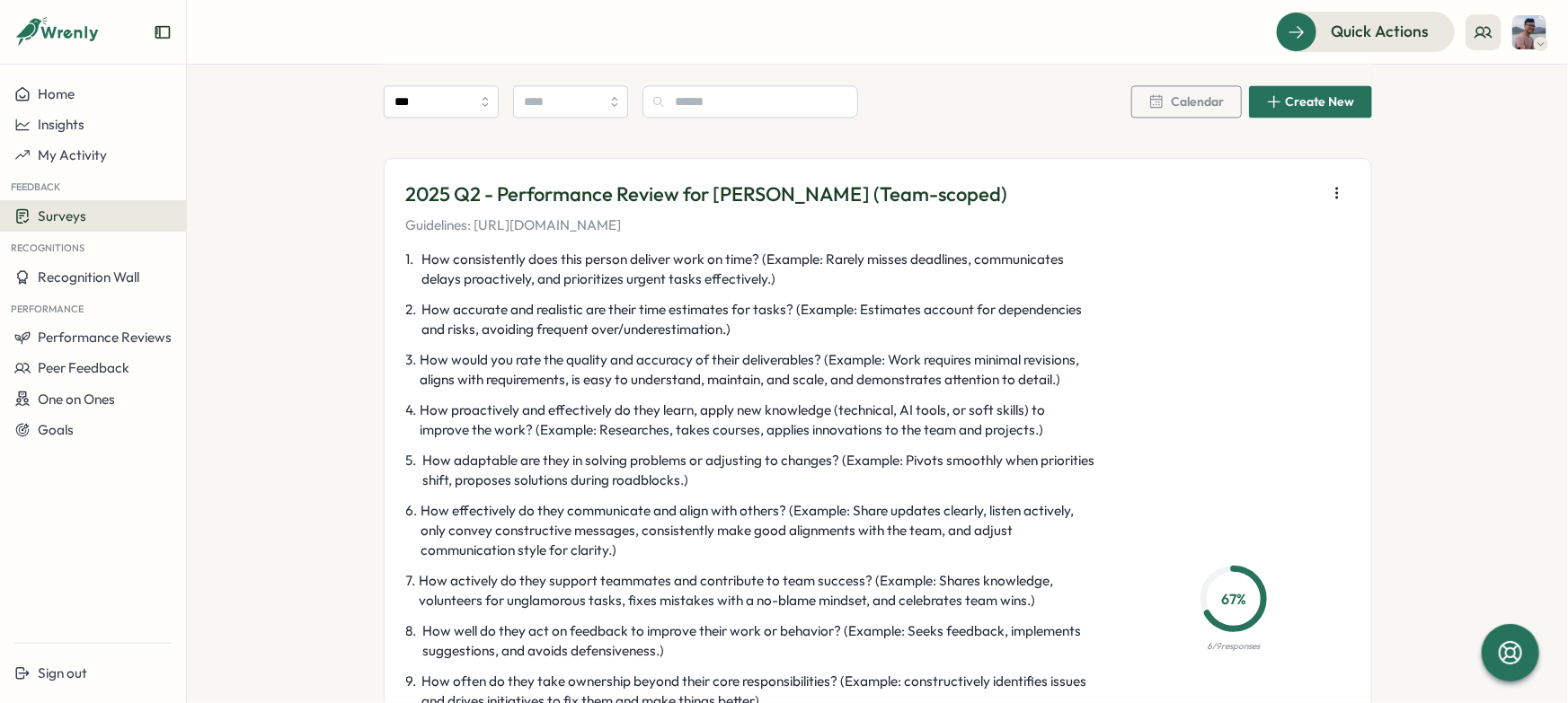
click at [1325, 200] on button "button" at bounding box center [1336, 192] width 25 height 25
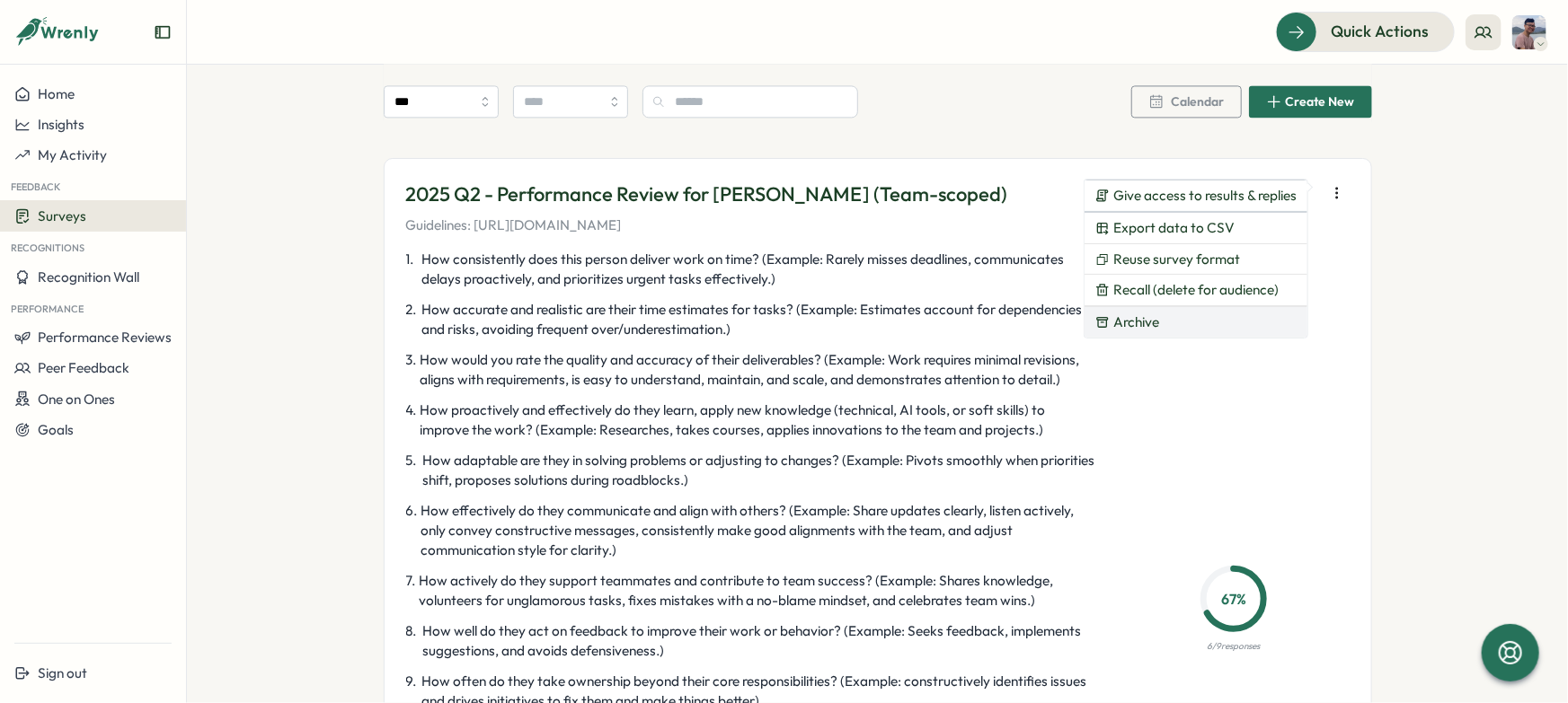
click at [1238, 322] on button "Archive" at bounding box center [1195, 322] width 223 height 30
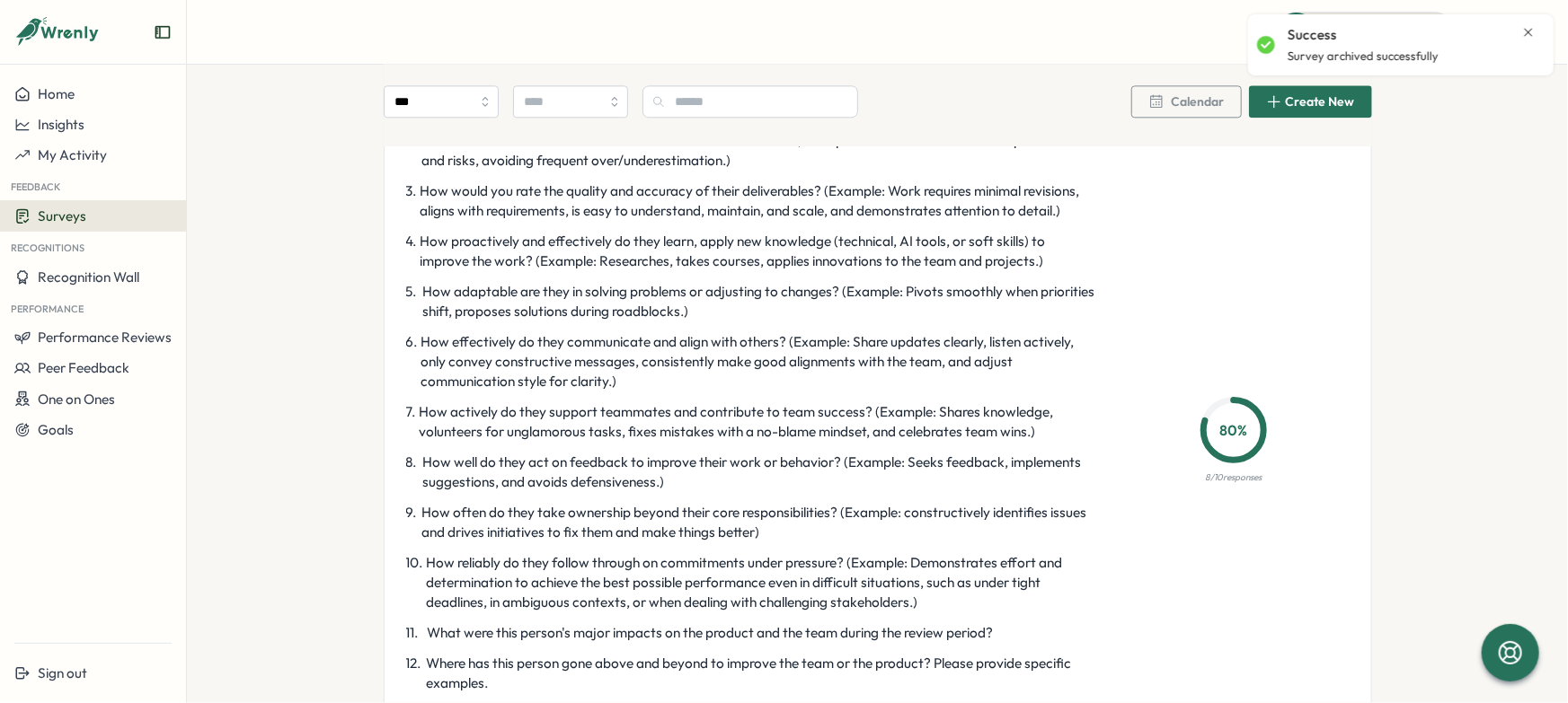
scroll to position [5447, 0]
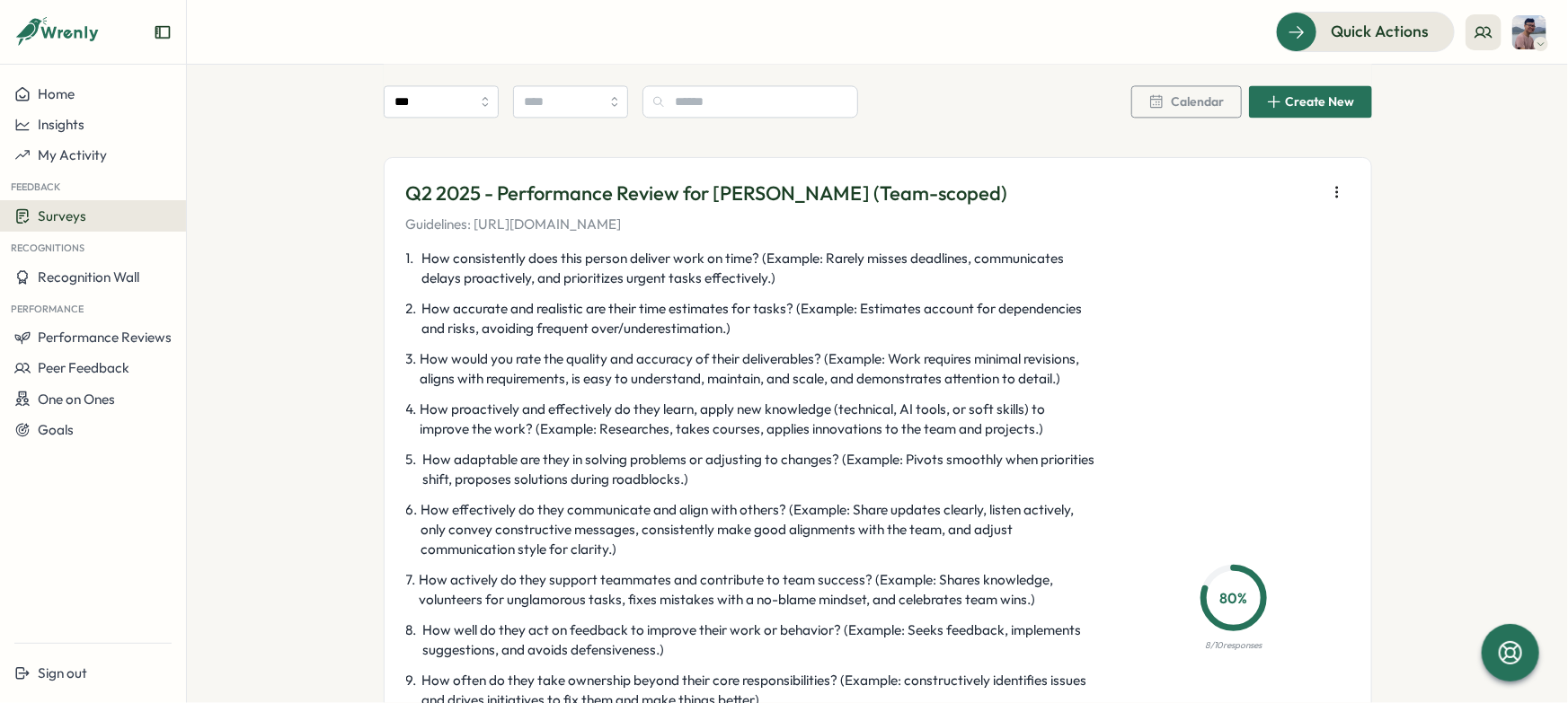
click at [1324, 193] on button "button" at bounding box center [1336, 191] width 25 height 25
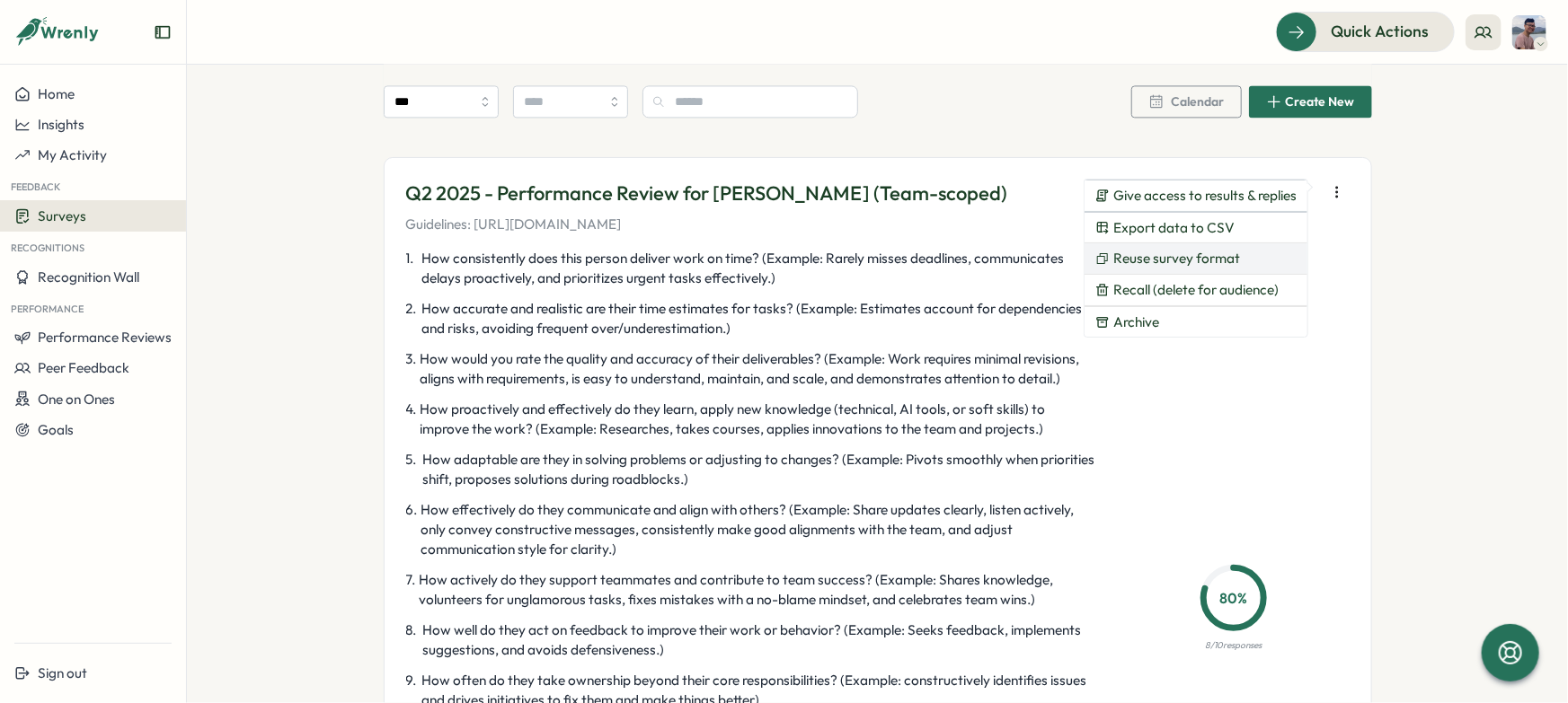
click at [1187, 266] on button "Reuse survey format" at bounding box center [1195, 258] width 223 height 30
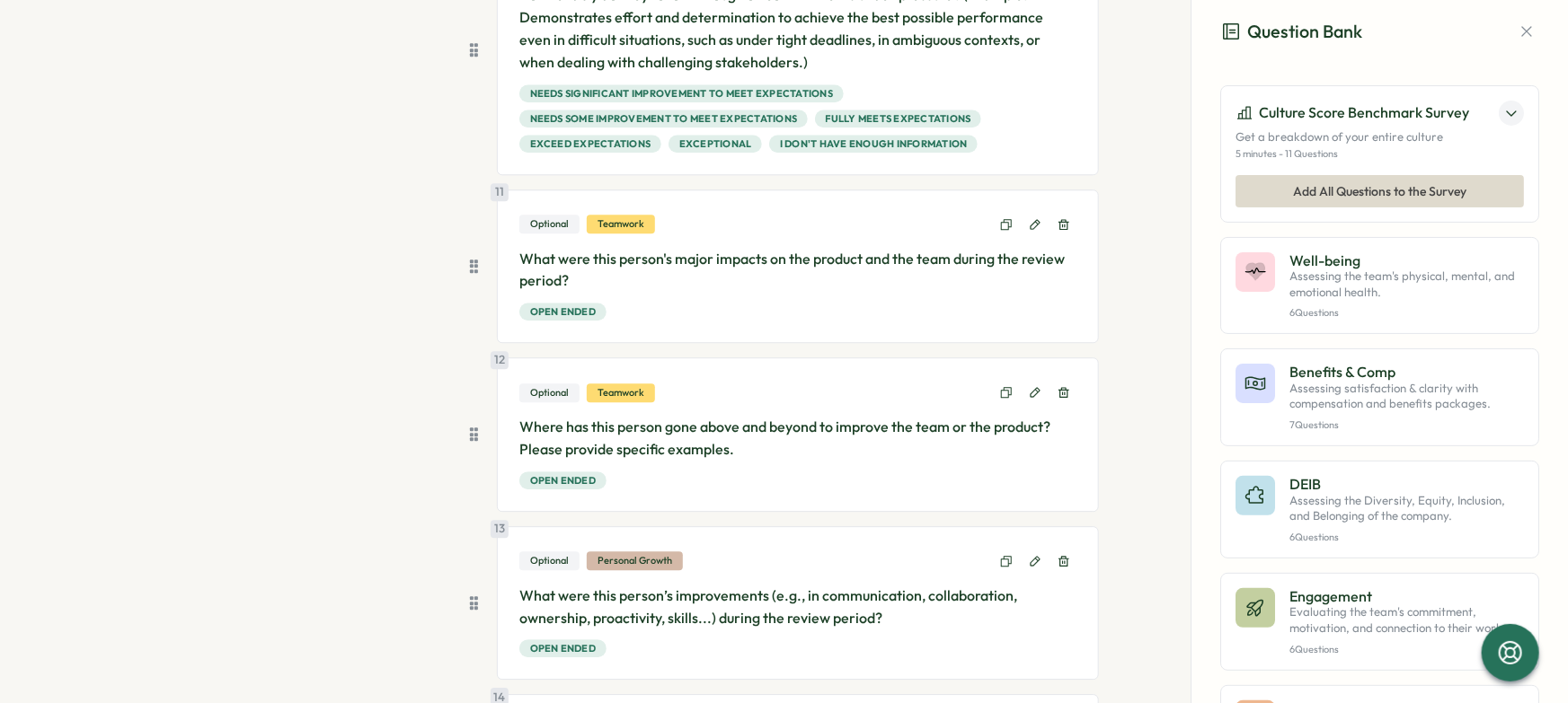
scroll to position [2586, 0]
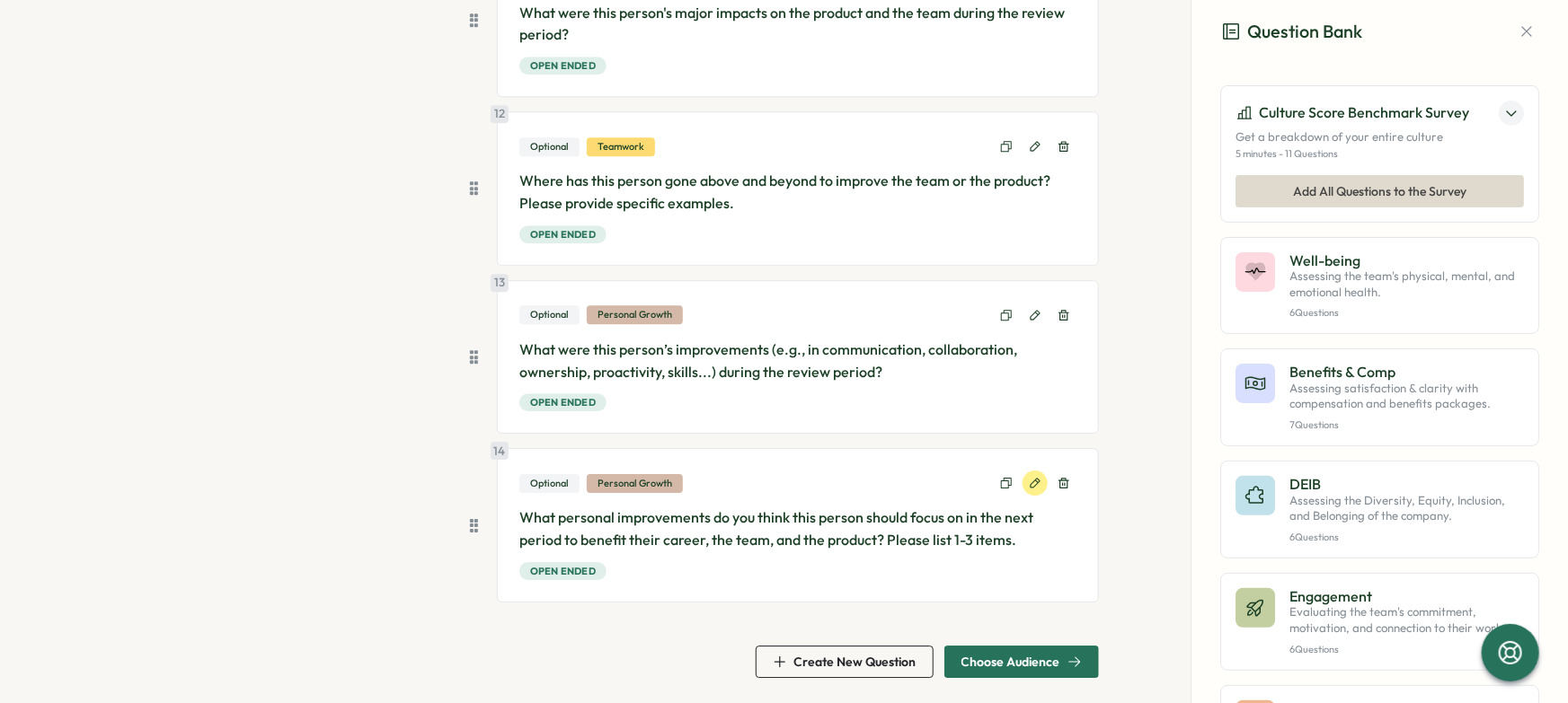
click at [1024, 489] on button at bounding box center [1035, 482] width 25 height 25
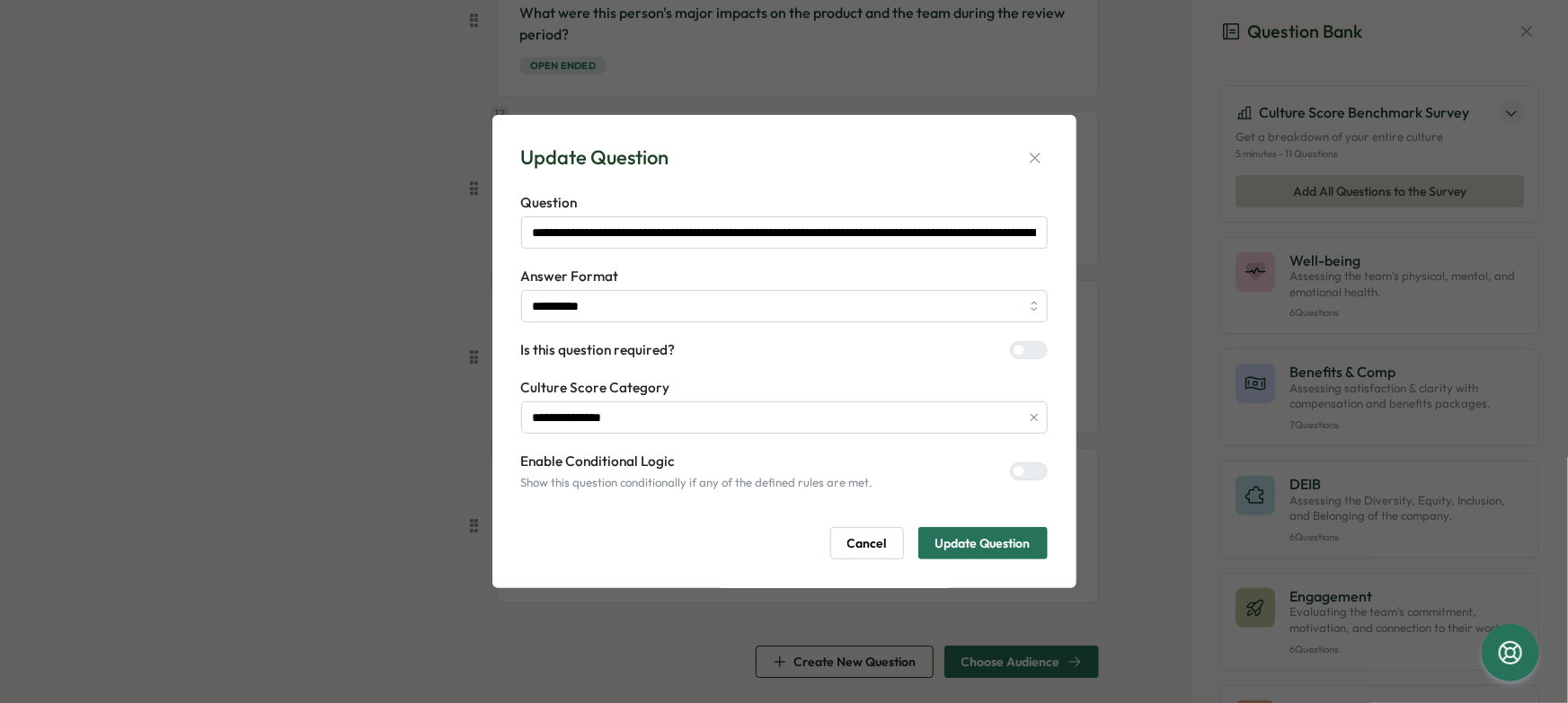
click at [1048, 155] on div "**********" at bounding box center [784, 351] width 541 height 429
click at [1041, 157] on icon "button" at bounding box center [1036, 158] width 18 height 18
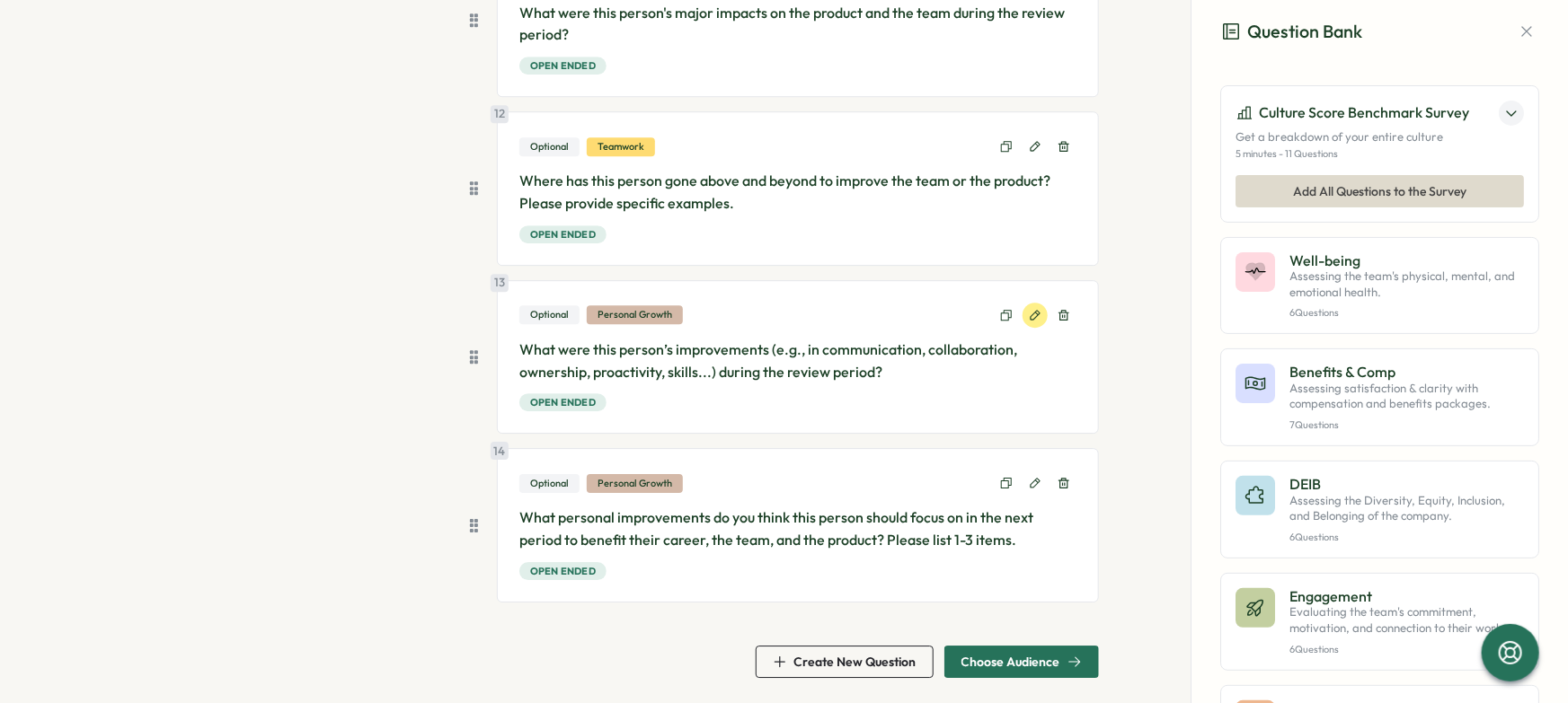
click at [1035, 315] on icon at bounding box center [1036, 316] width 13 height 13
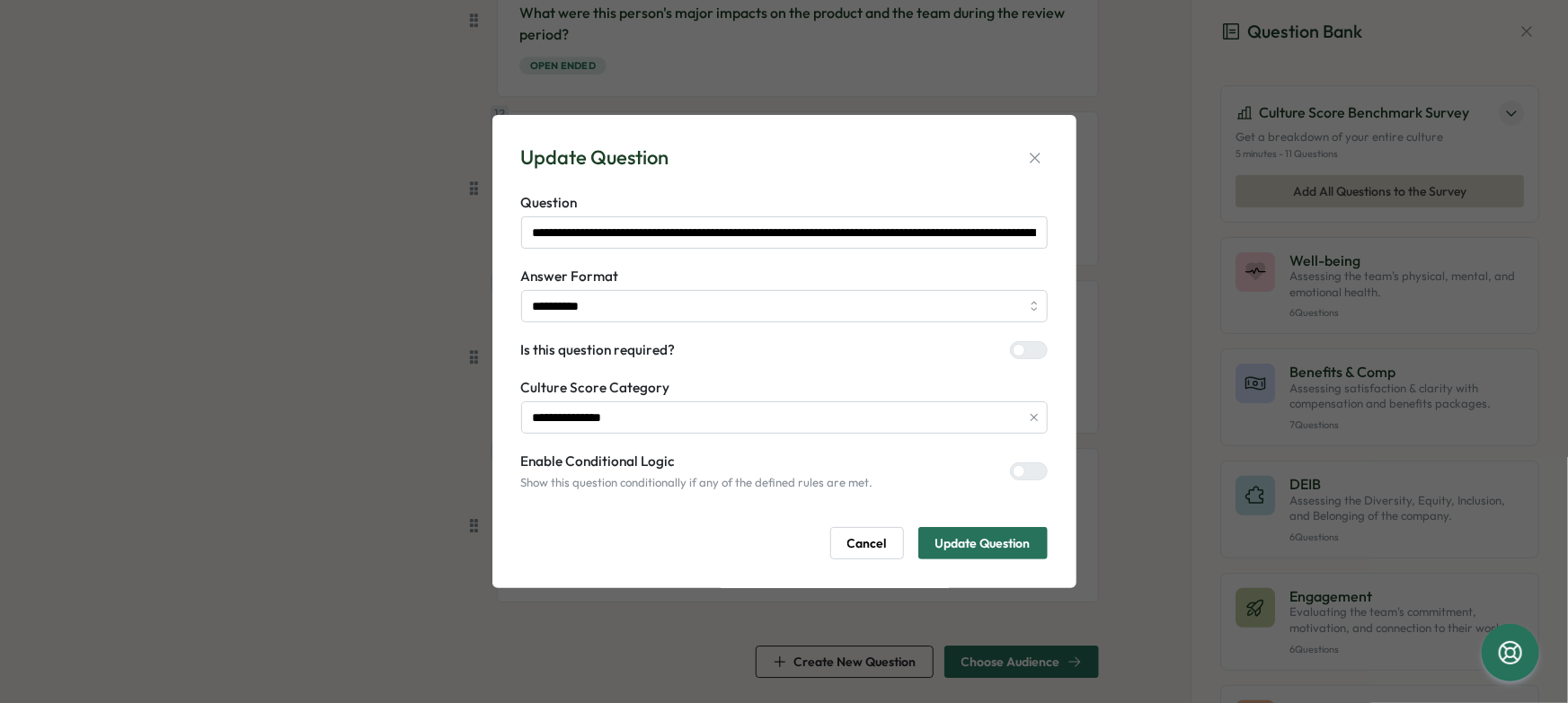
drag, startPoint x: 1040, startPoint y: 157, endPoint x: 1035, endPoint y: 173, distance: 16.8
click at [1039, 157] on icon "button" at bounding box center [1036, 158] width 18 height 18
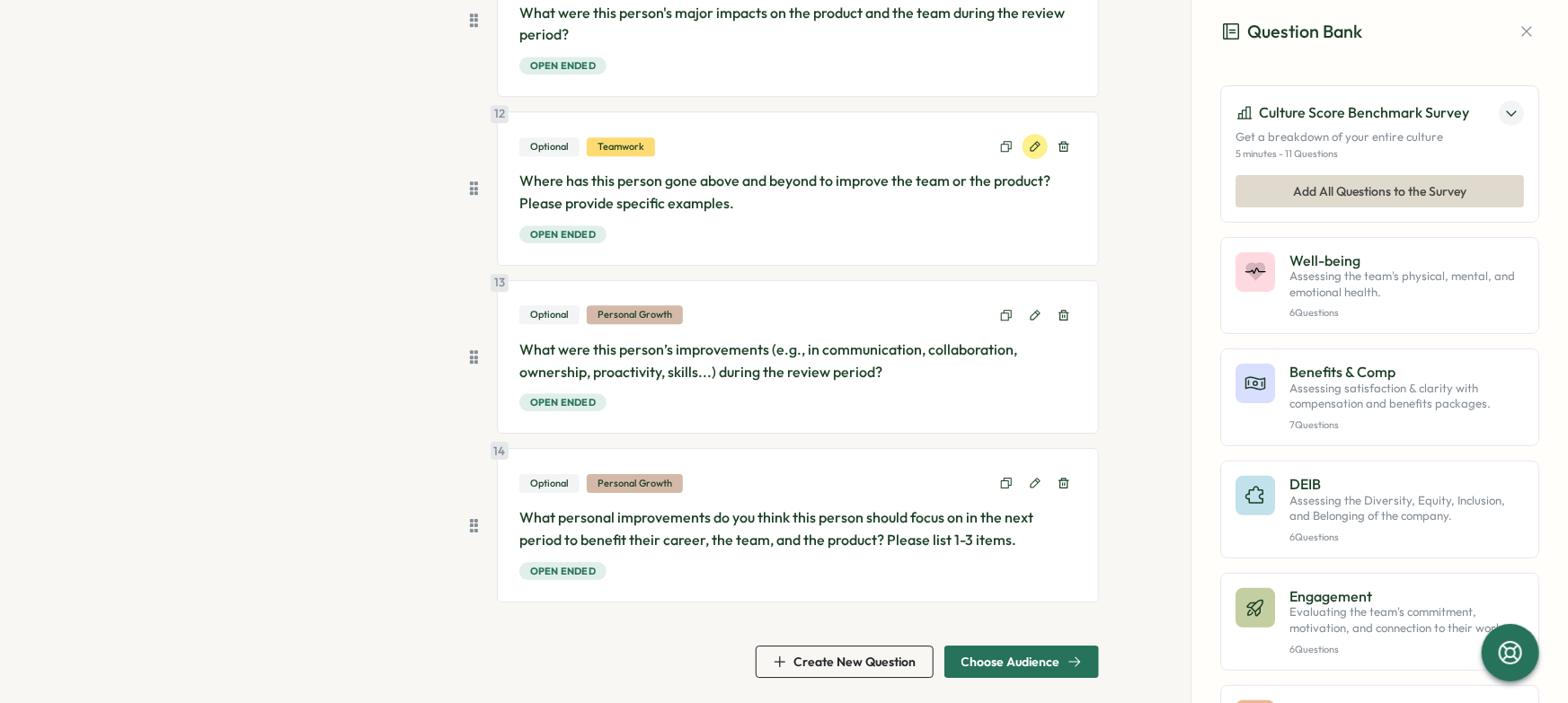
click at [1030, 142] on icon at bounding box center [1035, 146] width 10 height 10
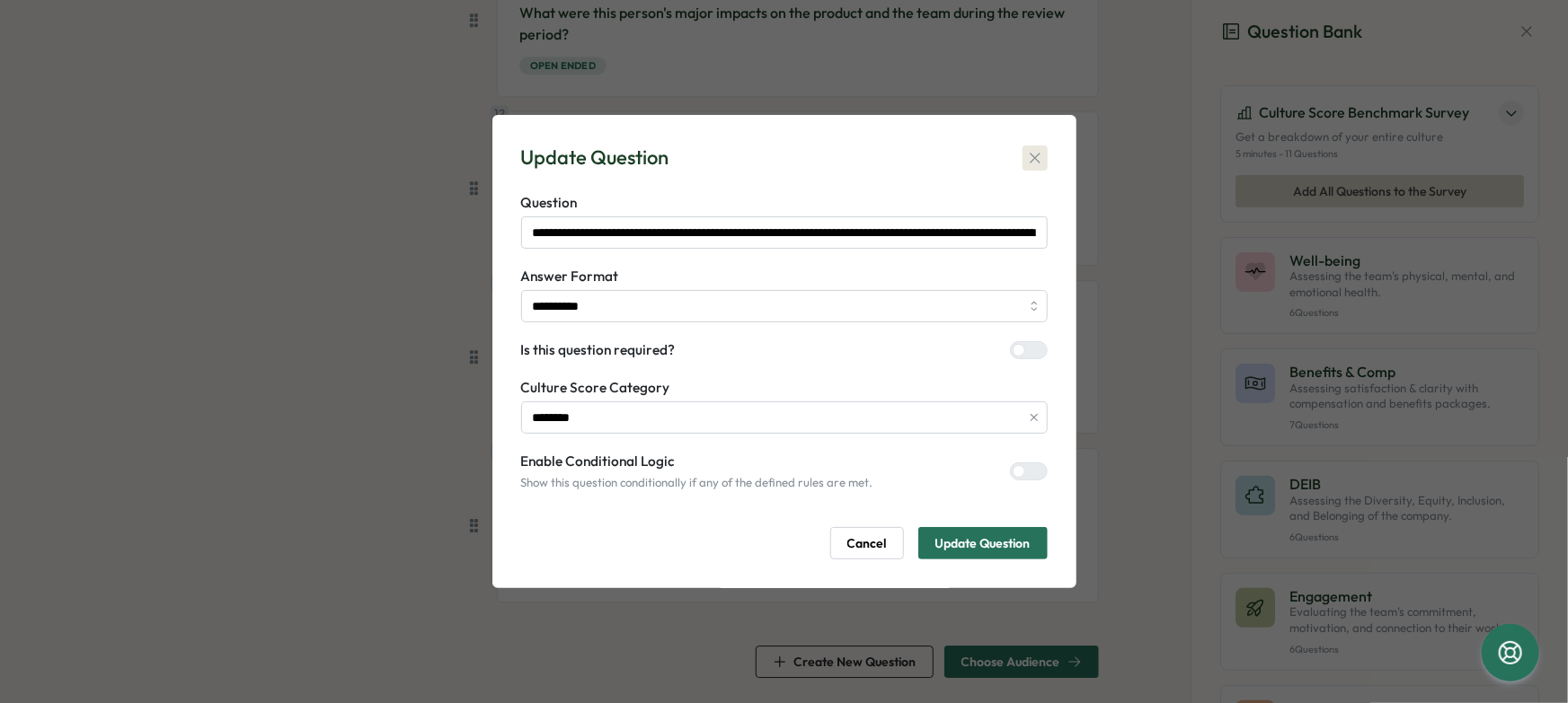
click at [1034, 155] on icon "button" at bounding box center [1036, 158] width 18 height 18
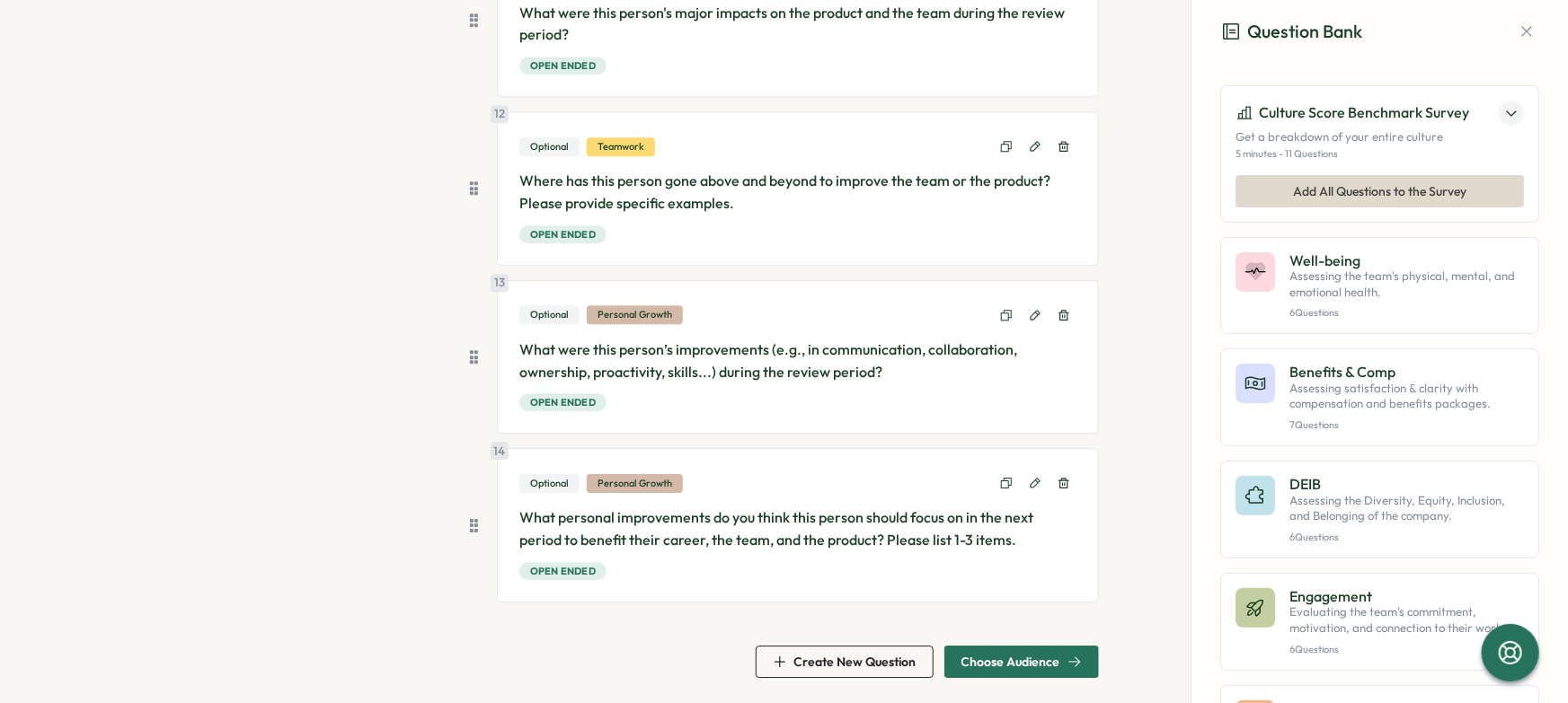
scroll to position [2370, 0]
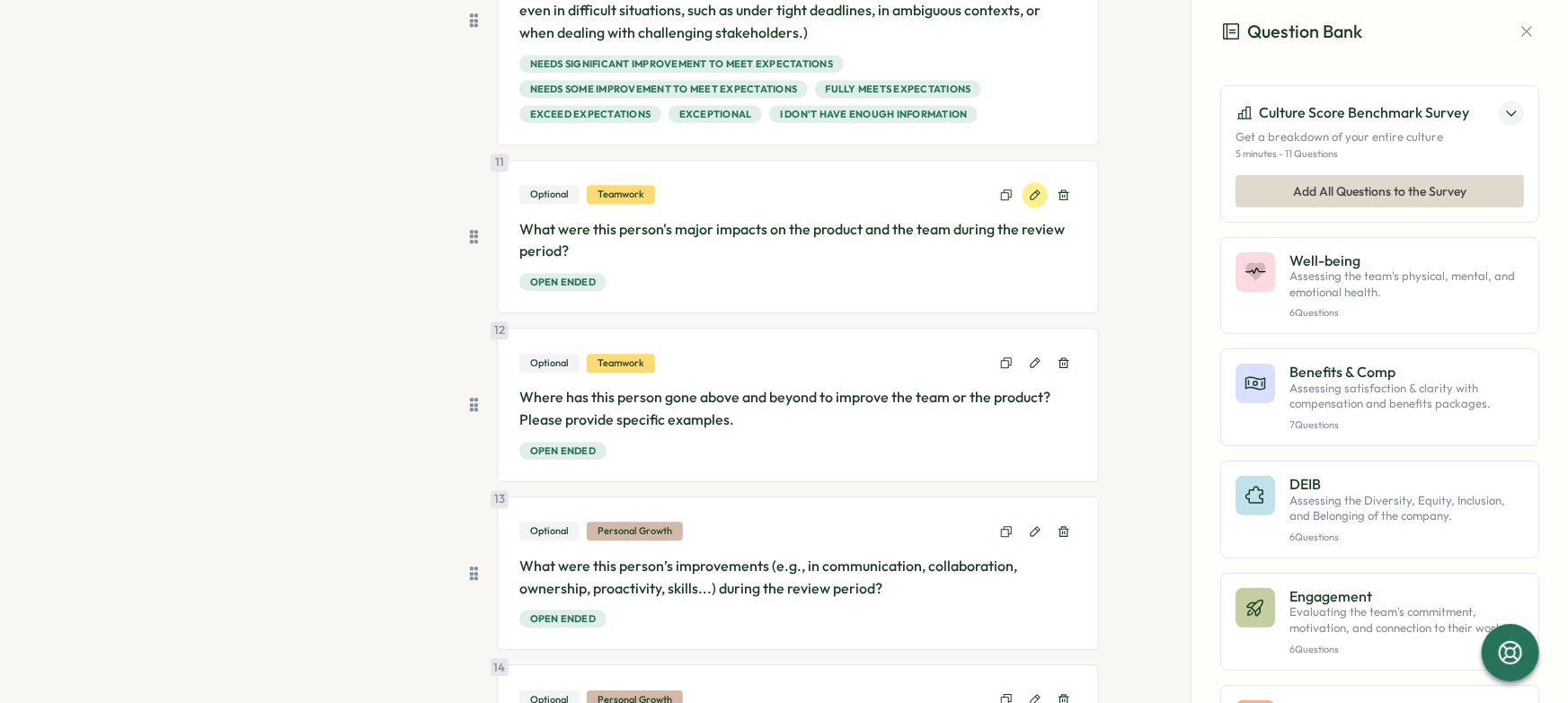
click at [1032, 197] on icon at bounding box center [1036, 195] width 13 height 13
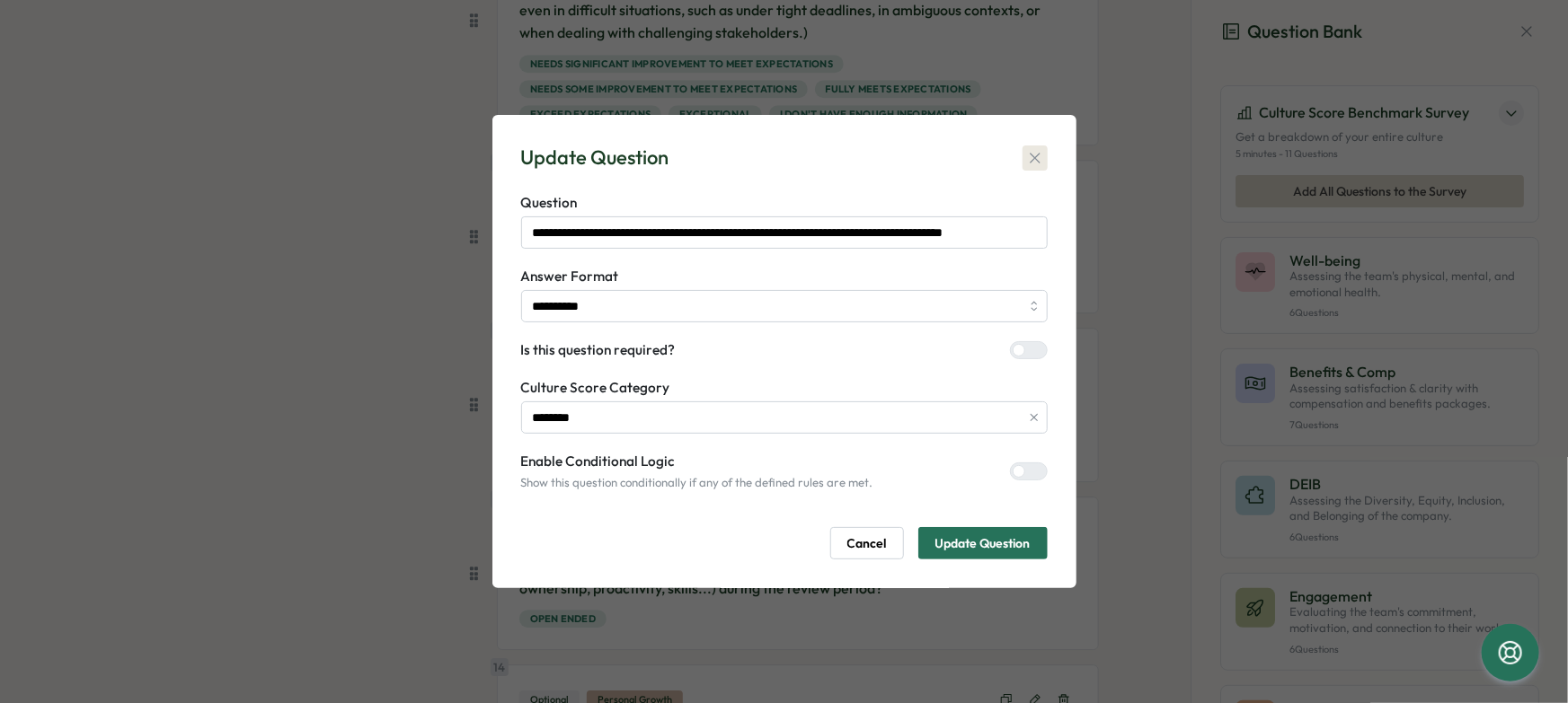
click at [1044, 152] on button "button" at bounding box center [1035, 157] width 25 height 25
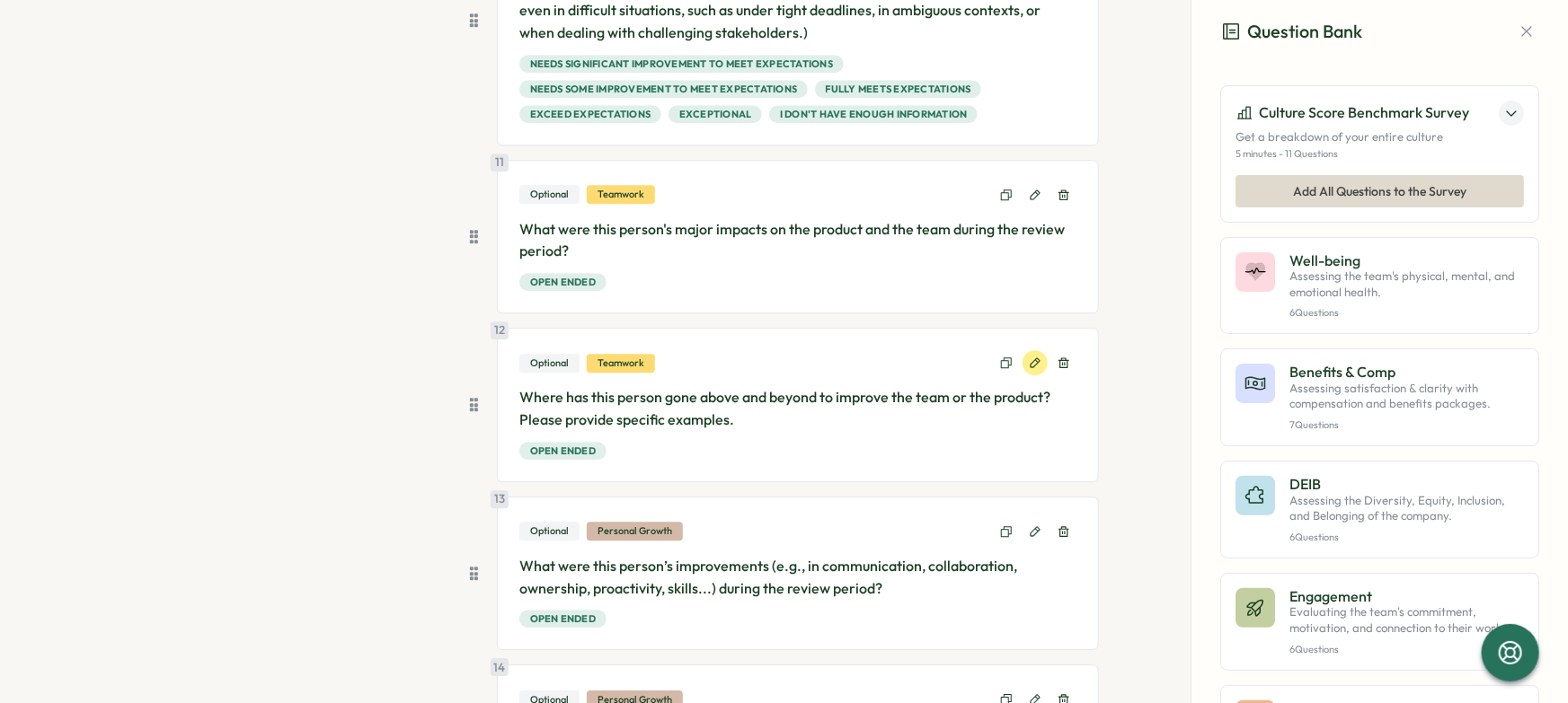
click at [1029, 365] on icon at bounding box center [1036, 363] width 13 height 13
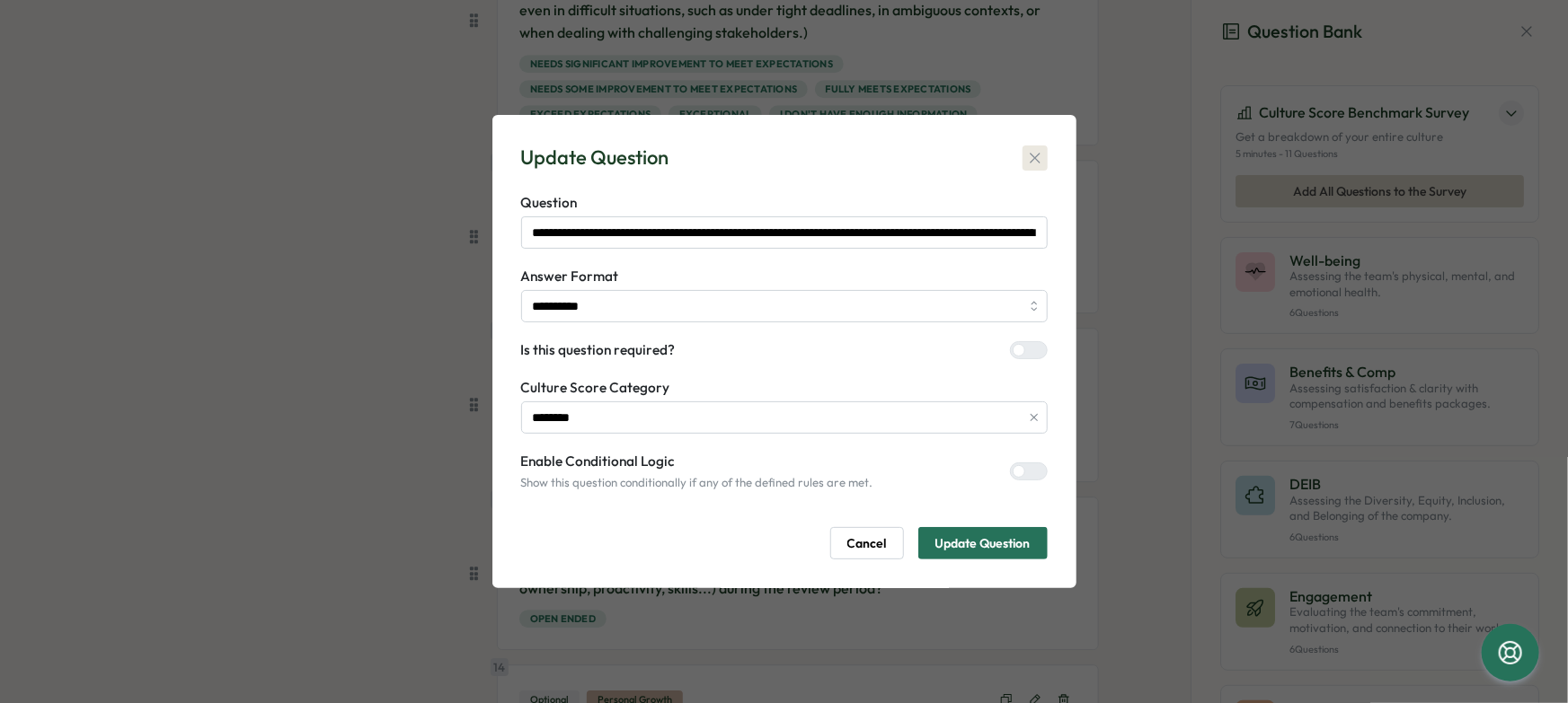
click at [1034, 163] on icon "button" at bounding box center [1036, 158] width 18 height 18
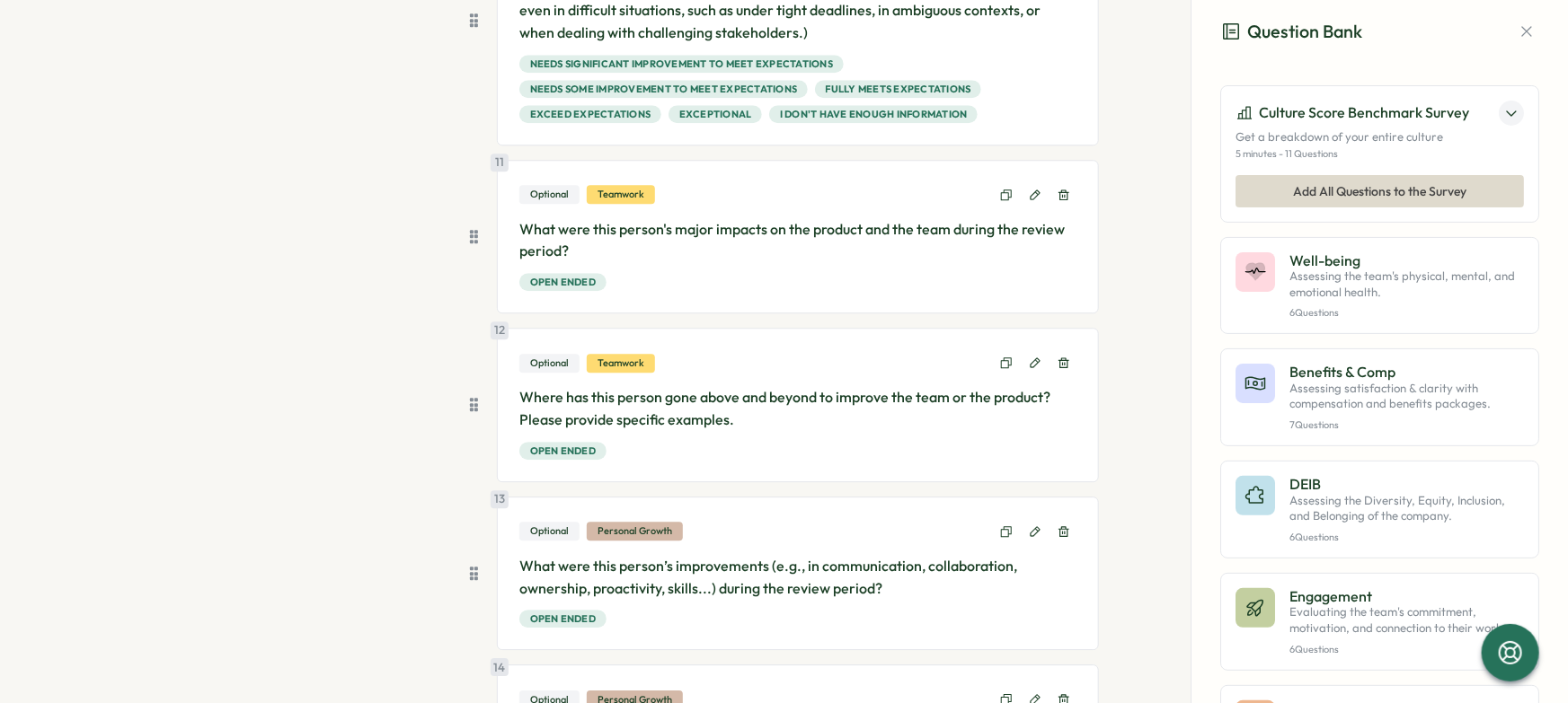
scroll to position [2586, 0]
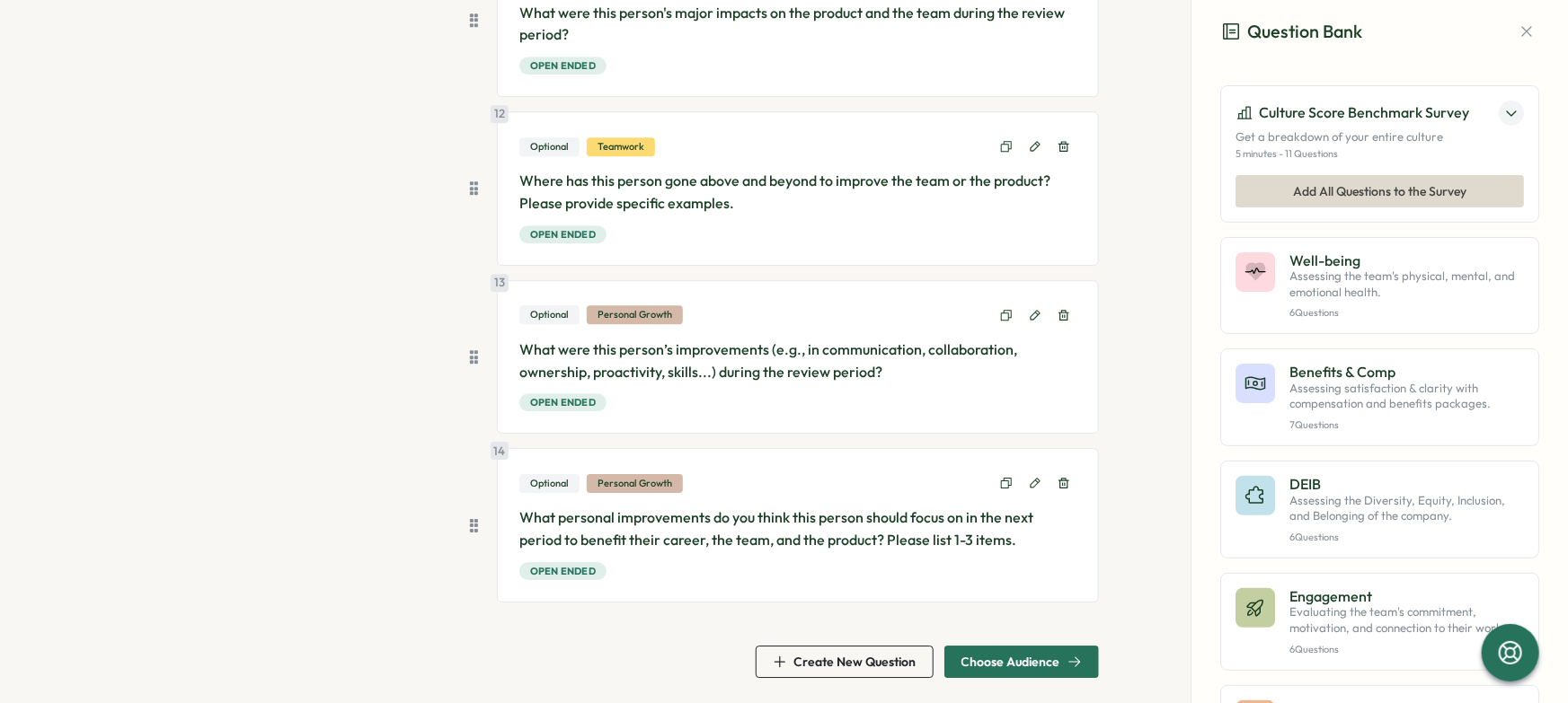
click at [1024, 655] on span "Choose Audience" at bounding box center [1011, 662] width 99 height 13
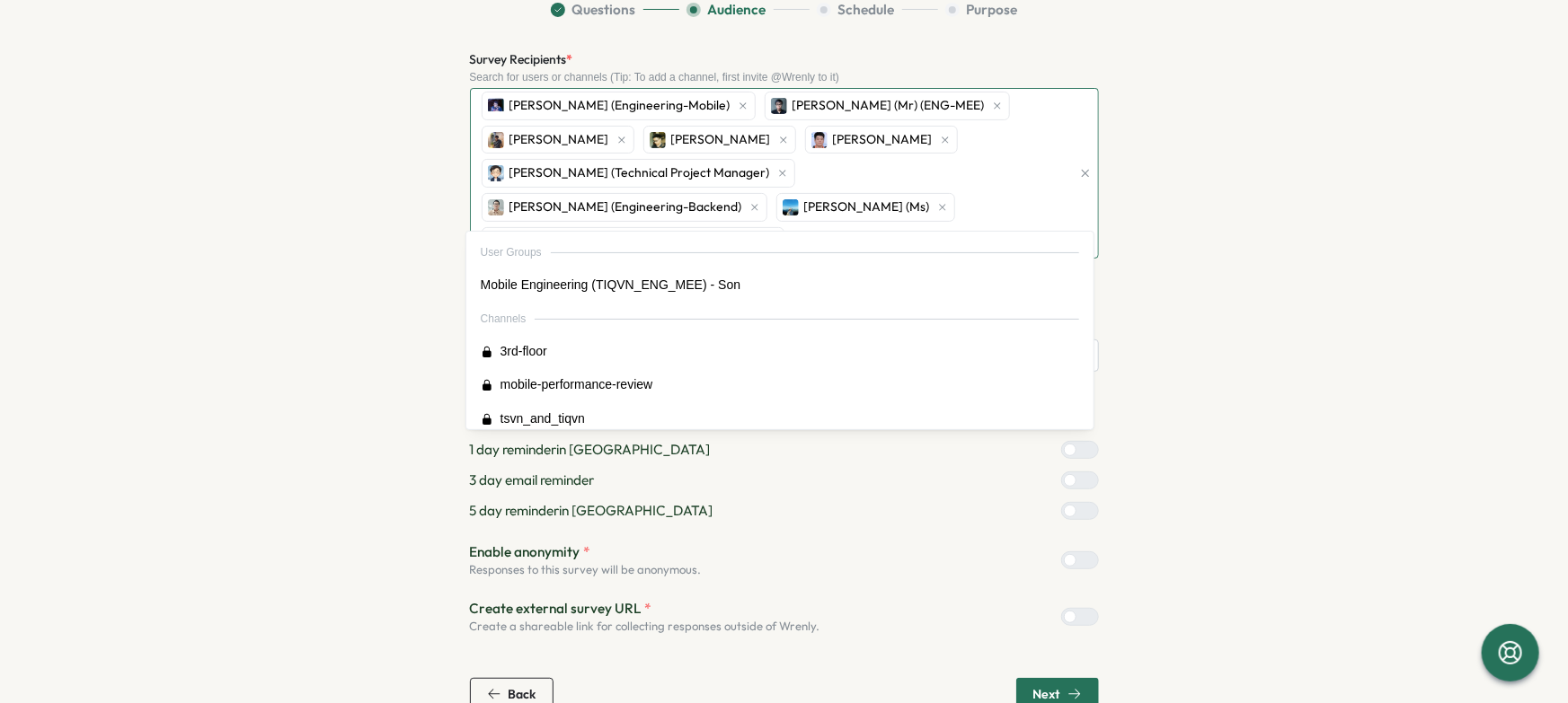
click at [909, 210] on div "Bao Huu NGUYEN (Engineering-Mobile) Hieu PHAM (Mr) (ENG-MEE) Hoang Nguyen Quan …" at bounding box center [774, 173] width 594 height 168
type input "****"
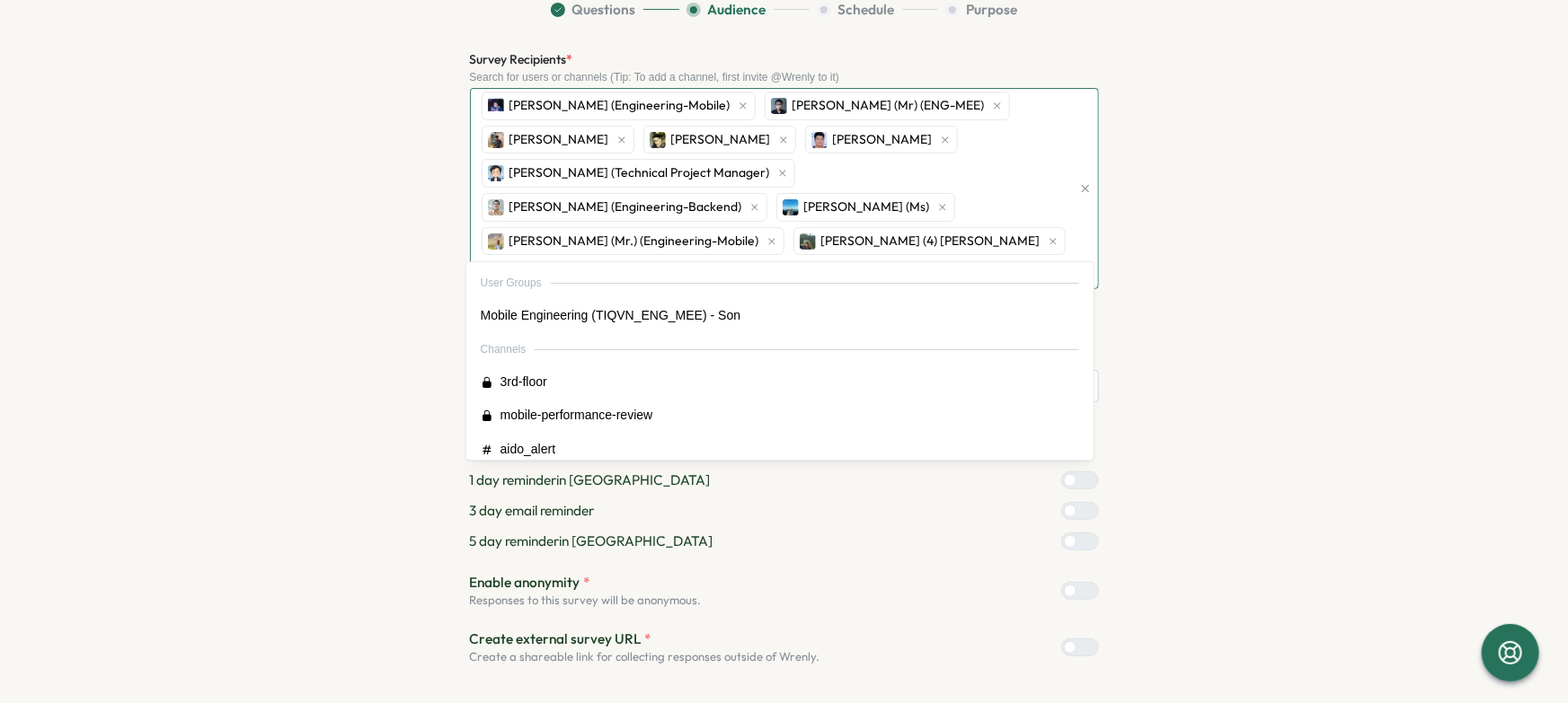
type input "***"
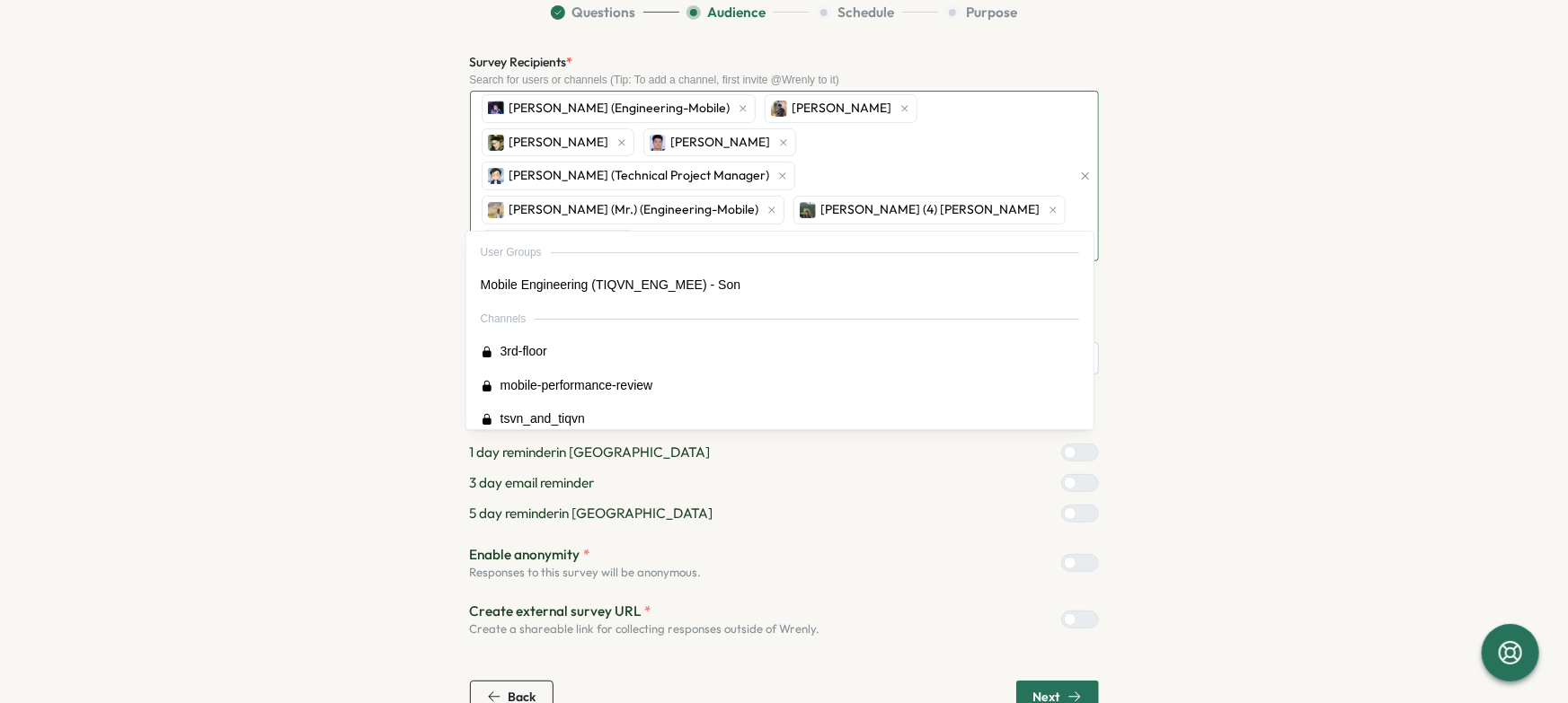
scroll to position [125, 0]
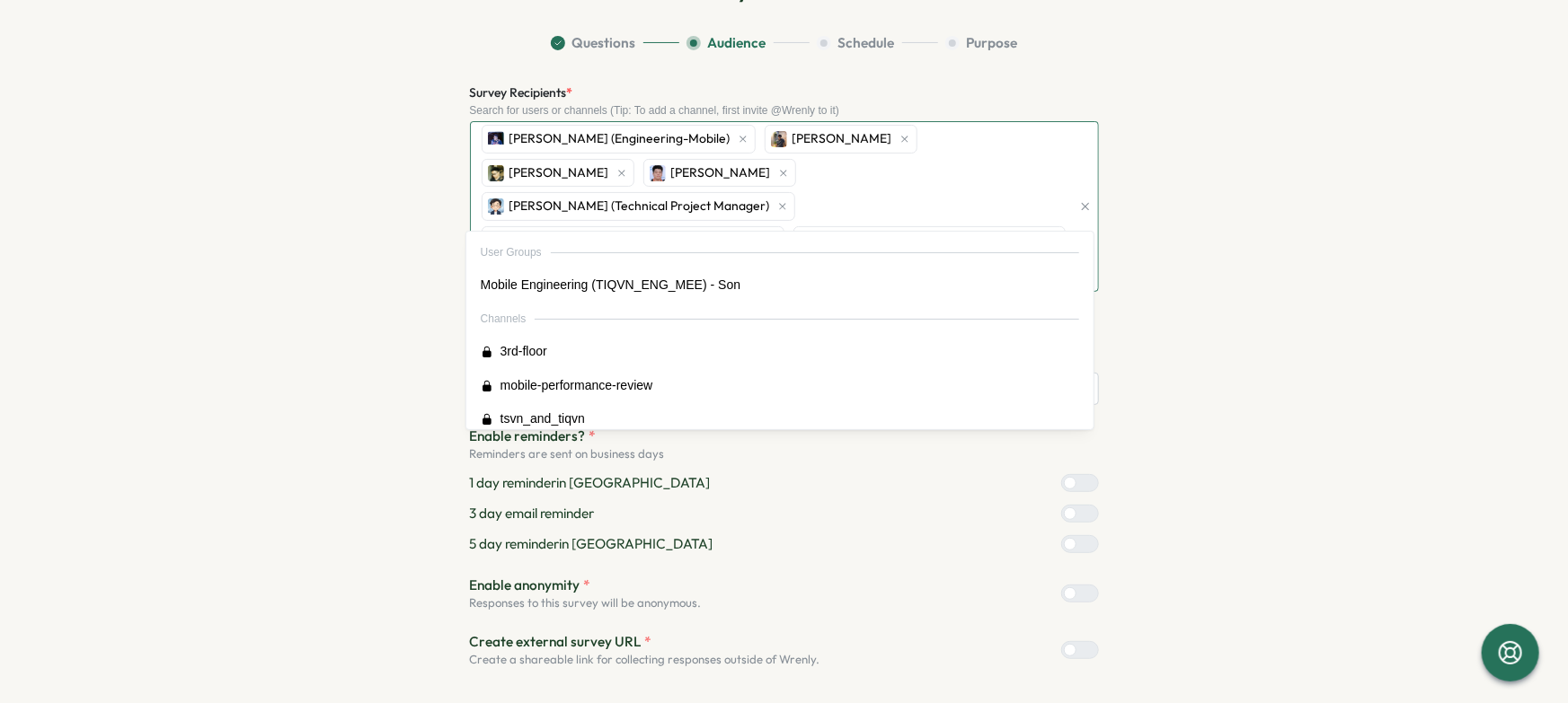
click at [975, 173] on div "Bao Huu NGUYEN (Engineering-Mobile) Hoang Nguyen Quan Ngo Bac Nguyen Vinh Pham …" at bounding box center [774, 206] width 594 height 168
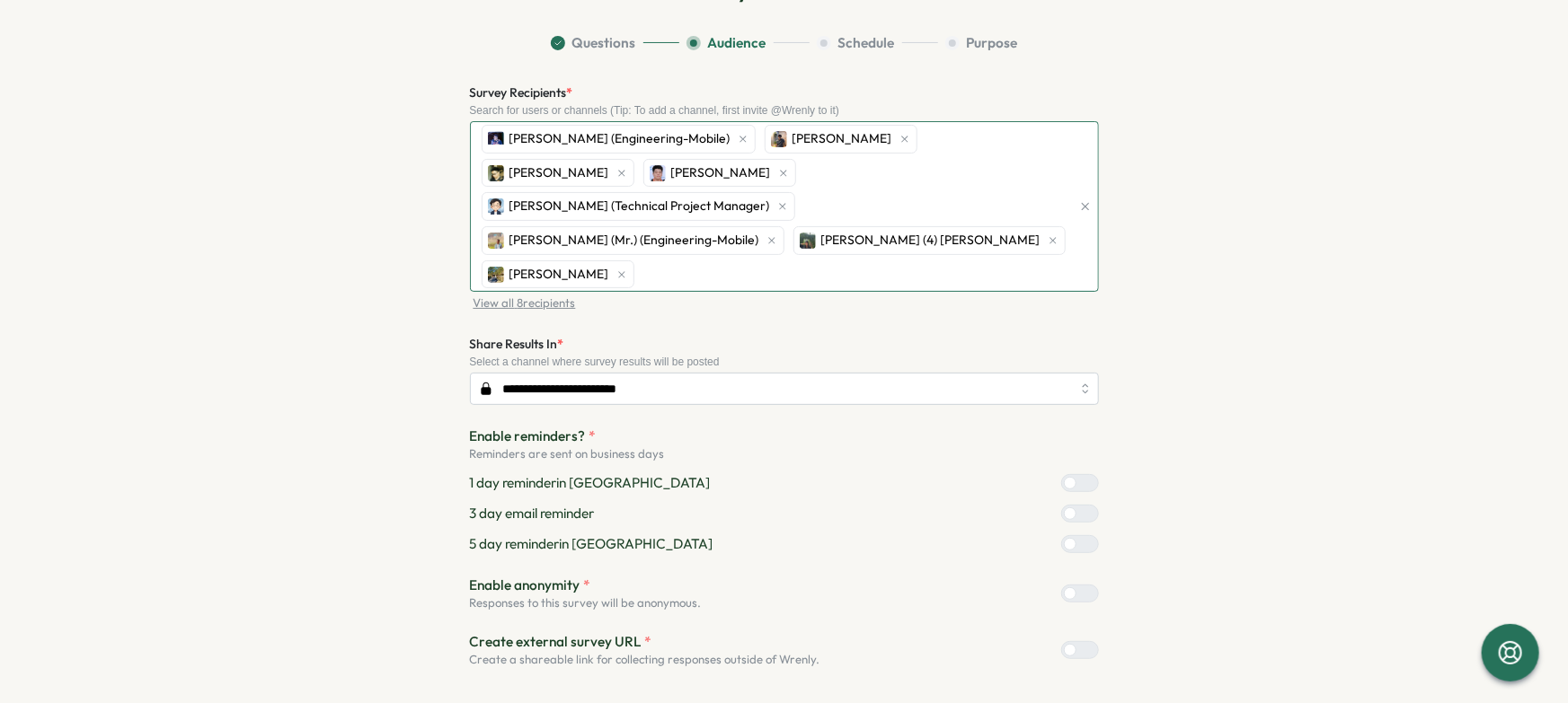
click at [975, 174] on div "Bao Huu NGUYEN (Engineering-Mobile) Hoang Nguyen Quan Ngo Bac Nguyen Vinh Pham …" at bounding box center [774, 206] width 594 height 168
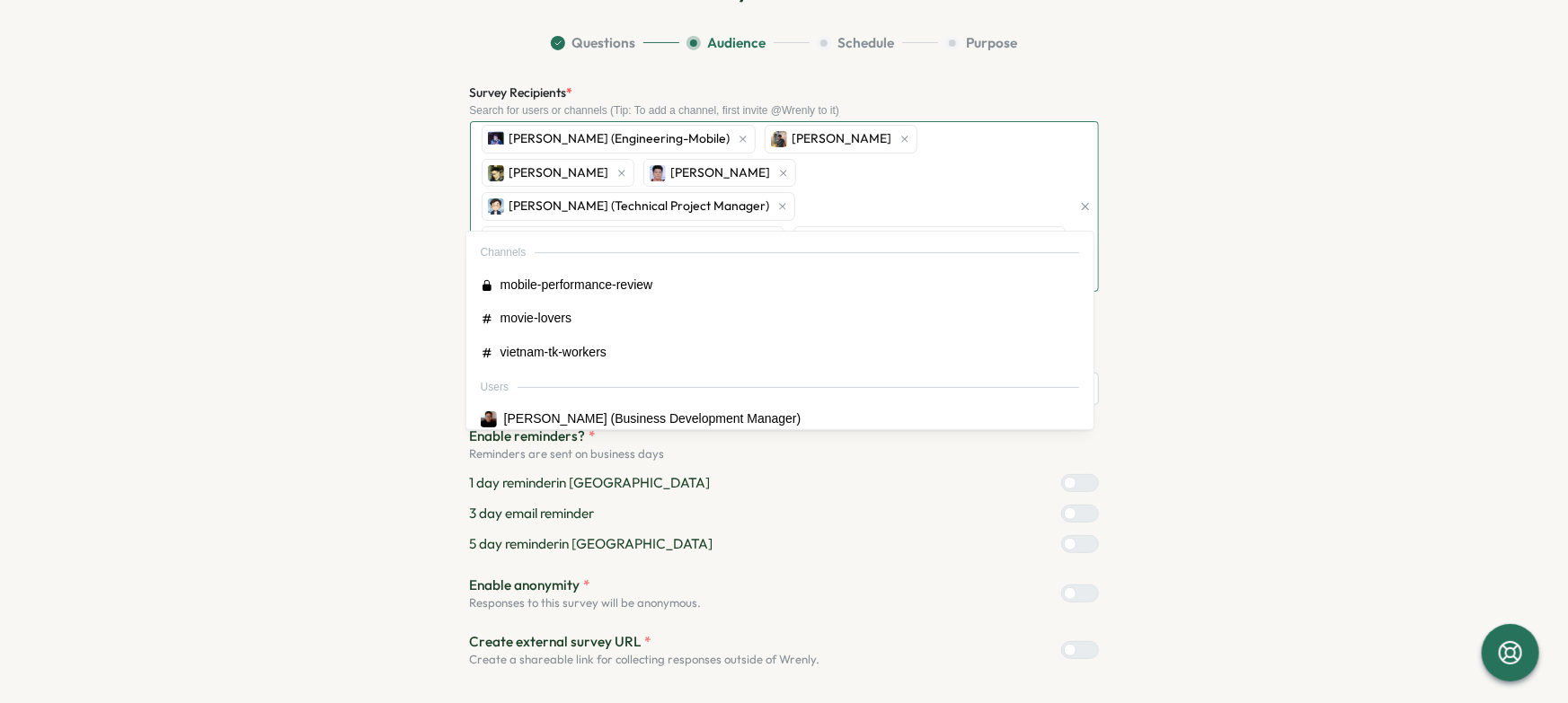
type input "****"
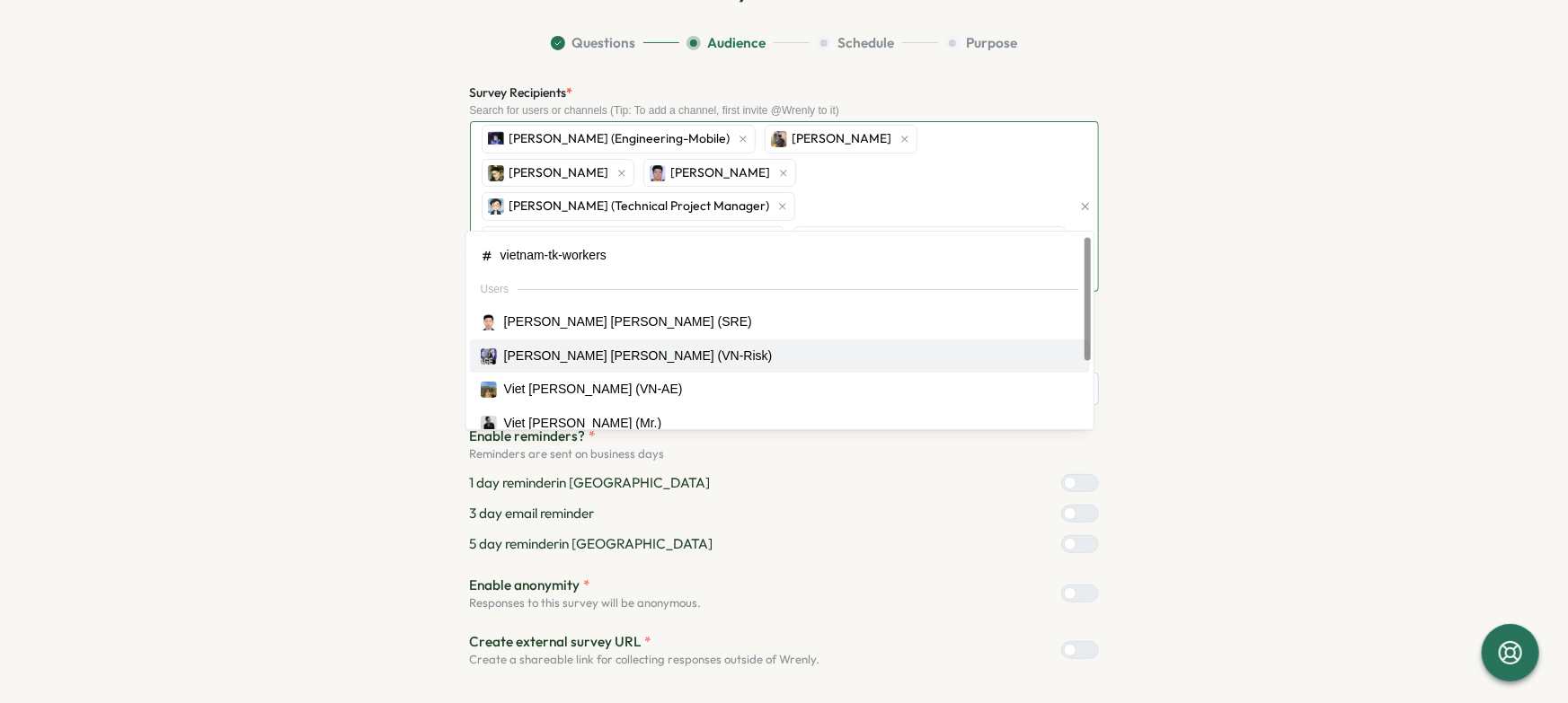
scroll to position [113, 0]
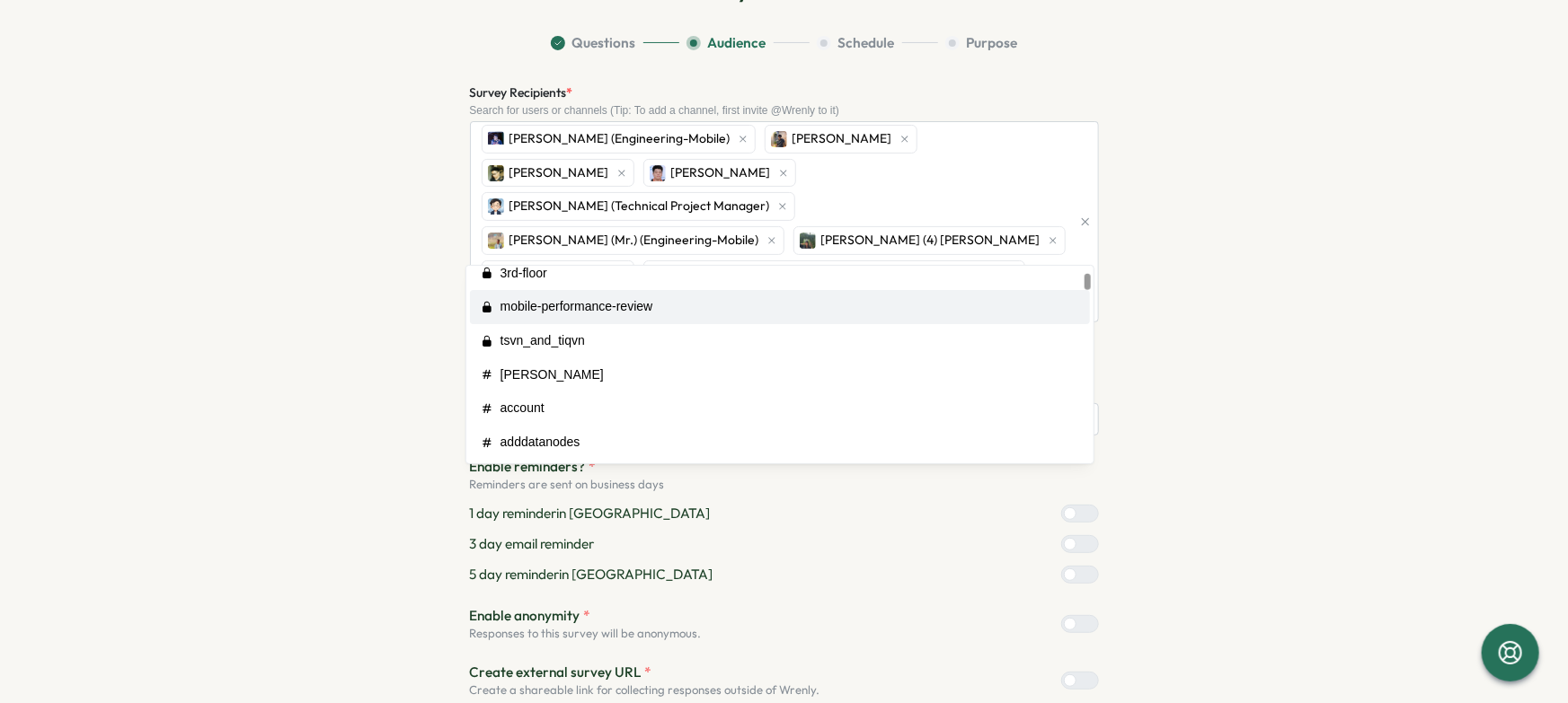
click at [1236, 299] on section "Questions Audience Schedule Purpose Survey Recipients * Search for users or cha…" at bounding box center [785, 404] width 1150 height 741
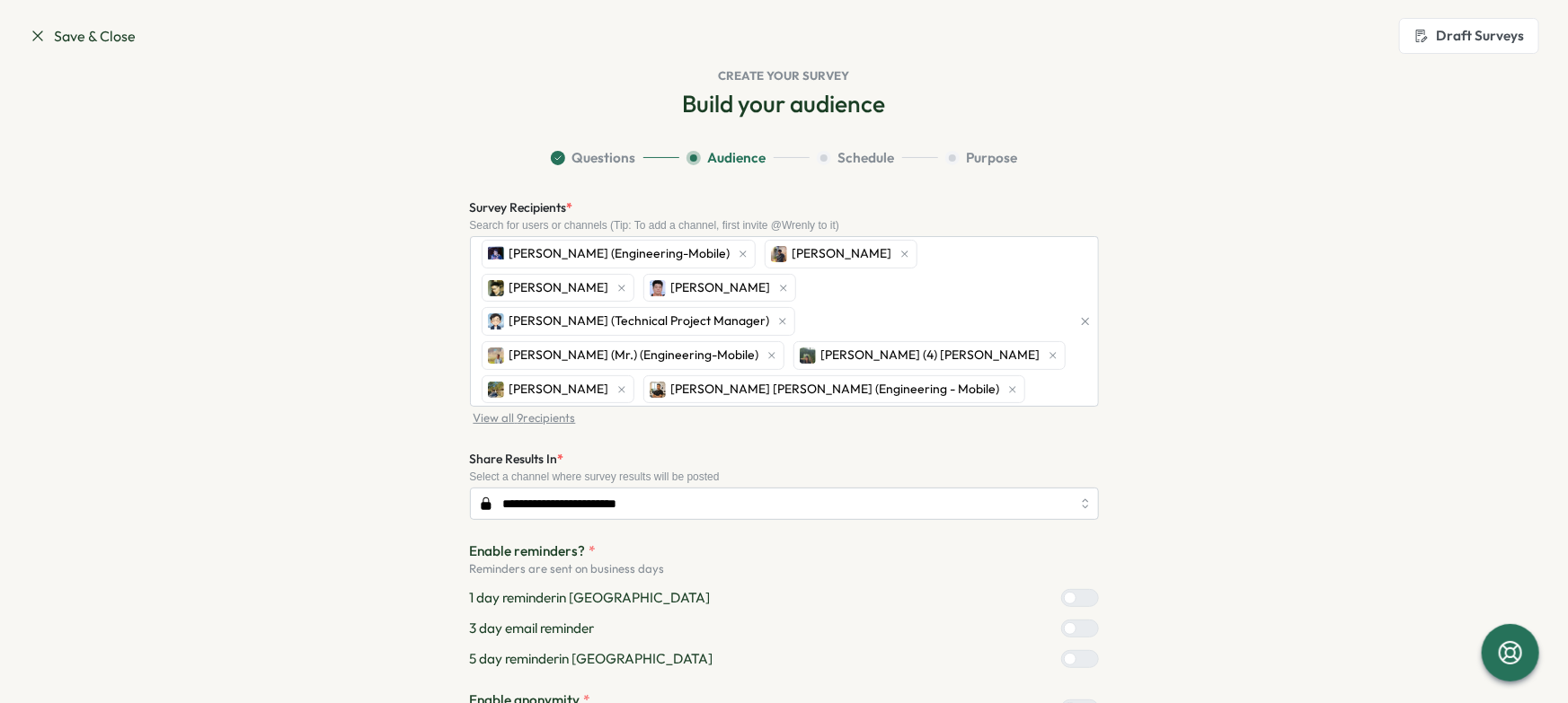
scroll to position [0, 0]
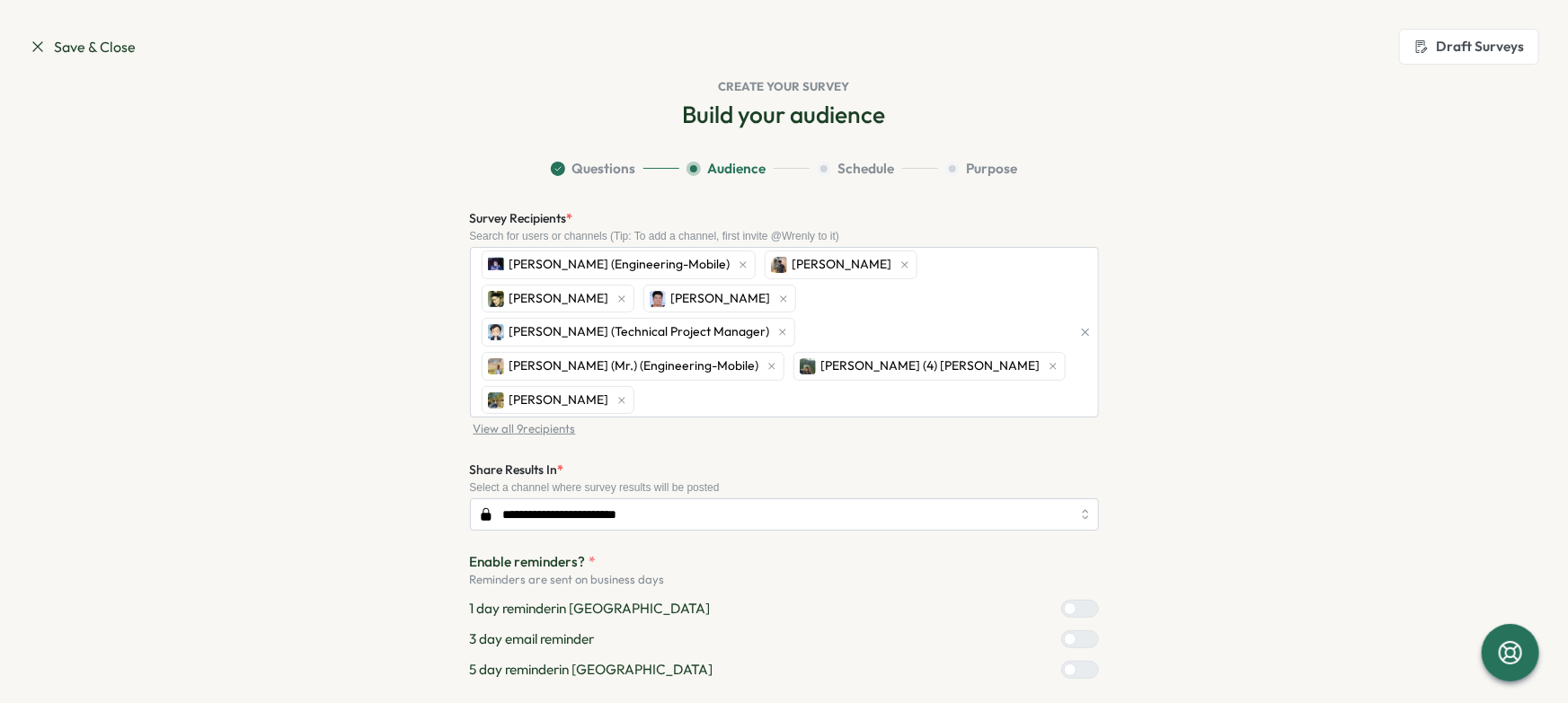
click at [1204, 332] on section "**********" at bounding box center [785, 514] width 1150 height 710
drag, startPoint x: 1226, startPoint y: 348, endPoint x: 1218, endPoint y: 352, distance: 8.9
click at [1226, 348] on section "**********" at bounding box center [785, 514] width 1150 height 710
click at [1273, 443] on section "**********" at bounding box center [785, 514] width 1150 height 710
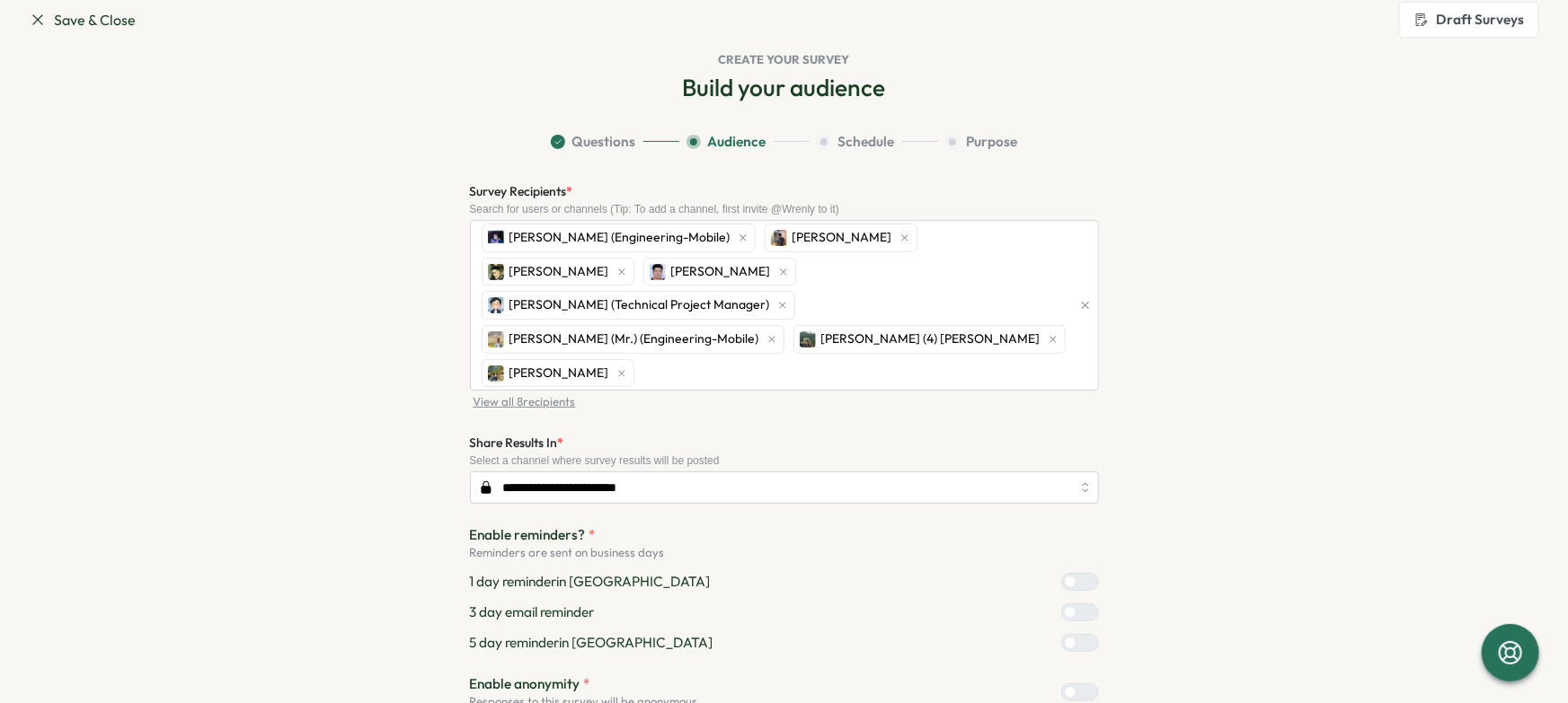
click at [1077, 604] on div at bounding box center [1088, 612] width 22 height 16
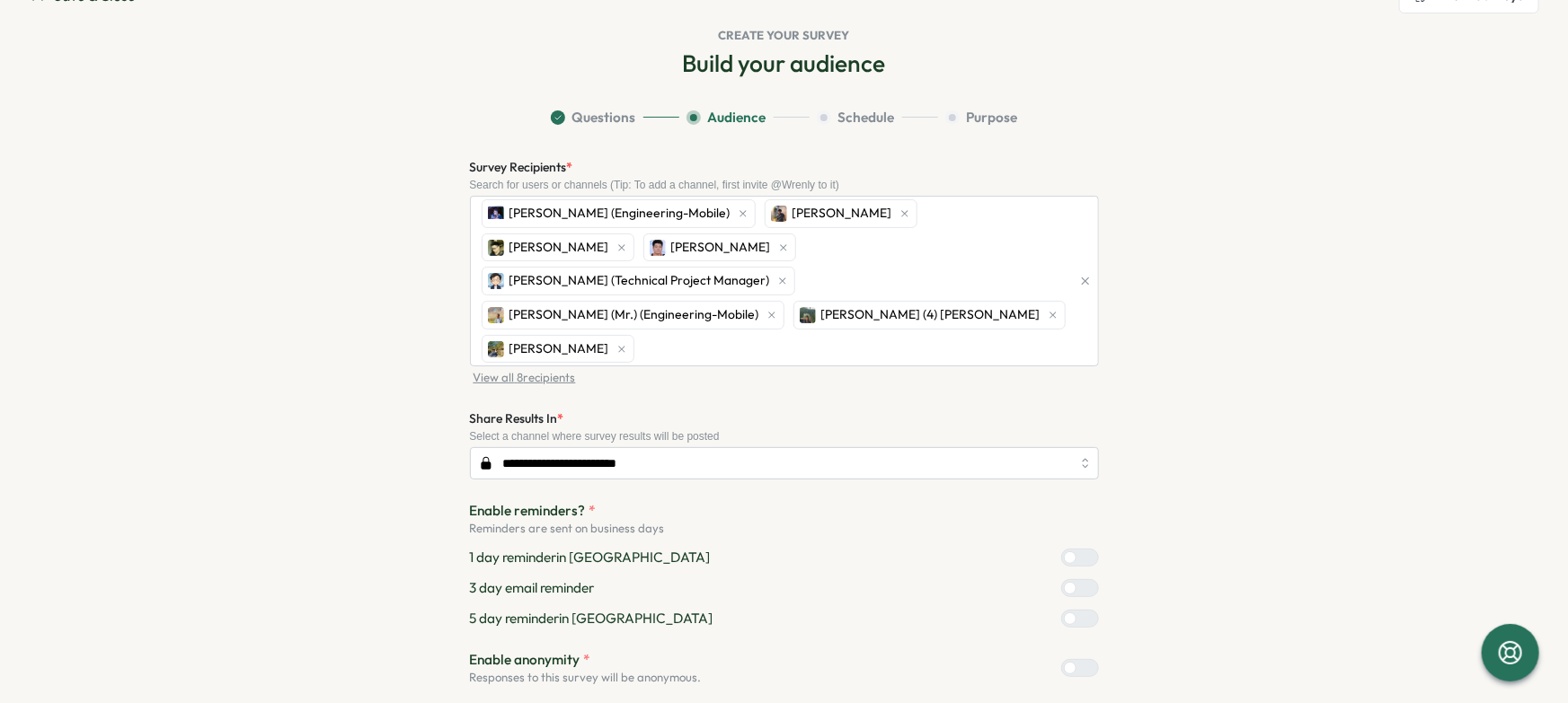
scroll to position [125, 0]
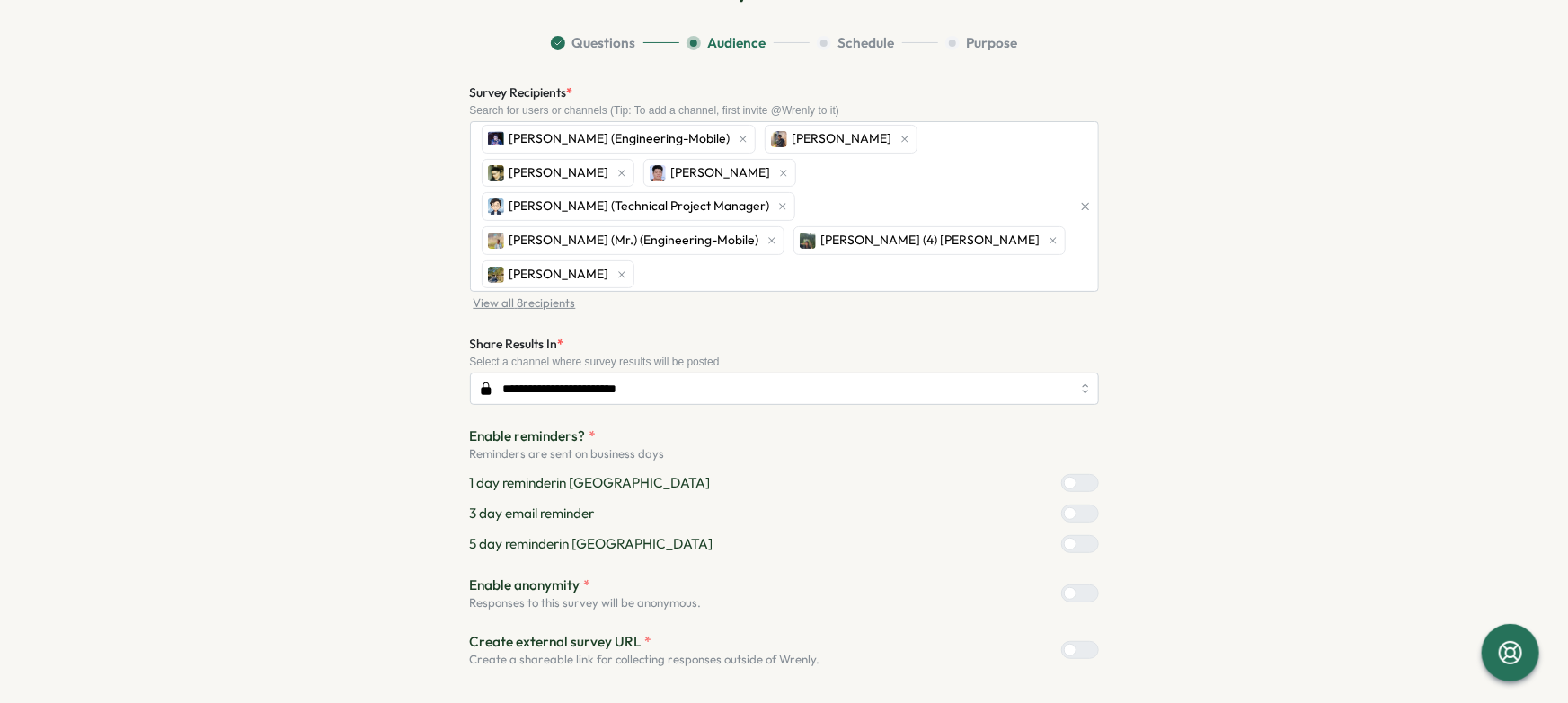
click at [1052, 641] on div "**********" at bounding box center [784, 412] width 629 height 662
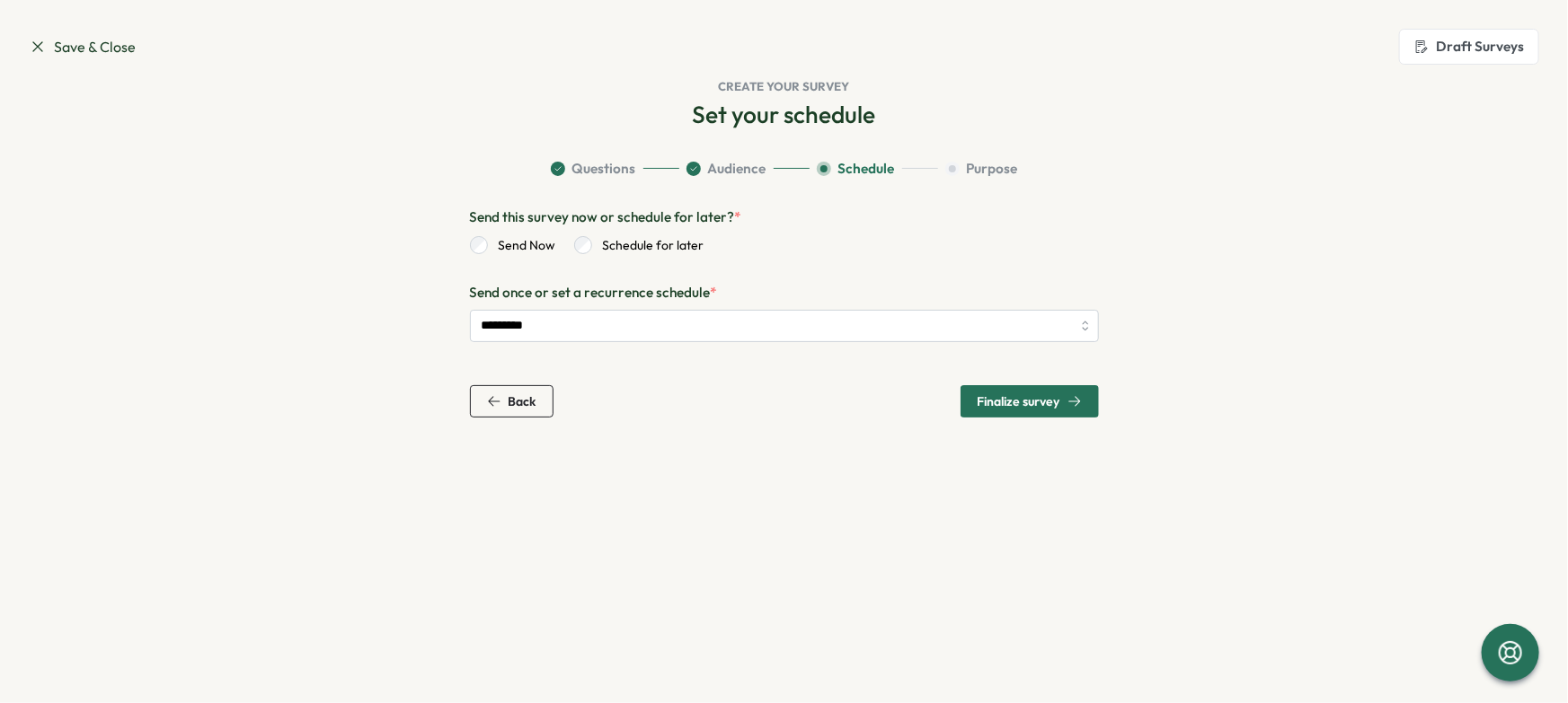
scroll to position [0, 0]
click at [1046, 405] on span "Finalize survey" at bounding box center [1019, 402] width 82 height 13
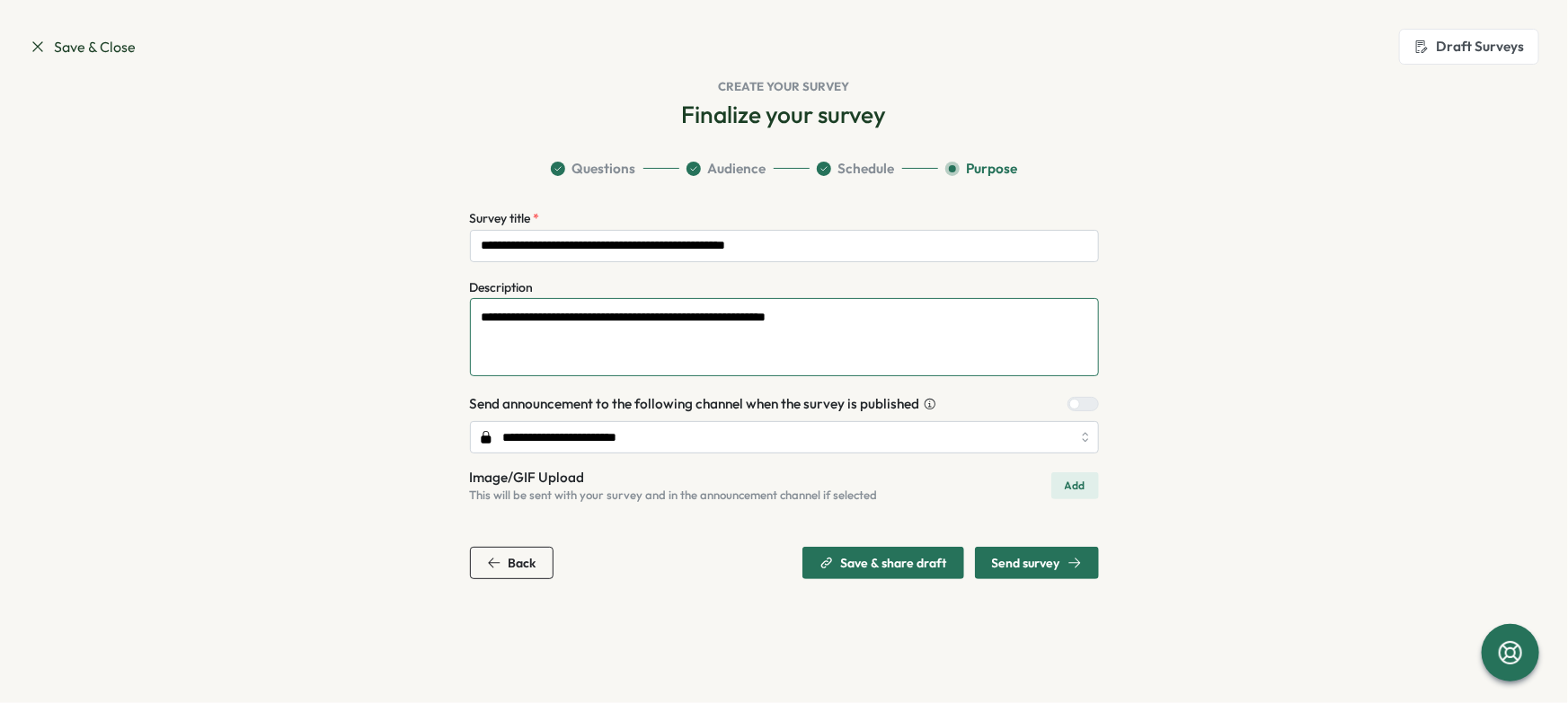
click at [875, 346] on textarea "**********" at bounding box center [784, 337] width 629 height 78
type textarea "**********"
click at [495, 245] on input "**********" at bounding box center [784, 245] width 629 height 32
paste input "***"
type input "**********"
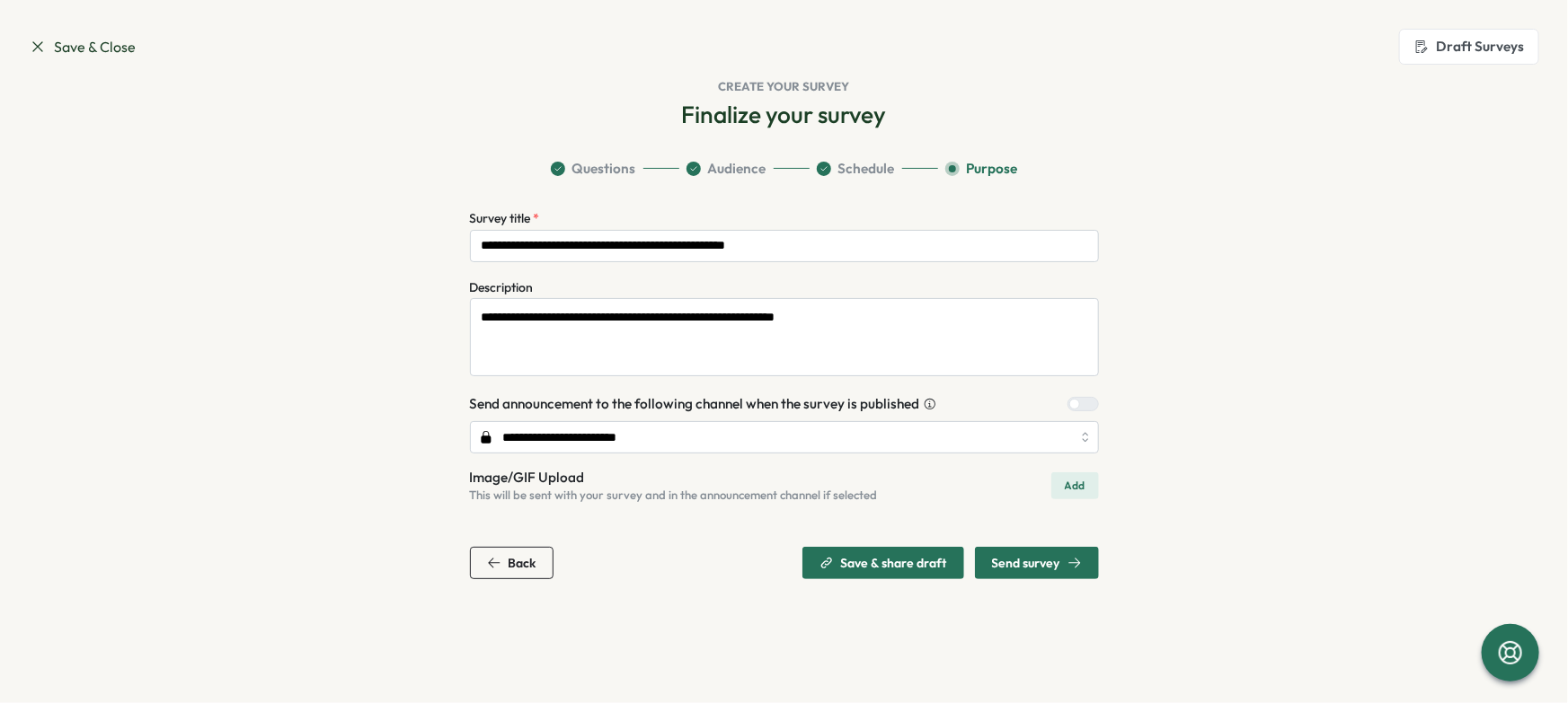
click at [1159, 482] on section "**********" at bounding box center [785, 369] width 1150 height 420
click at [1009, 572] on span "Send survey" at bounding box center [1037, 563] width 90 height 30
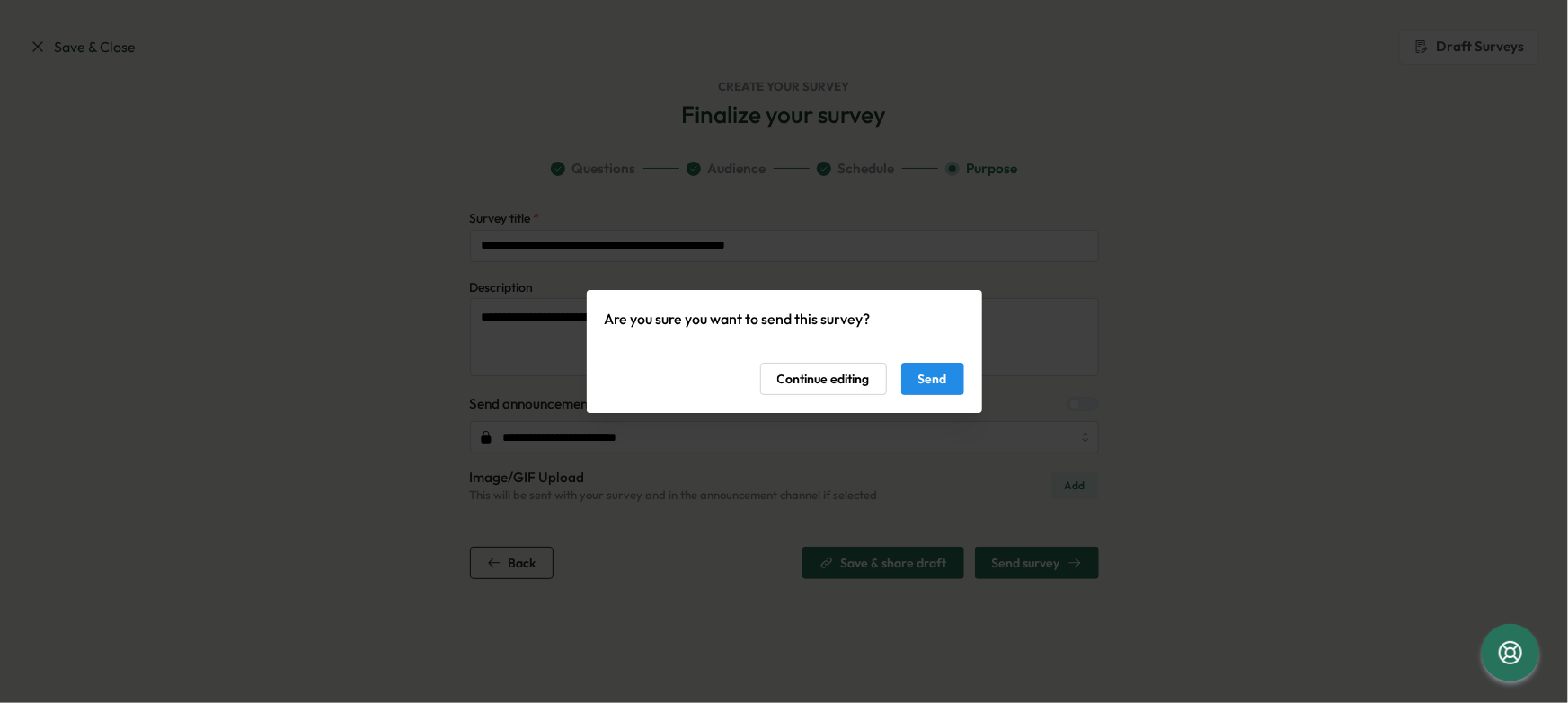
click at [949, 376] on button "Send" at bounding box center [932, 378] width 63 height 32
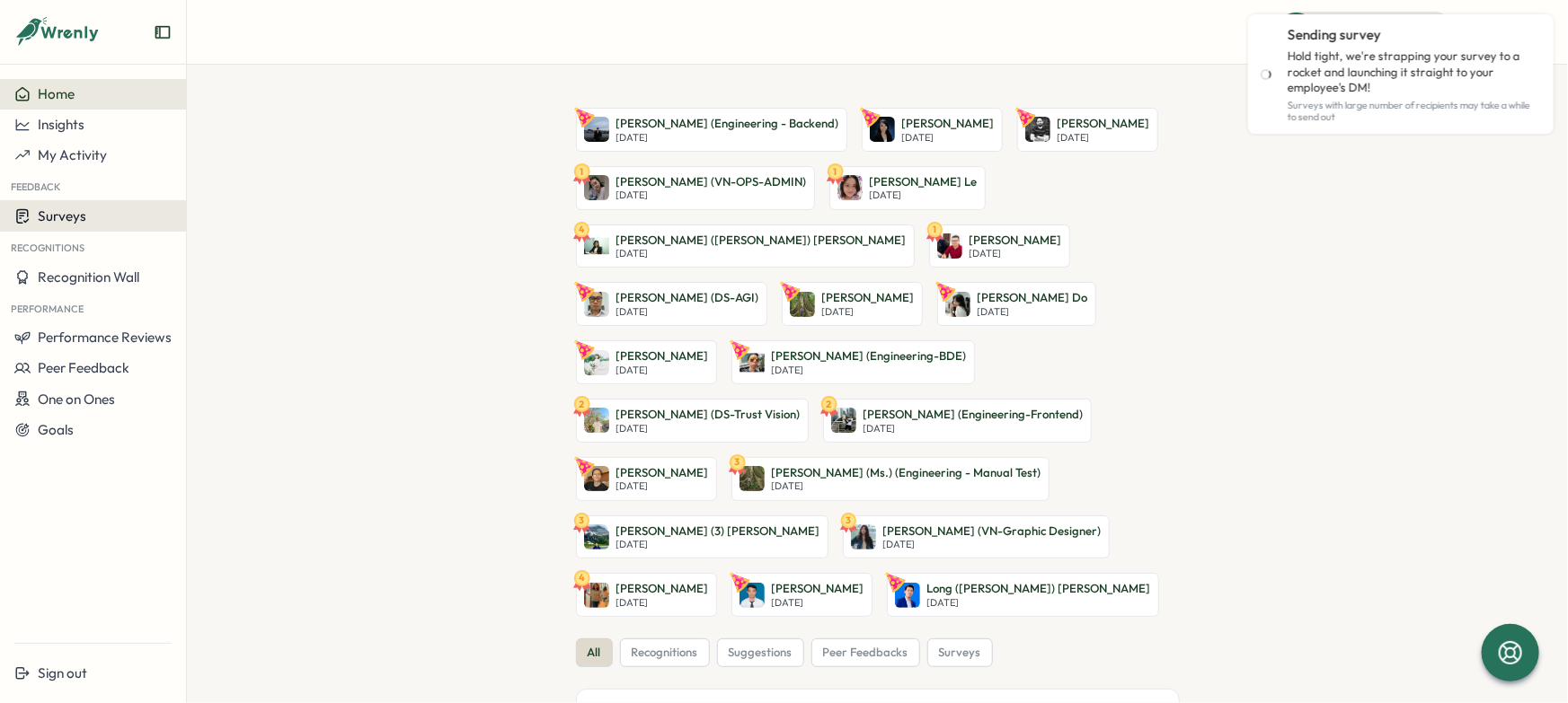
click at [52, 226] on button "Surveys" at bounding box center [93, 216] width 186 height 31
click at [201, 198] on div "Insights" at bounding box center [257, 200] width 134 height 20
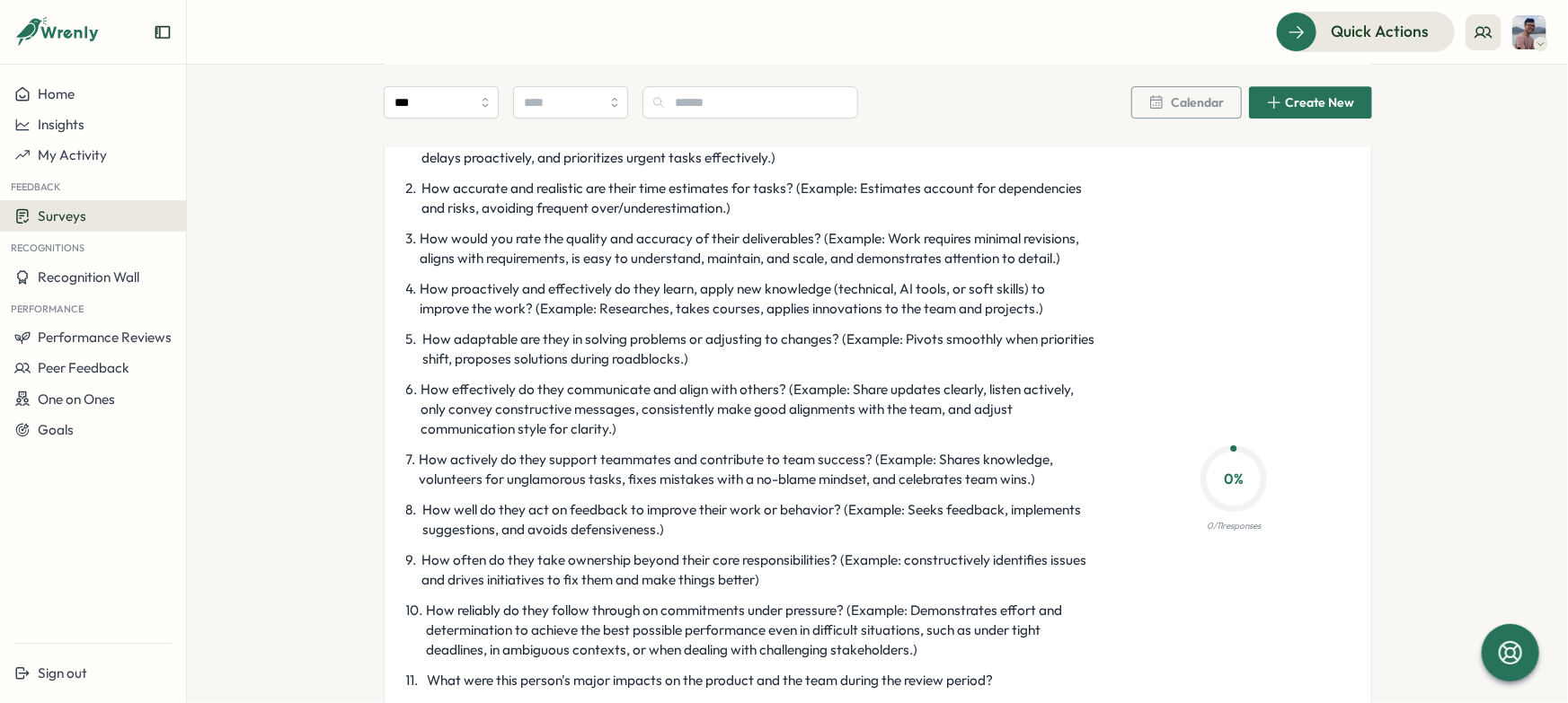
scroll to position [2765, 0]
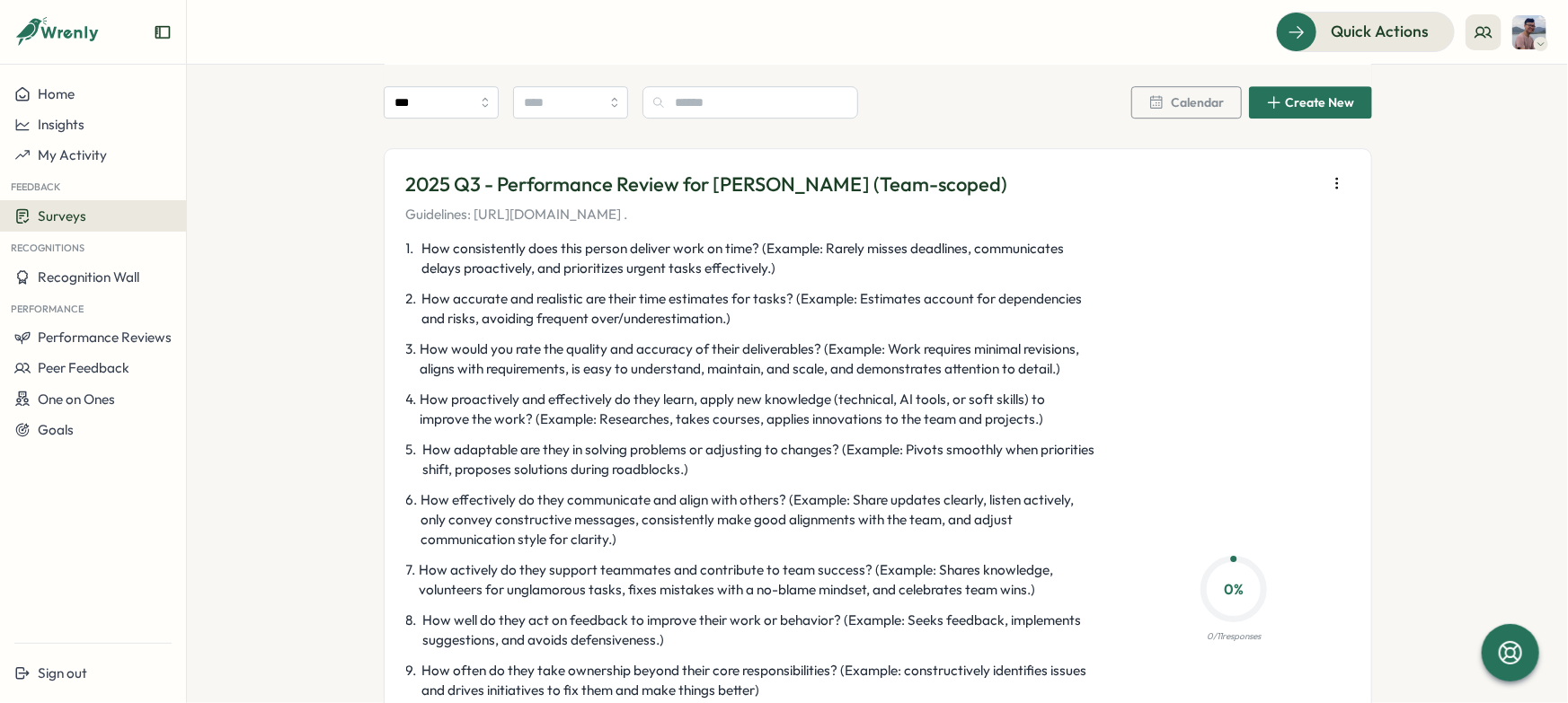
click at [1328, 180] on icon "button" at bounding box center [1337, 183] width 18 height 18
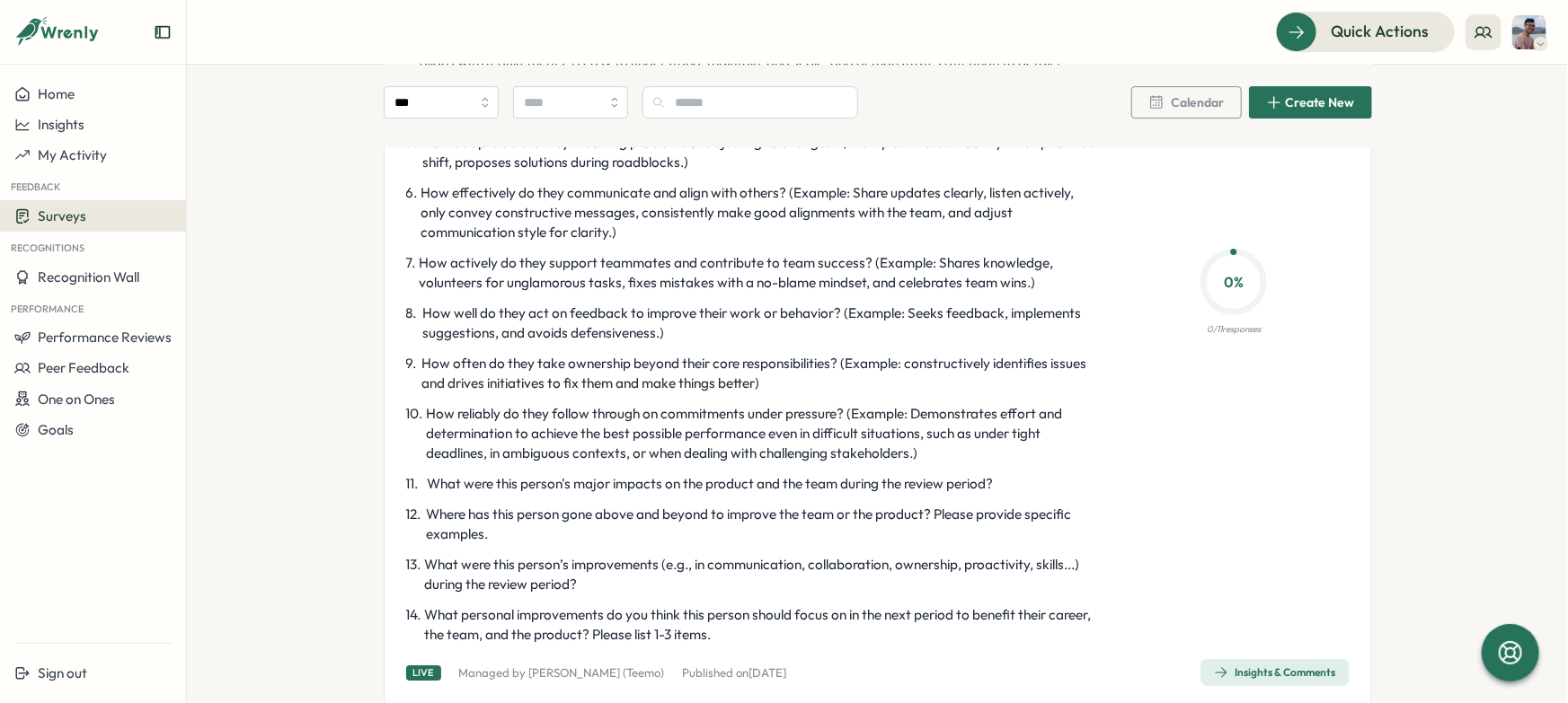
scroll to position [3310, 0]
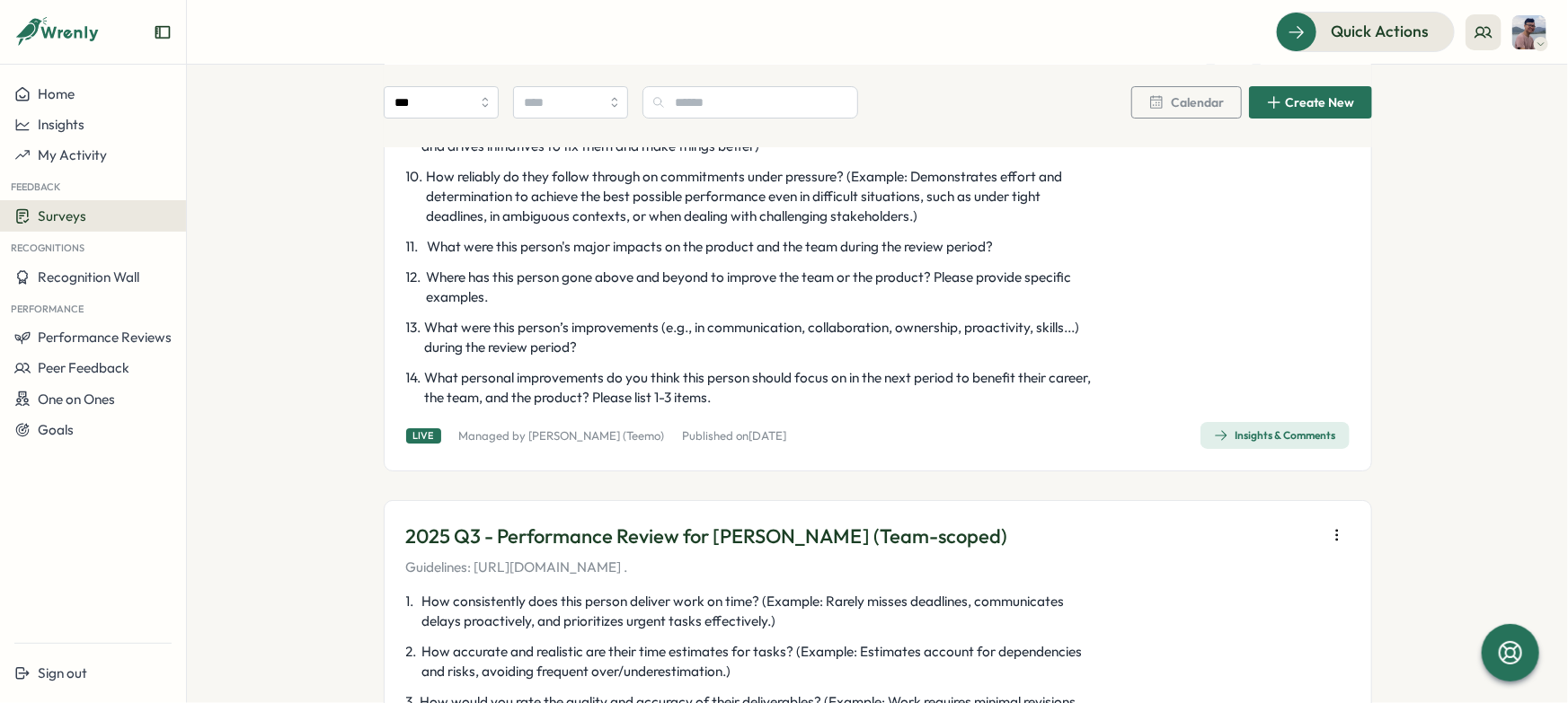
click at [1258, 427] on span "Insights & Comments" at bounding box center [1275, 435] width 122 height 25
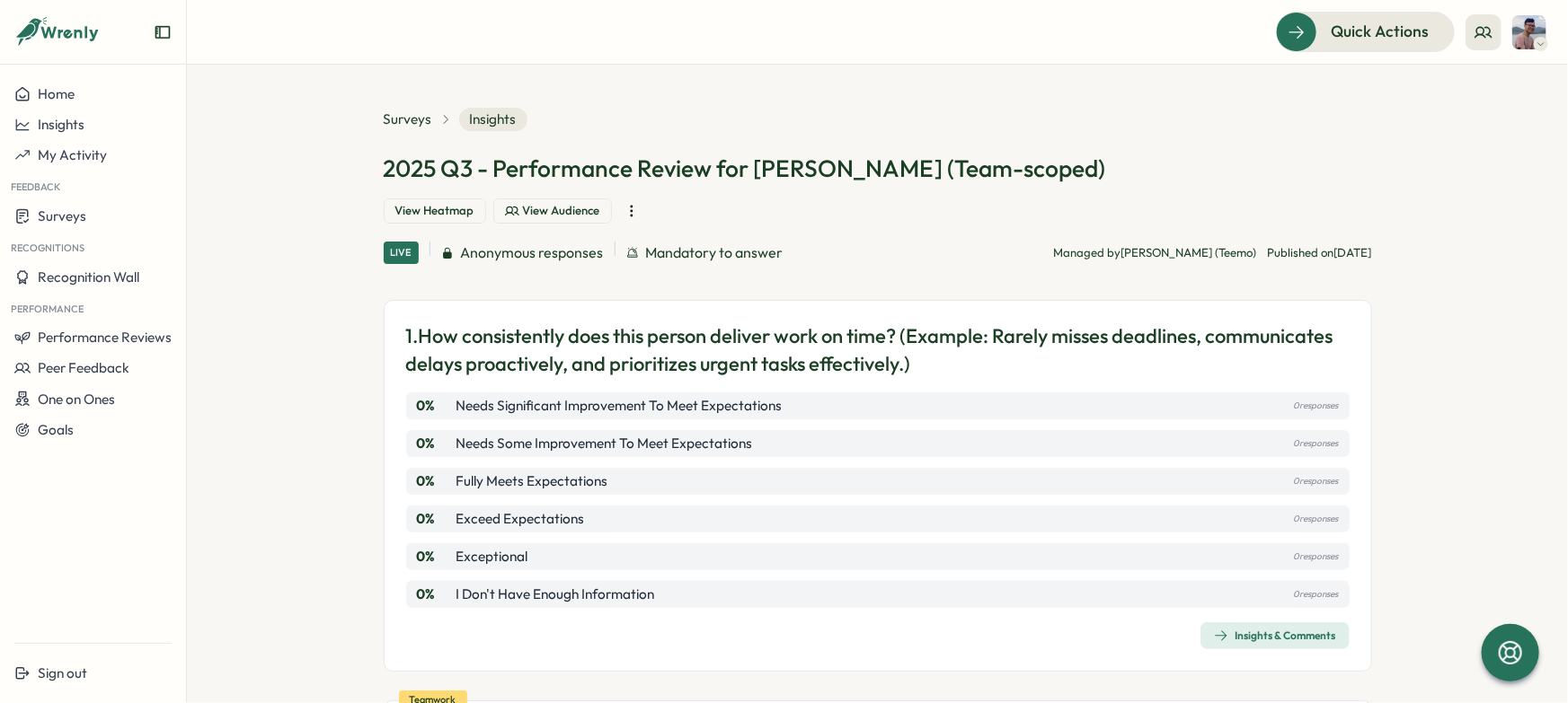
click at [612, 199] on button "View Audience" at bounding box center [553, 211] width 119 height 25
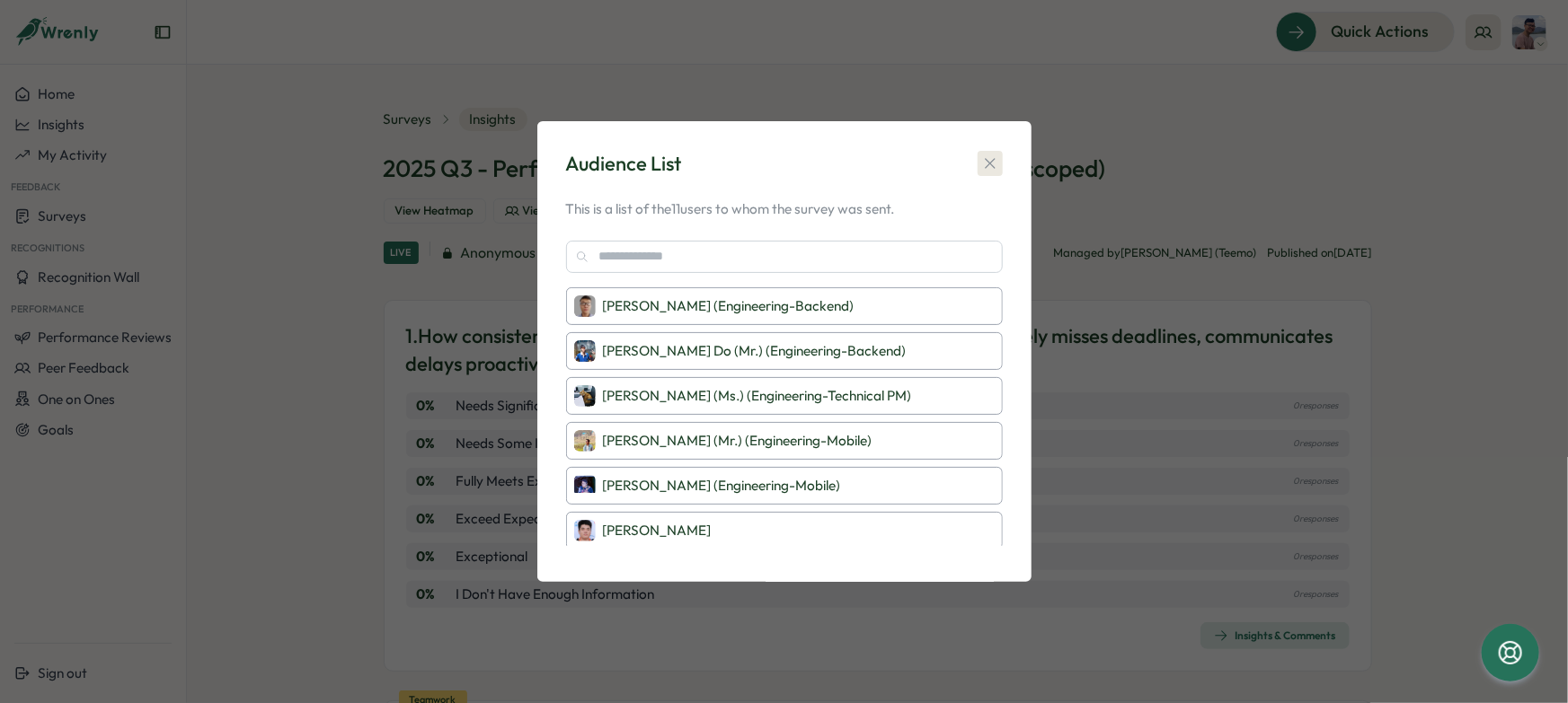
click at [986, 163] on icon "button" at bounding box center [991, 164] width 18 height 18
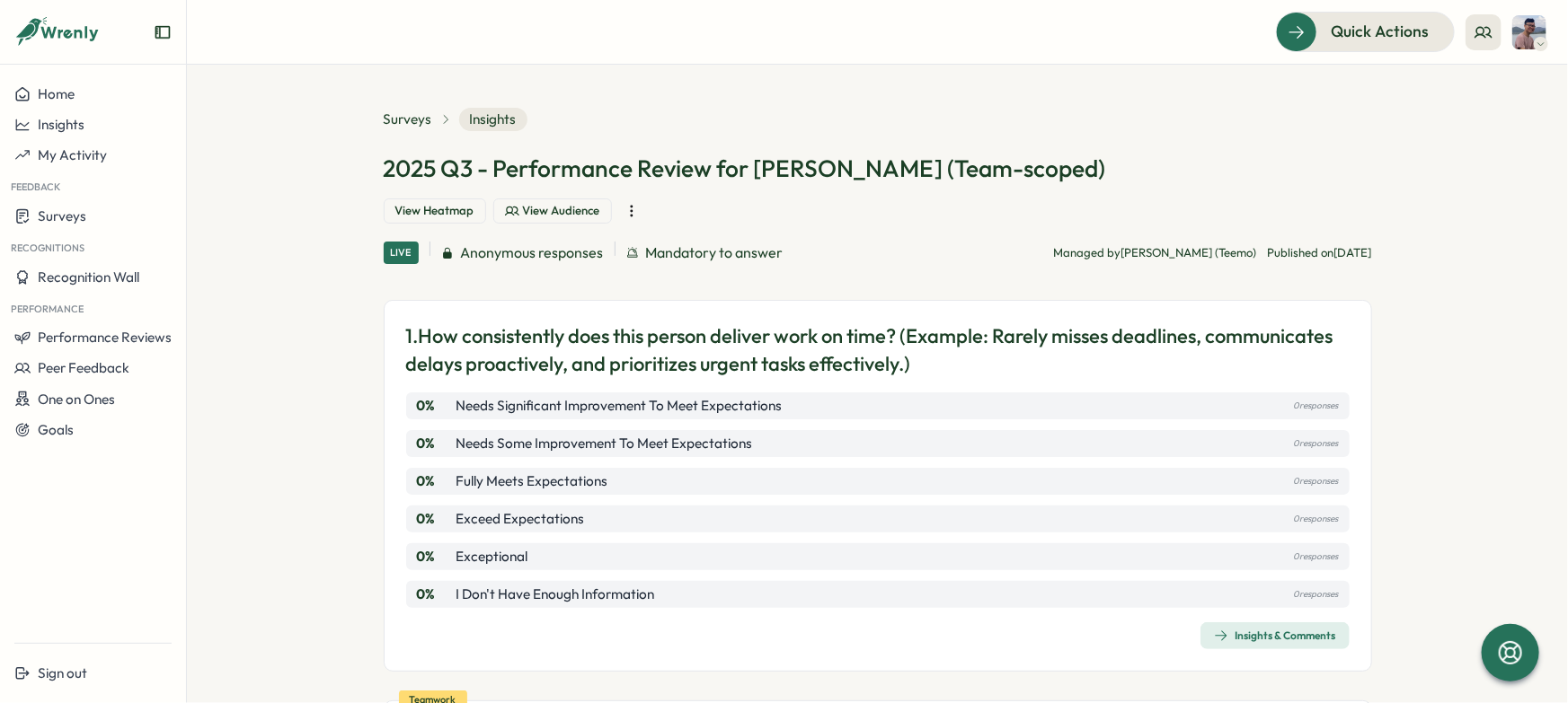
click at [645, 199] on button "button" at bounding box center [631, 211] width 25 height 25
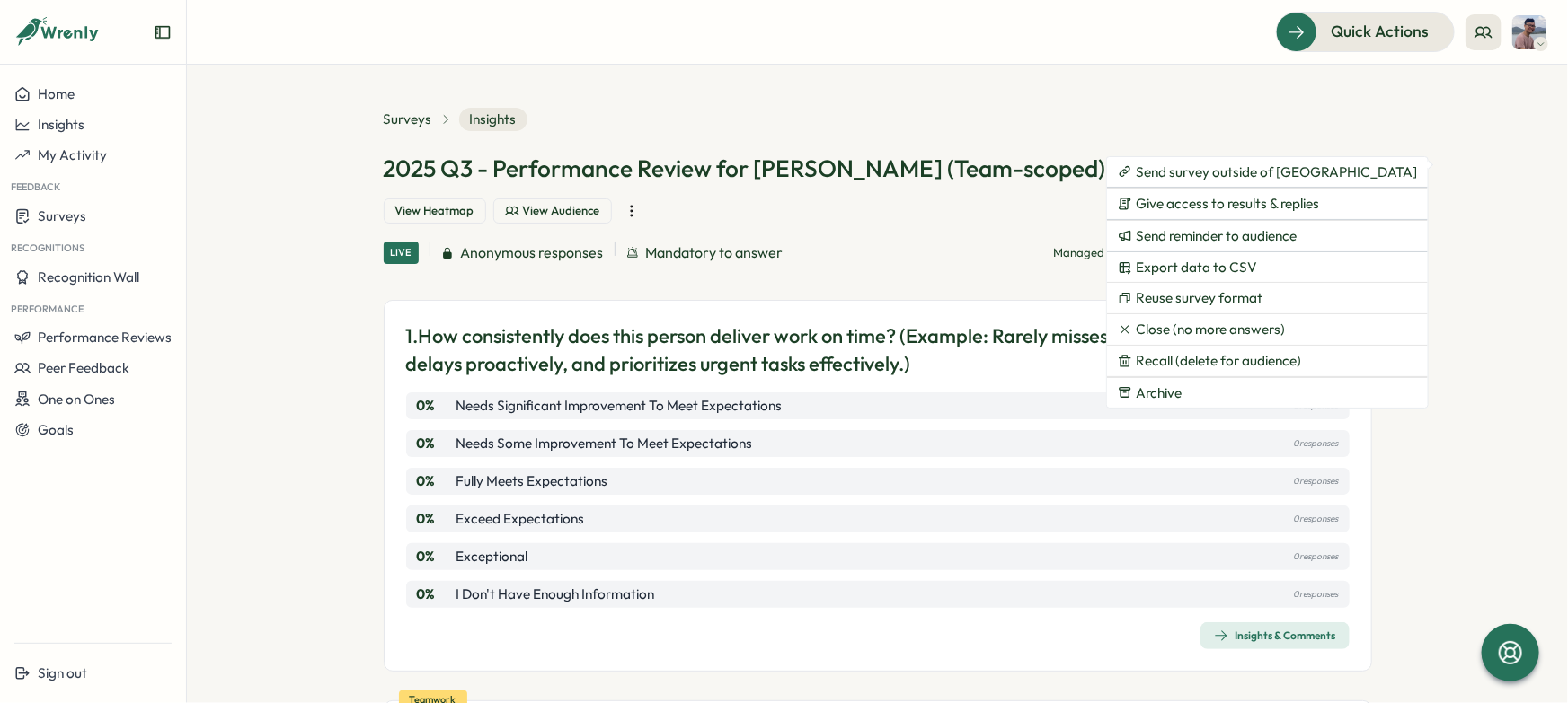
click at [811, 300] on div "1. How consistently does this person deliver work on time? (Example: Rarely mis…" at bounding box center [877, 486] width 988 height 372
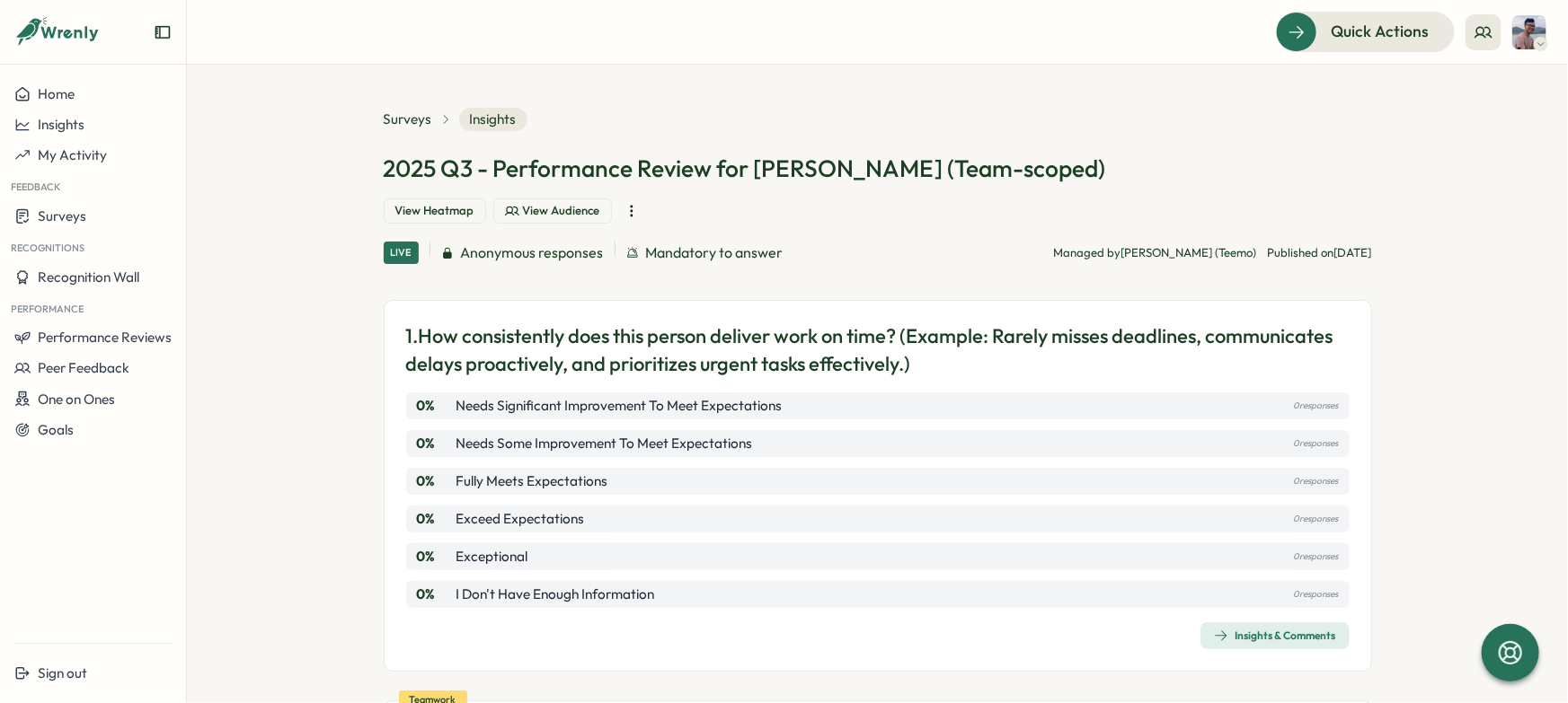
click at [1263, 181] on div "2025 Q3 - Performance Review for Hoang Nguyen (Team-scoped) View Heatmap View A…" at bounding box center [877, 189] width 988 height 71
click at [600, 203] on span "View Audience" at bounding box center [561, 211] width 77 height 16
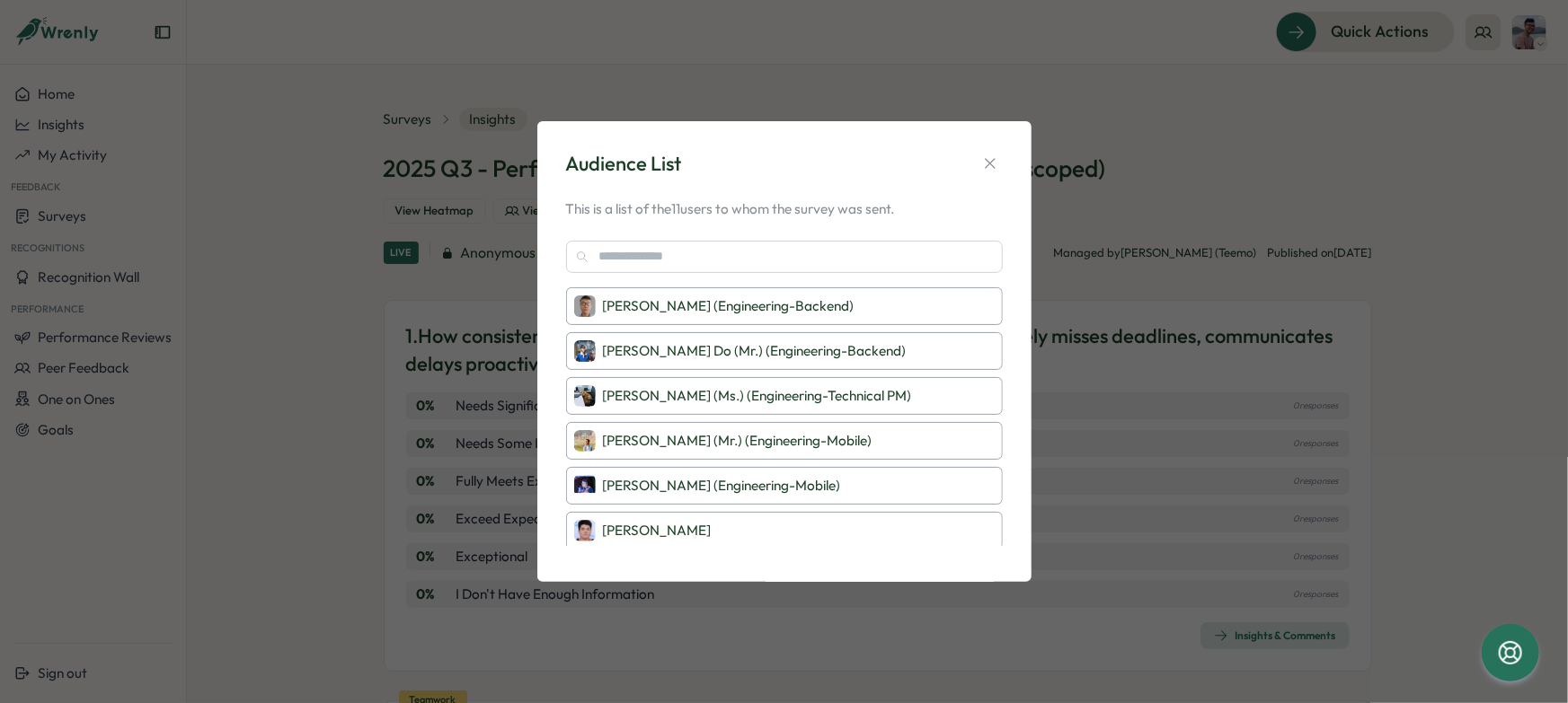
click at [1183, 370] on div "Audience List This is a list of the 11 users to whom the survey was sent. Duong…" at bounding box center [784, 352] width 1568 height 703
click at [992, 161] on icon "button" at bounding box center [991, 164] width 18 height 18
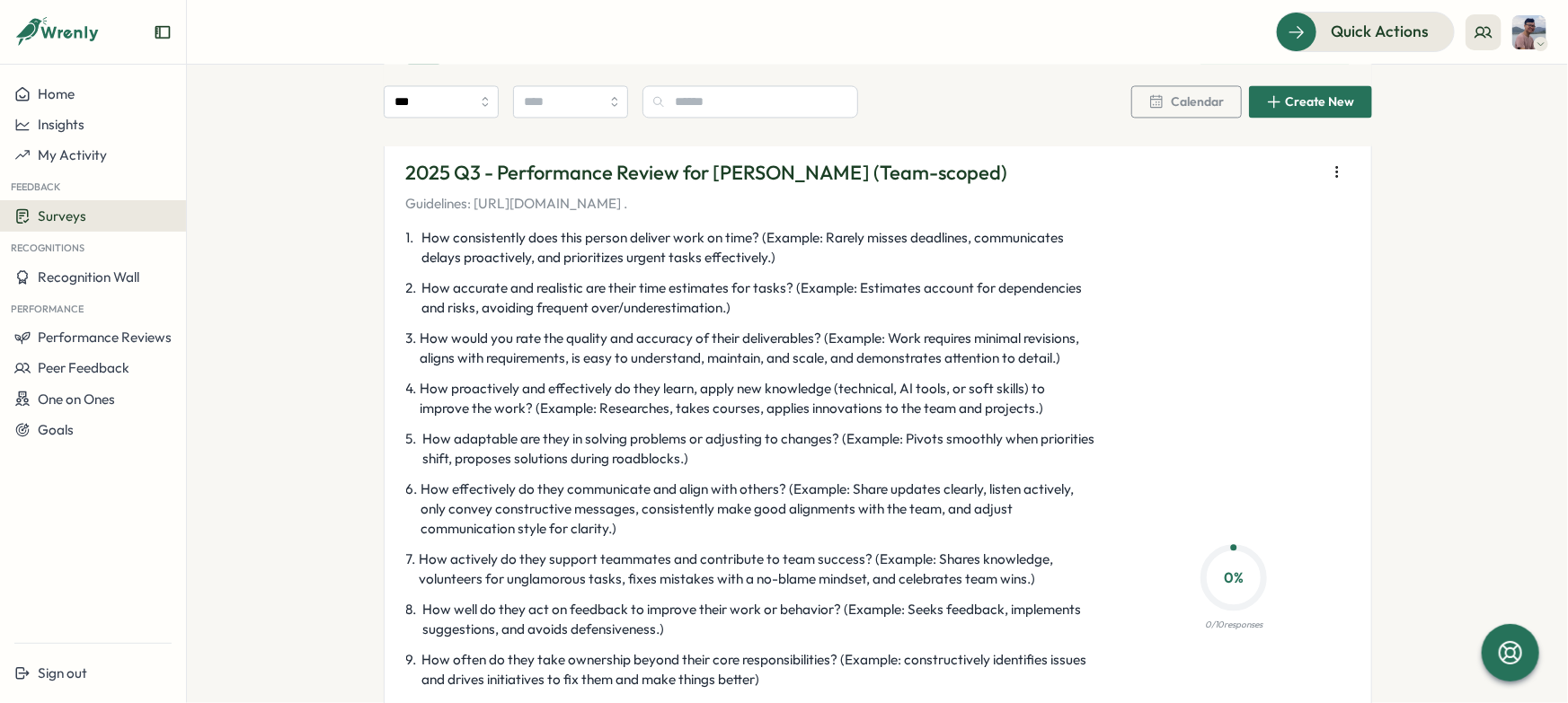
scroll to position [5255, 0]
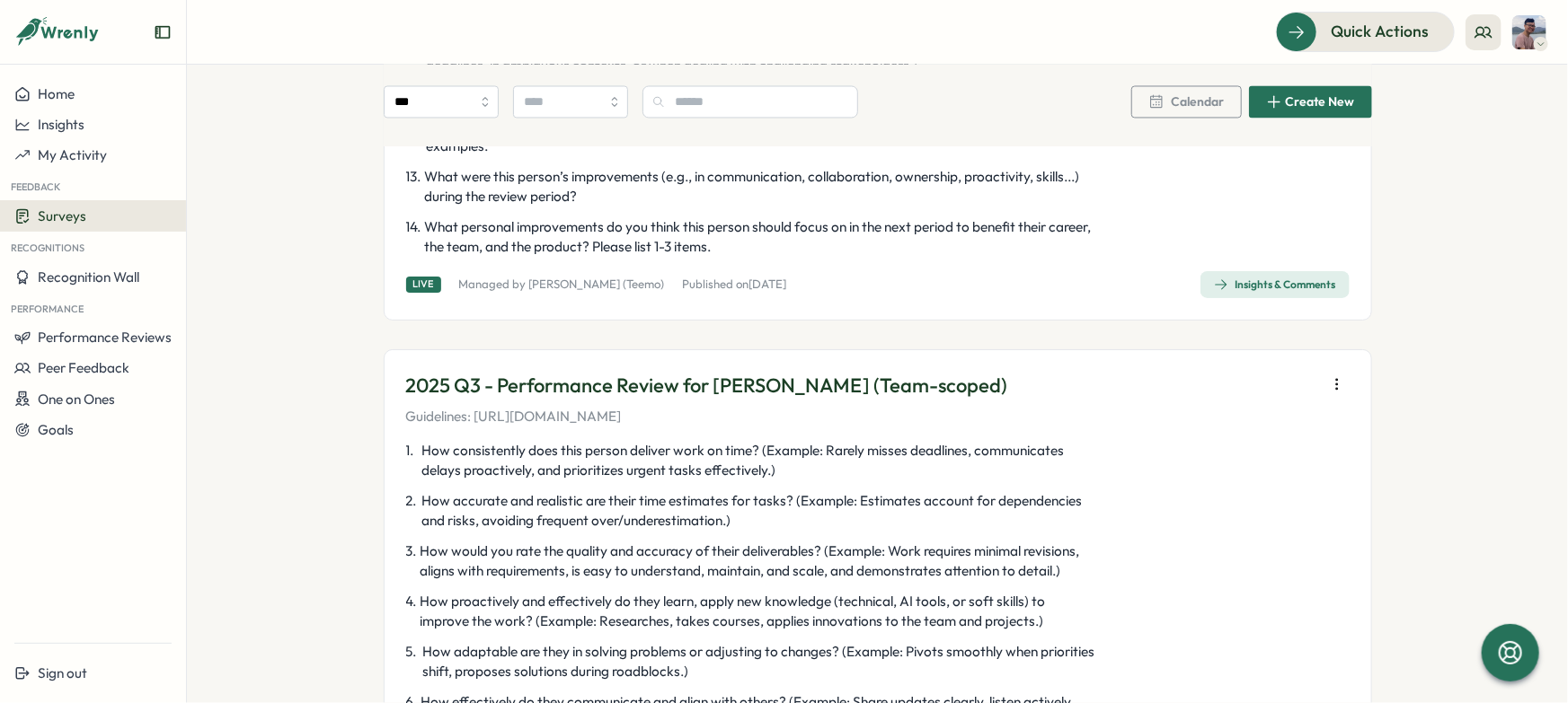
click at [1337, 382] on icon "button" at bounding box center [1337, 384] width 18 height 18
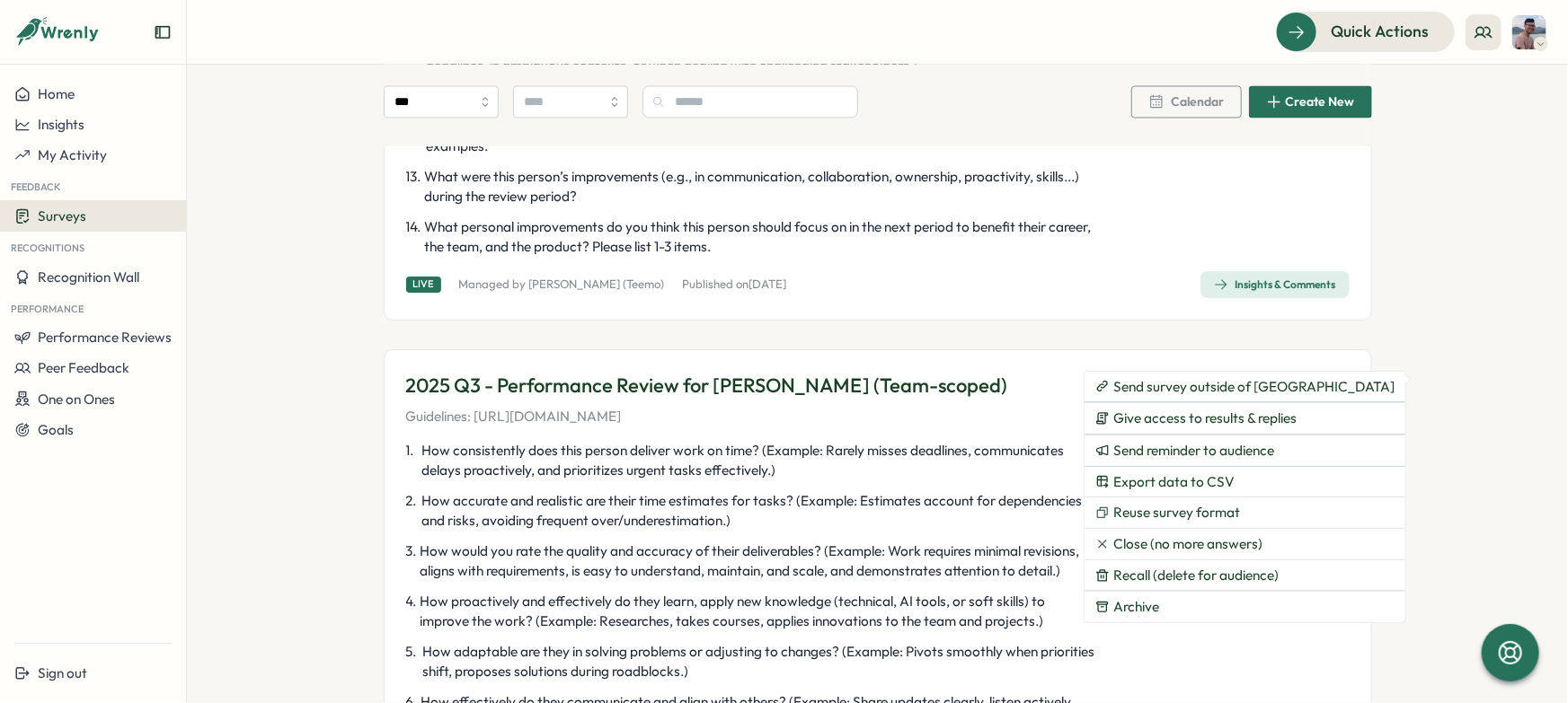
drag, startPoint x: 1425, startPoint y: 511, endPoint x: 1404, endPoint y: 516, distance: 21.6
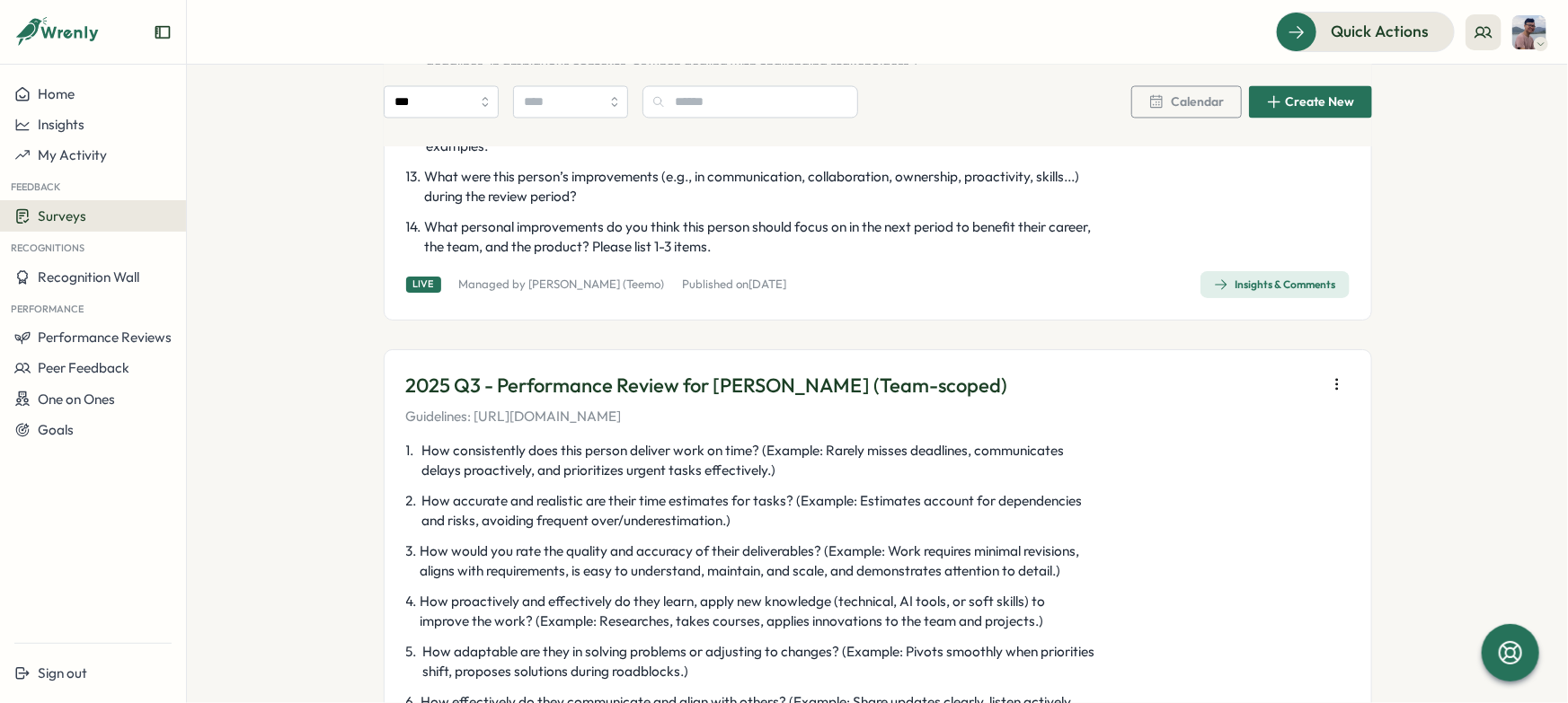
scroll to position [5867, 0]
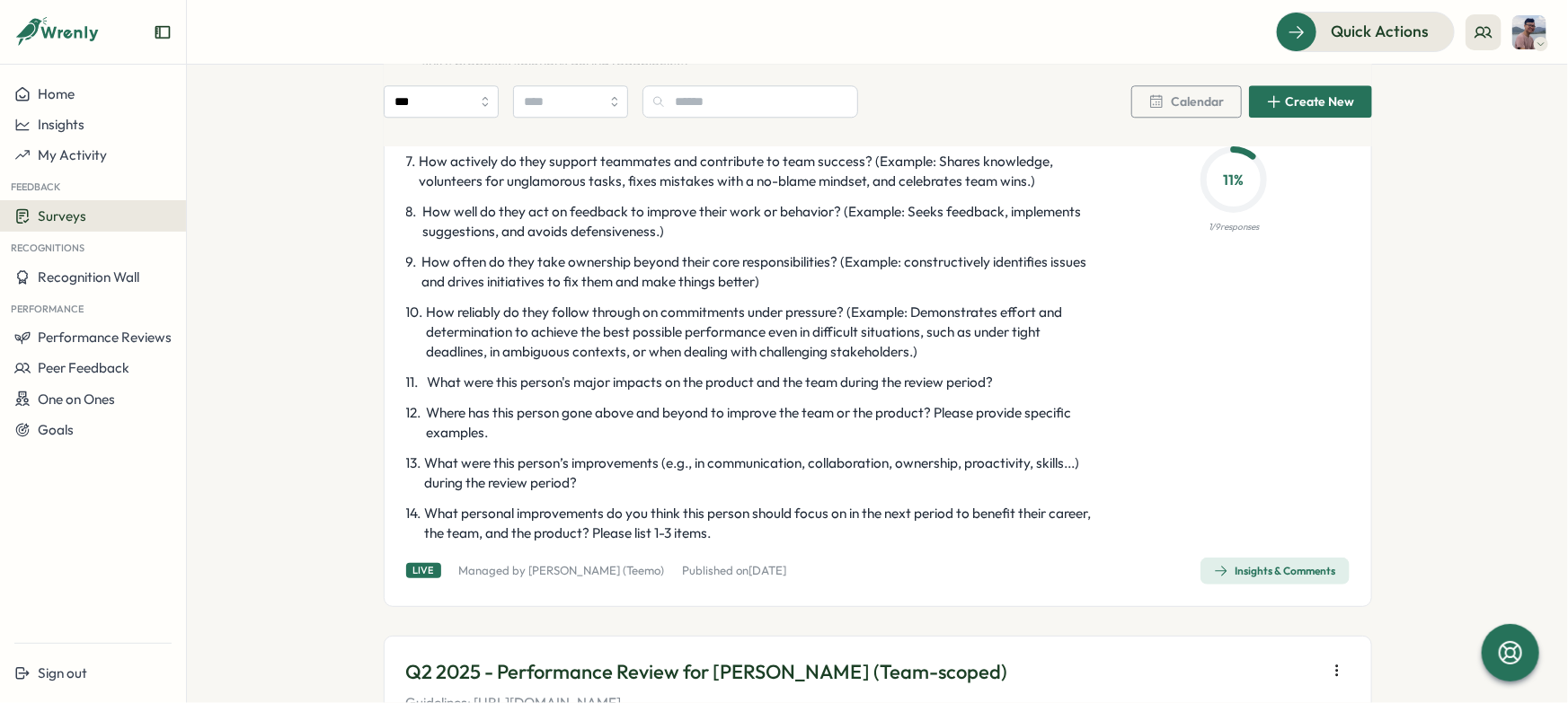
click at [1282, 571] on div "Insights & Comments" at bounding box center [1275, 571] width 122 height 15
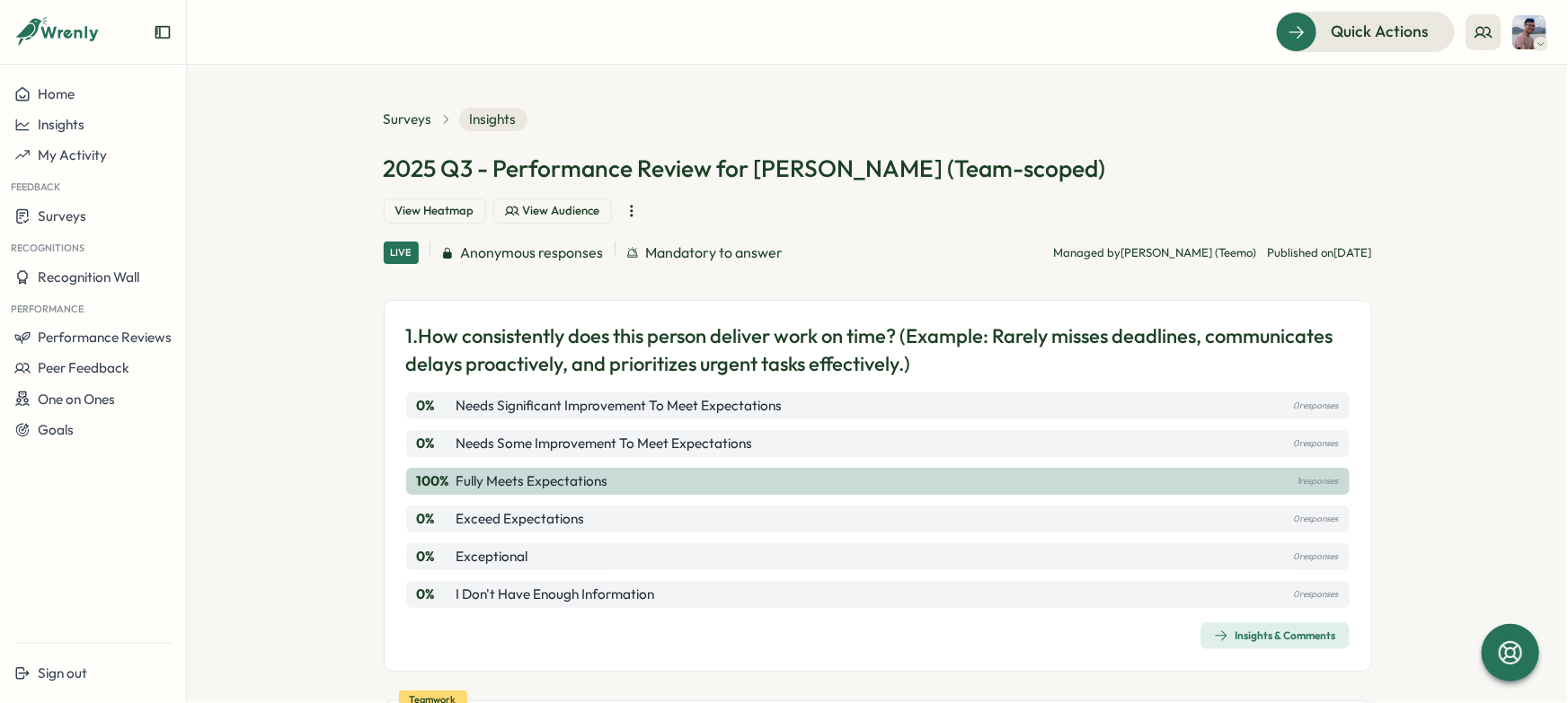
click at [519, 204] on icon at bounding box center [512, 211] width 15 height 15
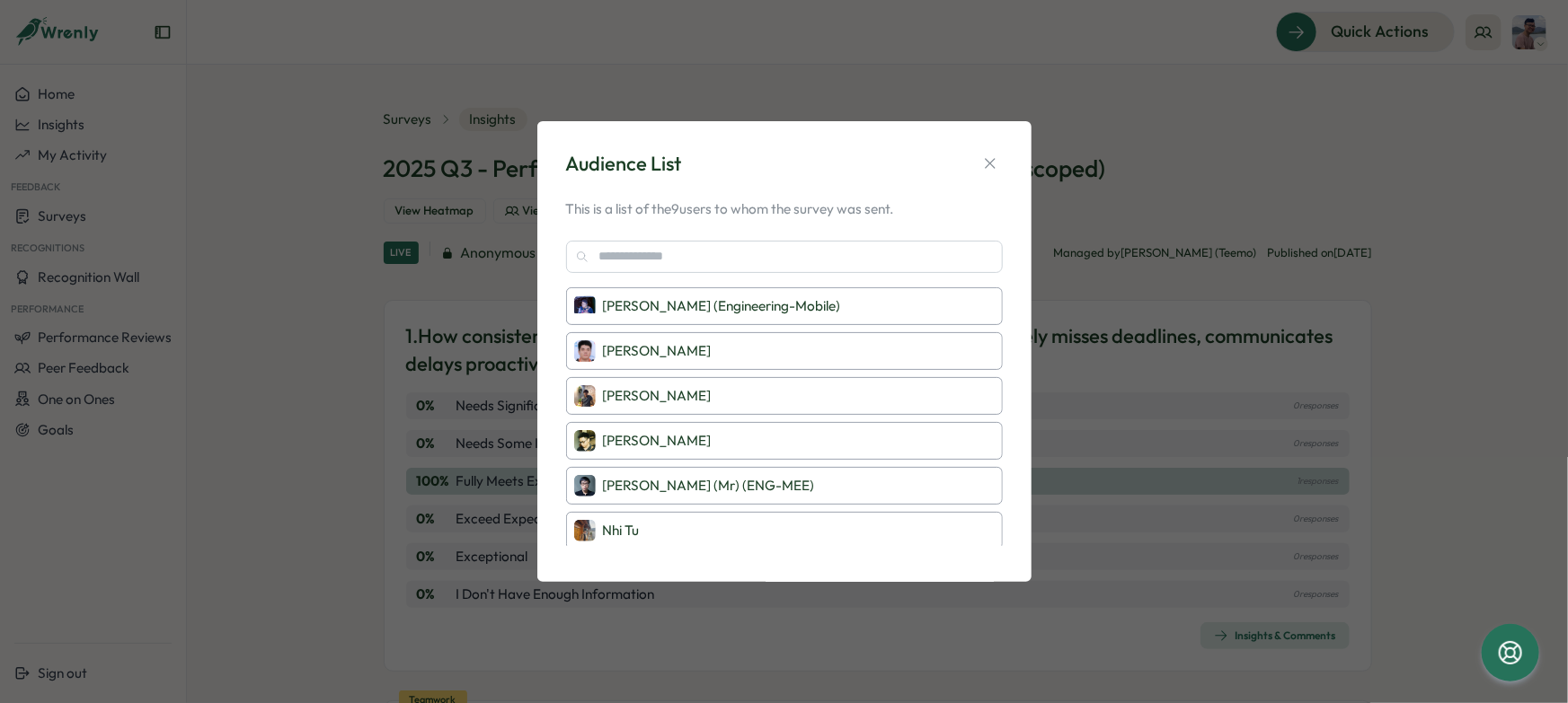
scroll to position [129, 0]
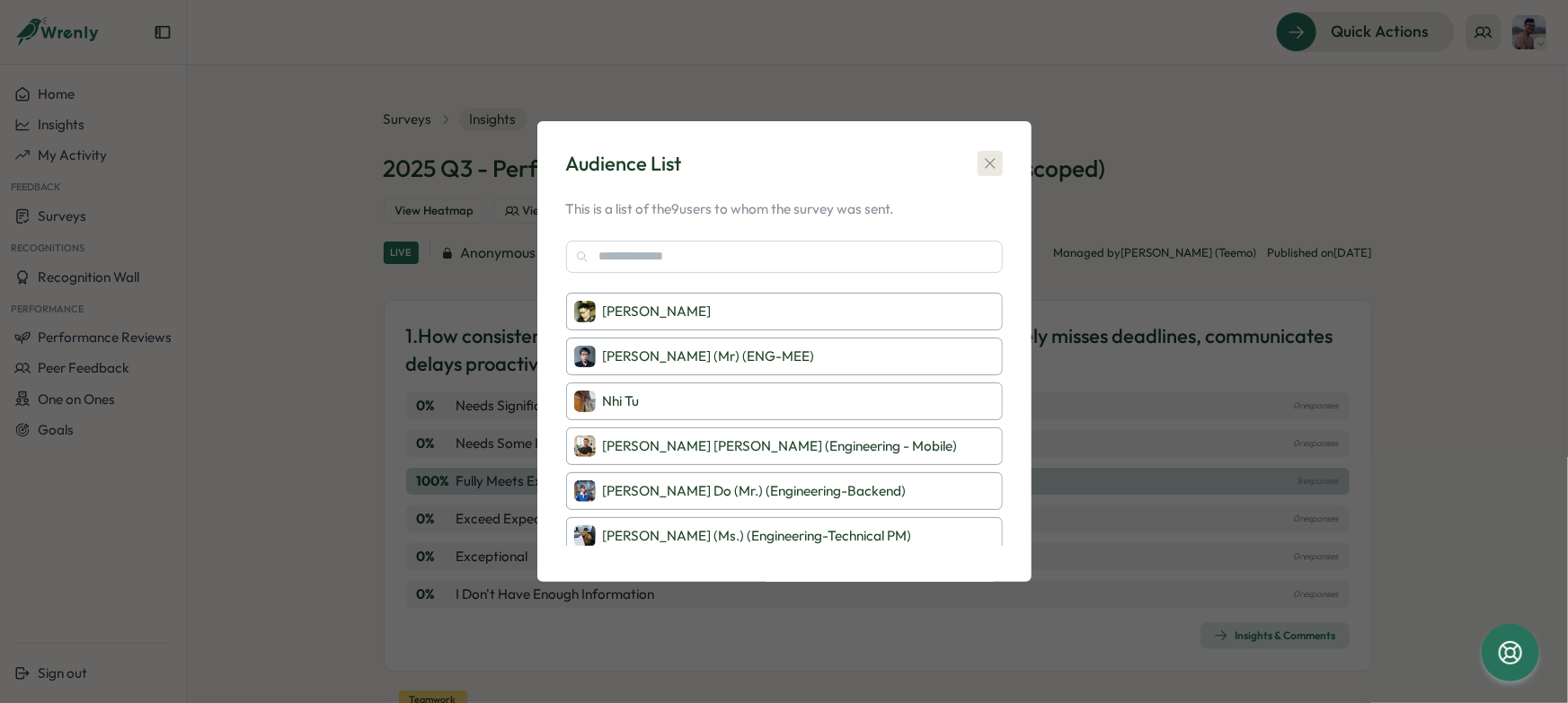
click at [1001, 161] on button "button" at bounding box center [990, 163] width 25 height 25
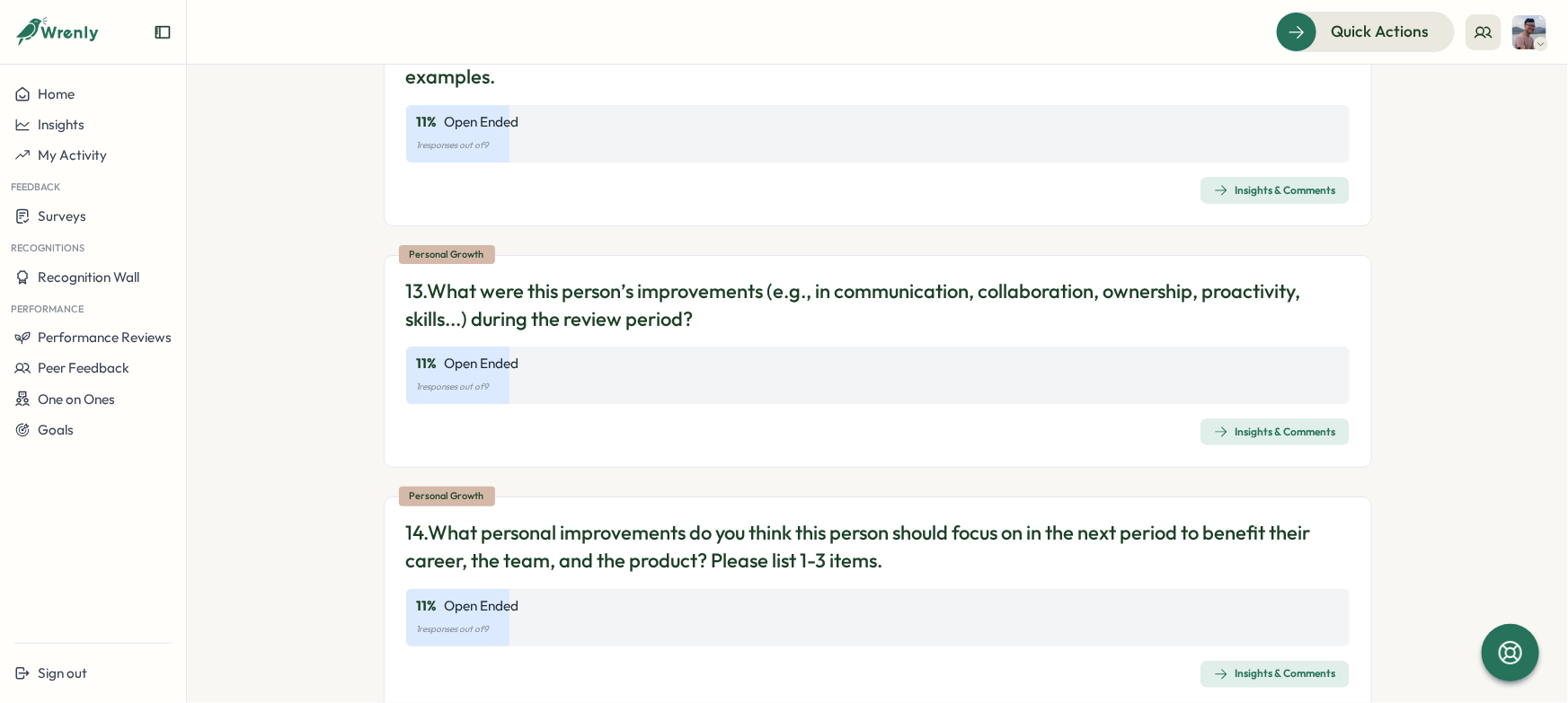
scroll to position [4594, 0]
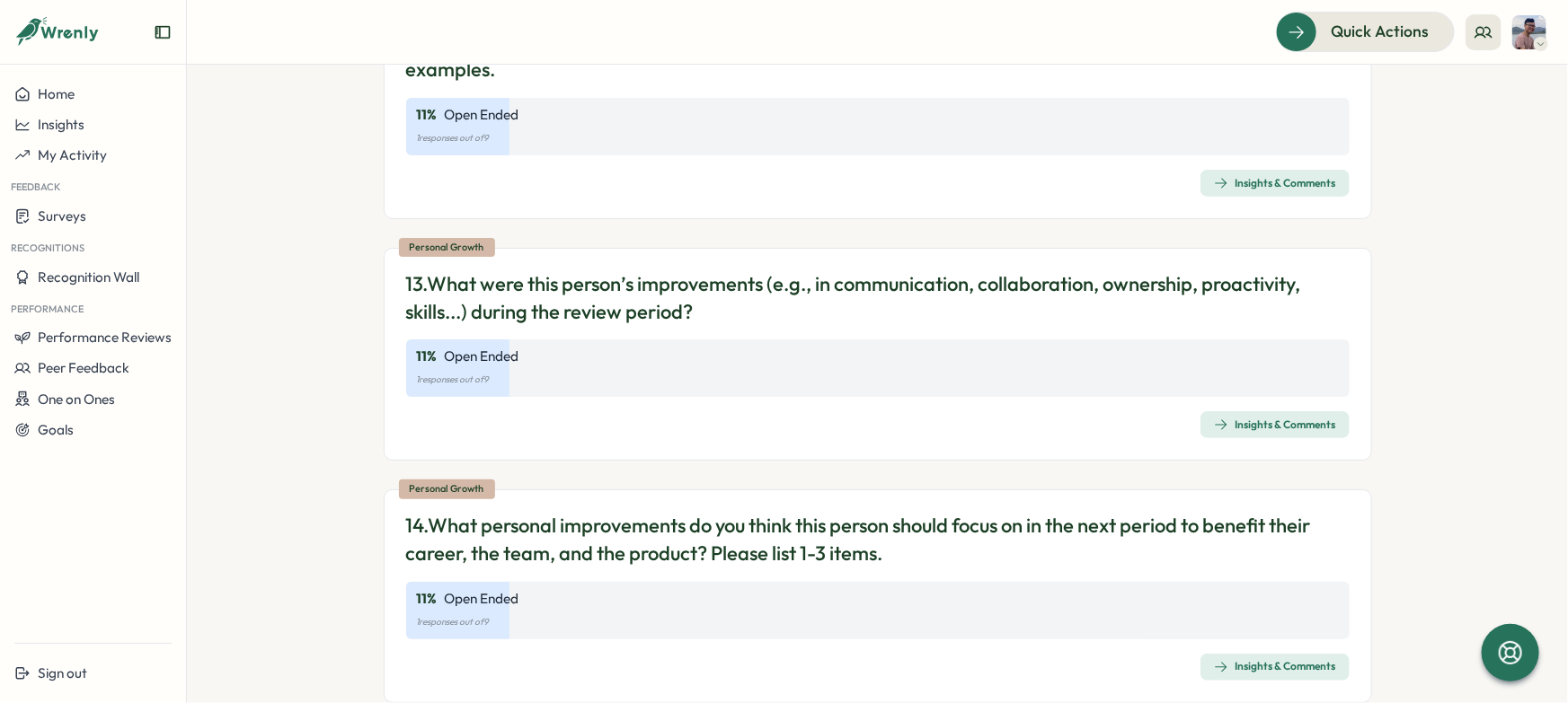
click at [1329, 417] on div "Insights & Comments" at bounding box center [1275, 425] width 122 height 15
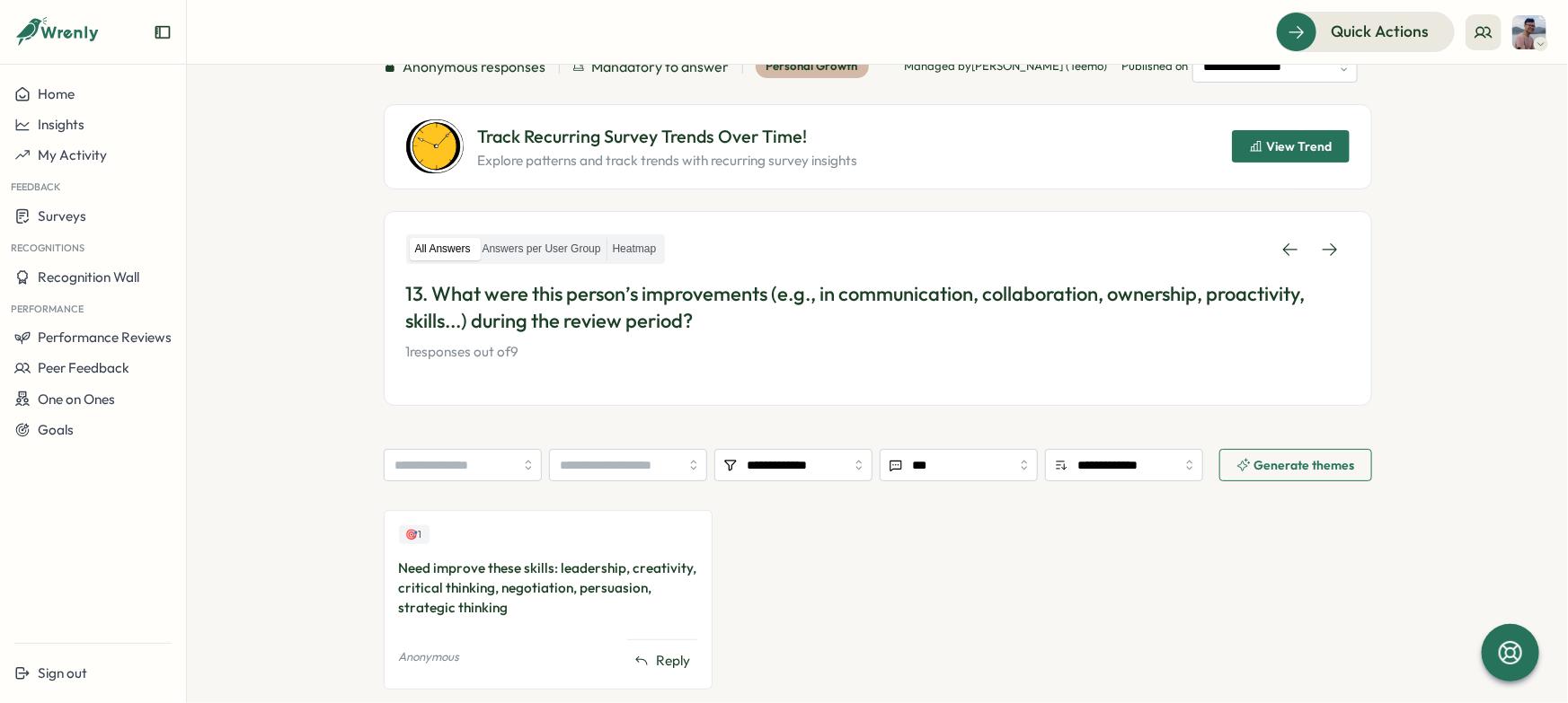
scroll to position [190, 0]
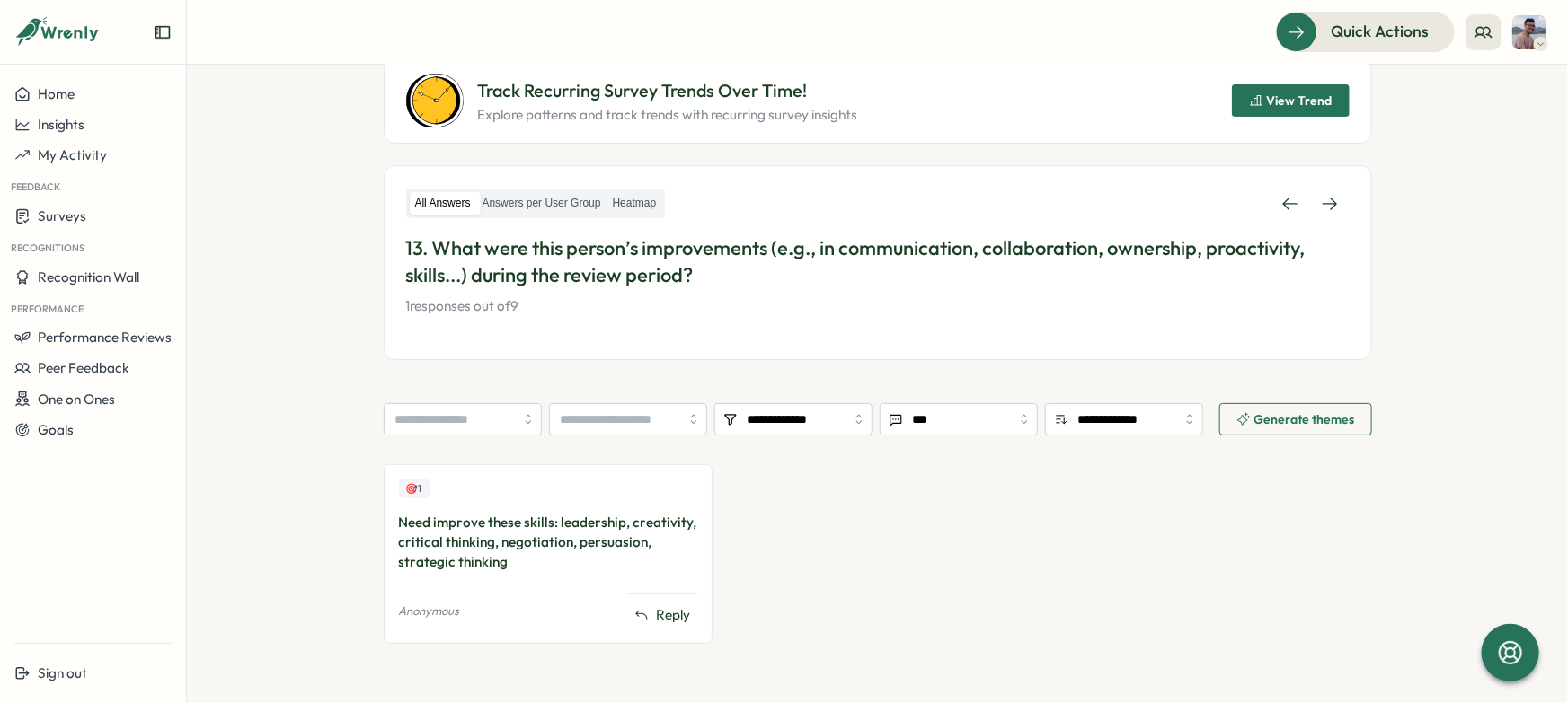
click at [596, 530] on div "Need improve these skills: leadership, creativity, critical thinking, negotiati…" at bounding box center [549, 542] width 299 height 59
click at [601, 537] on div "Need improve these skills: leadership, creativity, critical thinking, negotiati…" at bounding box center [549, 542] width 299 height 59
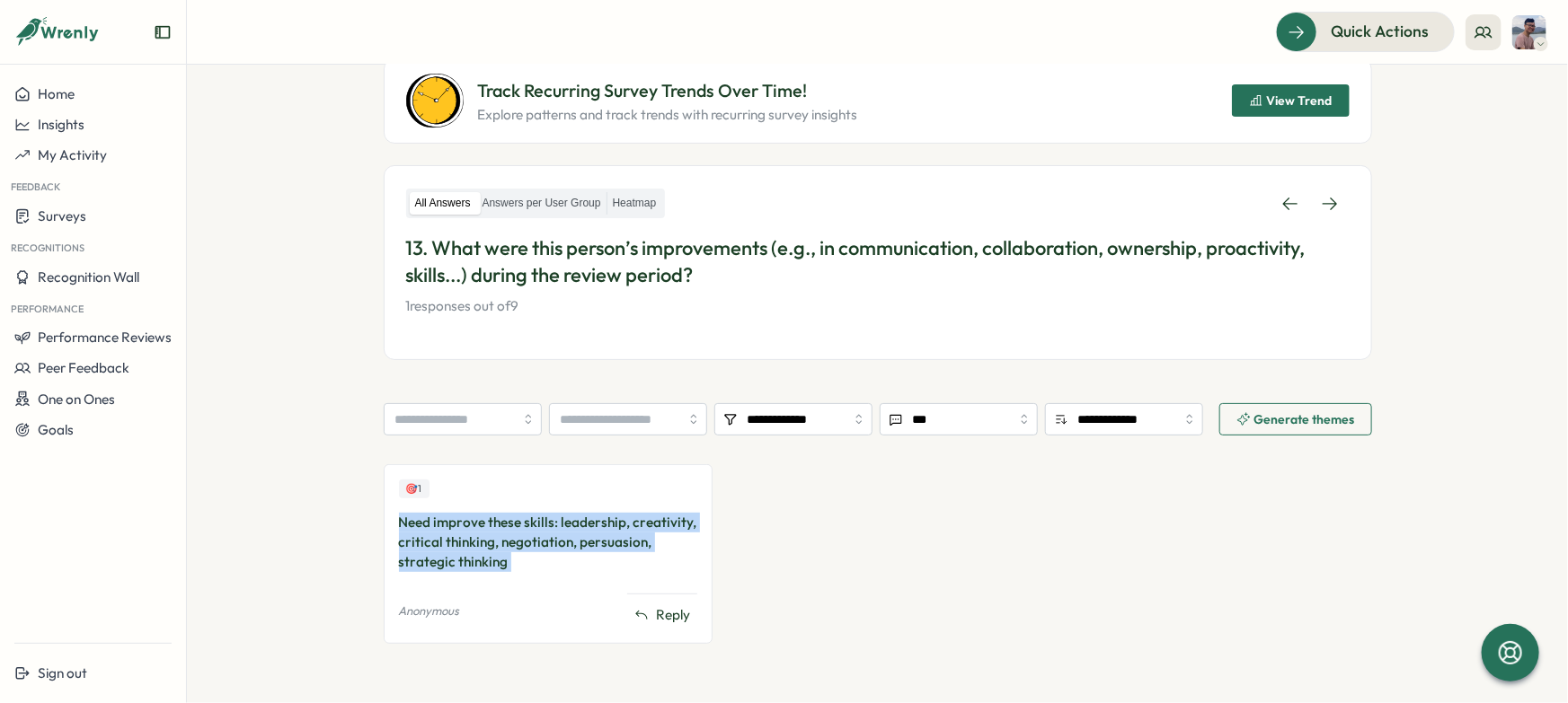
click at [601, 537] on div "Need improve these skills: leadership, creativity, critical thinking, negotiati…" at bounding box center [549, 542] width 299 height 59
click at [602, 514] on div "Need improve these skills: leadership, creativity, critical thinking, negotiati…" at bounding box center [549, 542] width 299 height 59
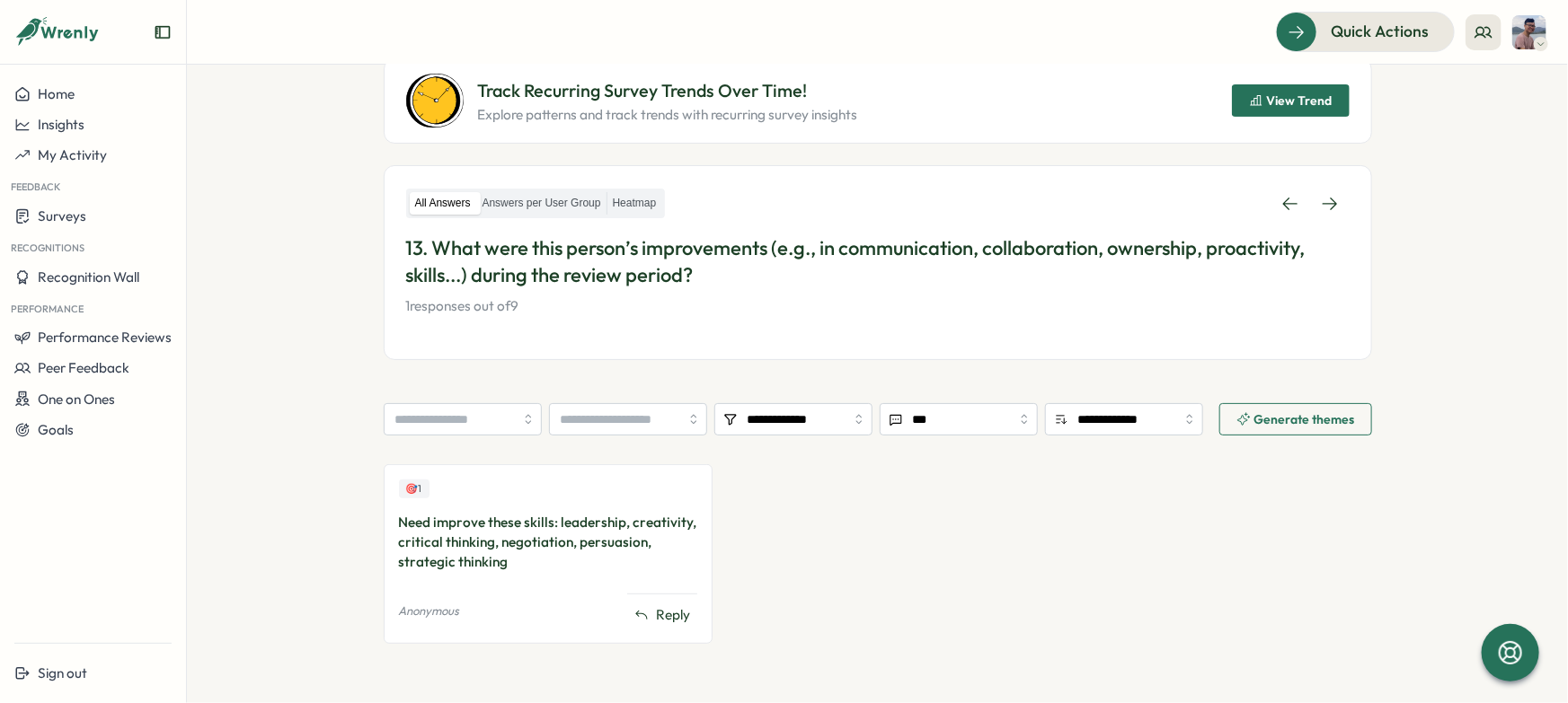
click at [601, 522] on div "Need improve these skills: leadership, creativity, critical thinking, negotiati…" at bounding box center [549, 542] width 299 height 59
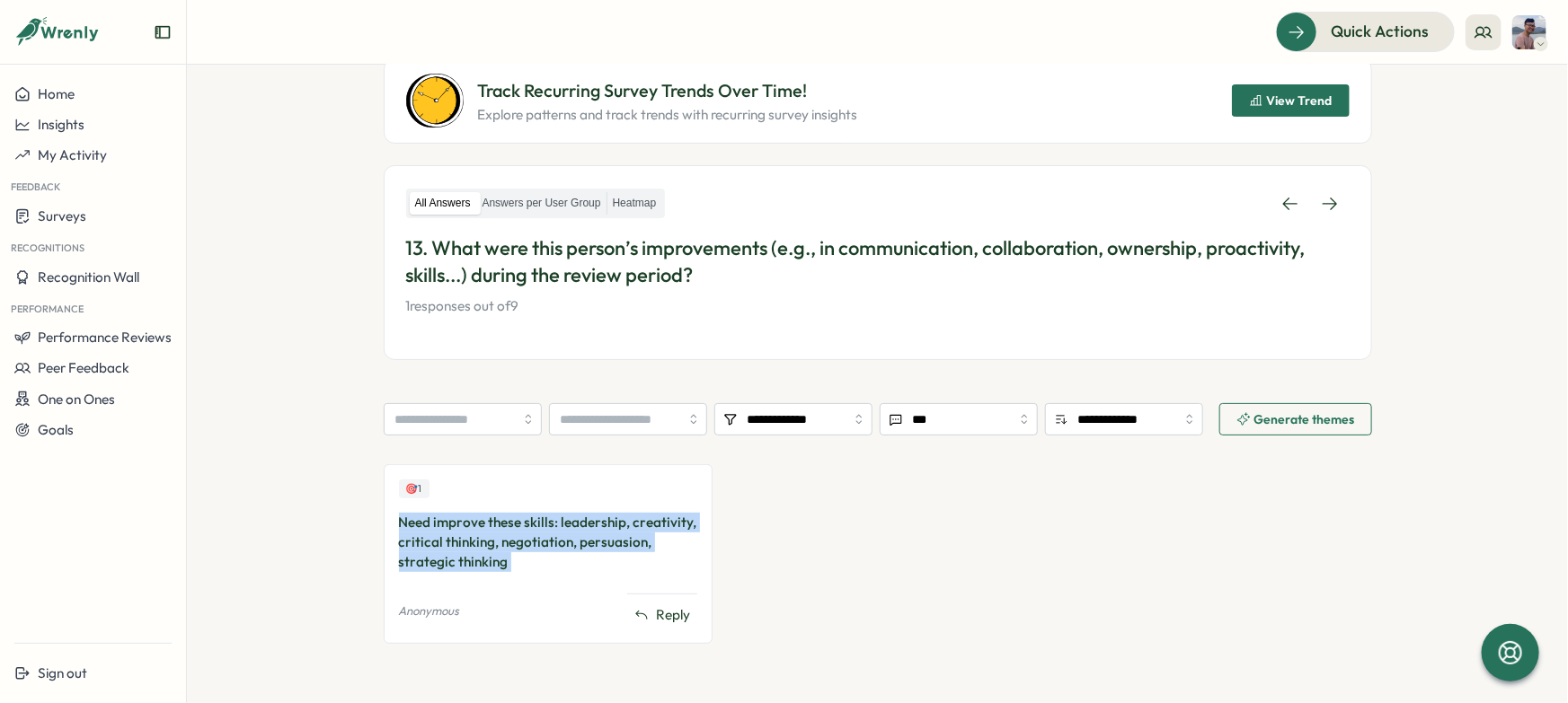
click at [601, 522] on div "Need improve these skills: leadership, creativity, critical thinking, negotiati…" at bounding box center [549, 542] width 299 height 59
click at [590, 488] on div at bounding box center [590, 488] width 0 height 0
click at [823, 543] on div "🎯 1 Need improve these skills: leadership, creativity, critical thinking, negot…" at bounding box center [877, 563] width 988 height 198
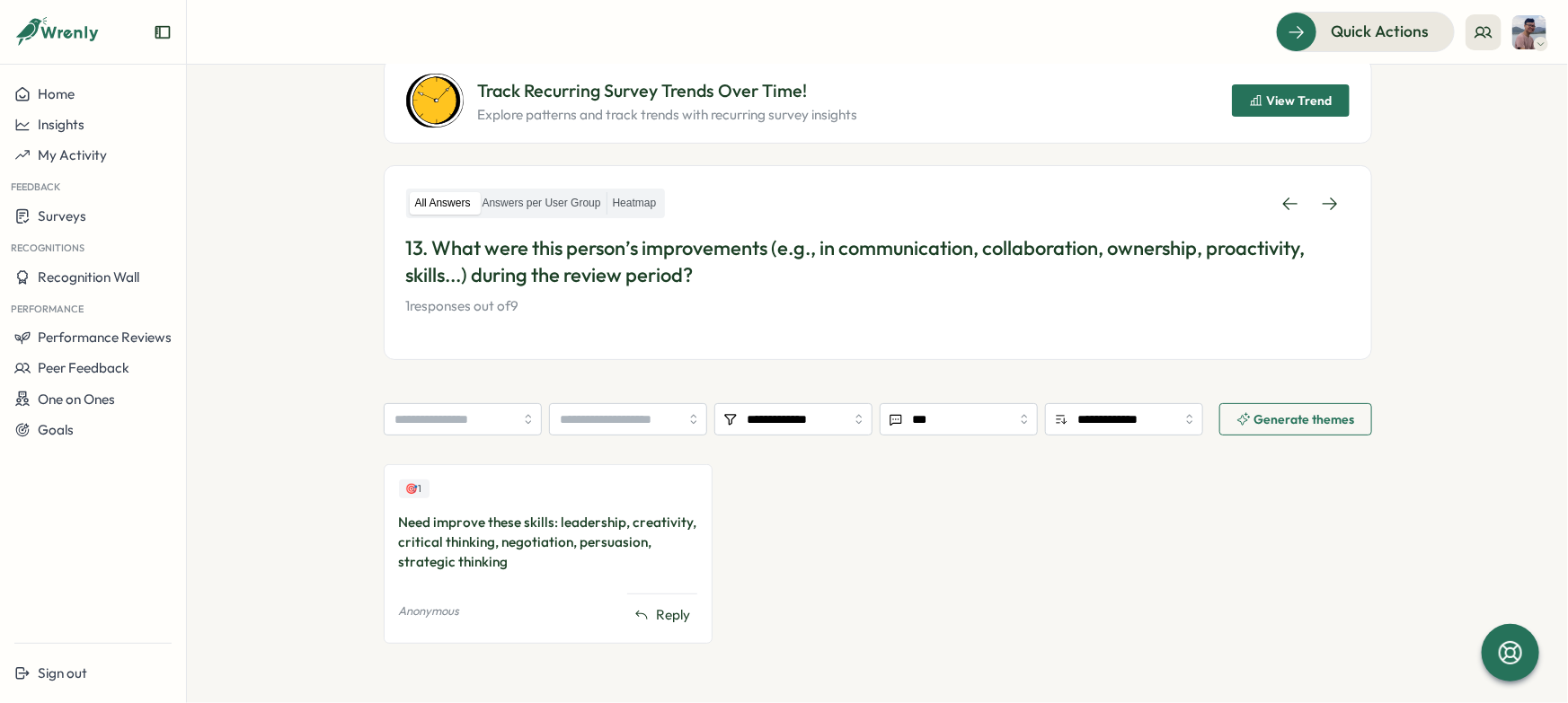
click at [548, 543] on div "Need improve these skills: leadership, creativity, critical thinking, negotiati…" at bounding box center [549, 542] width 299 height 59
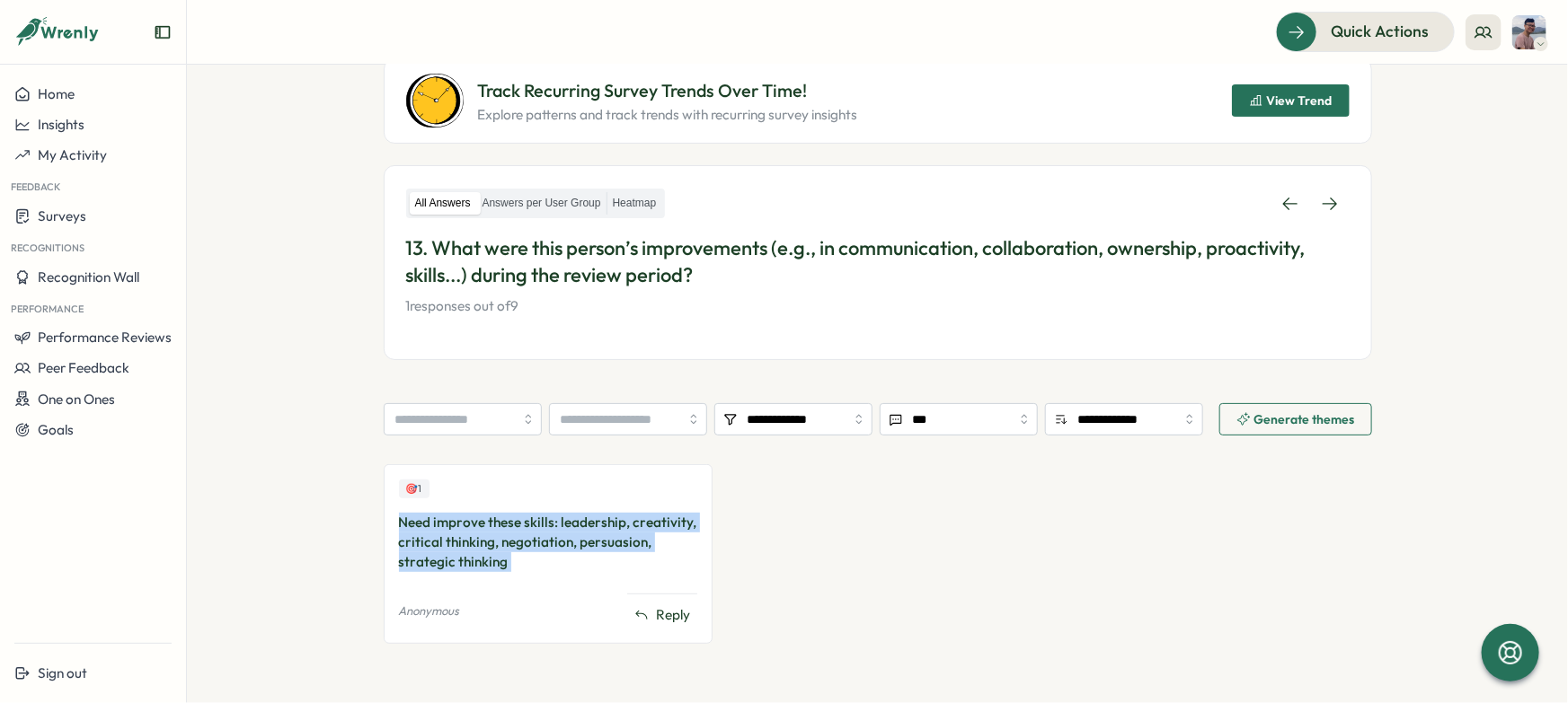
click at [548, 543] on div "Need improve these skills: leadership, creativity, critical thinking, negotiati…" at bounding box center [549, 542] width 299 height 59
copy div "Need improve these skills: leadership, creativity, critical thinking, negotiati…"
click at [673, 546] on div "Need improve these skills: leadership, creativity, critical thinking, negotiati…" at bounding box center [549, 542] width 299 height 59
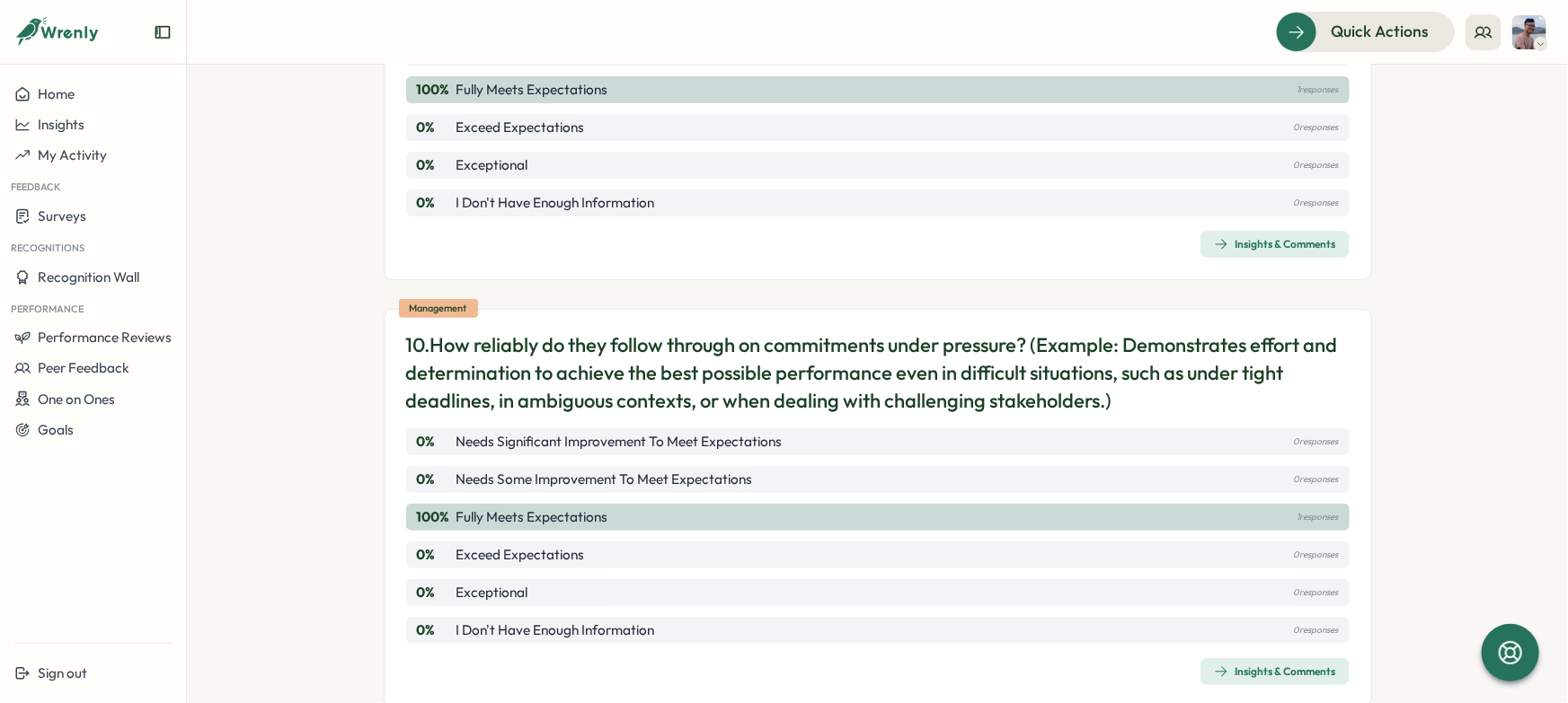
scroll to position [4594, 0]
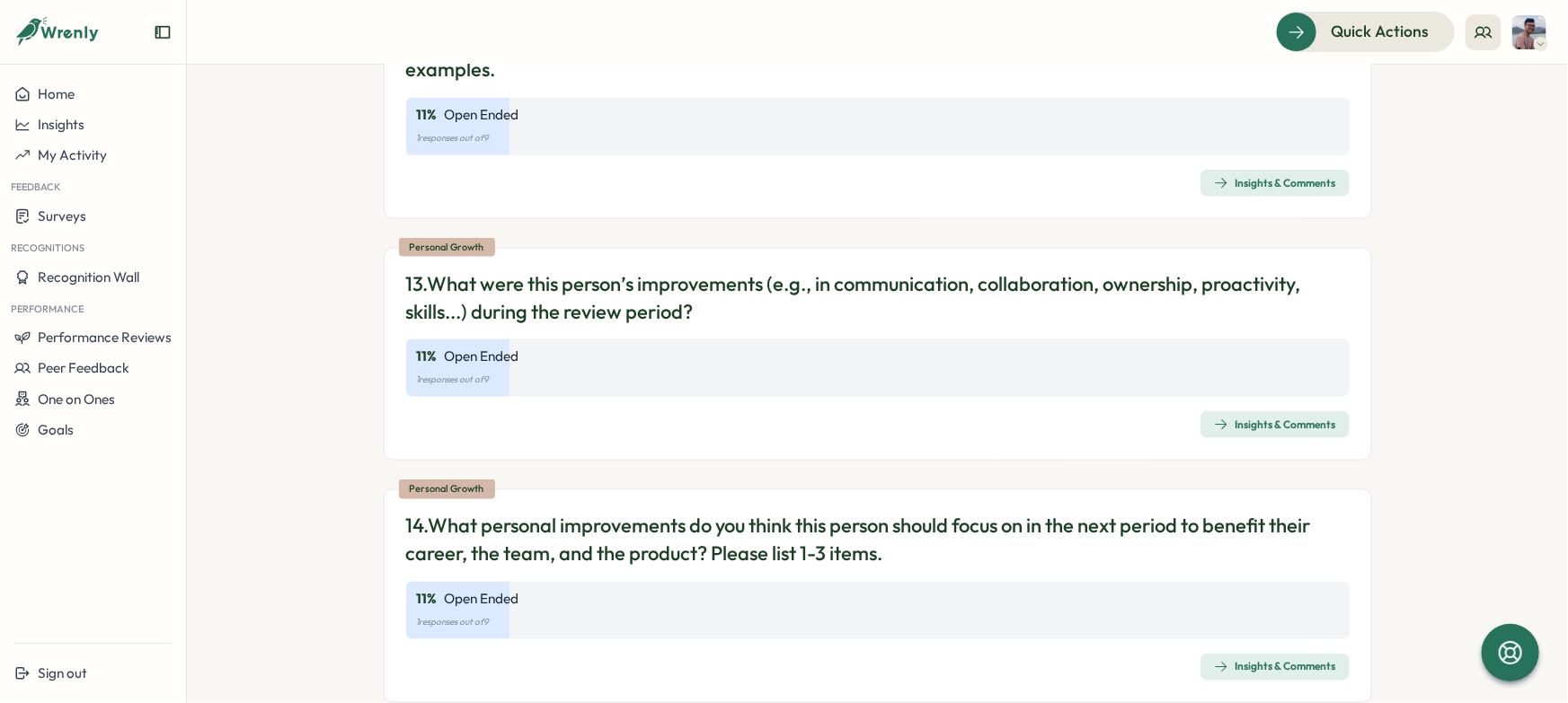
click at [1261, 660] on div "Insights & Comments" at bounding box center [1275, 667] width 122 height 15
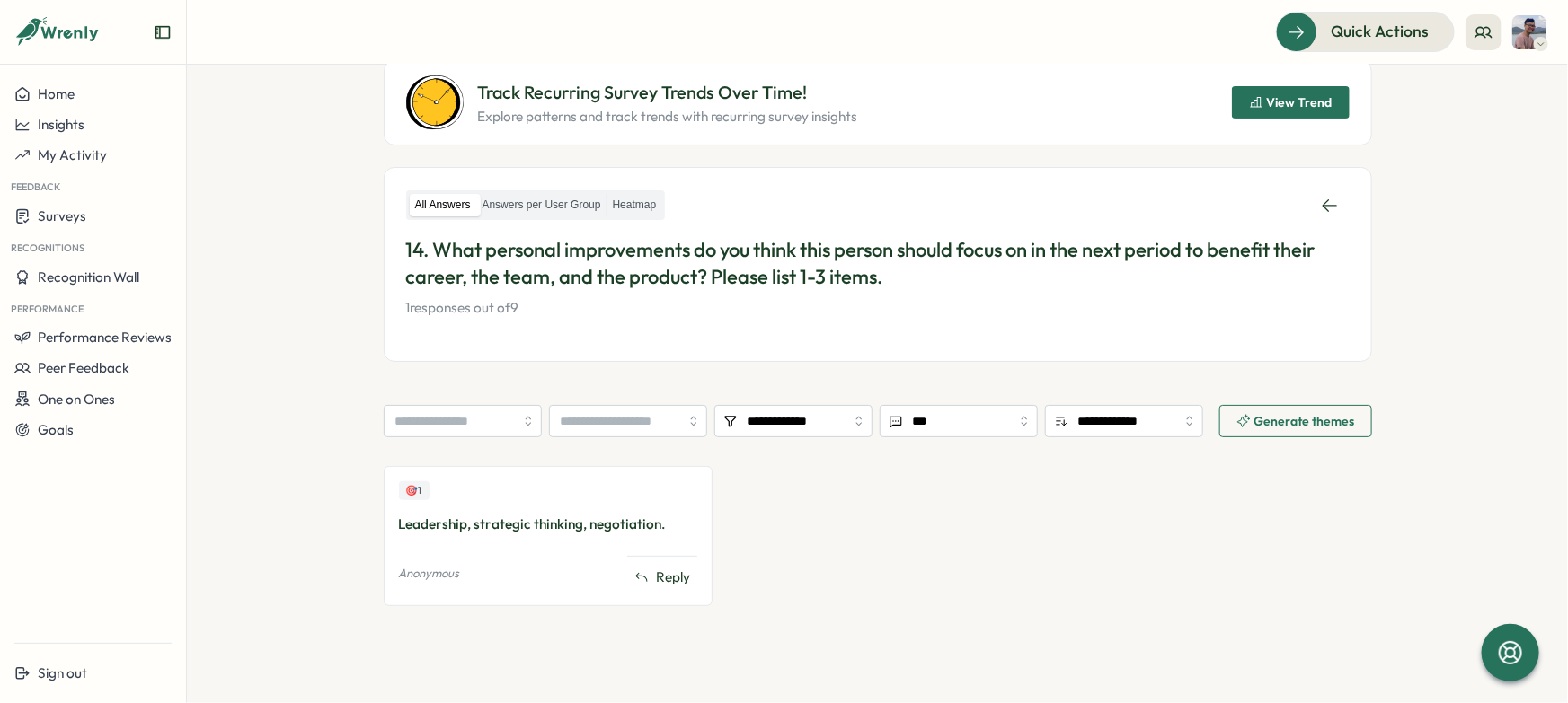
scroll to position [222, 0]
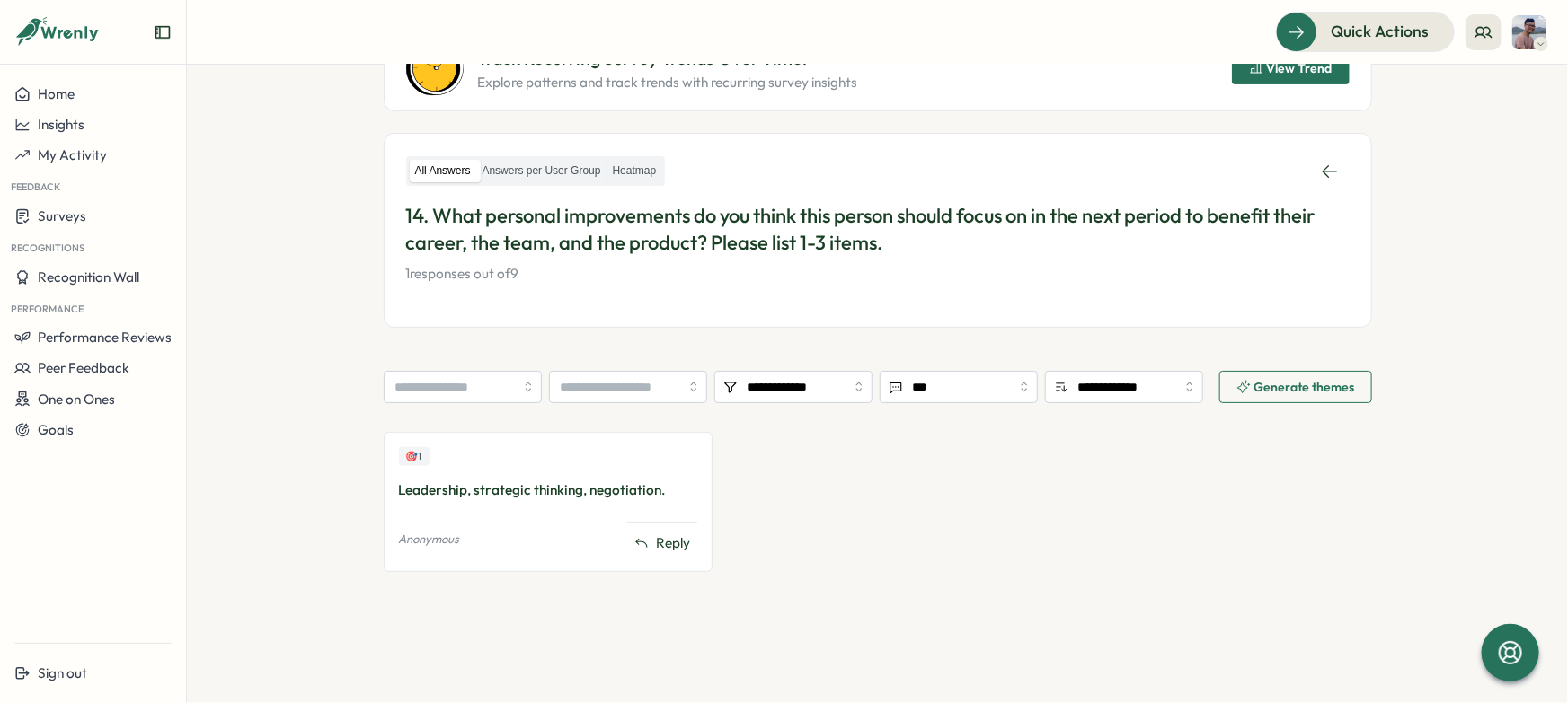
click at [636, 485] on div "Leadership, strategic thinking, negotiation." at bounding box center [549, 491] width 299 height 20
click at [769, 492] on div "🎯 1 Leadership, strategic thinking, negotiation. Anonymous Reply" at bounding box center [877, 511] width 988 height 158
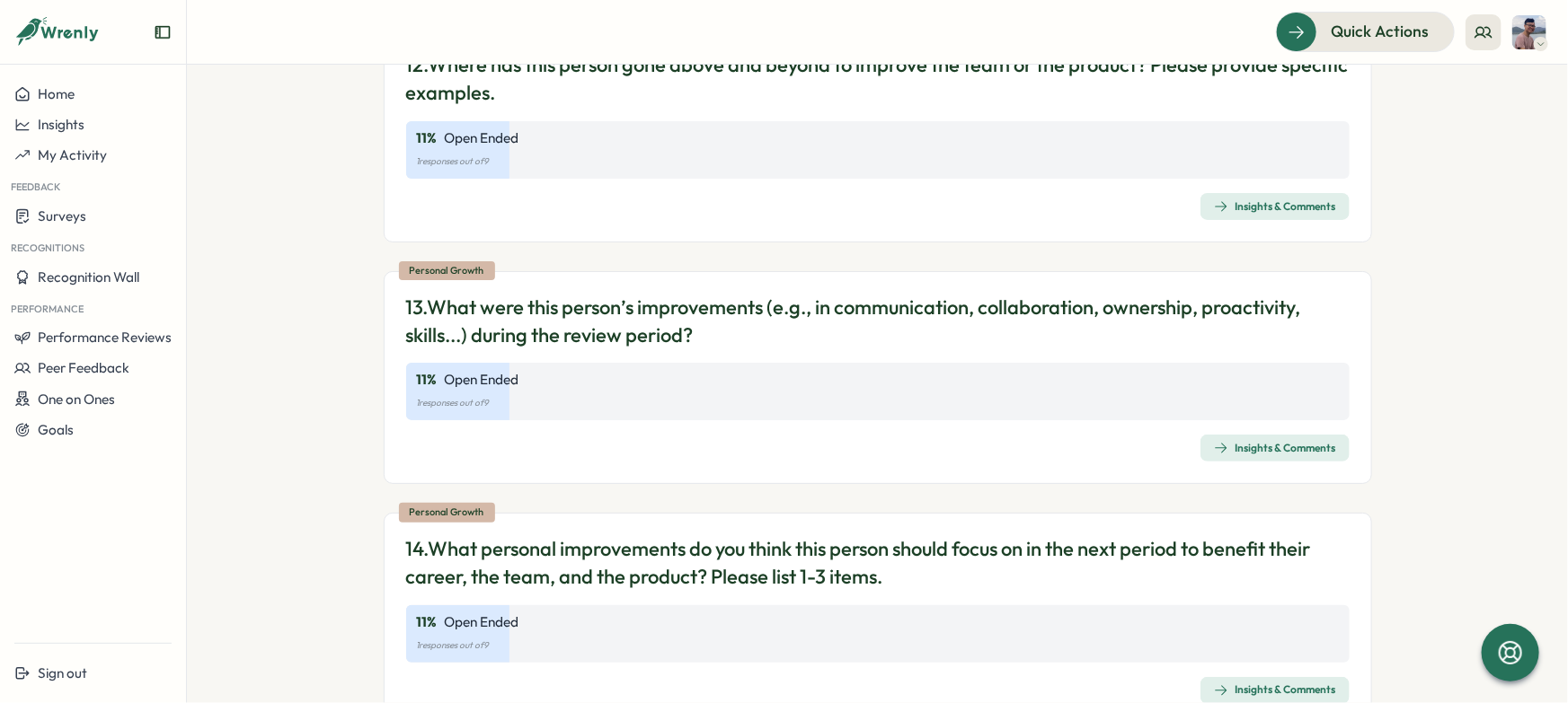
scroll to position [4594, 0]
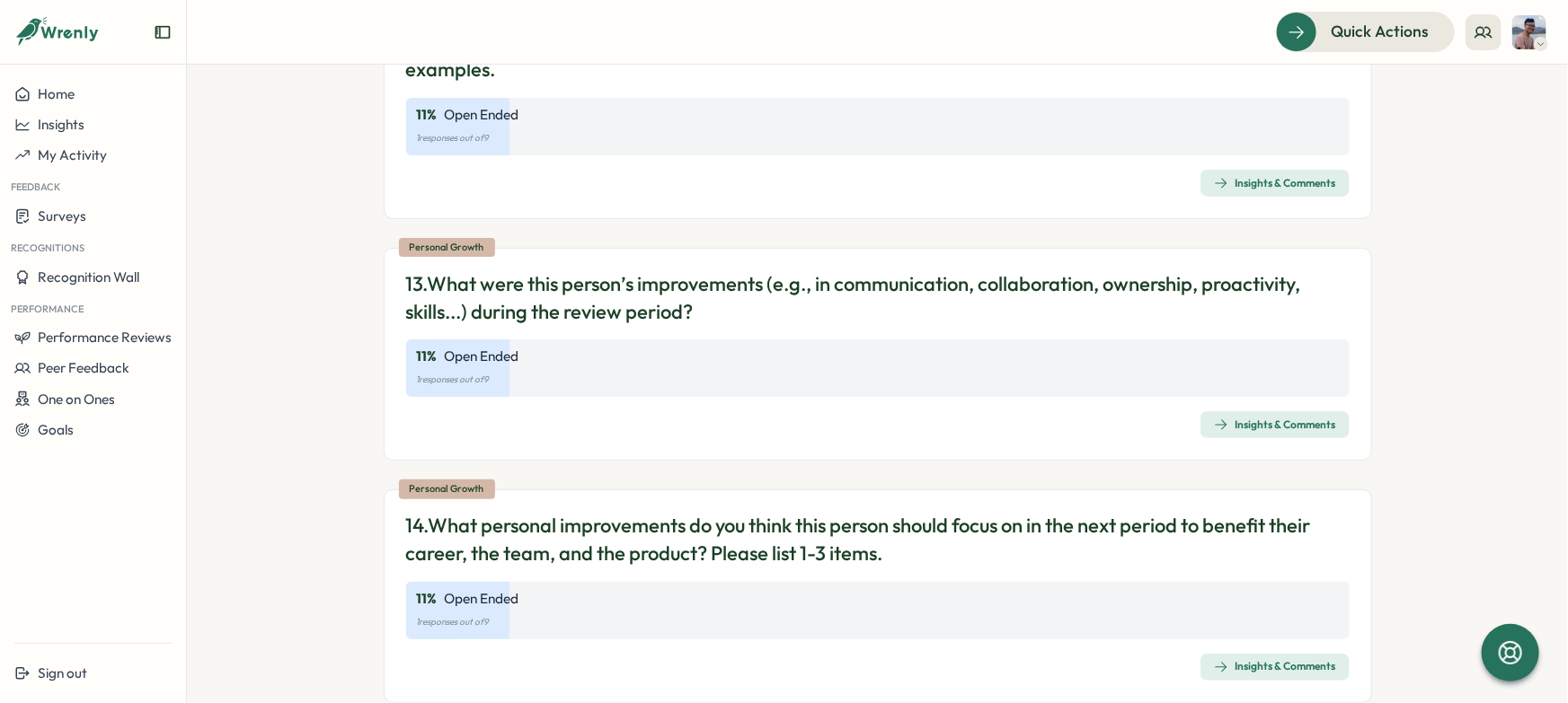
click at [1296, 417] on div "Insights & Comments" at bounding box center [1275, 425] width 122 height 15
